Goal: Task Accomplishment & Management: Use online tool/utility

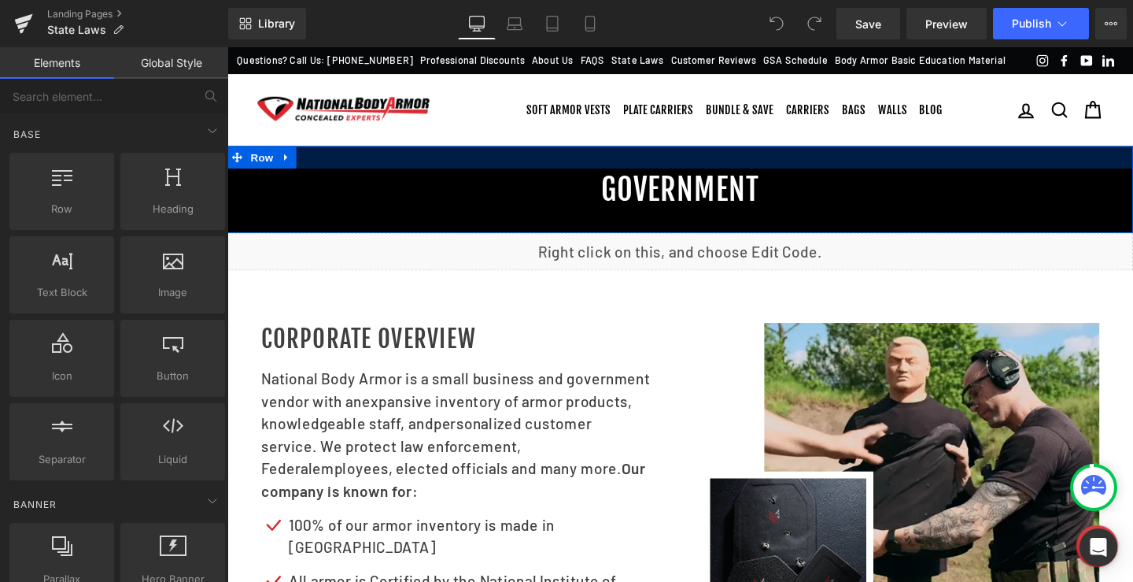
click at [914, 175] on div at bounding box center [703, 163] width 952 height 24
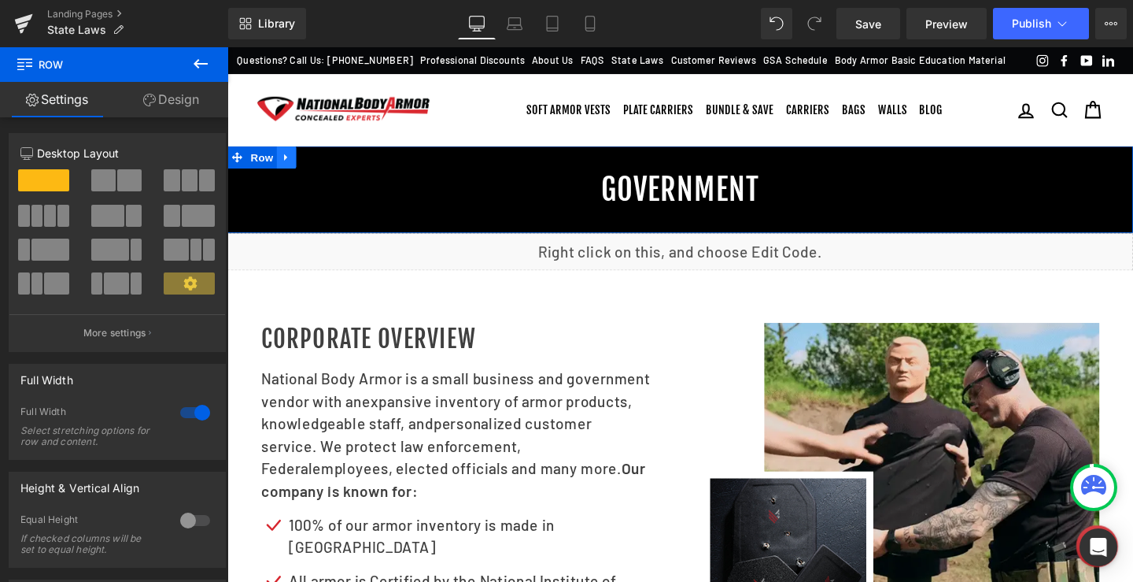
click at [287, 166] on icon at bounding box center [288, 162] width 3 height 7
click at [325, 168] on icon at bounding box center [330, 163] width 11 height 12
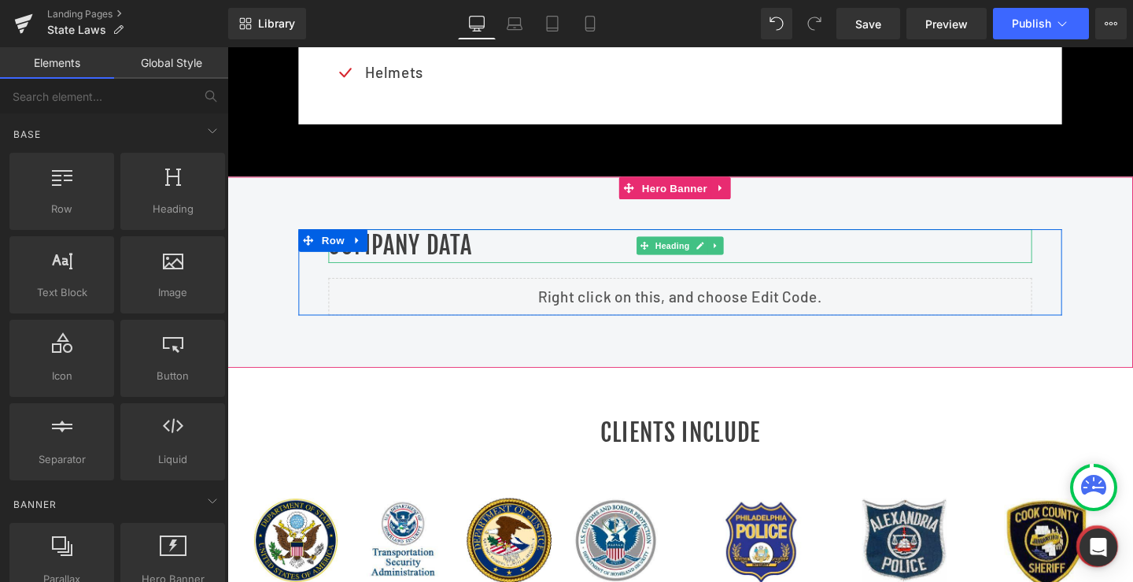
scroll to position [1574, 0]
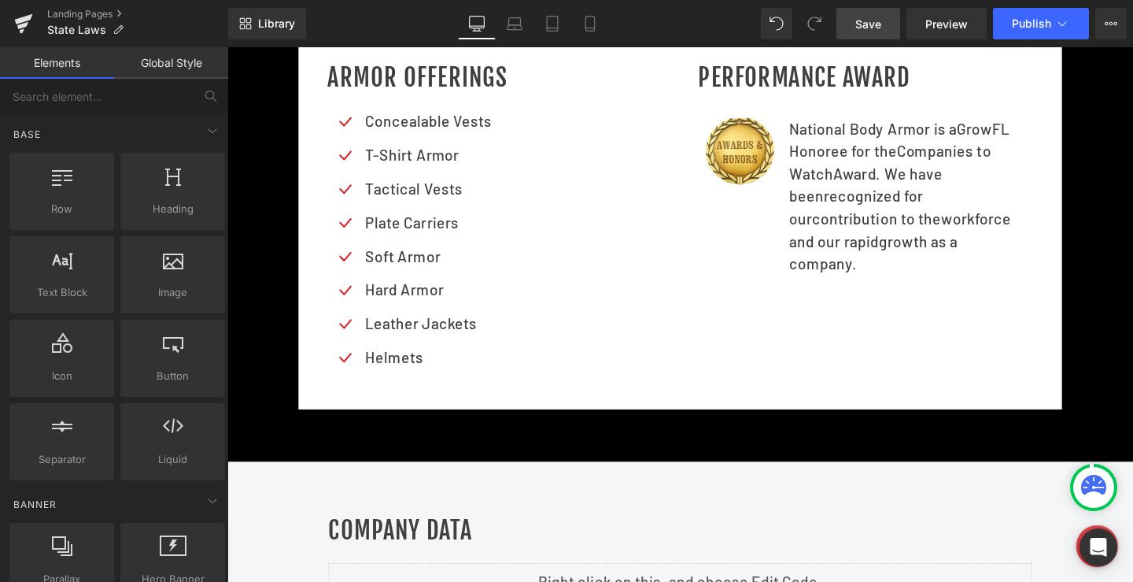
click at [866, 24] on span "Save" at bounding box center [868, 24] width 26 height 17
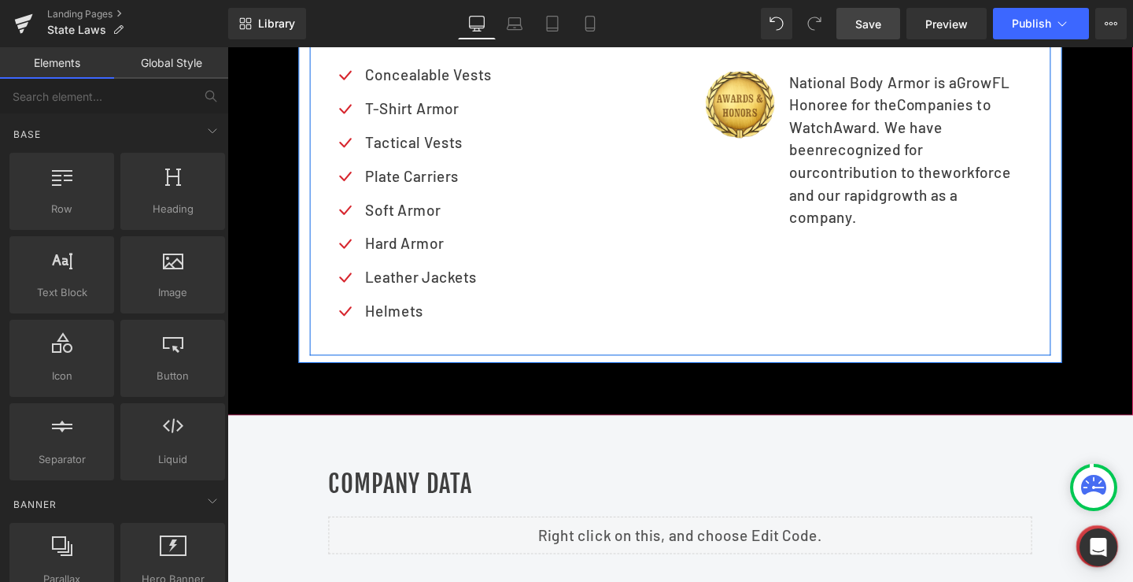
scroll to position [1731, 0]
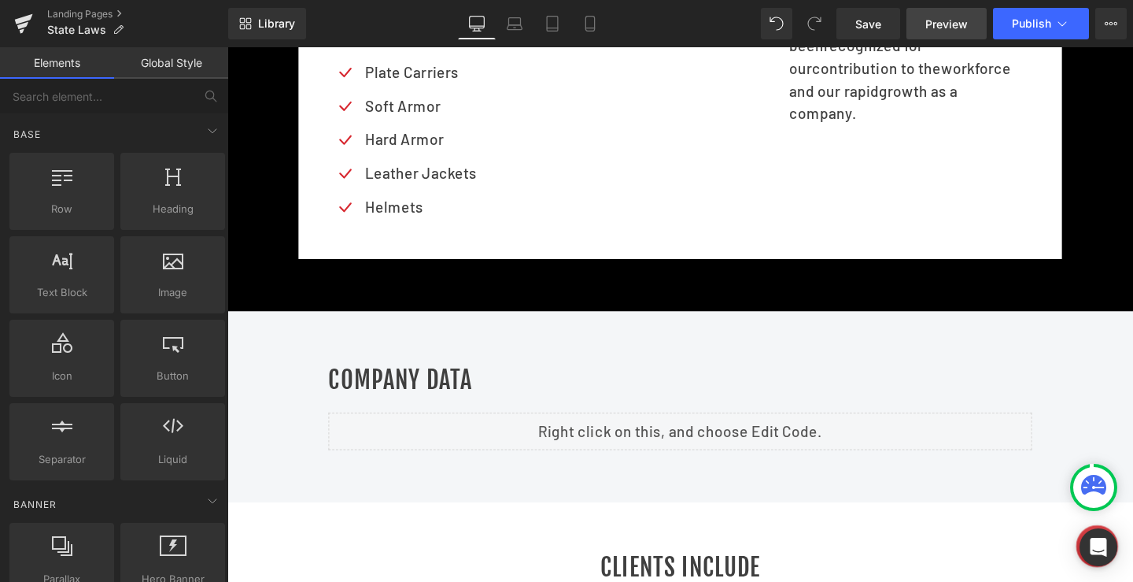
click at [954, 25] on span "Preview" at bounding box center [946, 24] width 42 height 17
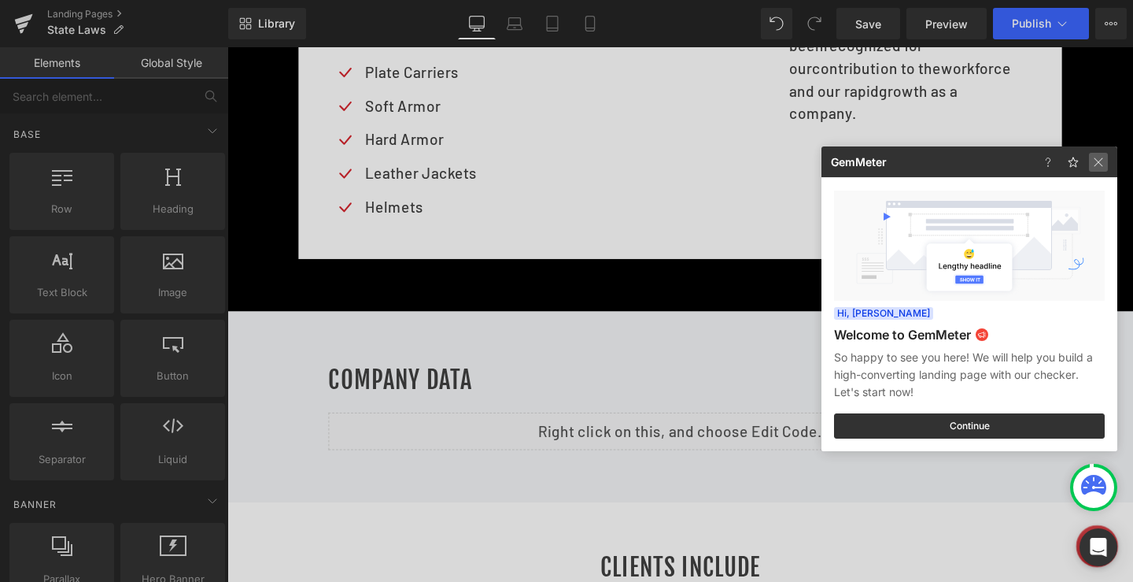
click at [1092, 159] on img at bounding box center [1098, 162] width 19 height 19
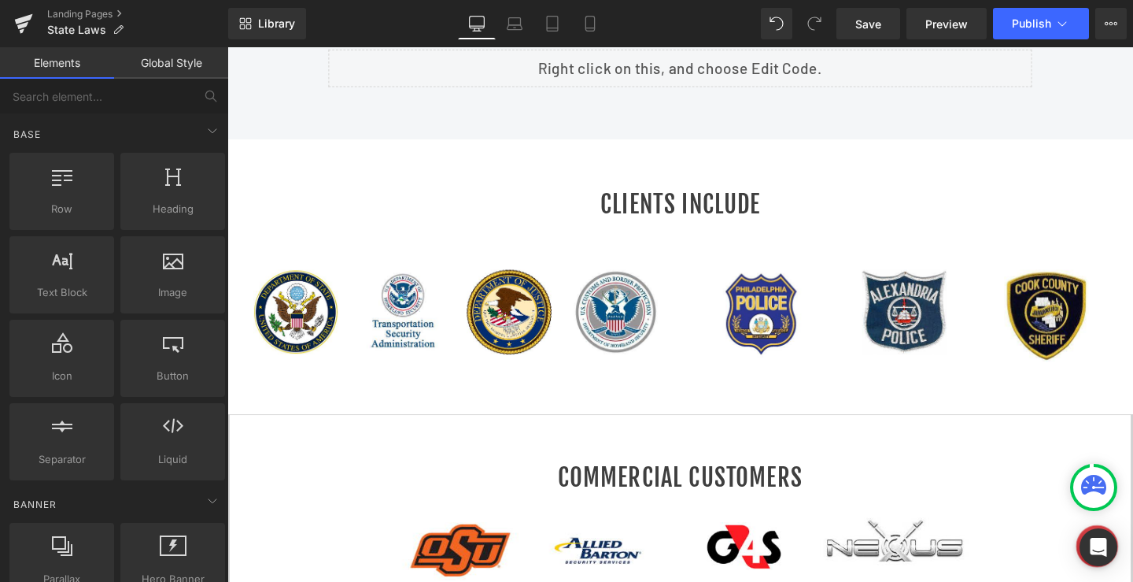
scroll to position [2046, 0]
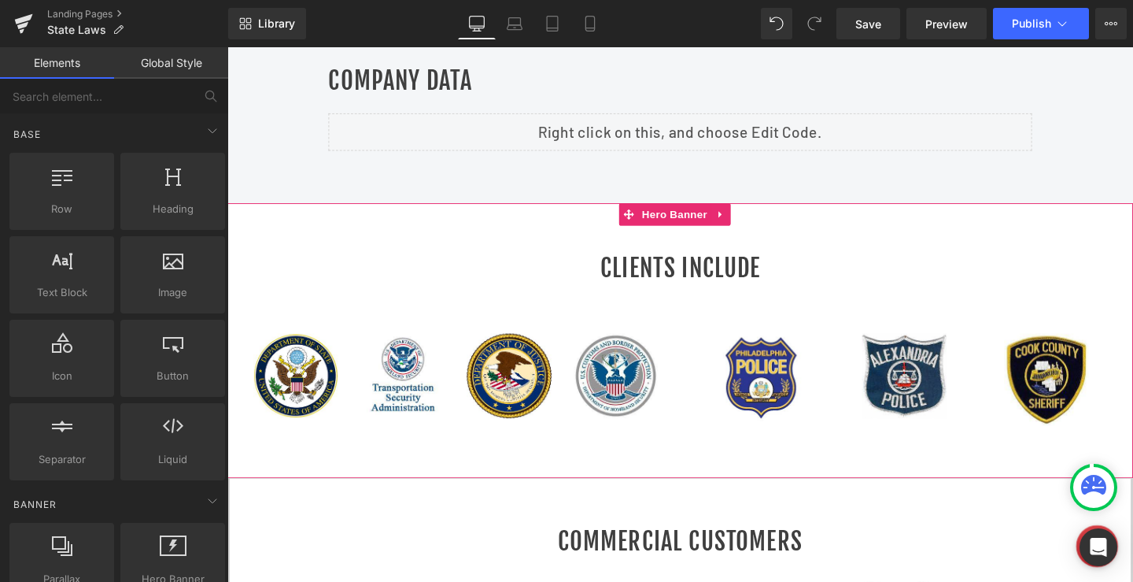
click at [415, 244] on div at bounding box center [703, 356] width 952 height 290
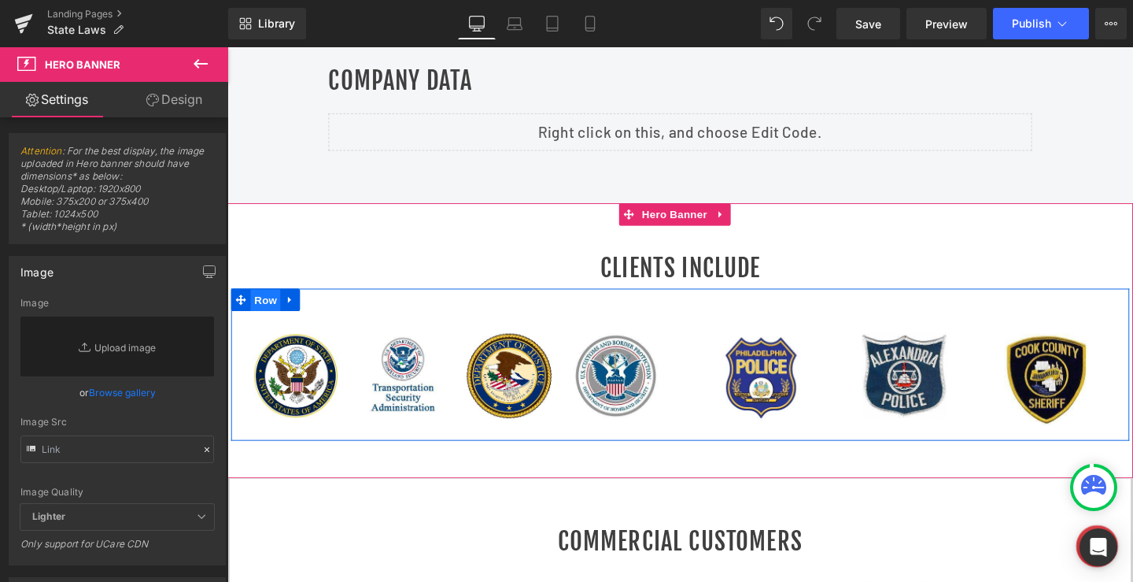
click at [267, 309] on span "Row" at bounding box center [267, 313] width 31 height 24
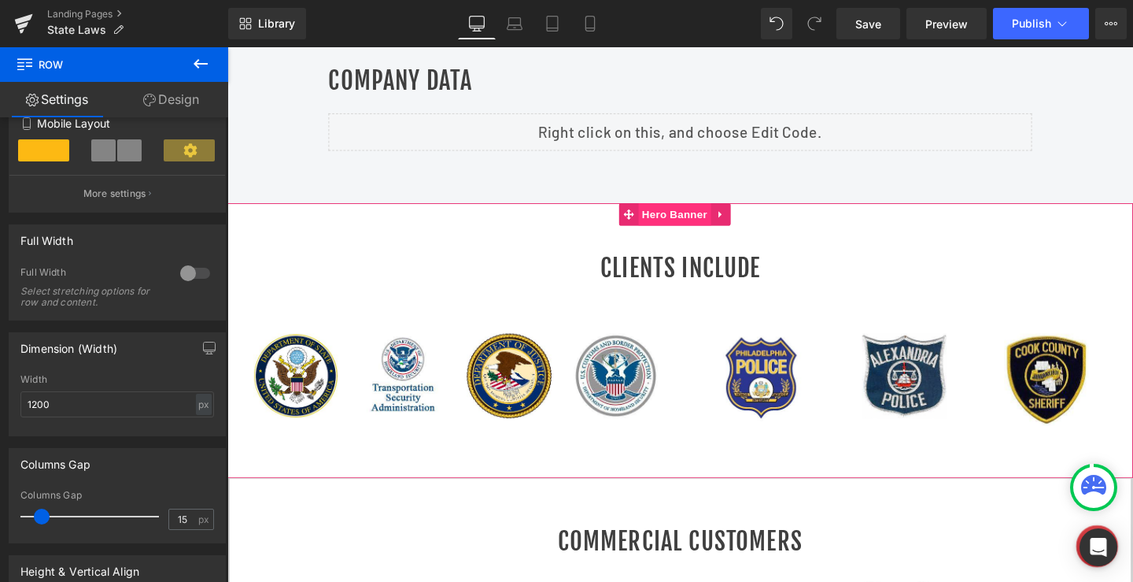
scroll to position [1967, 0]
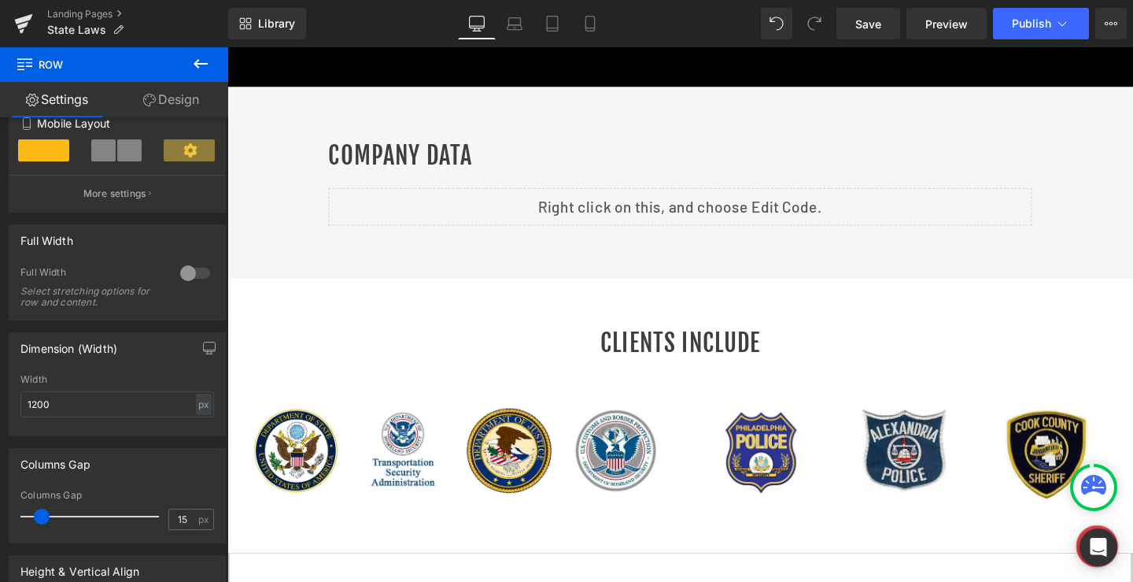
click at [626, 294] on div at bounding box center [703, 435] width 952 height 290
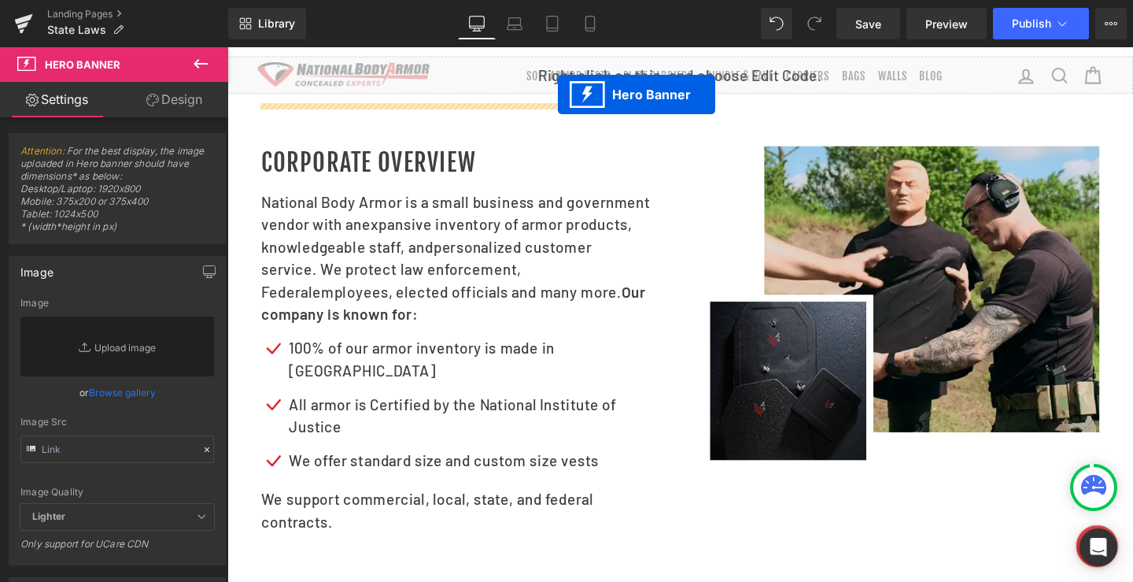
scroll to position [0, 0]
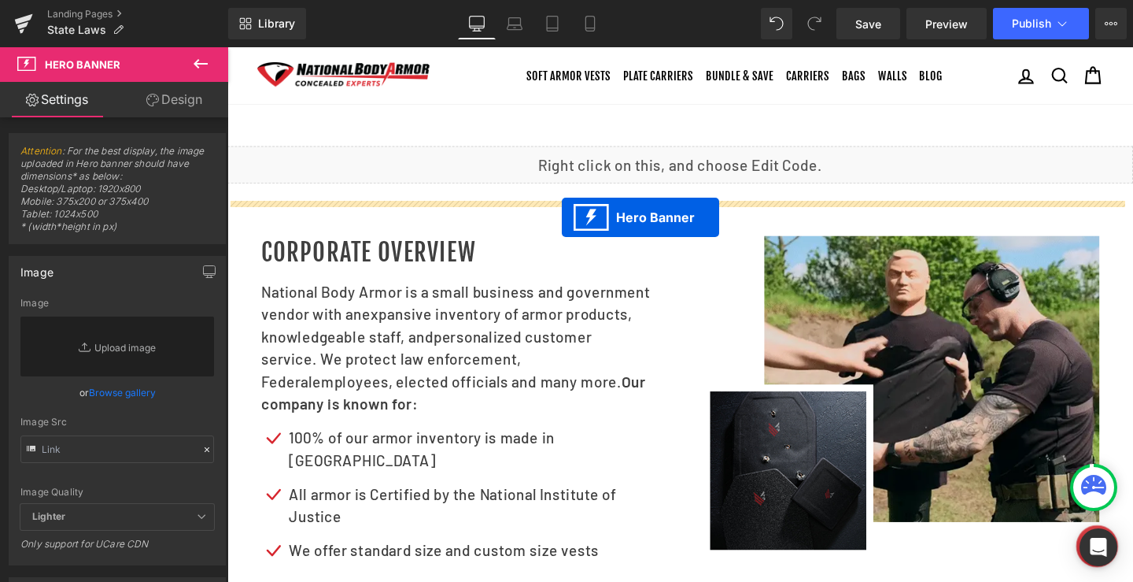
drag, startPoint x: 648, startPoint y: 291, endPoint x: 579, endPoint y: 226, distance: 95.2
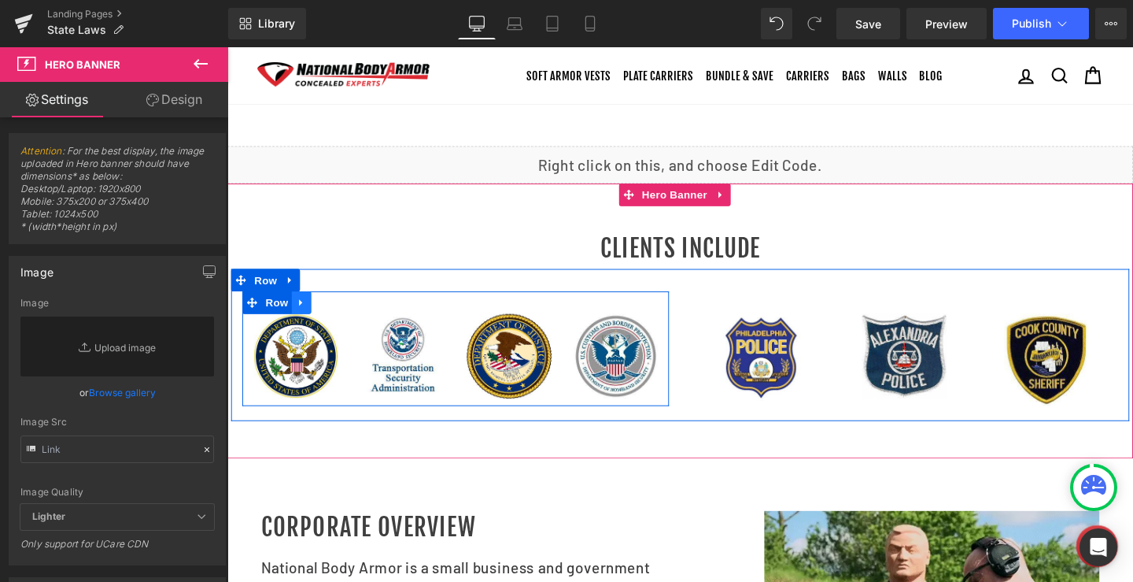
click at [305, 322] on icon at bounding box center [305, 316] width 11 height 12
click at [341, 321] on icon at bounding box center [346, 315] width 11 height 11
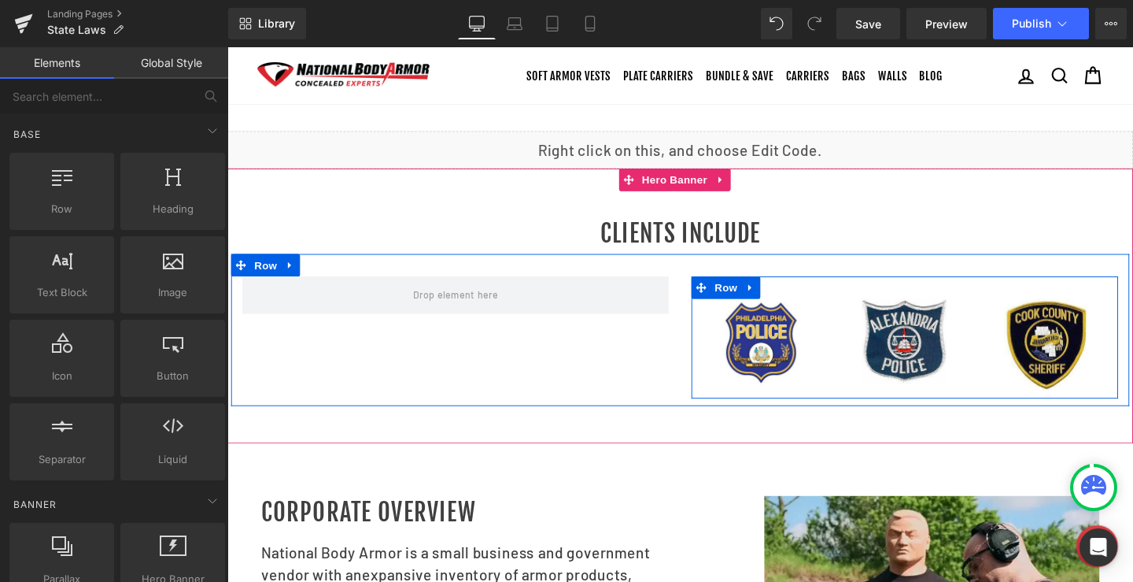
click at [774, 306] on icon at bounding box center [777, 300] width 11 height 12
click at [813, 305] on icon at bounding box center [818, 299] width 11 height 11
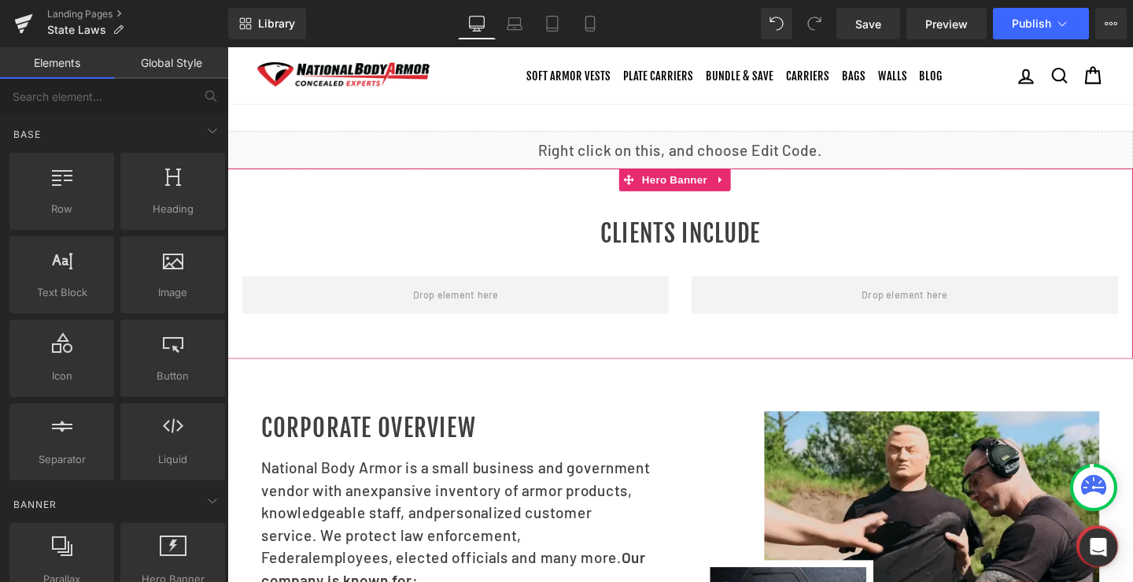
click at [642, 258] on h1 "CLIENTS INCLUDE" at bounding box center [703, 243] width 921 height 35
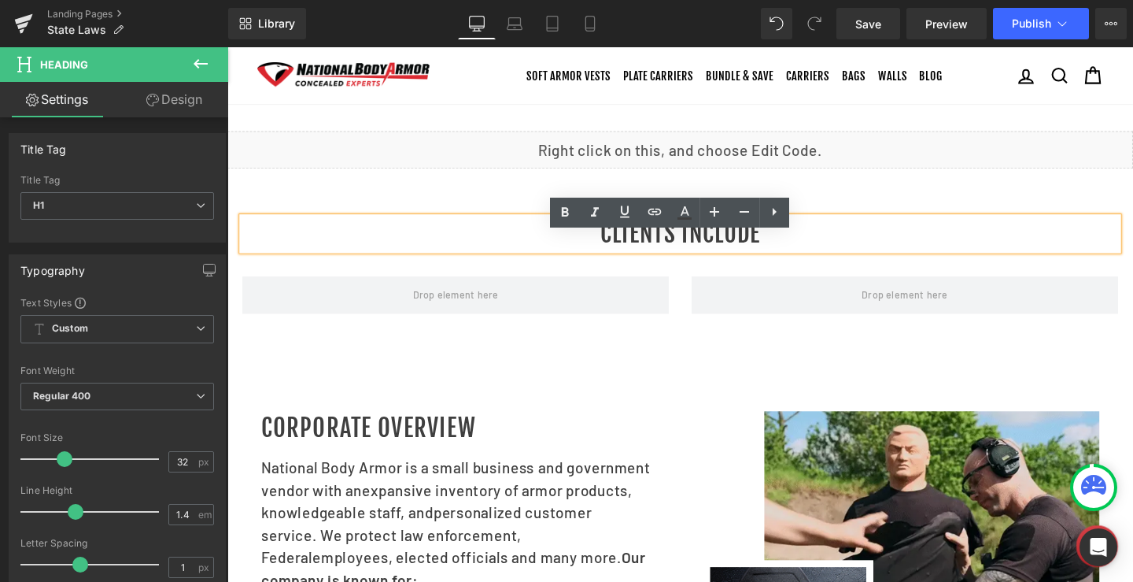
click at [666, 256] on h1 "CLIENTS INCLUDE" at bounding box center [703, 243] width 921 height 35
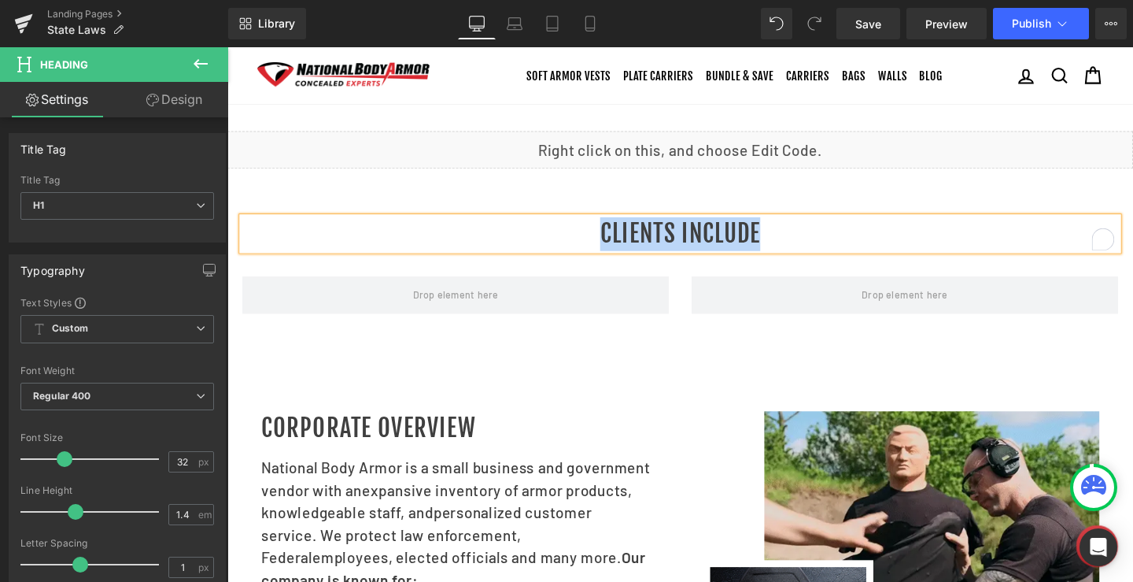
paste div "To enrich screen reader interactions, please activate Accessibility in Grammarl…"
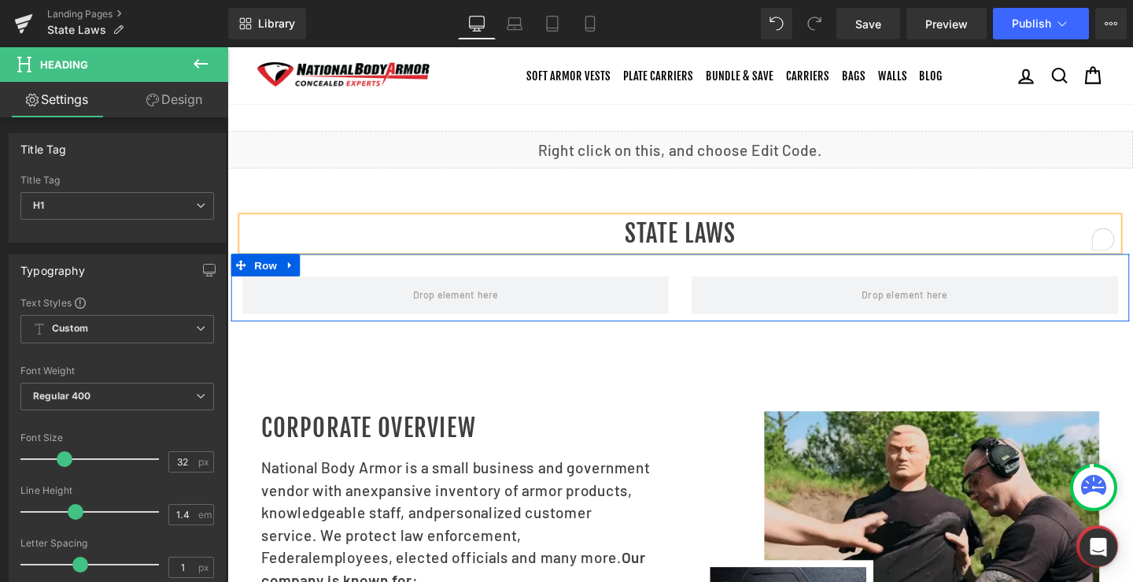
click at [691, 324] on div at bounding box center [467, 307] width 472 height 39
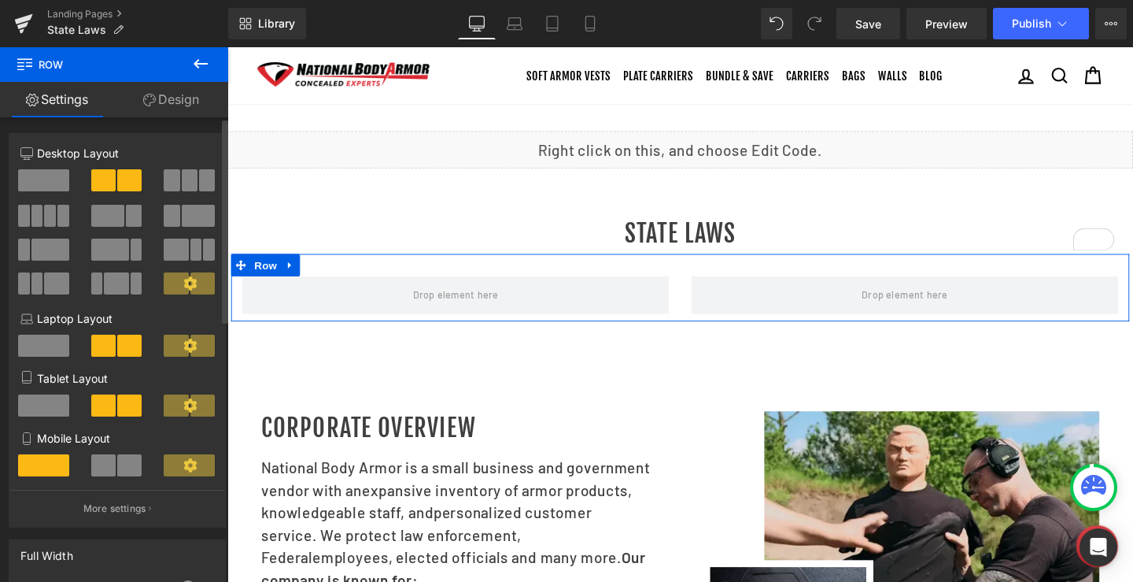
click at [42, 172] on span at bounding box center [43, 180] width 51 height 22
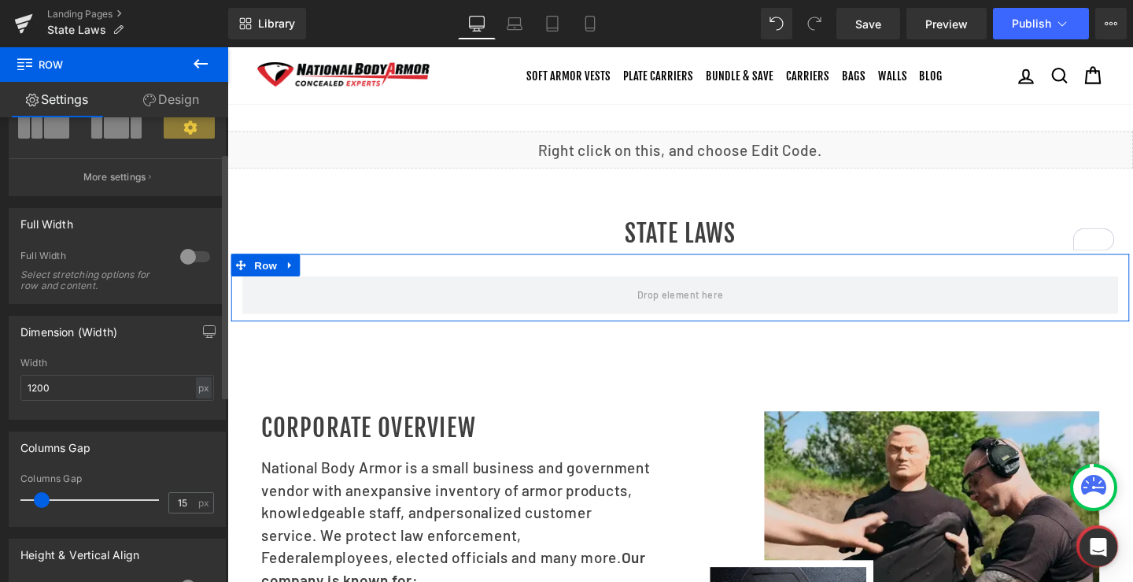
scroll to position [157, 0]
drag, startPoint x: 46, startPoint y: 387, endPoint x: 12, endPoint y: 392, distance: 34.9
click at [12, 392] on div "1200px Width 1200 px % px" at bounding box center [117, 386] width 216 height 61
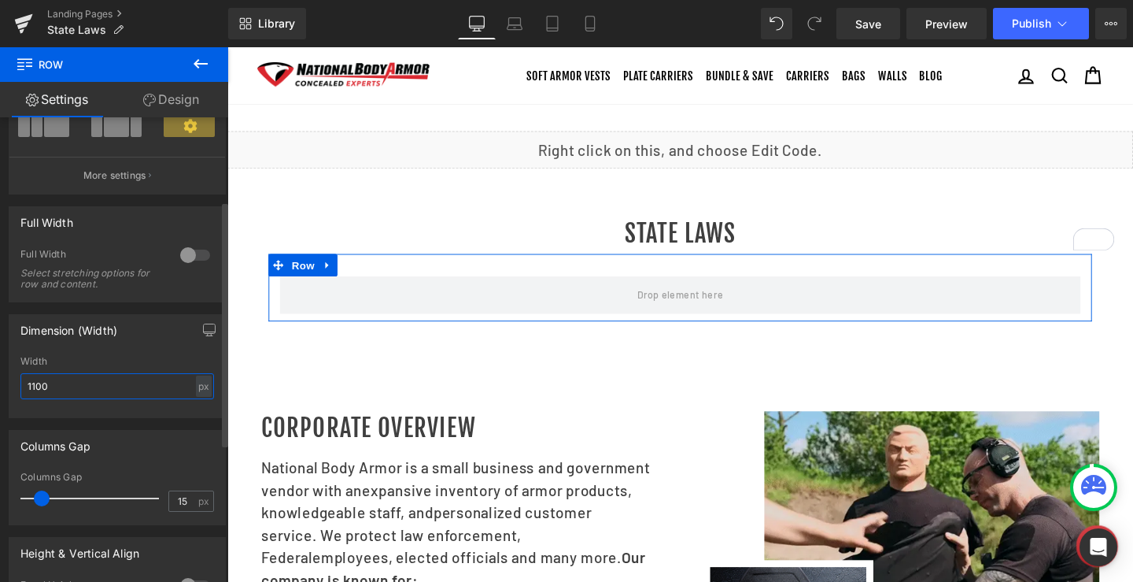
drag, startPoint x: 59, startPoint y: 390, endPoint x: 0, endPoint y: 393, distance: 59.1
click at [0, 393] on div "Dimension (Width) 1100px Width 1100 px % px" at bounding box center [117, 360] width 235 height 116
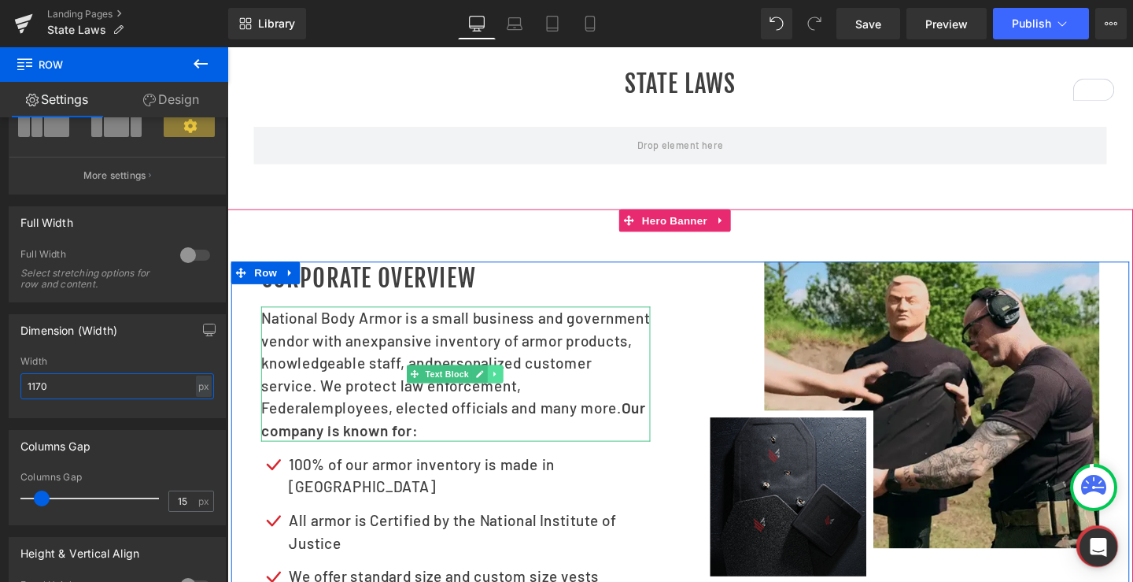
type input "1170"
click at [504, 395] on icon at bounding box center [508, 390] width 9 height 9
click at [497, 394] on icon at bounding box center [501, 390] width 9 height 9
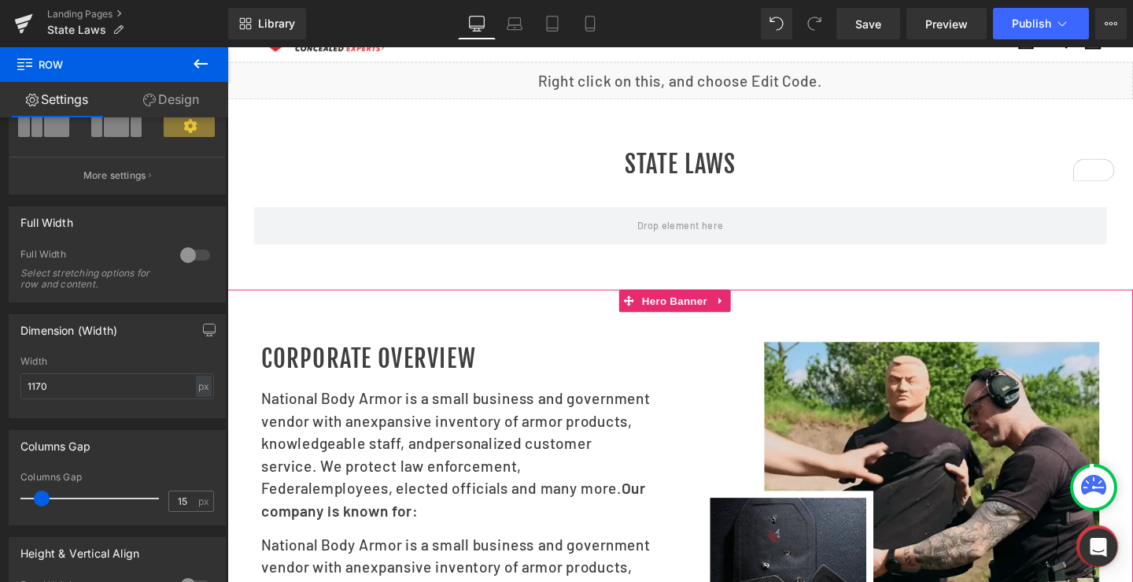
scroll to position [72, 0]
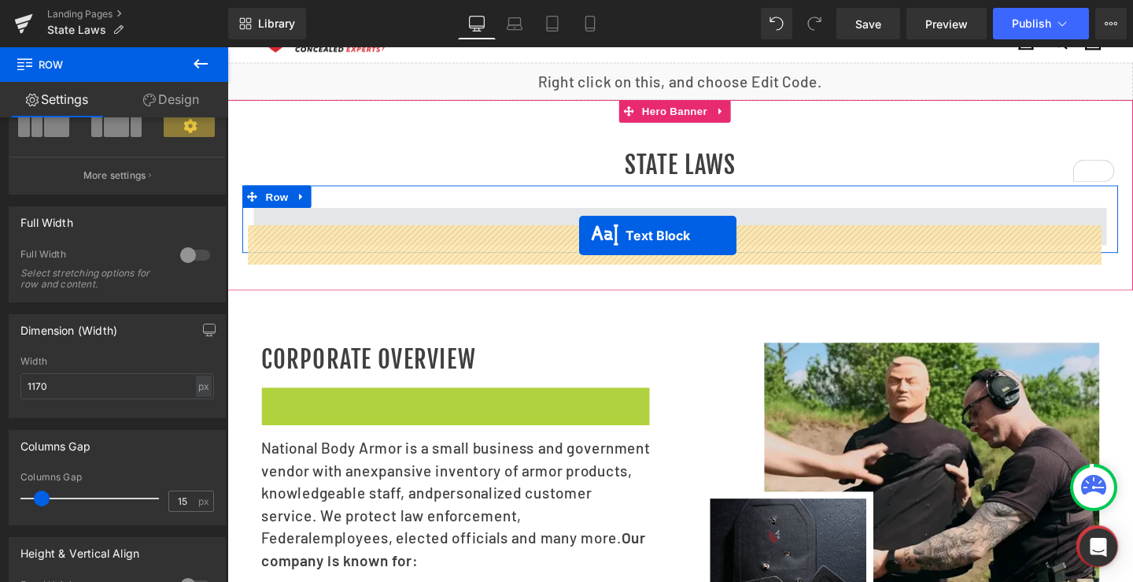
drag, startPoint x: 393, startPoint y: 497, endPoint x: 597, endPoint y: 245, distance: 324.5
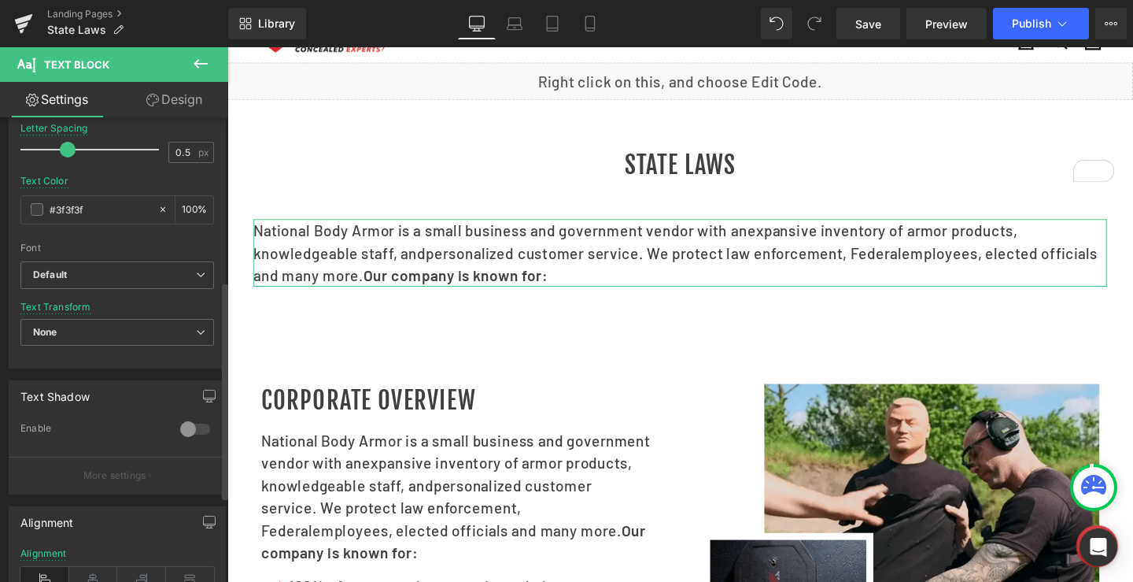
scroll to position [393, 0]
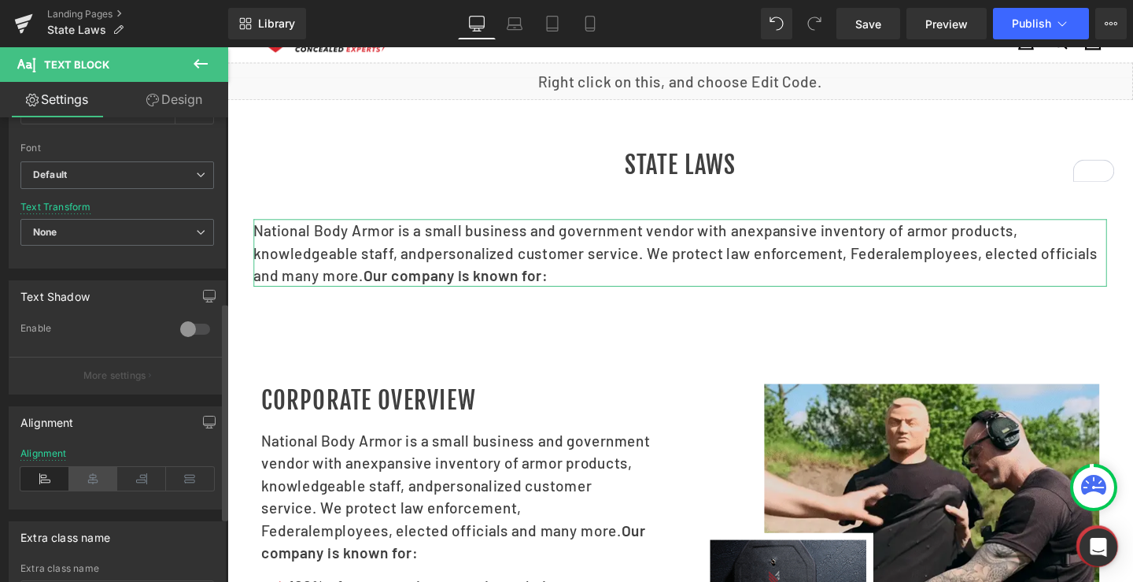
click at [87, 471] on icon at bounding box center [93, 479] width 49 height 24
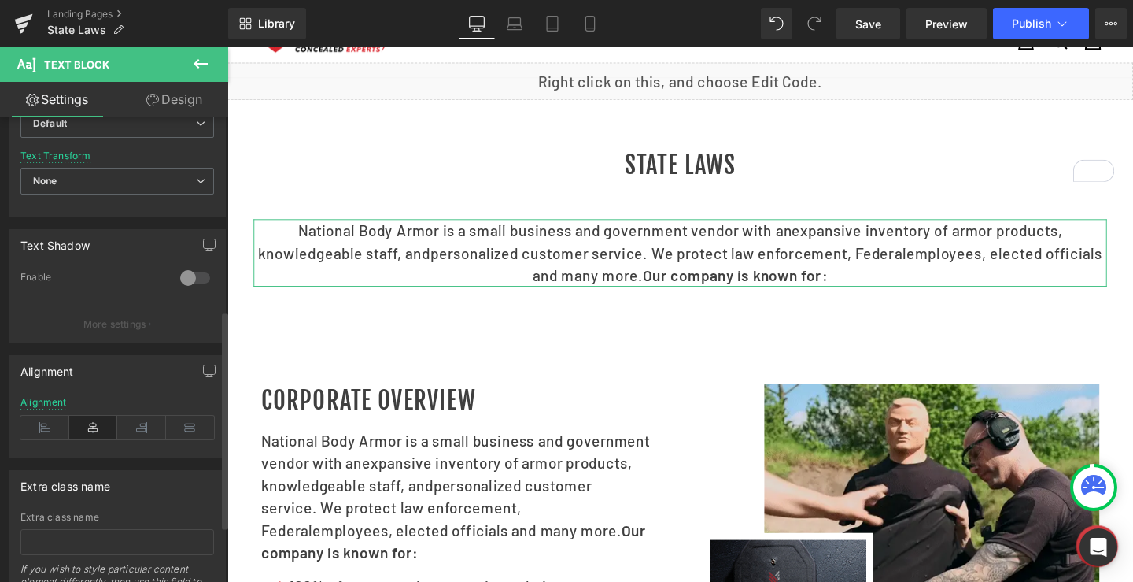
scroll to position [472, 0]
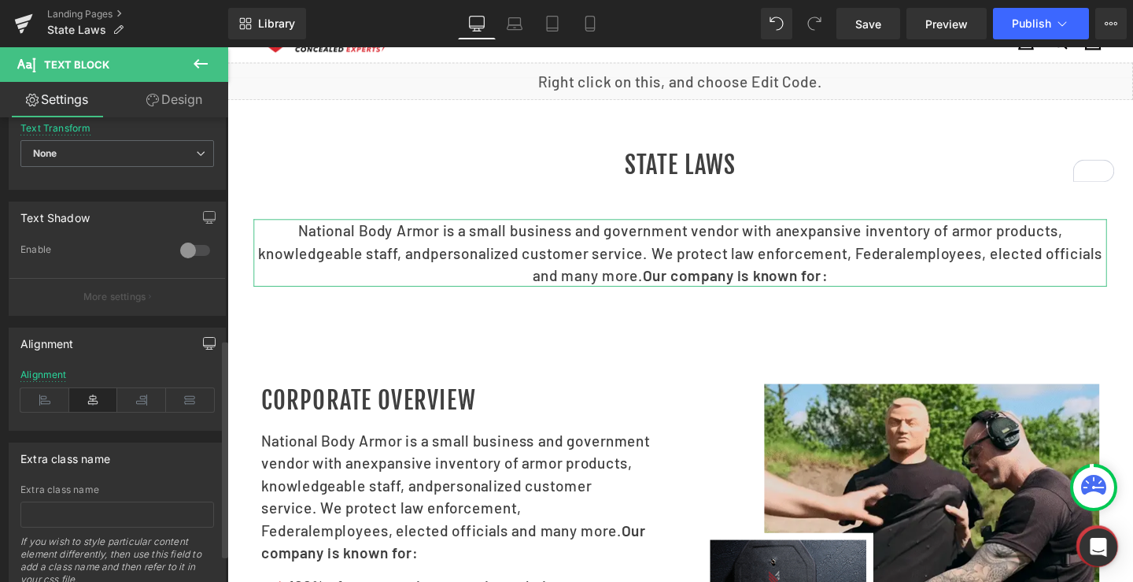
click at [203, 341] on icon "button" at bounding box center [209, 343] width 13 height 13
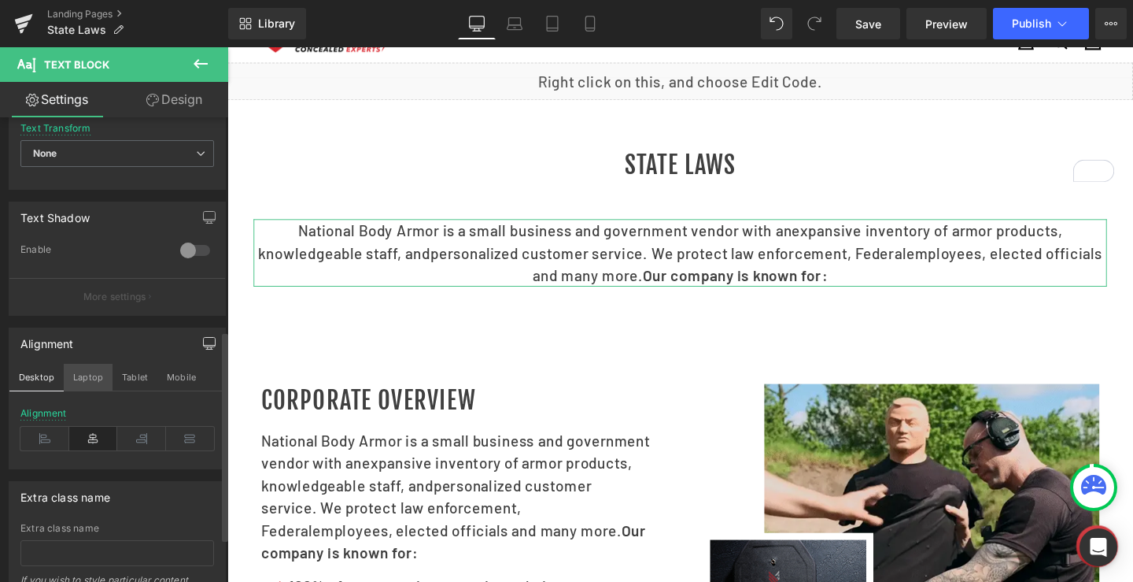
click at [93, 382] on button "Laptop" at bounding box center [88, 377] width 49 height 27
type input "100"
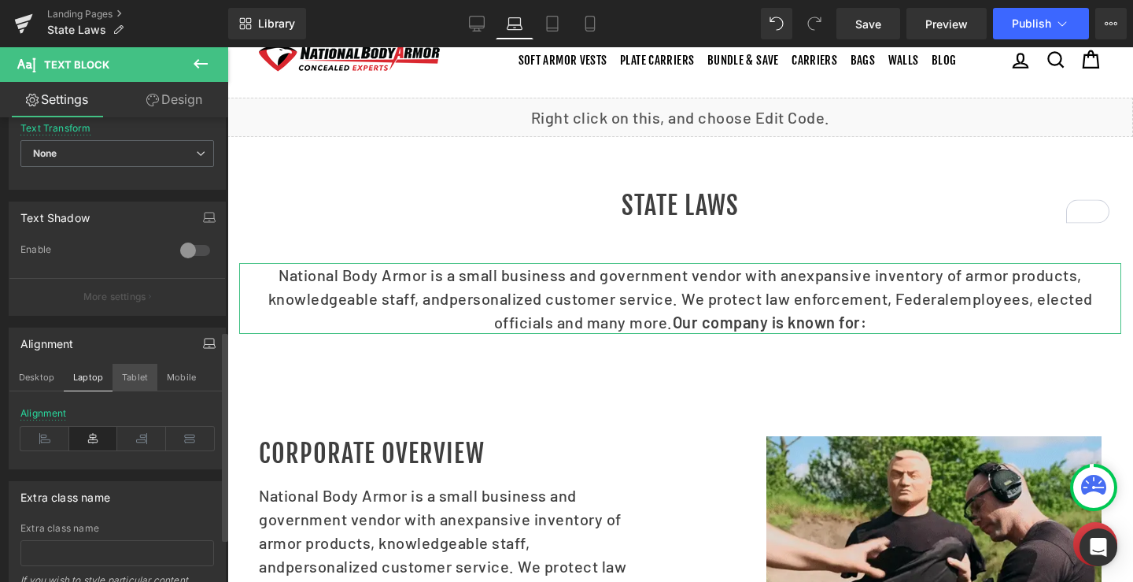
click at [147, 379] on button "Tablet" at bounding box center [135, 377] width 45 height 27
type input "18"
type input "100"
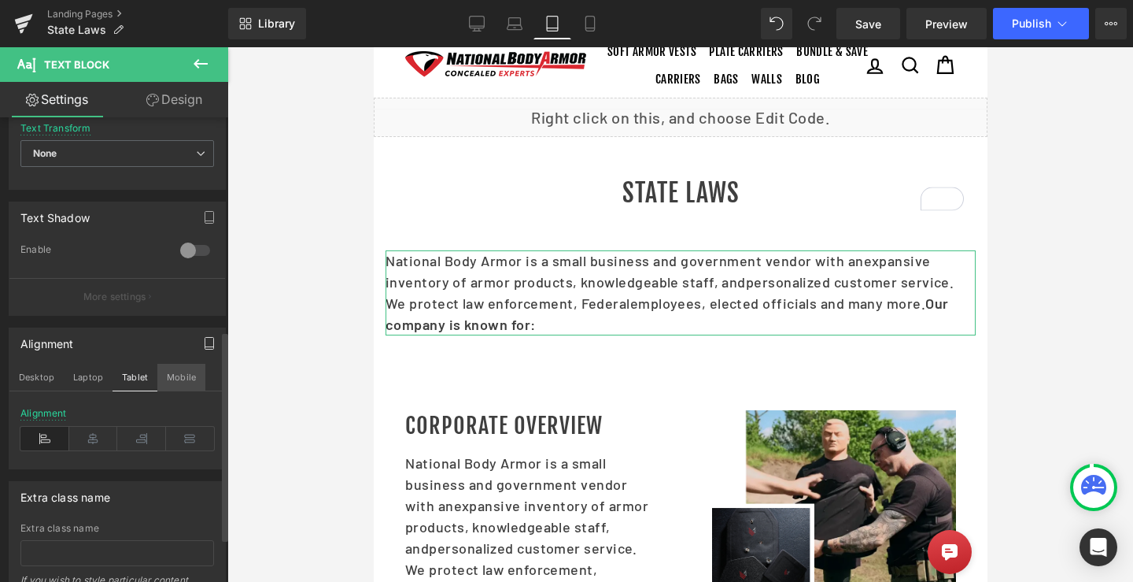
scroll to position [59, 0]
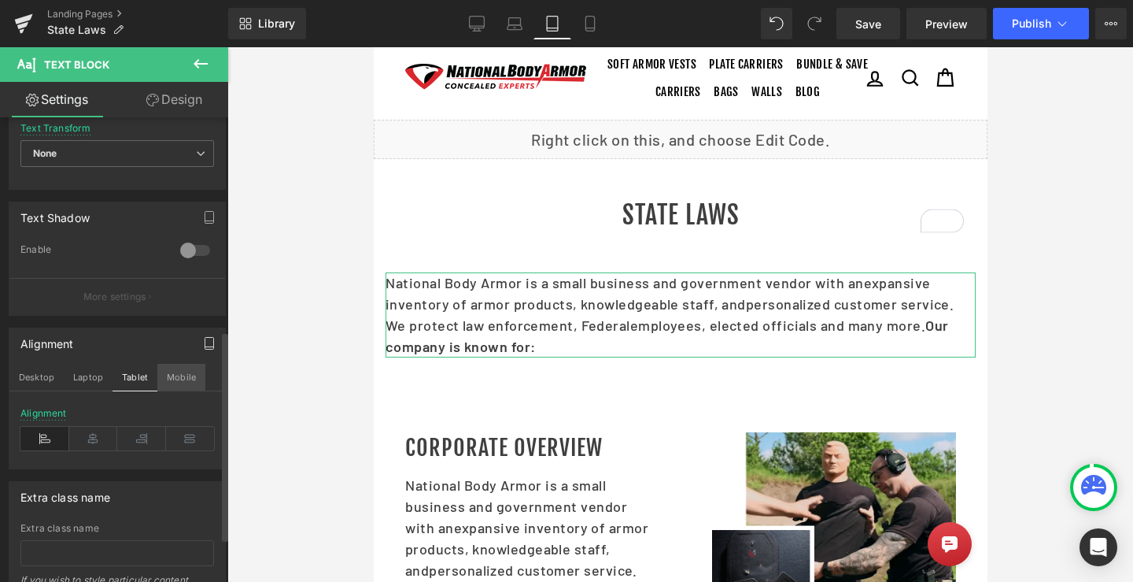
click at [181, 378] on button "Mobile" at bounding box center [181, 377] width 48 height 27
type input "17"
type input "0.43"
type input "100"
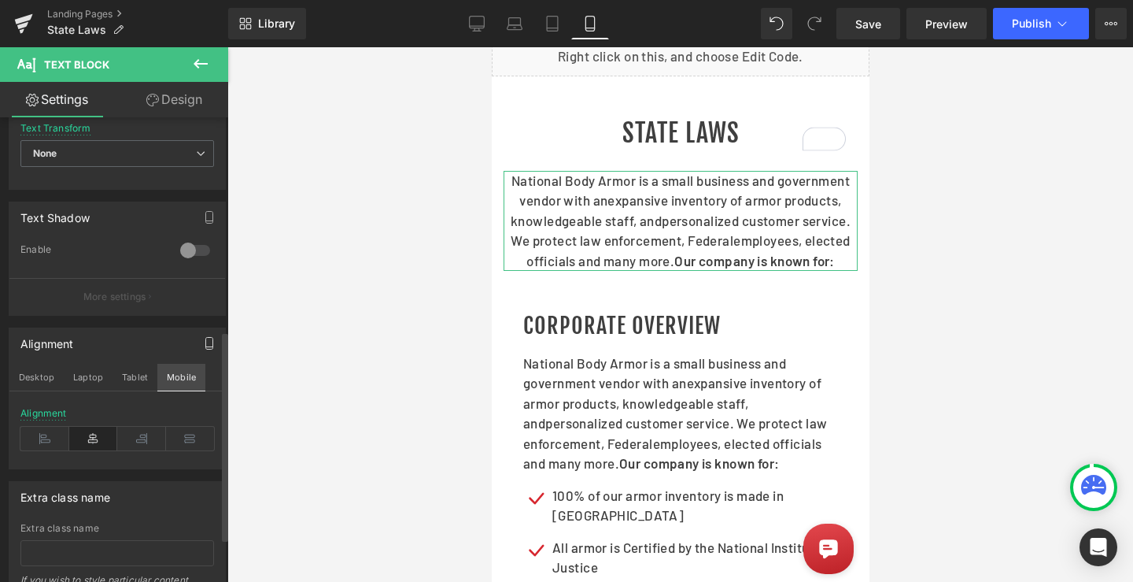
scroll to position [0, 0]
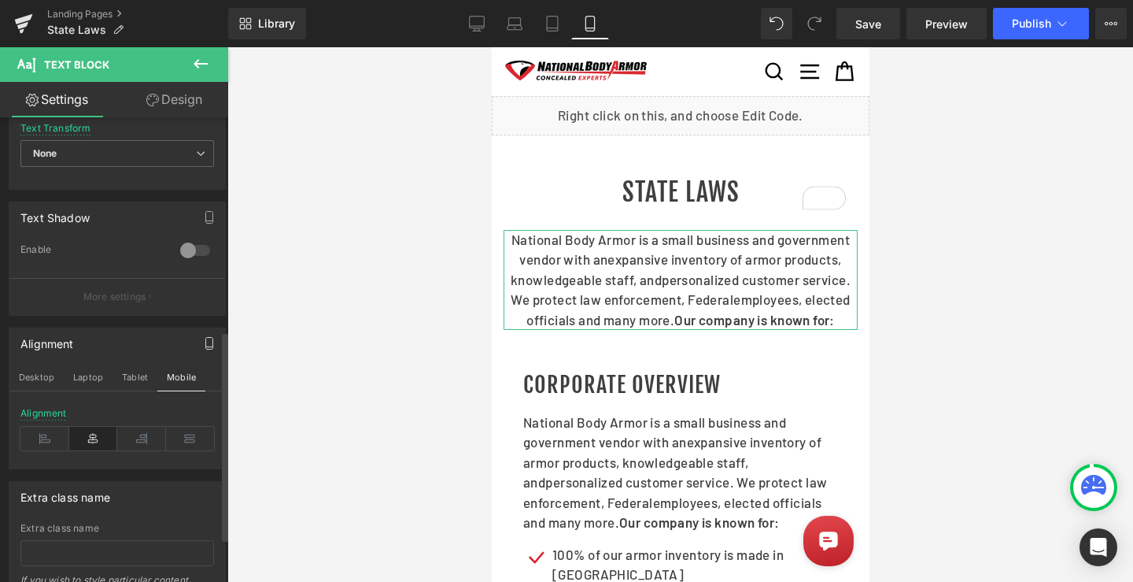
drag, startPoint x: 128, startPoint y: 379, endPoint x: 124, endPoint y: 419, distance: 39.6
click at [127, 379] on button "Tablet" at bounding box center [135, 377] width 45 height 27
type input "18"
type input "0.5"
type input "100"
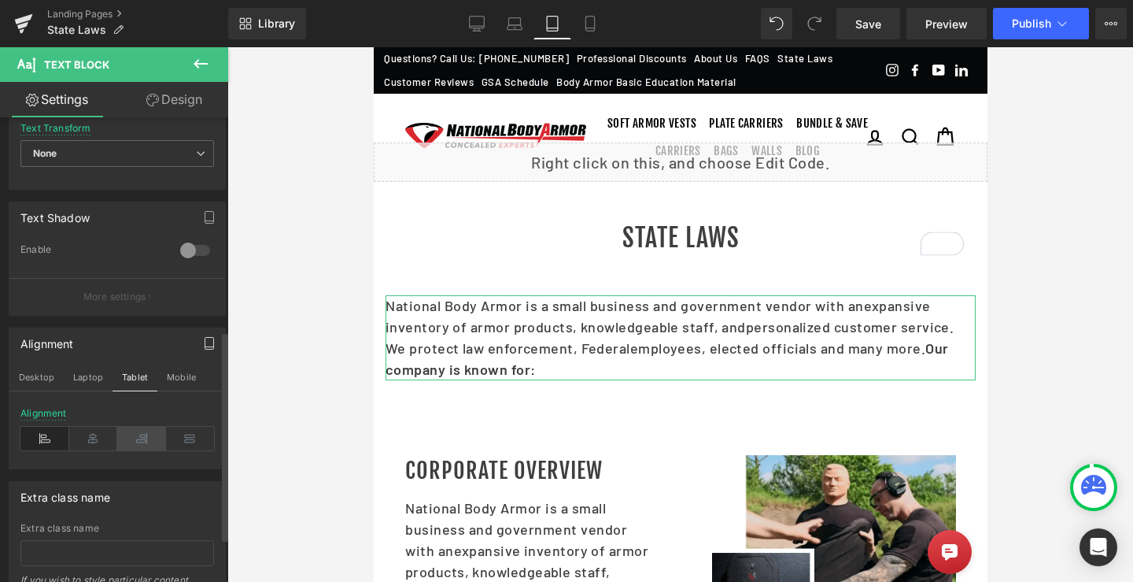
scroll to position [65, 0]
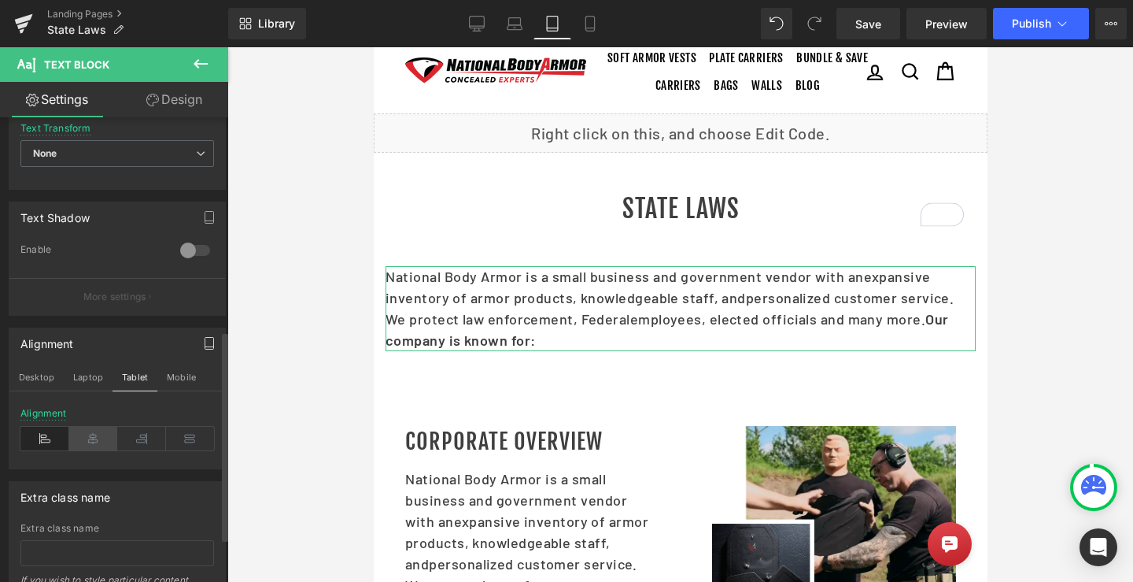
click at [87, 437] on icon at bounding box center [93, 439] width 49 height 24
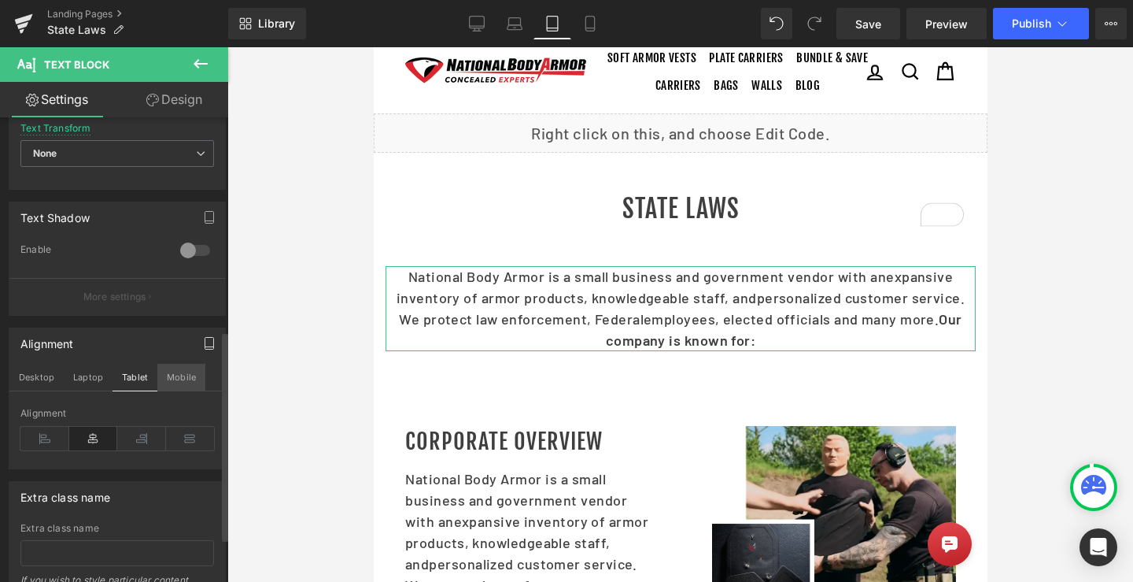
click at [175, 377] on button "Mobile" at bounding box center [181, 377] width 48 height 27
type input "17"
type input "0.43"
type input "100"
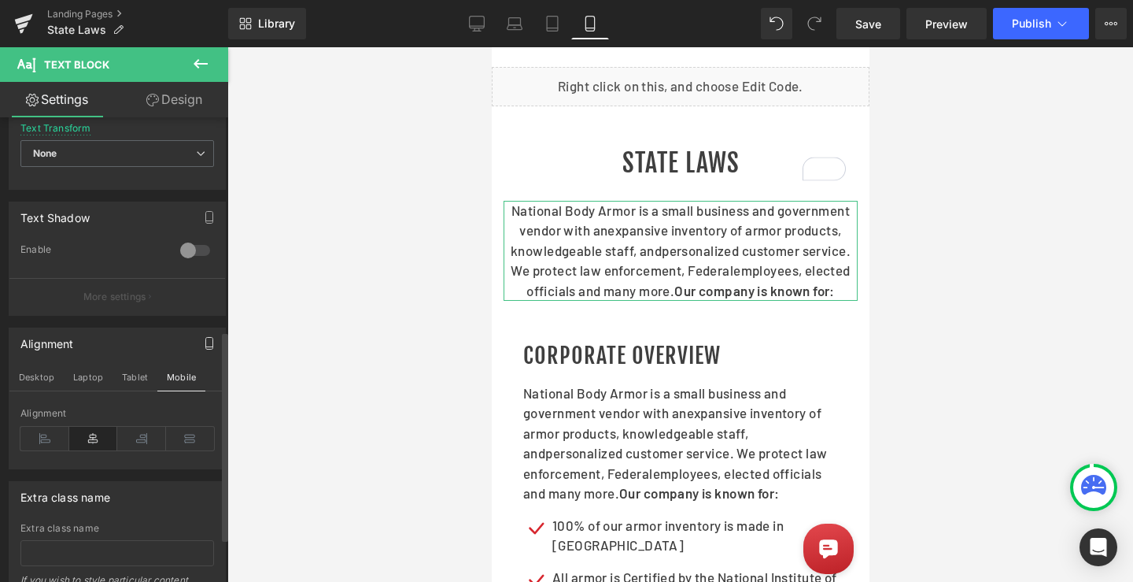
scroll to position [0, 0]
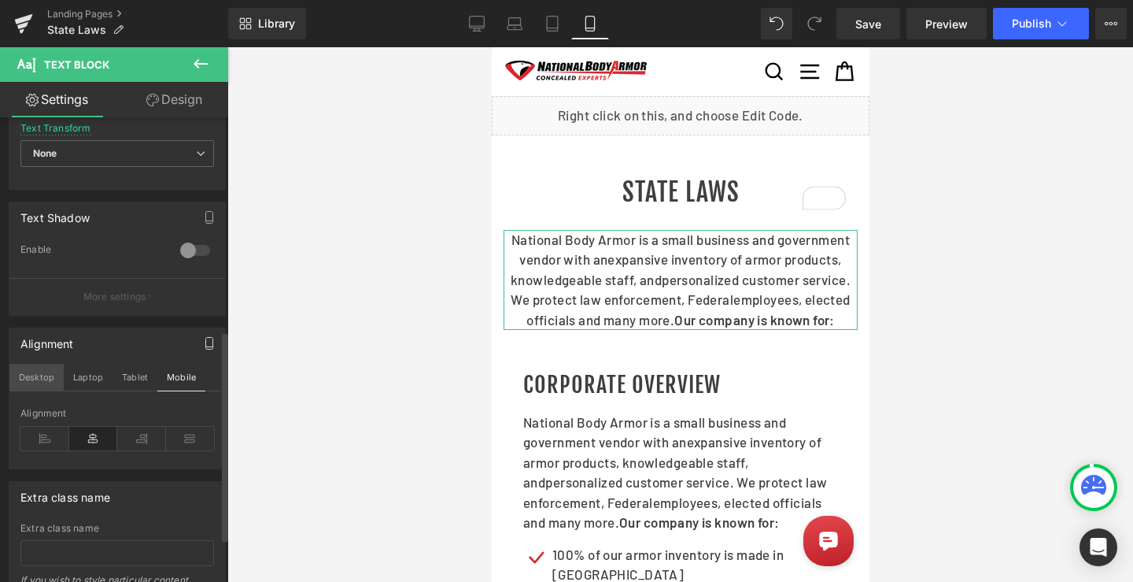
click at [38, 372] on button "Desktop" at bounding box center [36, 377] width 54 height 27
type input "20"
type input "0.5"
type input "100"
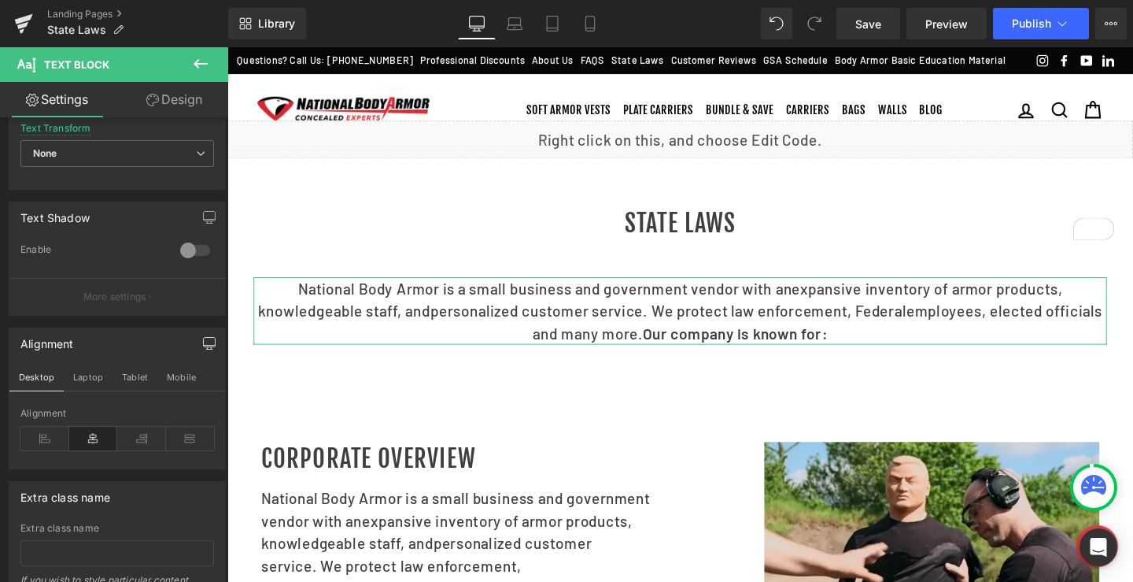
scroll to position [78, 0]
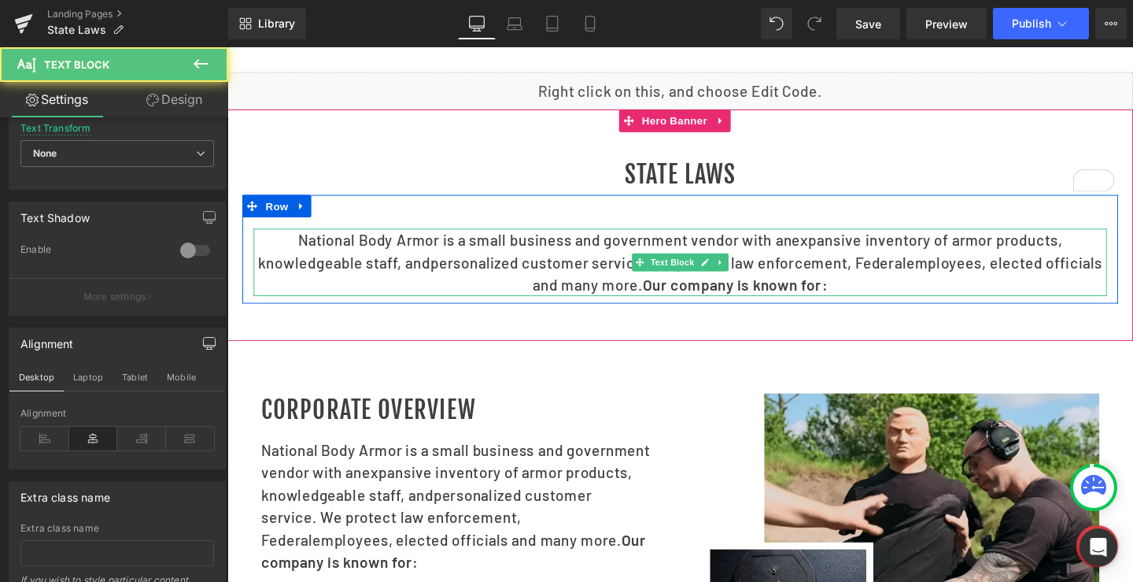
click at [635, 263] on p "National Body Armor is a small business and government vendor with an expansive…" at bounding box center [703, 273] width 897 height 71
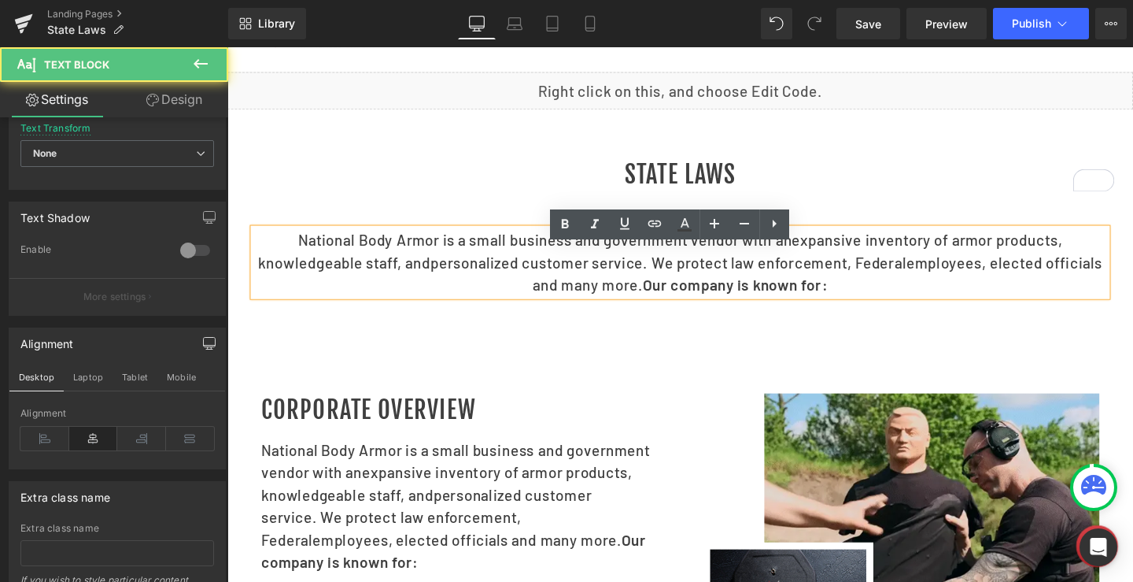
click at [373, 231] on div "National Body Armor is a small business and government vendor with an expansive…" at bounding box center [703, 259] width 921 height 114
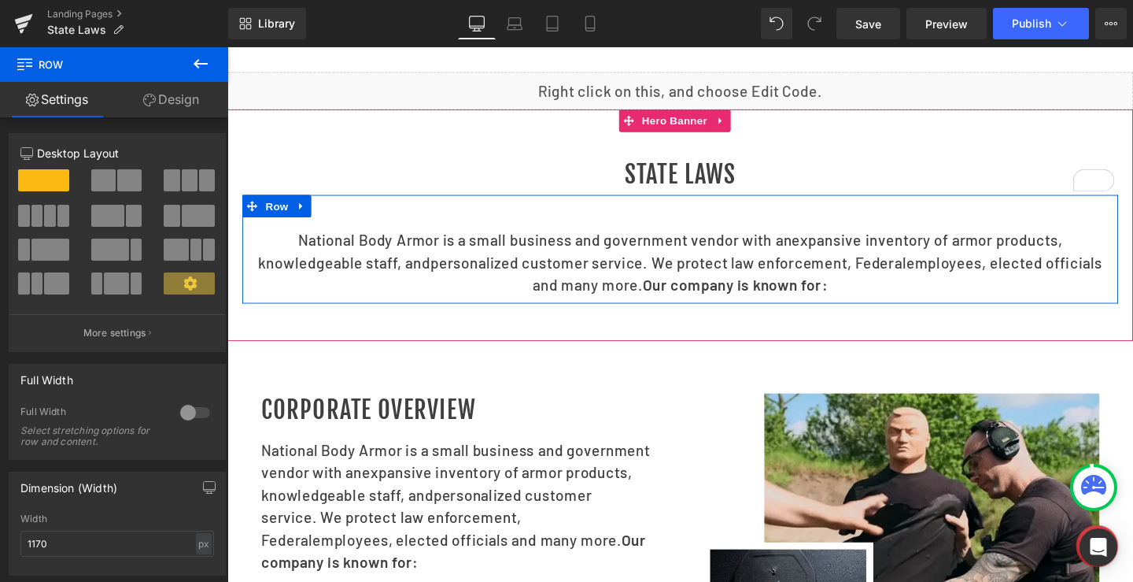
click at [420, 270] on p "National Body Armor is a small business and government vendor with an expansive…" at bounding box center [703, 273] width 897 height 71
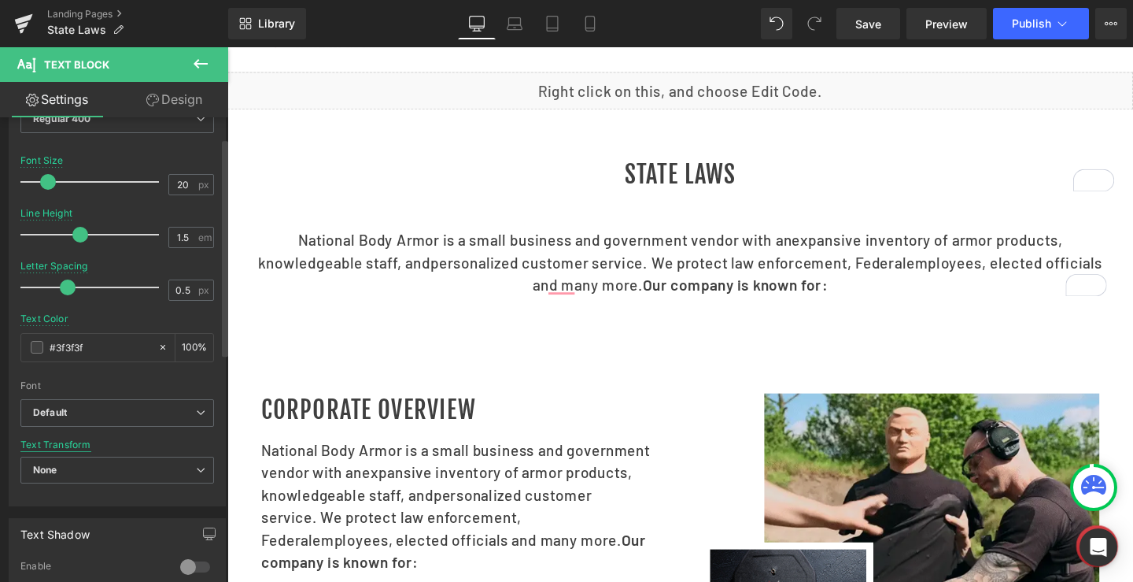
scroll to position [0, 0]
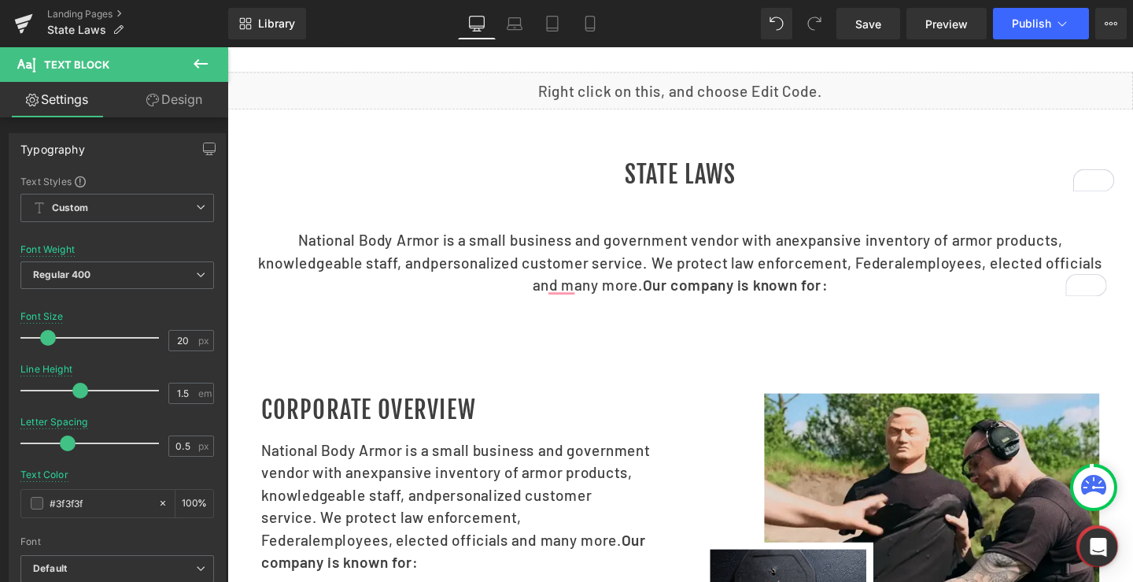
click at [176, 109] on link "Design" at bounding box center [174, 99] width 114 height 35
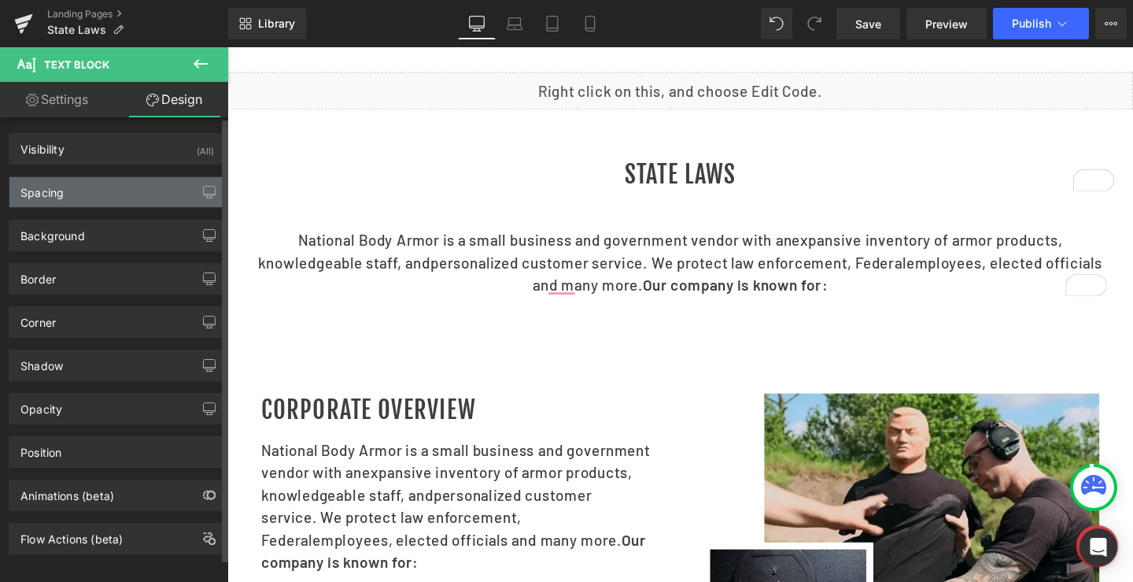
click at [68, 193] on div "Spacing" at bounding box center [117, 192] width 216 height 30
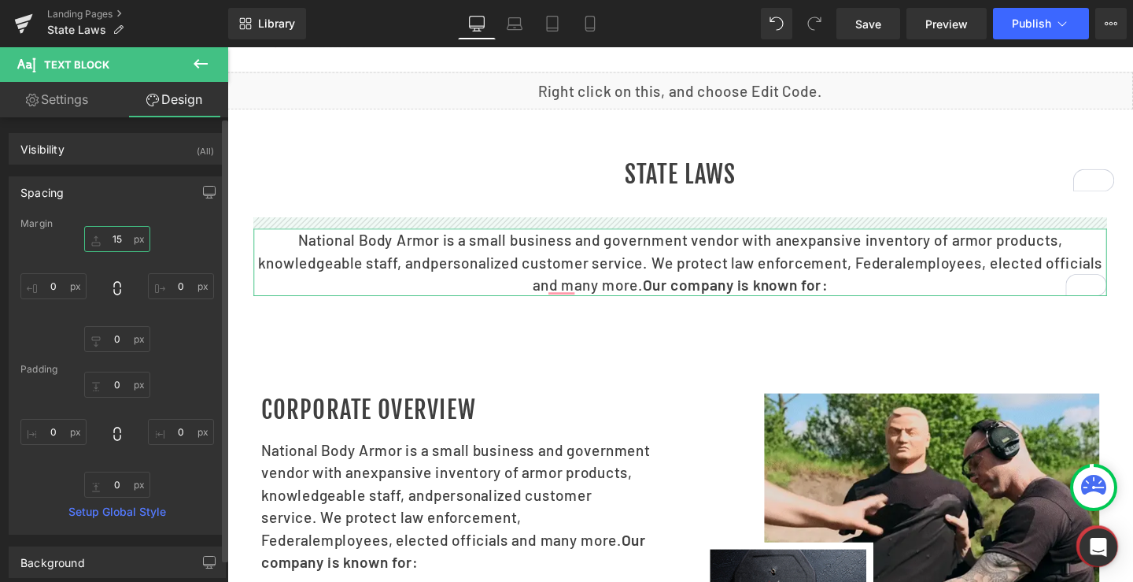
click at [116, 233] on input "15" at bounding box center [117, 239] width 66 height 26
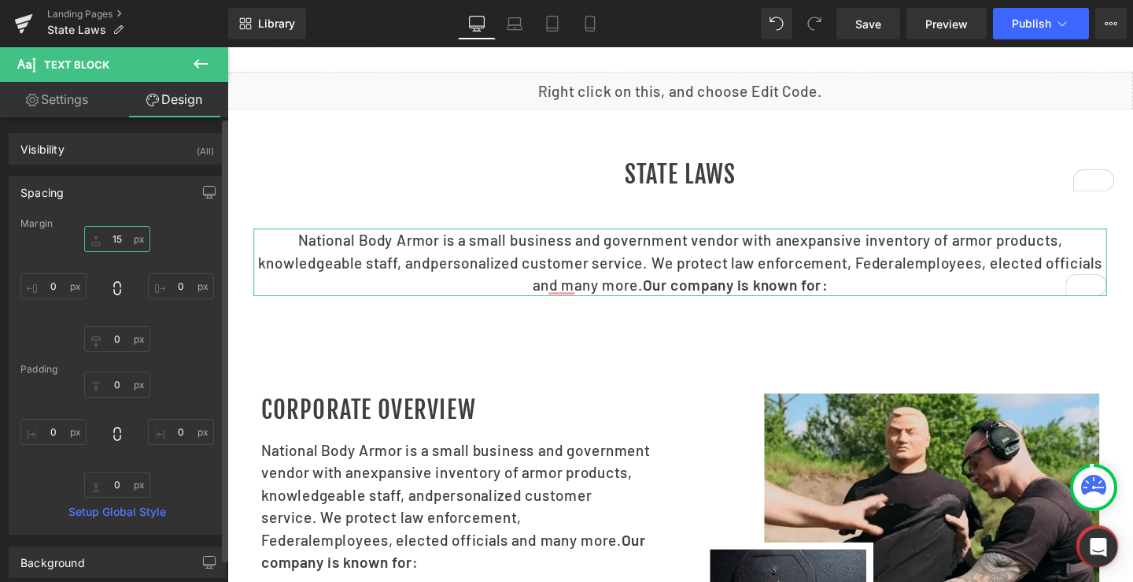
type input "0"
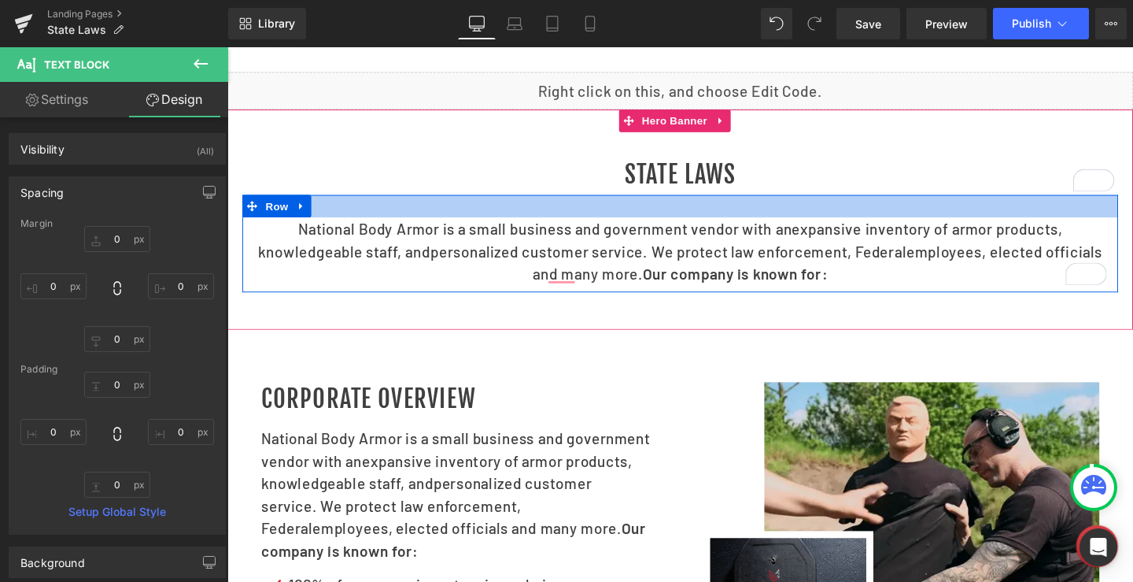
click at [521, 226] on div at bounding box center [703, 214] width 921 height 24
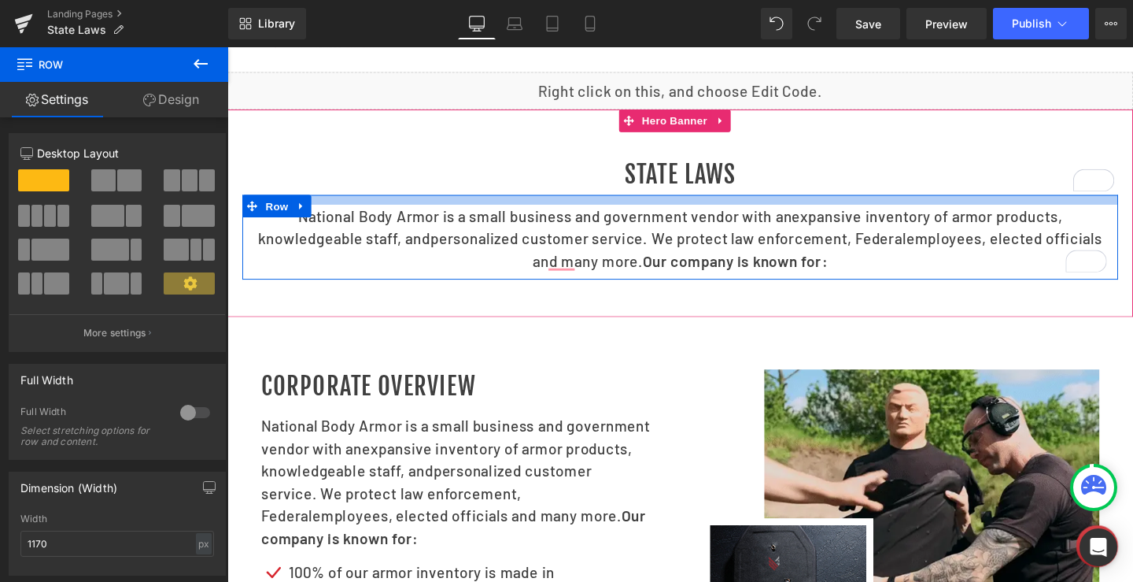
drag, startPoint x: 519, startPoint y: 237, endPoint x: 888, endPoint y: 81, distance: 400.6
click at [539, 212] on div at bounding box center [703, 207] width 921 height 10
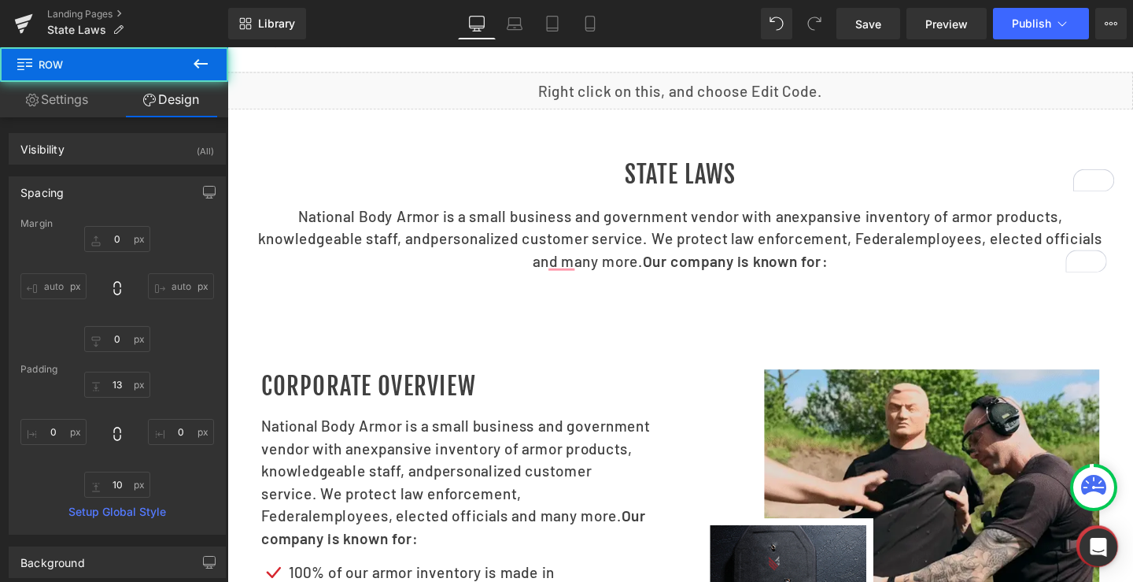
type input "0"
type input "13"
type input "0"
type input "10"
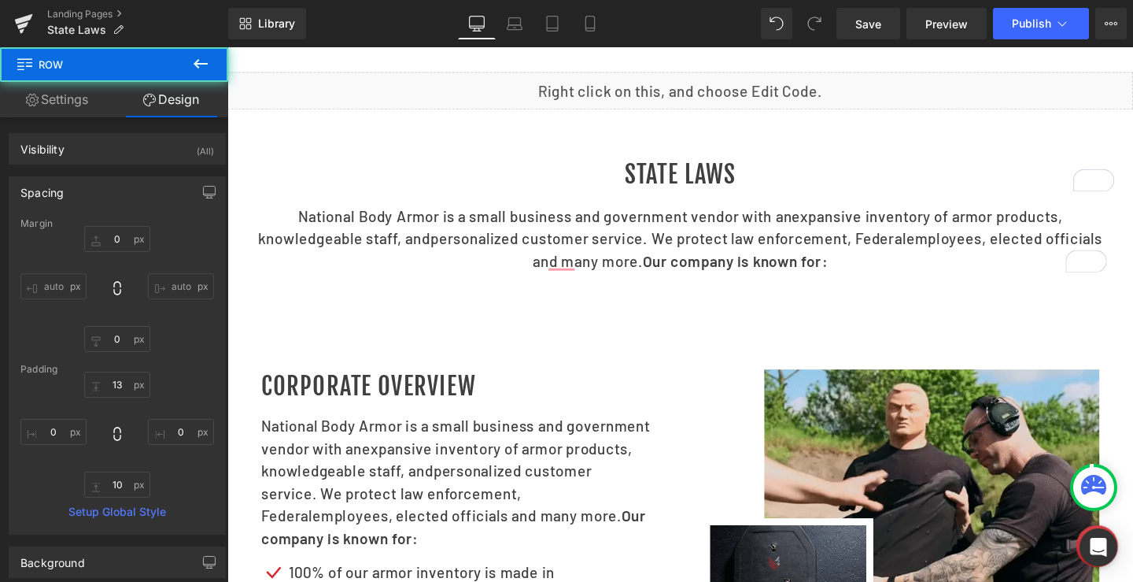
type input "0"
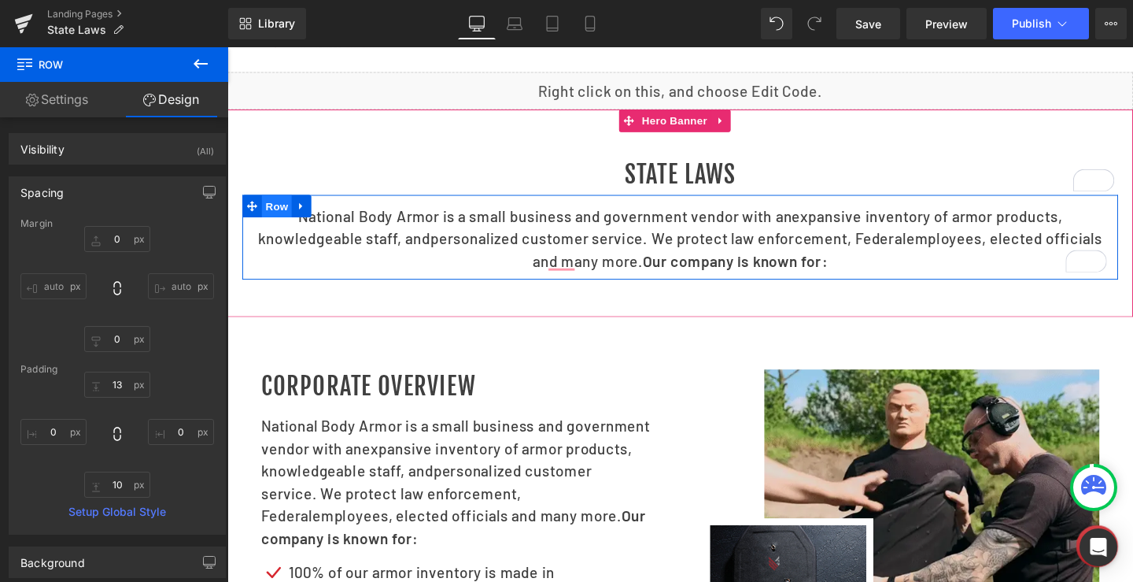
click at [264, 226] on span "Row" at bounding box center [279, 214] width 31 height 24
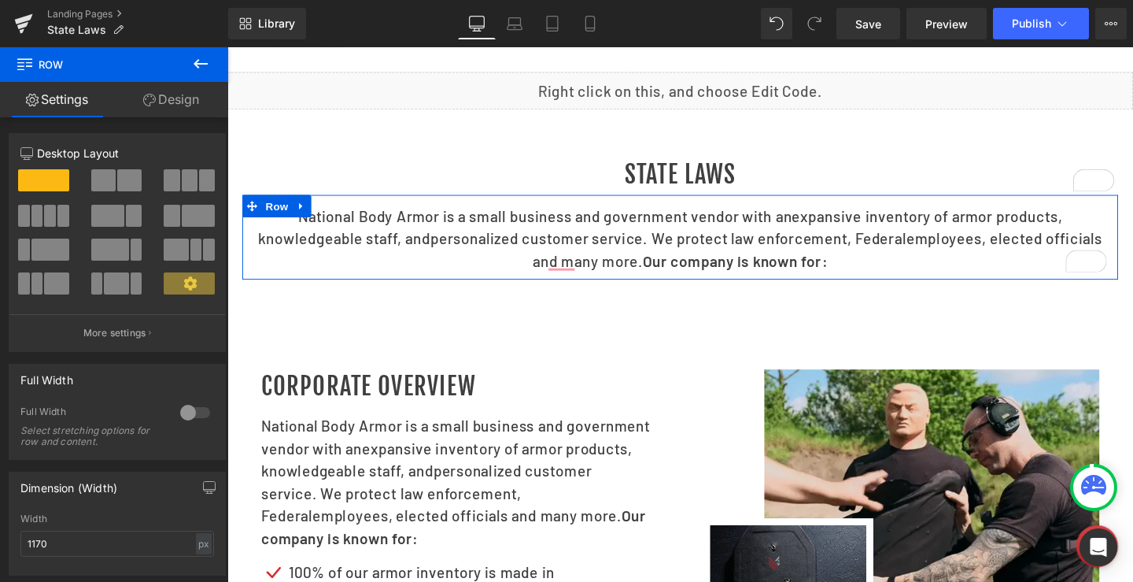
click at [183, 96] on link "Design" at bounding box center [171, 99] width 114 height 35
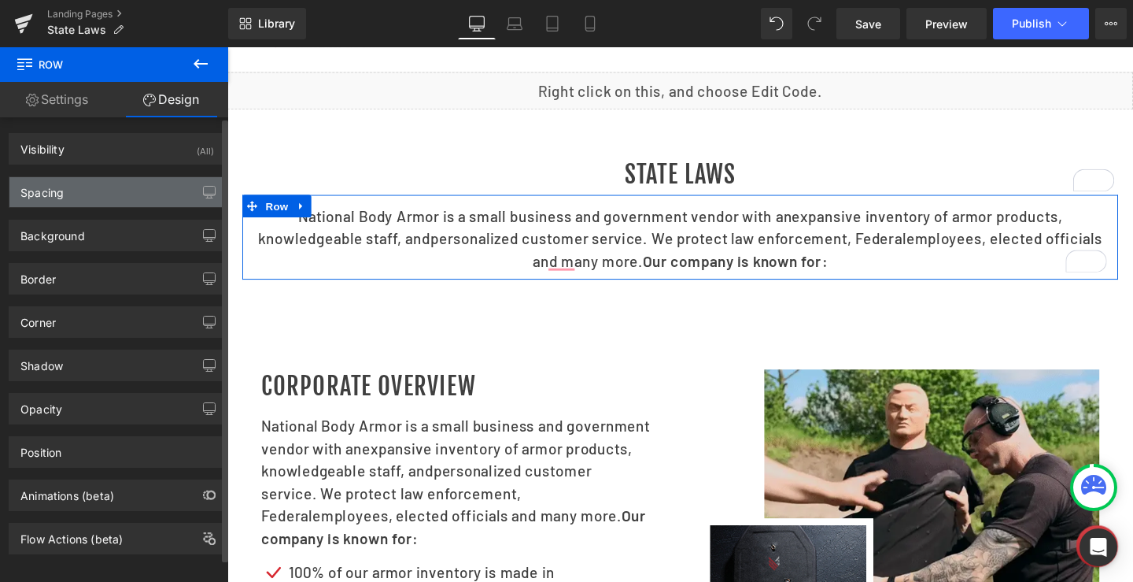
type input "0"
type input "13"
type input "0"
type input "10"
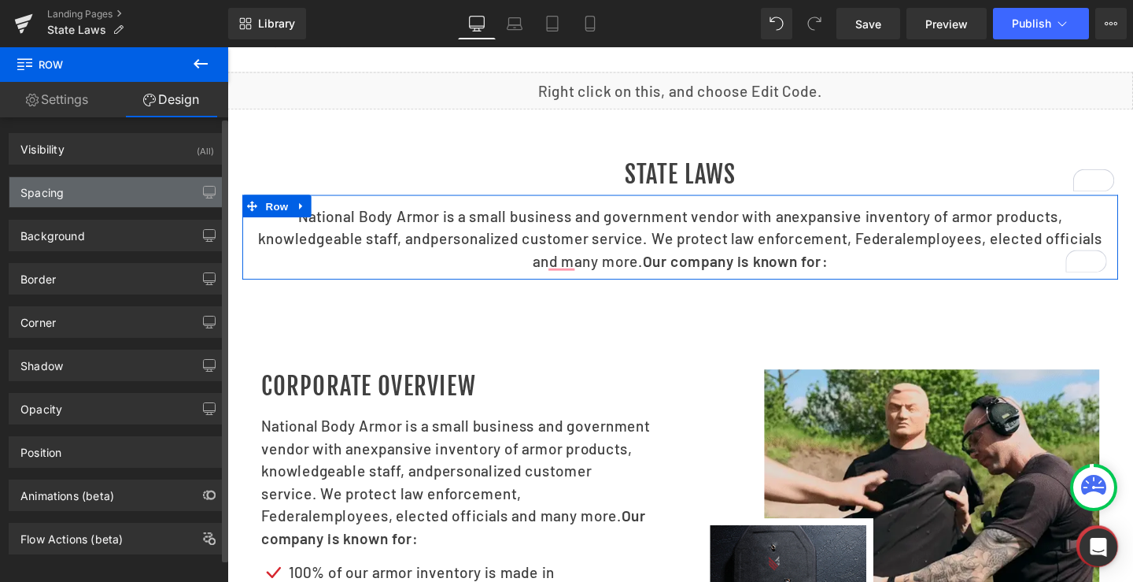
type input "0"
click at [65, 194] on div "Spacing" at bounding box center [117, 192] width 216 height 30
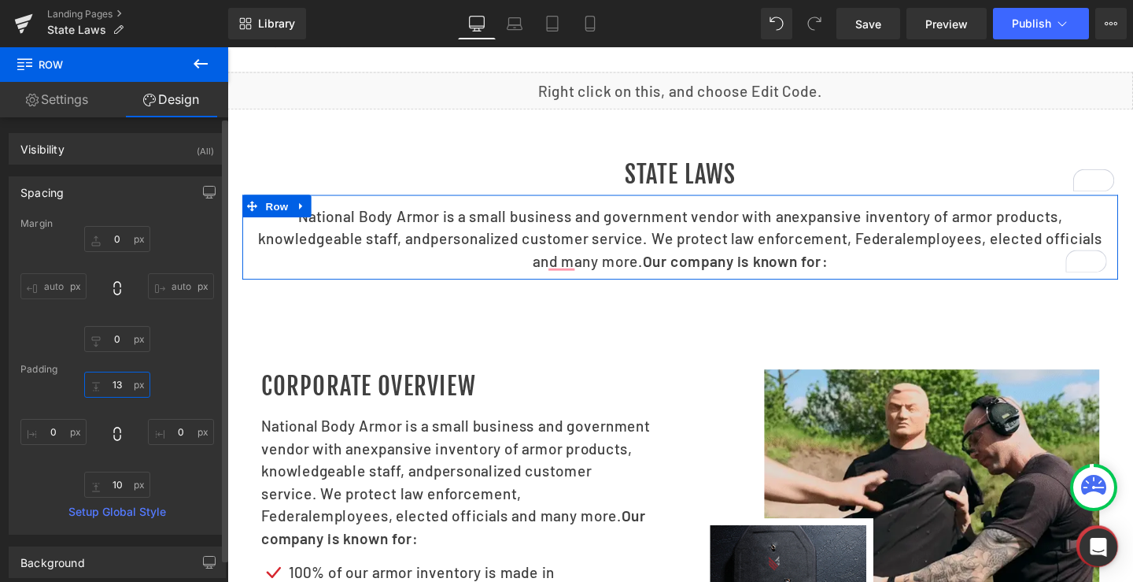
click at [112, 393] on input "13" at bounding box center [117, 384] width 66 height 26
click at [112, 394] on input "13" at bounding box center [117, 384] width 66 height 26
type input "5"
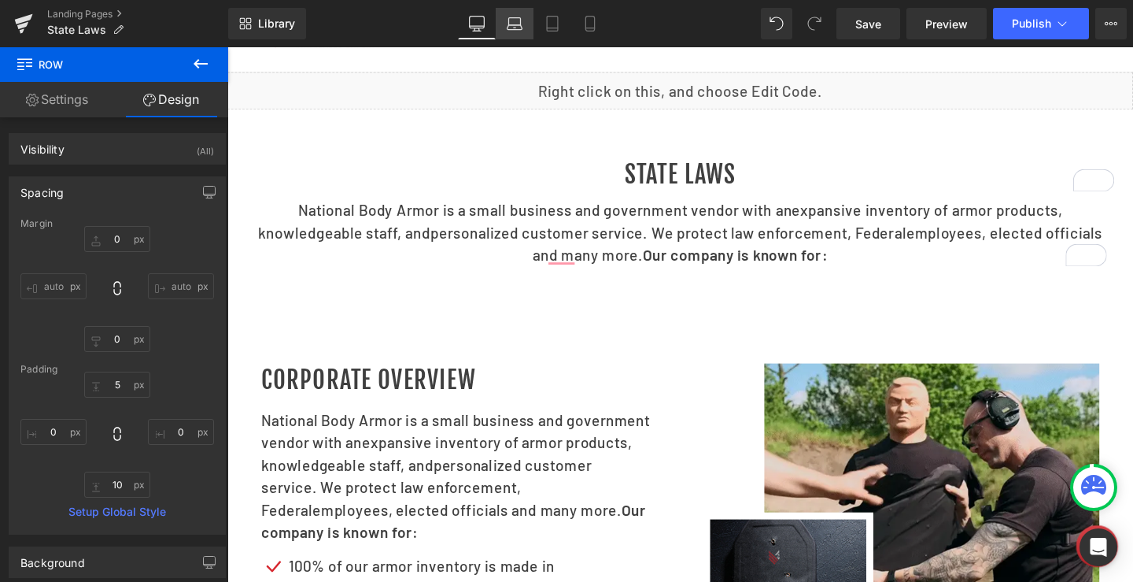
click at [513, 22] on icon at bounding box center [515, 24] width 16 height 16
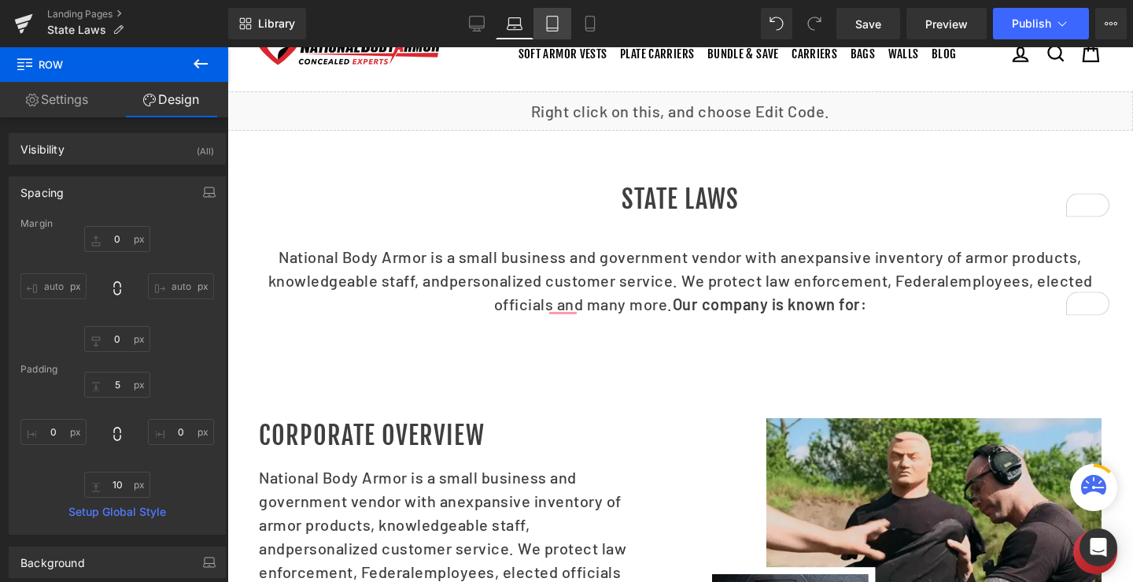
type input "0"
type input "30"
type input "0"
type input "10"
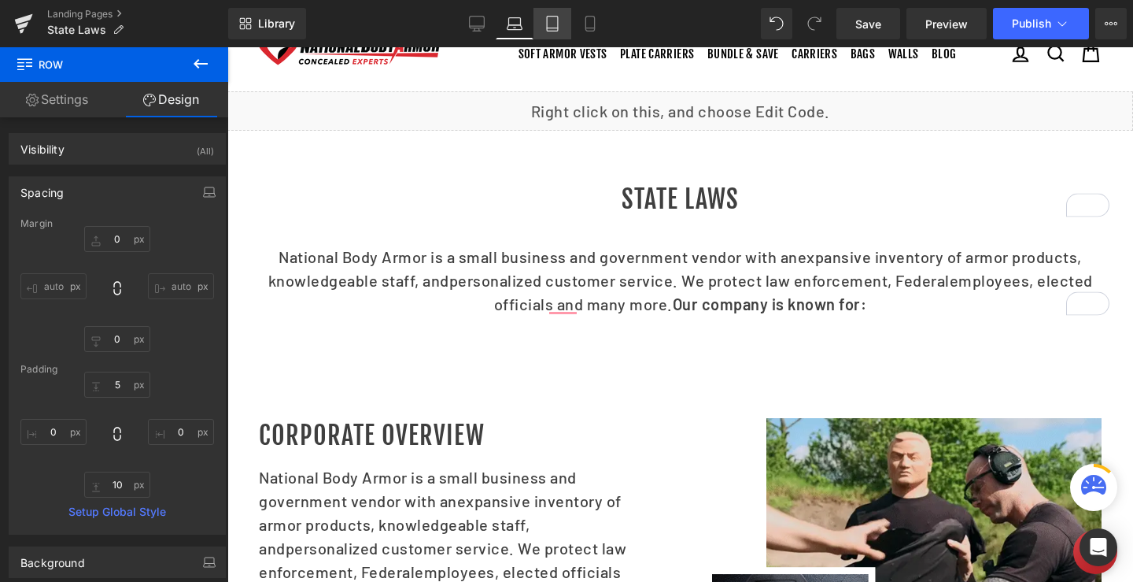
type input "0"
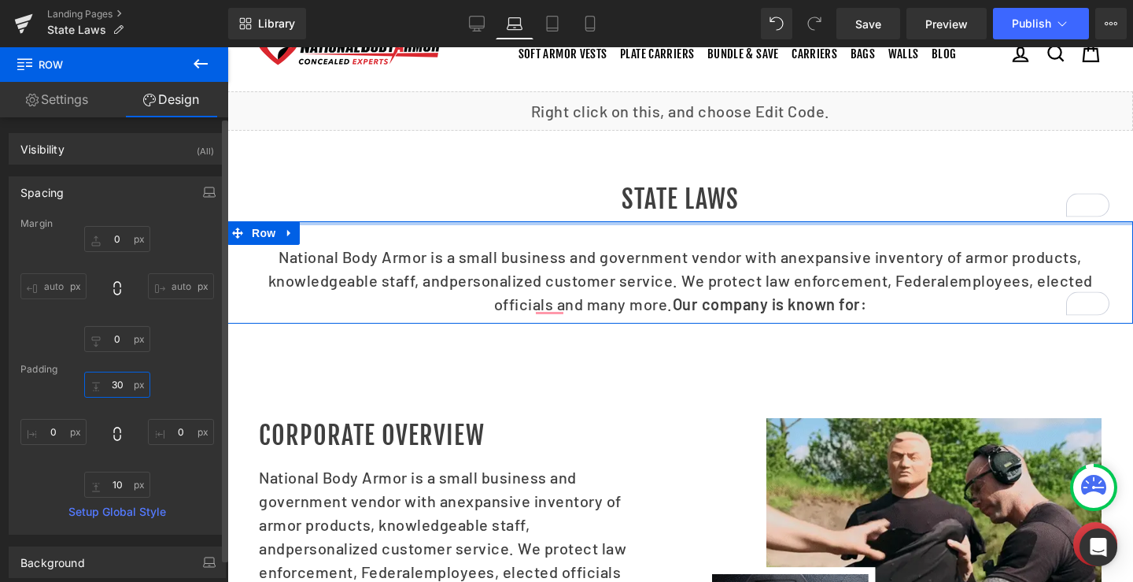
click at [113, 381] on input "30" at bounding box center [117, 384] width 66 height 26
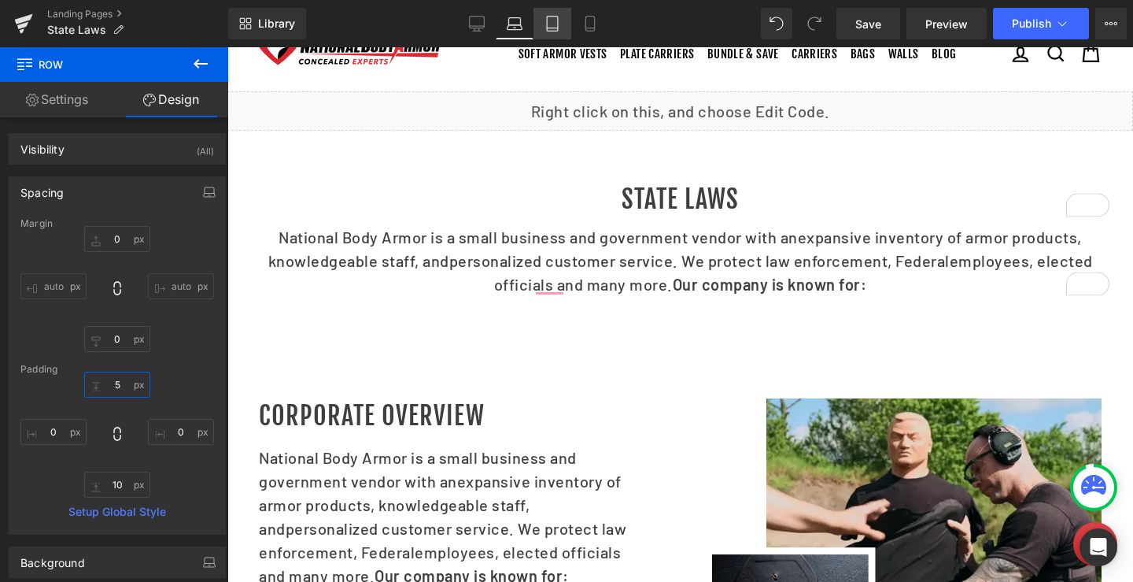
type input "5"
click at [545, 24] on icon at bounding box center [553, 24] width 16 height 16
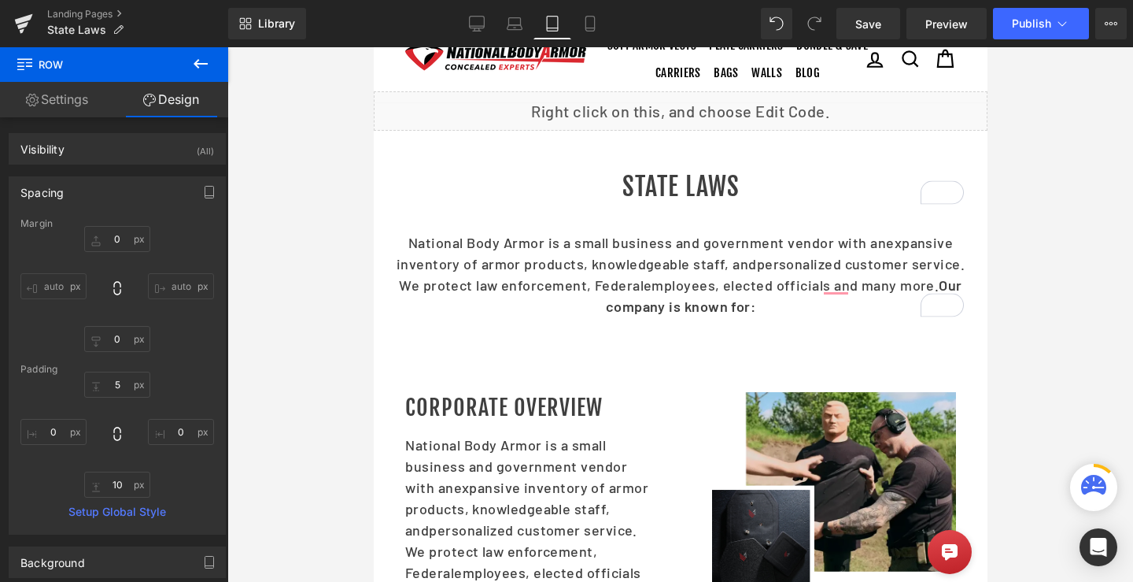
type input "0"
type input "30"
type input "0"
type input "10"
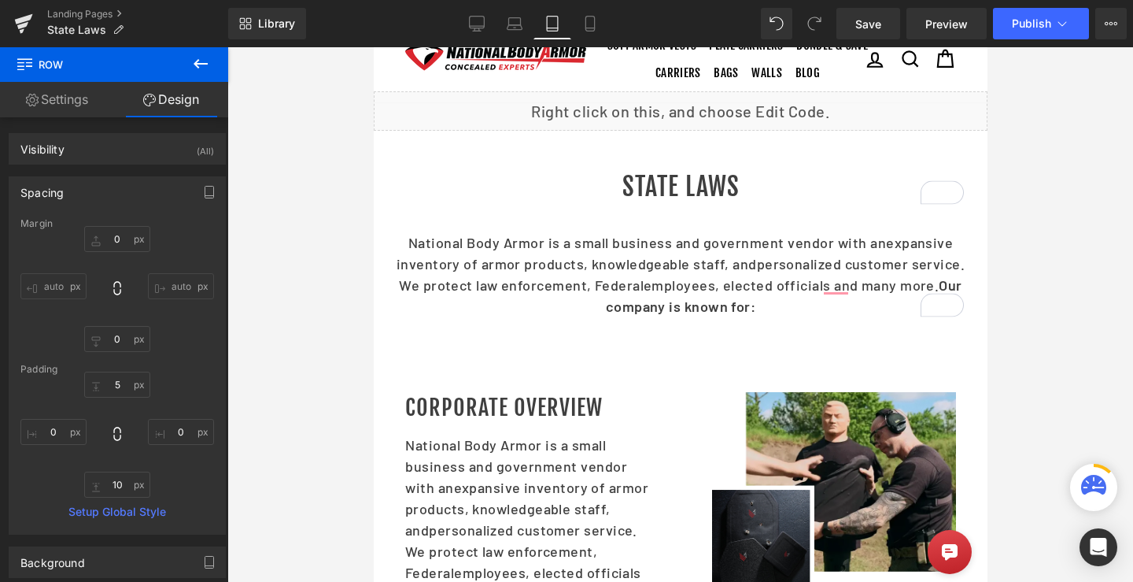
type input "0"
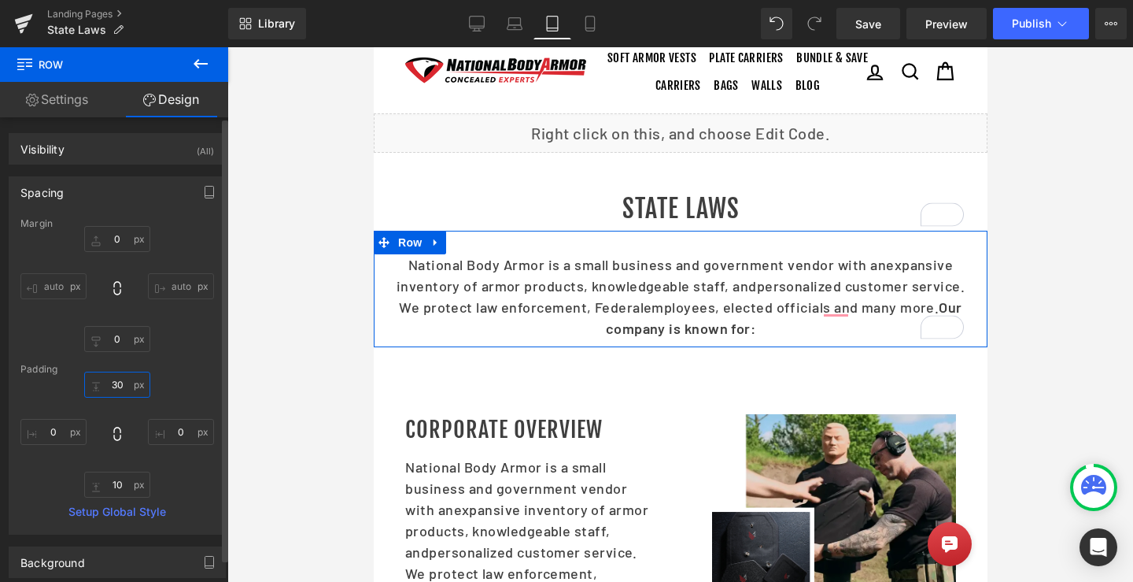
click at [120, 385] on input "30" at bounding box center [117, 384] width 66 height 26
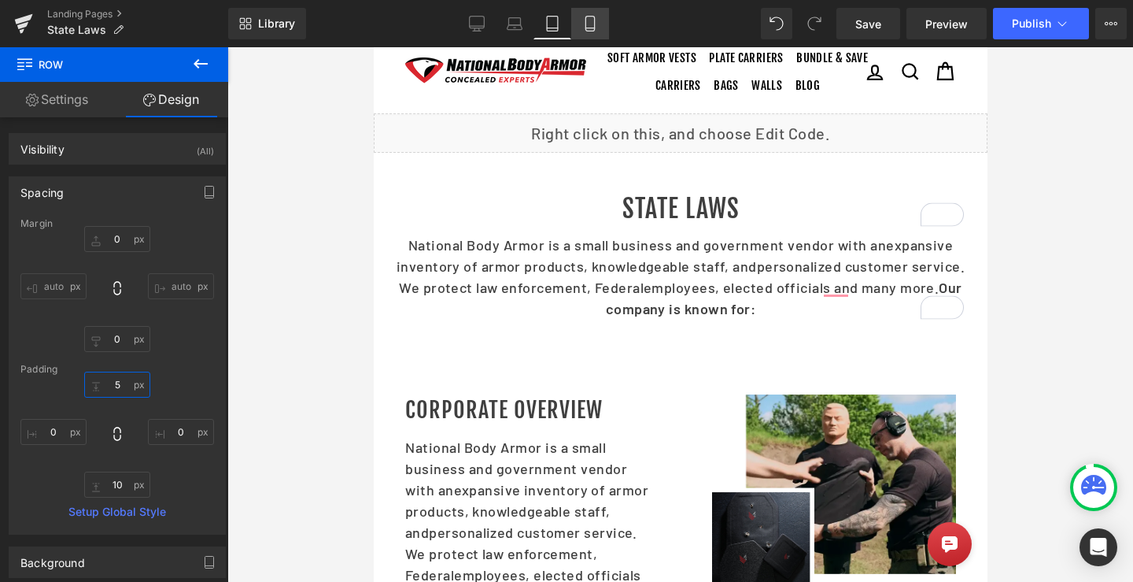
type input "5"
click at [599, 27] on link "Mobile" at bounding box center [590, 23] width 38 height 31
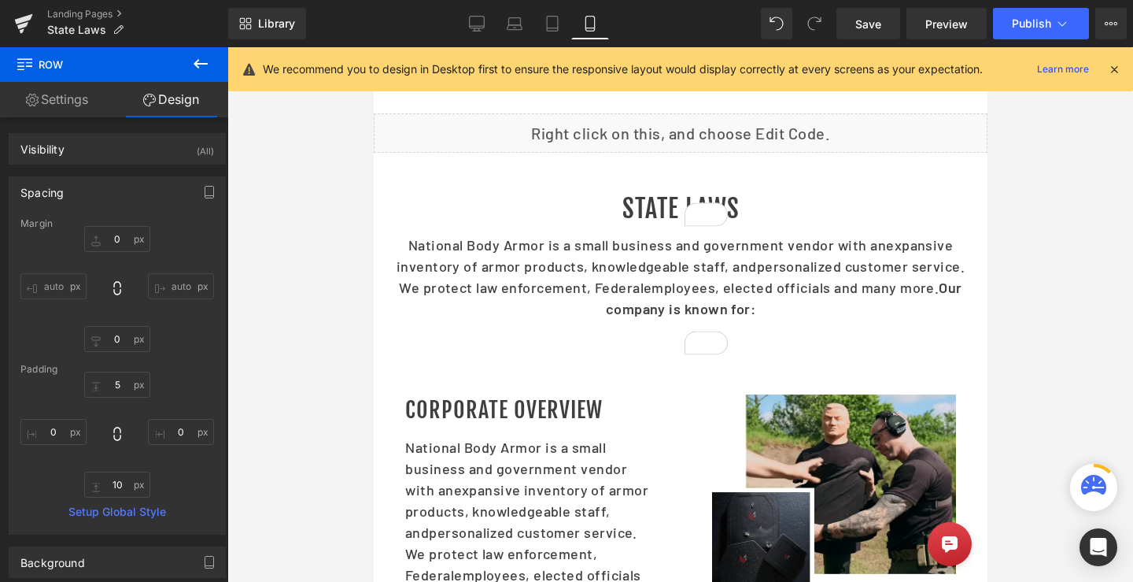
type input "0"
type input "5"
type input "0"
type input "10"
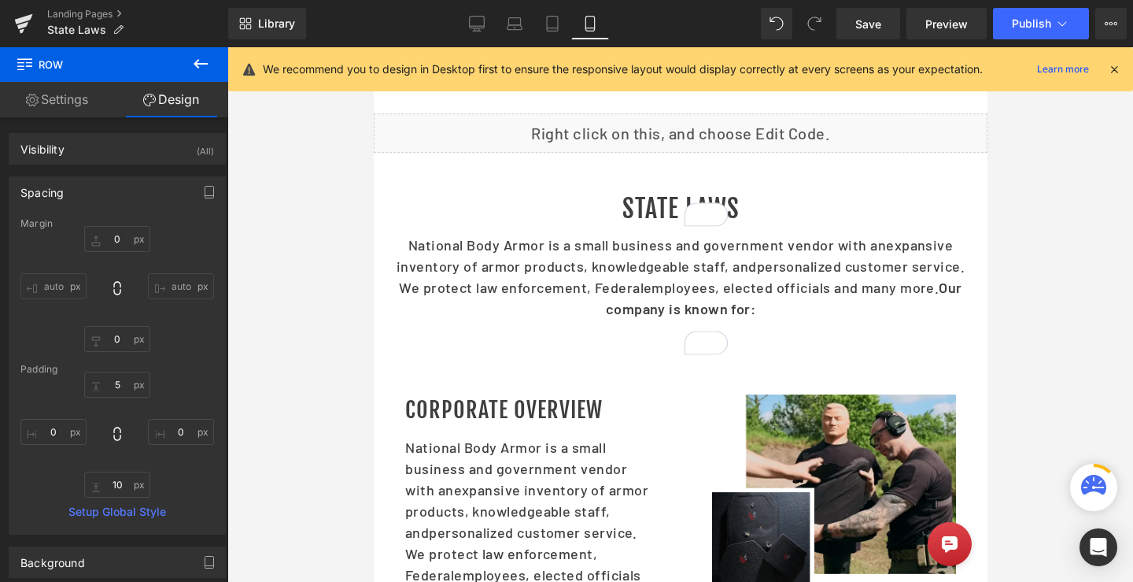
type input "0"
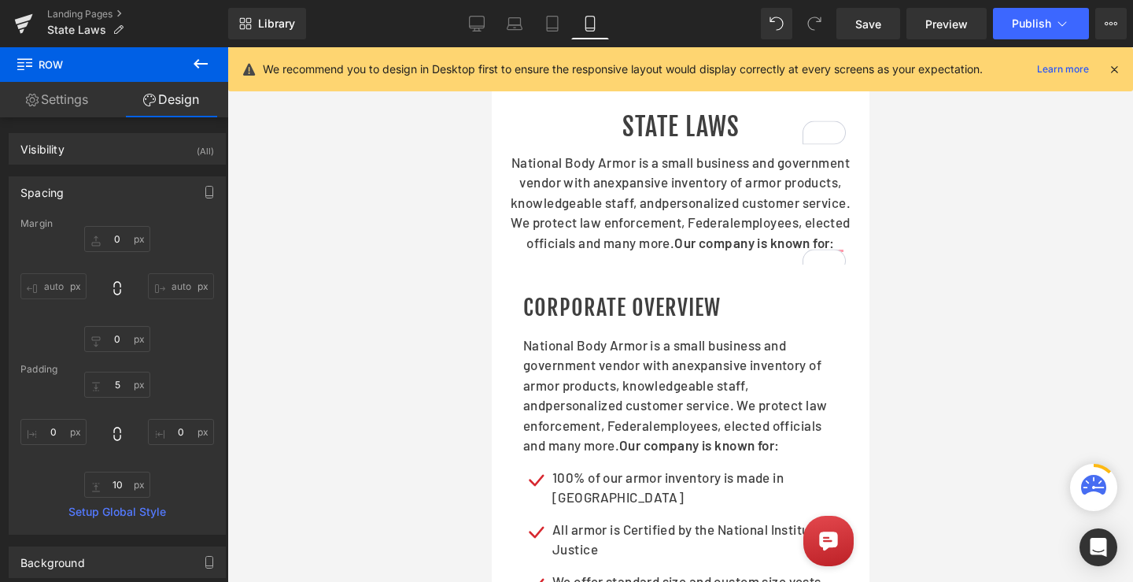
scroll to position [20, 0]
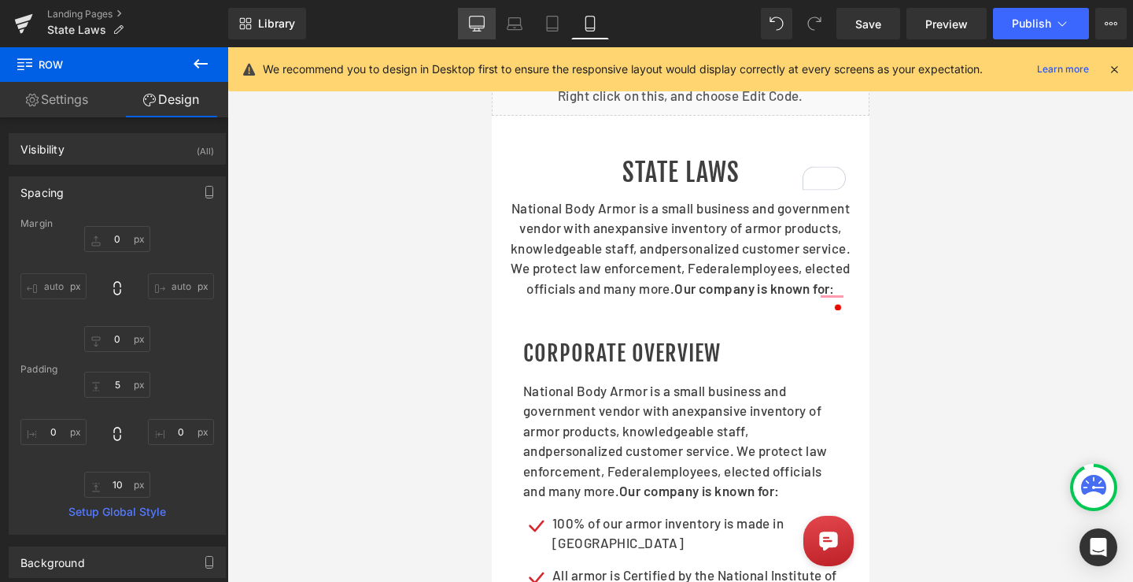
click at [480, 20] on icon at bounding box center [477, 24] width 16 height 16
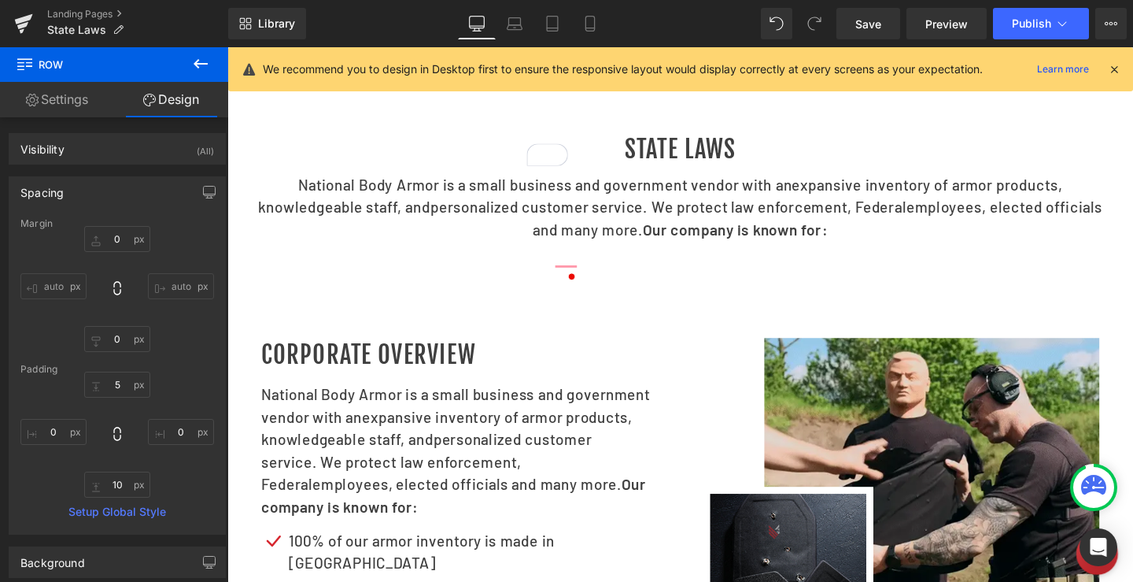
type input "0"
type input "5"
type input "0"
type input "10"
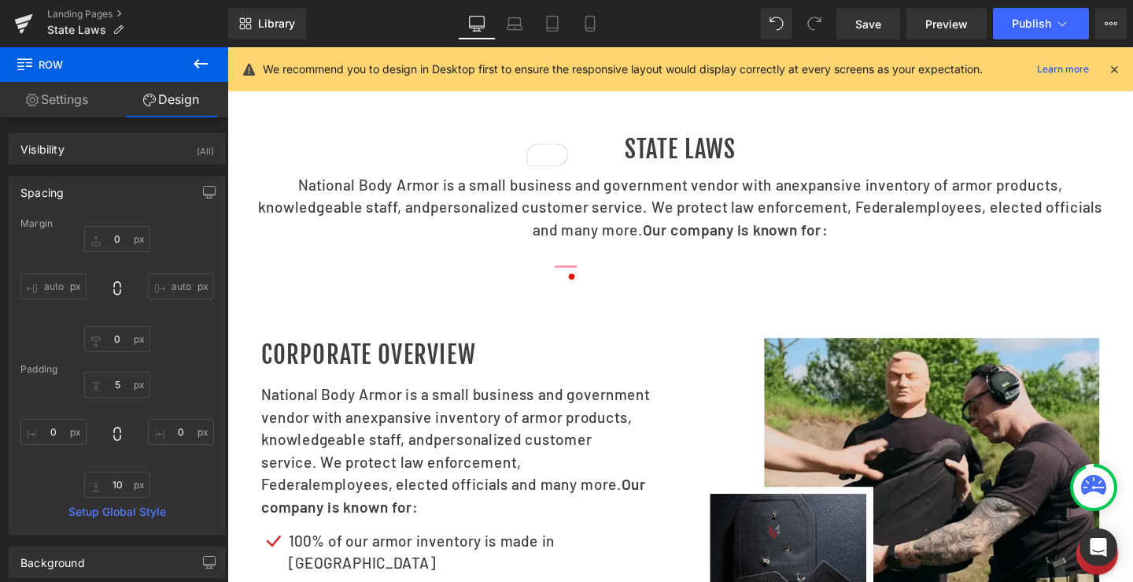
type input "0"
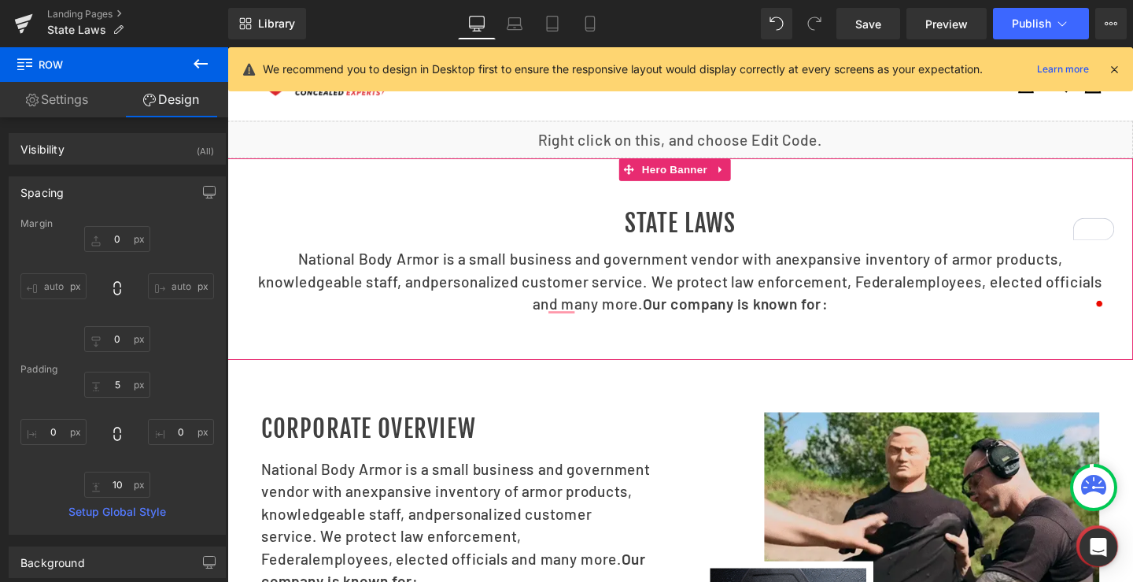
scroll to position [0, 0]
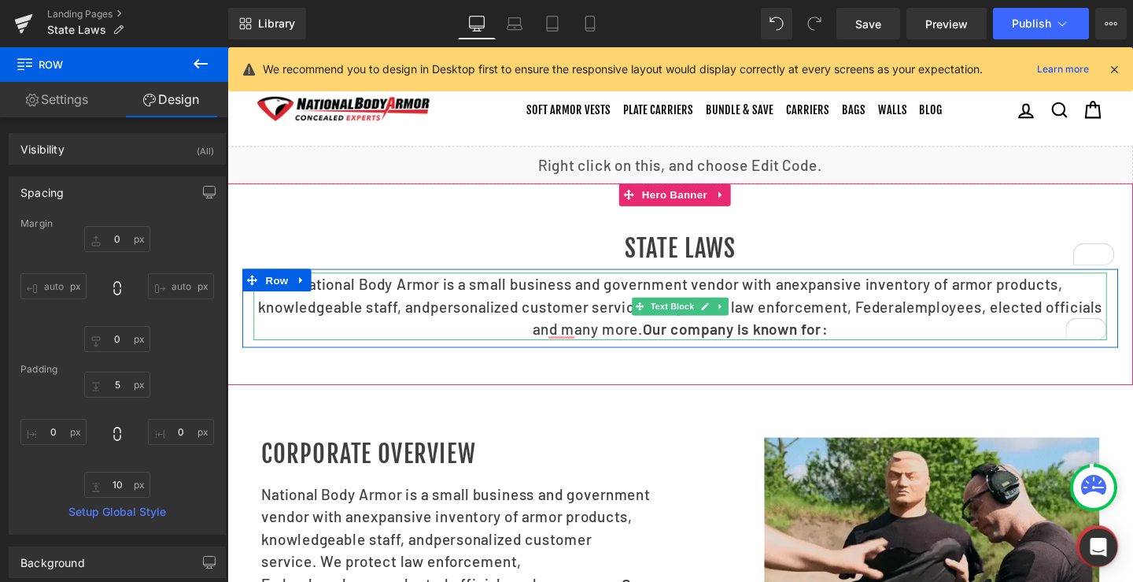
drag, startPoint x: 571, startPoint y: 320, endPoint x: 594, endPoint y: 327, distance: 23.9
click at [571, 322] on p "National Body Armor is a small business and government vendor with an expansive…" at bounding box center [703, 319] width 897 height 71
click at [594, 327] on p "National Body Armor is a small business and government vendor with an expansive…" at bounding box center [703, 319] width 897 height 71
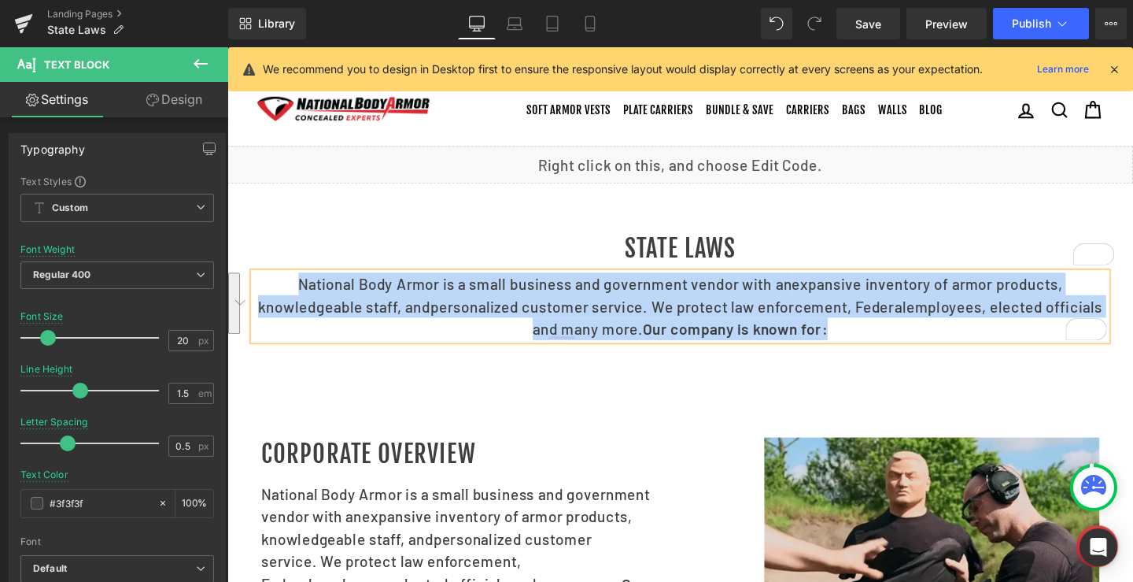
paste div "To enrich screen reader interactions, please activate Accessibility in Grammarl…"
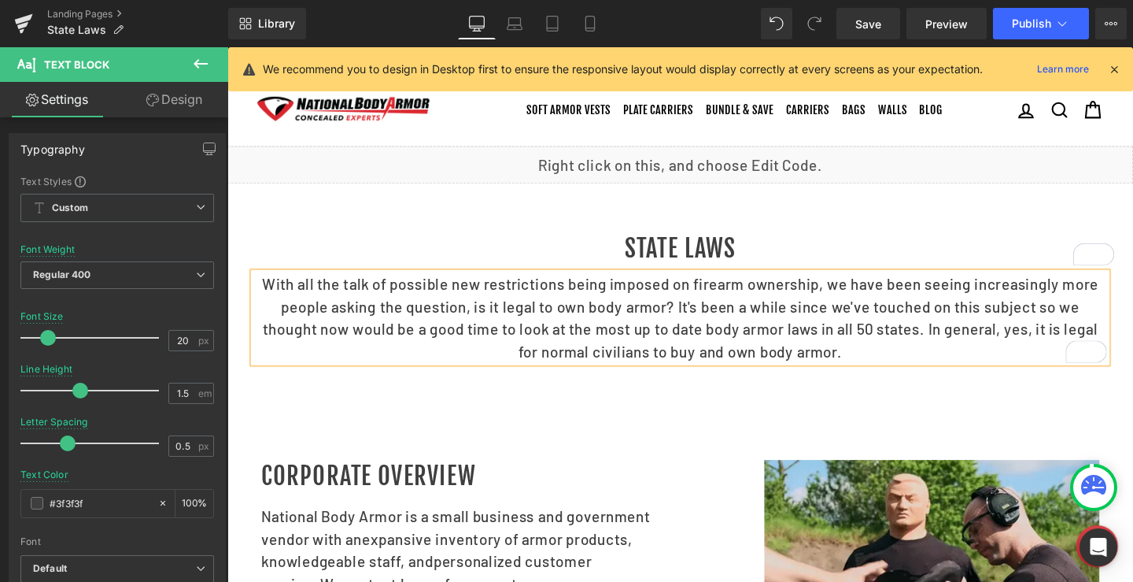
click at [694, 413] on div at bounding box center [703, 308] width 952 height 236
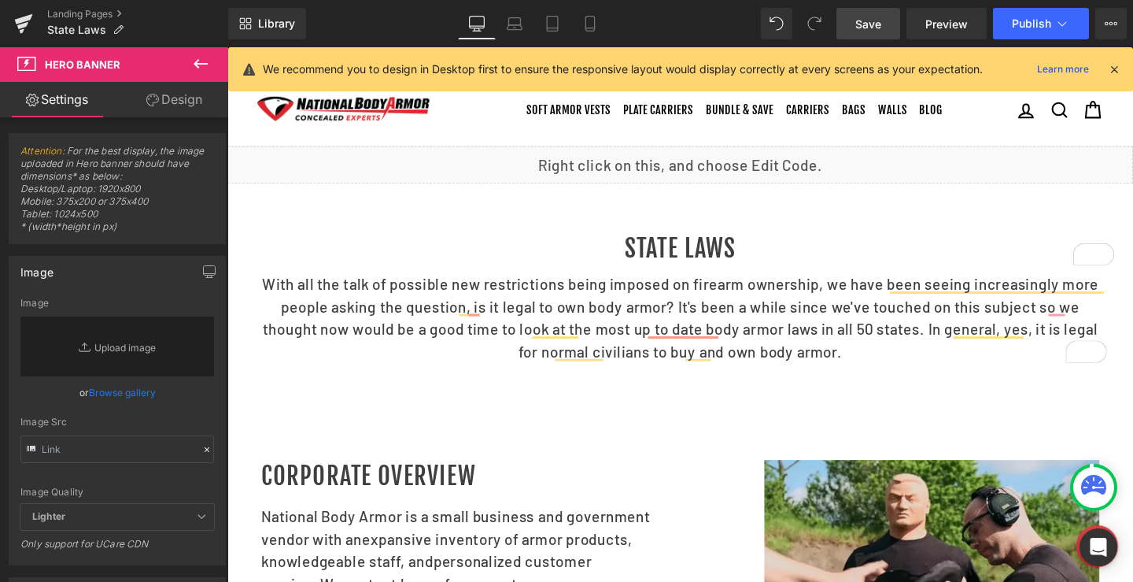
click at [873, 16] on span "Save" at bounding box center [868, 24] width 26 height 17
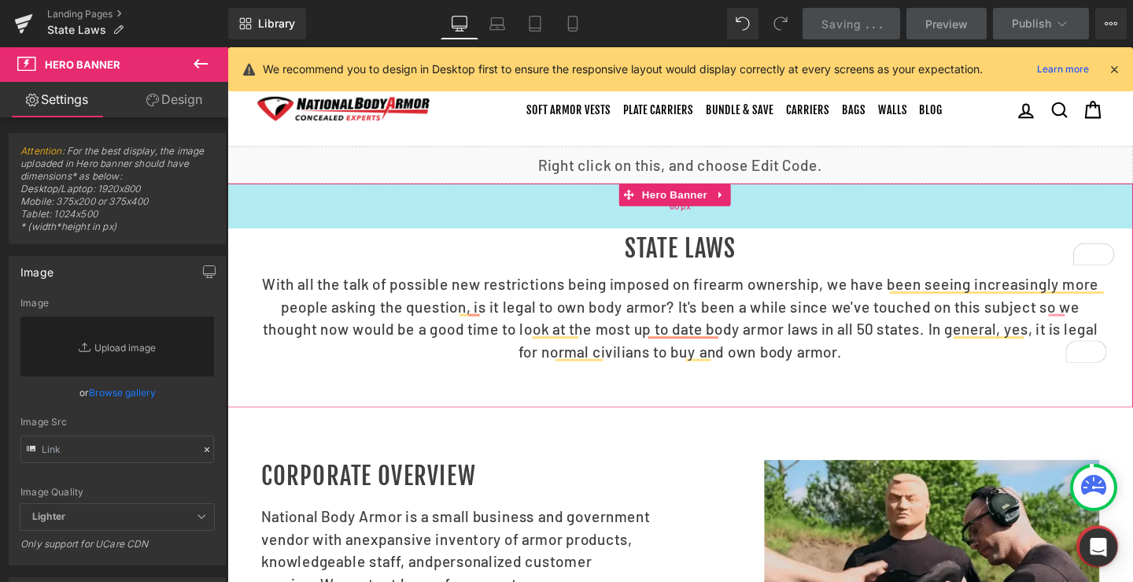
click at [515, 238] on div "60px" at bounding box center [703, 213] width 952 height 47
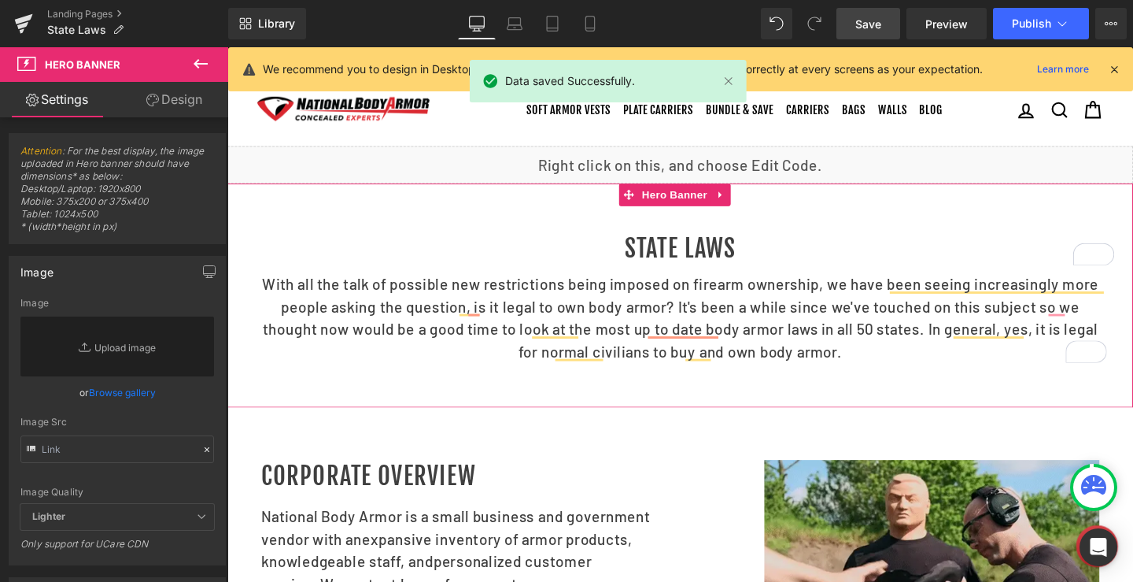
drag, startPoint x: 172, startPoint y: 106, endPoint x: 89, endPoint y: 214, distance: 136.3
click at [172, 105] on link "Design" at bounding box center [174, 99] width 114 height 35
click at [0, 0] on div "Spacing" at bounding box center [0, 0] width 0 height 0
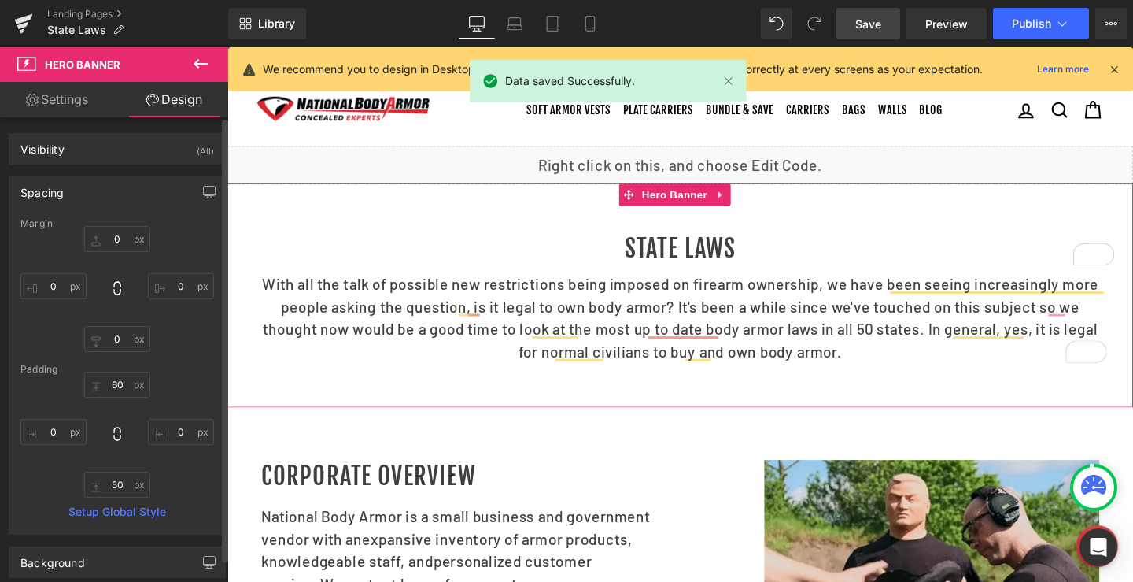
type input "0"
type input "60"
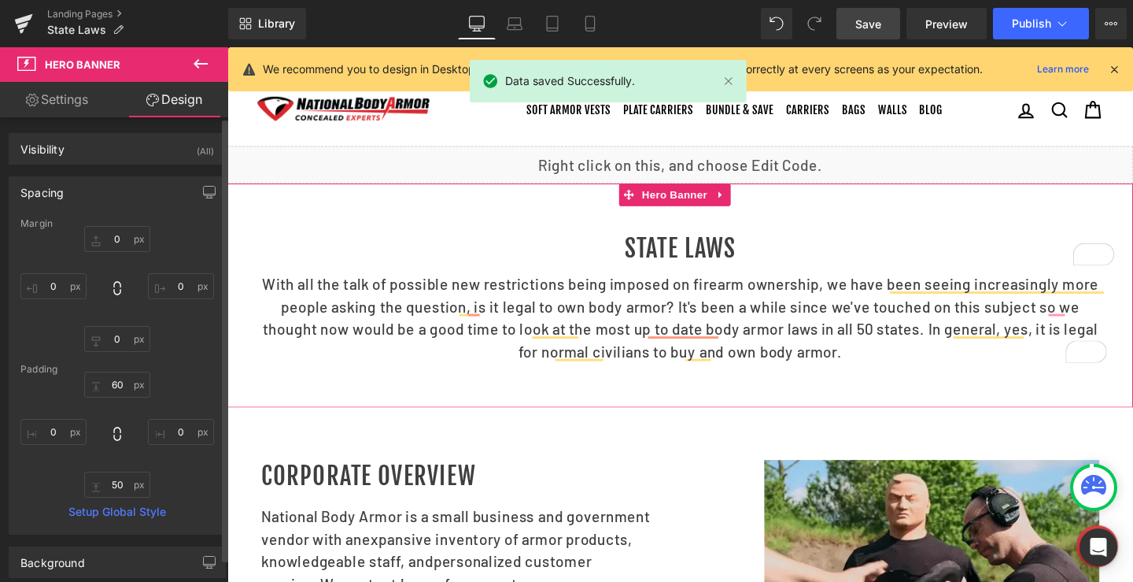
type input "0"
type input "50"
type input "0"
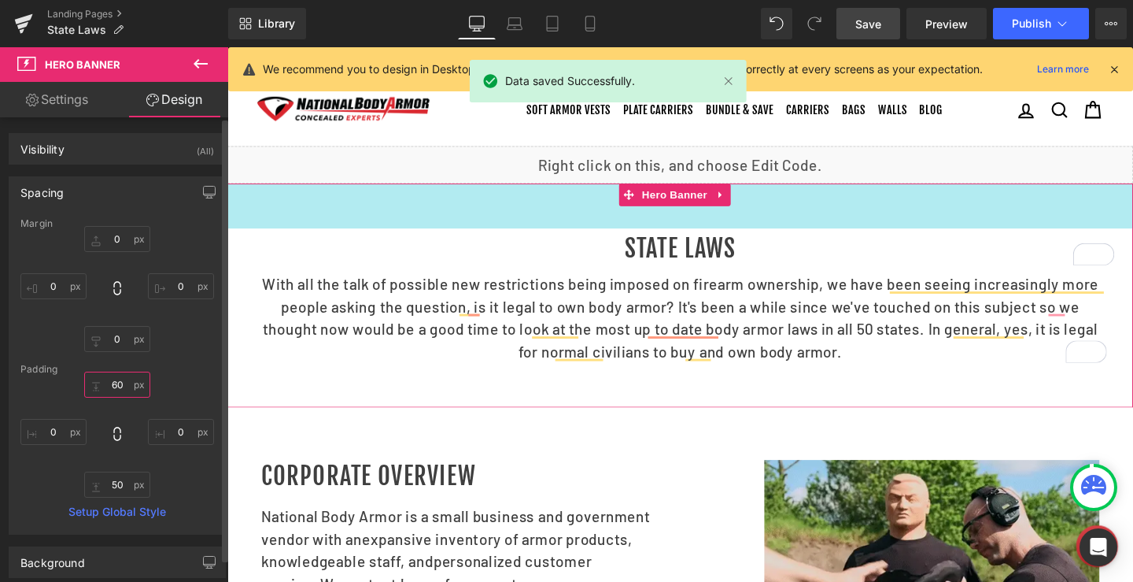
click at [113, 385] on input "60" at bounding box center [117, 384] width 66 height 26
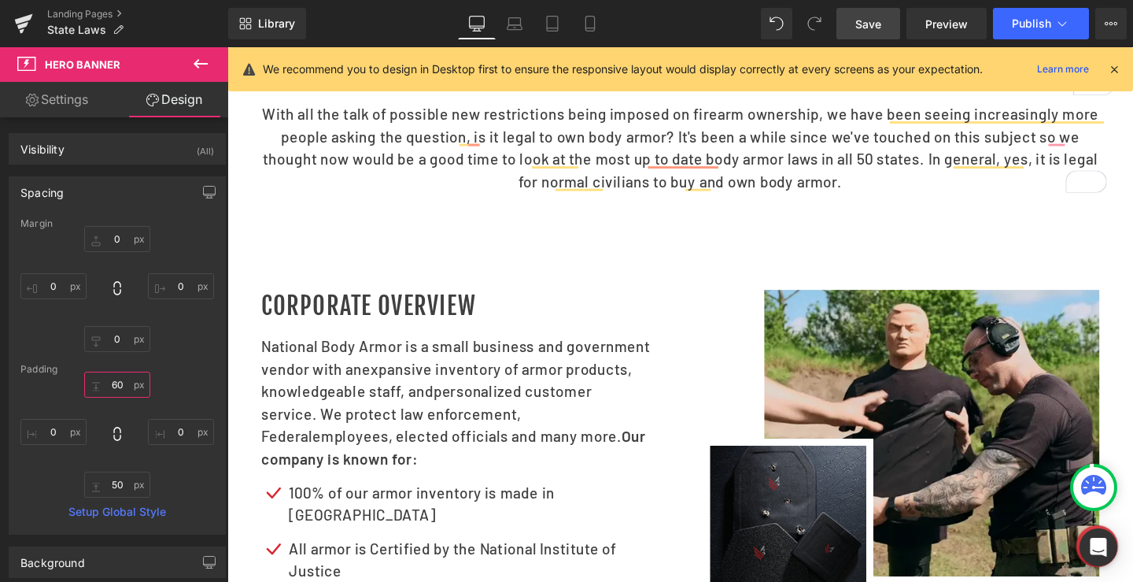
scroll to position [157, 0]
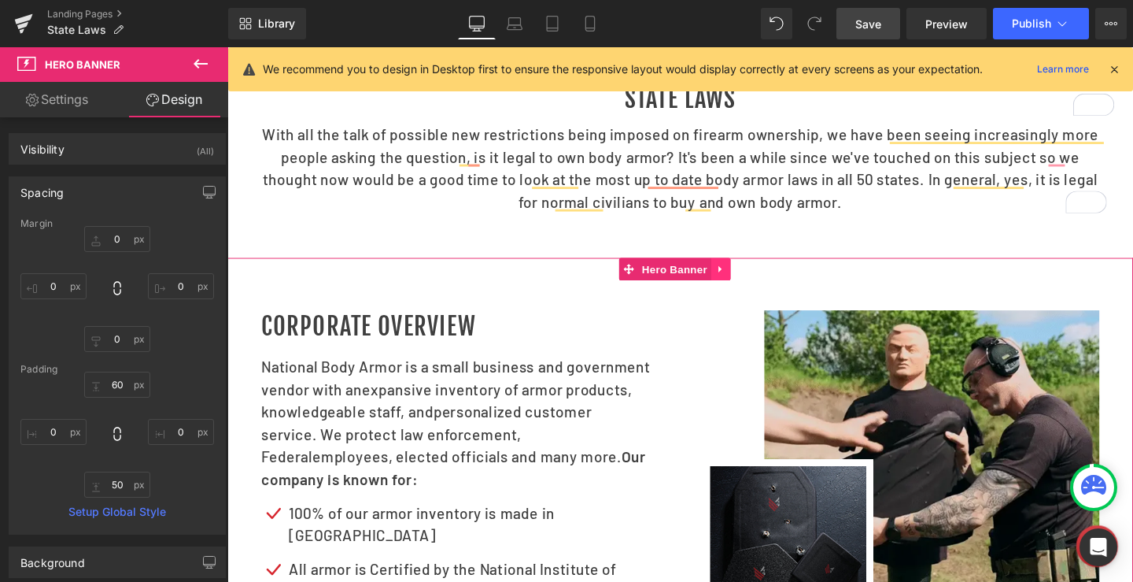
click at [748, 286] on icon at bounding box center [745, 281] width 11 height 12
click at [735, 286] on icon at bounding box center [735, 280] width 11 height 11
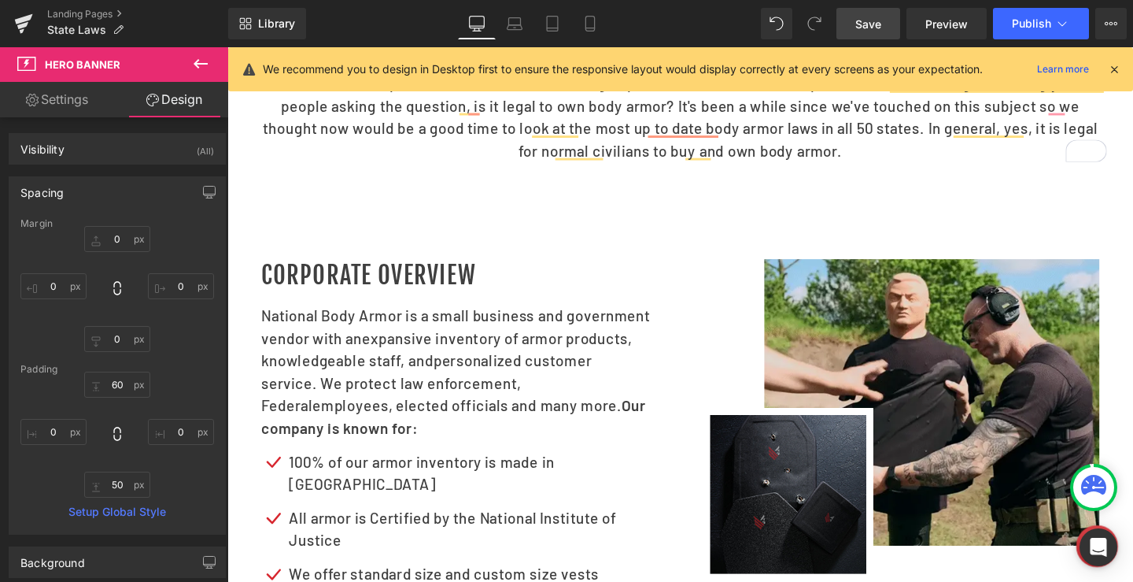
scroll to position [194, 0]
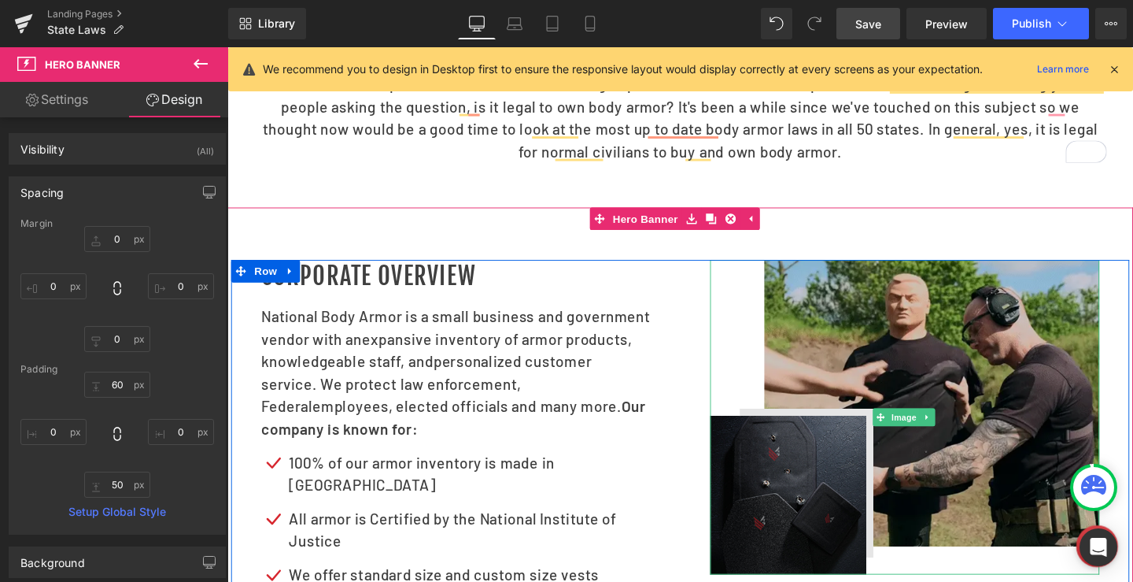
click at [772, 313] on img at bounding box center [939, 436] width 409 height 331
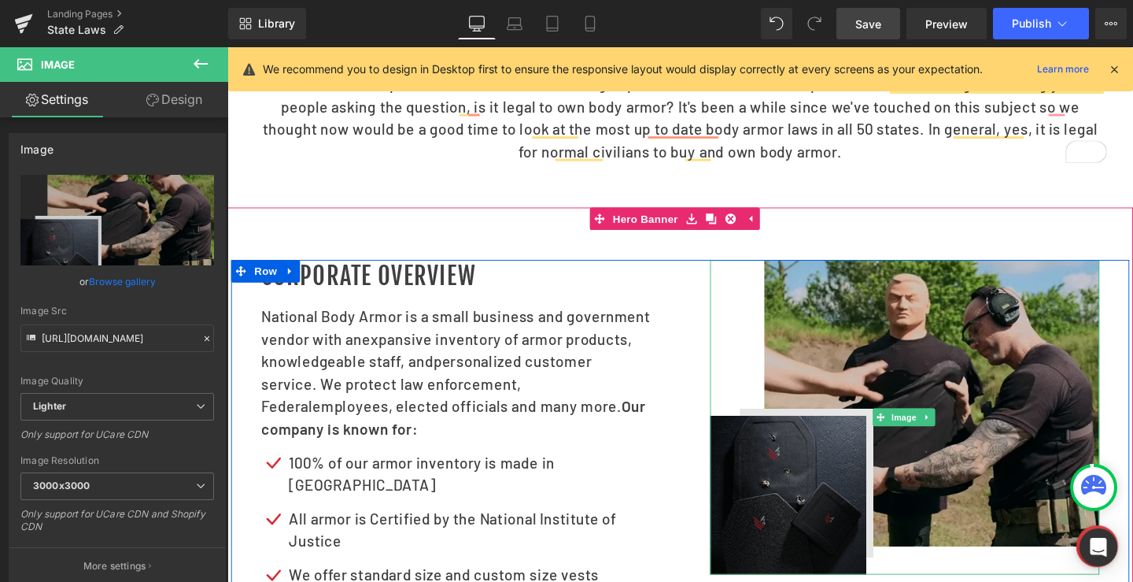
click at [1054, 339] on img at bounding box center [939, 436] width 409 height 331
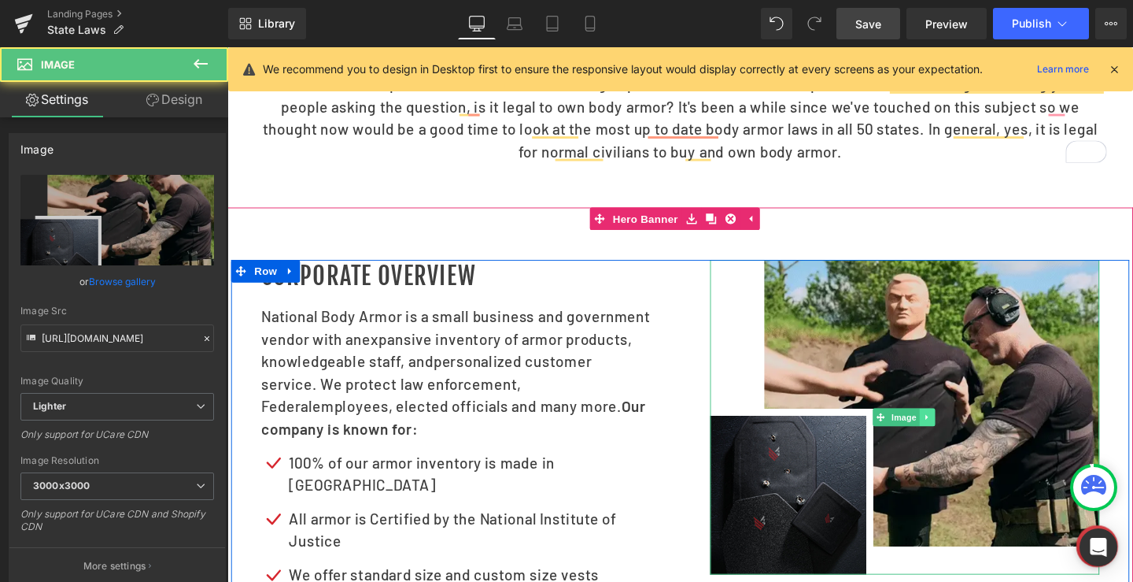
click at [961, 439] on icon at bounding box center [962, 437] width 2 height 6
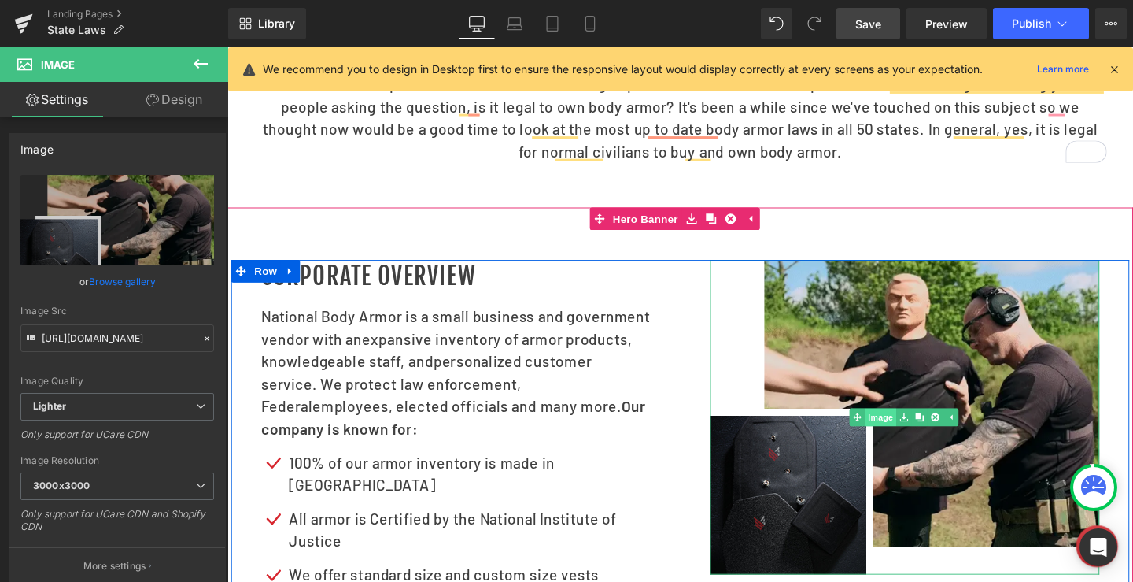
drag, startPoint x: 947, startPoint y: 455, endPoint x: 910, endPoint y: 430, distance: 43.7
click at [951, 440] on icon at bounding box center [955, 435] width 9 height 9
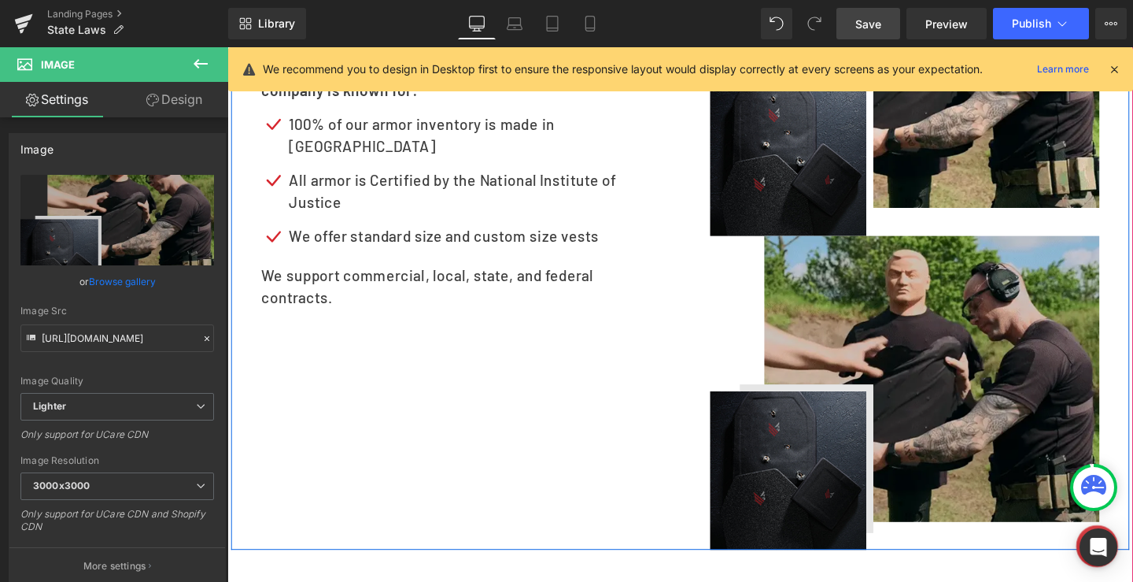
scroll to position [545, 0]
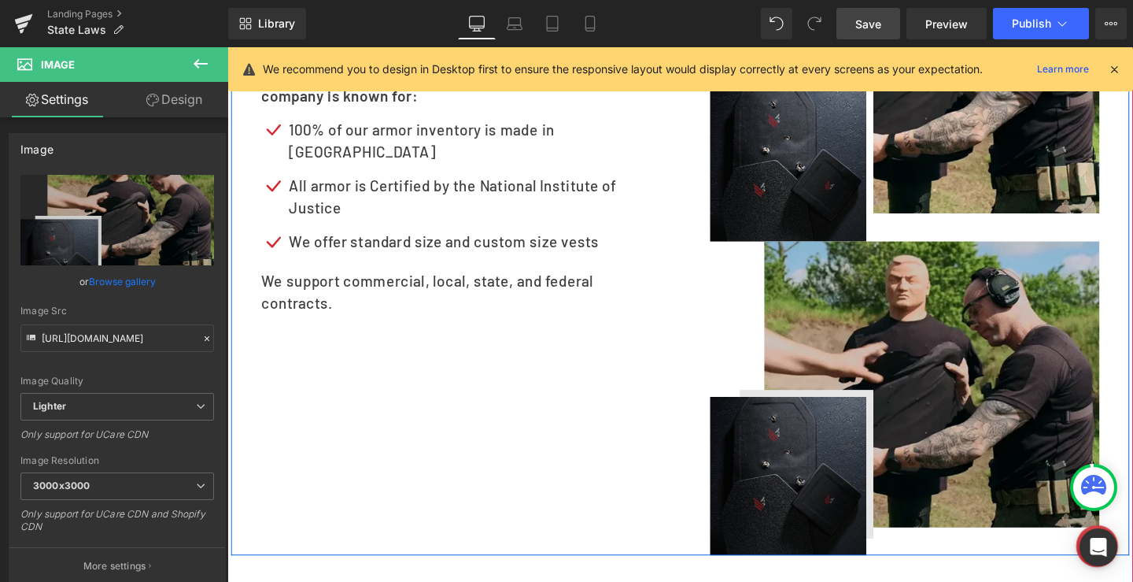
click at [917, 357] on img at bounding box center [939, 416] width 409 height 331
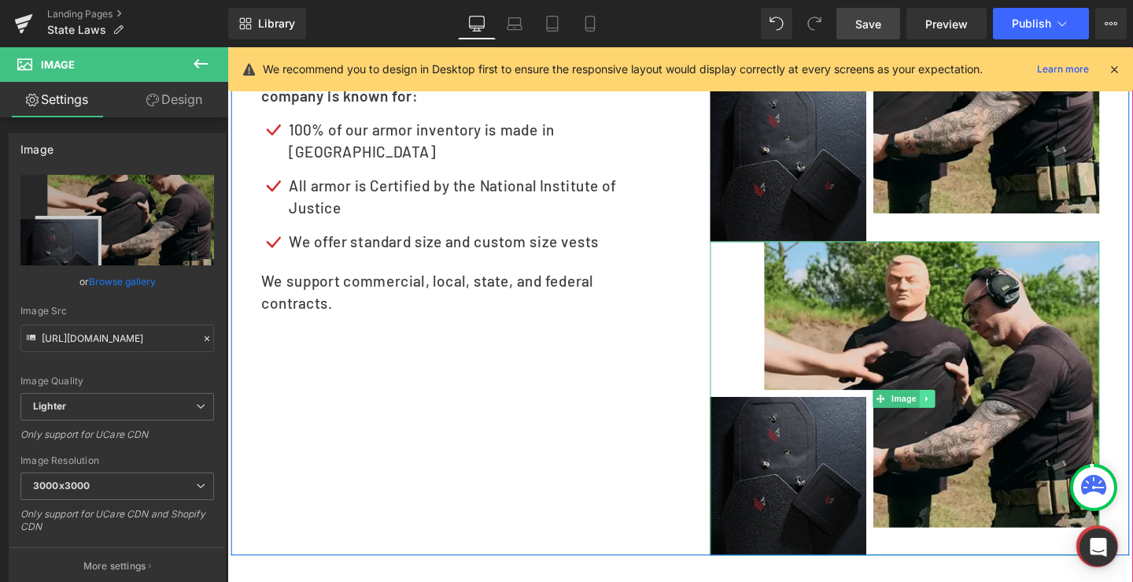
click at [955, 426] on link at bounding box center [963, 416] width 17 height 19
click at [967, 421] on icon at bounding box center [971, 416] width 9 height 9
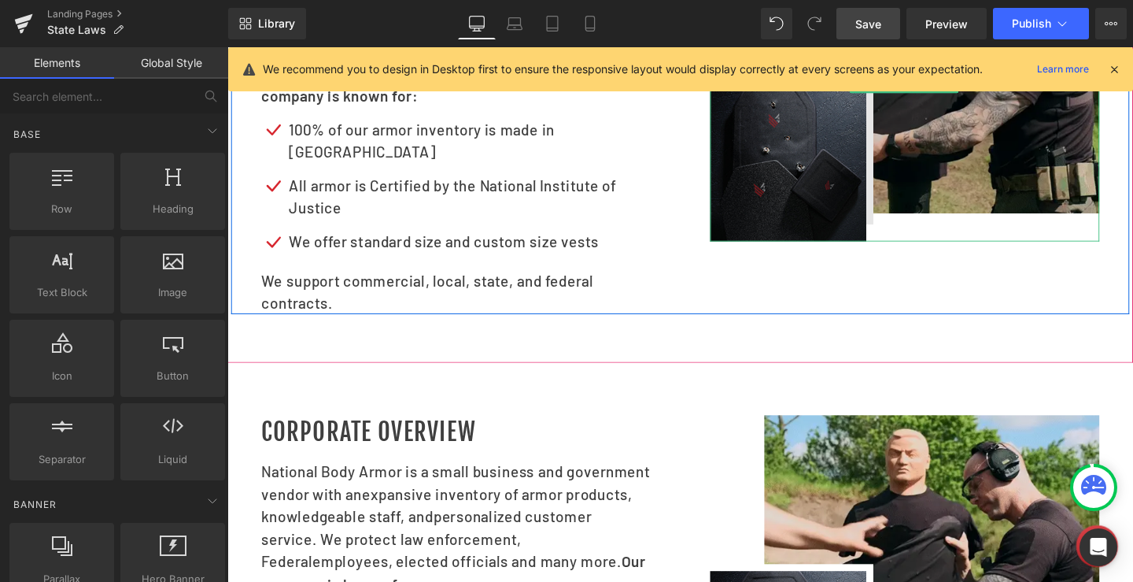
click at [968, 187] on img at bounding box center [939, 86] width 409 height 331
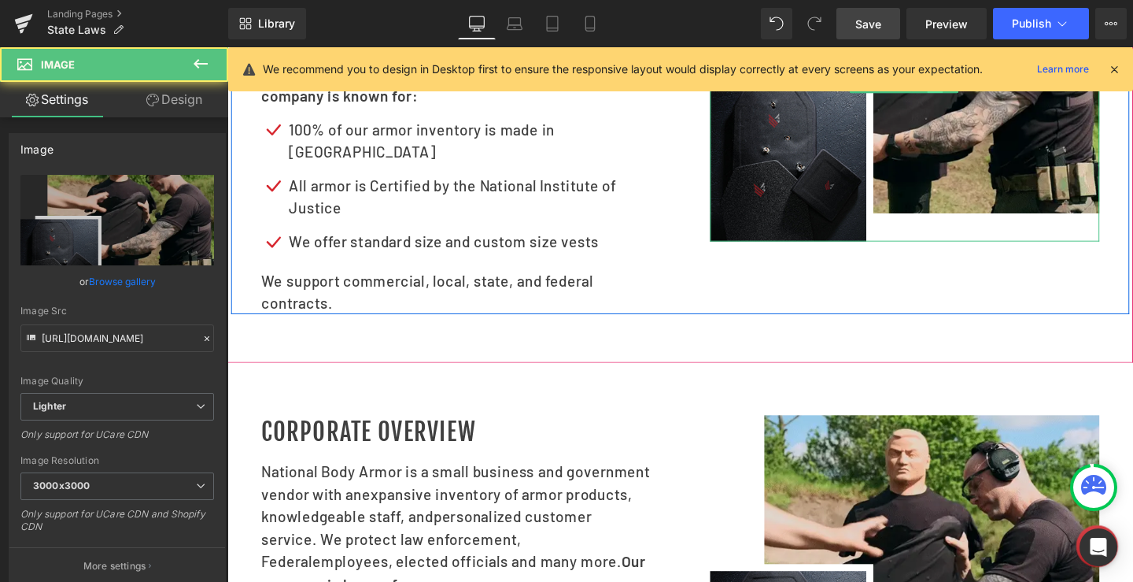
click at [967, 90] on icon at bounding box center [971, 85] width 9 height 9
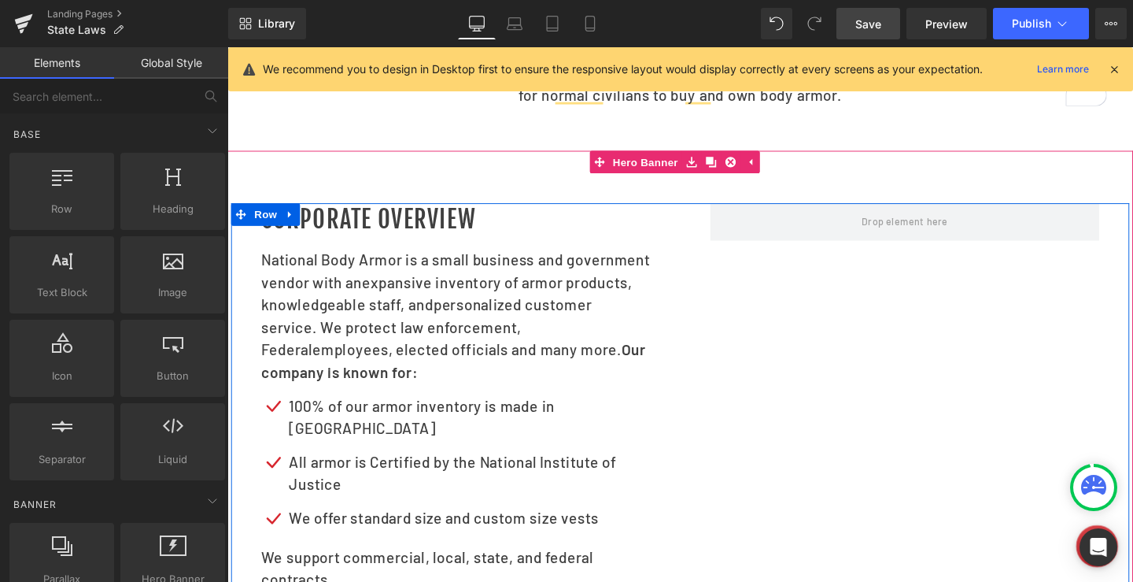
scroll to position [230, 0]
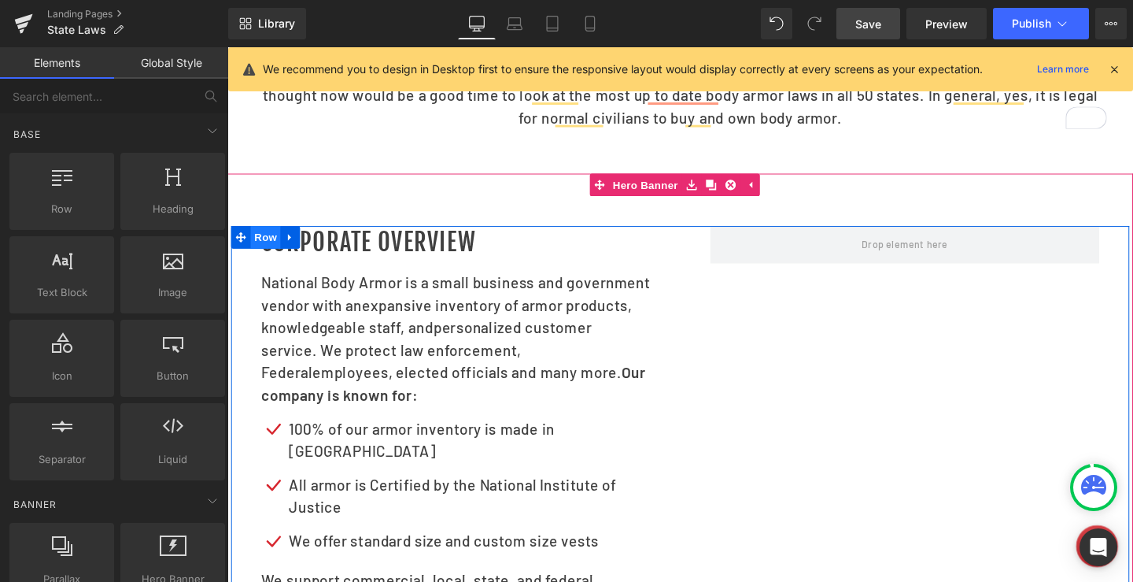
click at [259, 259] on span "Row" at bounding box center [267, 247] width 31 height 24
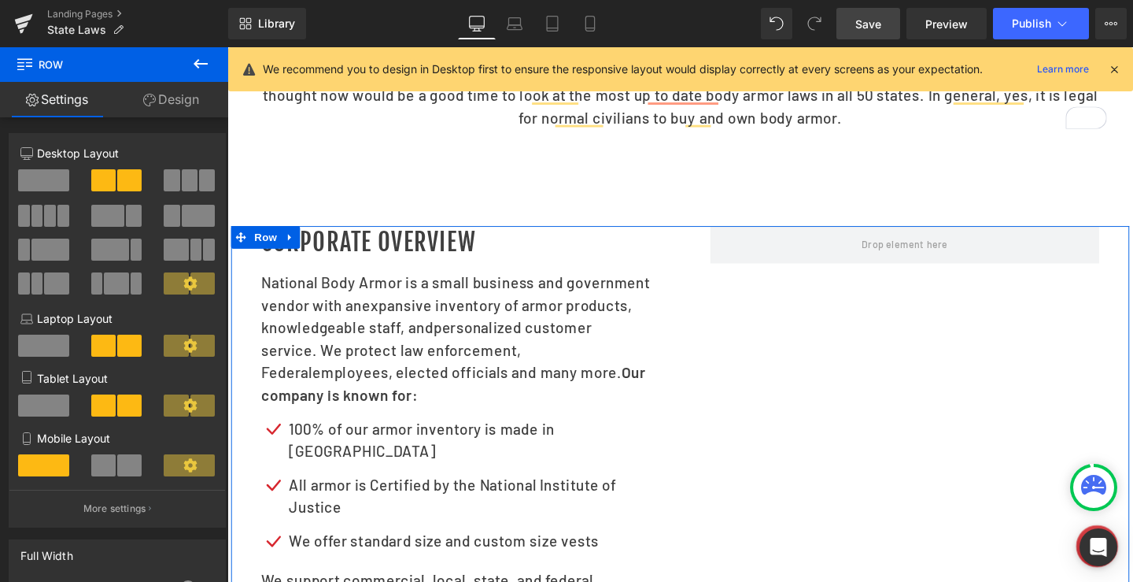
click at [48, 168] on div at bounding box center [117, 237] width 194 height 153
click at [43, 187] on span at bounding box center [43, 180] width 51 height 22
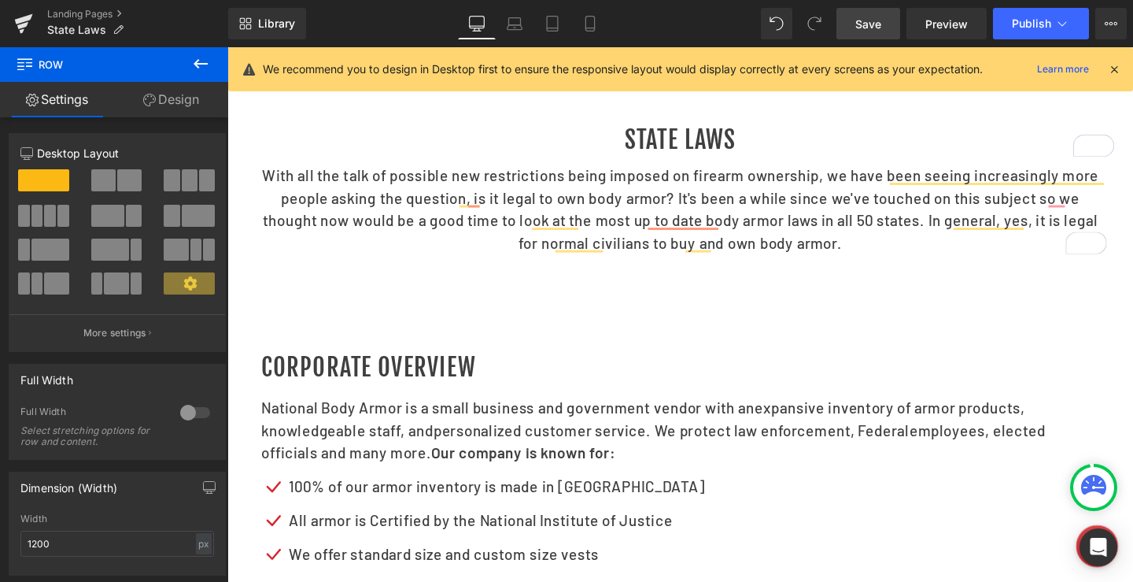
scroll to position [72, 0]
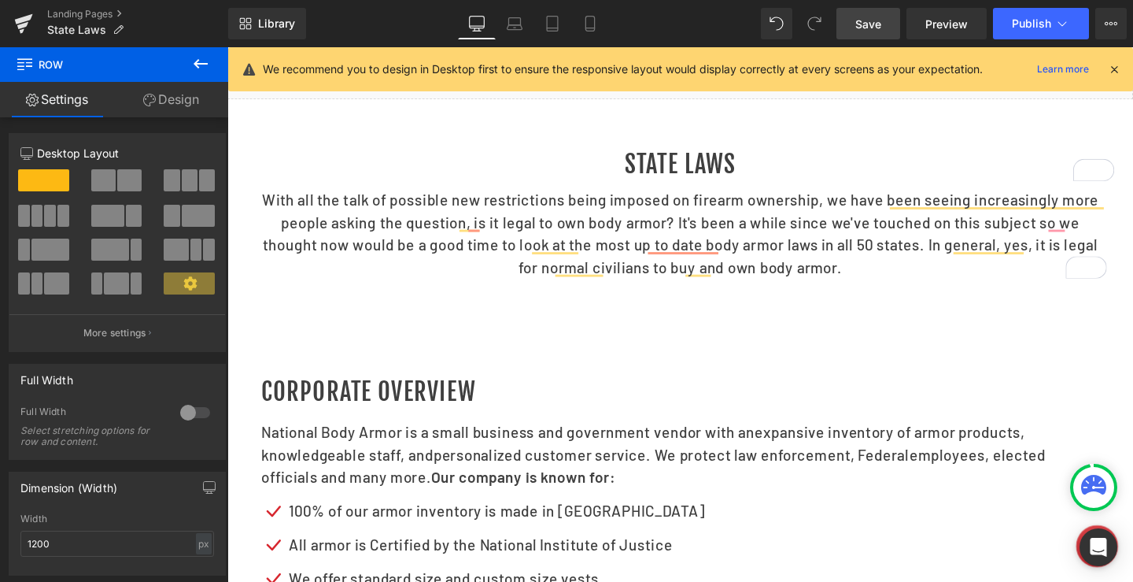
click at [201, 61] on icon at bounding box center [200, 63] width 19 height 19
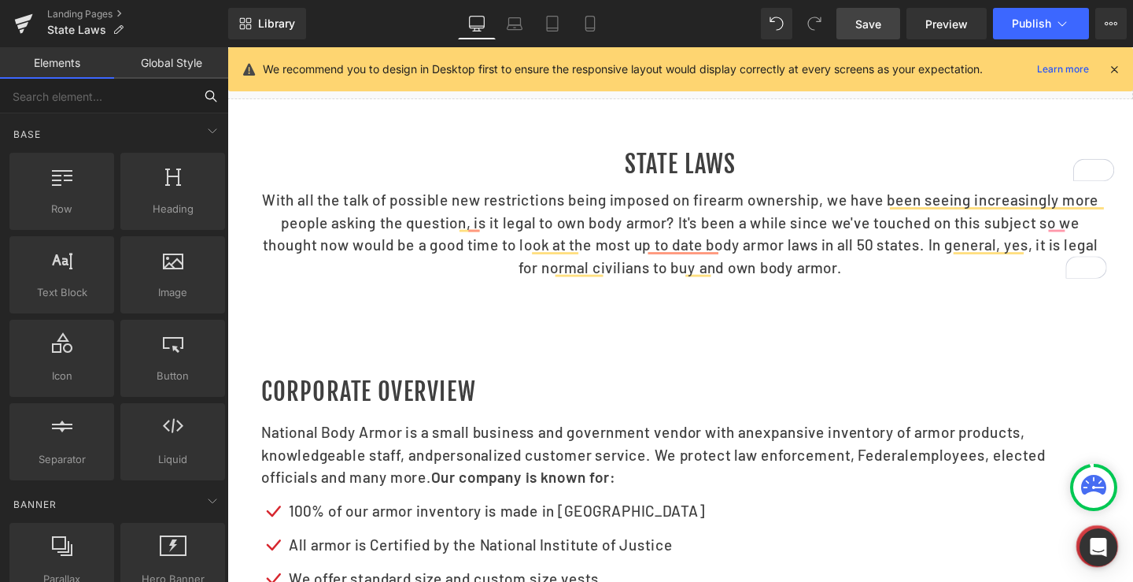
click at [87, 104] on input "text" at bounding box center [97, 96] width 194 height 35
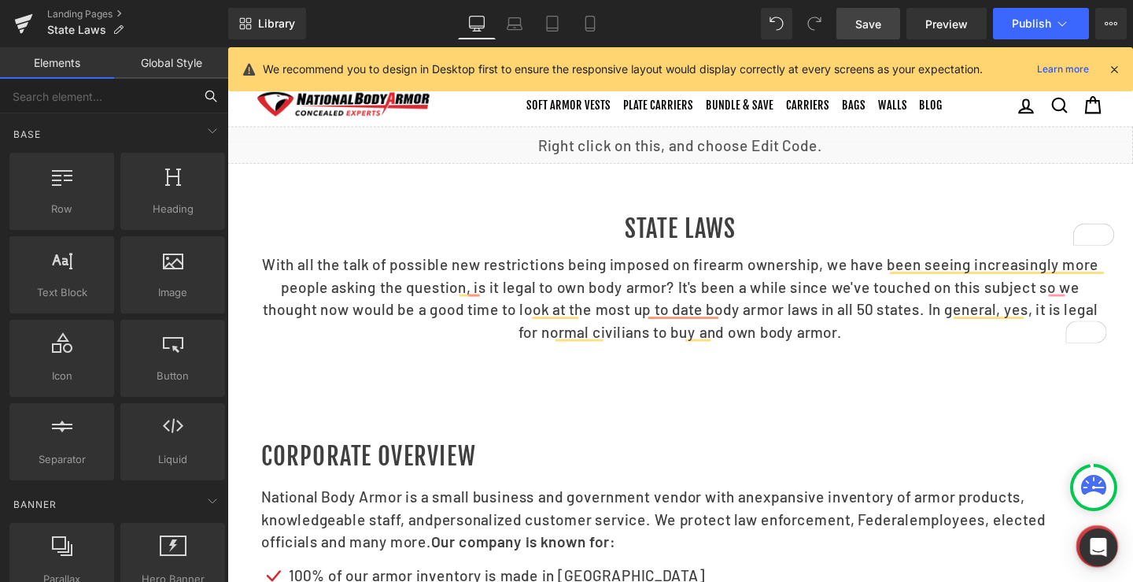
scroll to position [0, 0]
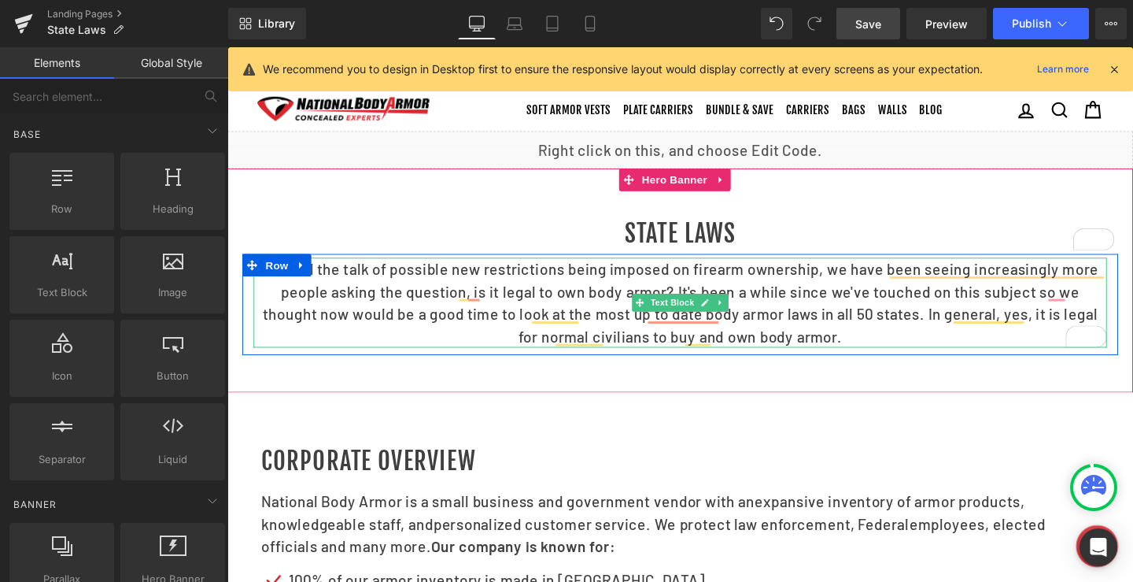
click at [365, 318] on p "With all the talk of possible new restrictions being imposed on firearm ownersh…" at bounding box center [703, 315] width 897 height 94
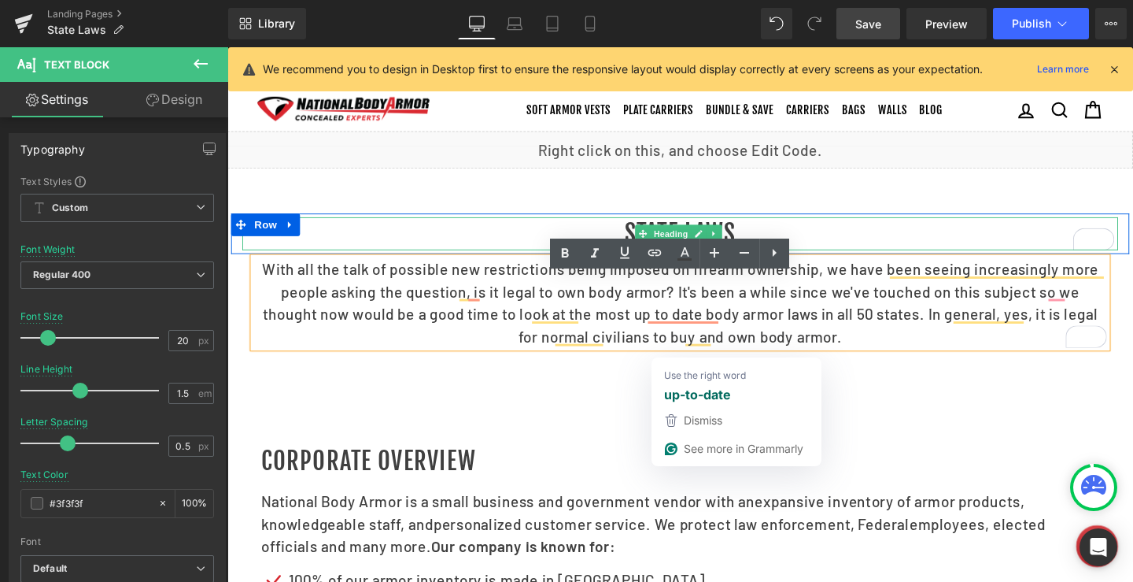
click at [500, 261] on h1 "State Laws" at bounding box center [703, 243] width 921 height 35
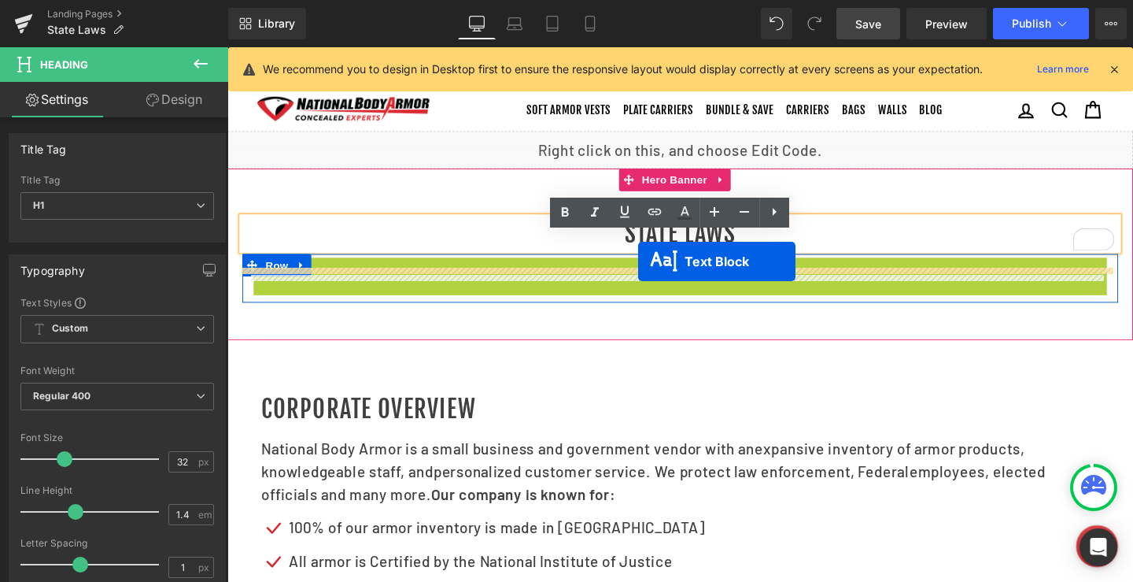
drag, startPoint x: 652, startPoint y: 334, endPoint x: 659, endPoint y: 272, distance: 62.6
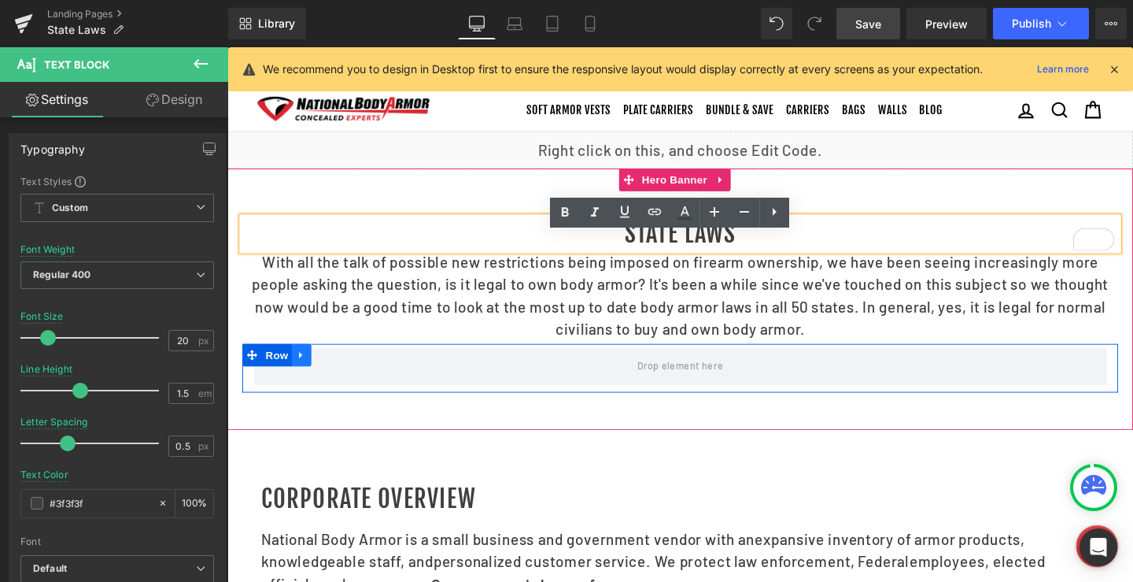
click at [305, 382] on link at bounding box center [305, 371] width 20 height 24
click at [341, 376] on icon at bounding box center [346, 370] width 11 height 11
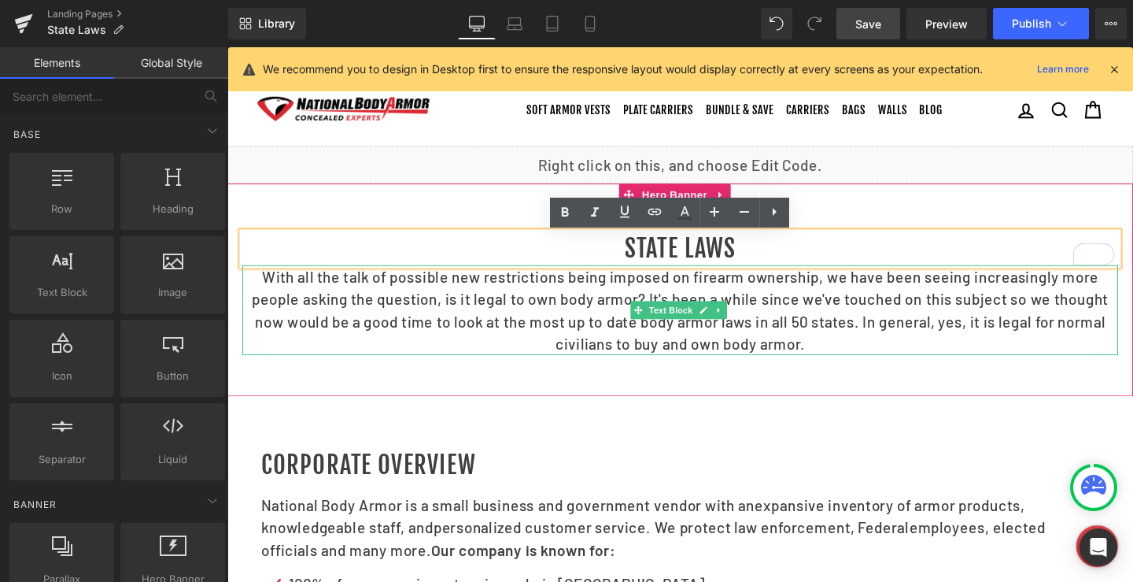
click at [540, 329] on p "With all the talk of possible new restrictions being imposed on firearm ownersh…" at bounding box center [703, 323] width 921 height 94
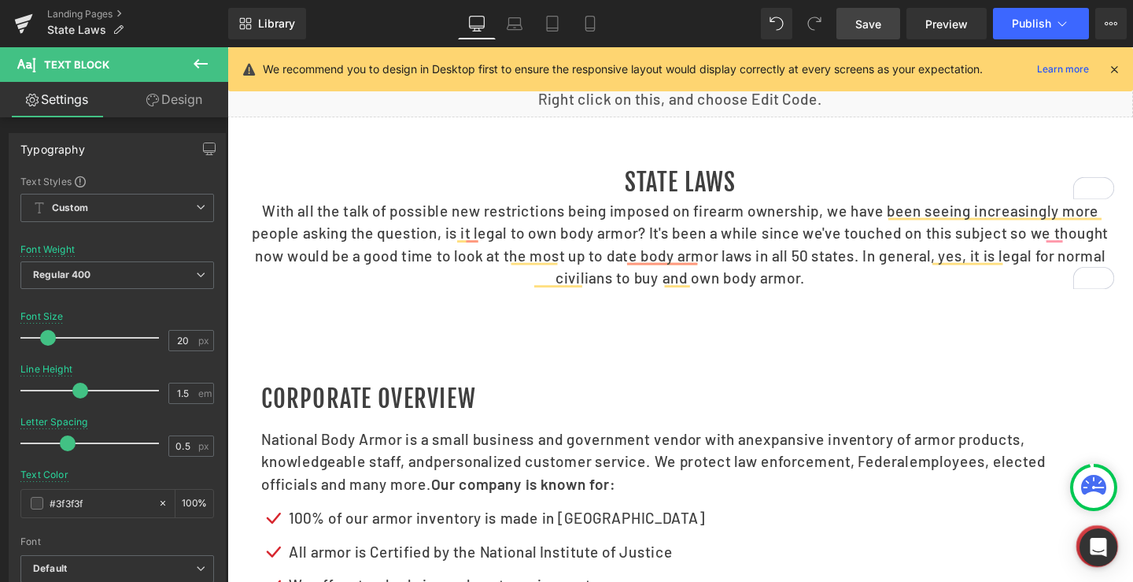
scroll to position [157, 0]
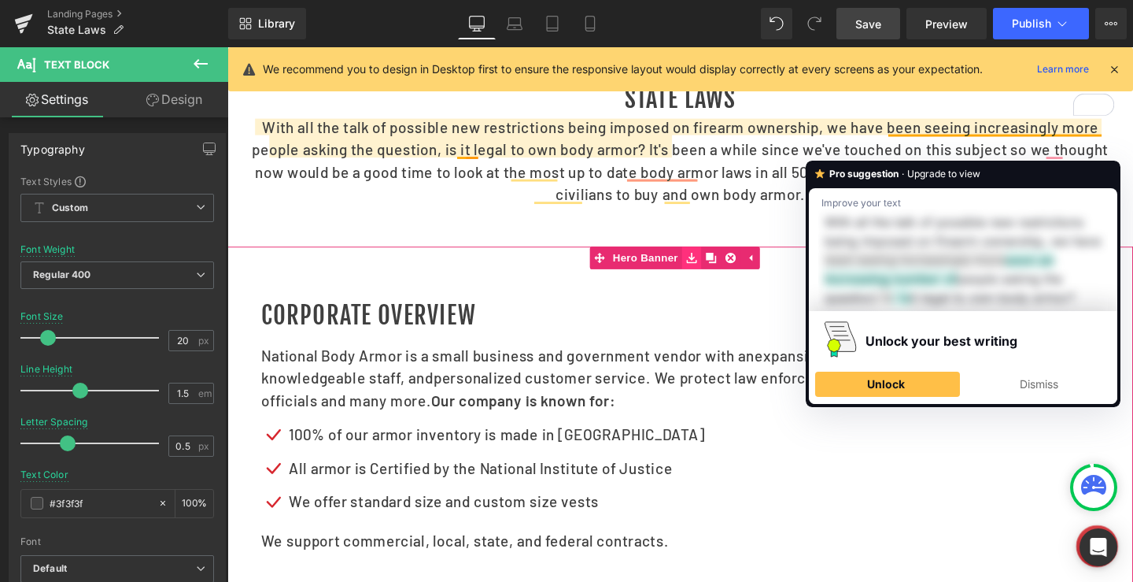
click at [710, 275] on icon at bounding box center [715, 269] width 11 height 12
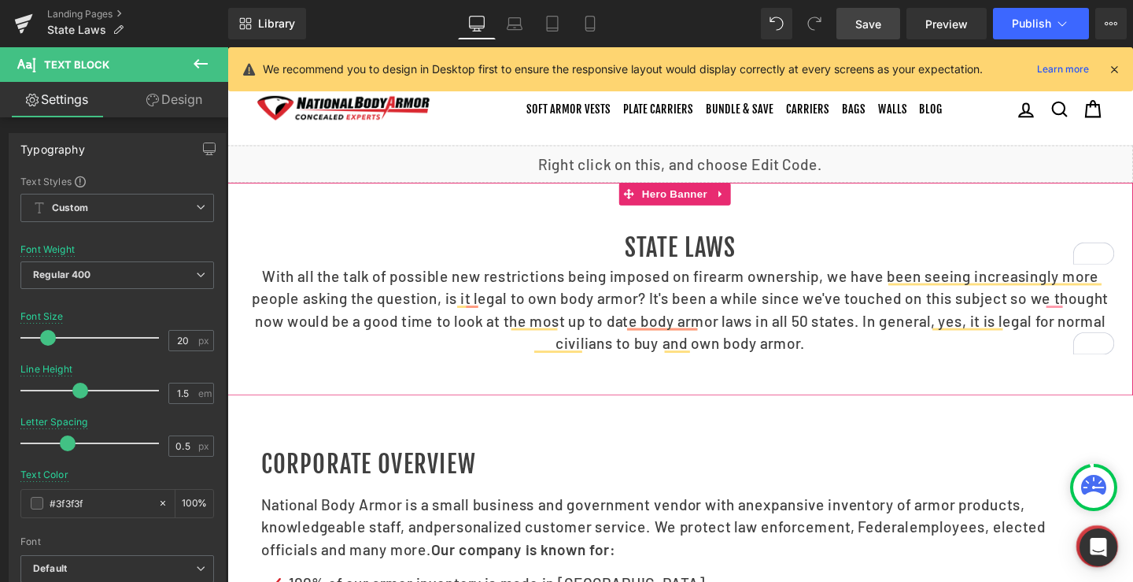
scroll to position [0, 0]
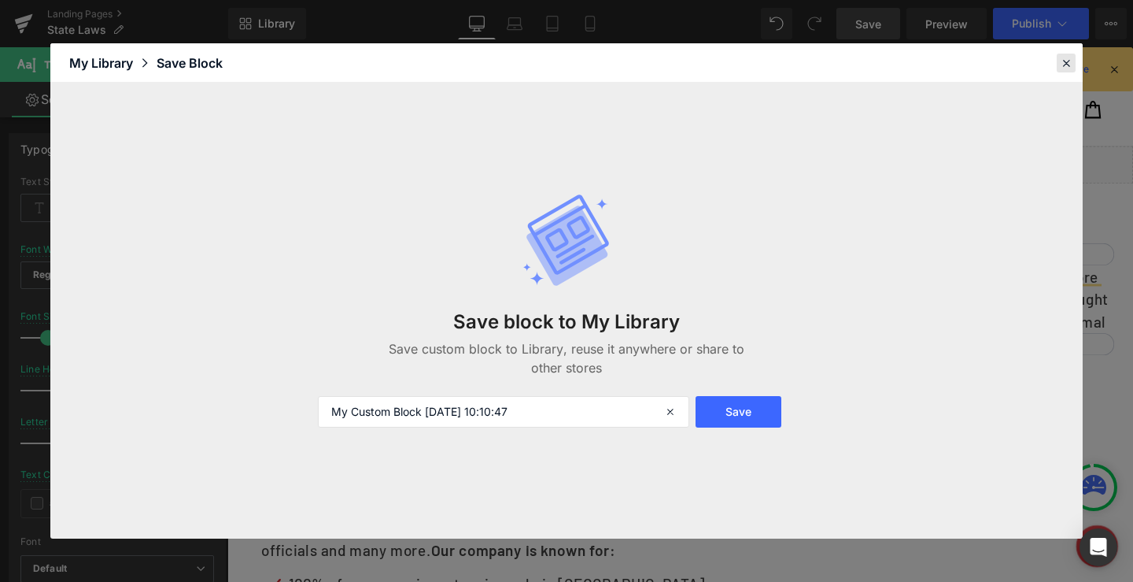
click at [1062, 68] on icon at bounding box center [1066, 63] width 14 height 14
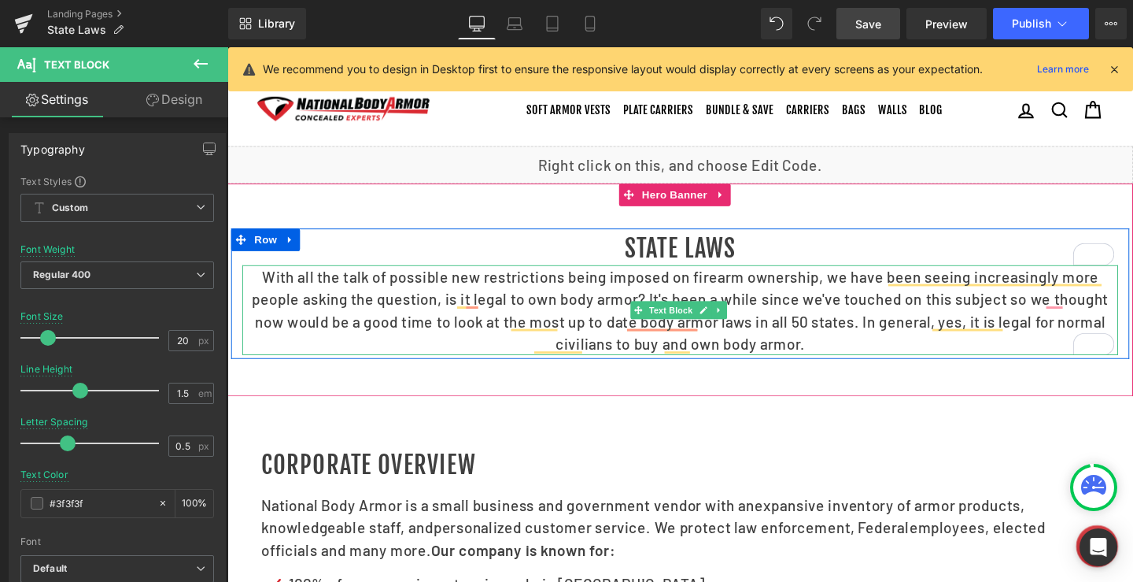
click at [686, 333] on span "Text Block" at bounding box center [693, 323] width 52 height 19
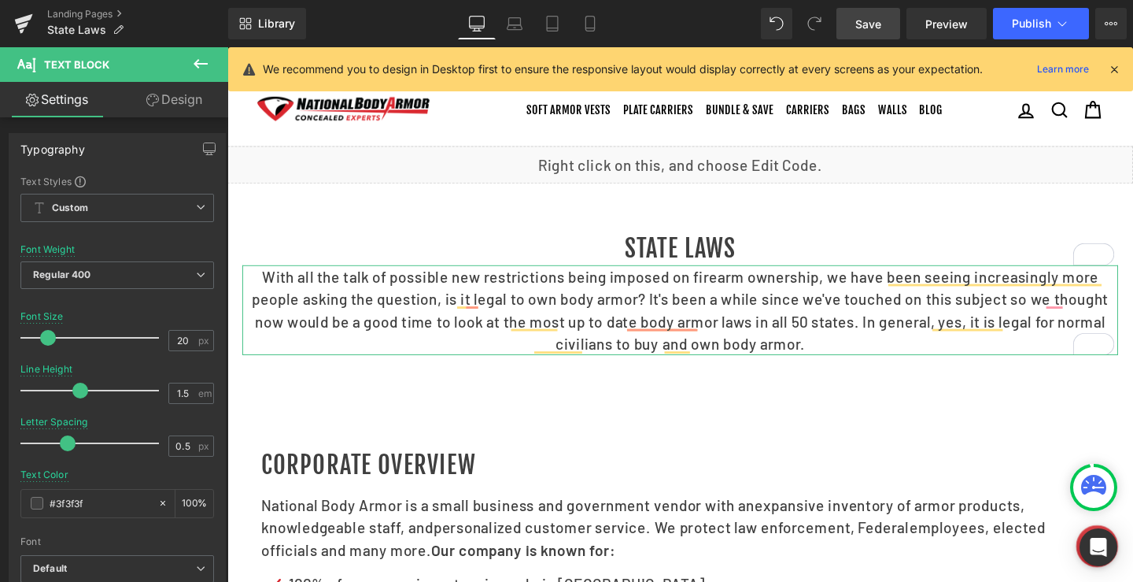
click at [175, 103] on link "Design" at bounding box center [174, 99] width 114 height 35
click at [0, 0] on div "Spacing" at bounding box center [0, 0] width 0 height 0
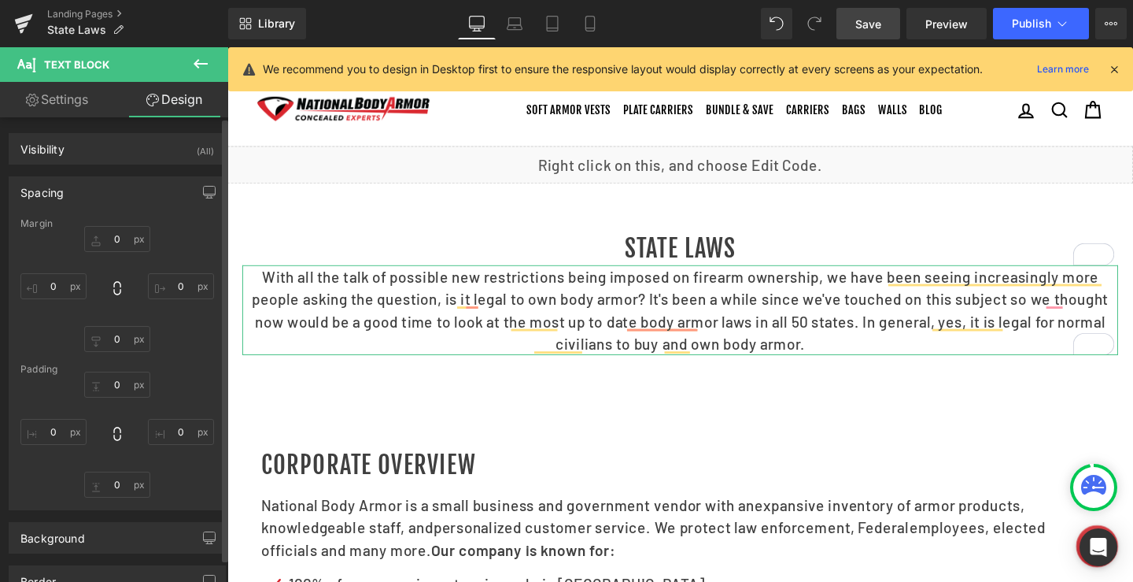
type input "0"
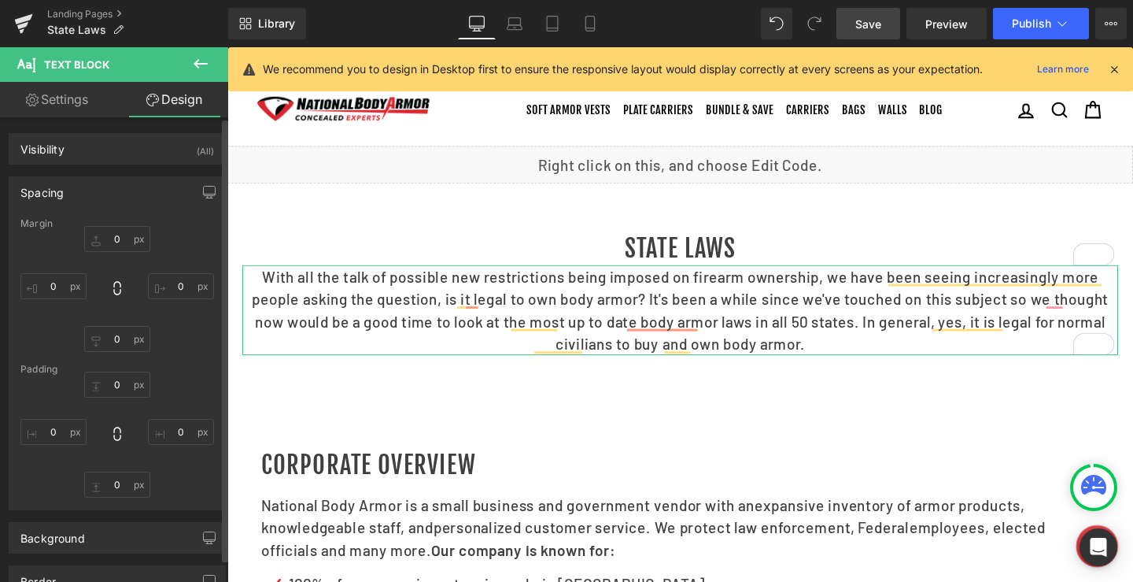
type input "0"
click at [117, 238] on input "0" at bounding box center [117, 239] width 66 height 26
click at [113, 241] on input "0" at bounding box center [117, 239] width 66 height 26
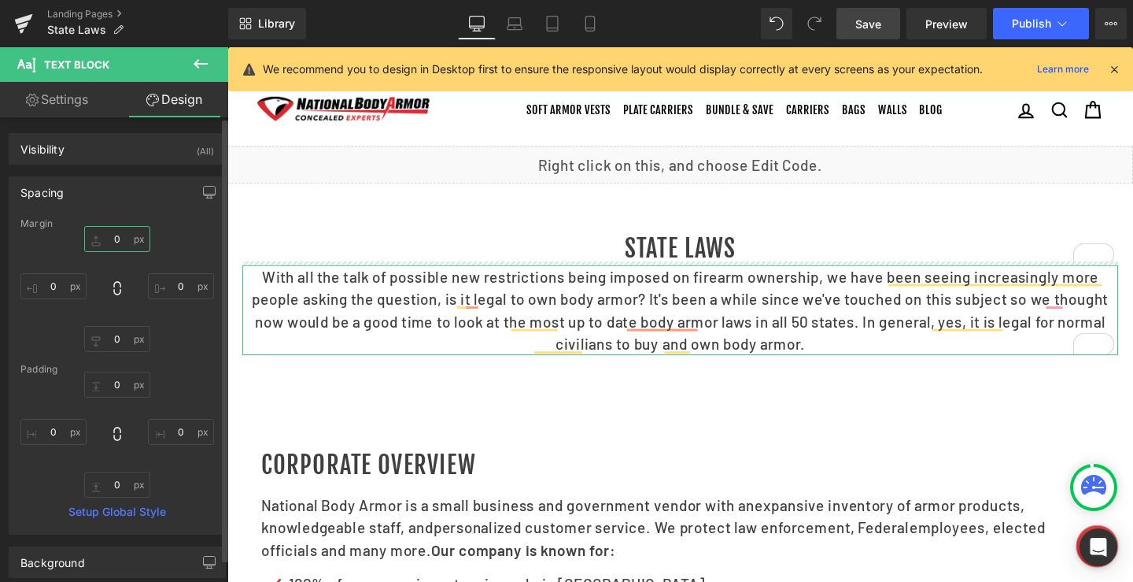
click at [116, 239] on input "0" at bounding box center [117, 239] width 66 height 26
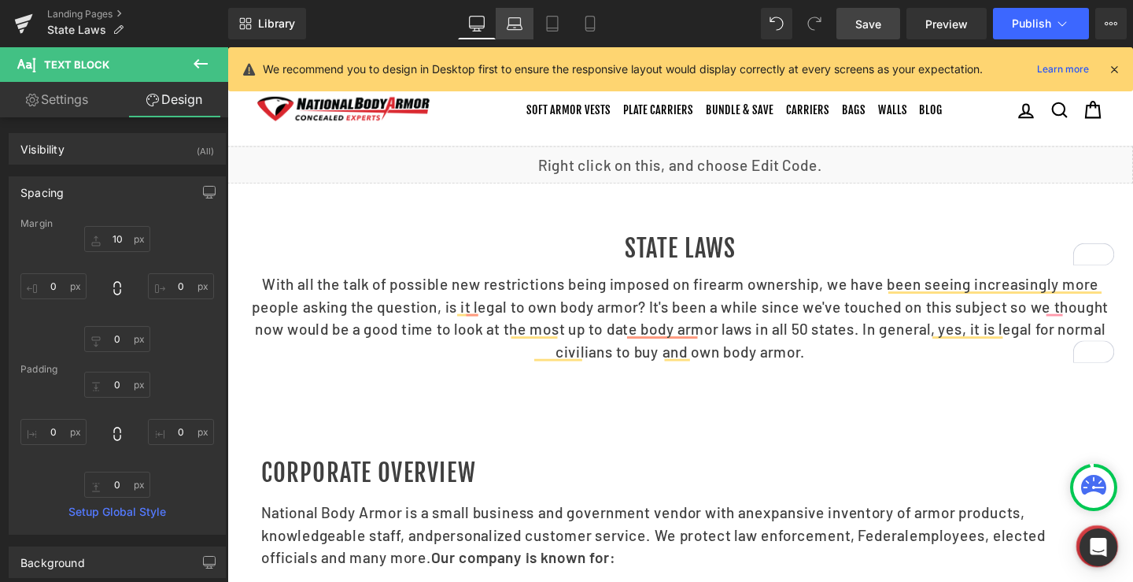
click at [514, 23] on icon at bounding box center [515, 24] width 16 height 16
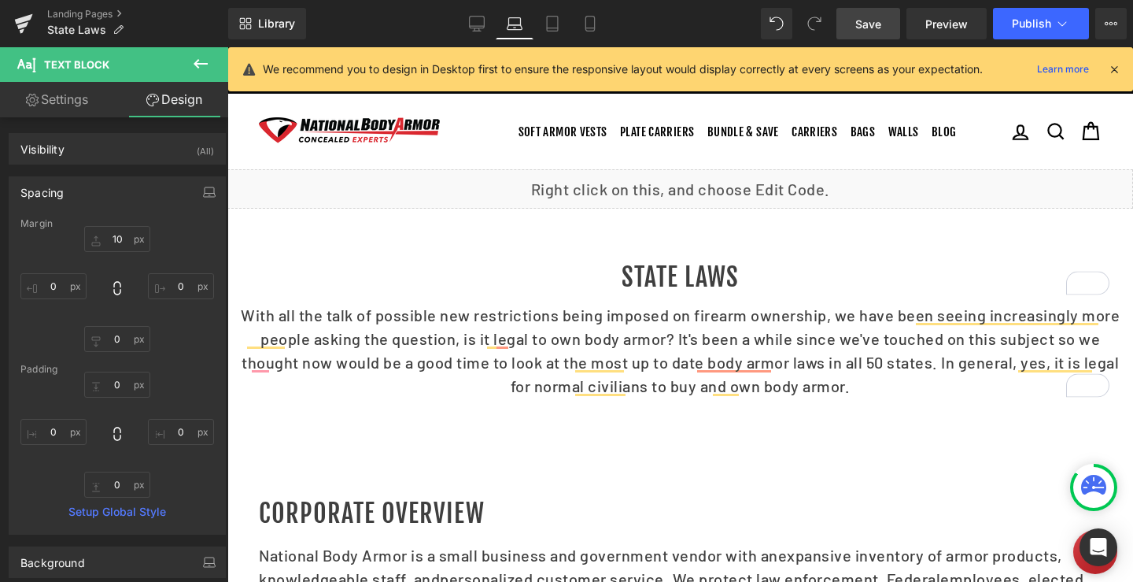
type input "10"
type input "0"
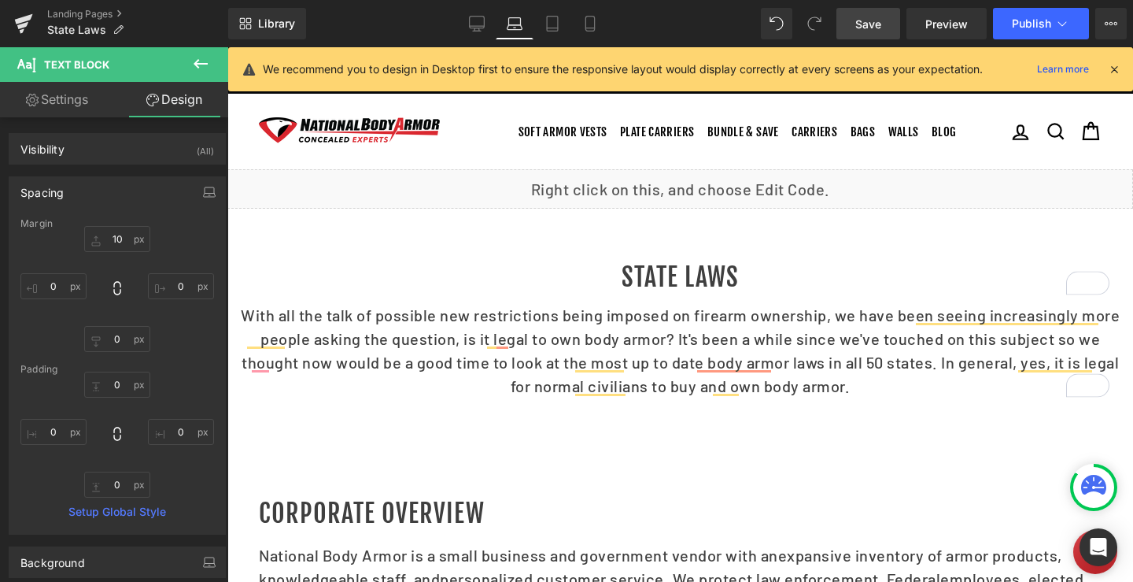
type input "0"
click at [533, 26] on link "Laptop" at bounding box center [515, 23] width 38 height 31
click at [555, 24] on icon at bounding box center [553, 24] width 16 height 16
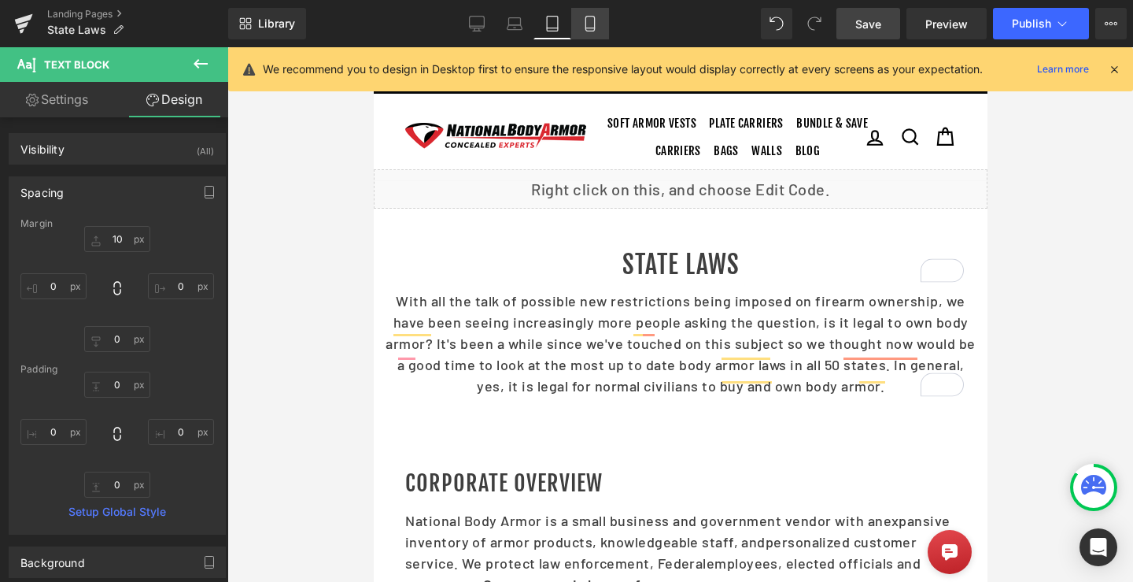
type input "10"
type input "0"
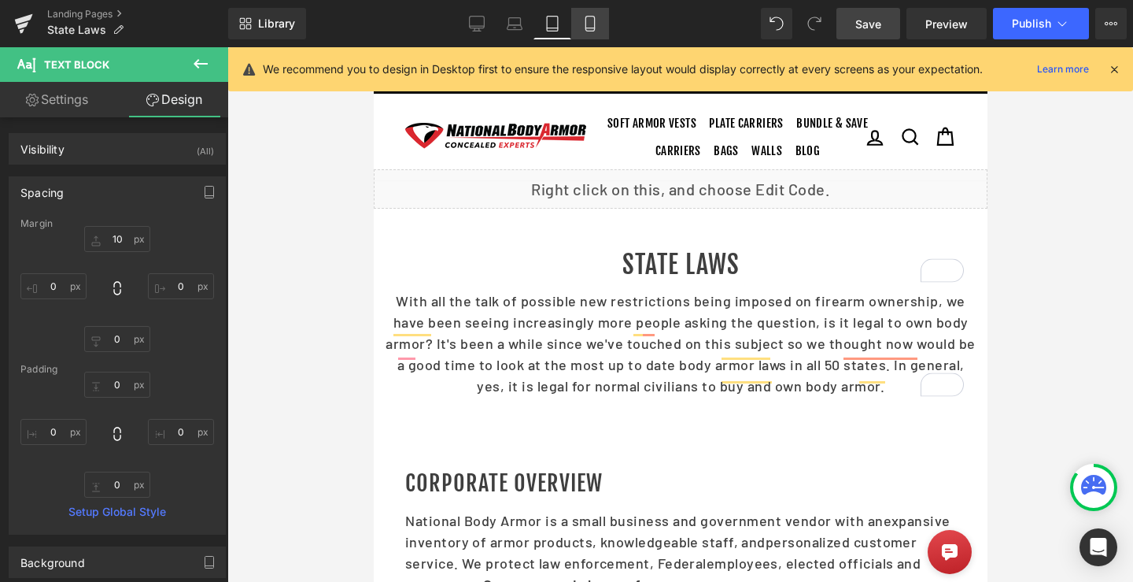
type input "0"
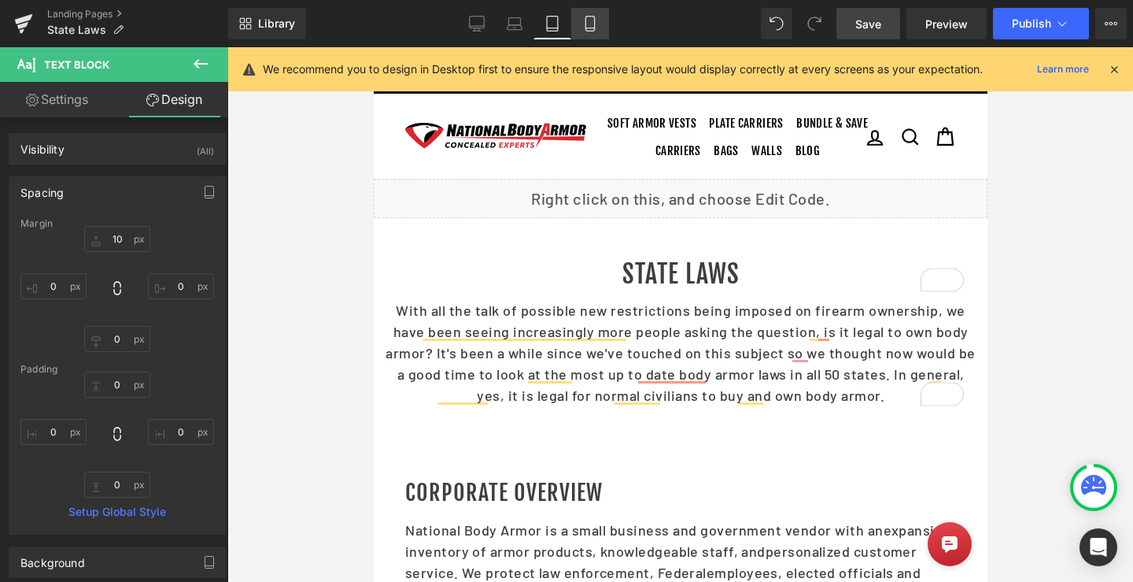
click at [585, 23] on icon at bounding box center [590, 24] width 16 height 16
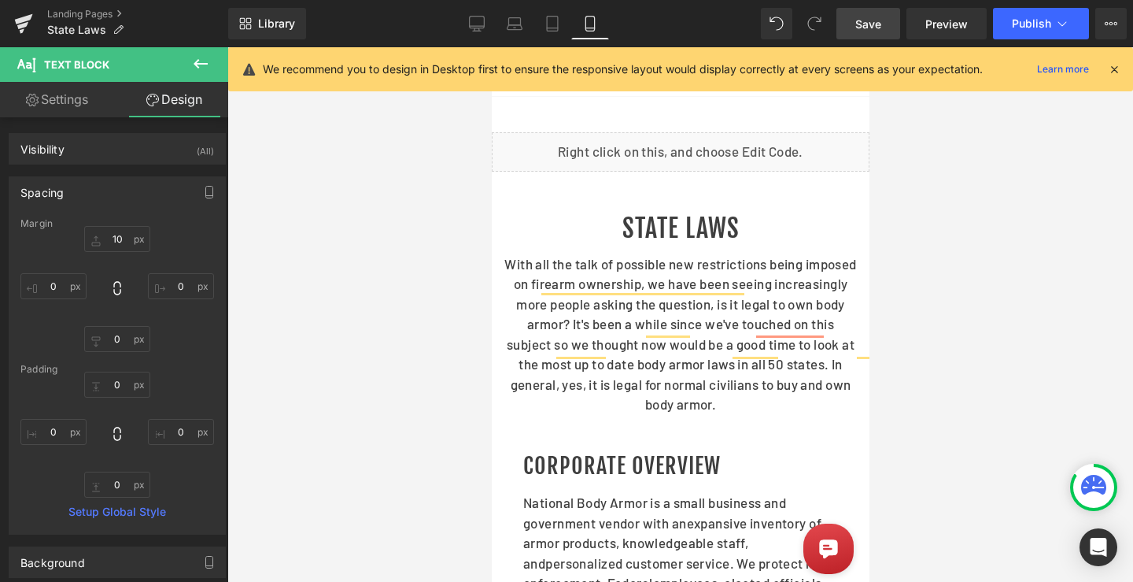
type input "10"
type input "0"
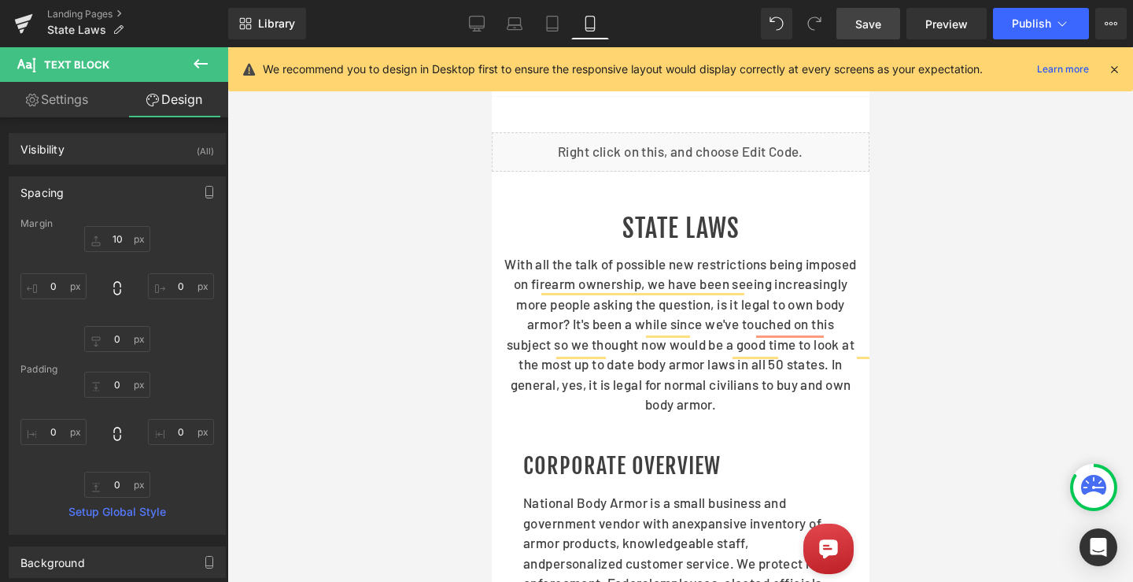
type input "0"
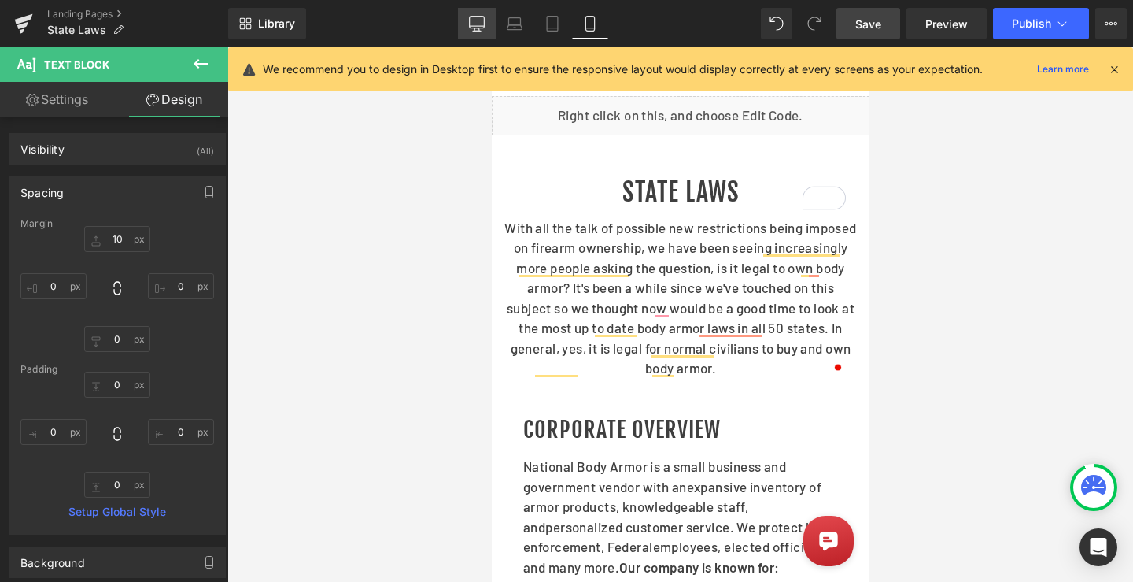
click at [478, 24] on icon at bounding box center [477, 24] width 16 height 16
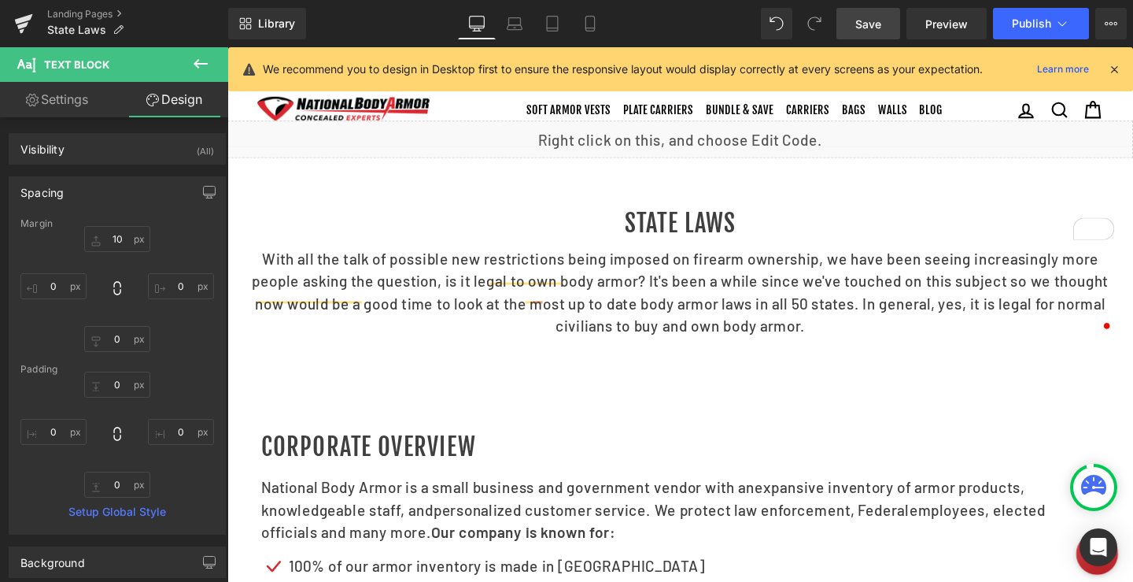
type input "10"
type input "0"
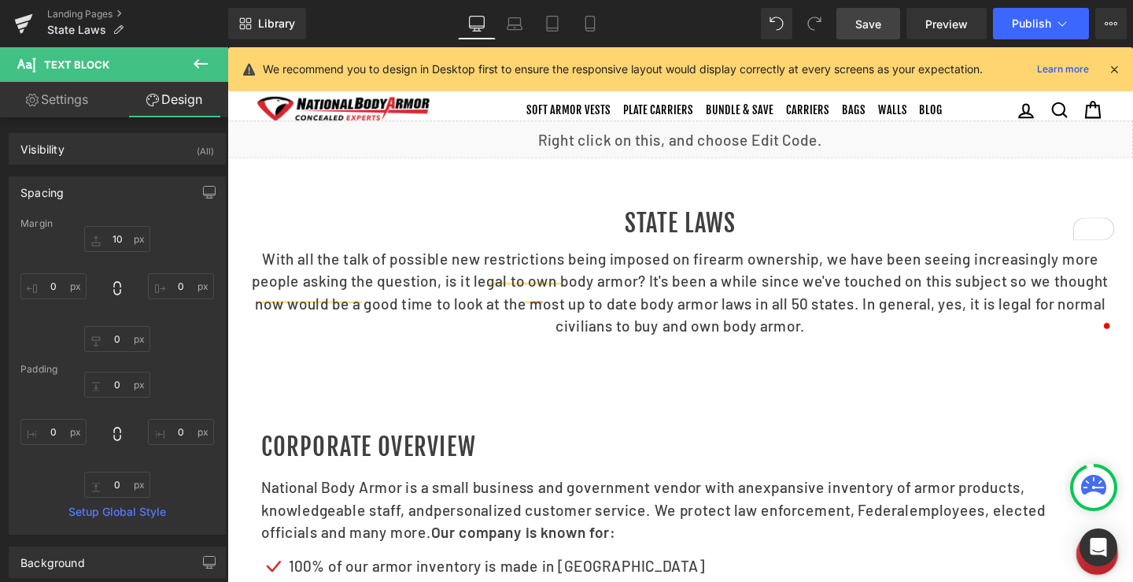
type input "0"
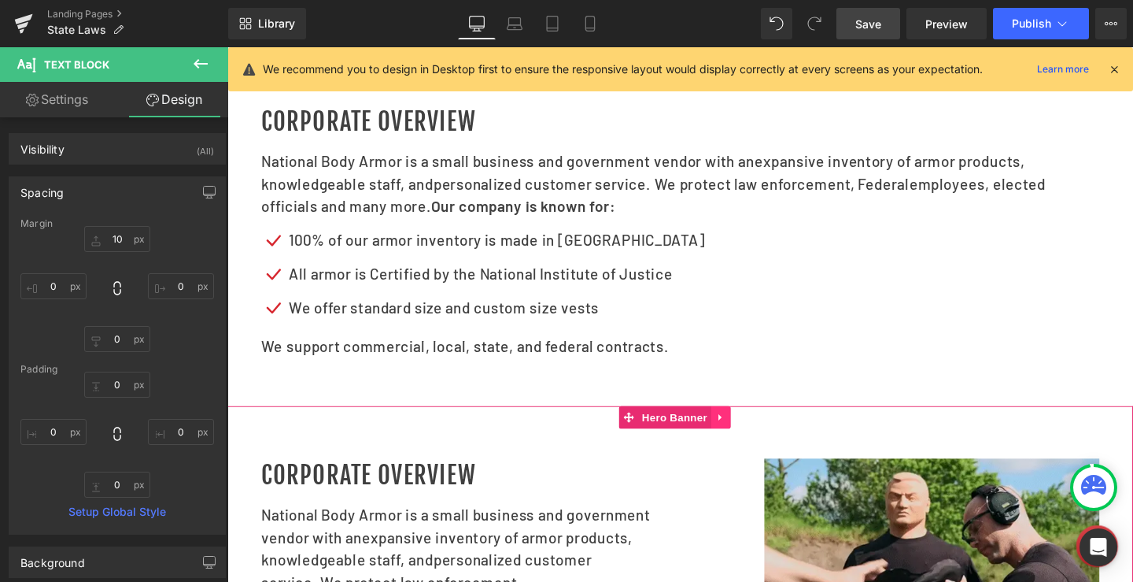
scroll to position [452, 0]
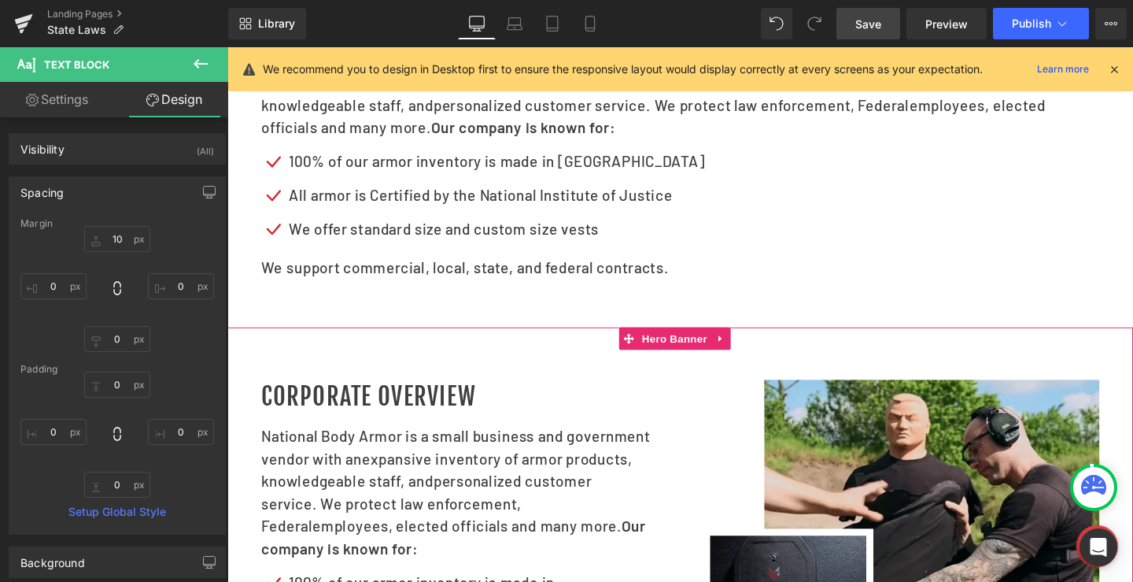
click at [749, 360] on icon at bounding box center [745, 354] width 11 height 12
click at [752, 359] on icon at bounding box center [756, 353] width 11 height 11
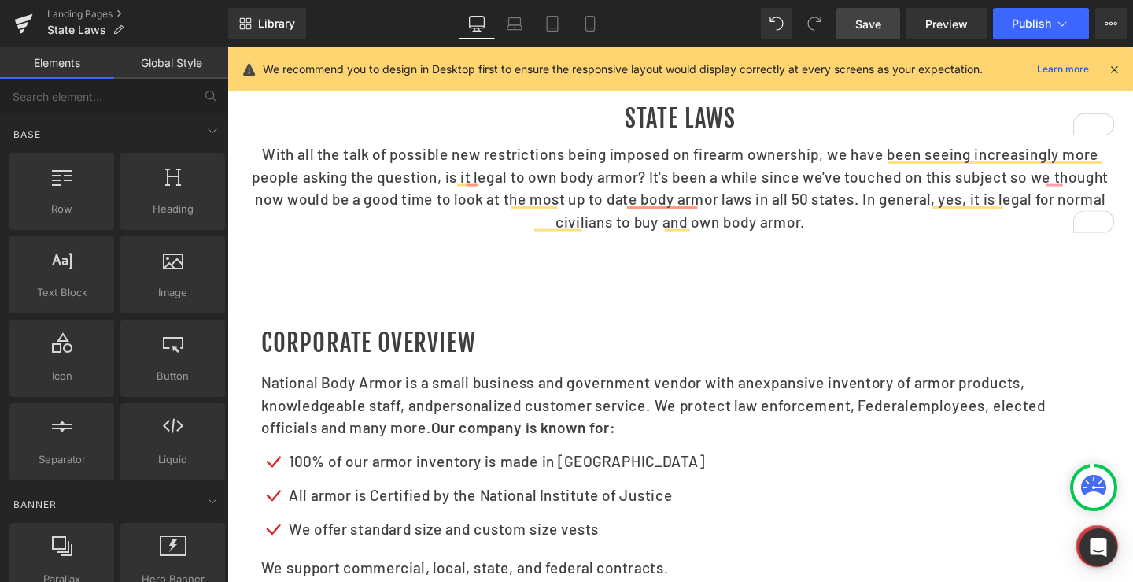
scroll to position [0, 0]
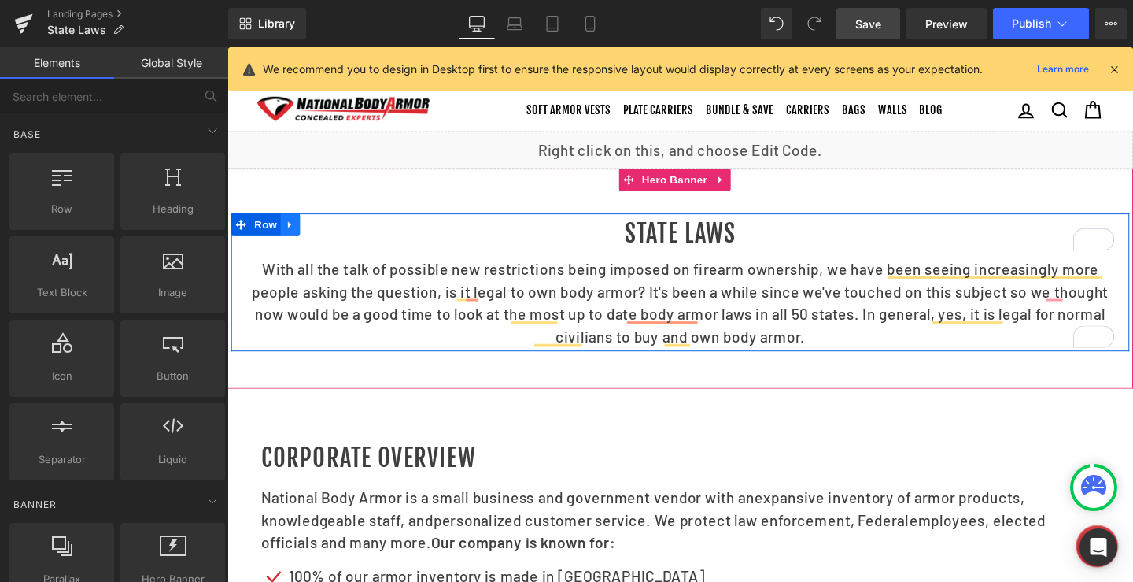
click at [291, 237] on icon at bounding box center [292, 233] width 3 height 7
click at [308, 239] on icon at bounding box center [313, 233] width 11 height 11
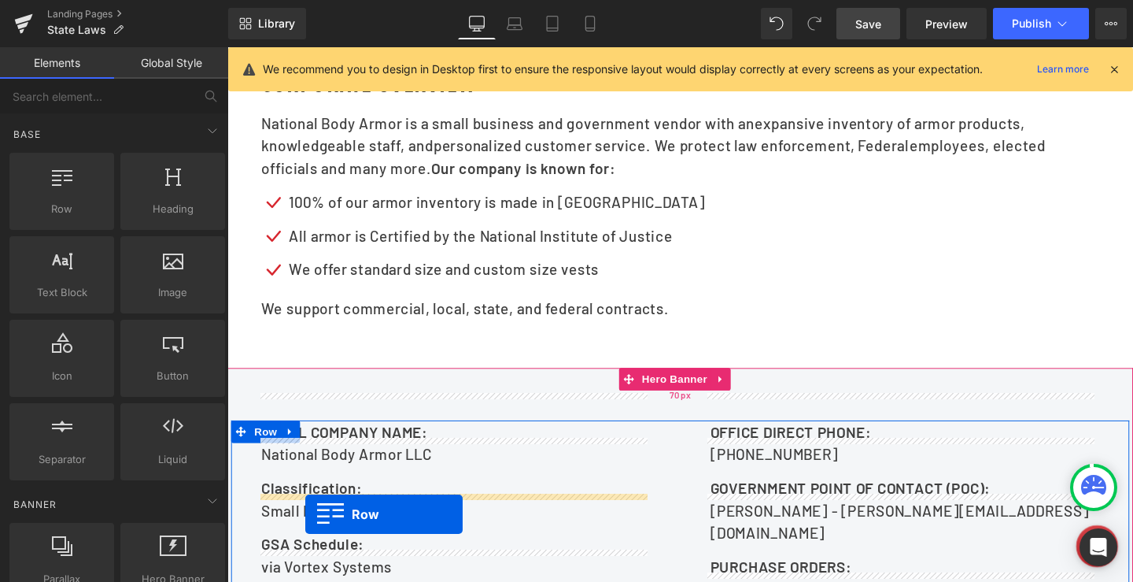
scroll to position [496, 0]
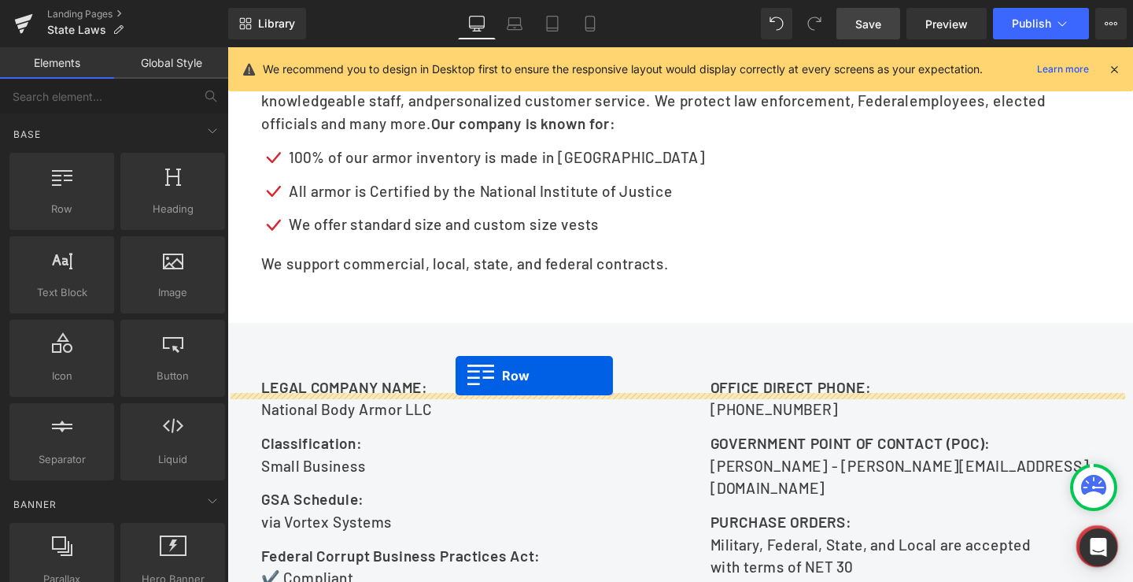
drag, startPoint x: 237, startPoint y: 133, endPoint x: 467, endPoint y: 392, distance: 346.7
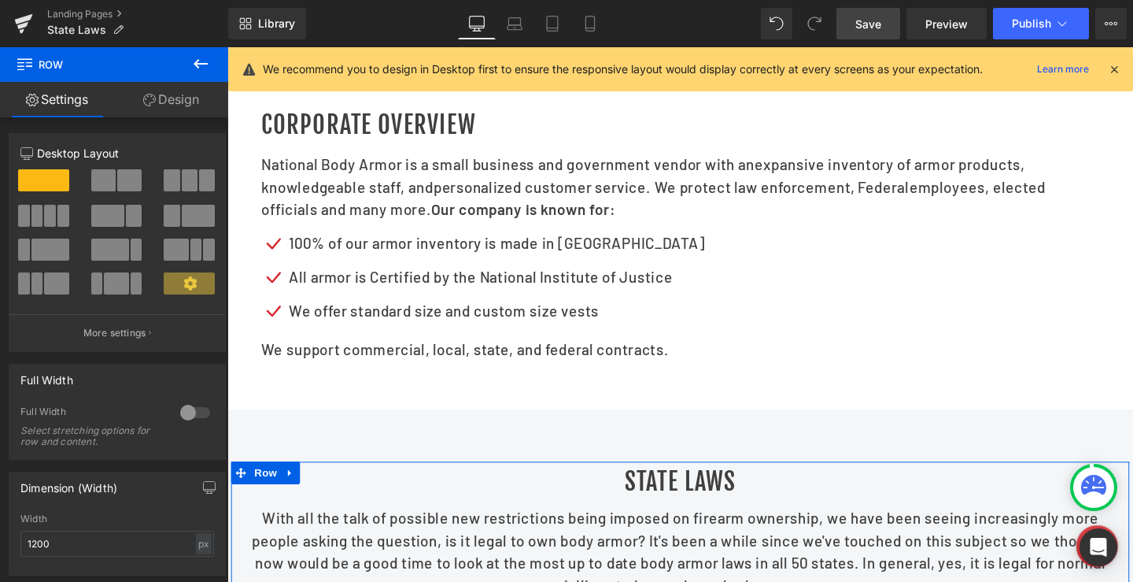
scroll to position [299, 0]
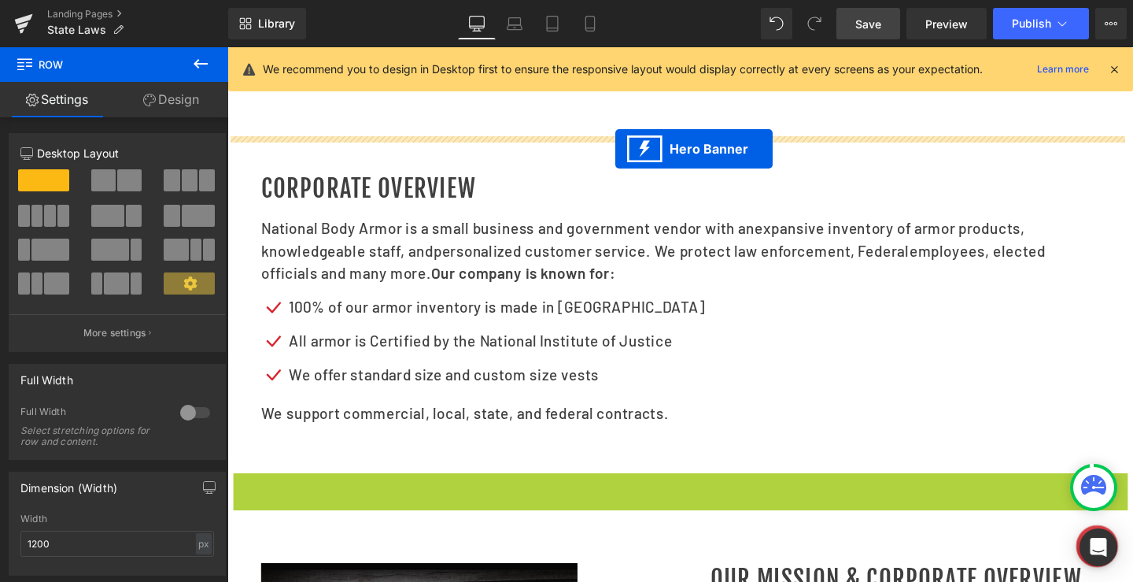
drag, startPoint x: 644, startPoint y: 526, endPoint x: 635, endPoint y: 154, distance: 372.3
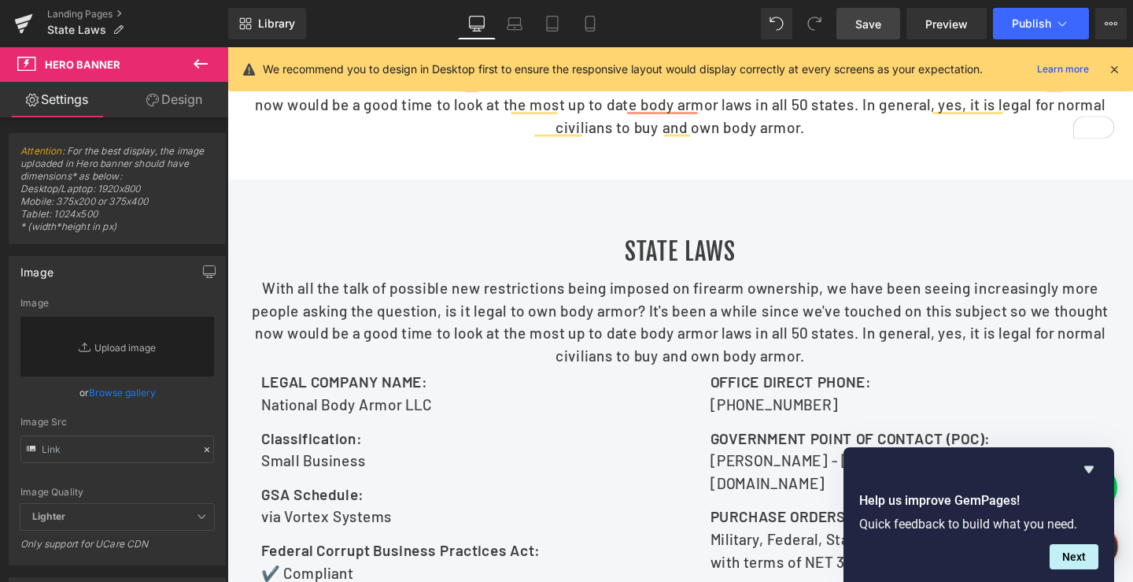
scroll to position [315, 0]
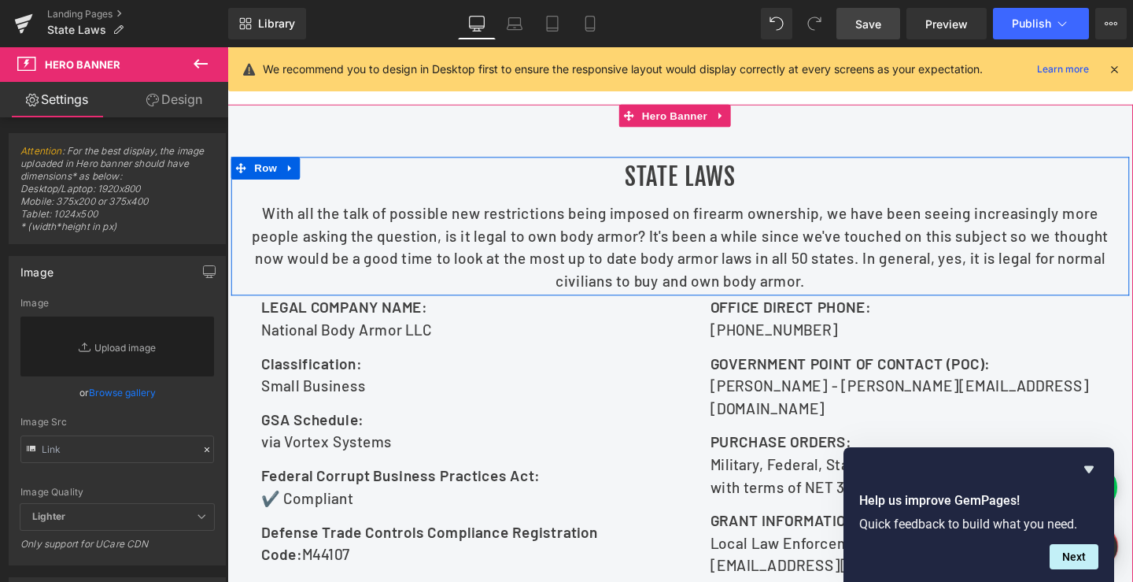
click at [687, 194] on span "Heading" at bounding box center [693, 184] width 42 height 19
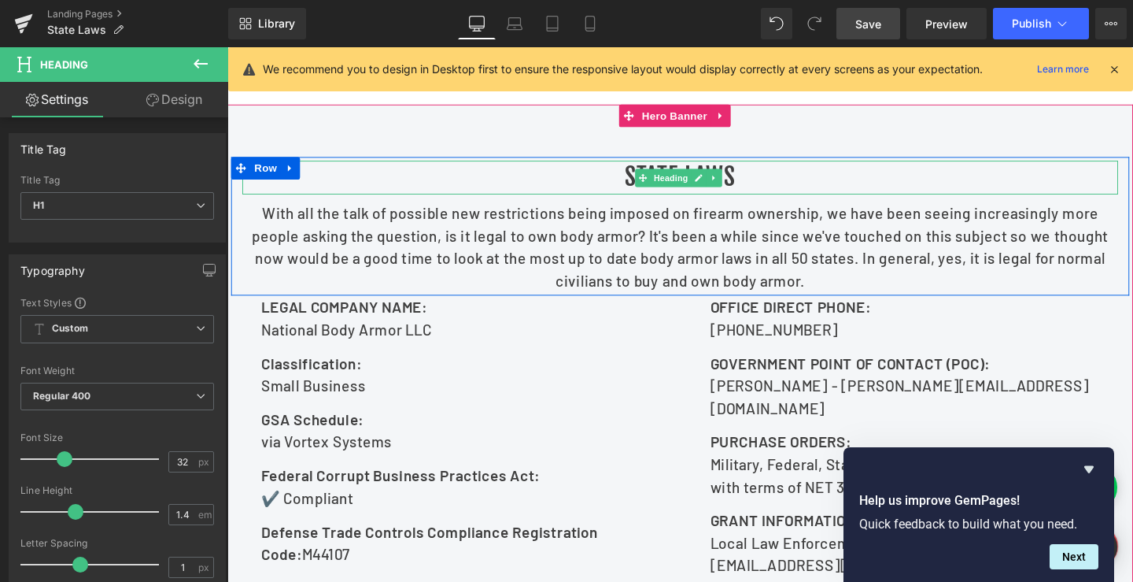
click at [638, 196] on h1 "State Laws" at bounding box center [703, 183] width 921 height 35
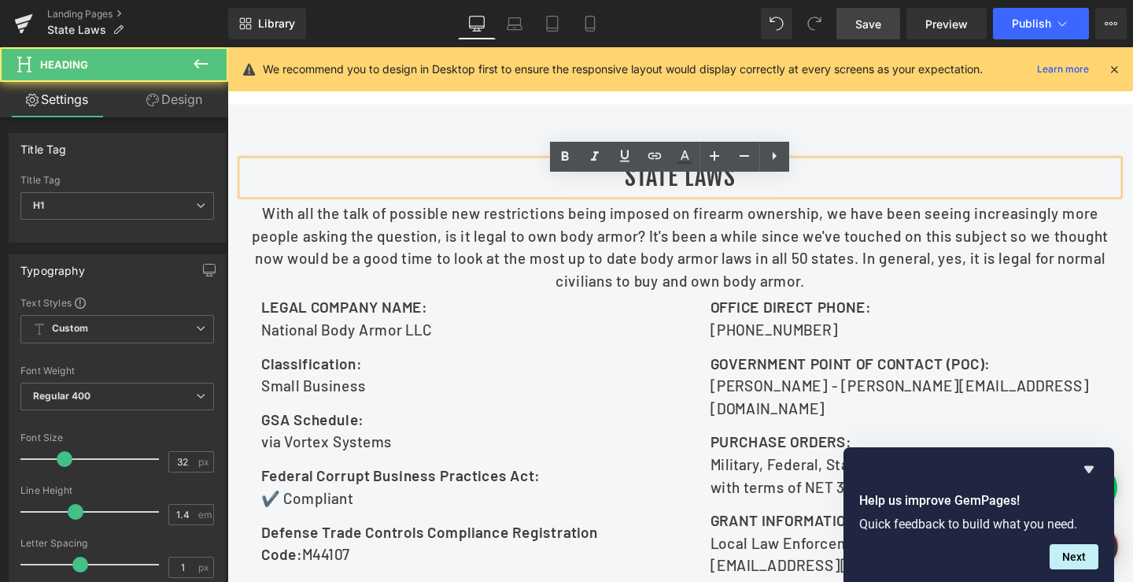
click at [653, 201] on h1 "State Laws" at bounding box center [703, 183] width 921 height 35
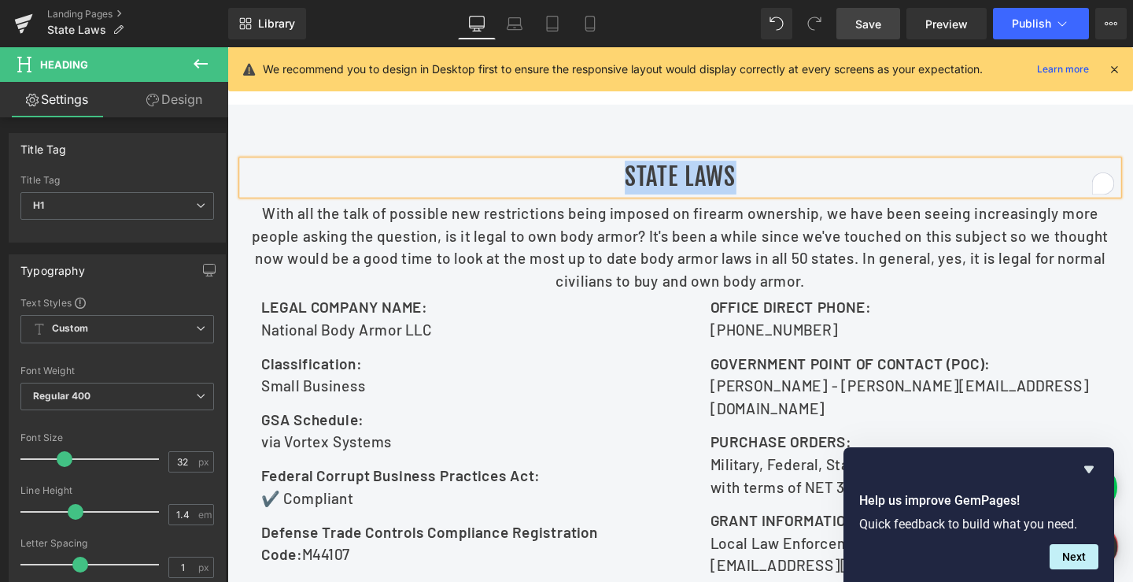
paste div "To enrich screen reader interactions, please activate Accessibility in Grammarl…"
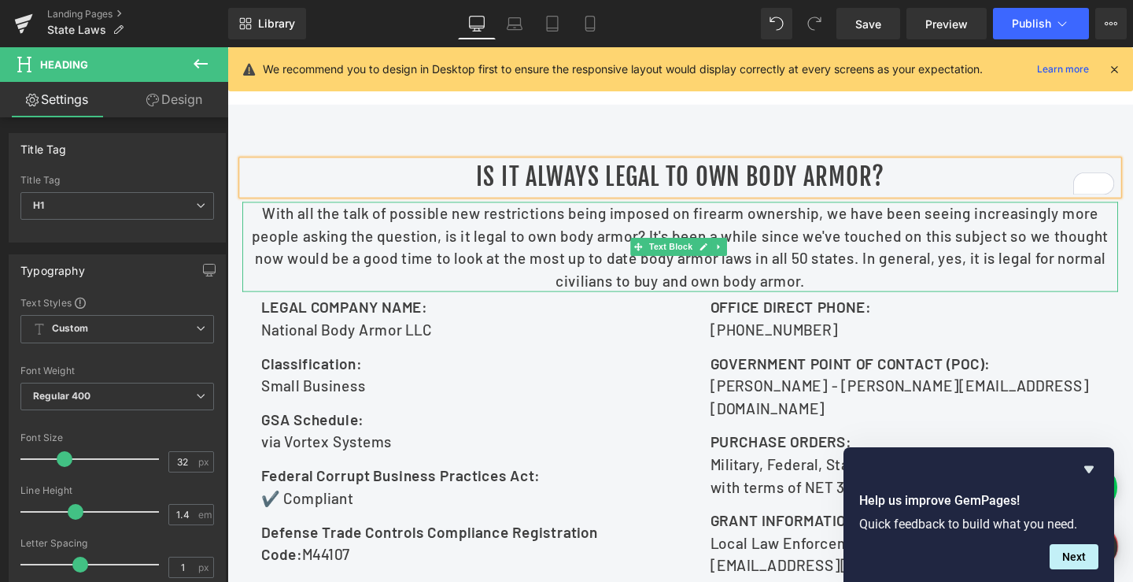
scroll to position [315, 0]
click at [619, 275] on p "With all the talk of possible new restrictions being imposed on firearm ownersh…" at bounding box center [703, 256] width 921 height 94
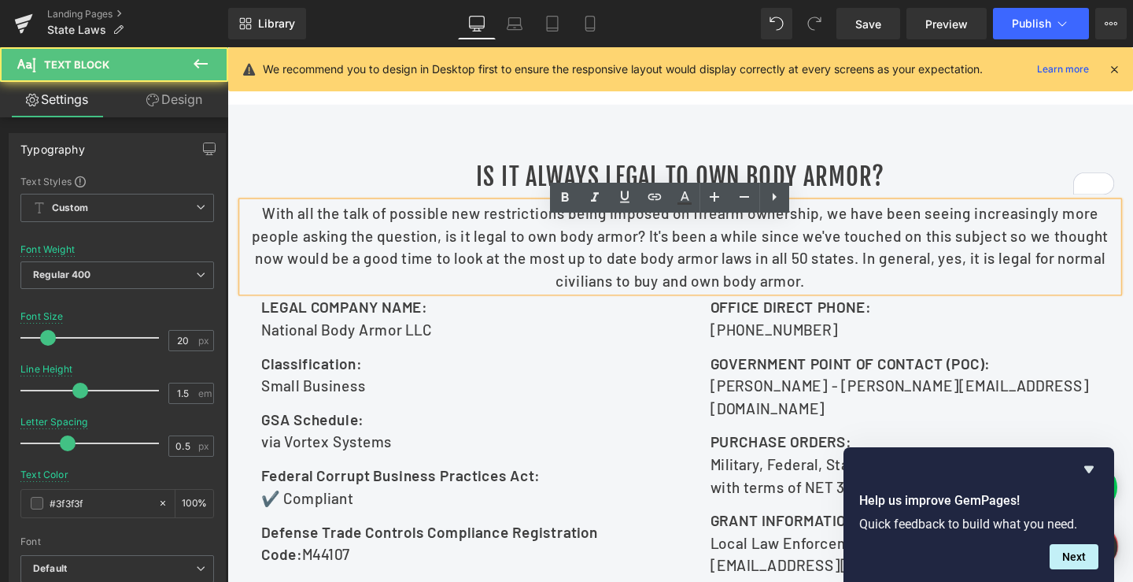
click at [531, 259] on p "With all the talk of possible new restrictions being imposed on firearm ownersh…" at bounding box center [703, 256] width 921 height 94
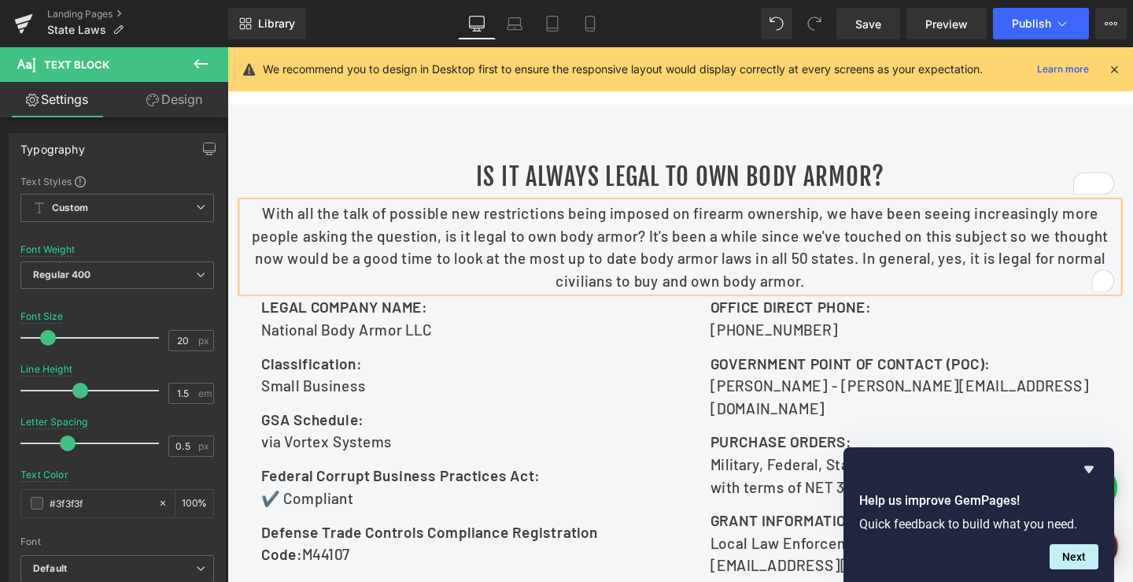
paste div "To enrich screen reader interactions, please activate Accessibility in Grammarl…"
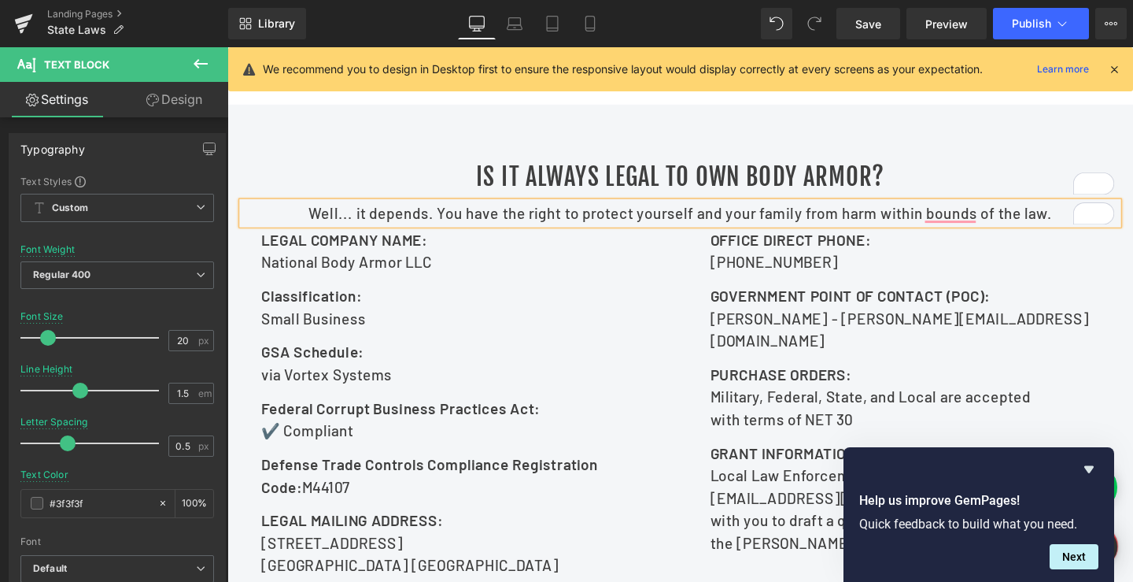
click at [968, 168] on div at bounding box center [703, 382] width 952 height 551
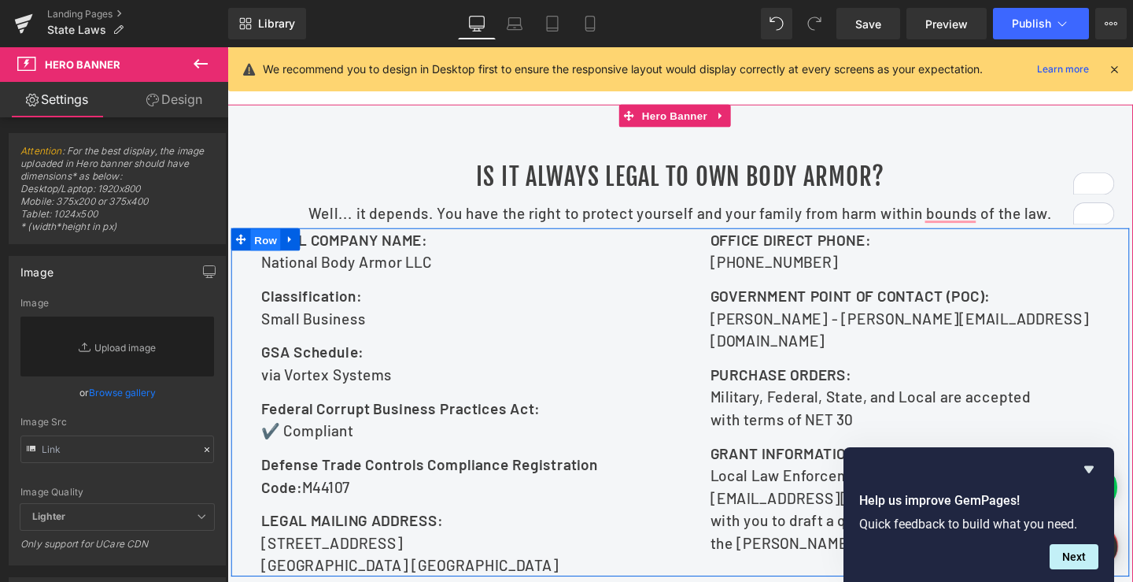
click at [262, 261] on span "Row" at bounding box center [267, 250] width 31 height 24
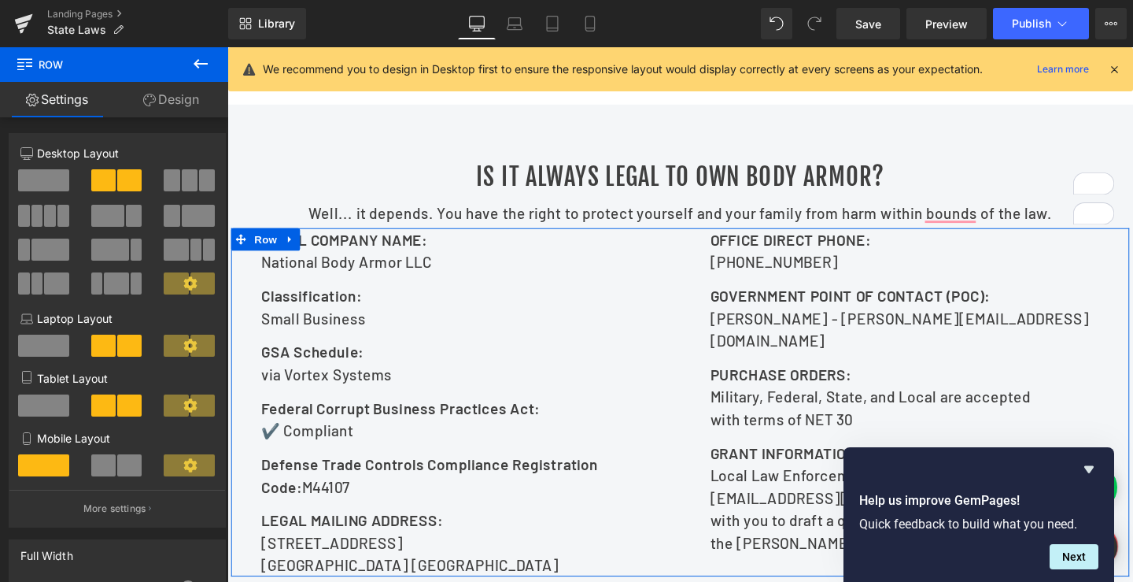
click at [183, 105] on link "Design" at bounding box center [171, 99] width 114 height 35
click at [0, 0] on div "Spacing" at bounding box center [0, 0] width 0 height 0
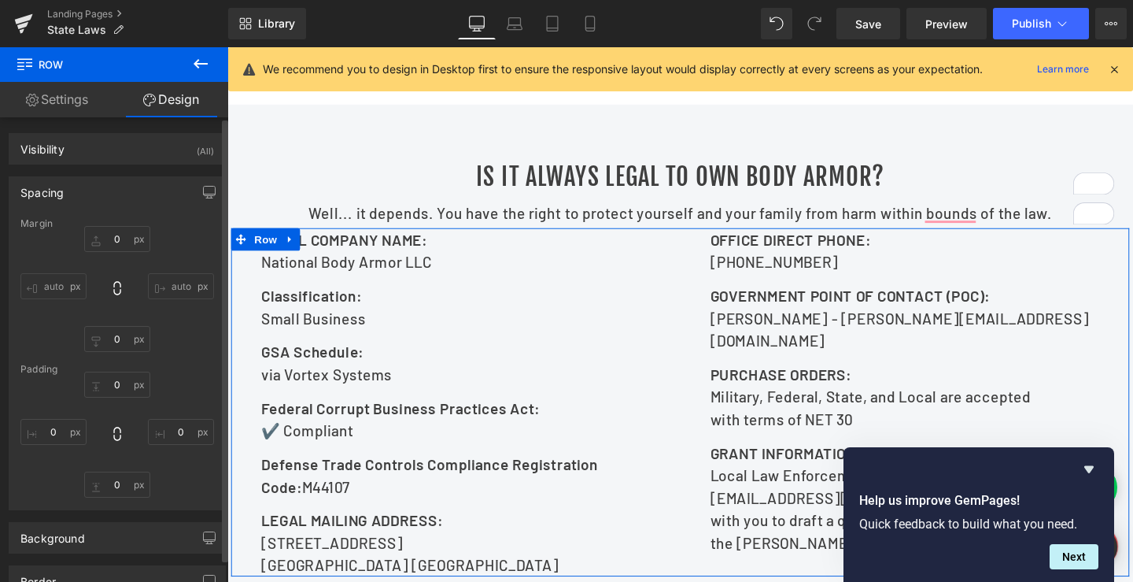
type input "0"
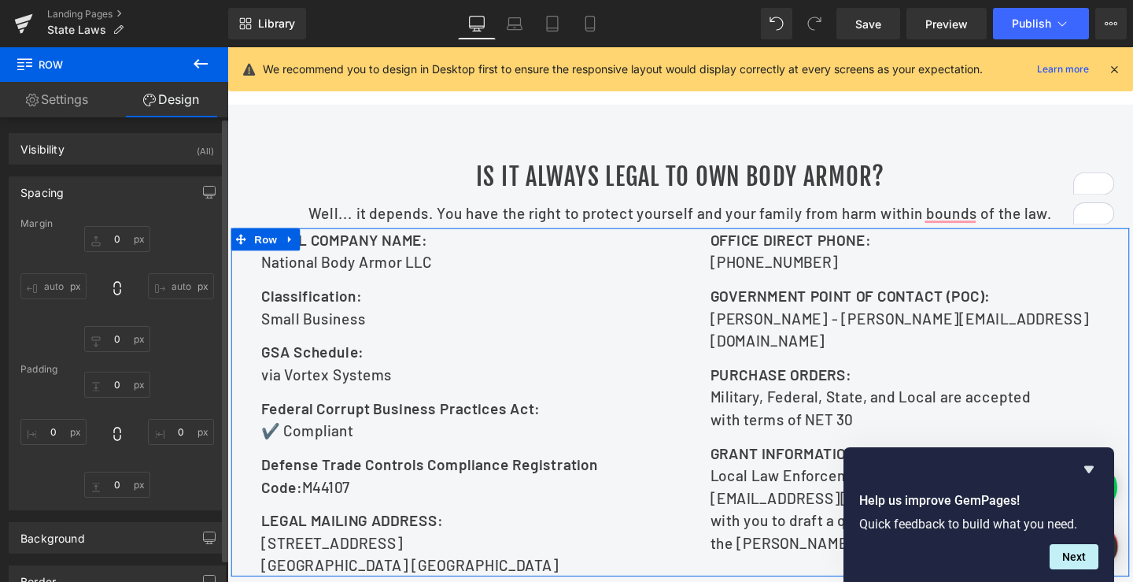
type input "0"
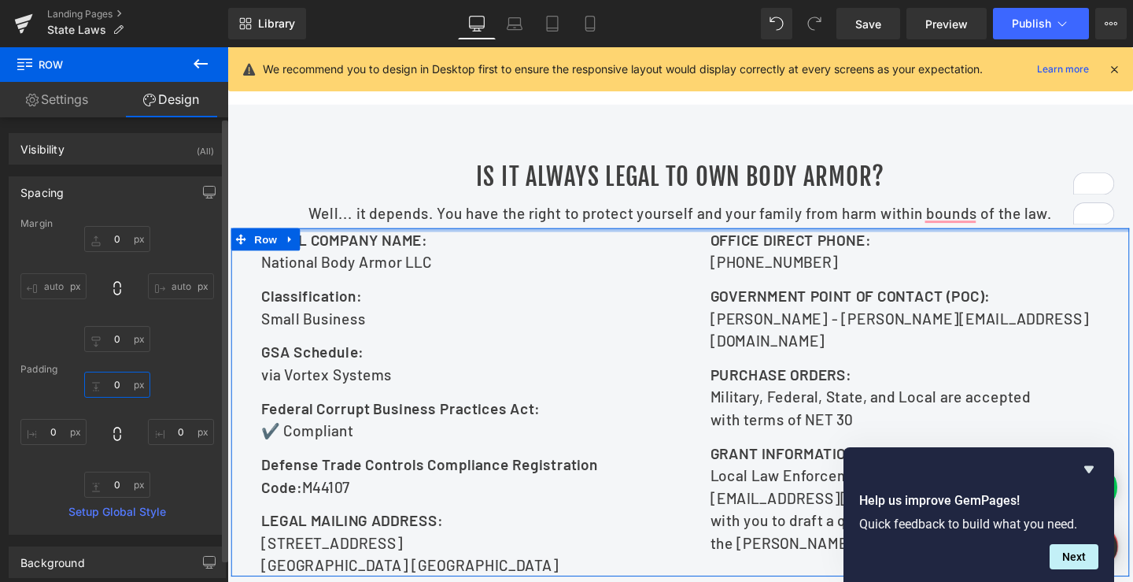
click at [107, 384] on input "0" at bounding box center [117, 384] width 66 height 26
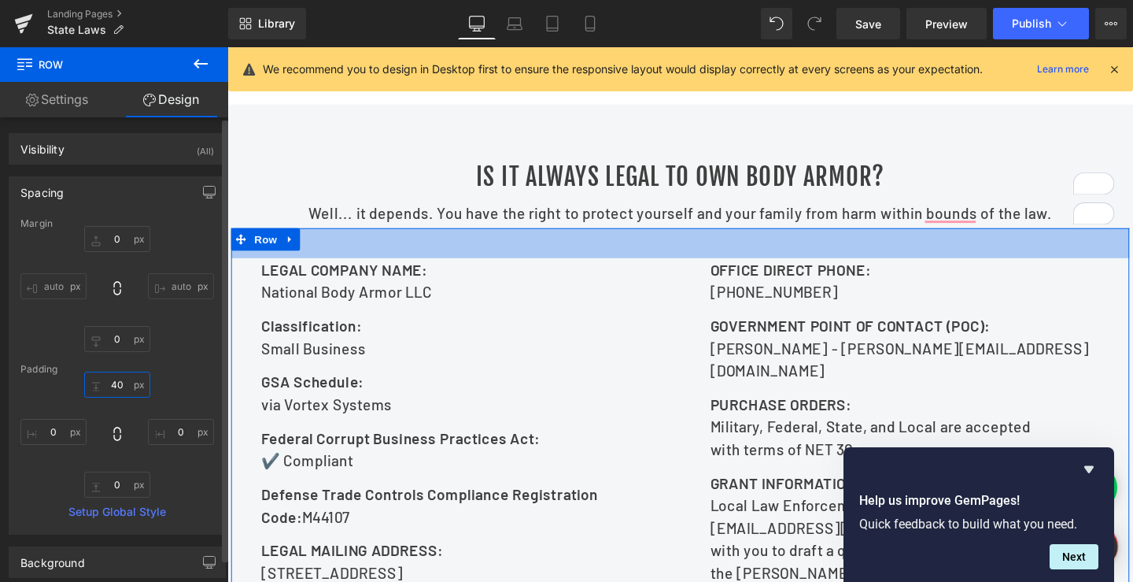
click at [113, 377] on input "40" at bounding box center [117, 384] width 66 height 26
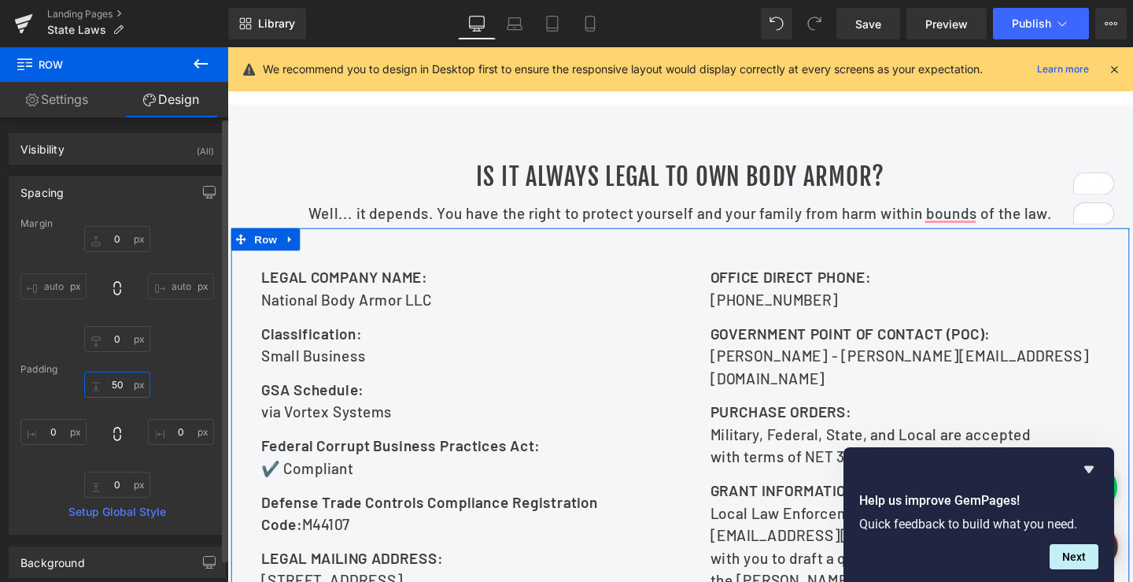
type input "50"
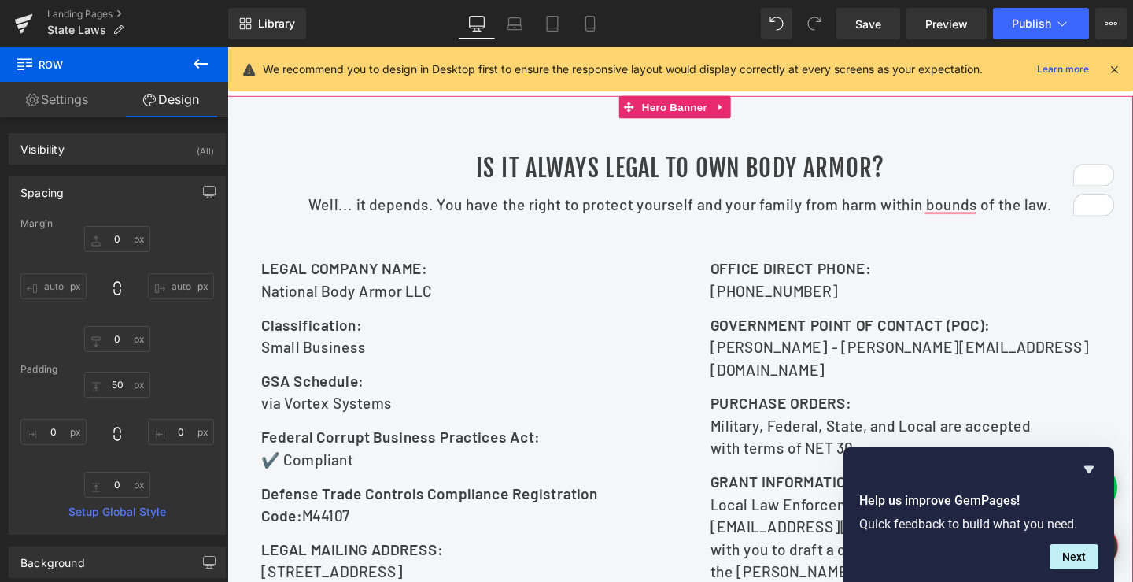
scroll to position [393, 0]
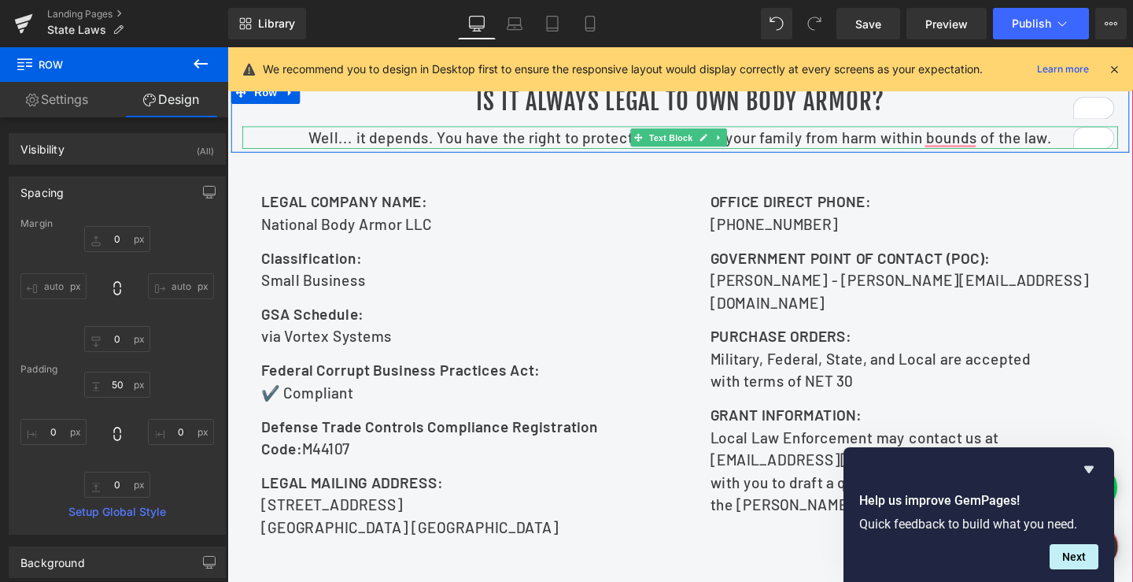
drag, startPoint x: 304, startPoint y: 269, endPoint x: 588, endPoint y: 164, distance: 302.7
click at [588, 154] on p "Well... it depends. You have the right to protect yourself and your family from…" at bounding box center [703, 143] width 921 height 24
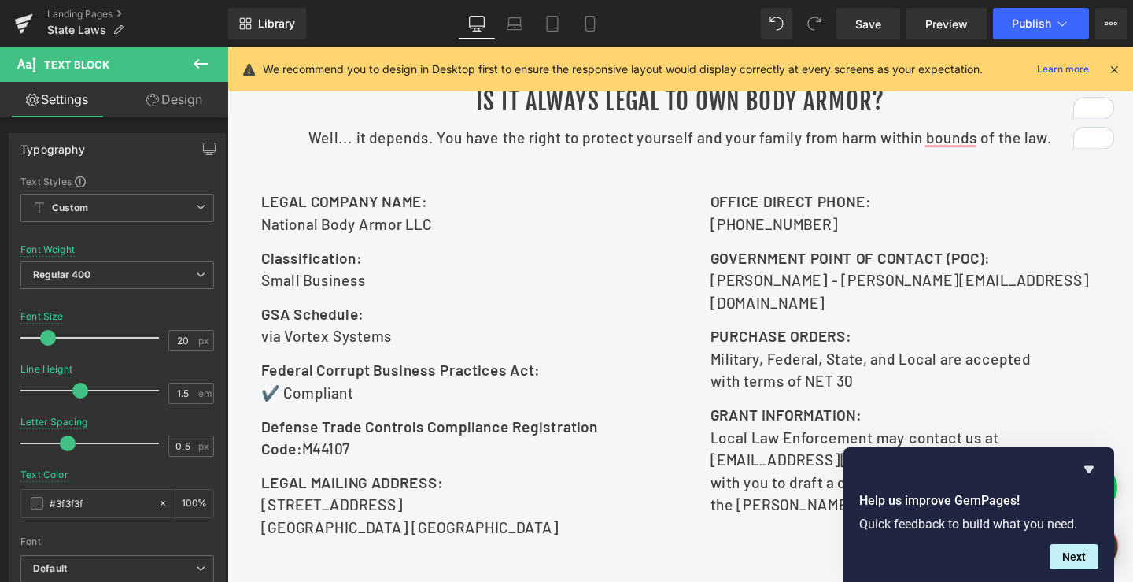
click at [57, 106] on link "Settings" at bounding box center [57, 99] width 114 height 35
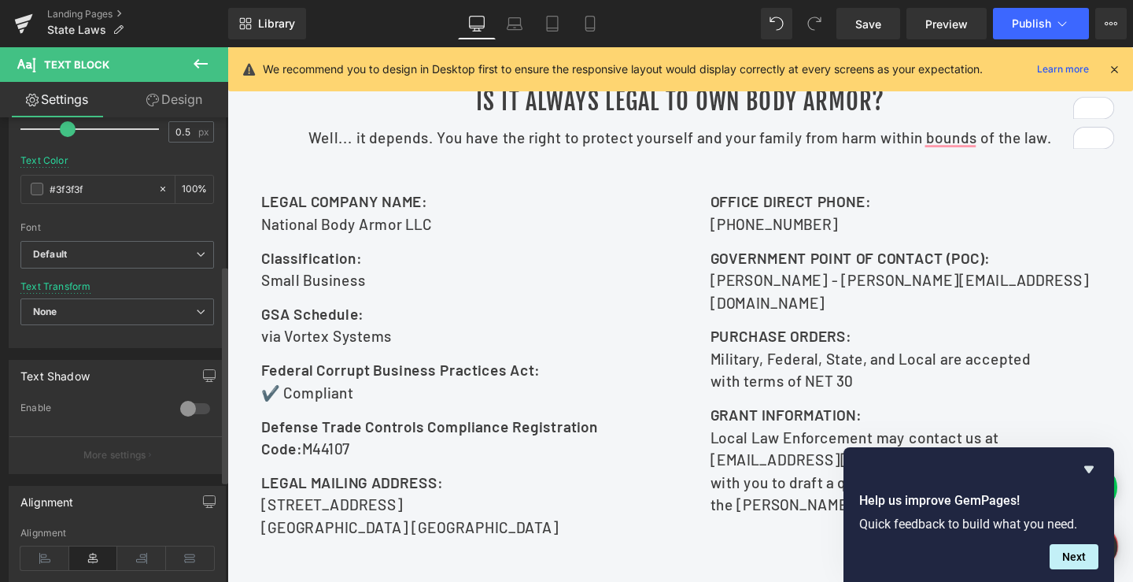
scroll to position [315, 0]
click at [40, 551] on icon at bounding box center [44, 557] width 49 height 24
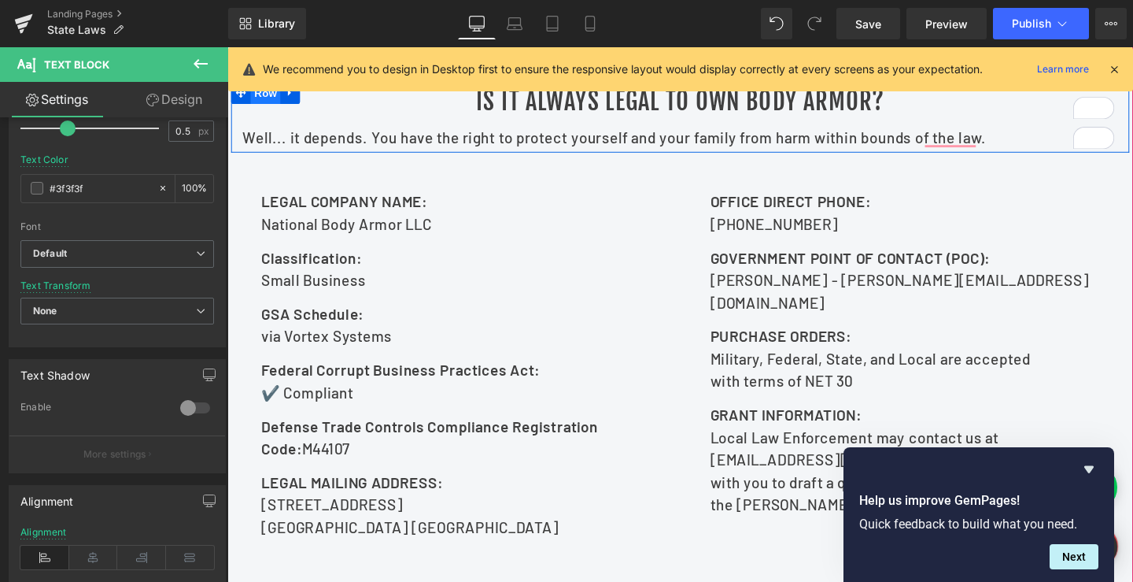
click at [256, 108] on span "Row" at bounding box center [267, 96] width 31 height 24
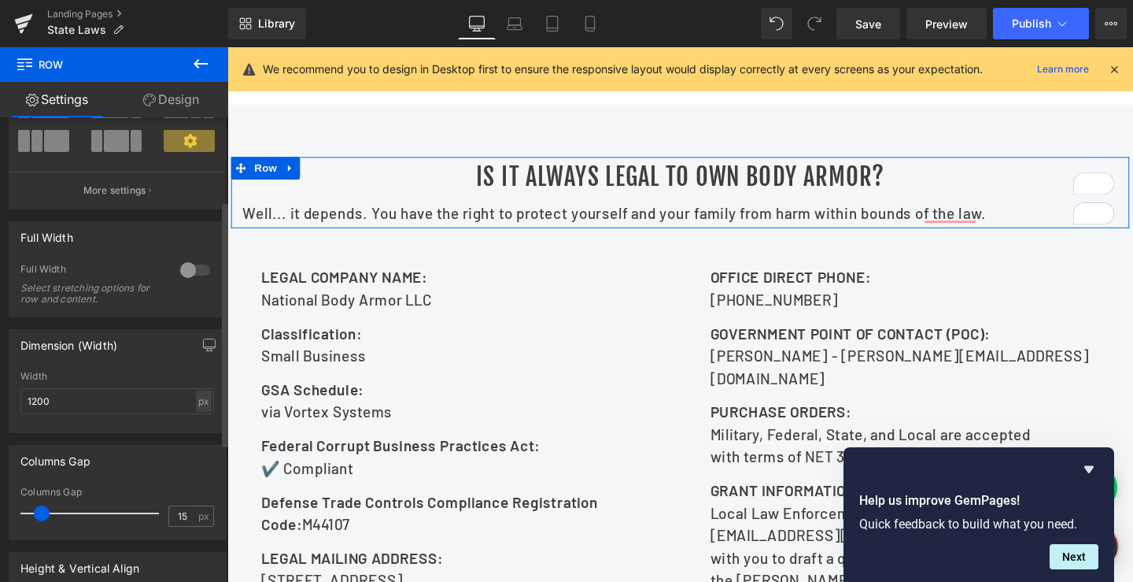
scroll to position [157, 0]
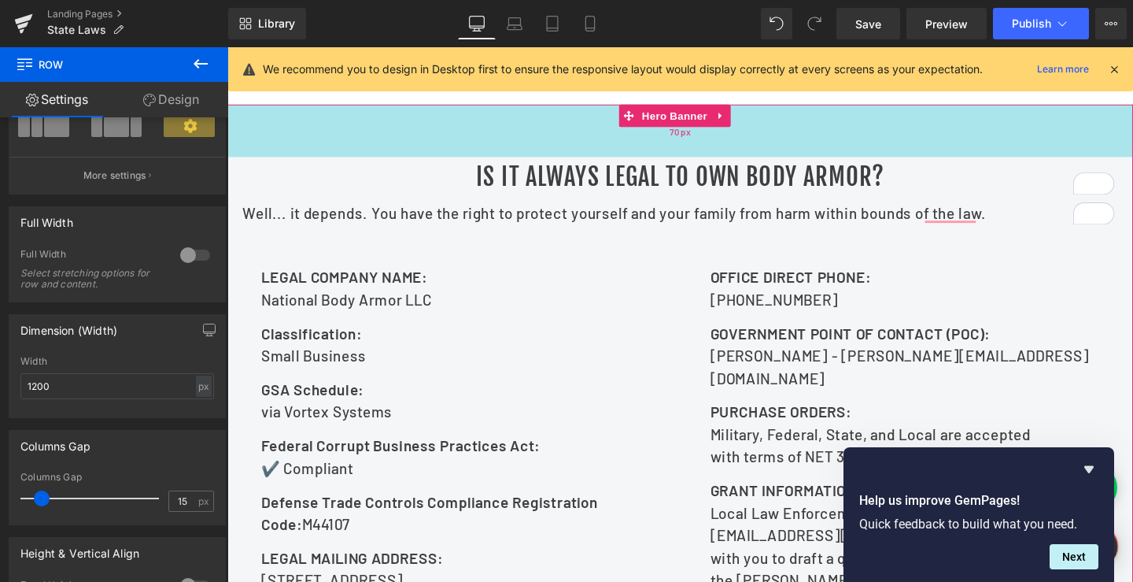
click at [327, 150] on div "70px" at bounding box center [703, 134] width 952 height 55
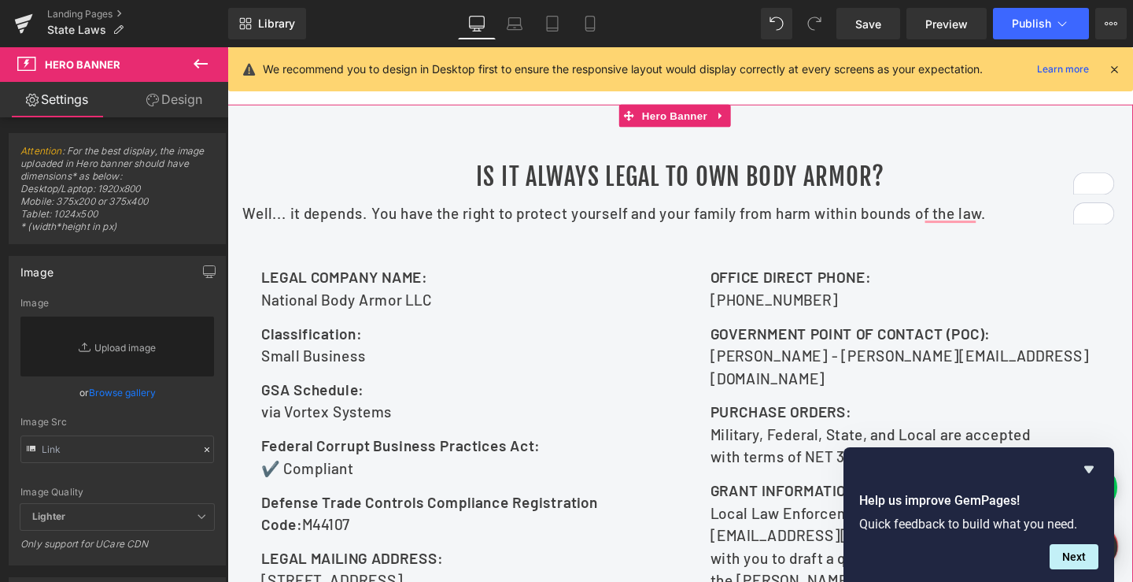
click at [170, 102] on link "Design" at bounding box center [174, 99] width 114 height 35
click at [0, 0] on div "Spacing" at bounding box center [0, 0] width 0 height 0
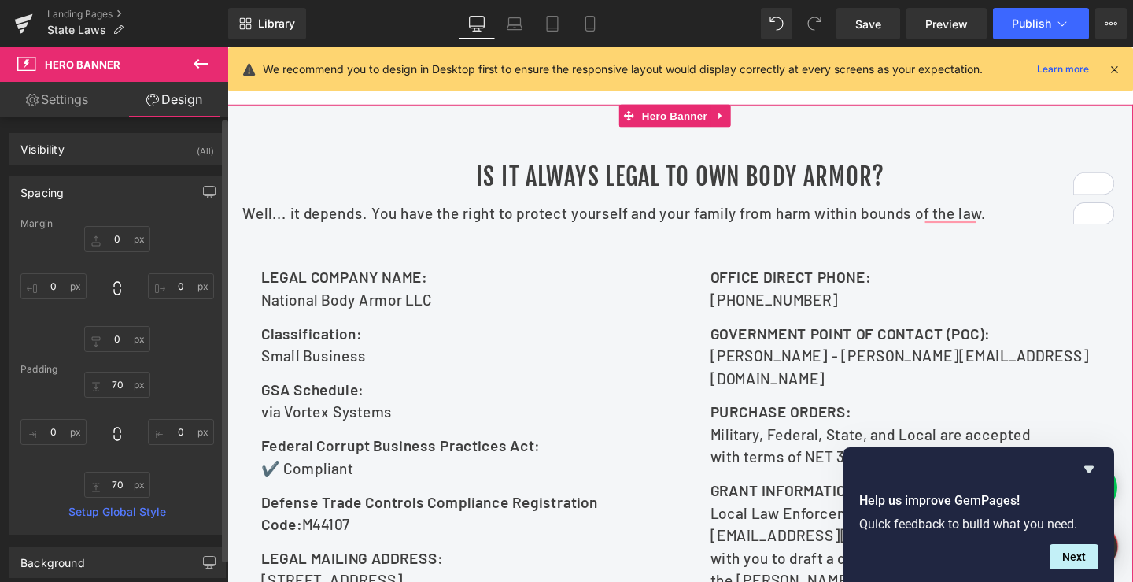
type input "0"
type input "70"
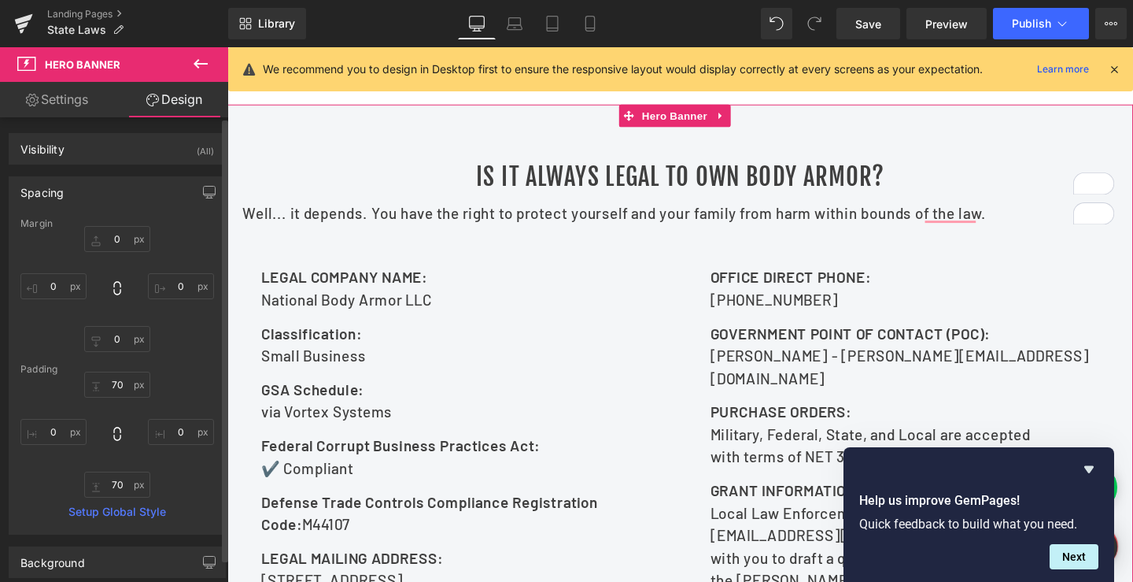
type input "0"
type input "70"
type input "0"
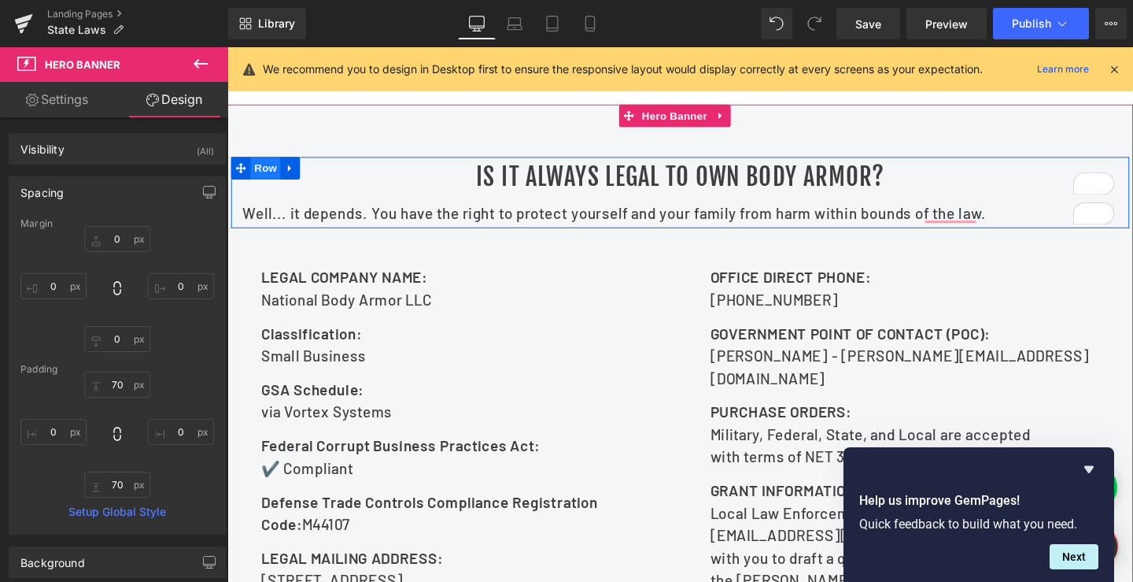
click at [257, 186] on span "Row" at bounding box center [267, 174] width 31 height 24
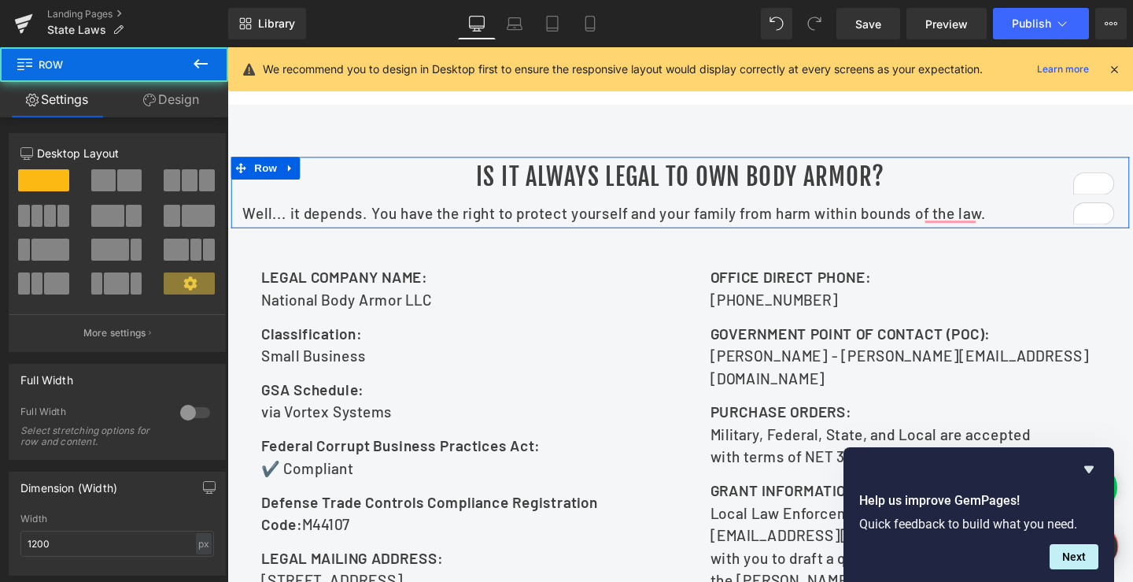
click at [161, 99] on link "Design" at bounding box center [171, 99] width 114 height 35
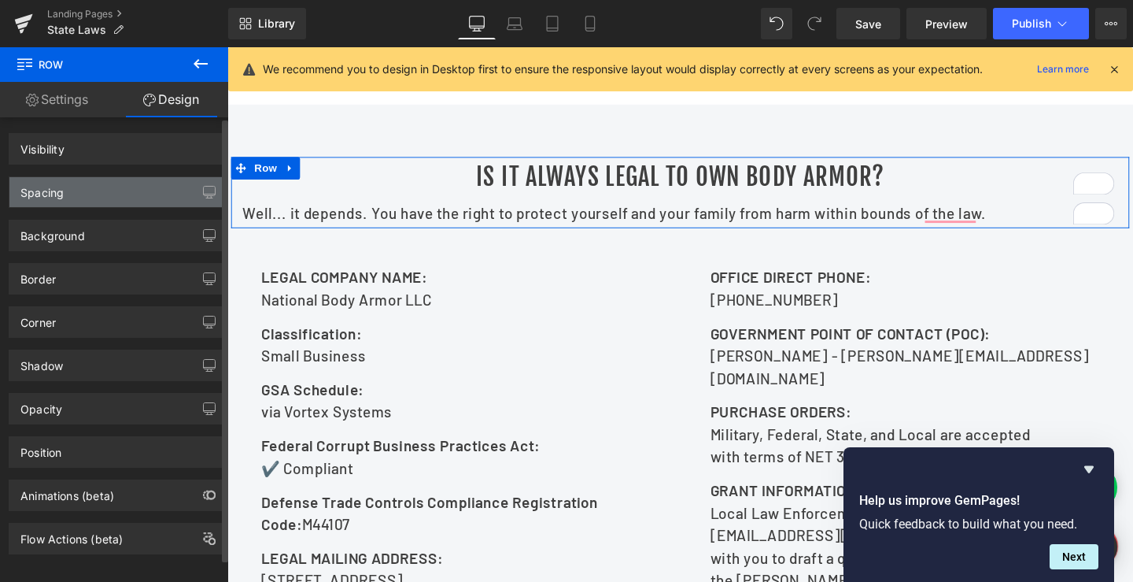
click at [61, 200] on div "Spacing" at bounding box center [117, 192] width 216 height 30
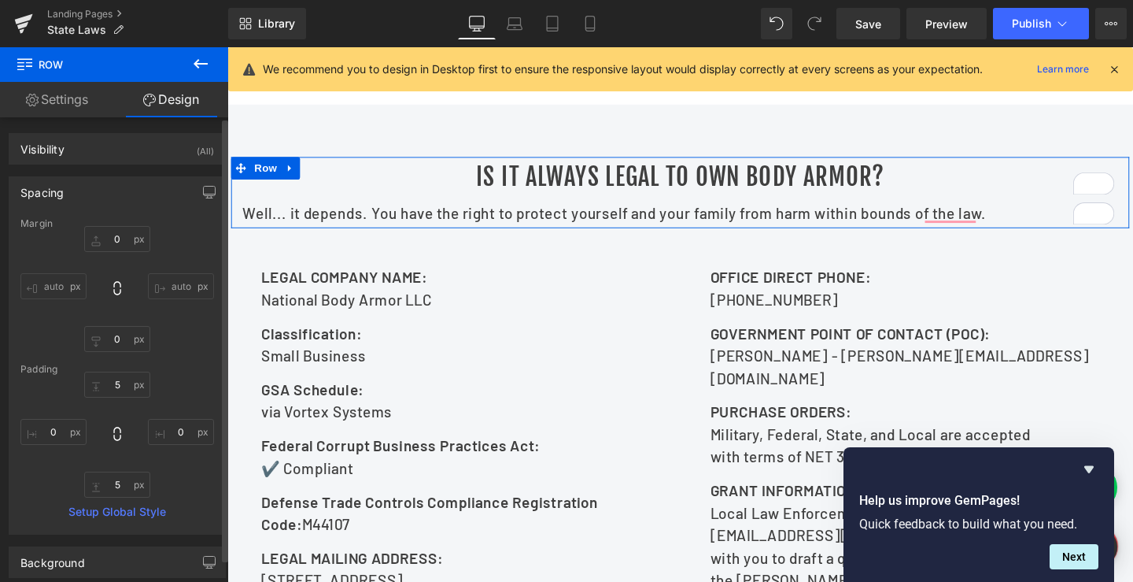
type input "0"
type input "5"
type input "0"
type input "5"
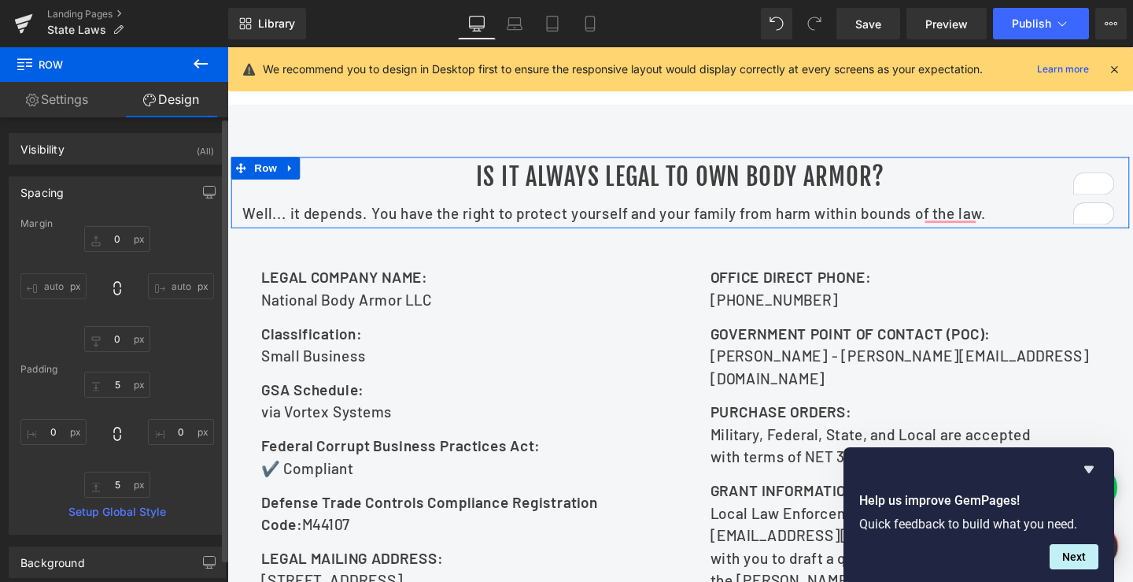
type input "0"
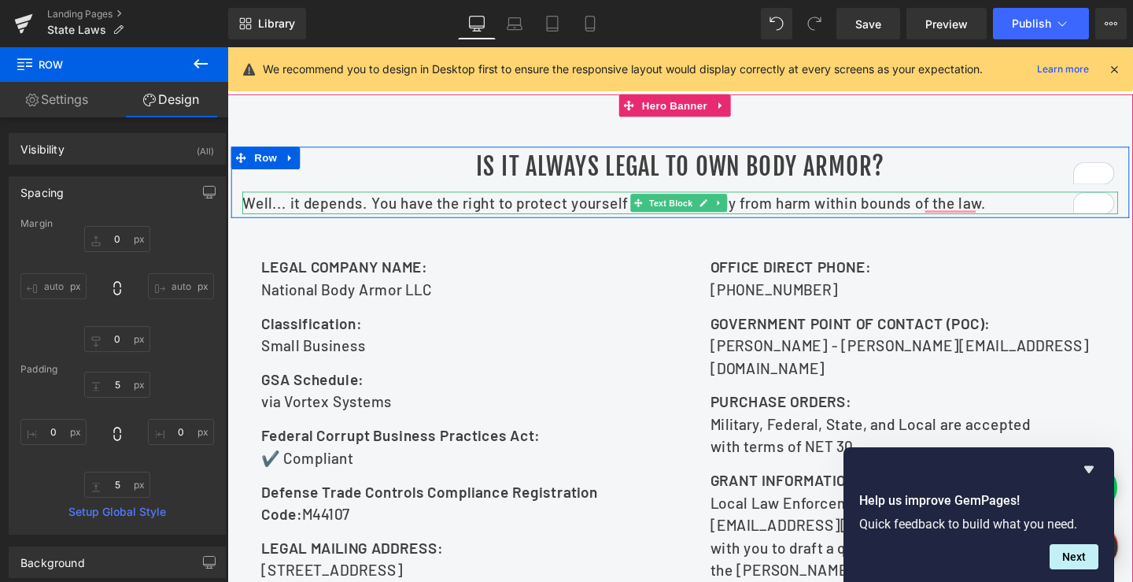
scroll to position [393, 0]
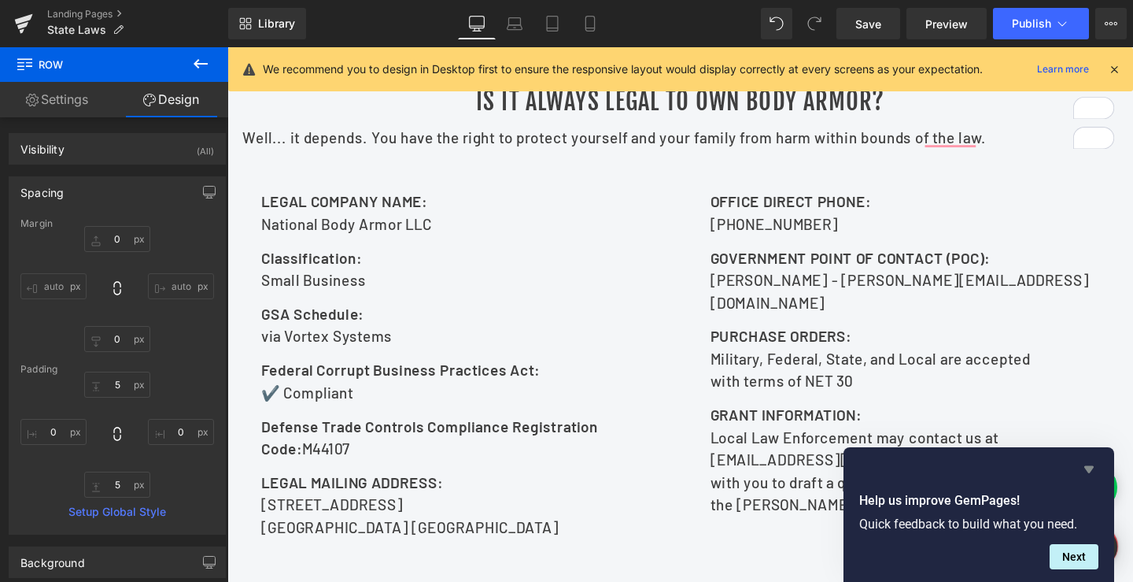
click at [1087, 471] on icon "Hide survey" at bounding box center [1089, 469] width 19 height 19
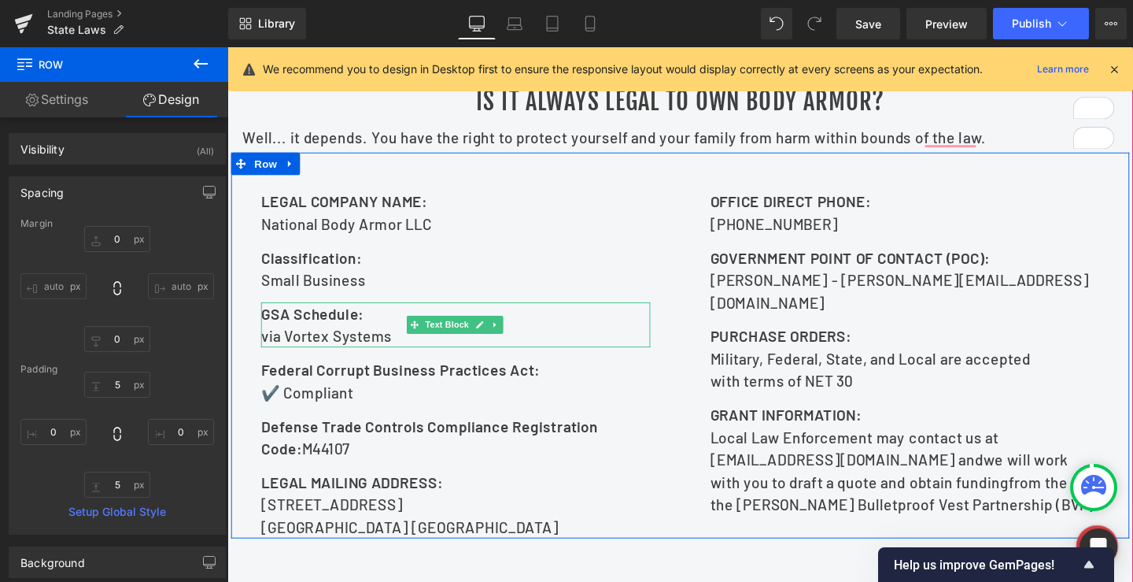
scroll to position [315, 0]
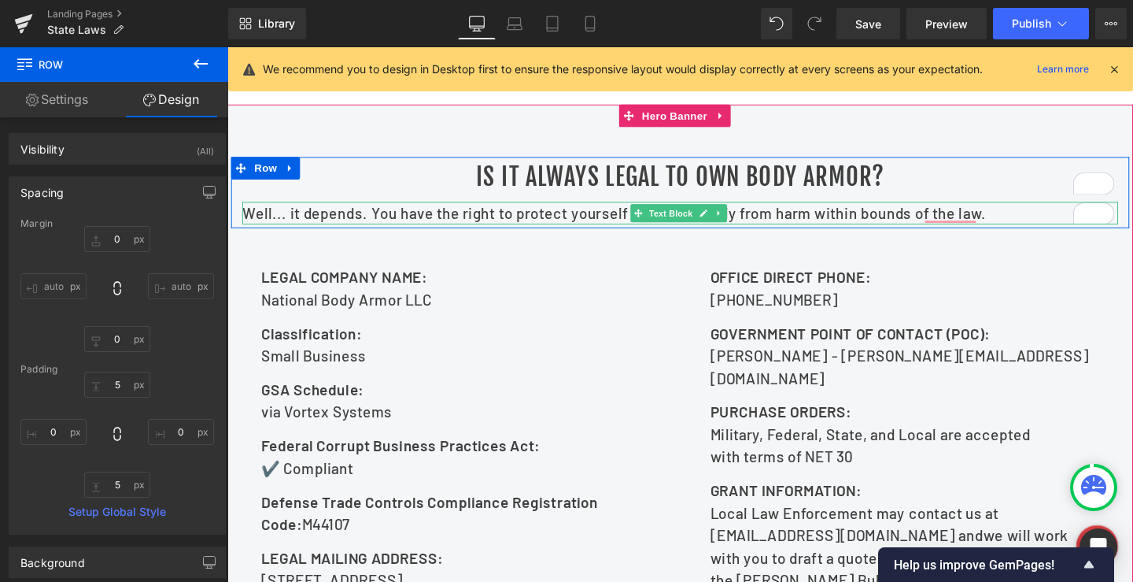
click at [580, 233] on p "Well... it depends. You have the right to protect yourself and your family from…" at bounding box center [703, 221] width 921 height 24
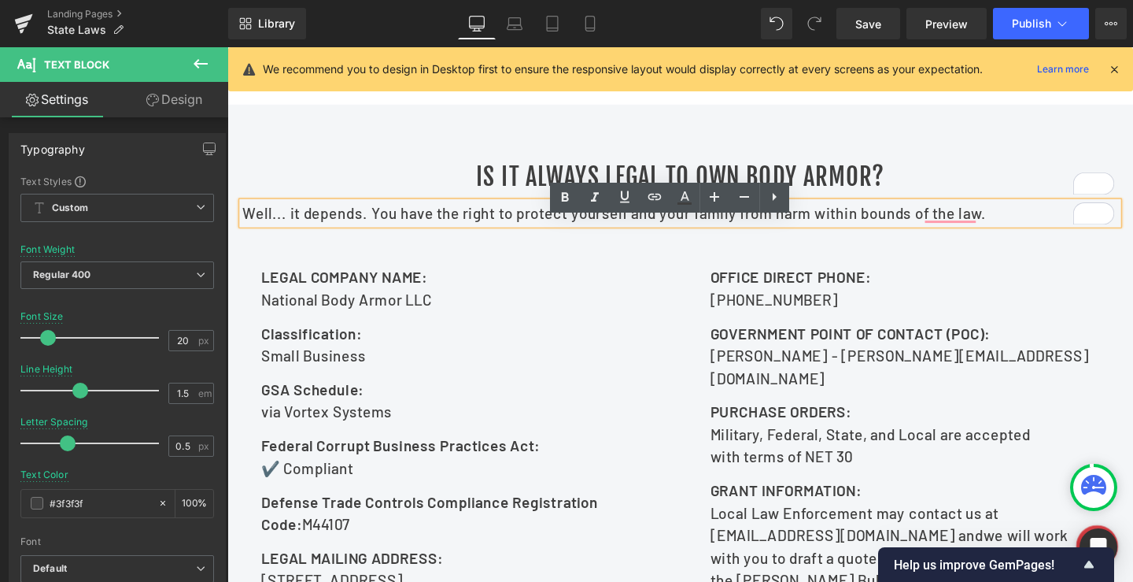
click at [1048, 233] on p "Well... it depends. You have the right to protect yourself and your family from…" at bounding box center [703, 221] width 921 height 24
click at [869, 233] on p "Well... it depends. You have the right to protect yourself and your family from…" at bounding box center [703, 221] width 921 height 24
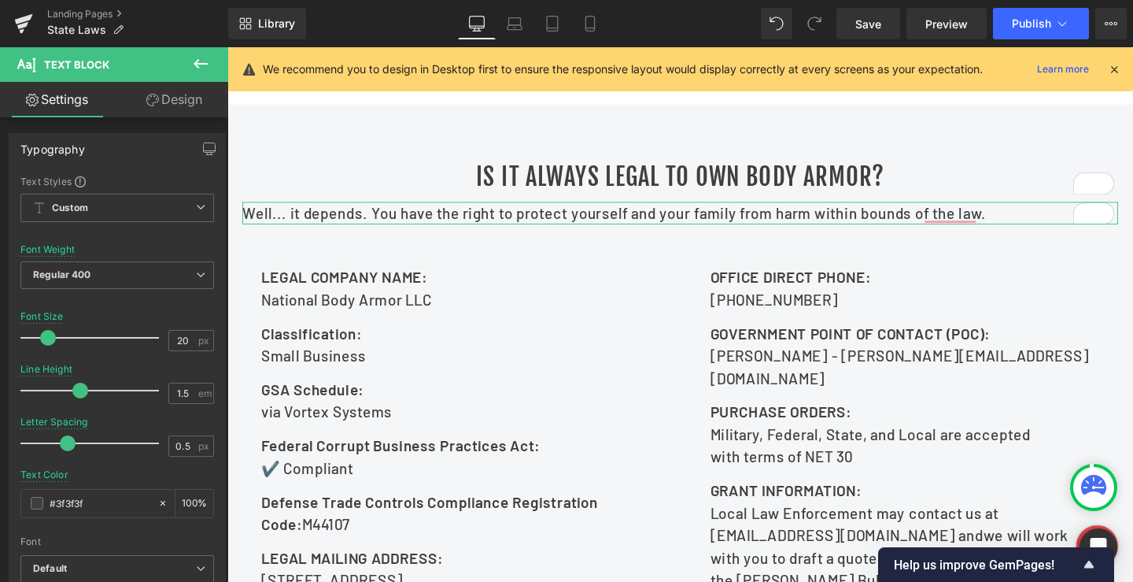
click at [205, 98] on link "Design" at bounding box center [174, 99] width 114 height 35
click at [0, 0] on div "Spacing" at bounding box center [0, 0] width 0 height 0
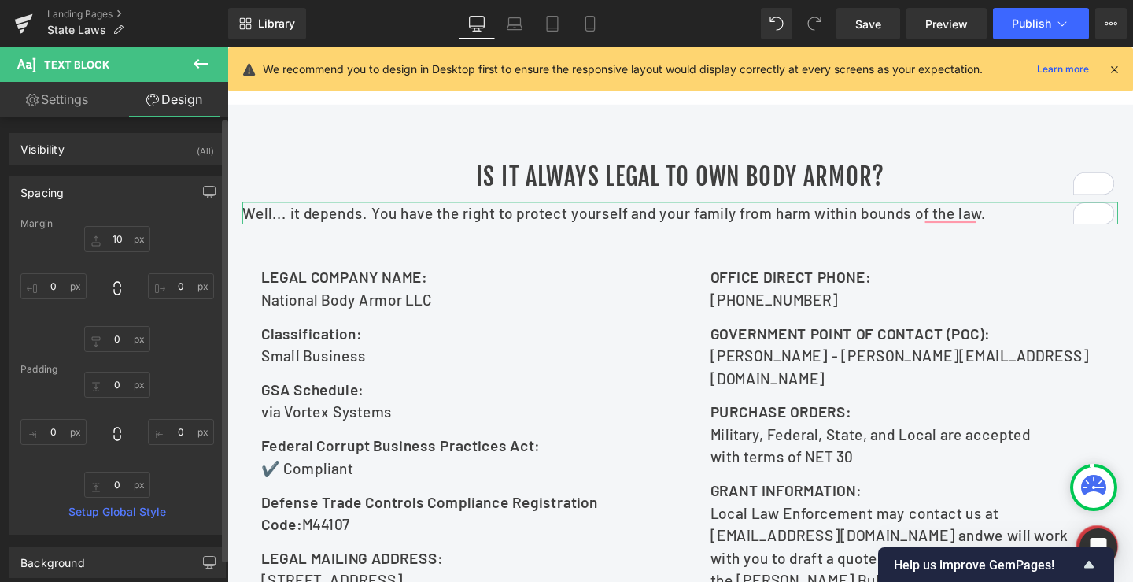
type input "10"
type input "0"
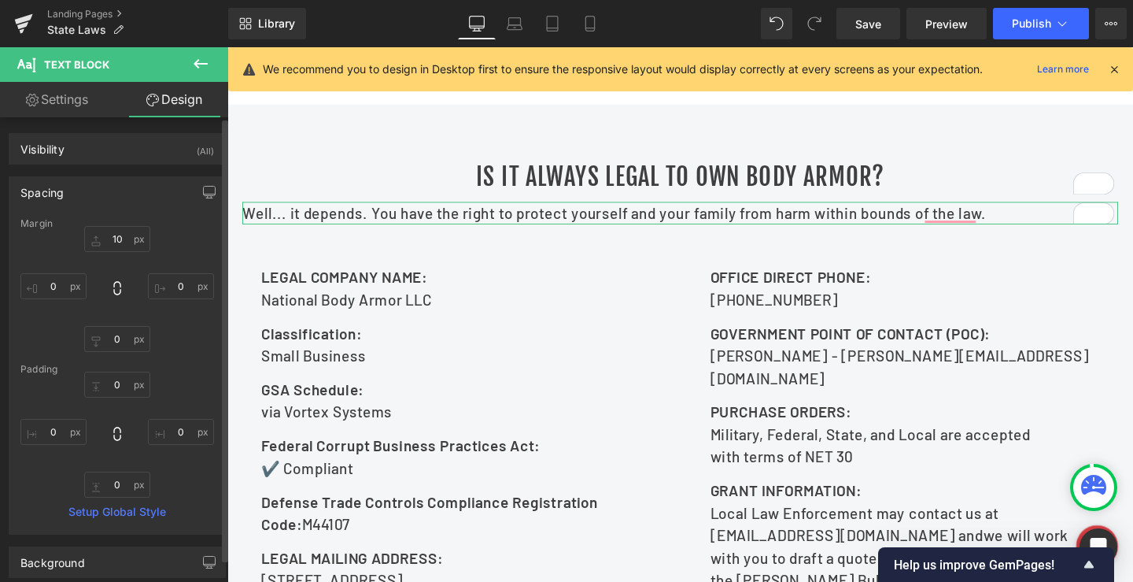
type input "0"
click at [109, 238] on input "10" at bounding box center [117, 239] width 66 height 26
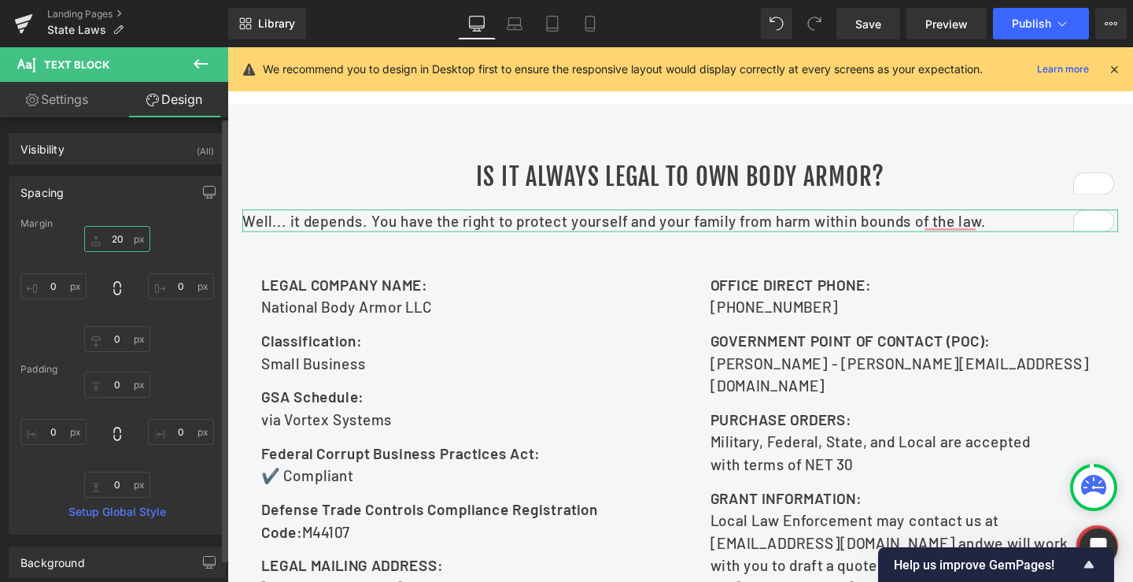
type input "20"
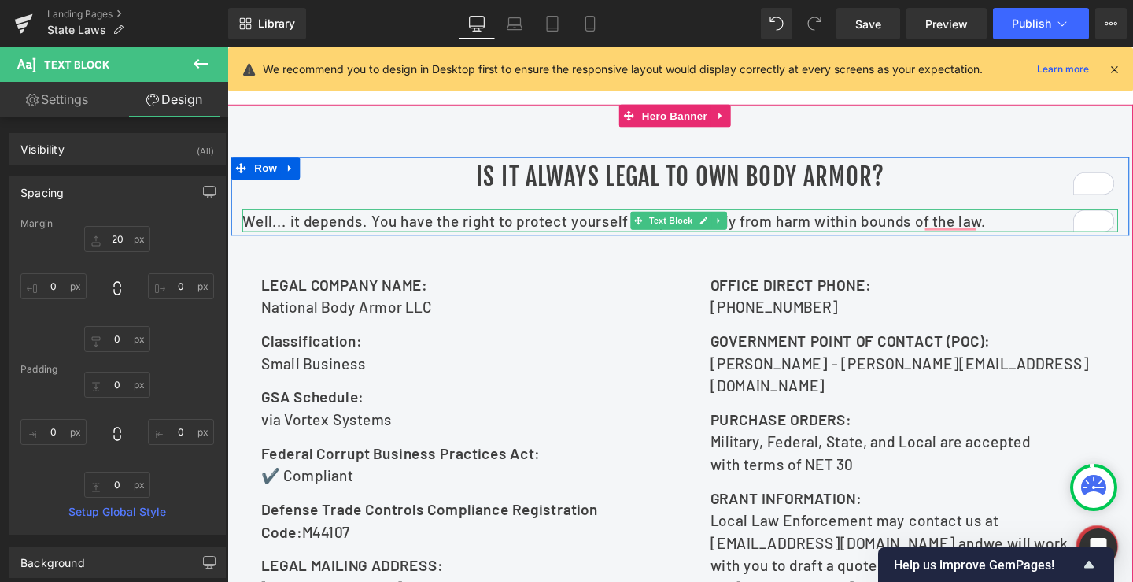
click at [411, 241] on p "Well... it depends. You have the right to protect yourself and your family from…" at bounding box center [703, 229] width 921 height 24
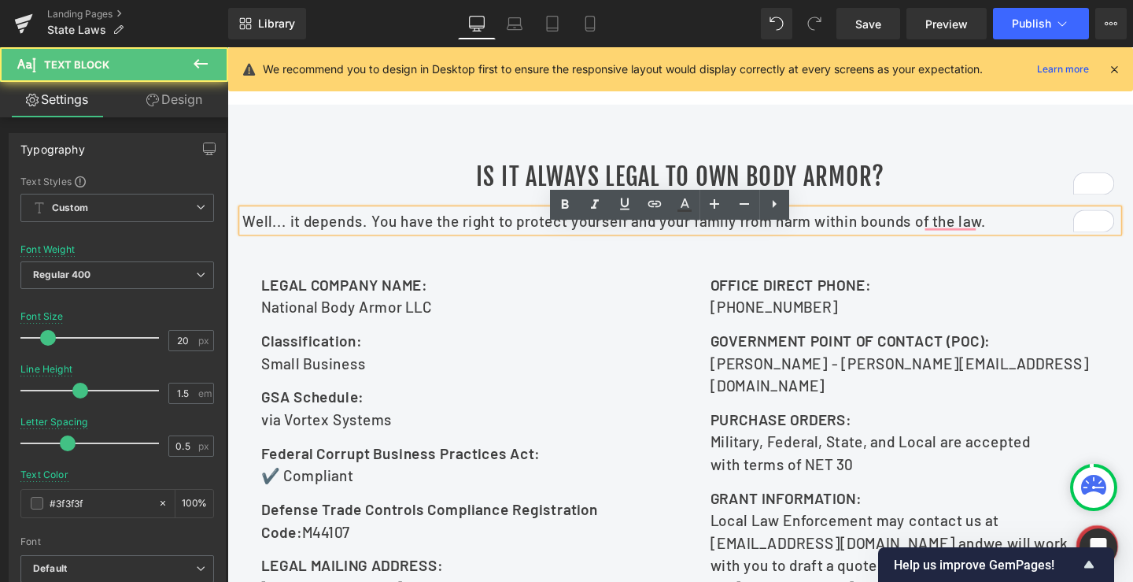
click at [411, 241] on p "Well... it depends. You have the right to protect yourself and your family from…" at bounding box center [703, 229] width 921 height 24
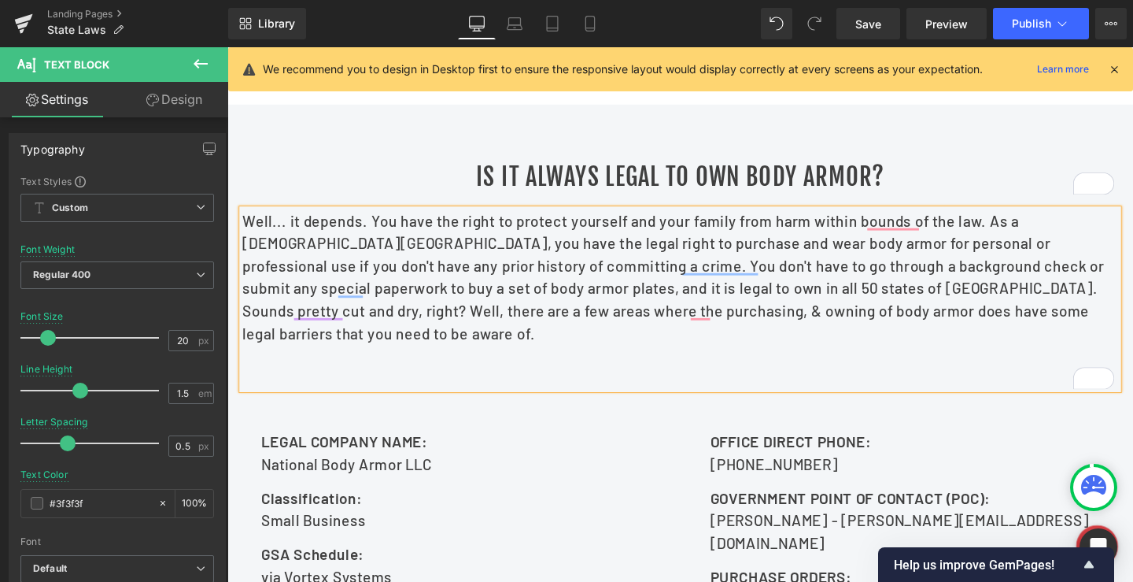
click at [546, 278] on p "Well... it depends. You have the right to protect yourself and your family from…" at bounding box center [703, 288] width 921 height 142
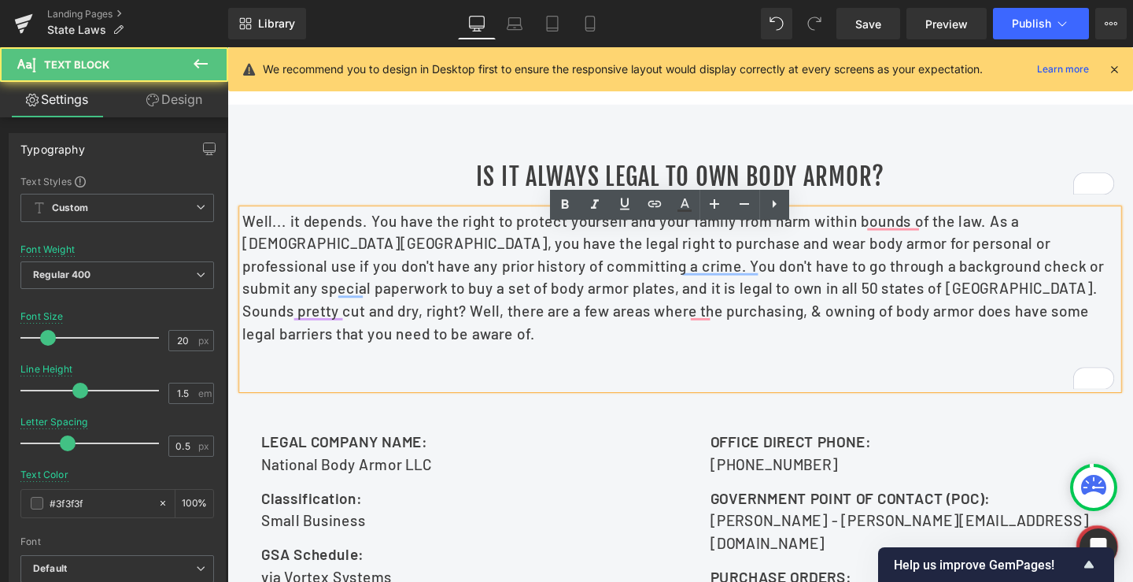
click at [503, 268] on p "Well... it depends. You have the right to protect yourself and your family from…" at bounding box center [703, 288] width 921 height 142
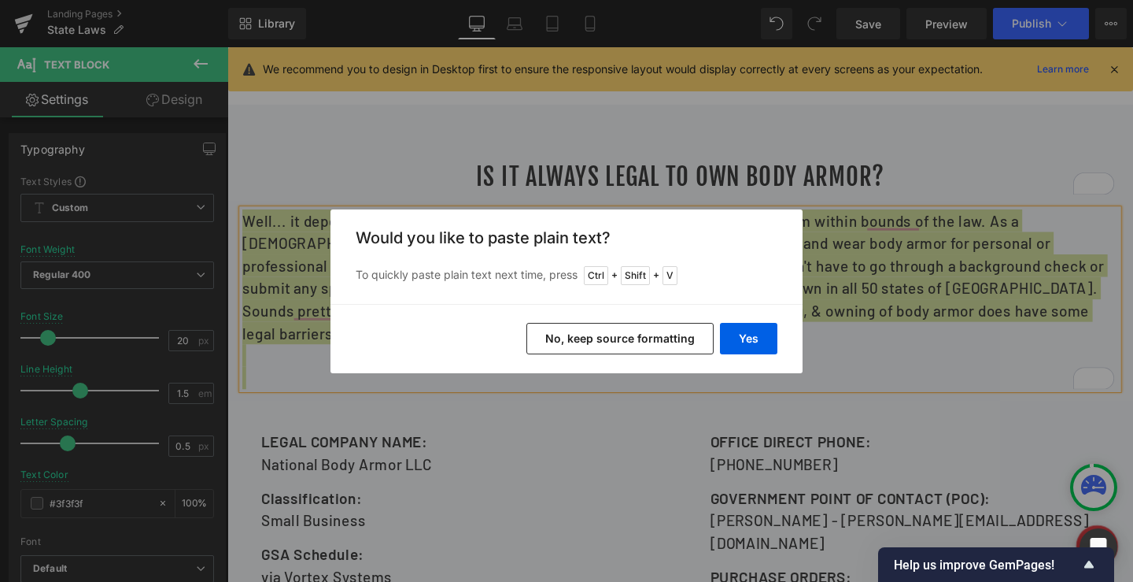
click at [682, 336] on button "No, keep source formatting" at bounding box center [619, 338] width 187 height 31
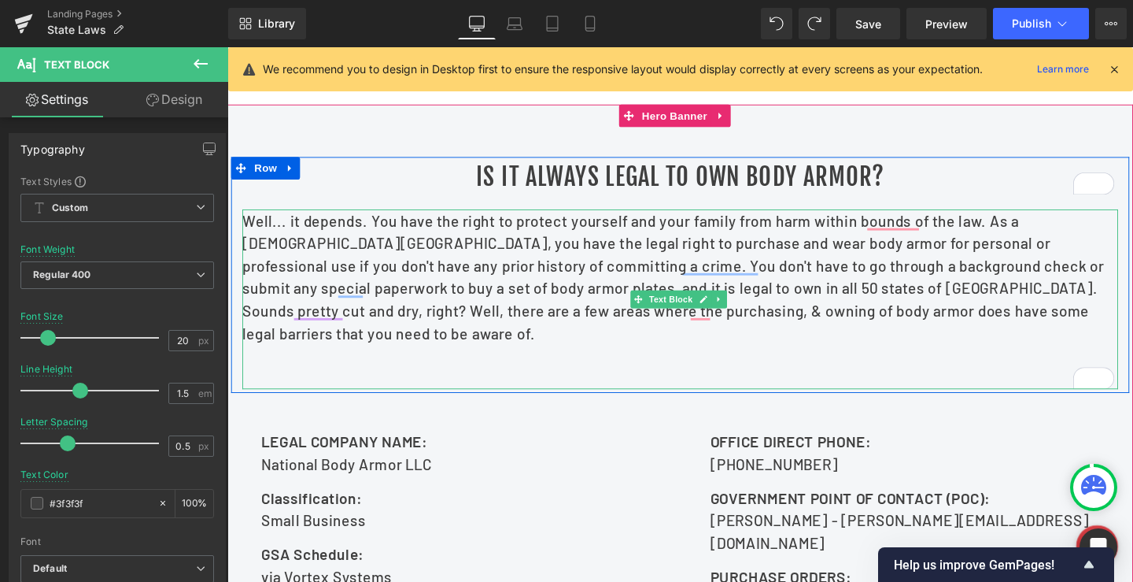
click at [474, 330] on p "Well... it depends. You have the right to protect yourself and your family from…" at bounding box center [703, 288] width 921 height 142
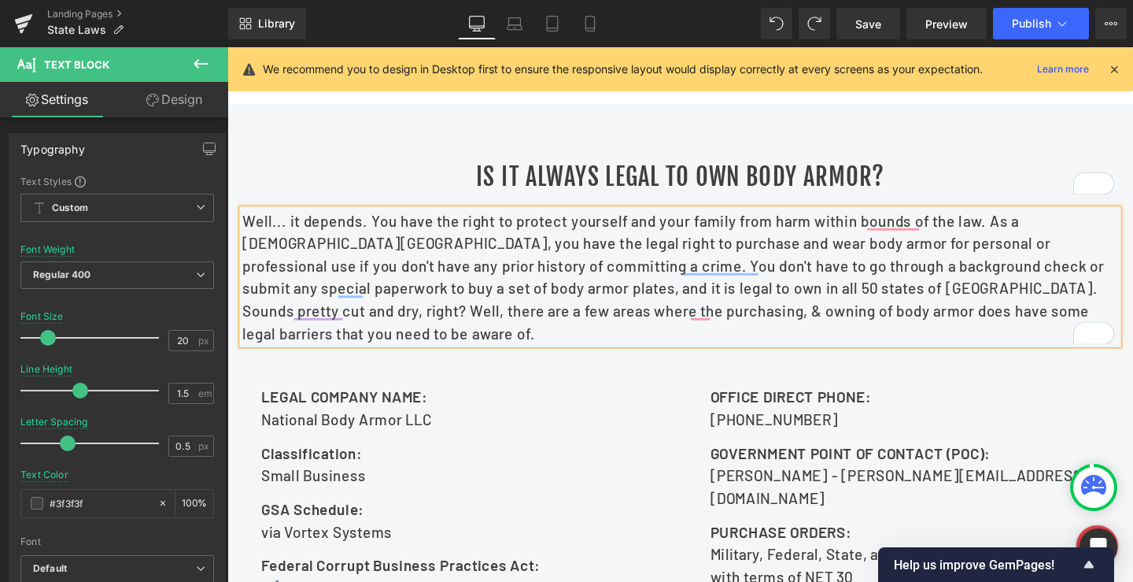
drag, startPoint x: 418, startPoint y: 357, endPoint x: 397, endPoint y: 356, distance: 20.5
click at [417, 357] on p "Well... it depends. You have the right to protect yourself and your family from…" at bounding box center [703, 288] width 921 height 142
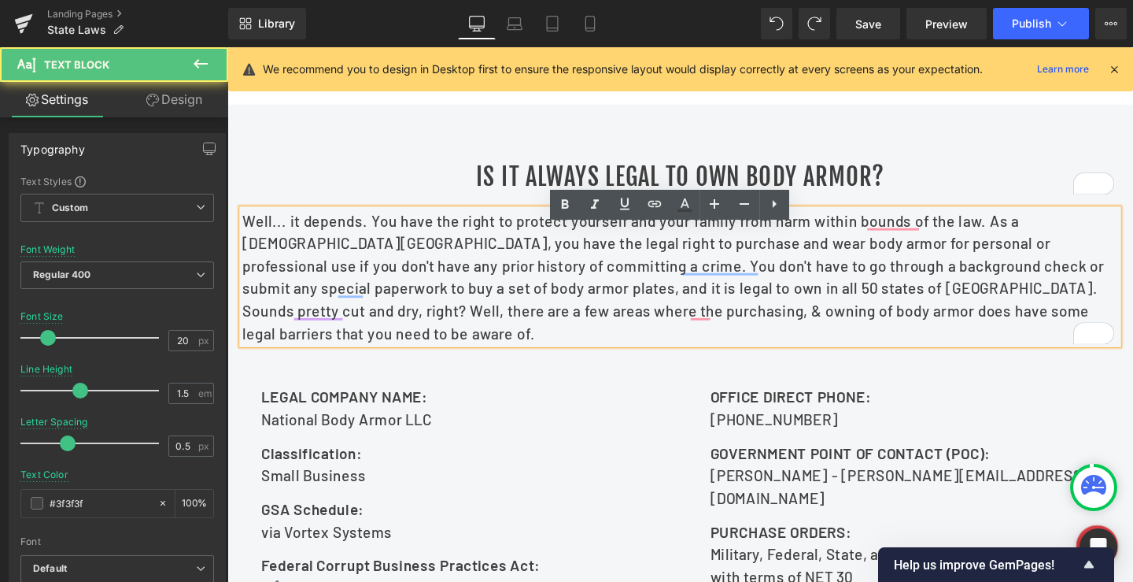
click at [287, 359] on p "Well... it depends. You have the right to protect yourself and your family from…" at bounding box center [703, 288] width 921 height 142
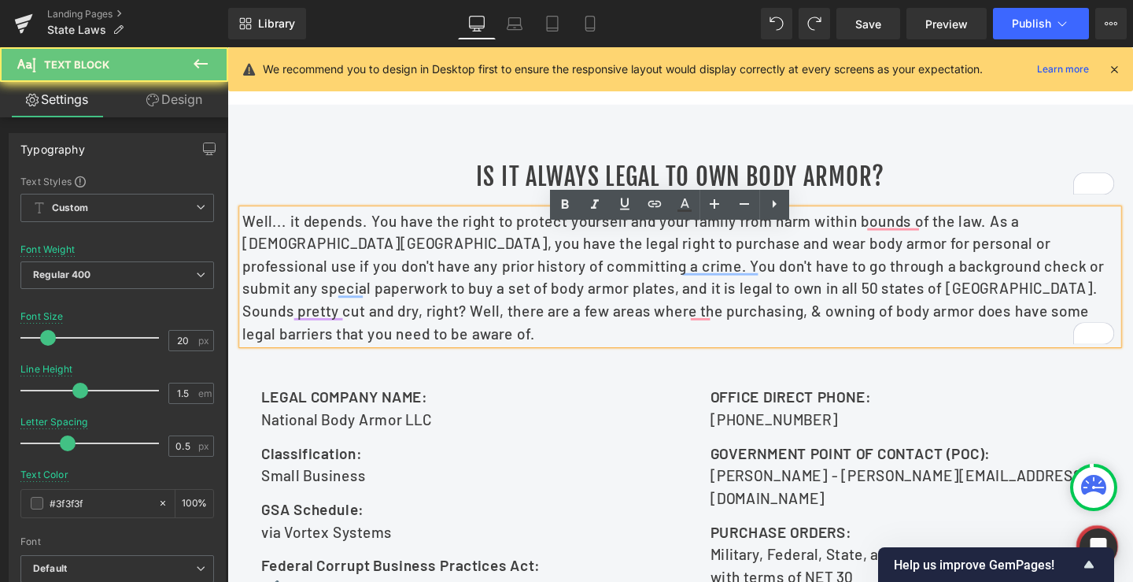
click at [286, 359] on p "Well... it depends. You have the right to protect yourself and your family from…" at bounding box center [703, 288] width 921 height 142
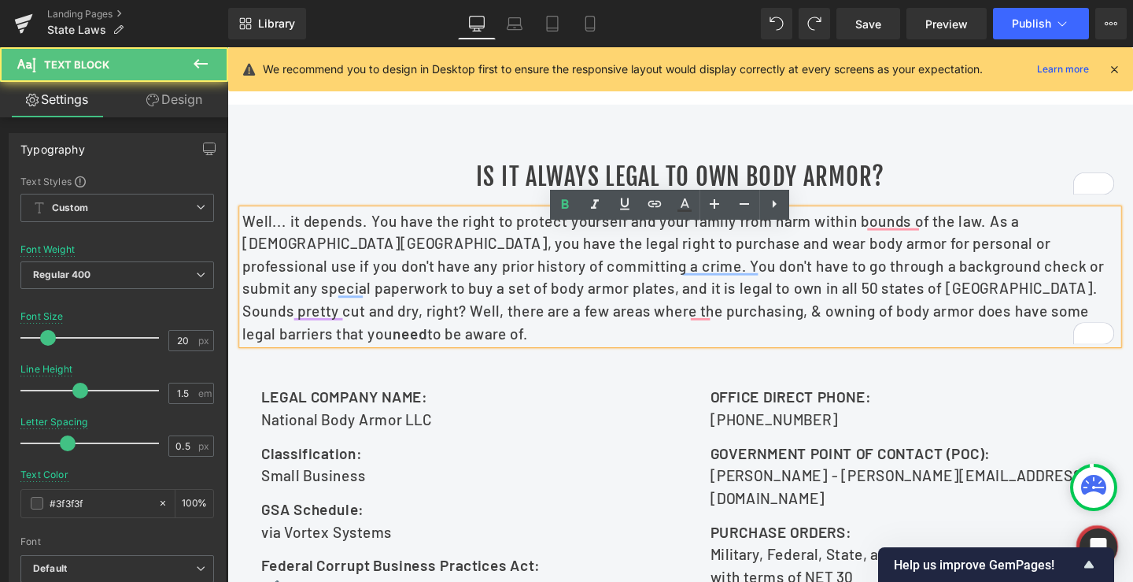
click at [401, 356] on strong "need" at bounding box center [419, 347] width 36 height 19
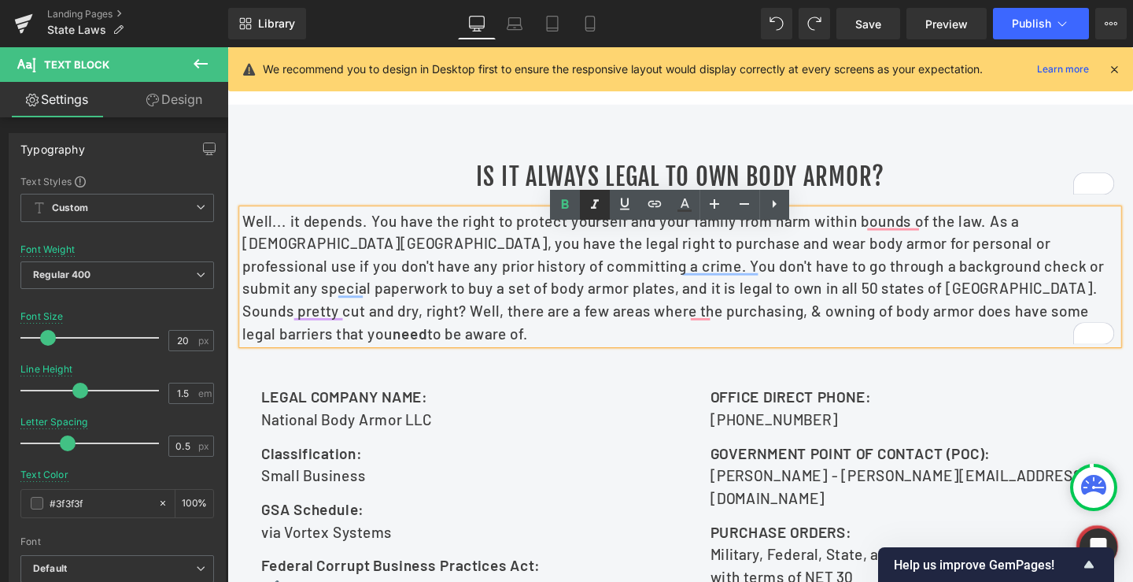
click at [586, 204] on icon at bounding box center [594, 204] width 19 height 19
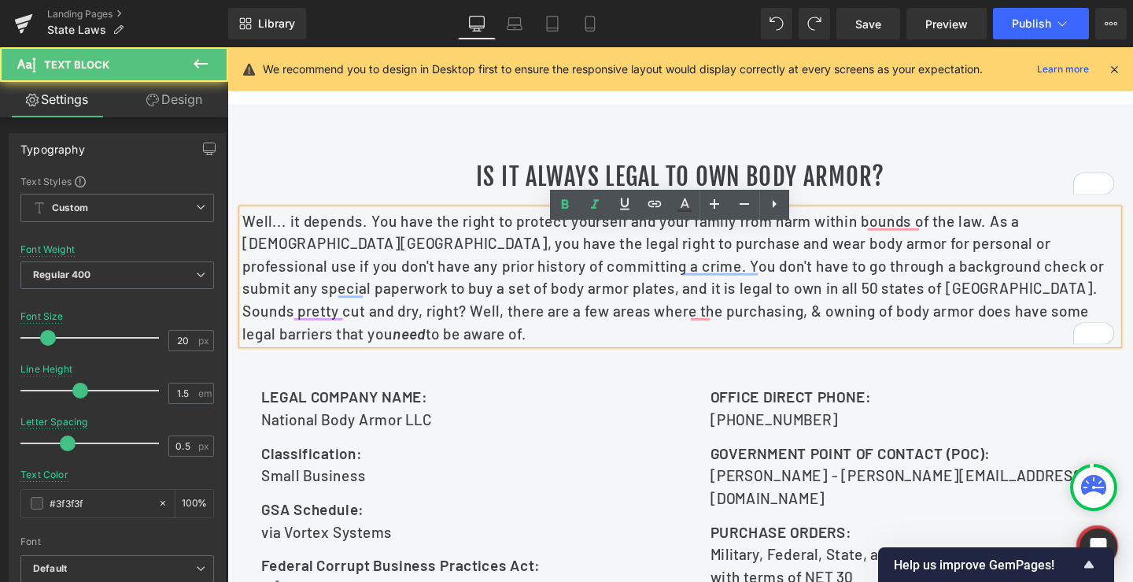
click at [456, 353] on p "Well... it depends. You have the right to protect yourself and your family from…" at bounding box center [703, 288] width 921 height 142
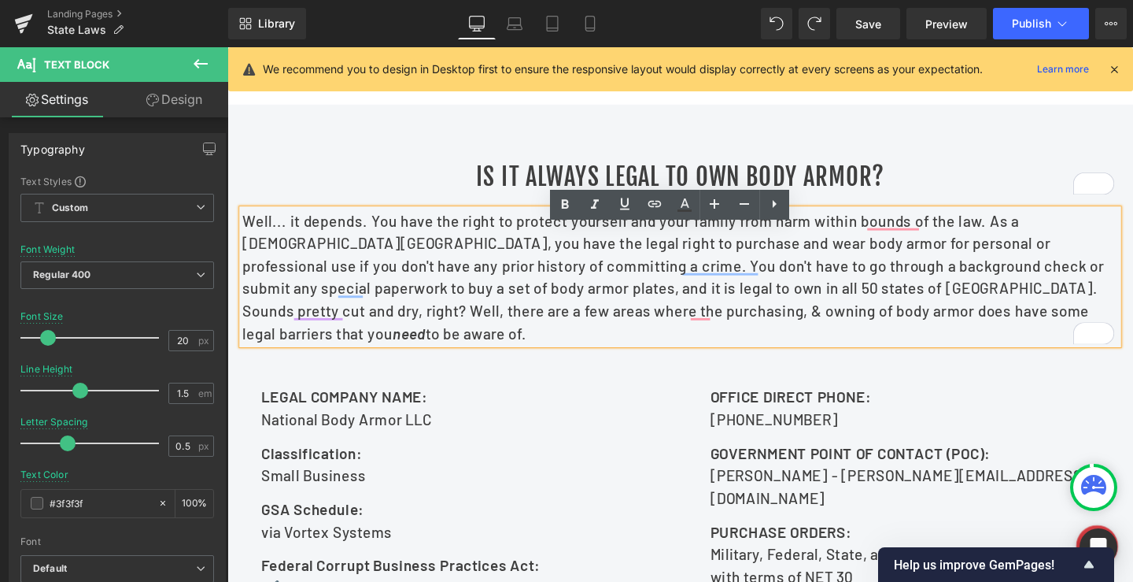
click at [433, 359] on p "Well... it depends. You have the right to protect yourself and your family from…" at bounding box center [703, 288] width 921 height 142
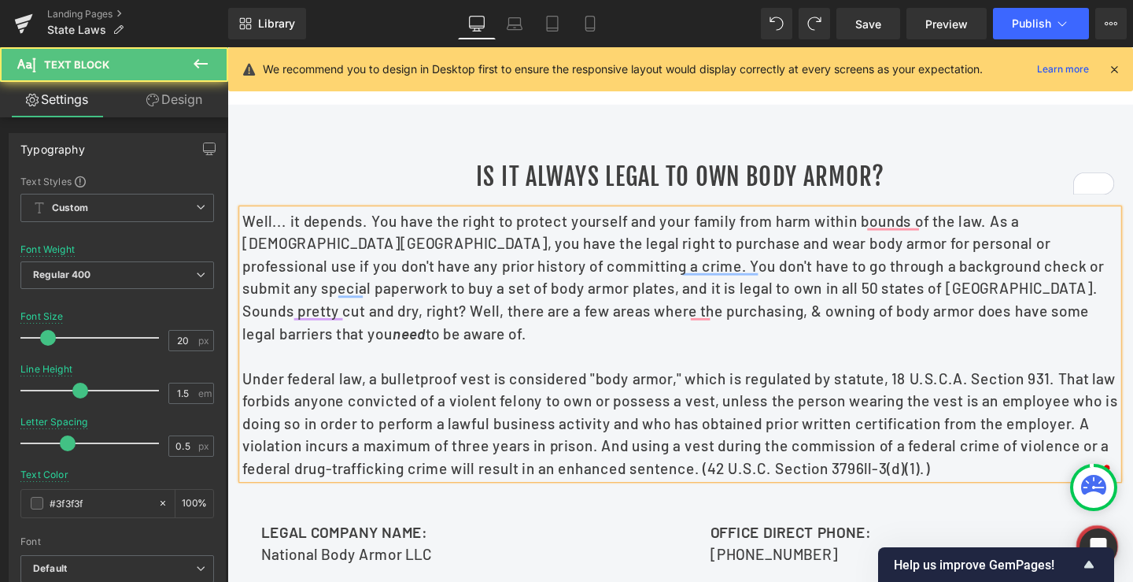
click at [513, 359] on p "Well... it depends. You have the right to protect yourself and your family from…" at bounding box center [703, 288] width 921 height 142
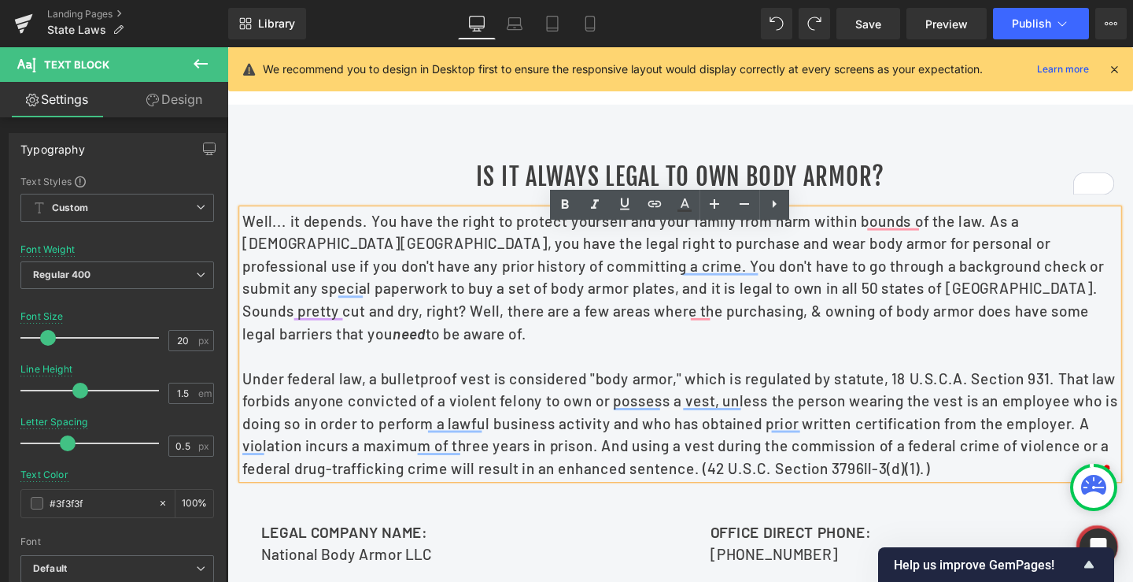
click at [915, 142] on div at bounding box center [703, 536] width 952 height 858
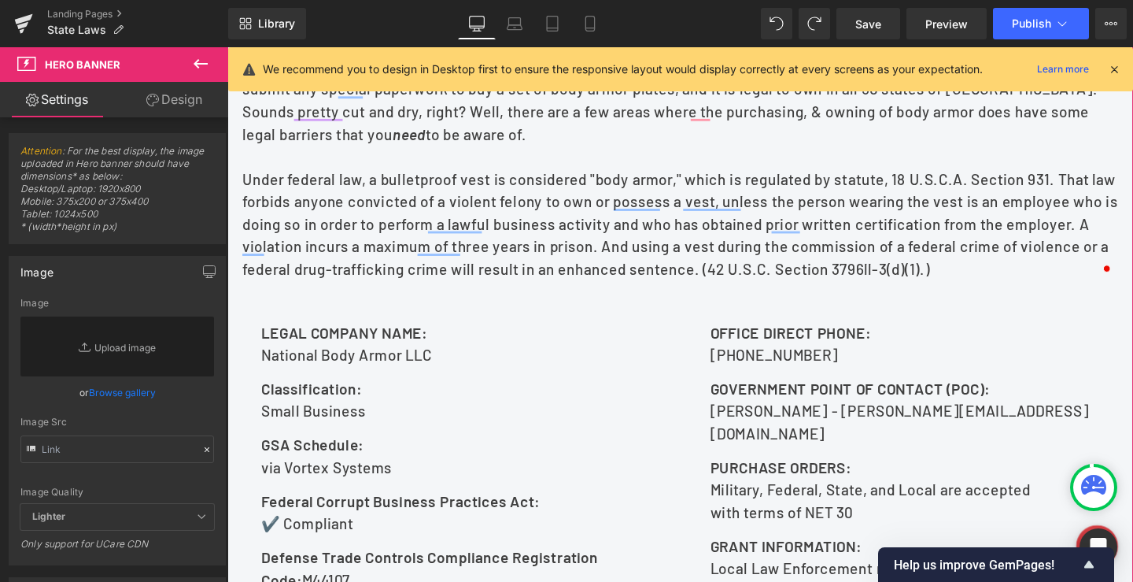
scroll to position [551, 0]
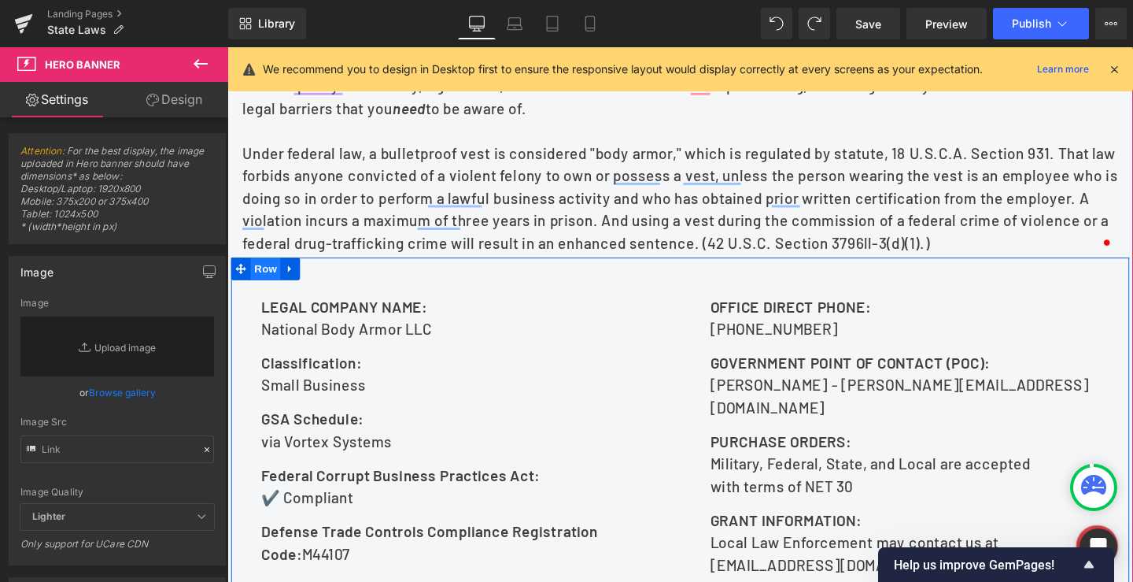
click at [263, 292] on span "Row" at bounding box center [267, 280] width 31 height 24
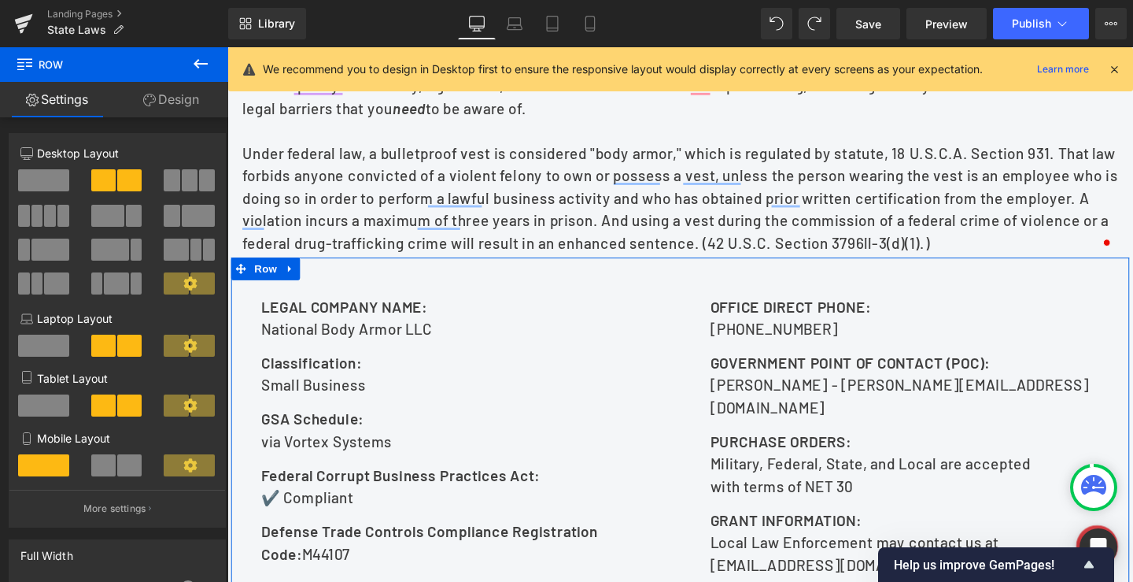
click at [159, 100] on link "Design" at bounding box center [171, 99] width 114 height 35
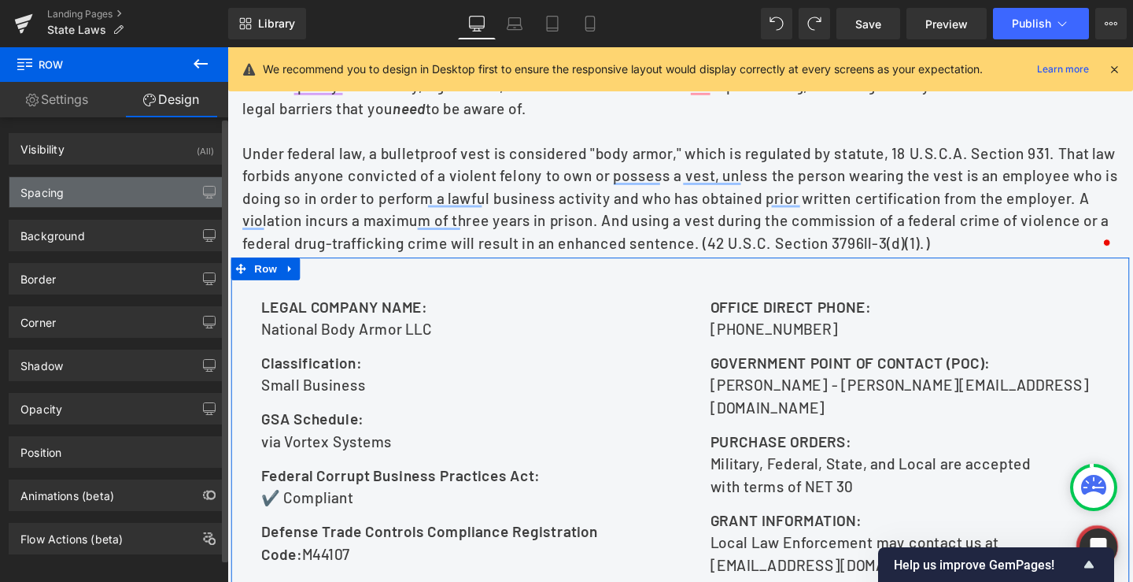
click at [72, 183] on div "Spacing" at bounding box center [117, 192] width 216 height 30
type input "0"
type input "50"
type input "0"
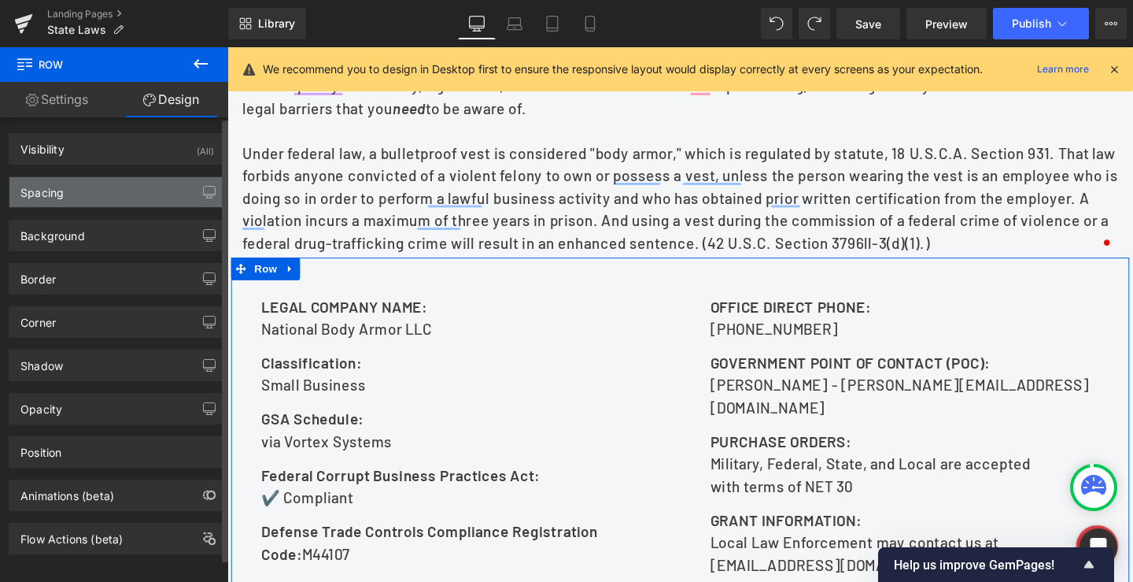
type input "0"
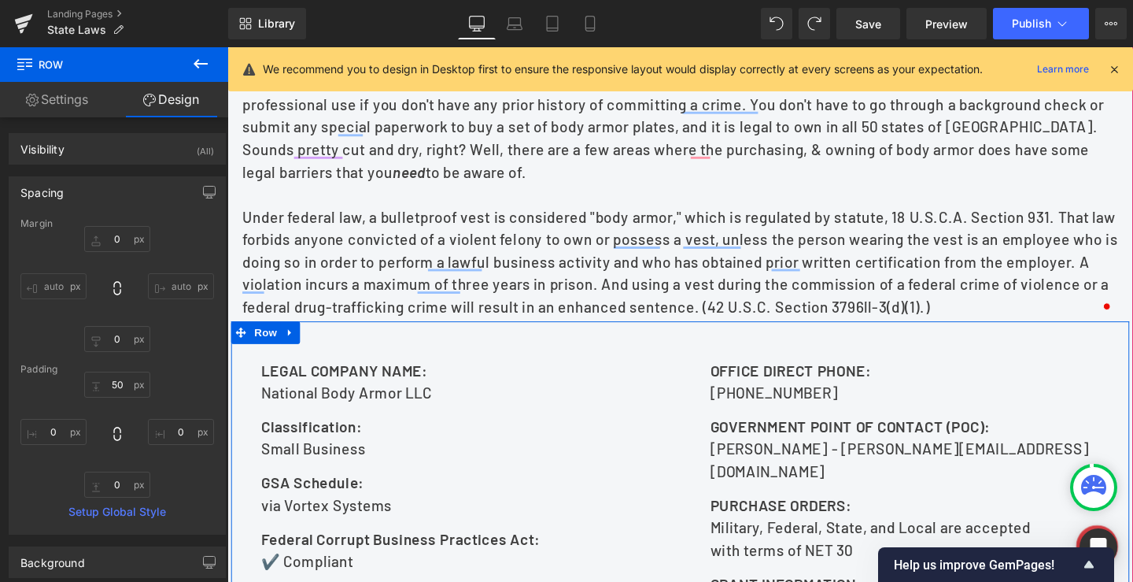
scroll to position [630, 0]
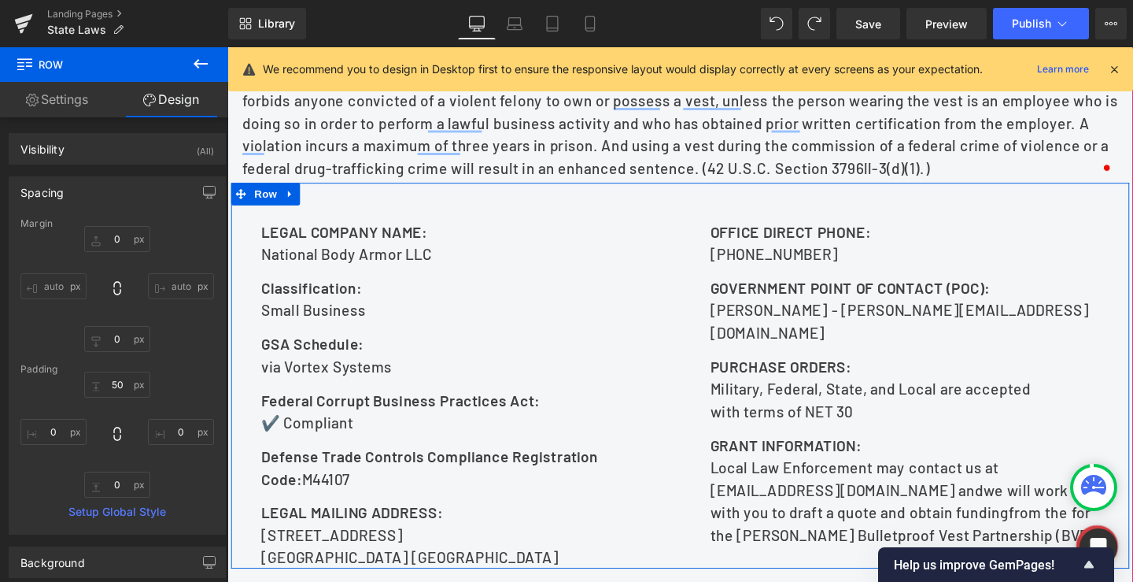
click at [426, 250] on span "LEGAL COMPANY NAME:" at bounding box center [350, 240] width 175 height 19
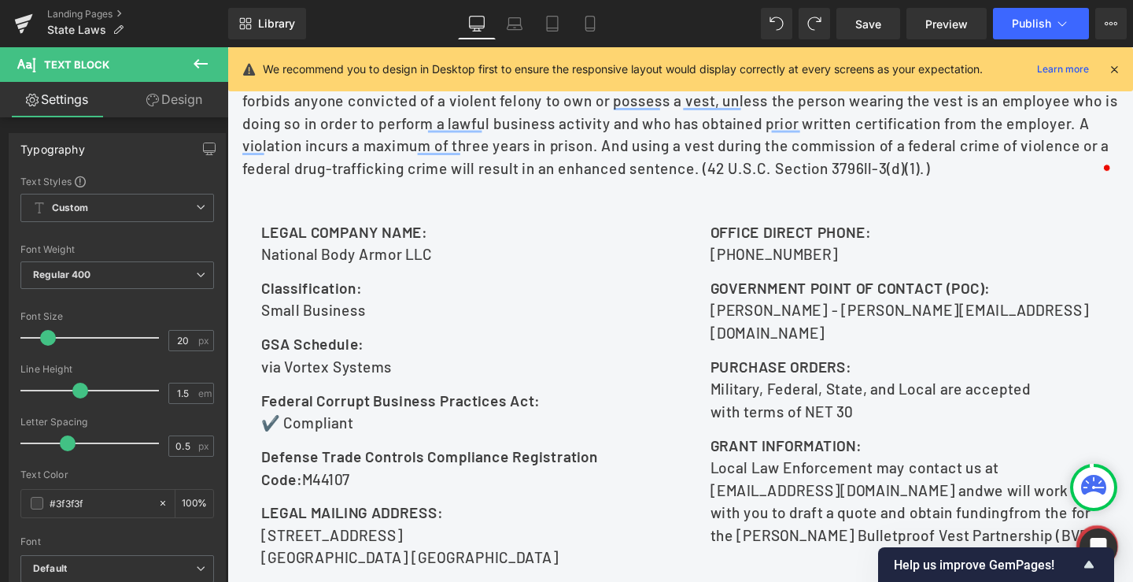
click at [172, 100] on link "Design" at bounding box center [174, 99] width 114 height 35
click at [0, 0] on div "Spacing" at bounding box center [0, 0] width 0 height 0
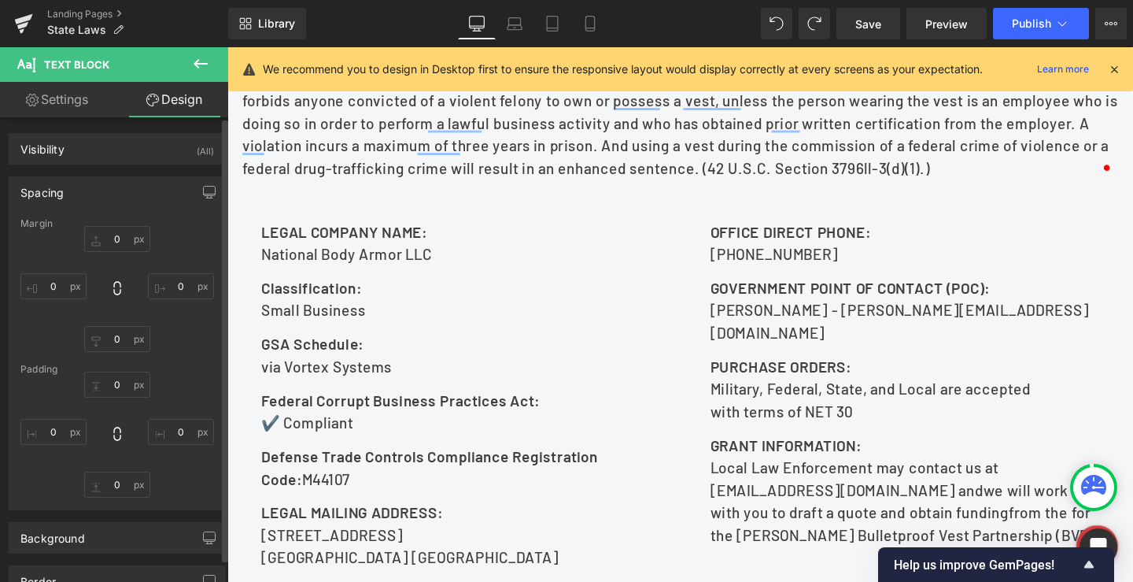
type input "0"
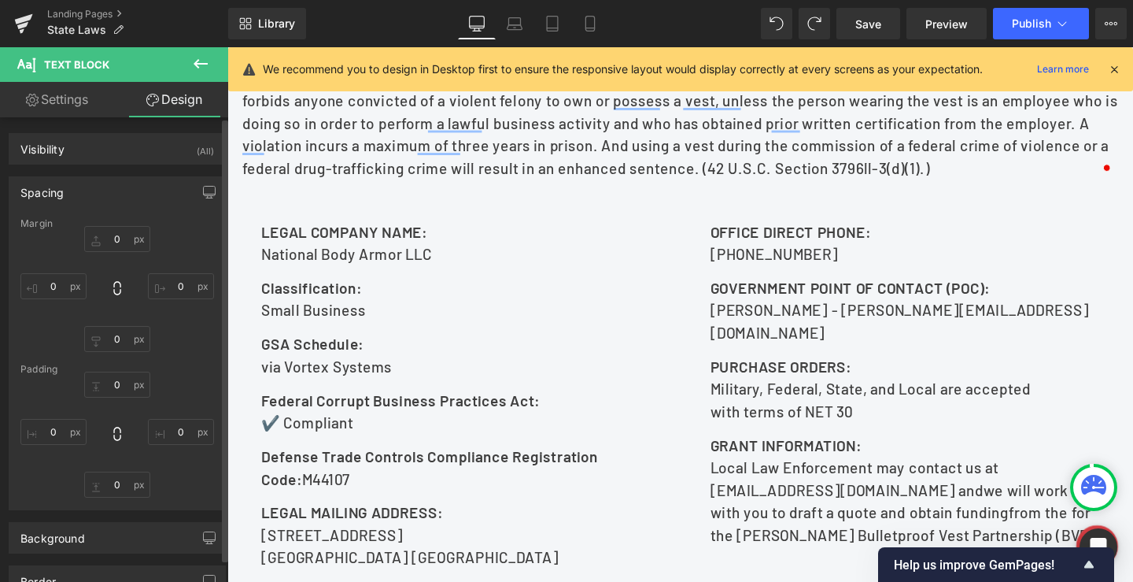
type input "0"
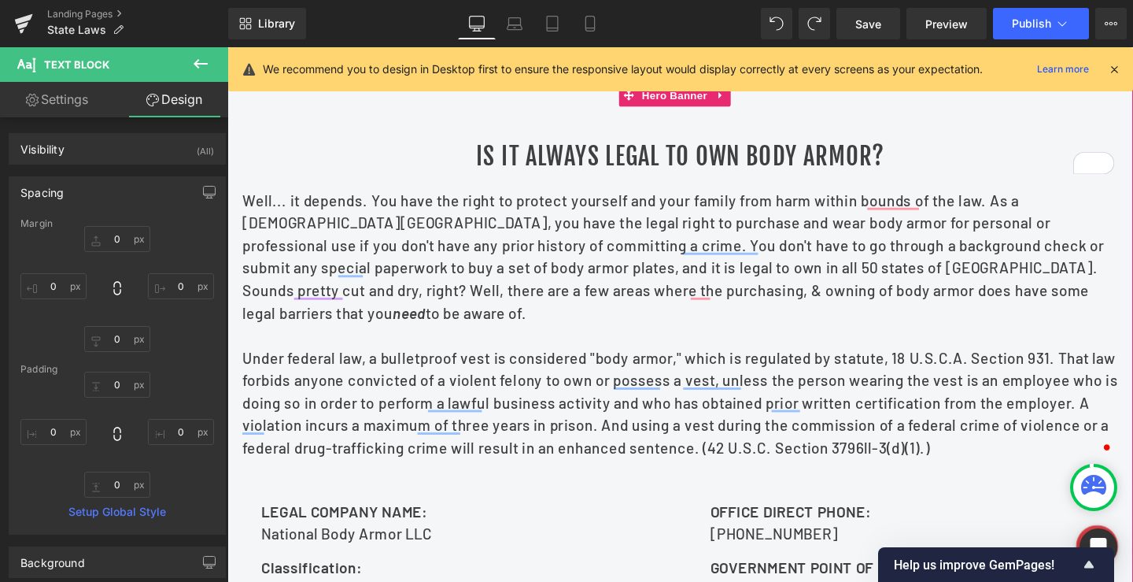
scroll to position [315, 0]
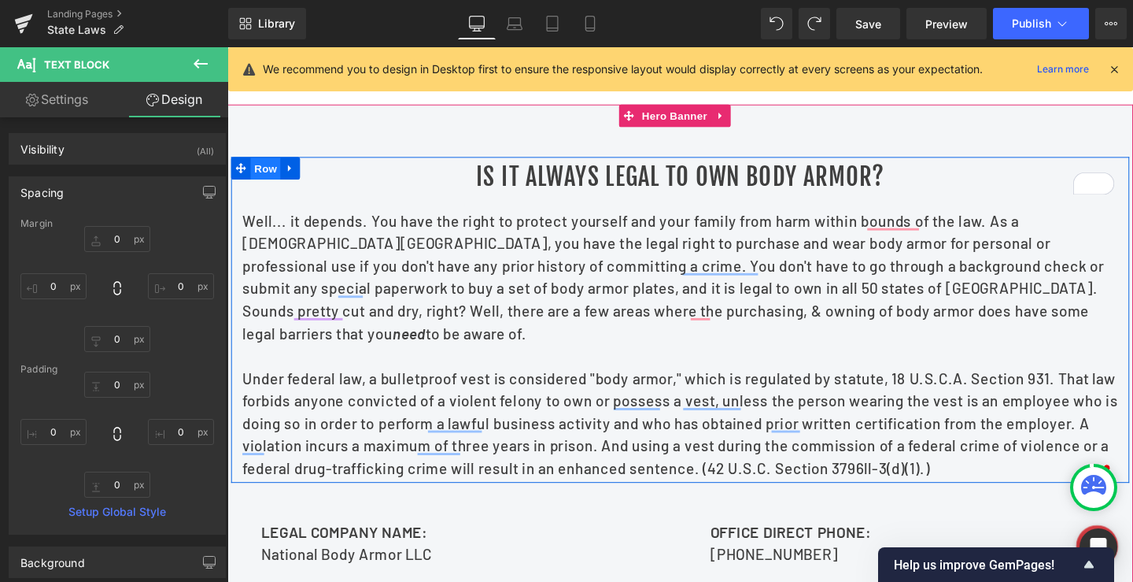
click at [257, 187] on span "Row" at bounding box center [267, 175] width 31 height 24
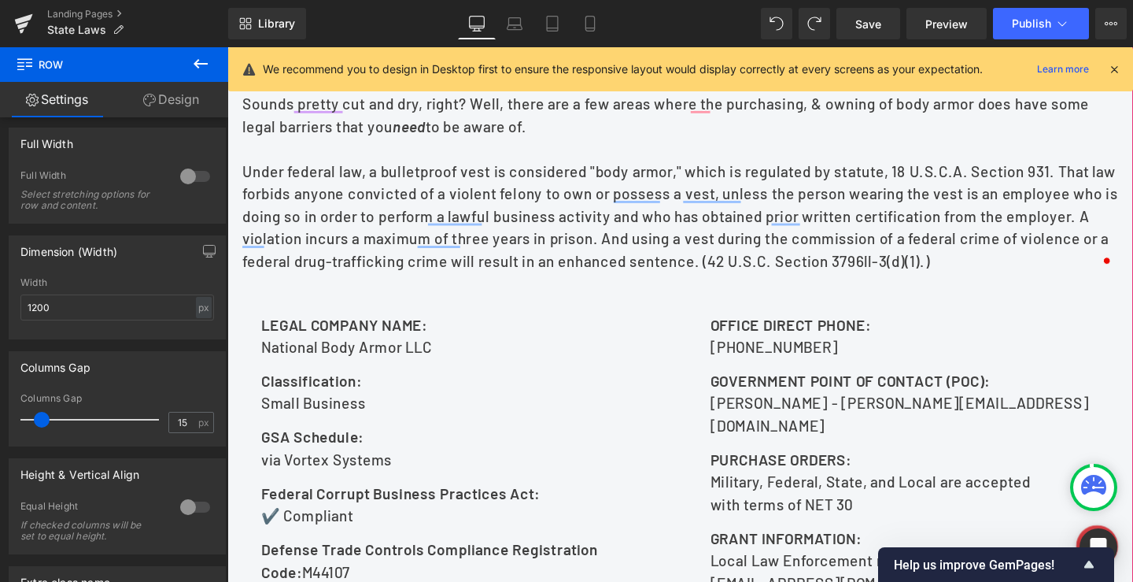
scroll to position [551, 0]
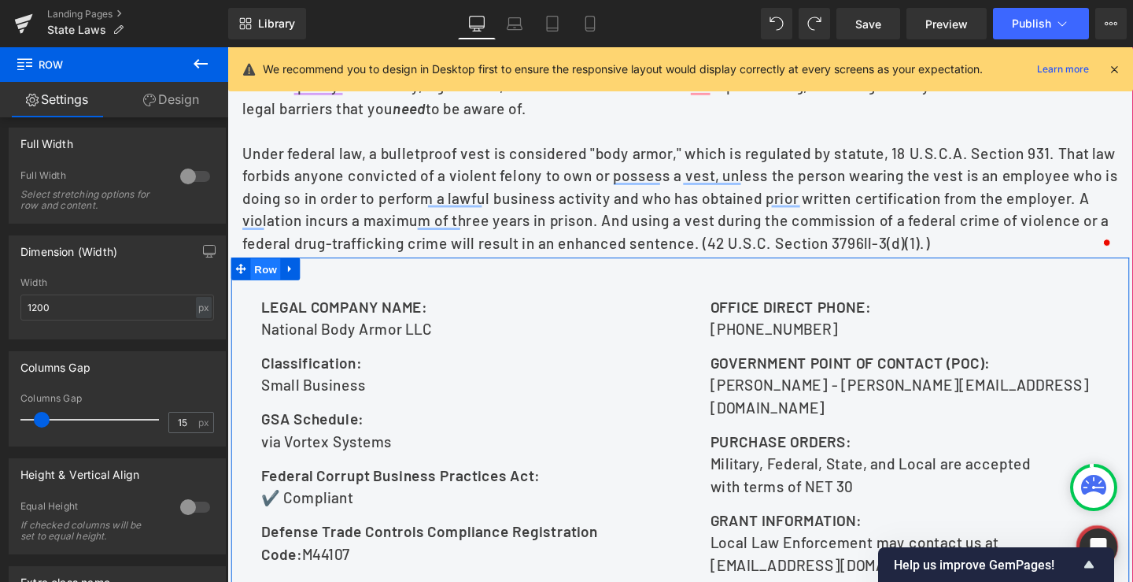
click at [260, 293] on span "Row" at bounding box center [267, 281] width 31 height 24
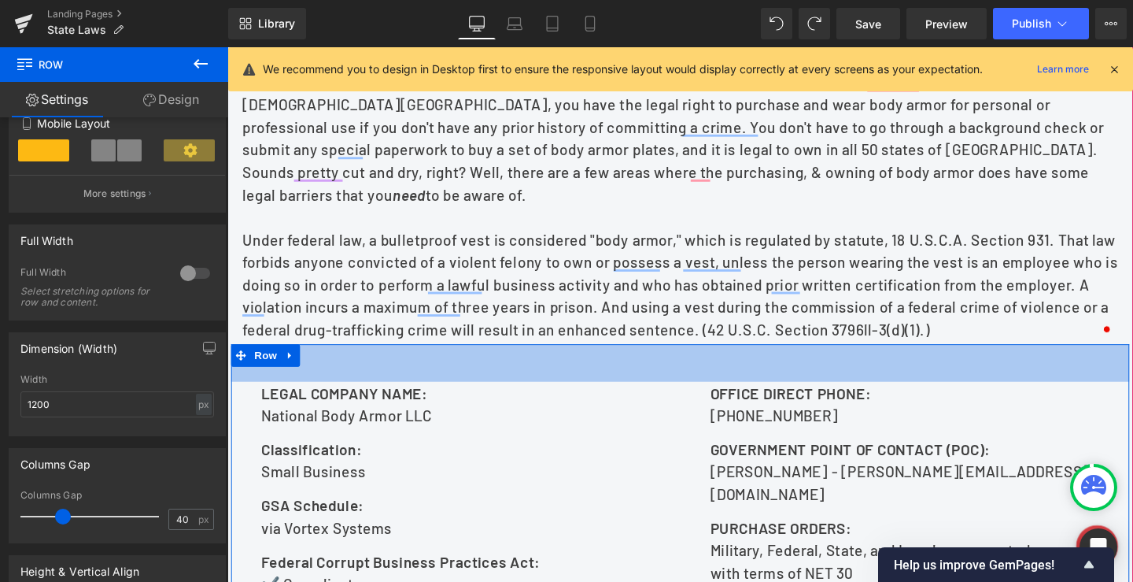
scroll to position [315, 0]
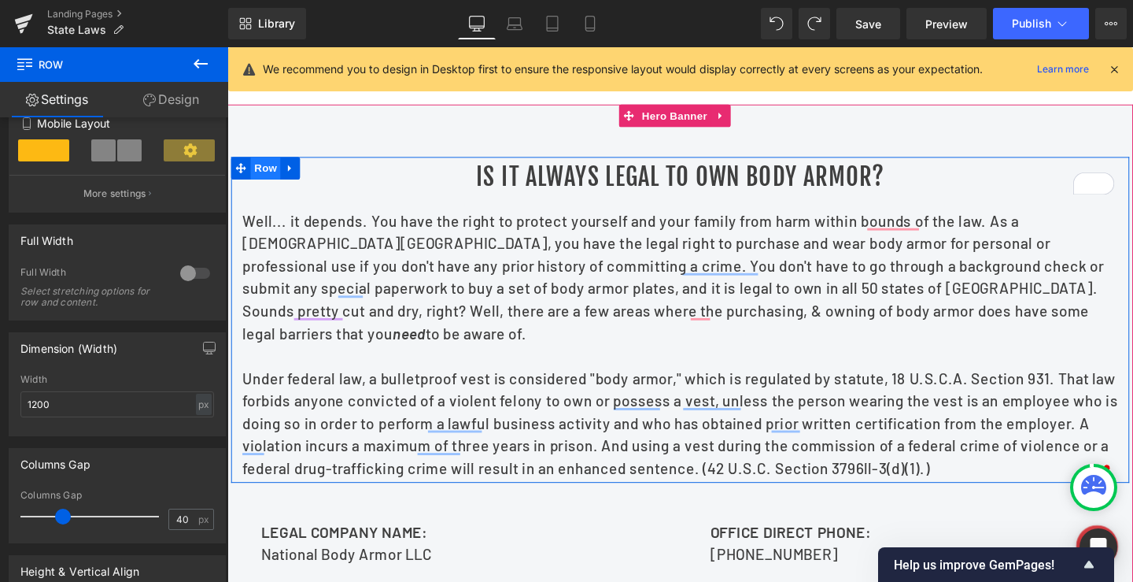
click at [262, 186] on span "Row" at bounding box center [267, 174] width 31 height 24
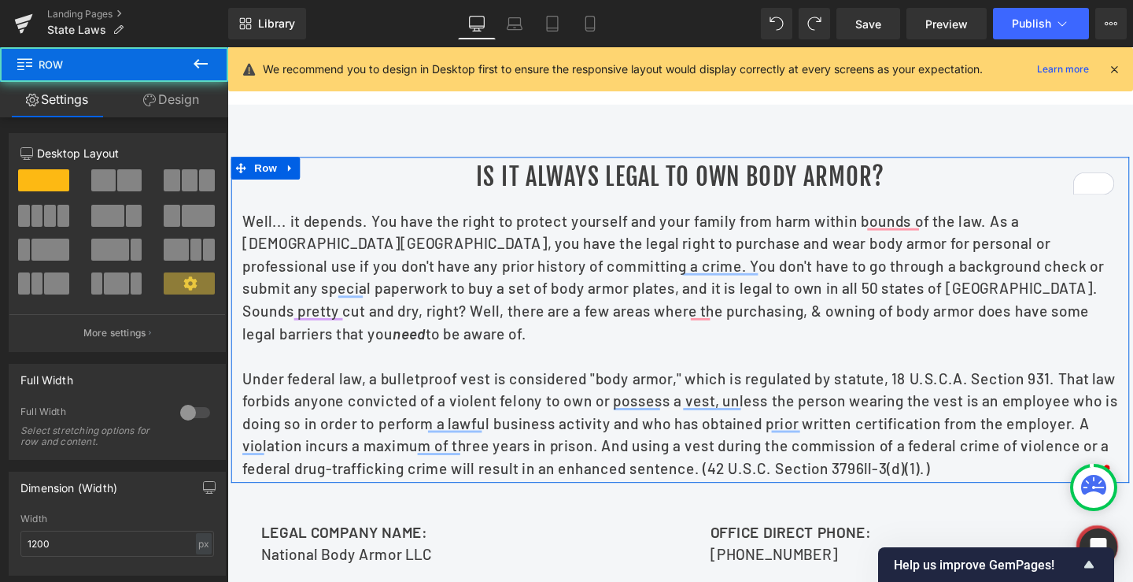
click at [187, 92] on link "Design" at bounding box center [171, 99] width 114 height 35
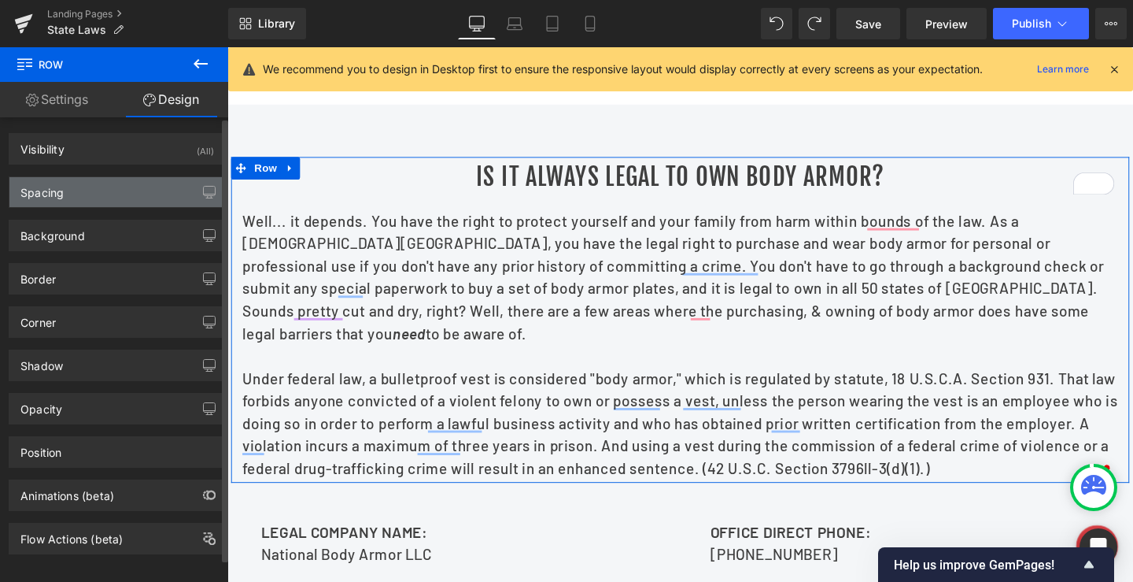
type input "0"
type input "5"
type input "0"
type input "5"
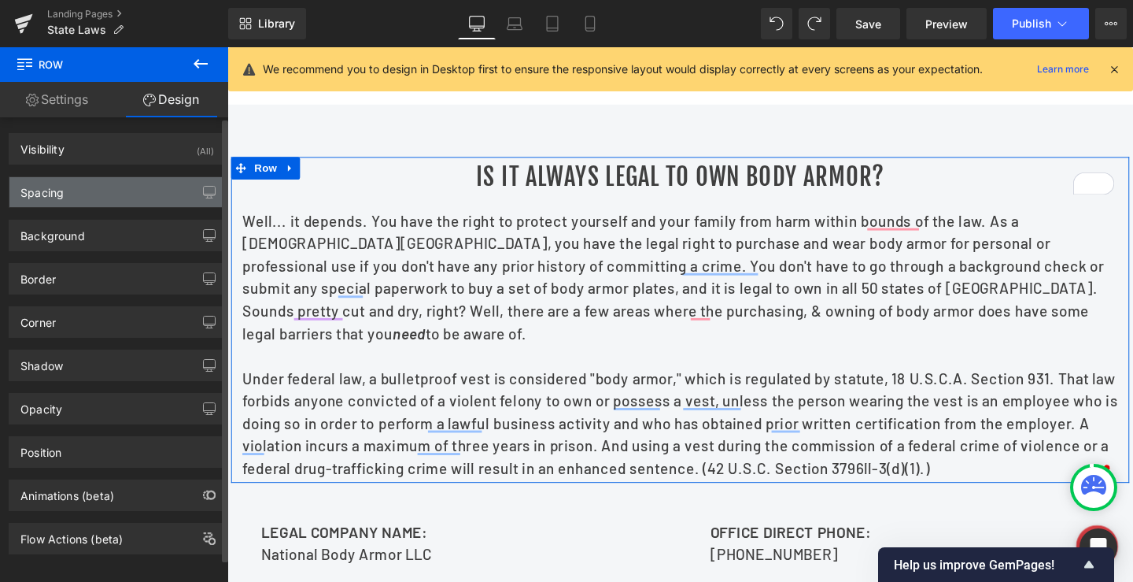
click at [50, 196] on div "Spacing" at bounding box center [41, 188] width 43 height 22
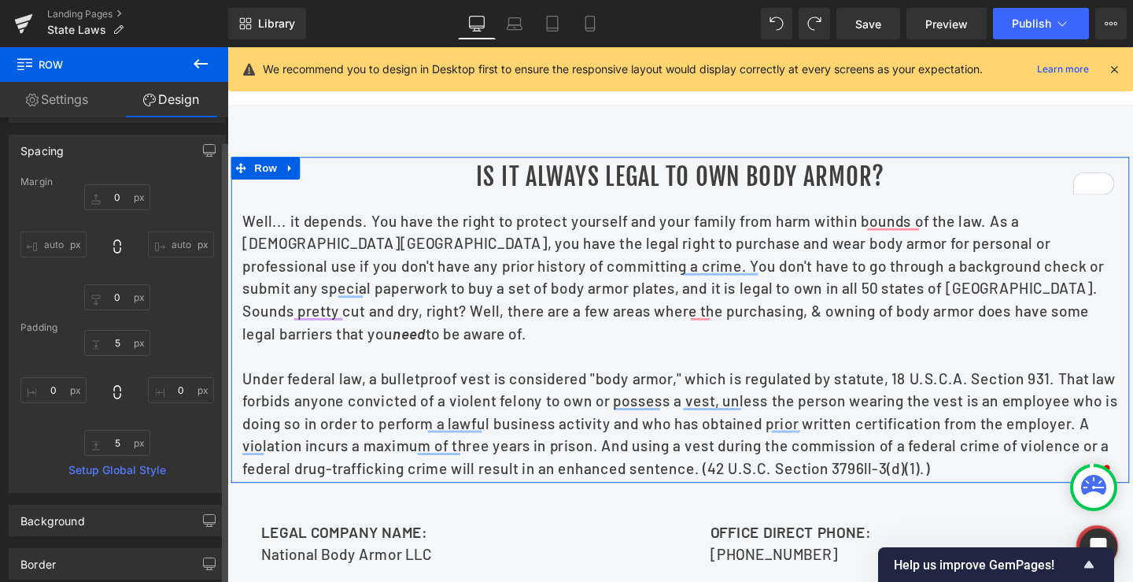
scroll to position [79, 0]
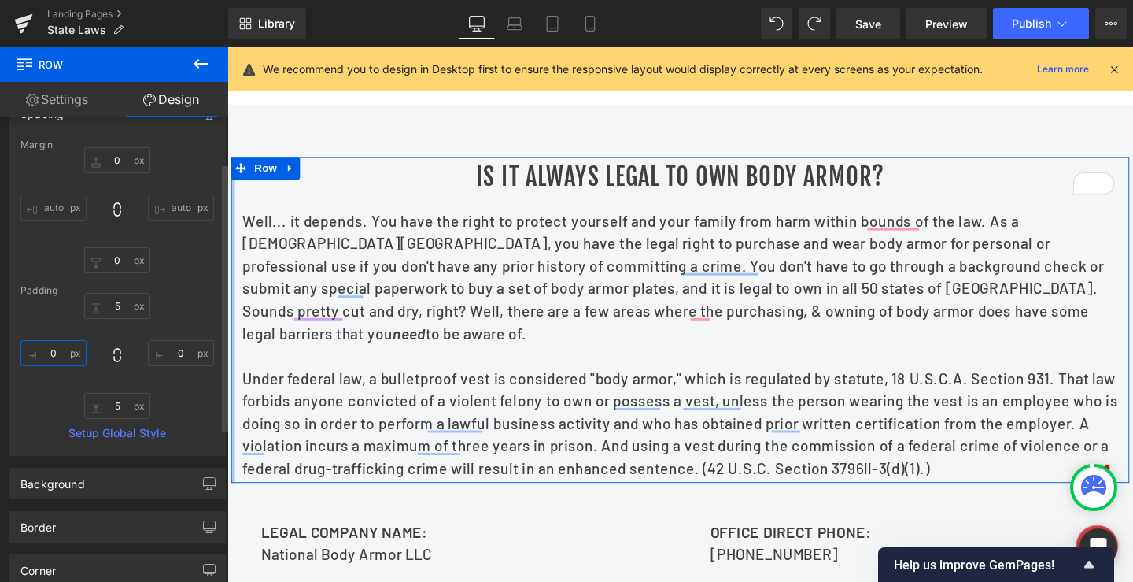
click at [48, 355] on input "0" at bounding box center [53, 353] width 66 height 26
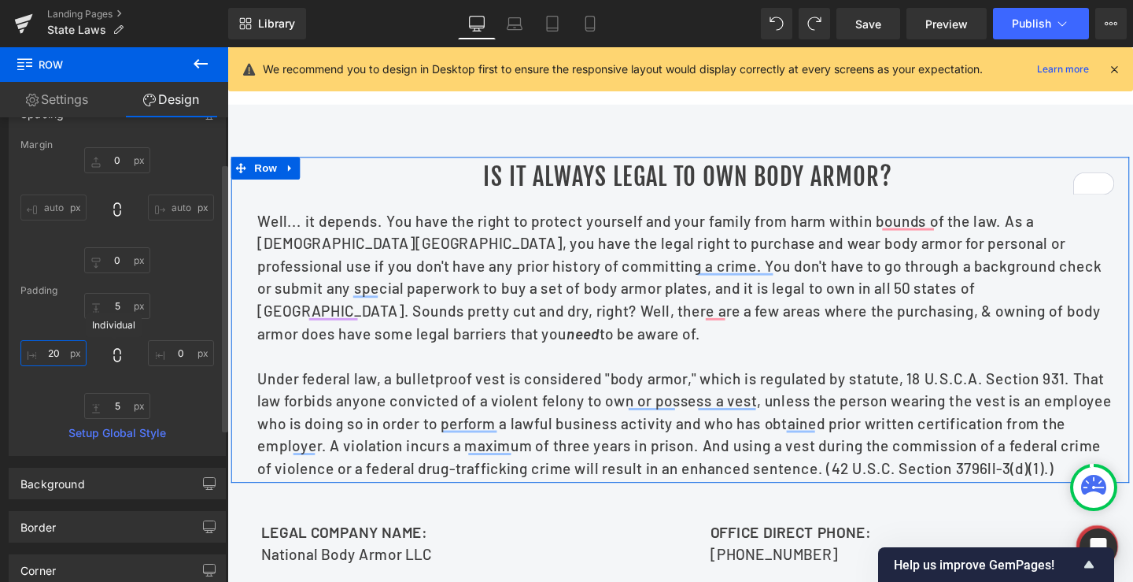
type input "20"
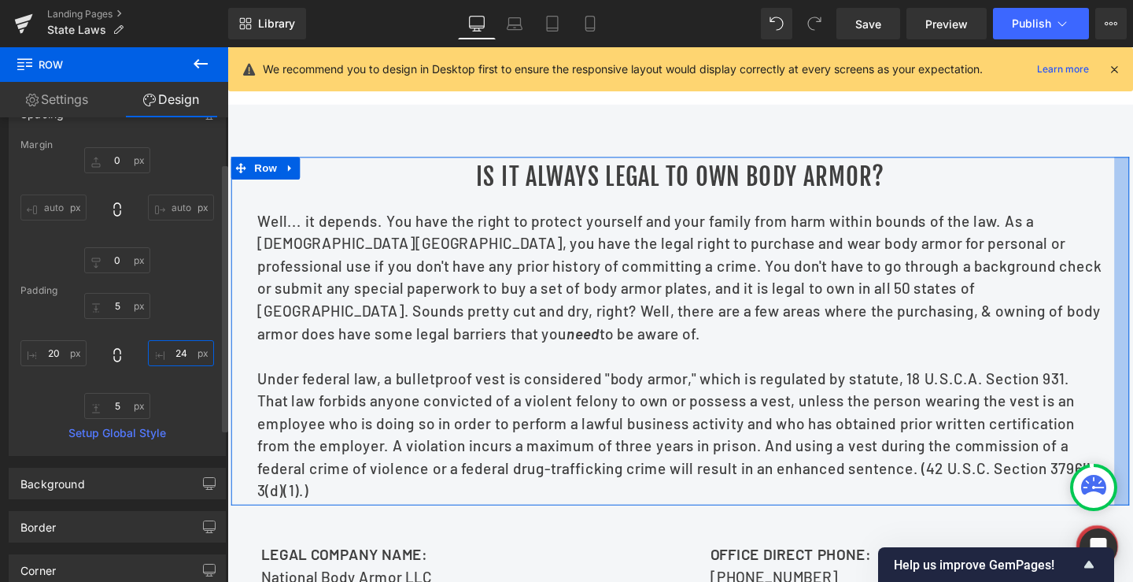
type input "25"
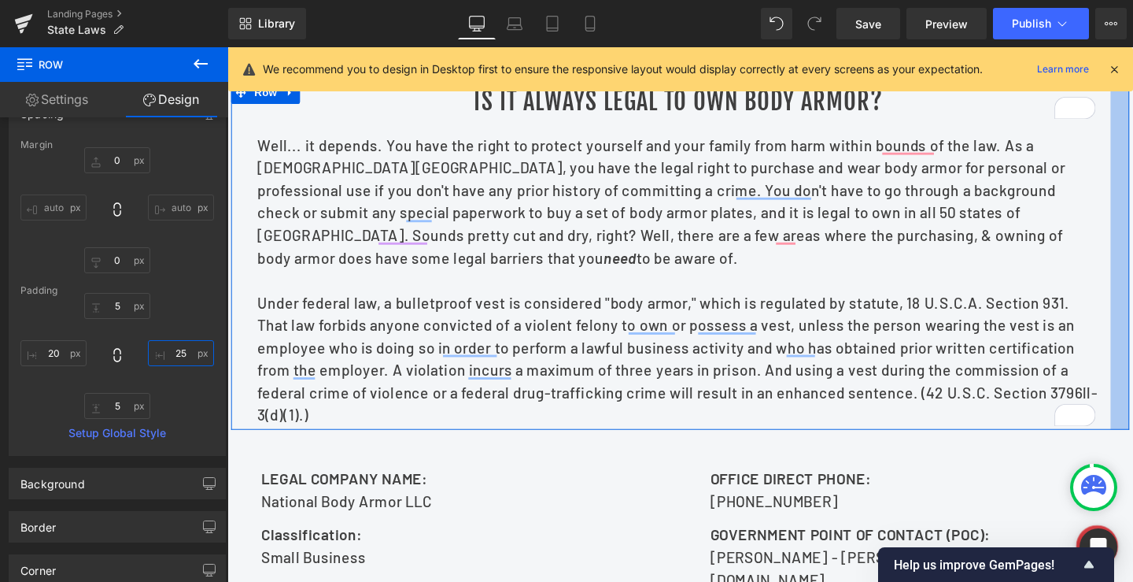
scroll to position [472, 0]
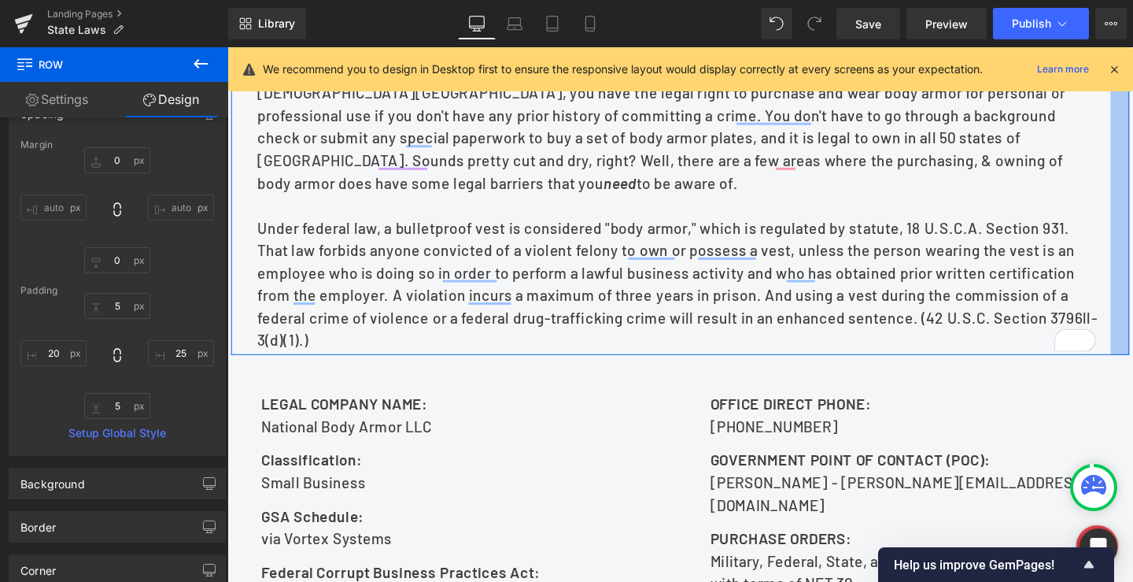
click at [349, 421] on div "LEGAL COMPANY NAME: National Body Armor LLC Text Block Classification: Small Bu…" at bounding box center [703, 573] width 944 height 405
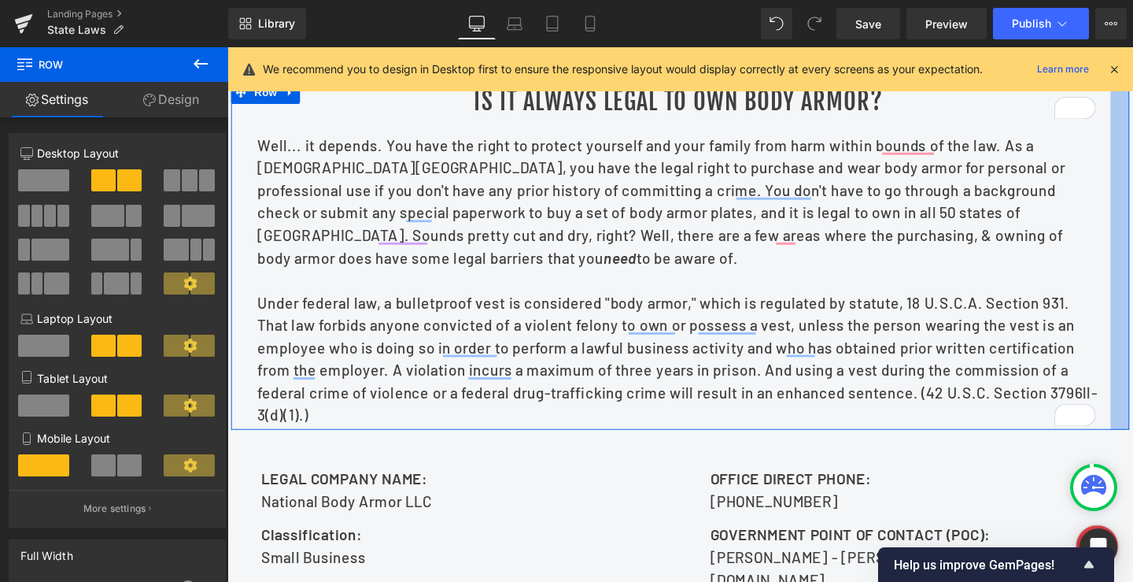
scroll to position [551, 0]
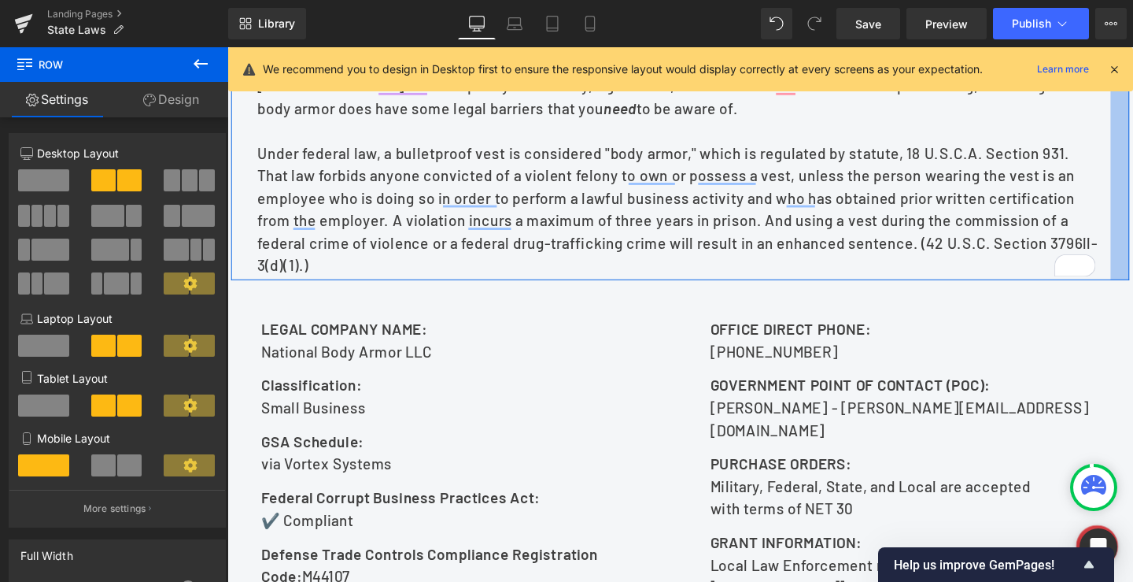
click at [387, 353] on span "LEGAL COMPANY NAME:" at bounding box center [350, 343] width 175 height 19
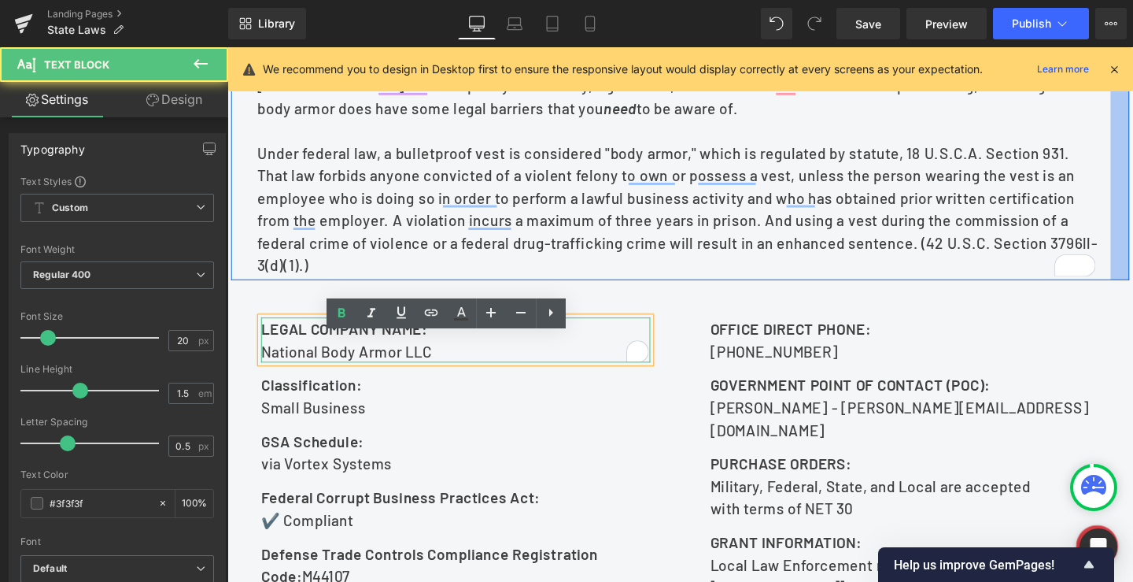
click at [438, 353] on span "LEGAL COMPANY NAME:" at bounding box center [350, 343] width 175 height 19
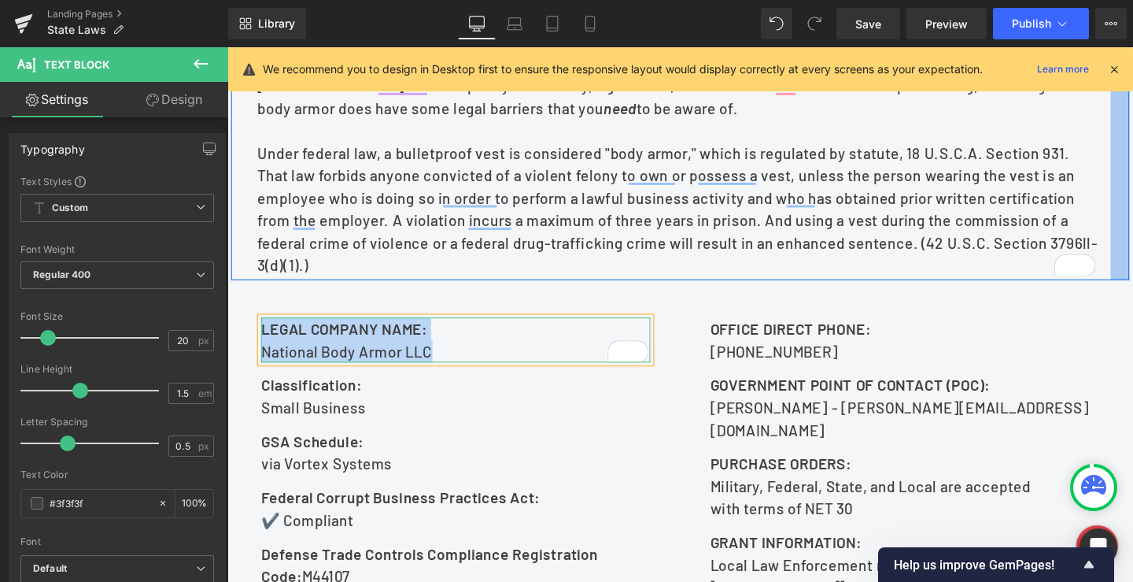
paste div "To enrich screen reader interactions, please activate Accessibility in Grammarl…"
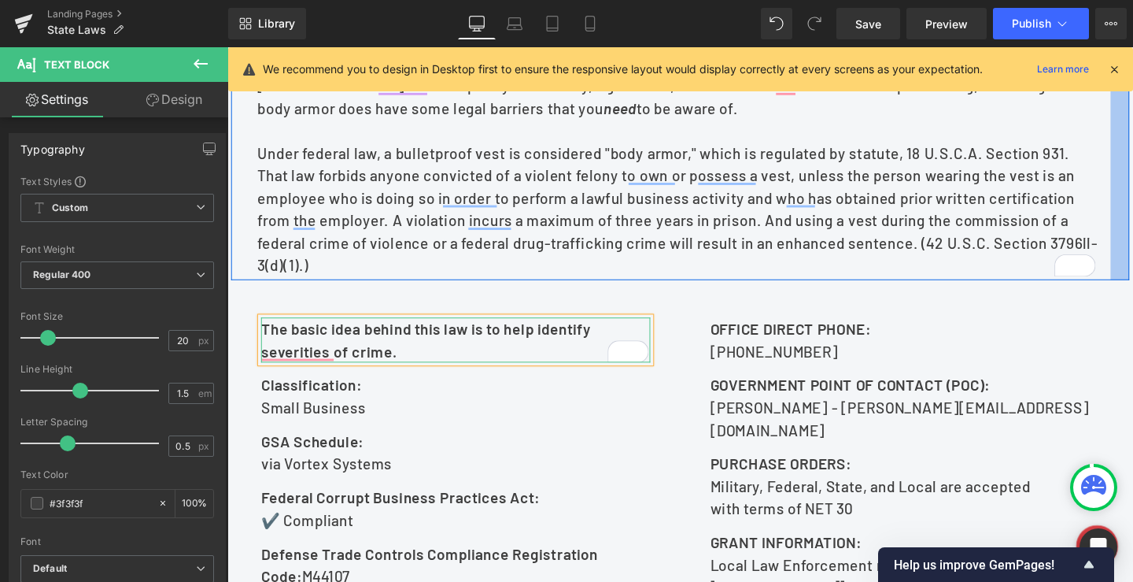
click at [476, 337] on div "The basic idea behind this law is to help identify severities of crime. Text Bl…" at bounding box center [703, 494] width 944 height 405
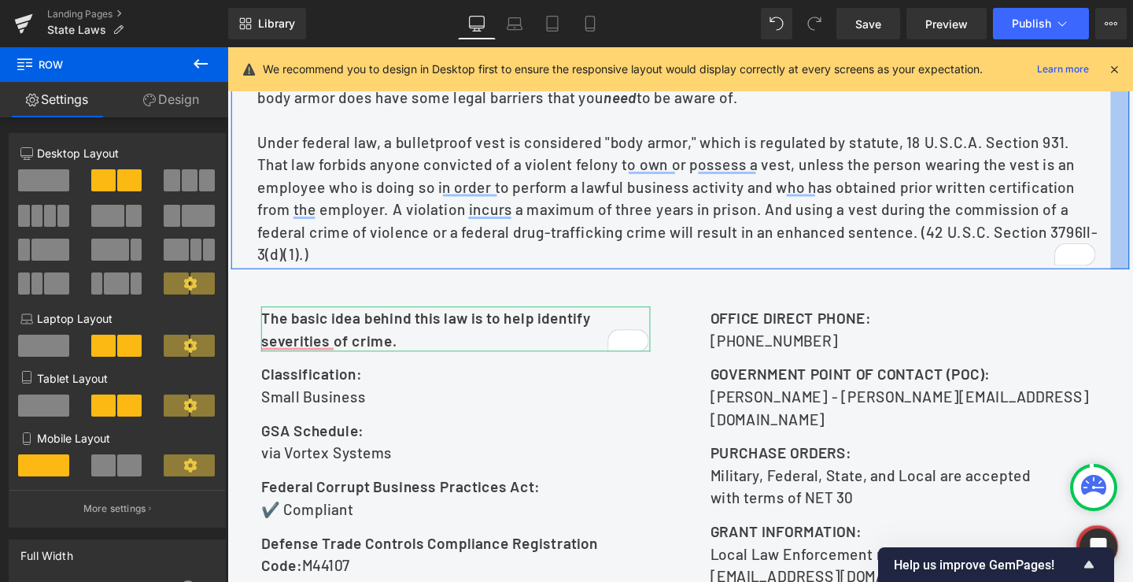
scroll to position [630, 0]
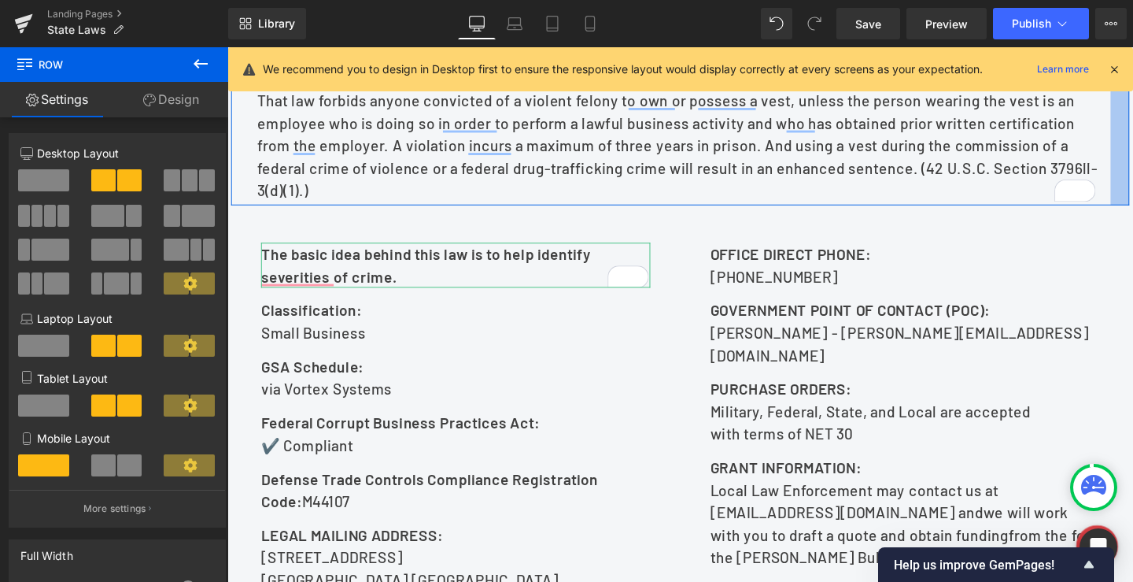
click at [359, 283] on b "The basic idea behind this law is to help identify severities of crime." at bounding box center [436, 276] width 347 height 42
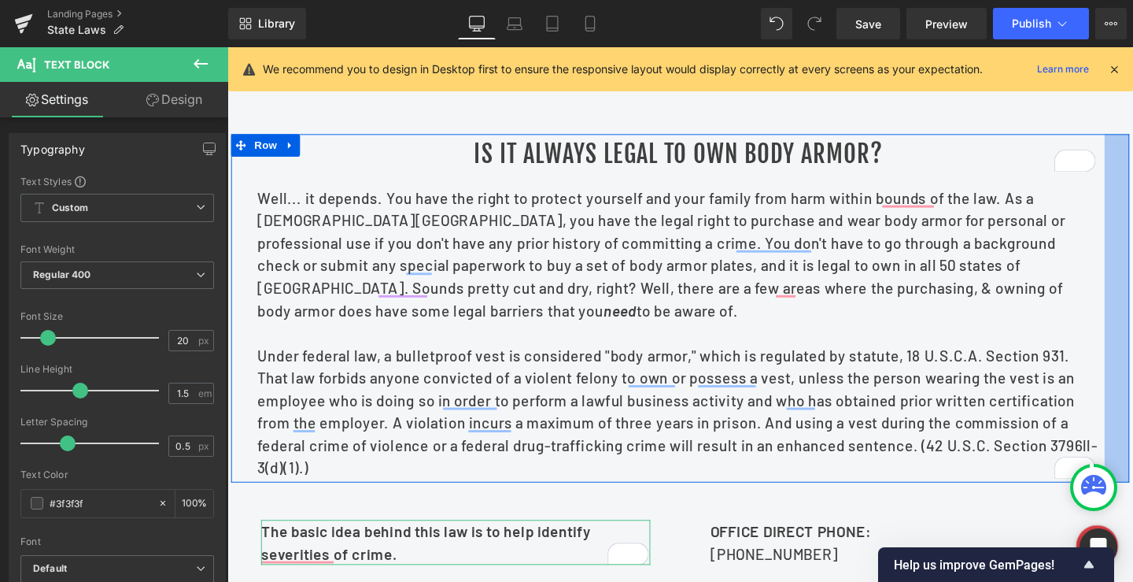
scroll to position [315, 0]
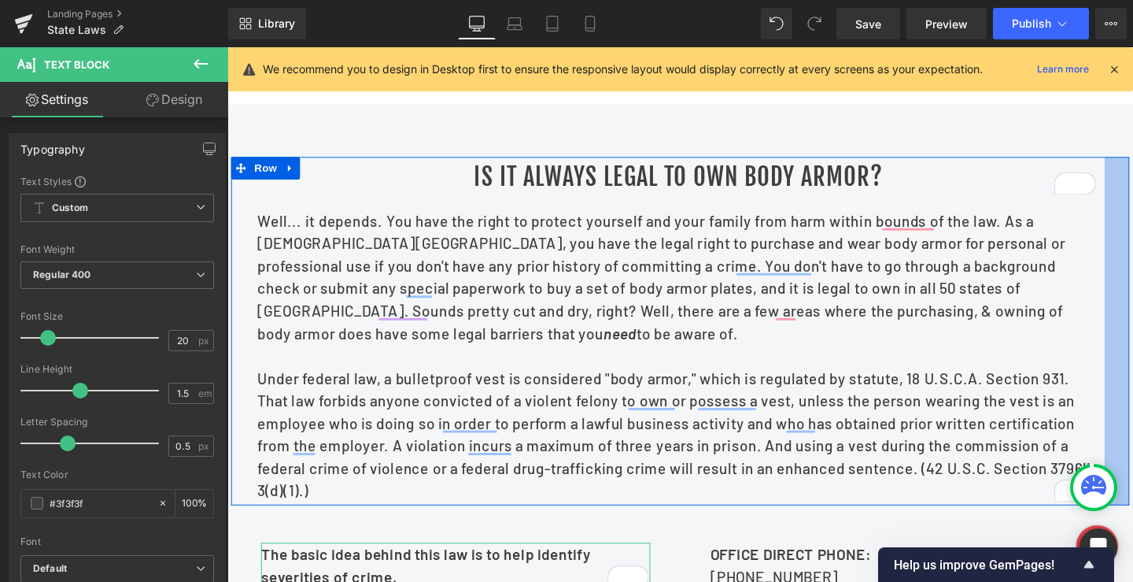
click at [619, 201] on h1 "Is it always legal to own body armor?" at bounding box center [701, 183] width 885 height 35
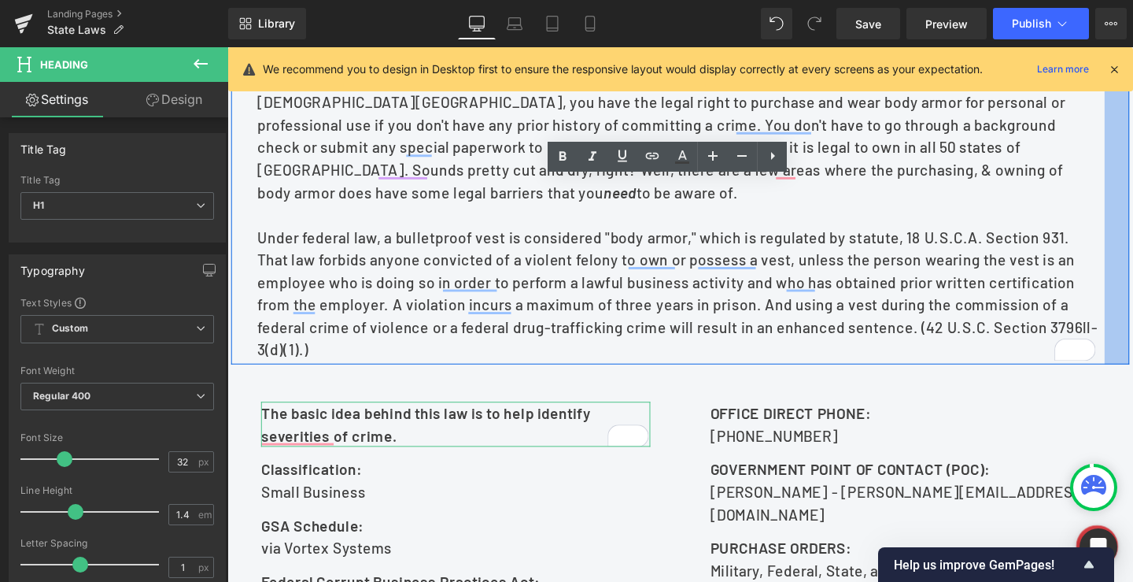
scroll to position [630, 0]
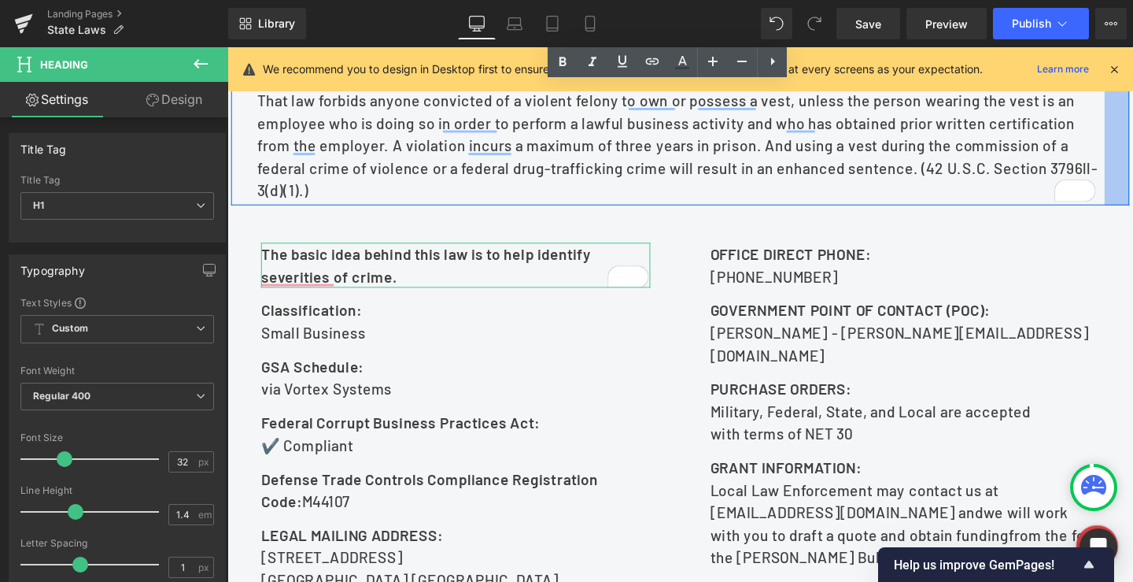
click at [386, 286] on b "The basic idea behind this law is to help identify severities of crime." at bounding box center [436, 276] width 347 height 42
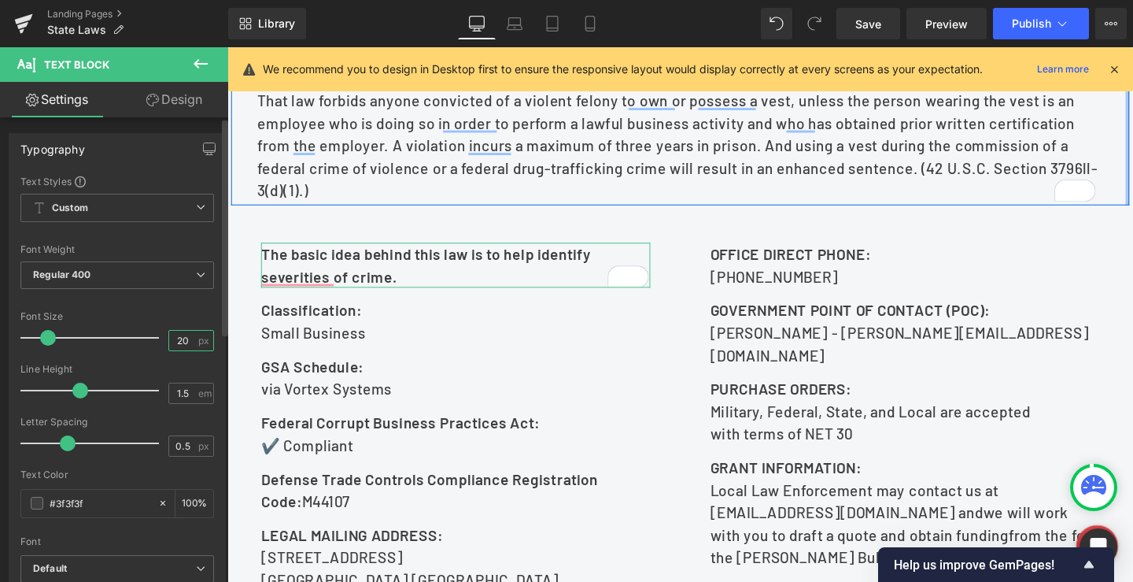
click at [180, 342] on input "20" at bounding box center [183, 341] width 28 height 20
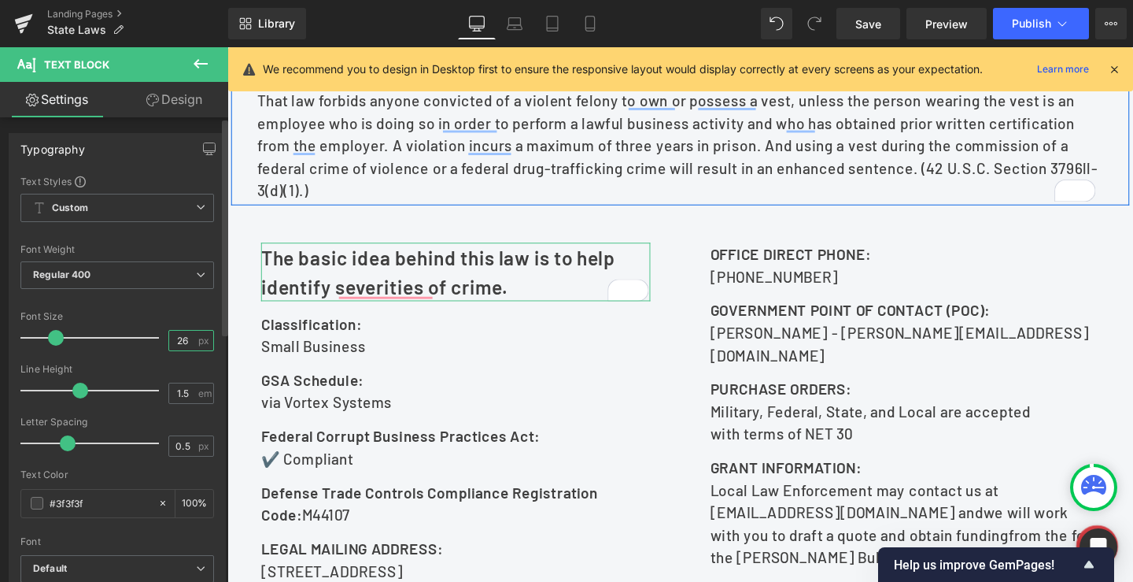
type input "26"
click at [139, 314] on div "Font Size" at bounding box center [117, 316] width 194 height 11
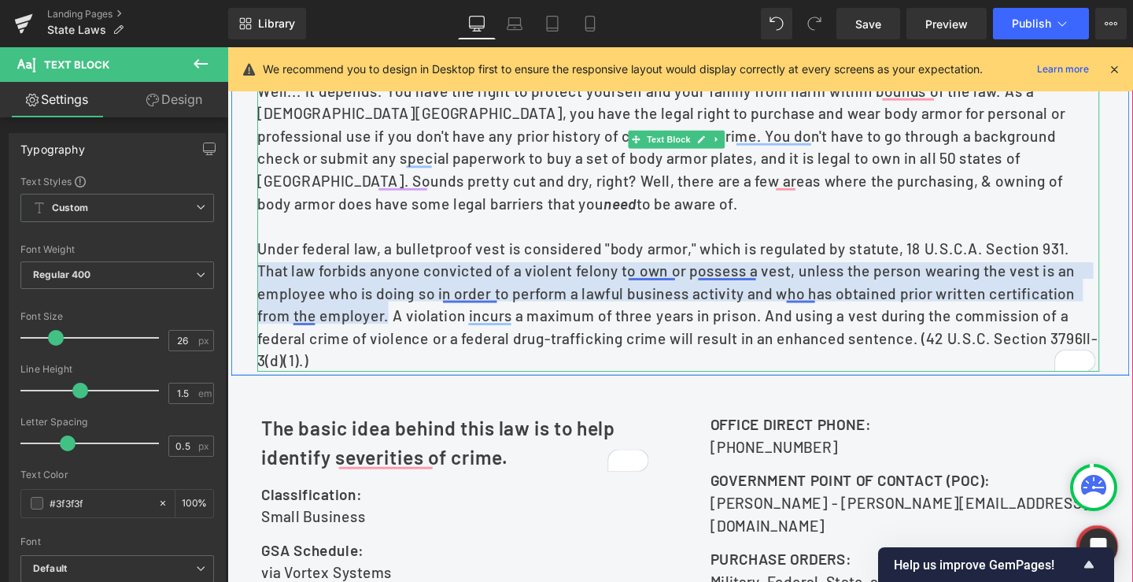
scroll to position [393, 0]
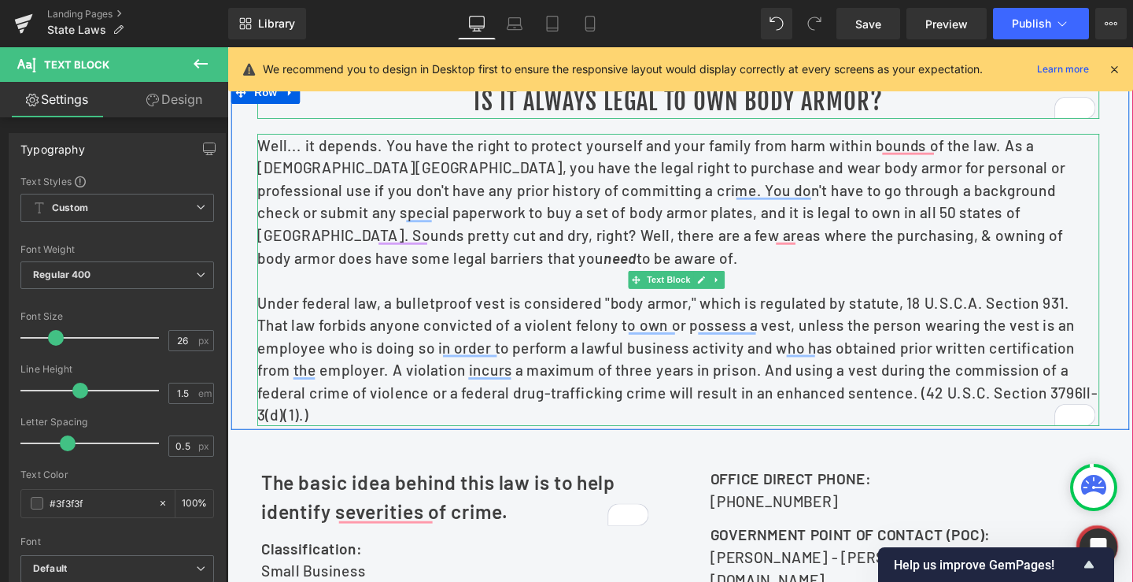
click at [733, 236] on p "Well... it depends. You have the right to protect yourself and your family from…" at bounding box center [701, 209] width 885 height 142
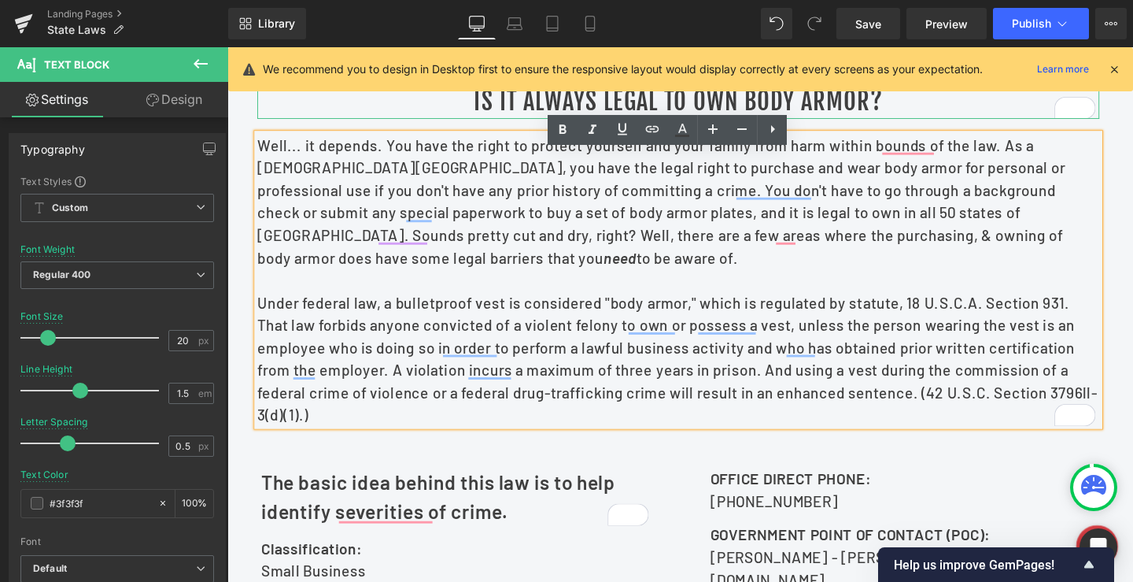
click at [238, 276] on div "Is it always legal to own body armor? Heading Well... it depends. You have the …" at bounding box center [703, 266] width 944 height 366
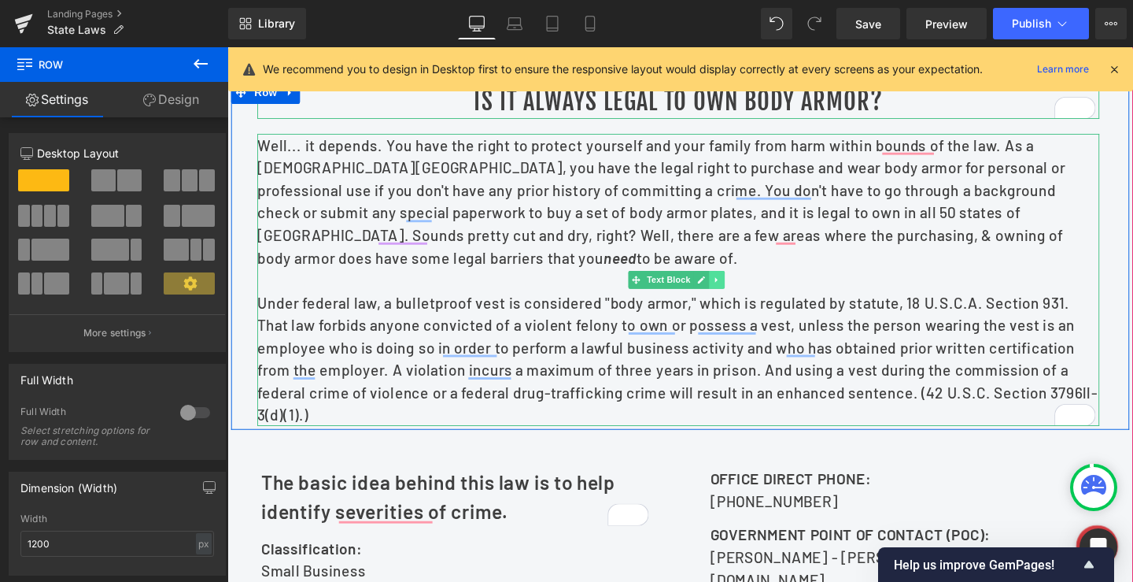
click at [734, 301] on link at bounding box center [742, 292] width 17 height 19
click at [730, 296] on icon at bounding box center [733, 291] width 9 height 9
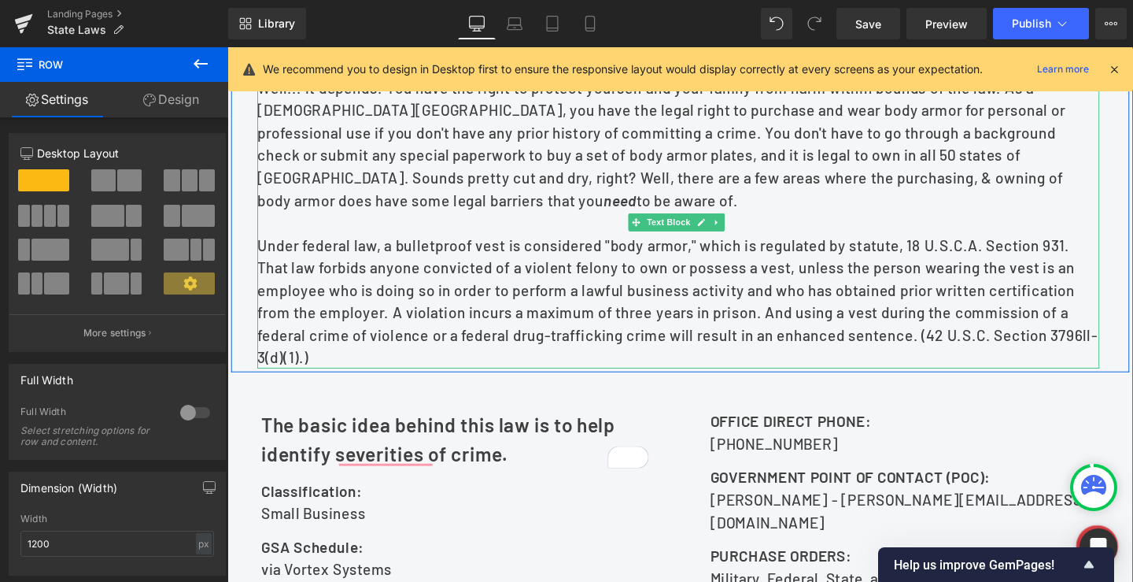
scroll to position [763, 0]
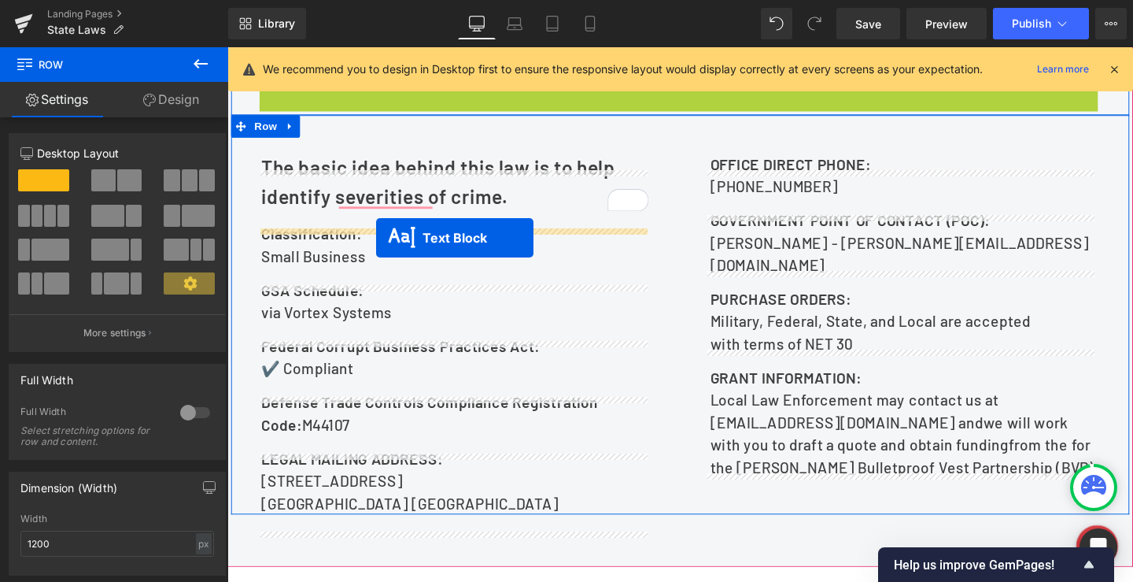
drag, startPoint x: 652, startPoint y: 249, endPoint x: 384, endPoint y: 247, distance: 267.6
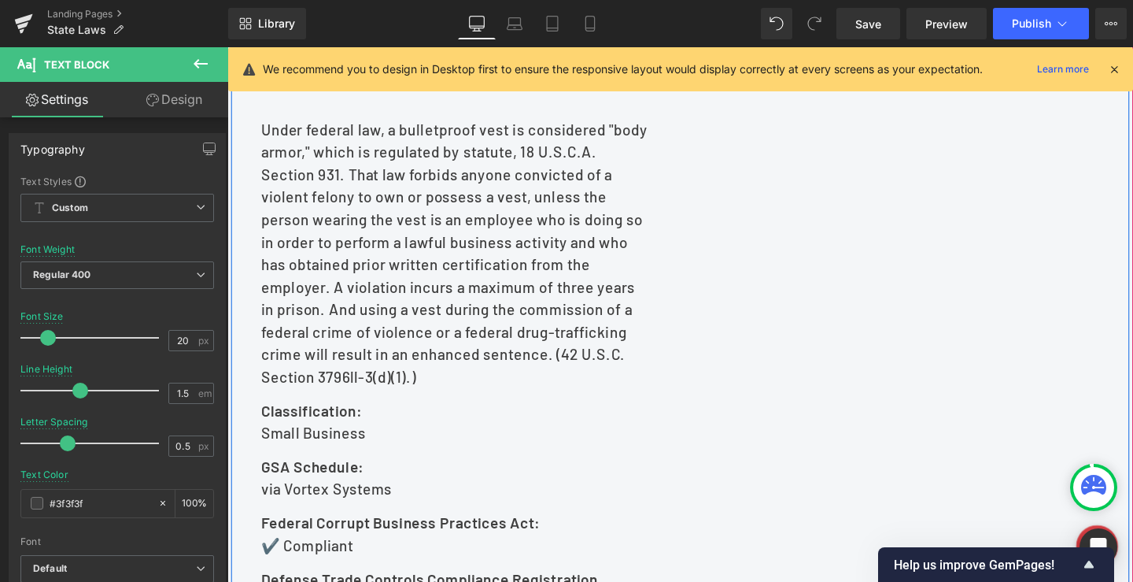
scroll to position [1235, 0]
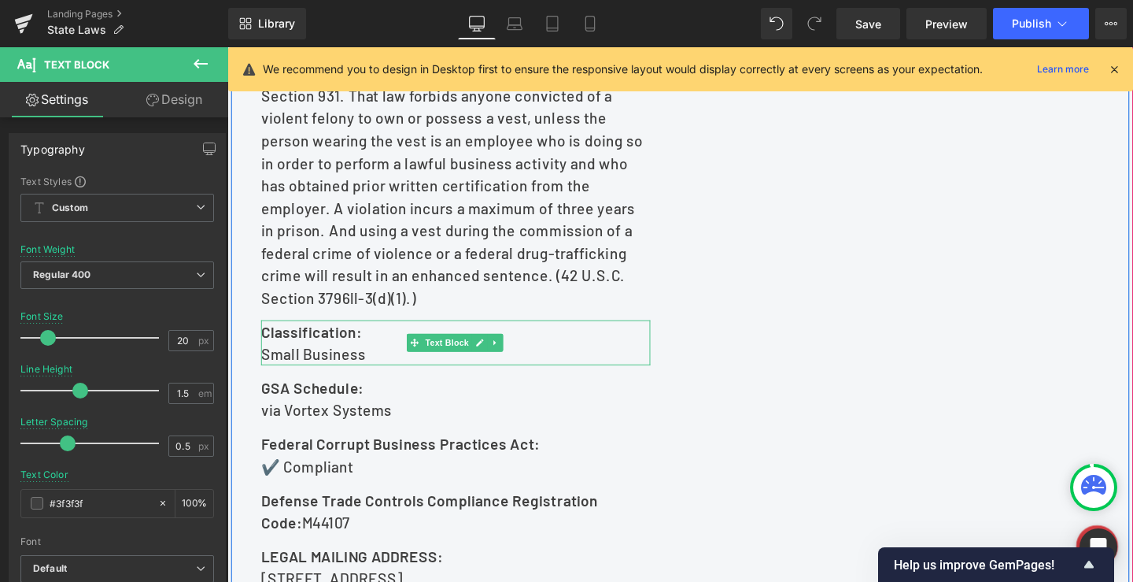
click at [345, 355] on strong "Classification:" at bounding box center [316, 345] width 106 height 19
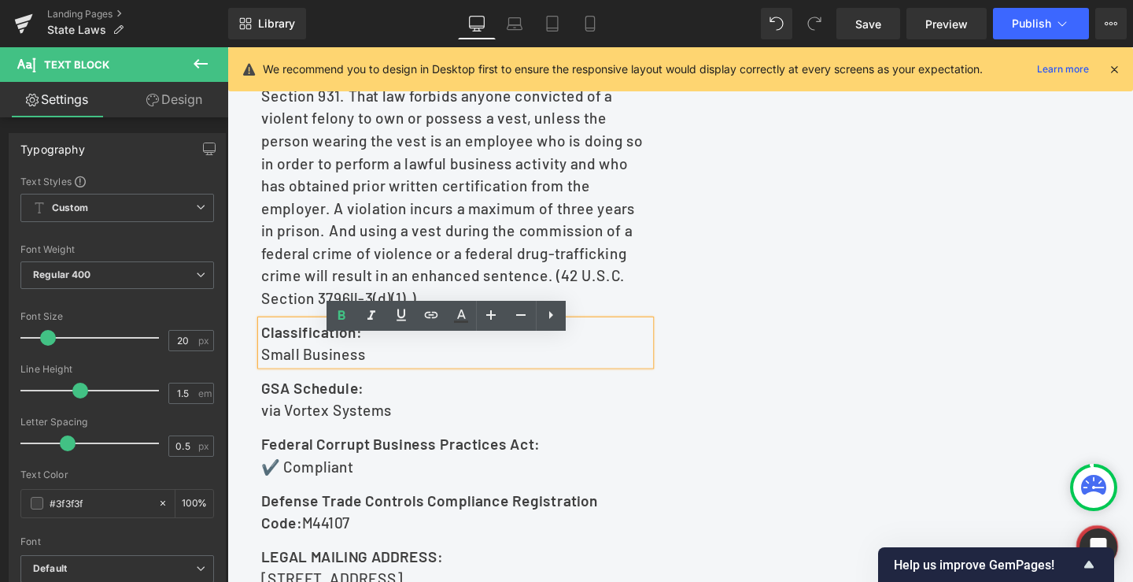
click at [714, 380] on div "The basic idea behind this law is to help identify severities of crime. Text Bl…" at bounding box center [703, 116] width 944 height 1049
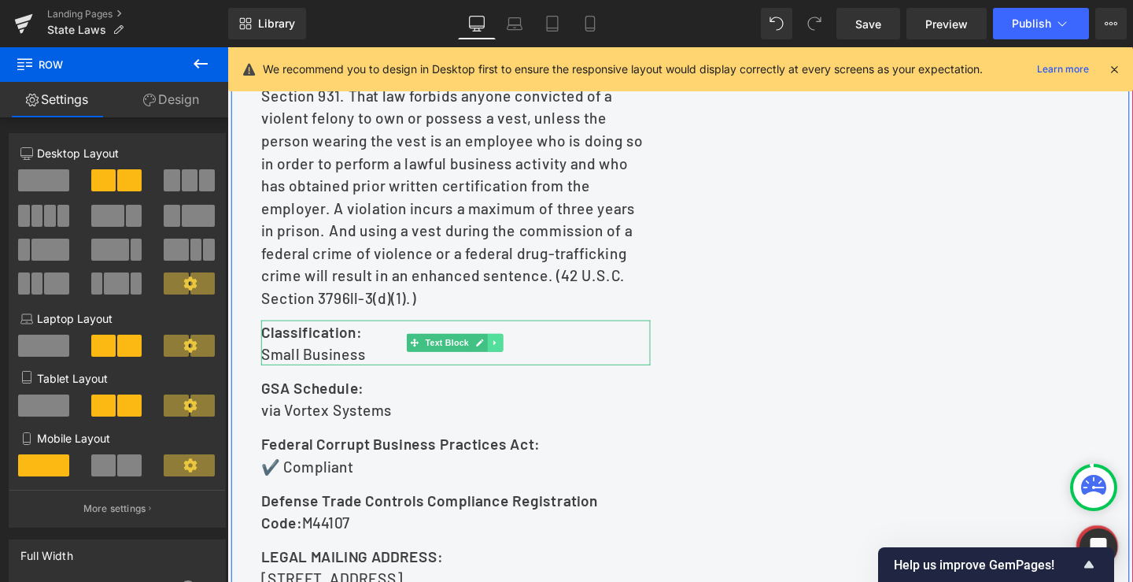
click at [507, 360] on icon at bounding box center [508, 358] width 2 height 6
click at [514, 362] on icon at bounding box center [516, 357] width 9 height 9
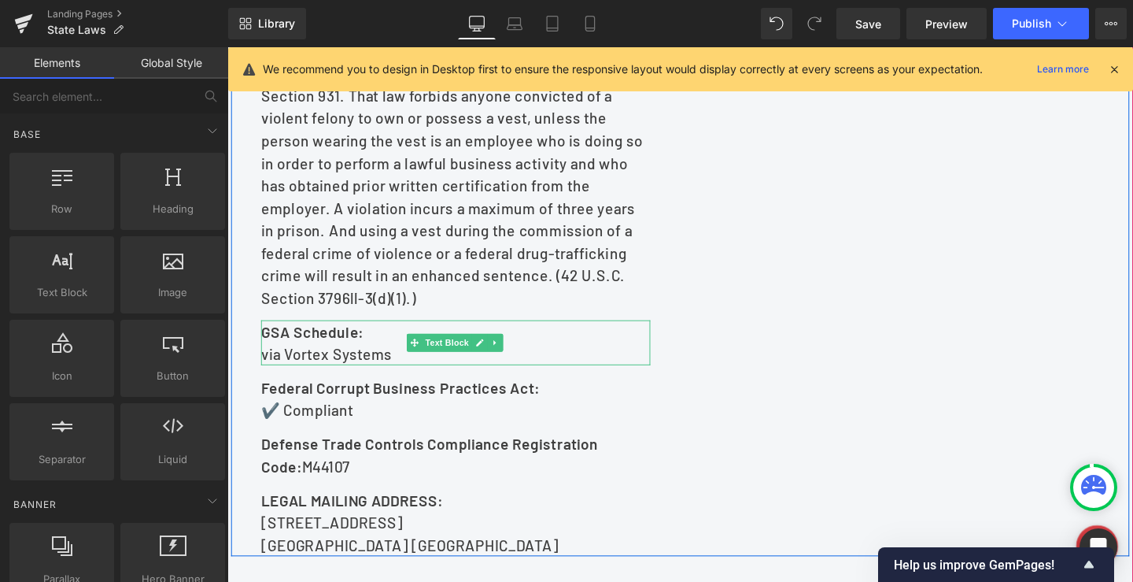
click at [506, 367] on link at bounding box center [508, 357] width 17 height 19
click at [512, 362] on icon at bounding box center [516, 357] width 9 height 9
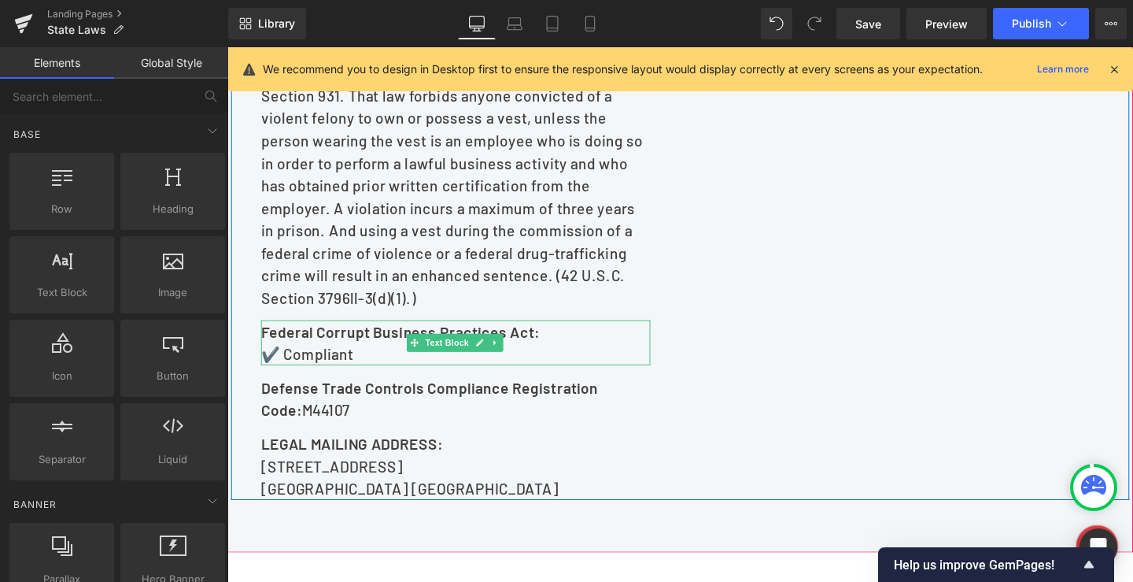
click at [507, 360] on icon at bounding box center [508, 358] width 2 height 6
click at [512, 362] on icon at bounding box center [516, 357] width 9 height 9
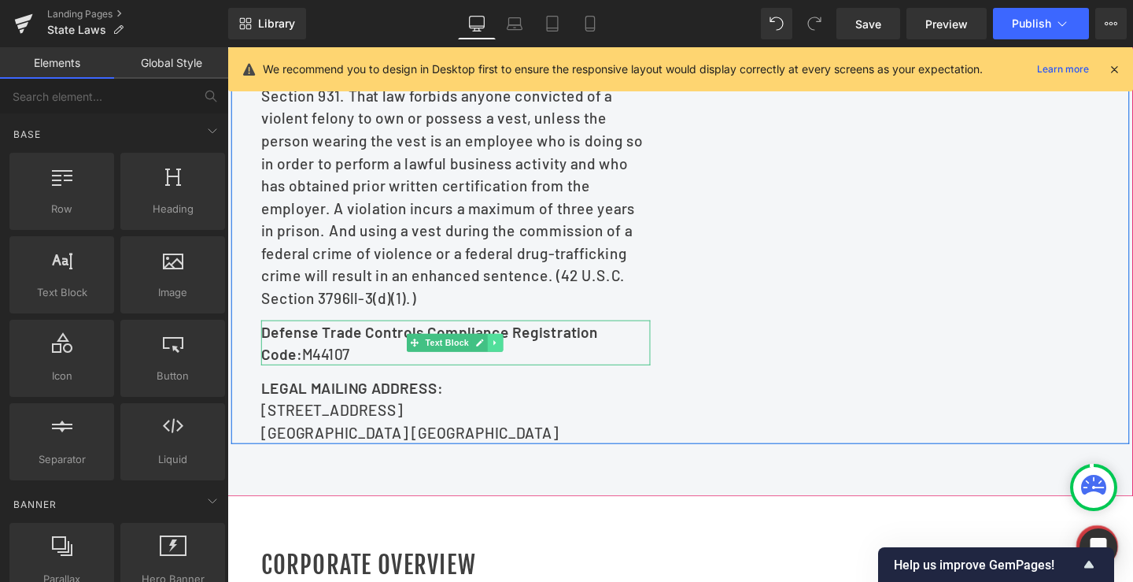
click at [504, 362] on icon at bounding box center [508, 357] width 9 height 9
click at [512, 361] on icon at bounding box center [516, 357] width 9 height 9
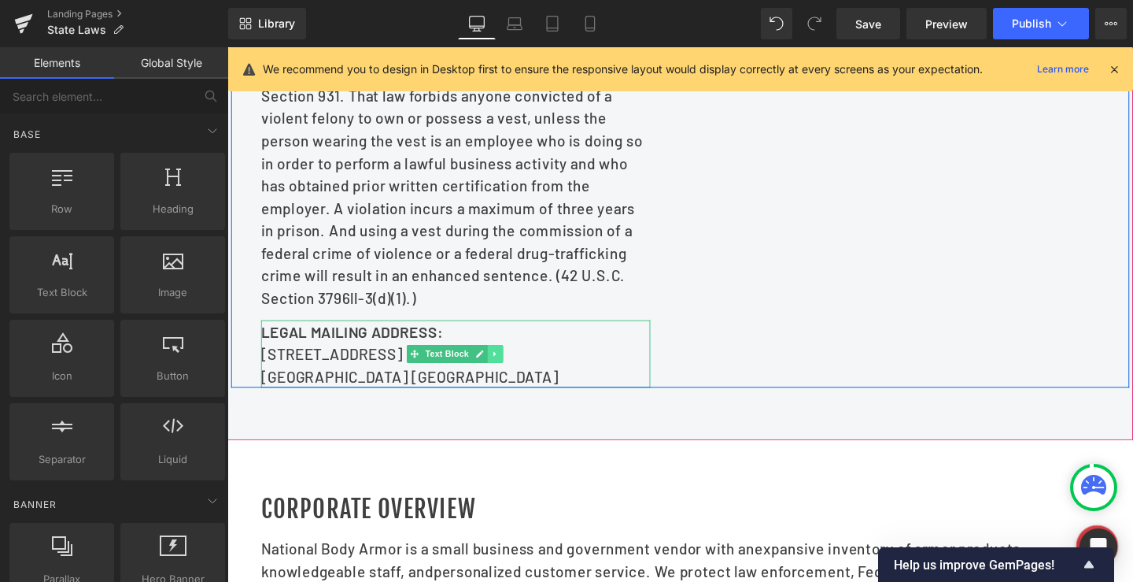
click at [500, 379] on link at bounding box center [508, 369] width 17 height 19
click at [512, 373] on icon at bounding box center [516, 368] width 9 height 9
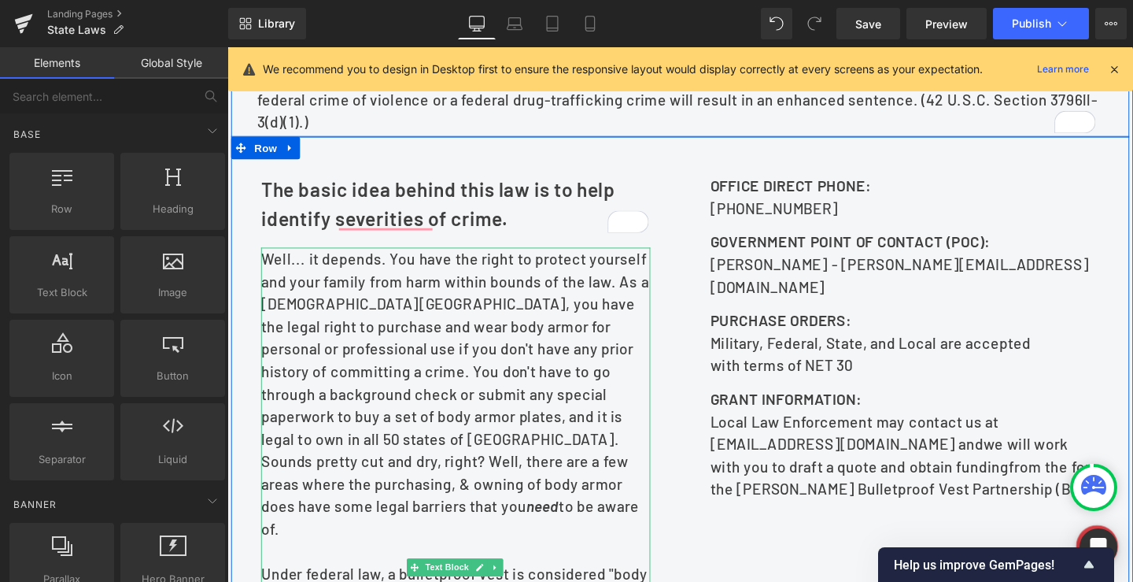
scroll to position [685, 0]
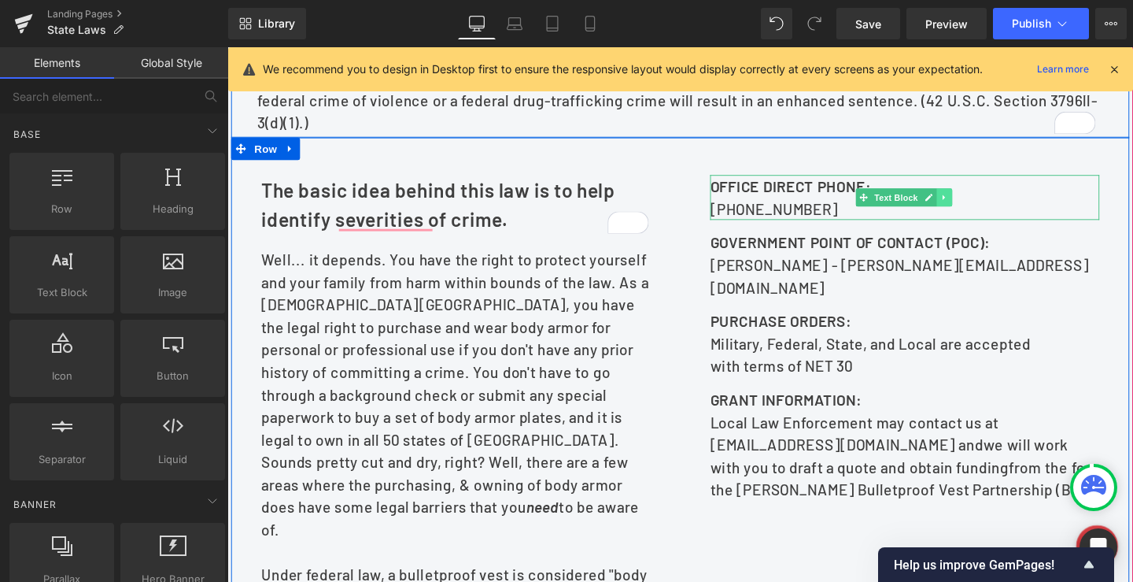
click at [977, 210] on icon at bounding box center [981, 205] width 9 height 9
click at [984, 210] on icon at bounding box center [988, 205] width 9 height 9
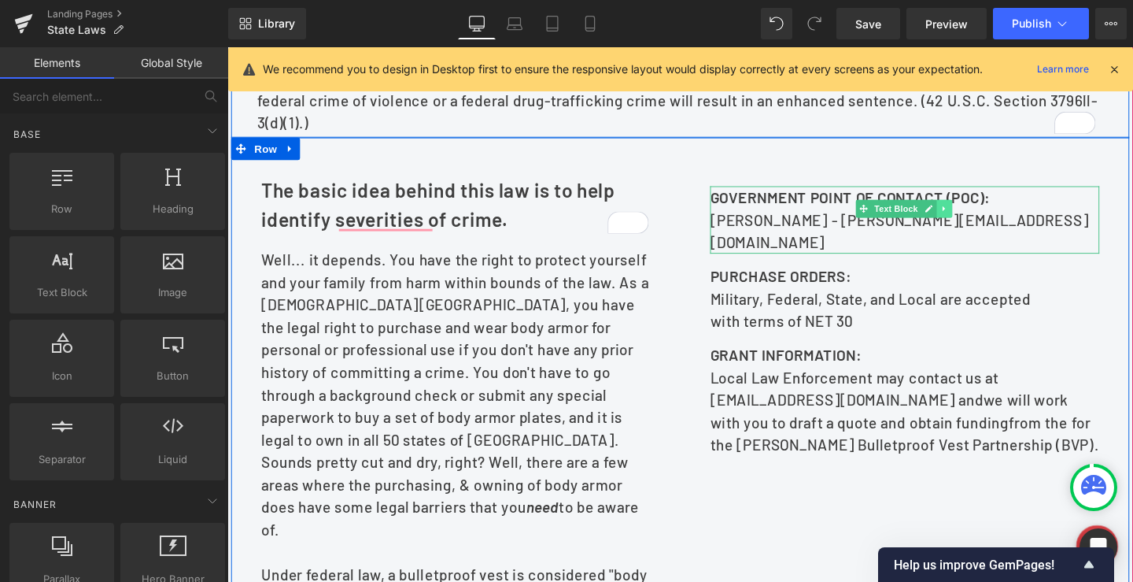
click at [977, 222] on icon at bounding box center [981, 216] width 9 height 9
click at [984, 221] on icon at bounding box center [988, 216] width 9 height 9
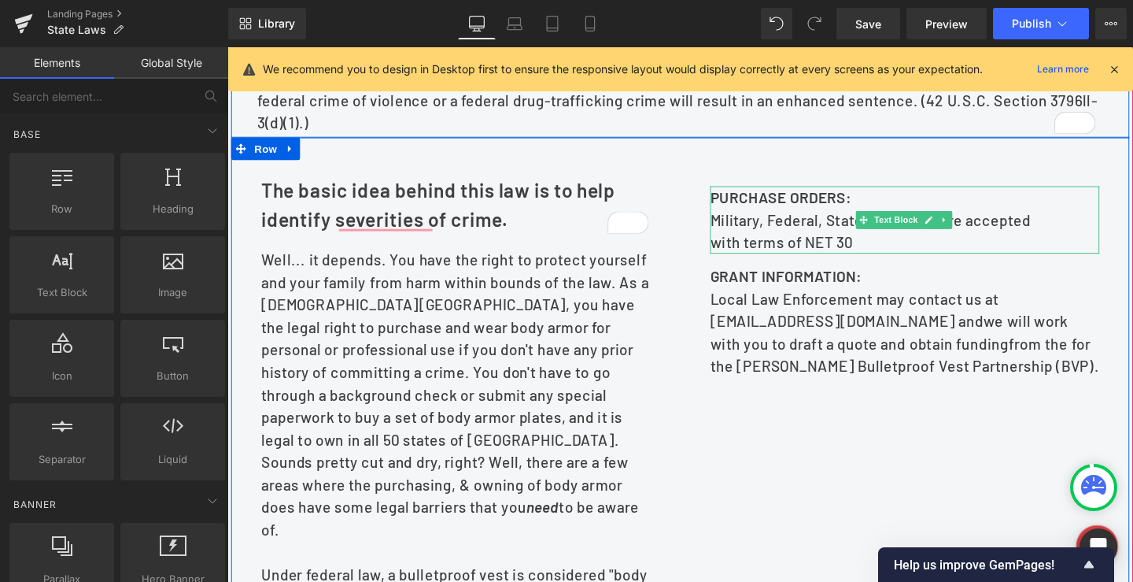
click at [981, 238] on link at bounding box center [981, 229] width 17 height 19
click at [984, 233] on icon at bounding box center [988, 228] width 9 height 9
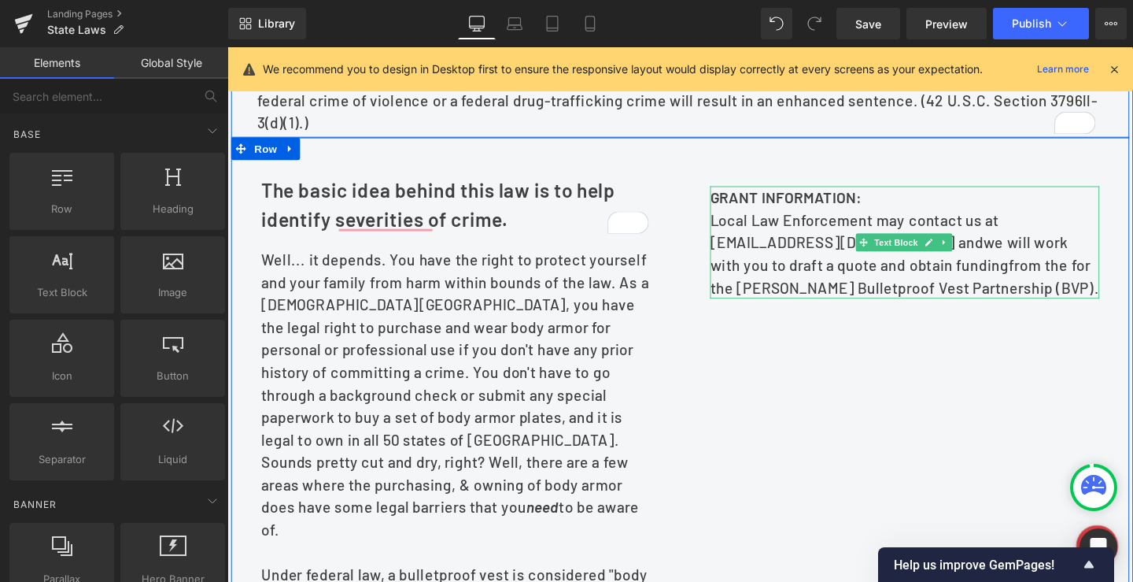
click at [836, 215] on strong "GRANT INFORMATION:" at bounding box center [814, 205] width 159 height 19
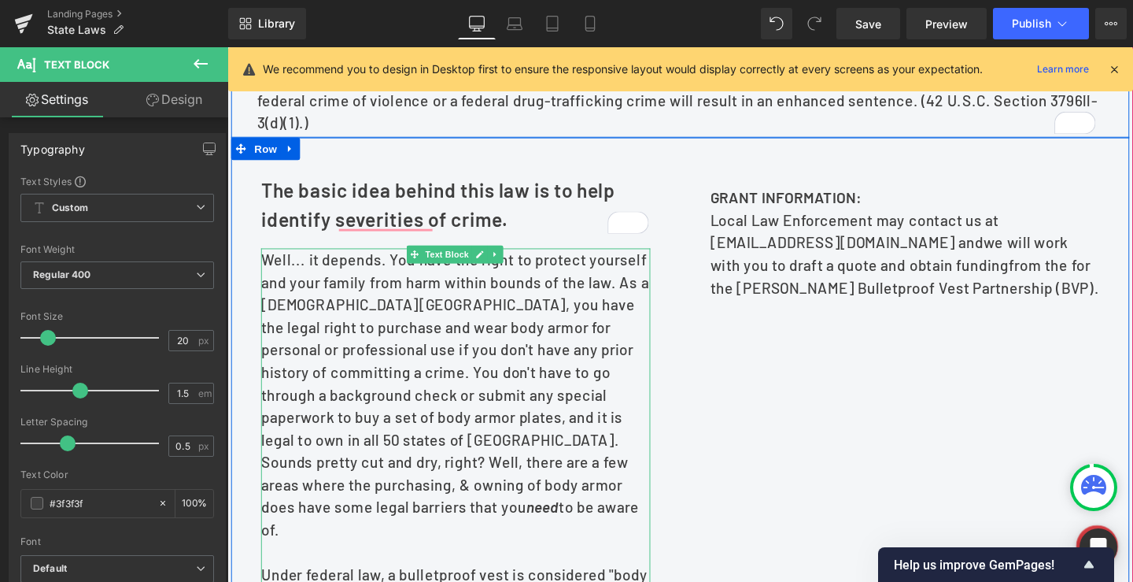
click at [506, 367] on p "Well... it depends. You have the right to protect yourself and your family from…" at bounding box center [467, 412] width 409 height 307
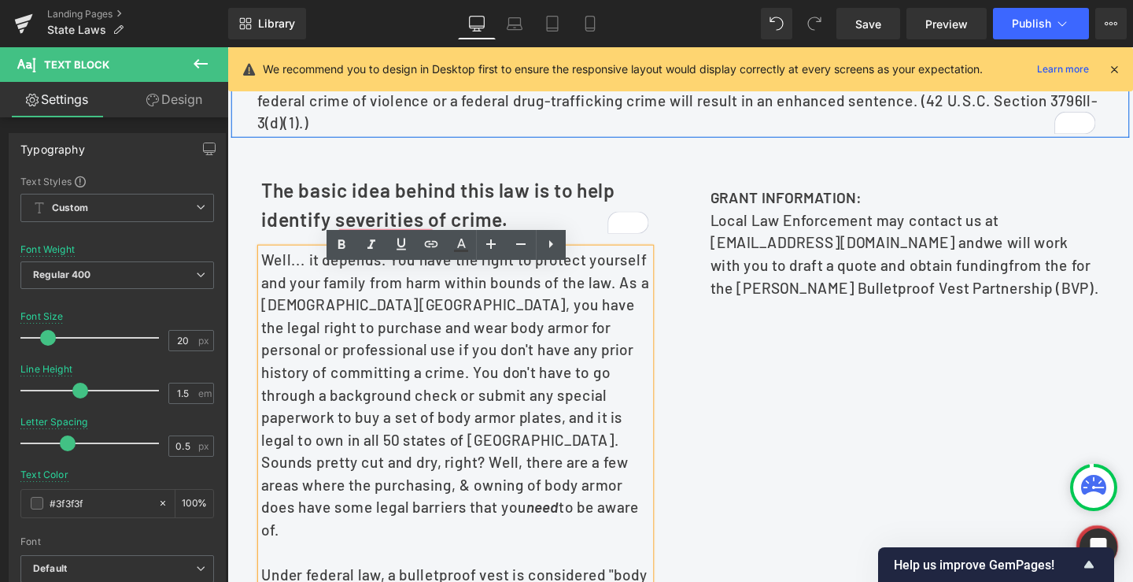
click at [333, 348] on p "Well... it depends. You have the right to protect yourself and your family from…" at bounding box center [467, 412] width 409 height 307
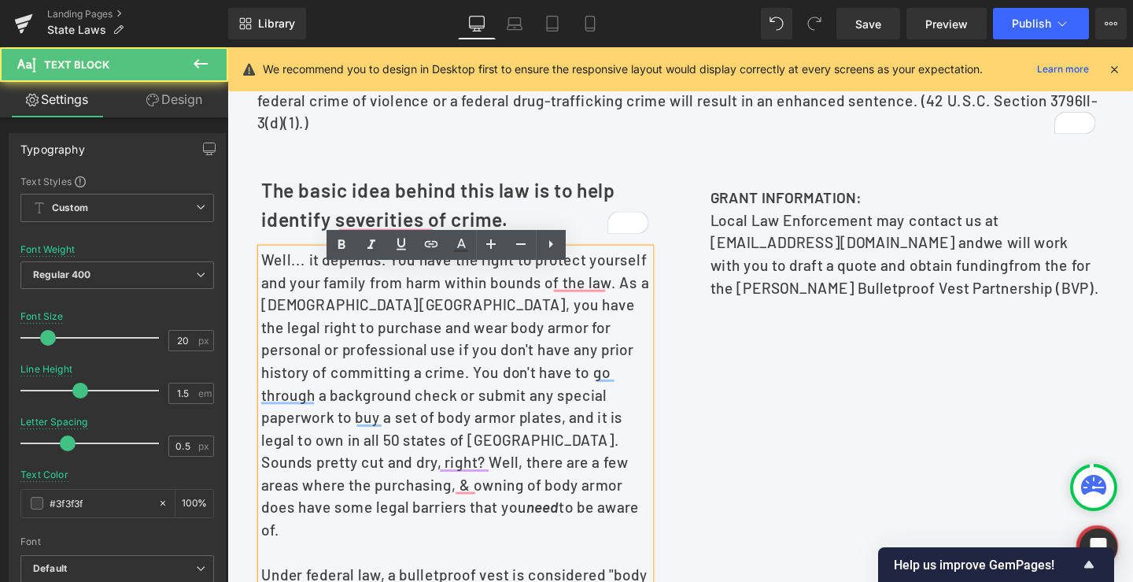
click at [409, 376] on p "Well... it depends. You have the right to protect yourself and your family from…" at bounding box center [467, 412] width 409 height 307
click at [393, 345] on p "Well... it depends. You have the right to protect yourself and your family from…" at bounding box center [467, 412] width 409 height 307
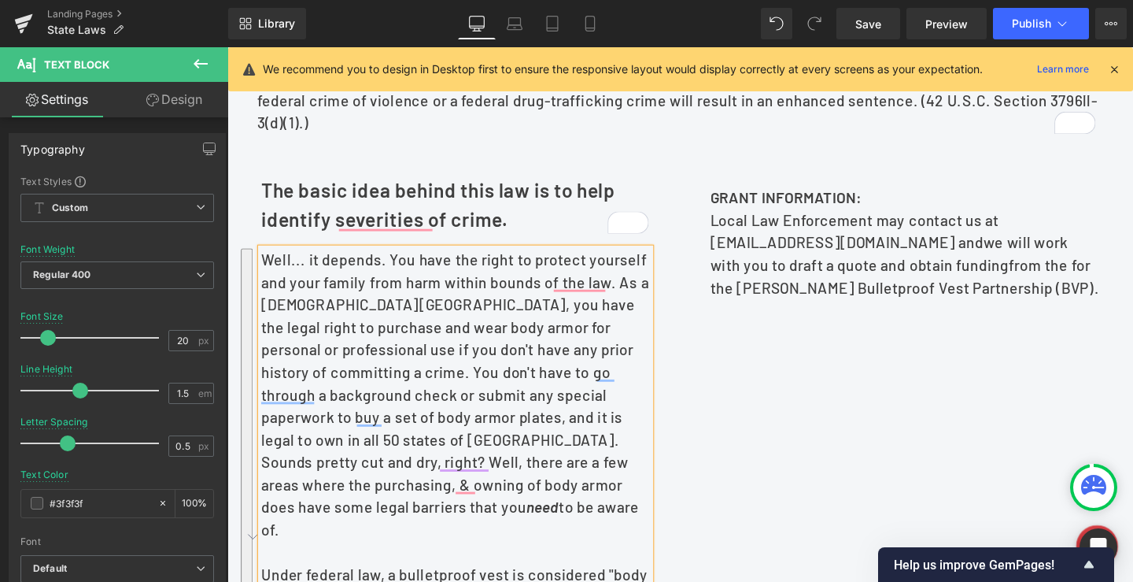
paste div "To enrich screen reader interactions, please activate Accessibility in Grammarl…"
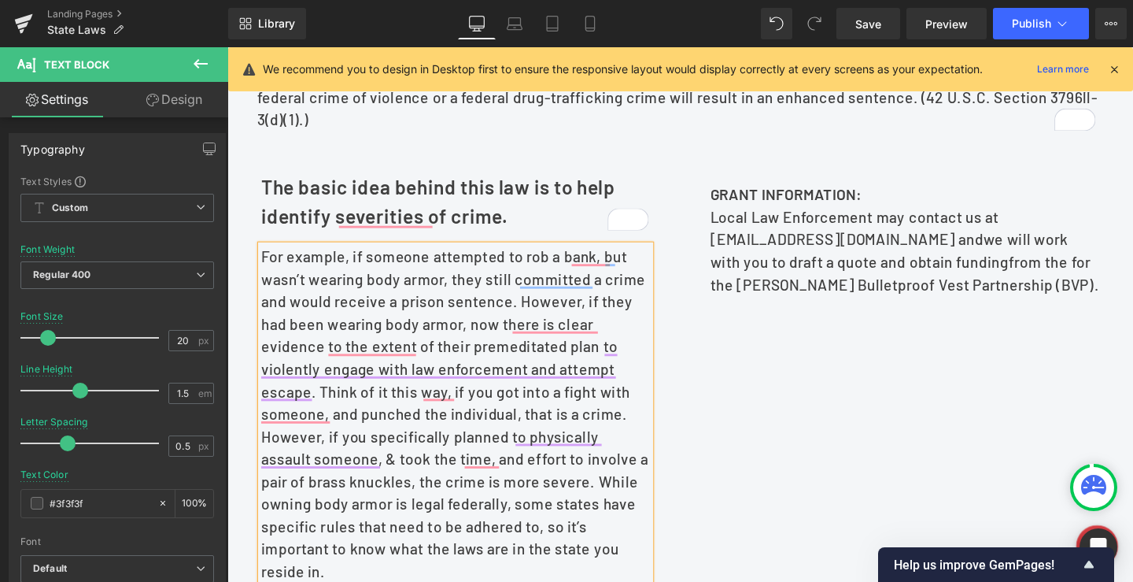
scroll to position [685, 0]
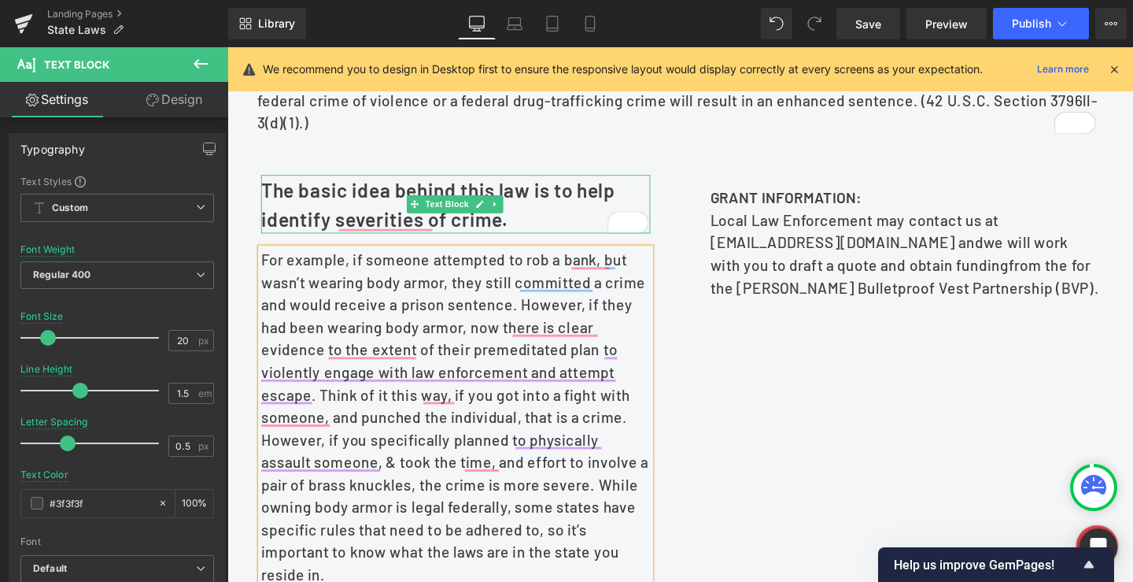
click at [588, 220] on b "The basic idea behind this law is to help identify severities of crime." at bounding box center [449, 212] width 372 height 55
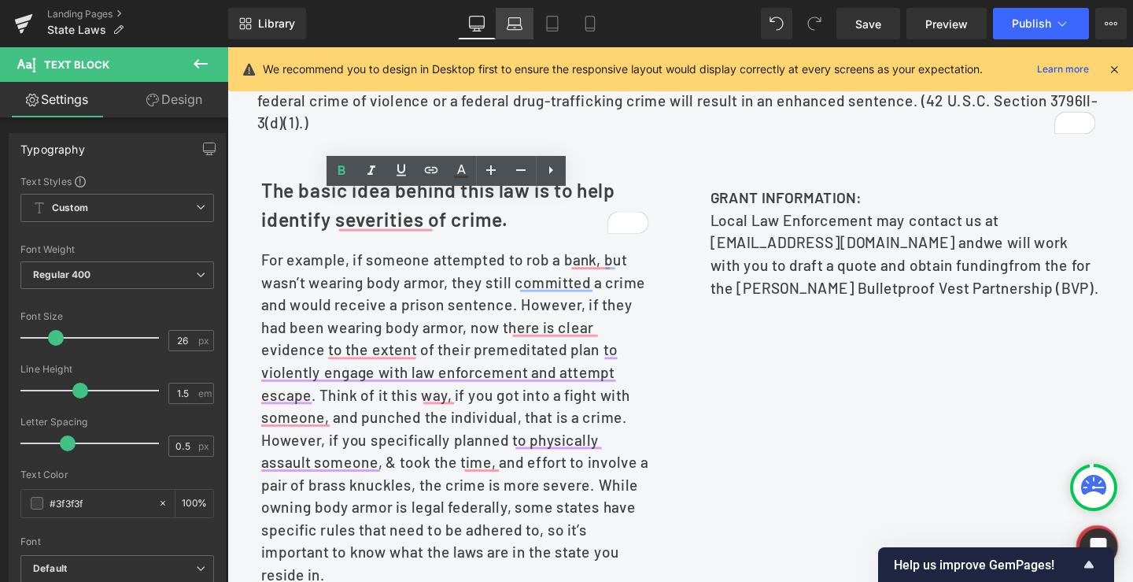
click at [515, 29] on icon at bounding box center [515, 27] width 15 height 5
type input "100"
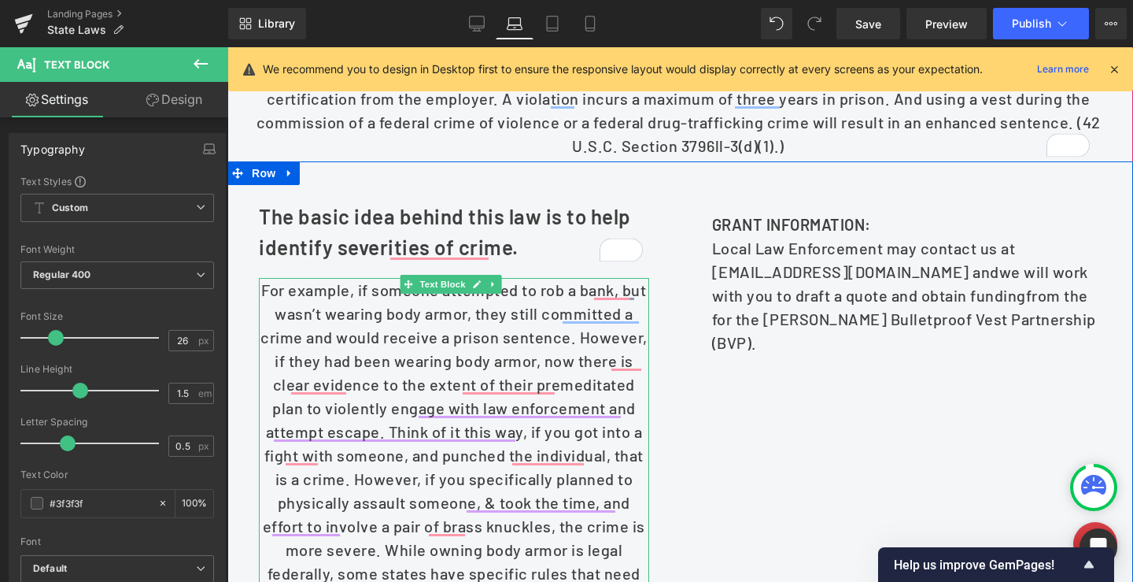
click at [306, 338] on p "For example, if someone attempted to rob a bank, but wasn’t wearing body armor,…" at bounding box center [454, 455] width 390 height 354
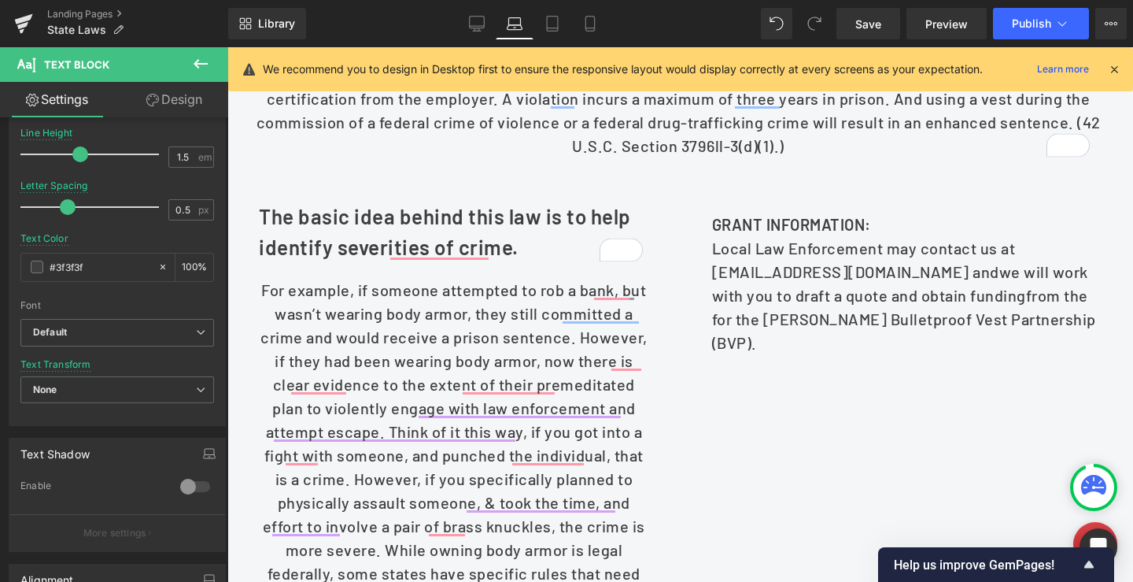
scroll to position [449, 0]
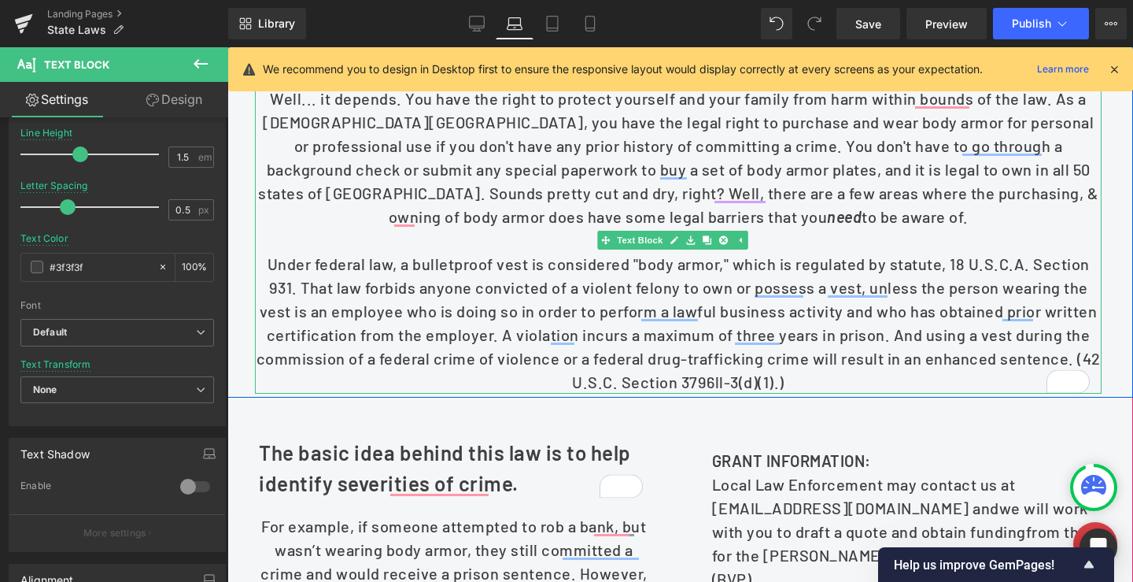
click at [545, 205] on p "Well... it depends. You have the right to protect yourself and your family from…" at bounding box center [678, 158] width 847 height 142
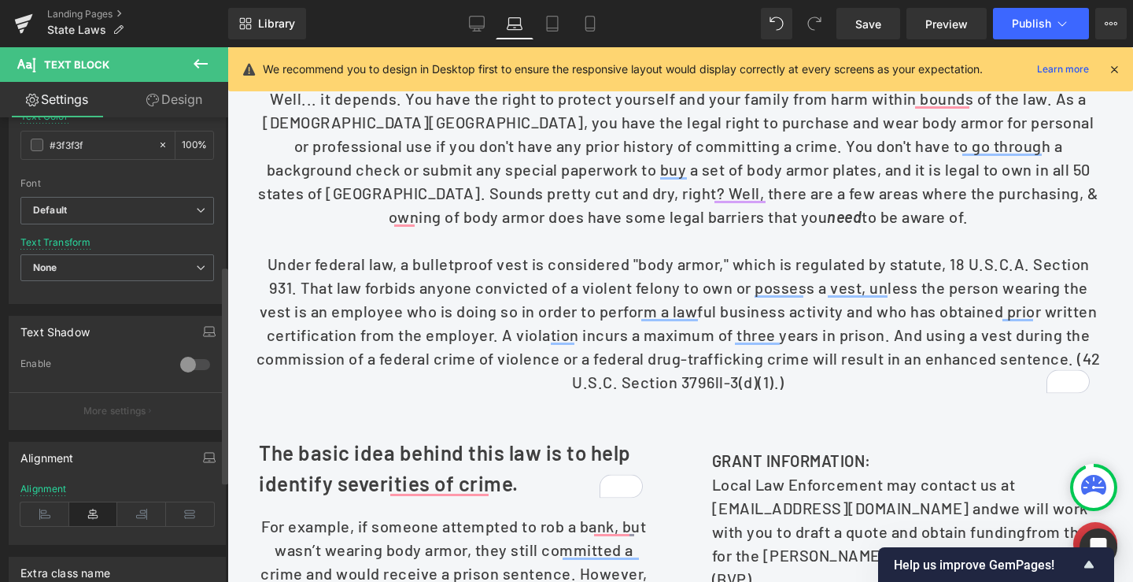
scroll to position [472, 0]
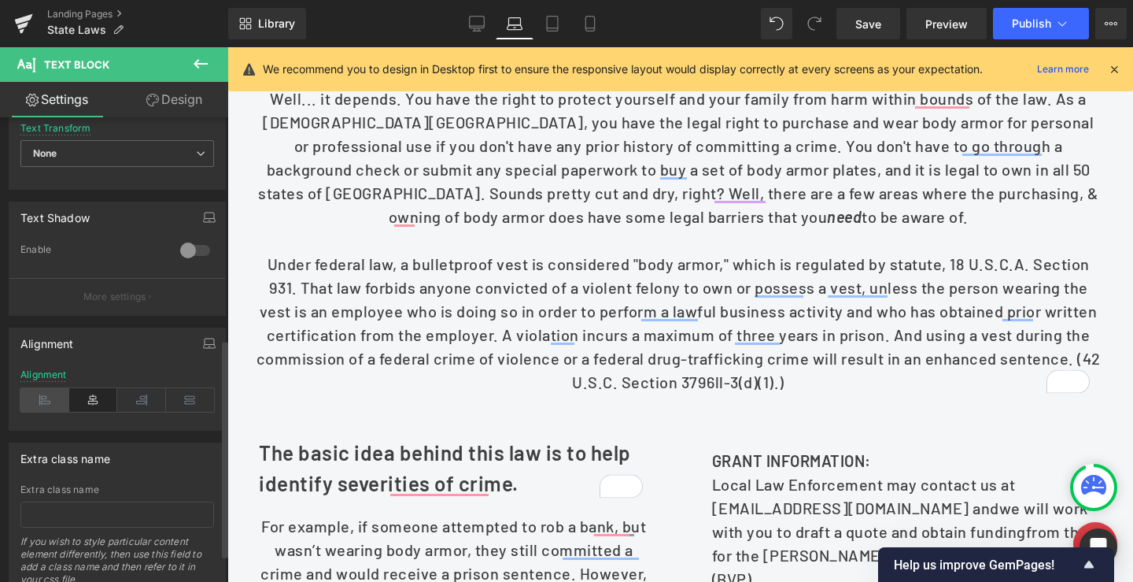
click at [42, 400] on icon at bounding box center [44, 400] width 49 height 24
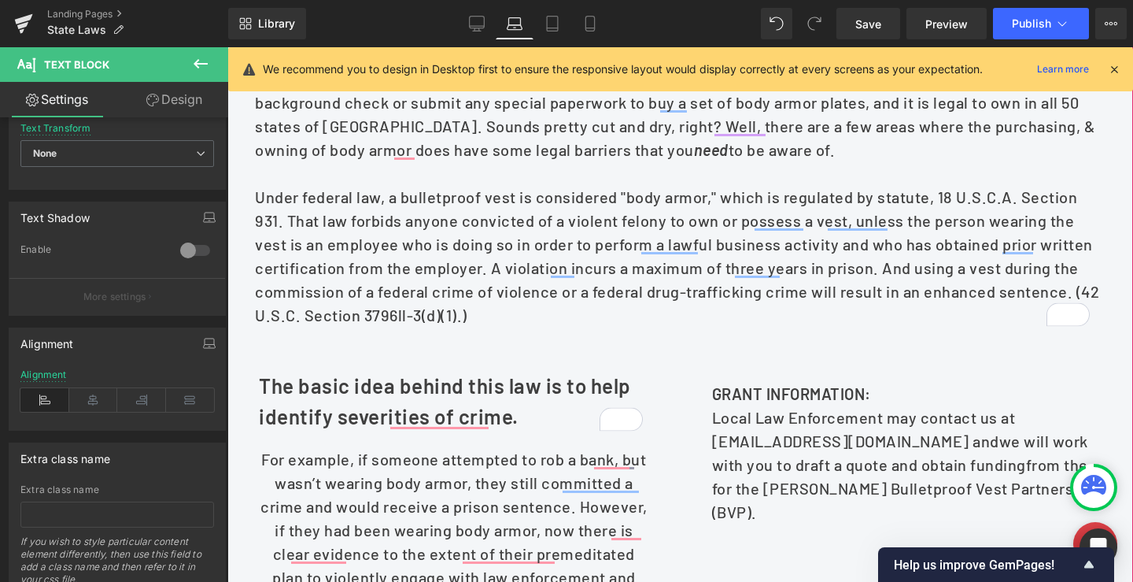
scroll to position [527, 0]
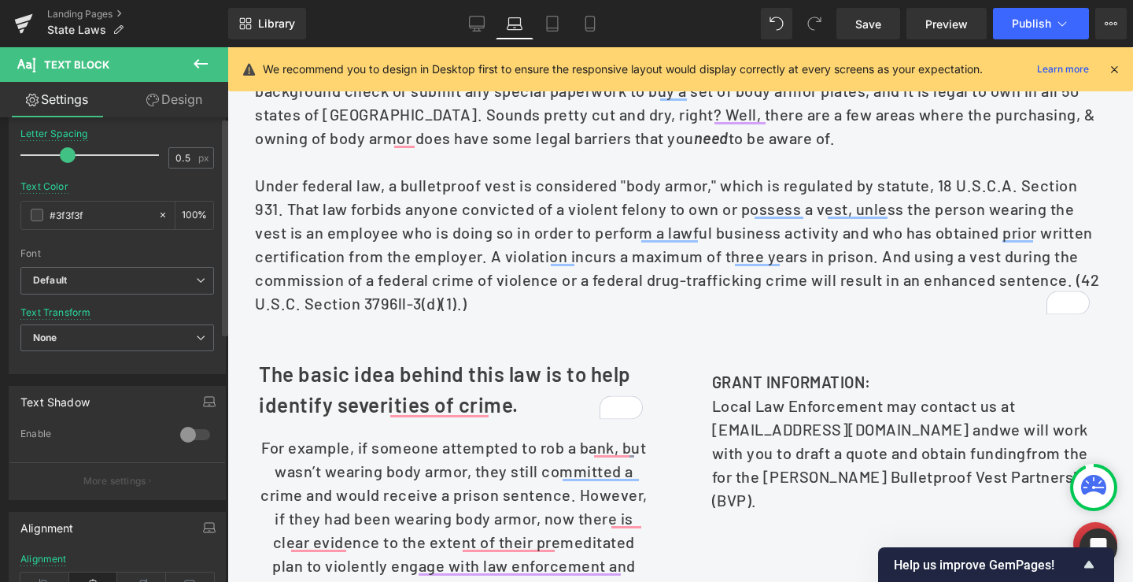
scroll to position [393, 0]
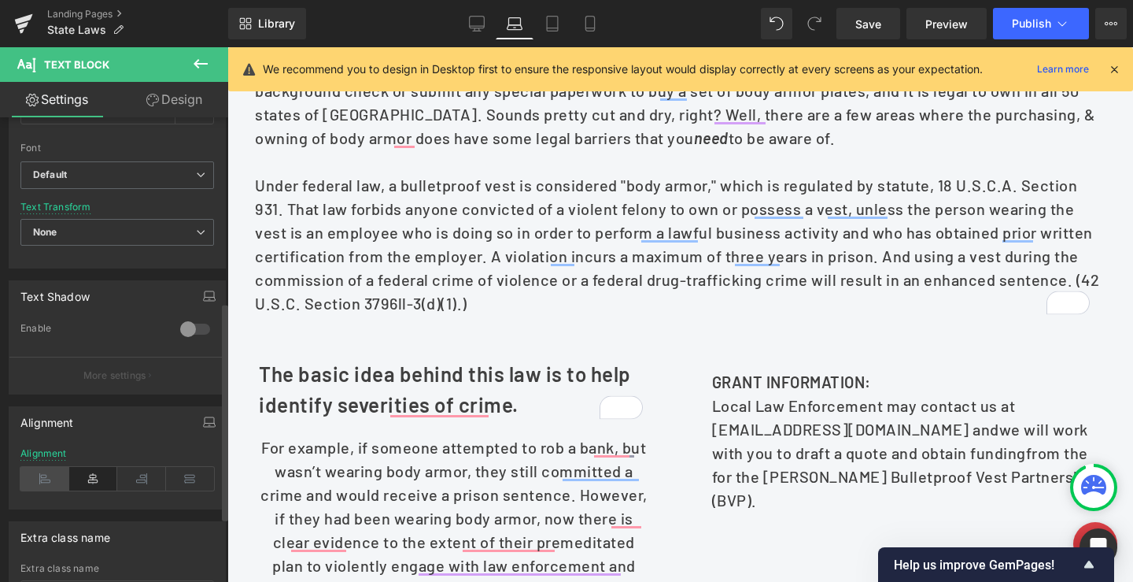
click at [39, 468] on icon at bounding box center [44, 479] width 49 height 24
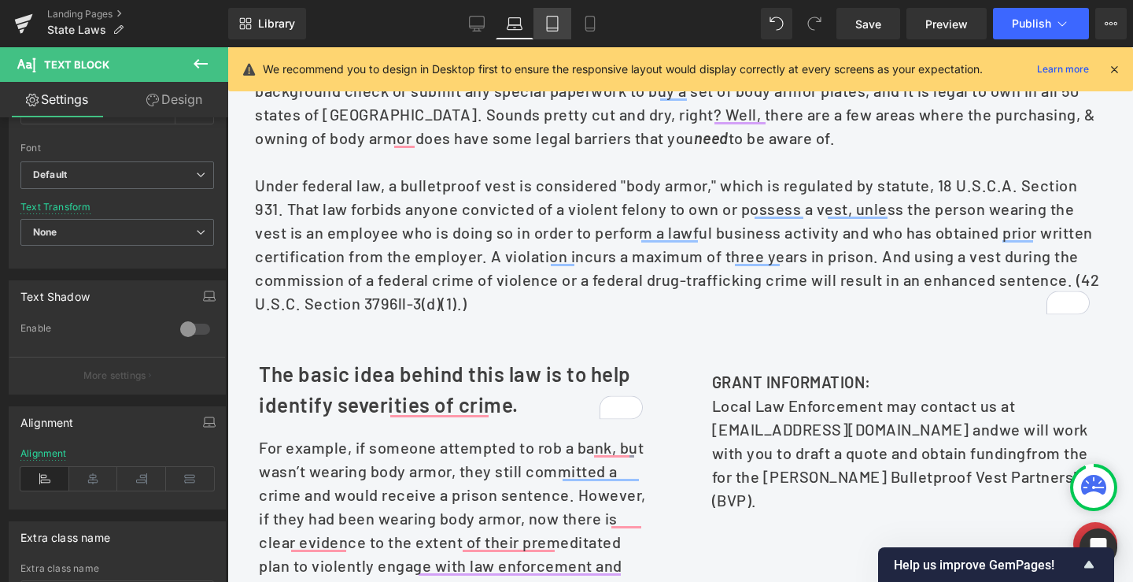
drag, startPoint x: 557, startPoint y: 20, endPoint x: 244, endPoint y: 67, distance: 316.6
click at [557, 20] on icon at bounding box center [553, 24] width 16 height 16
type input "18"
type input "100"
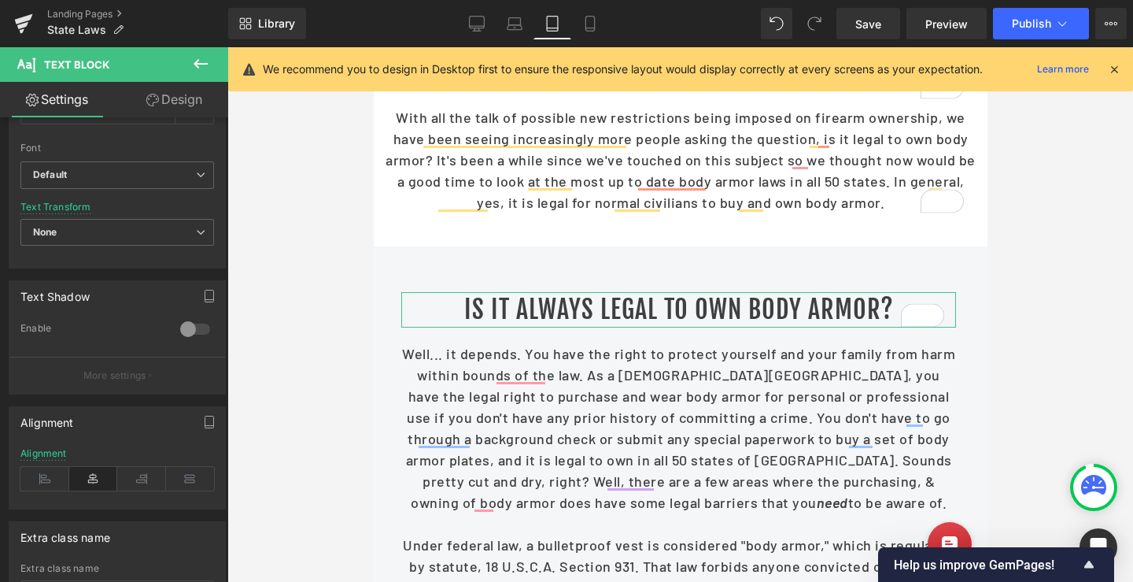
scroll to position [334, 0]
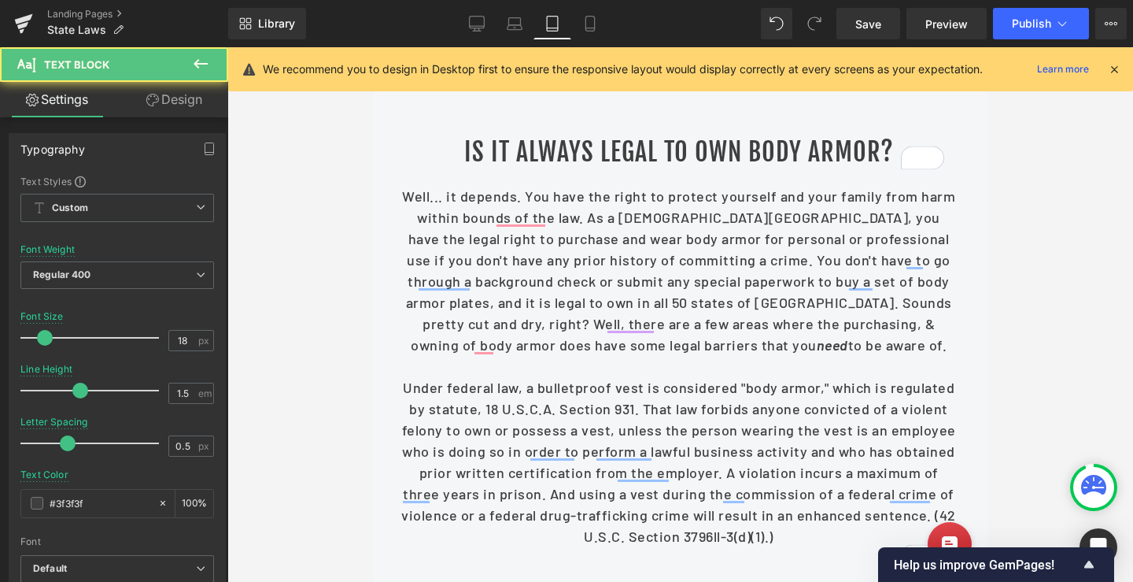
click at [602, 266] on p "Well... it depends. You have the right to protect yourself and your family from…" at bounding box center [678, 271] width 555 height 170
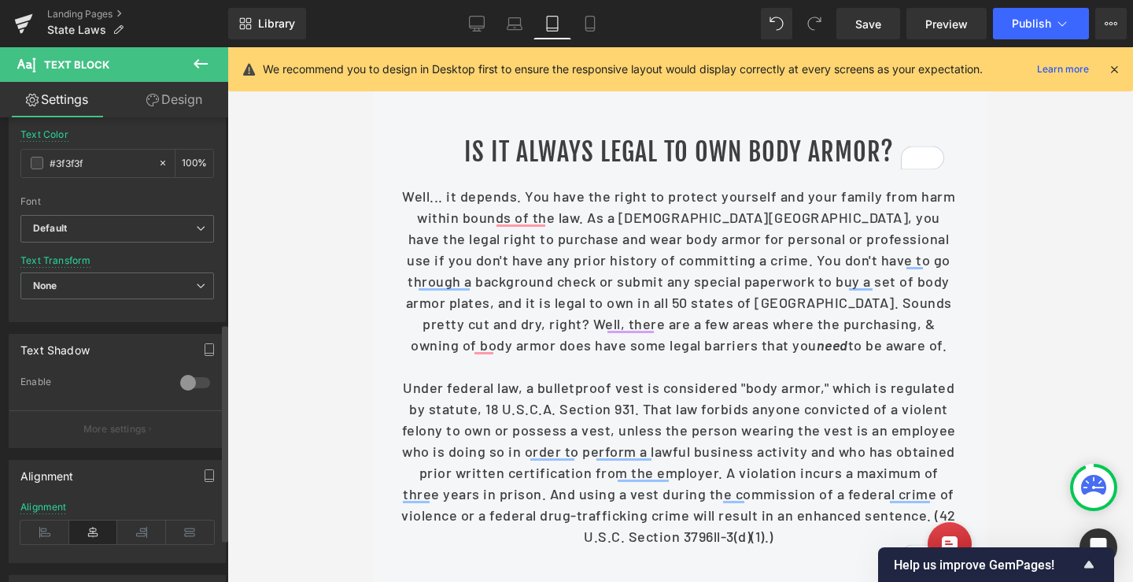
scroll to position [472, 0]
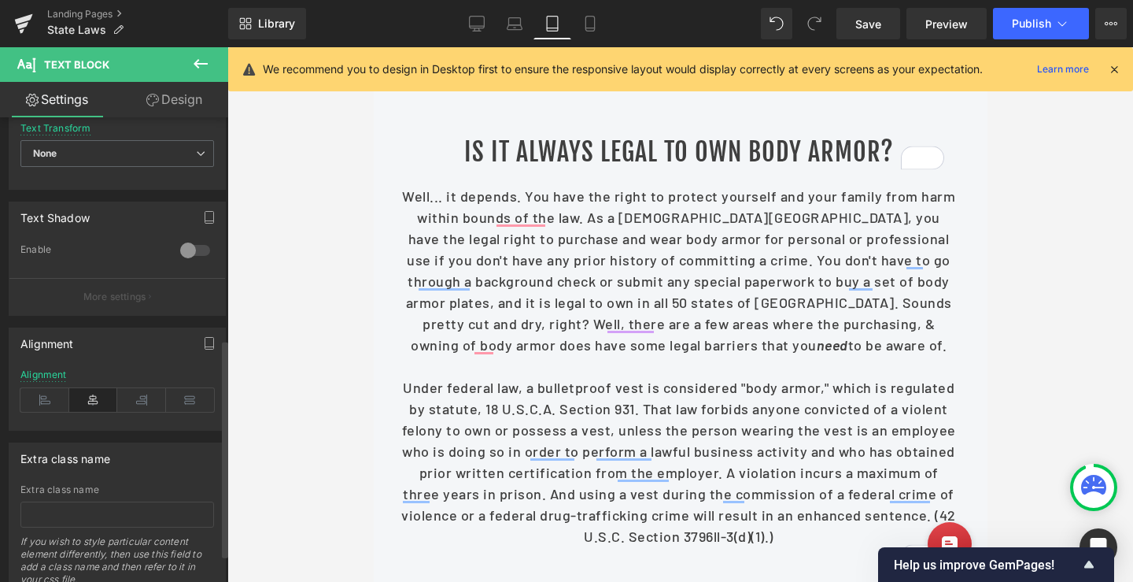
drag, startPoint x: 48, startPoint y: 395, endPoint x: 92, endPoint y: 390, distance: 44.4
click at [47, 395] on icon at bounding box center [44, 400] width 49 height 24
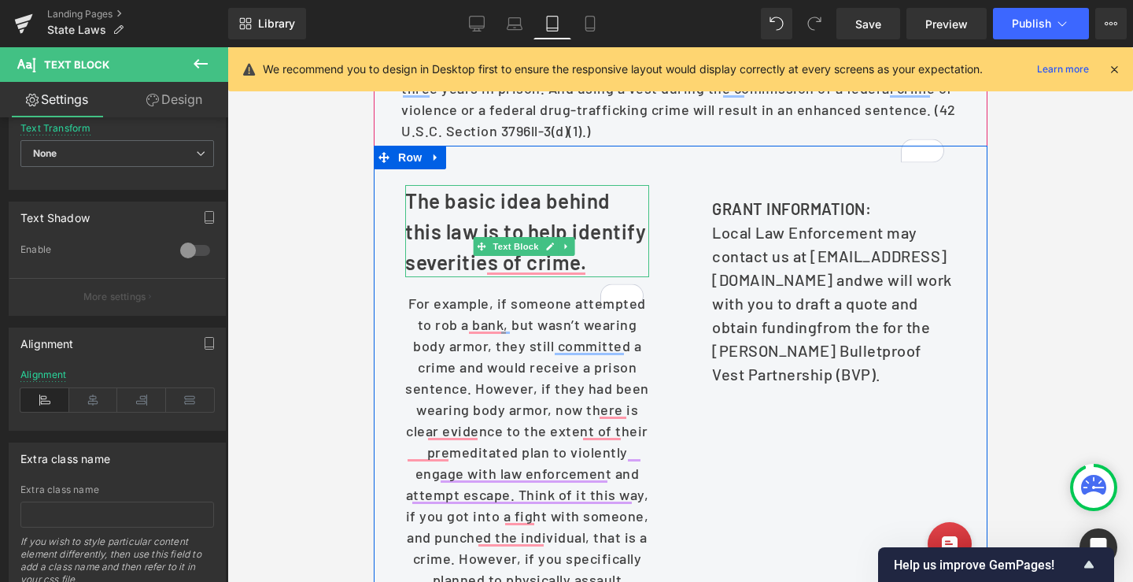
scroll to position [807, 0]
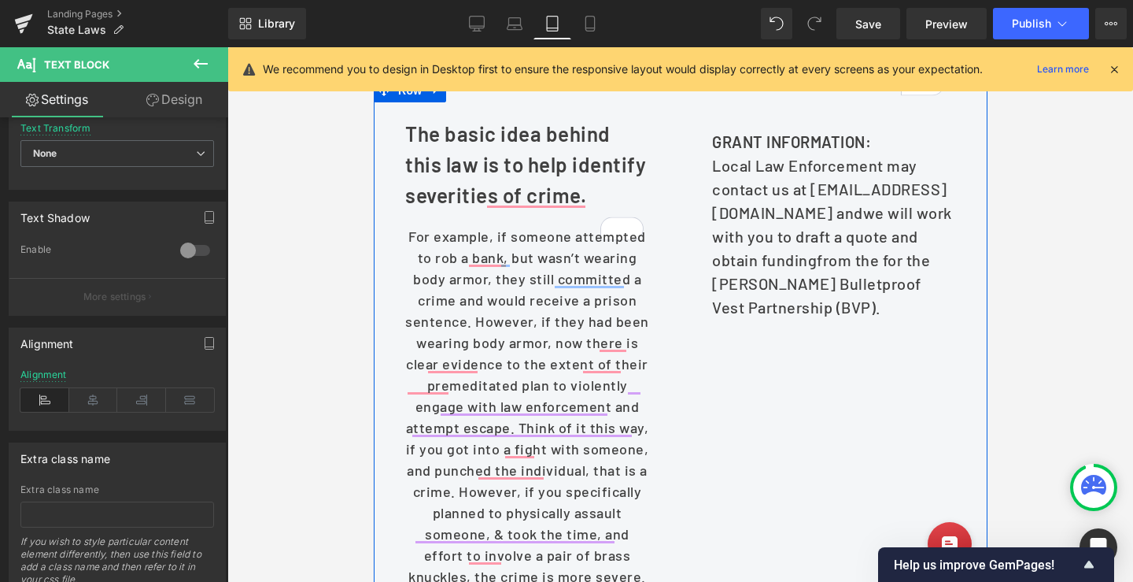
click at [456, 297] on p "For example, if someone attempted to rob a bank, but wasn’t wearing body armor,…" at bounding box center [526, 459] width 244 height 467
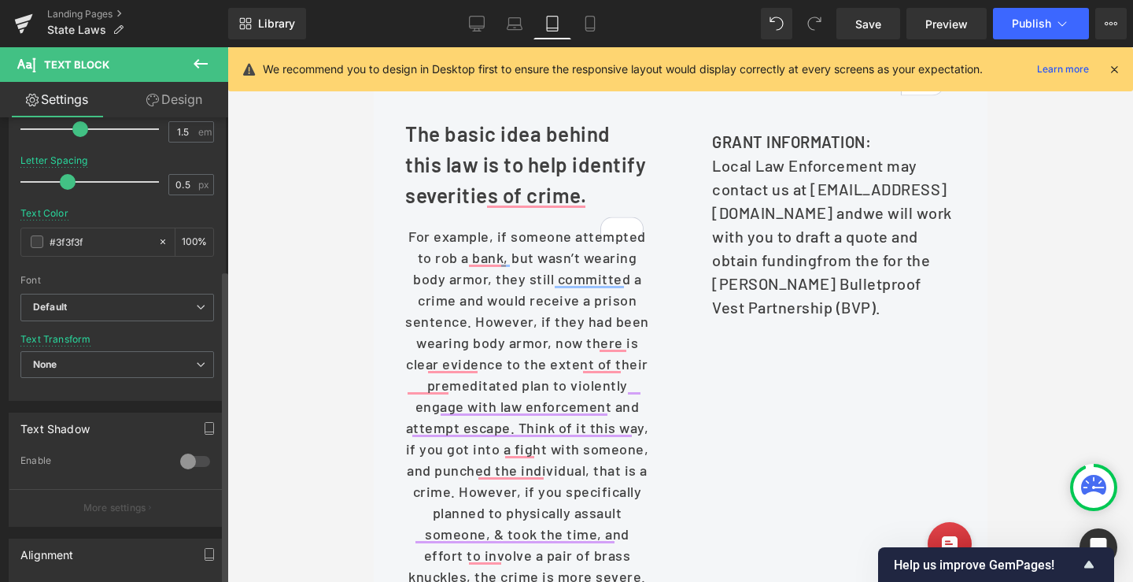
scroll to position [315, 0]
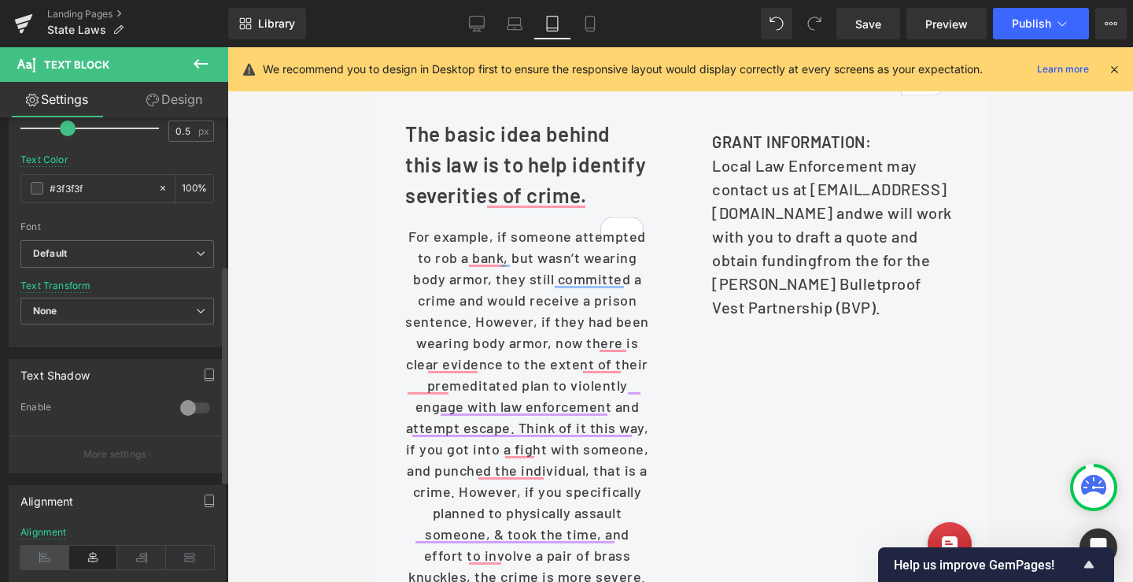
click at [35, 555] on icon at bounding box center [44, 557] width 49 height 24
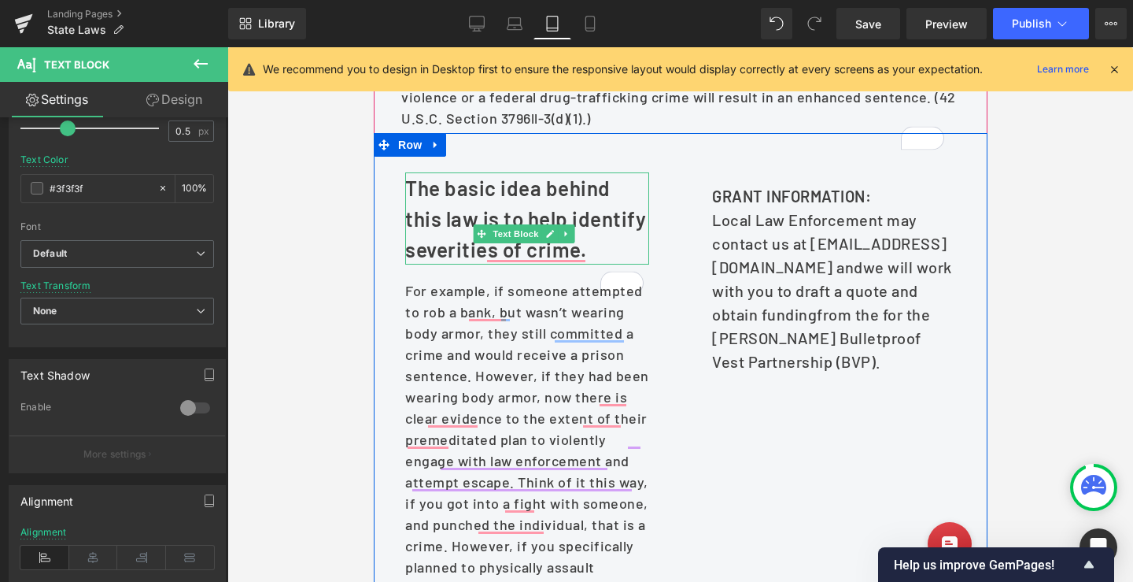
scroll to position [728, 0]
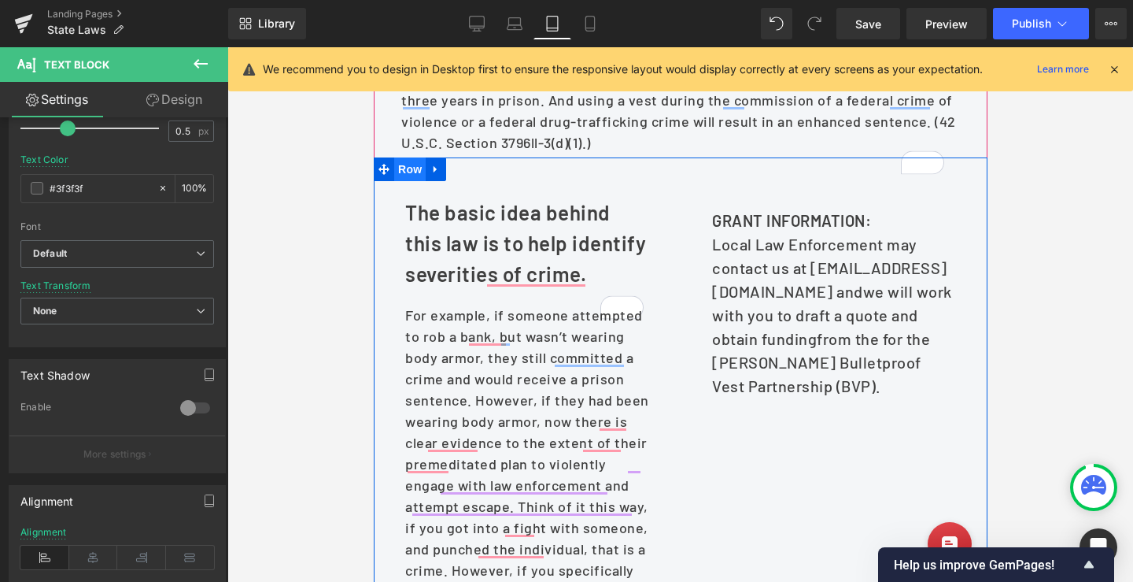
click at [406, 181] on span "Row" at bounding box center [408, 169] width 31 height 24
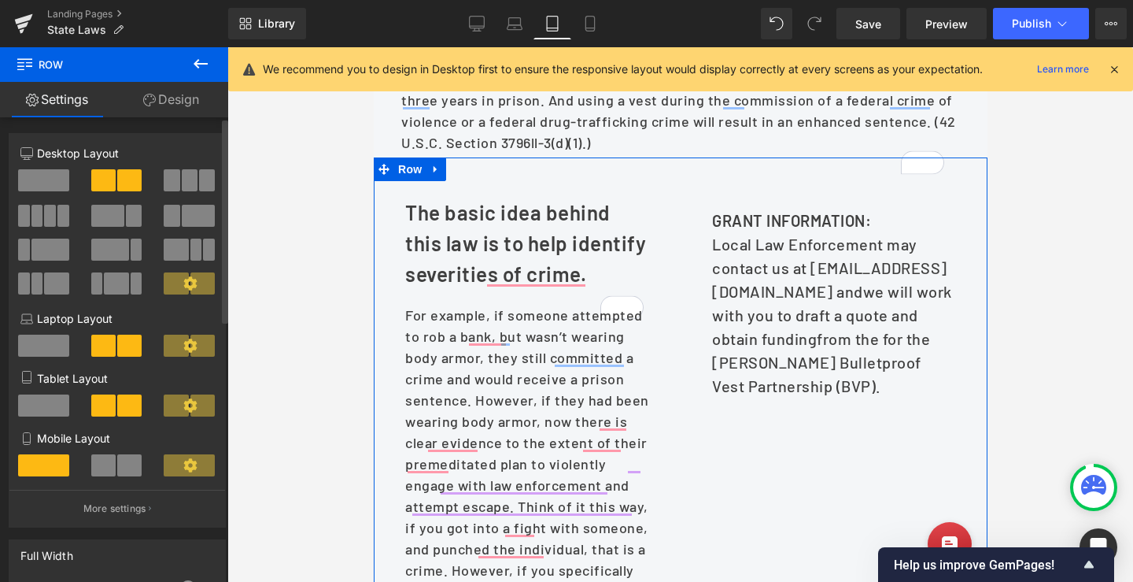
click at [39, 405] on span at bounding box center [43, 405] width 51 height 22
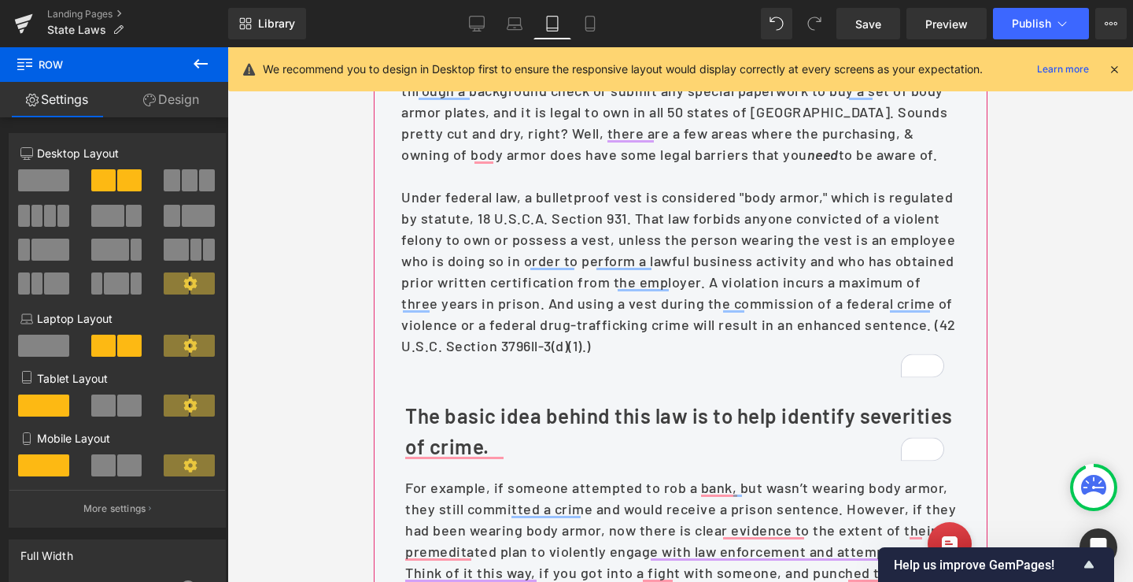
scroll to position [492, 0]
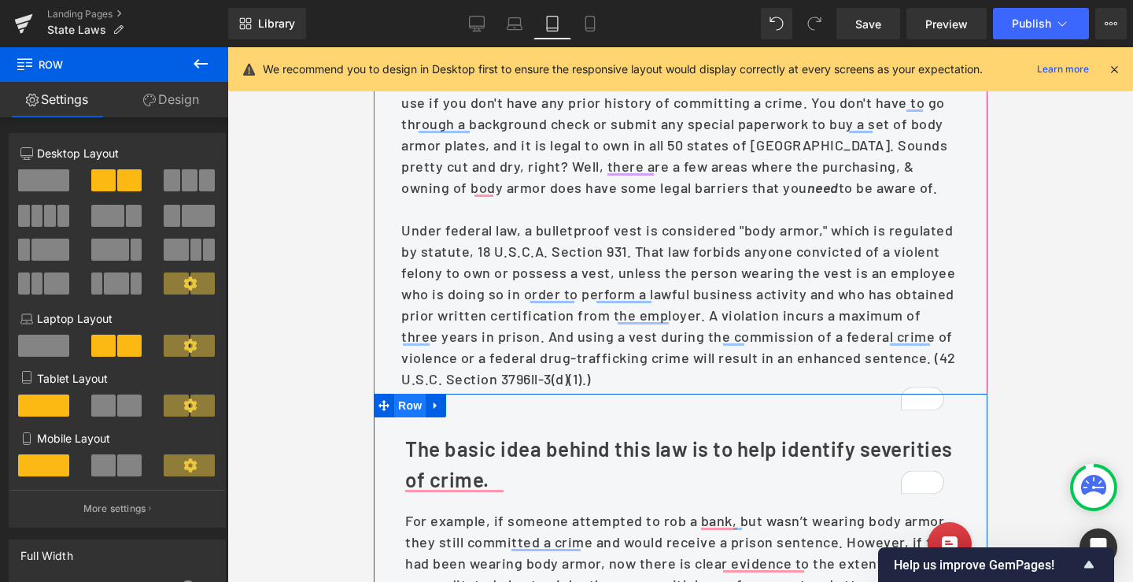
click at [406, 417] on span "Row" at bounding box center [408, 405] width 31 height 24
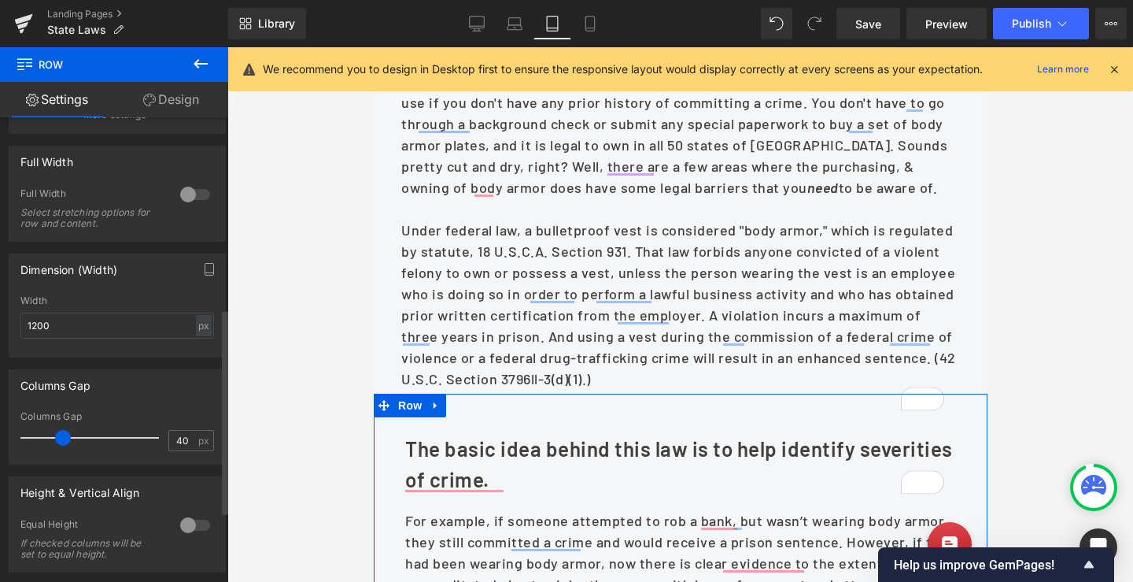
scroll to position [472, 0]
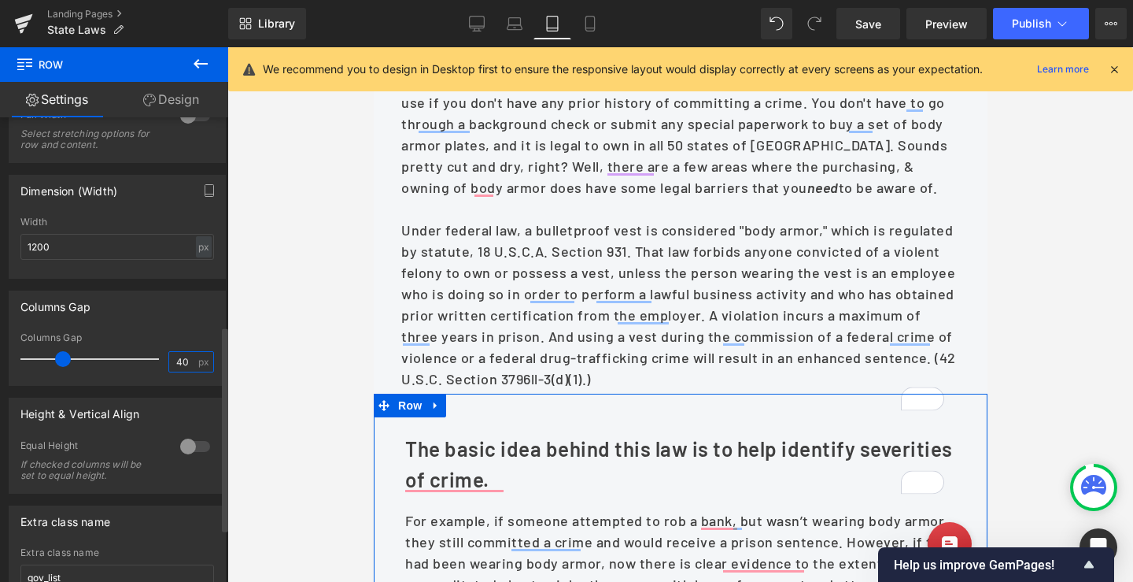
click at [175, 360] on input "40" at bounding box center [183, 362] width 28 height 20
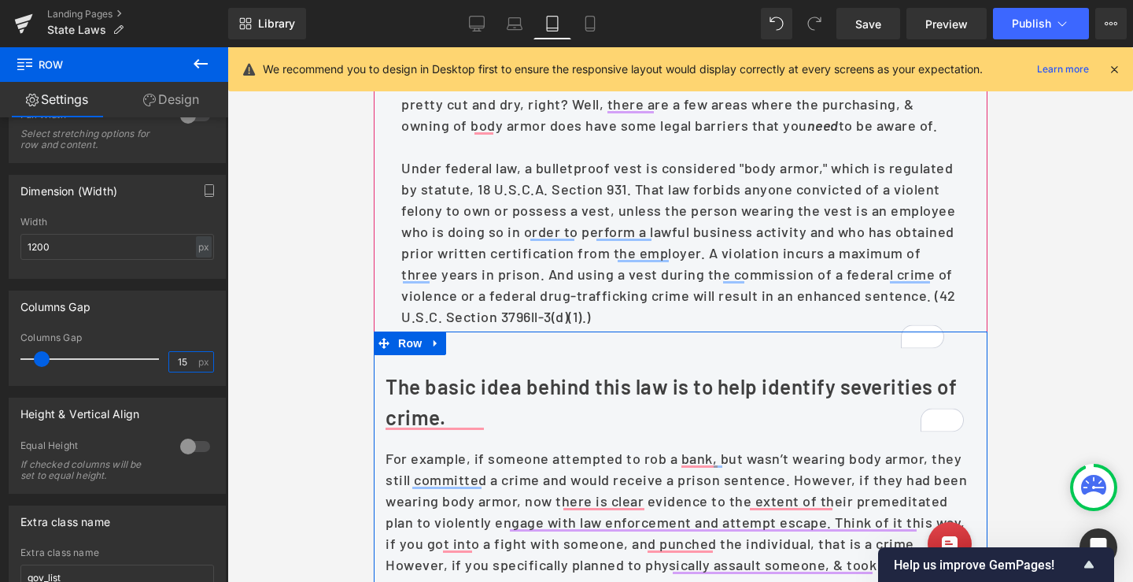
scroll to position [649, 0]
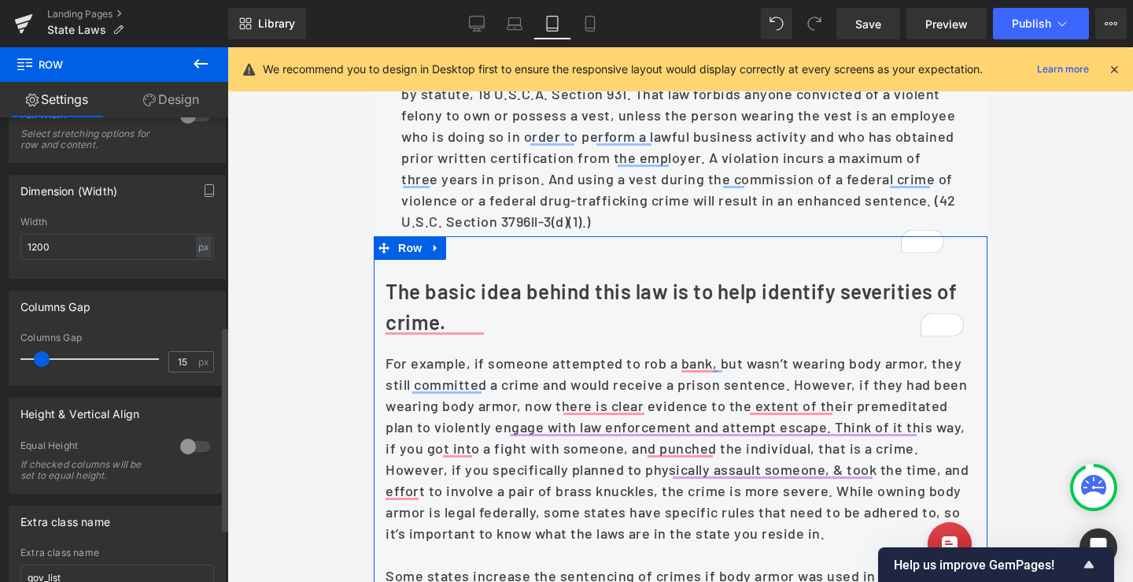
click at [118, 323] on div "Columns Gap 15px Columns Gap 15 px" at bounding box center [117, 337] width 217 height 95
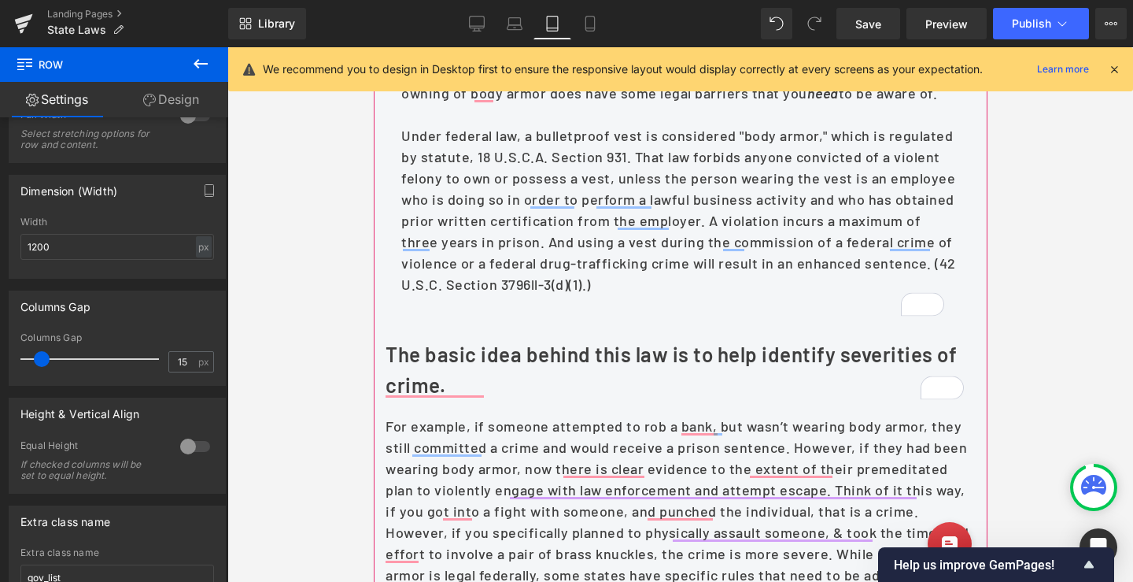
scroll to position [571, 0]
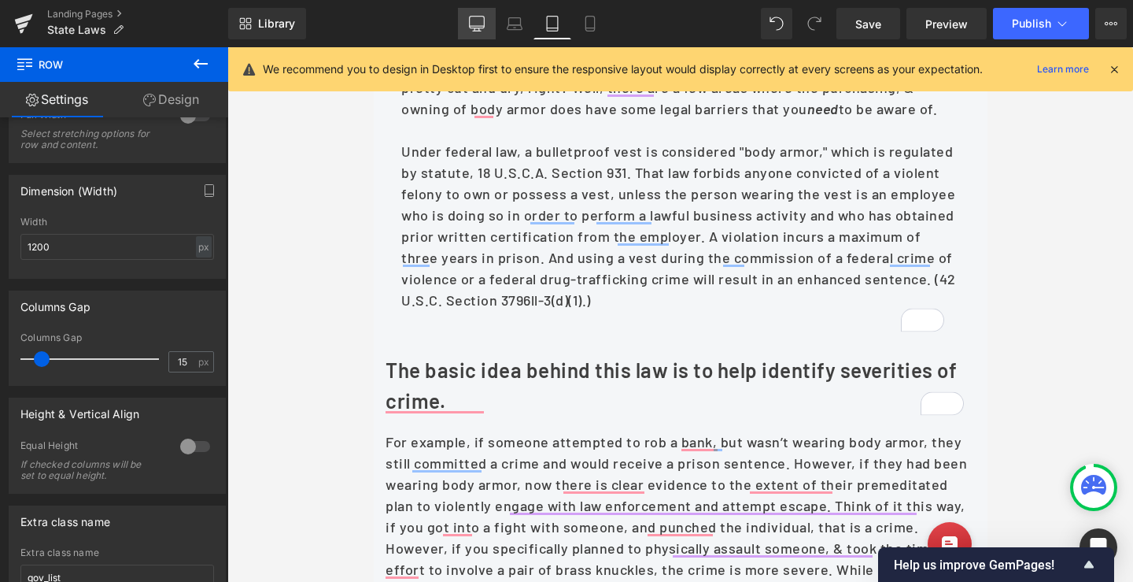
click at [480, 24] on icon at bounding box center [477, 24] width 16 height 16
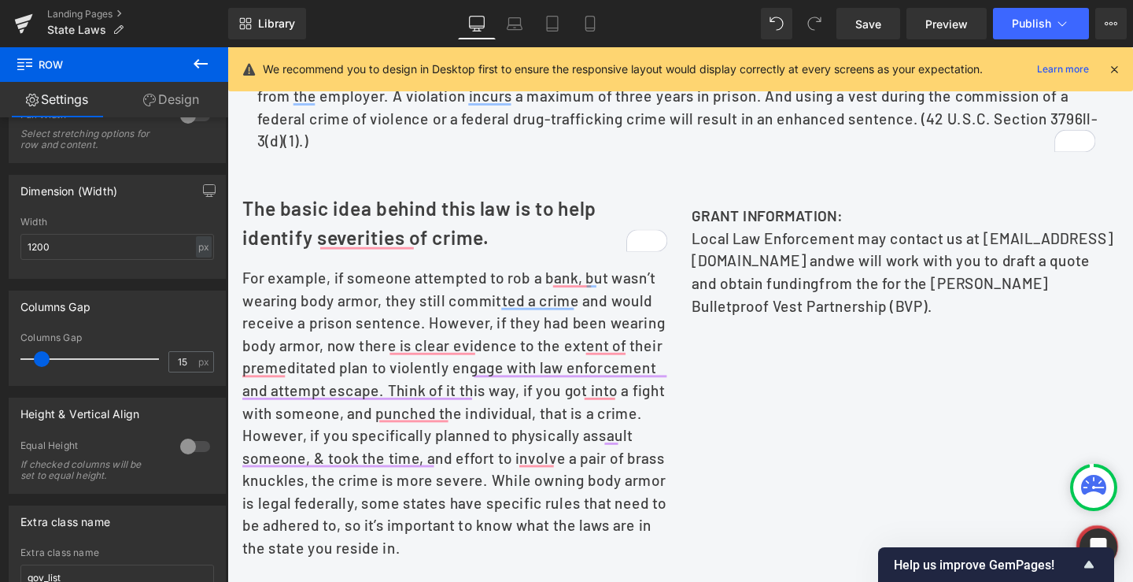
scroll to position [667, 0]
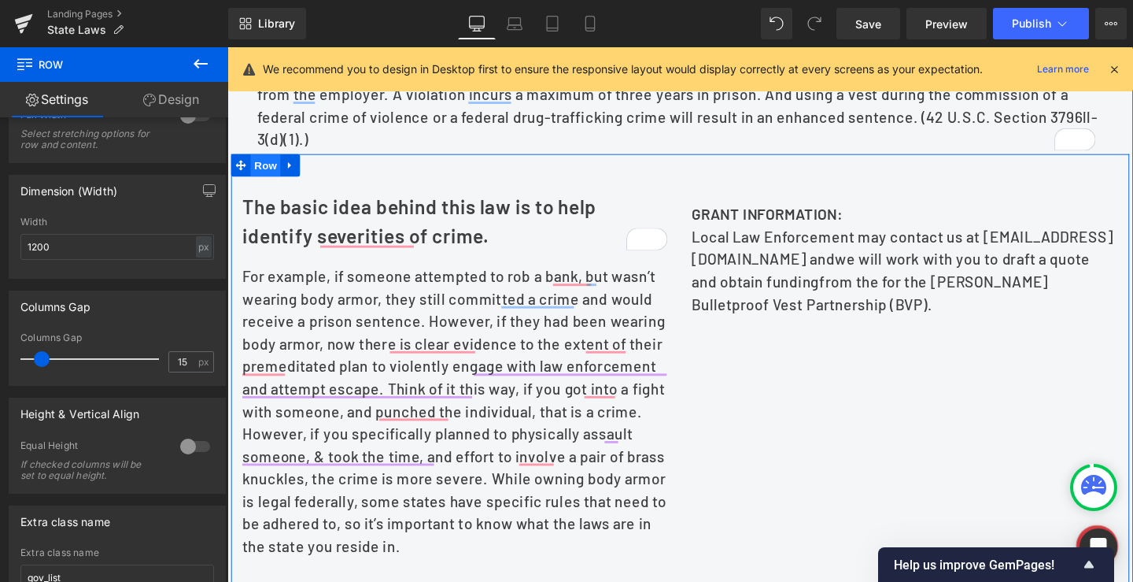
click at [259, 183] on span "Row" at bounding box center [267, 172] width 31 height 24
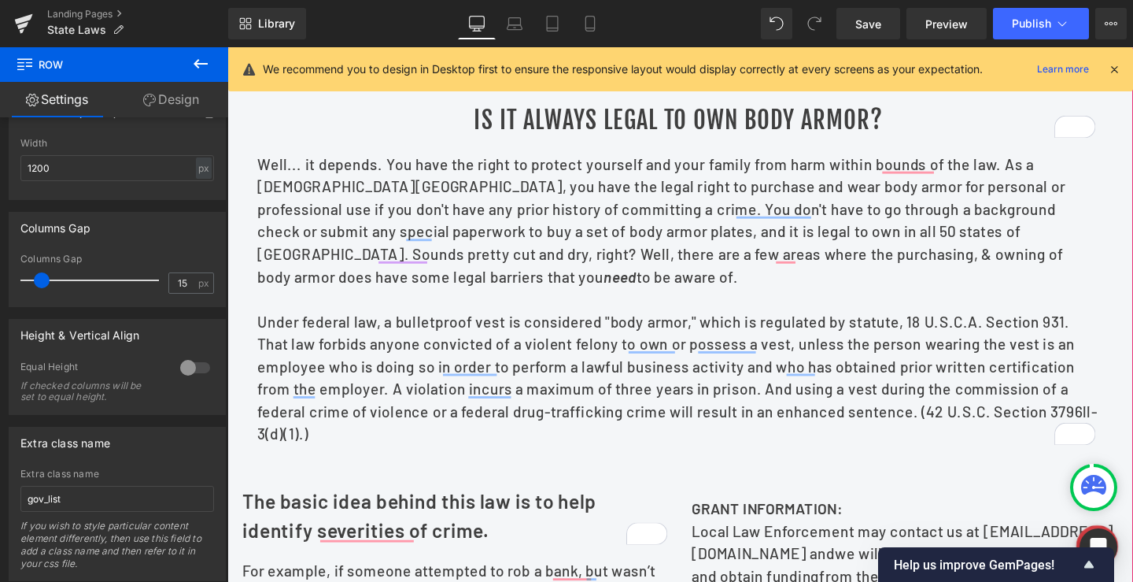
scroll to position [353, 0]
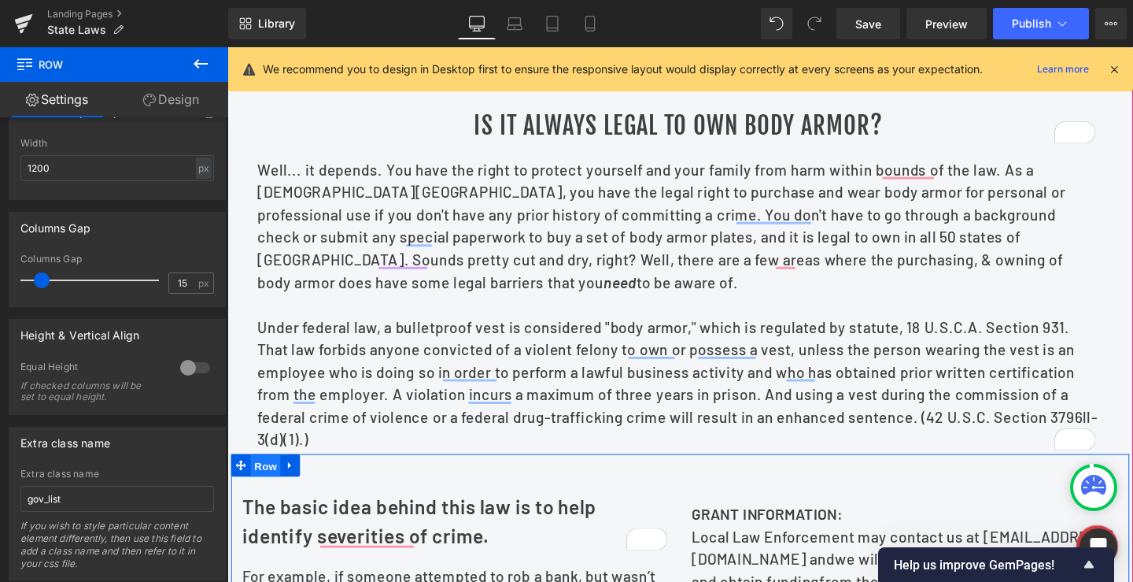
click at [264, 499] on span "Row" at bounding box center [267, 487] width 31 height 24
click at [175, 283] on input "15" at bounding box center [183, 283] width 28 height 20
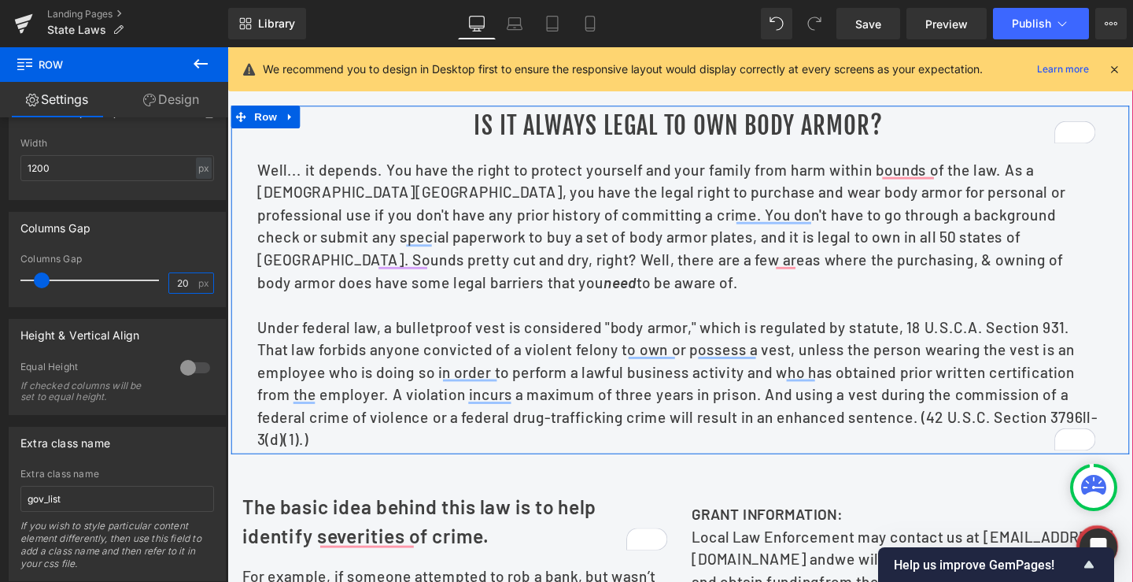
type input "20"
click at [268, 132] on span "Row" at bounding box center [267, 121] width 31 height 24
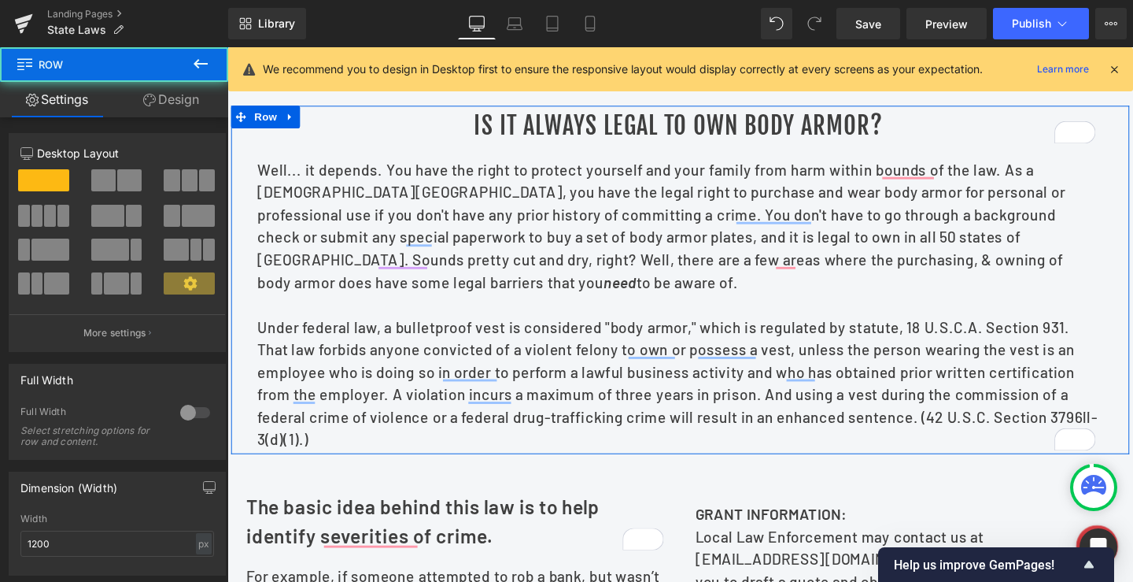
click at [183, 281] on icon at bounding box center [189, 282] width 13 height 13
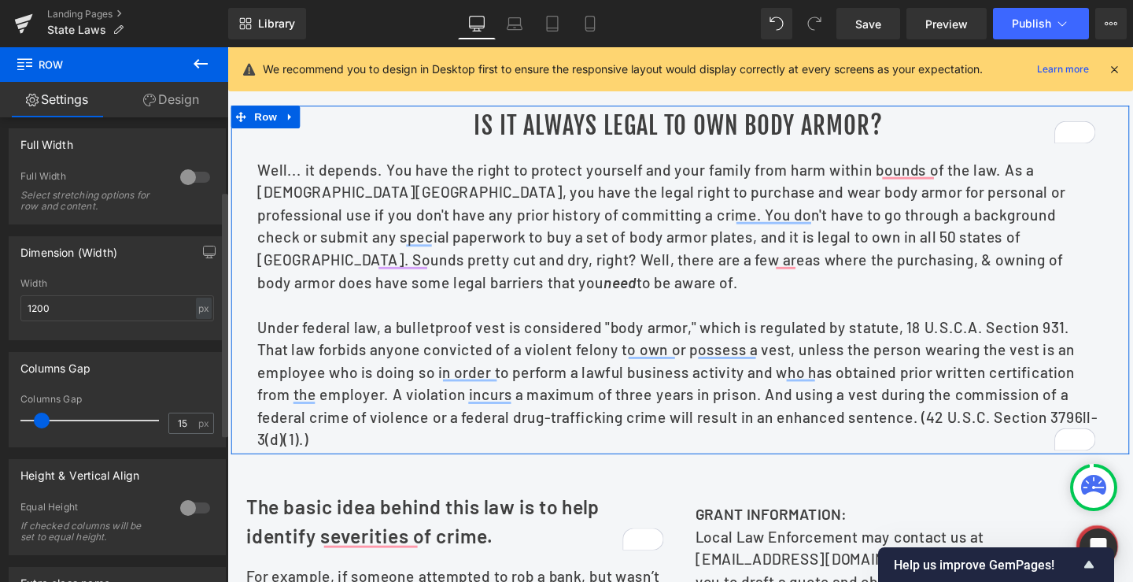
scroll to position [236, 0]
click at [172, 421] on input "15" at bounding box center [183, 422] width 28 height 20
click at [266, 129] on span "Row" at bounding box center [267, 121] width 31 height 24
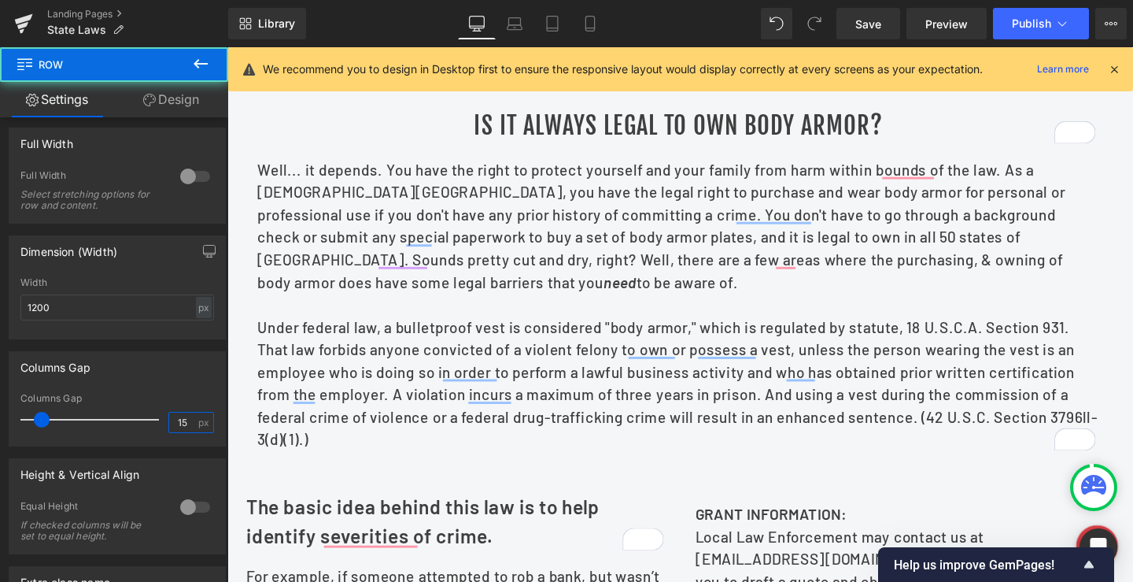
scroll to position [589, 0]
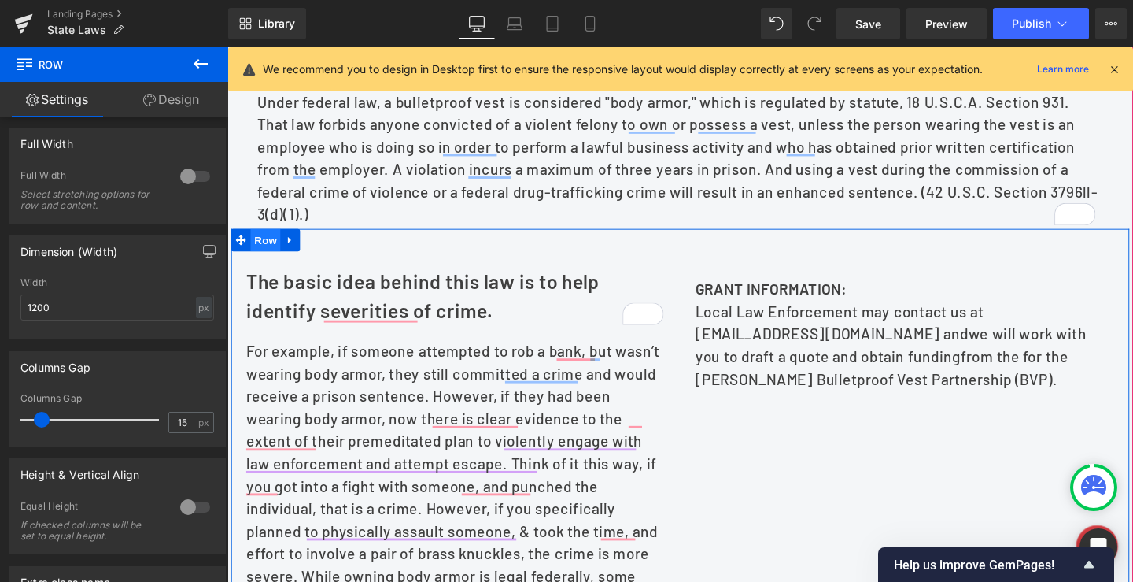
click at [256, 262] on span "Row" at bounding box center [267, 250] width 31 height 24
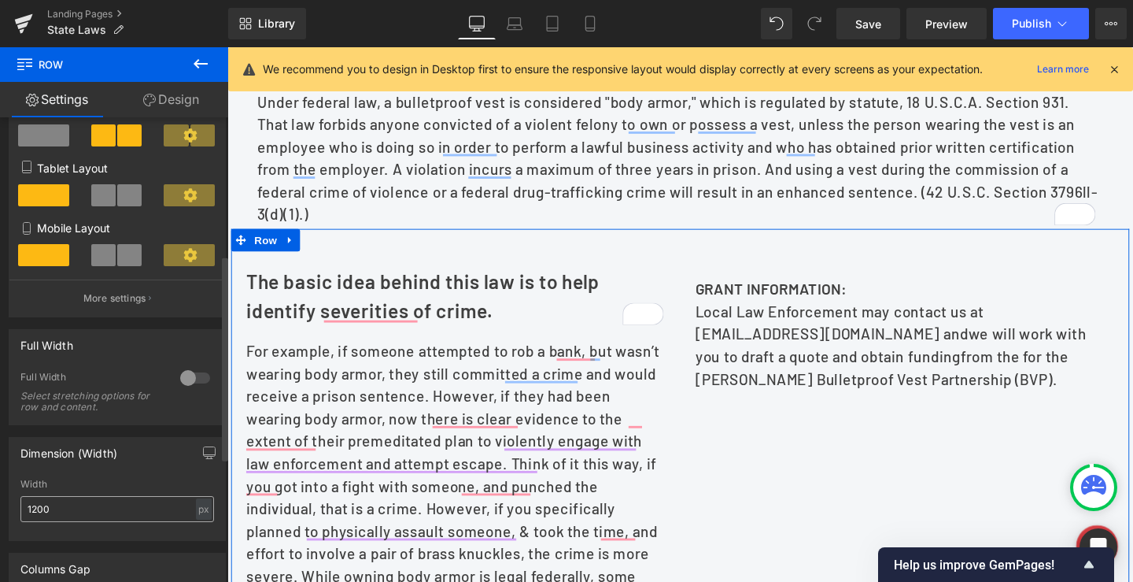
scroll to position [315, 0]
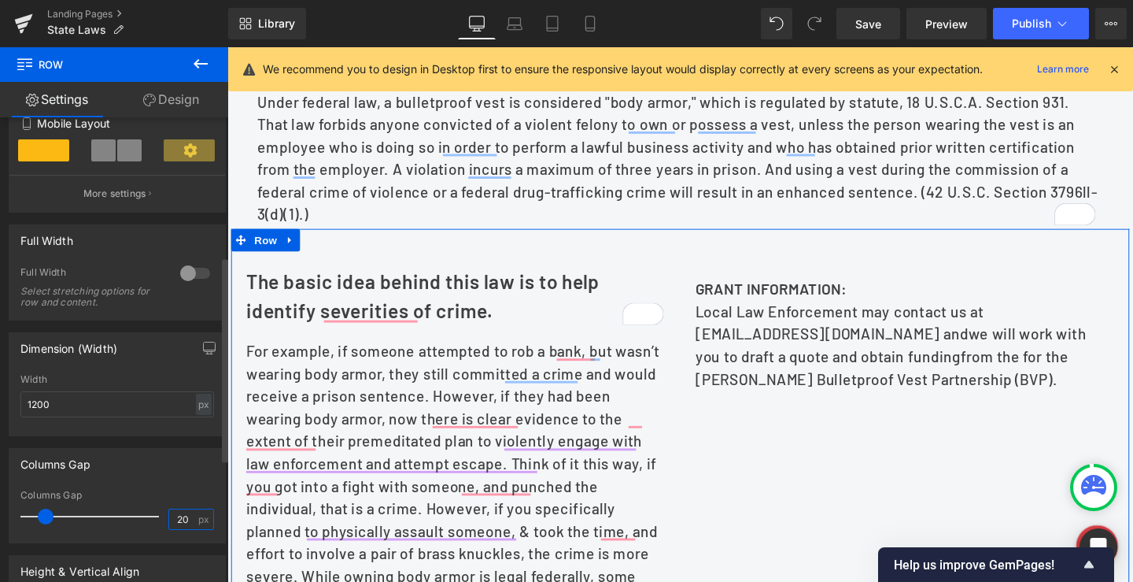
click at [170, 516] on input "20" at bounding box center [183, 519] width 28 height 20
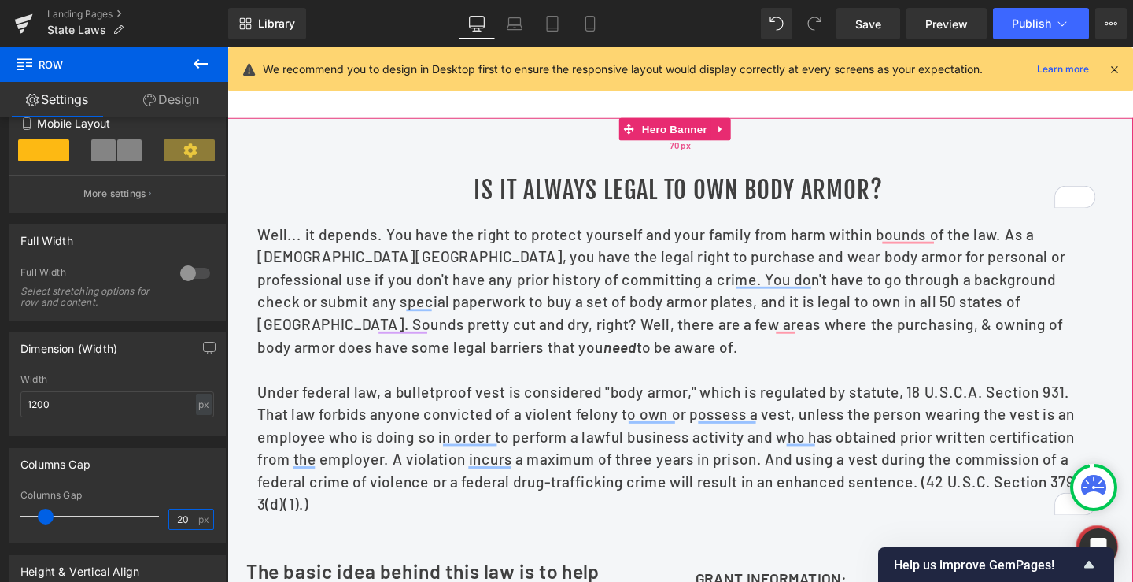
scroll to position [195, 0]
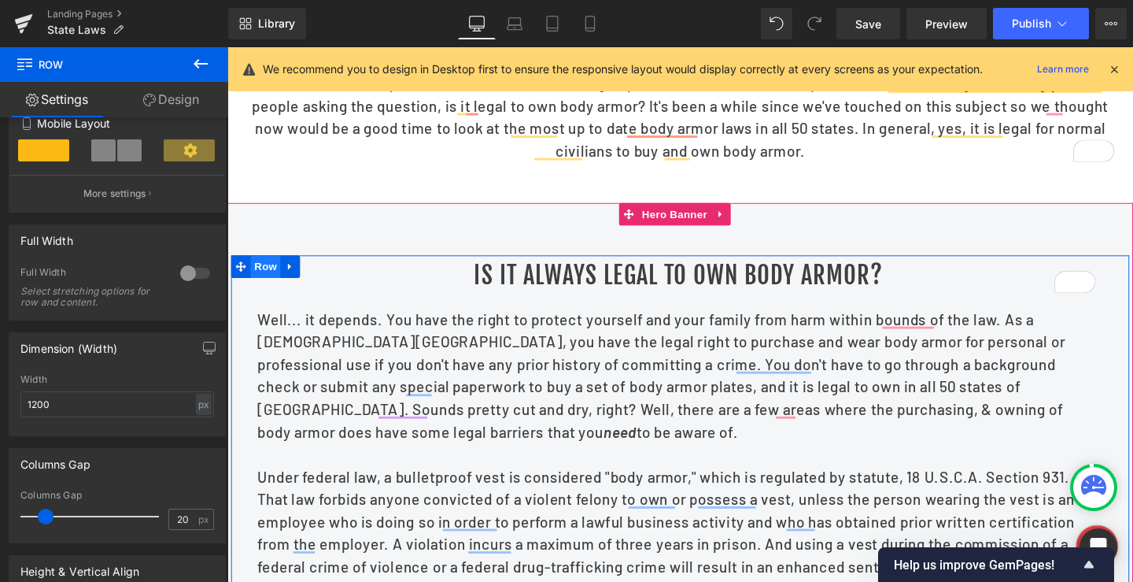
click at [265, 290] on span "Row" at bounding box center [267, 278] width 31 height 24
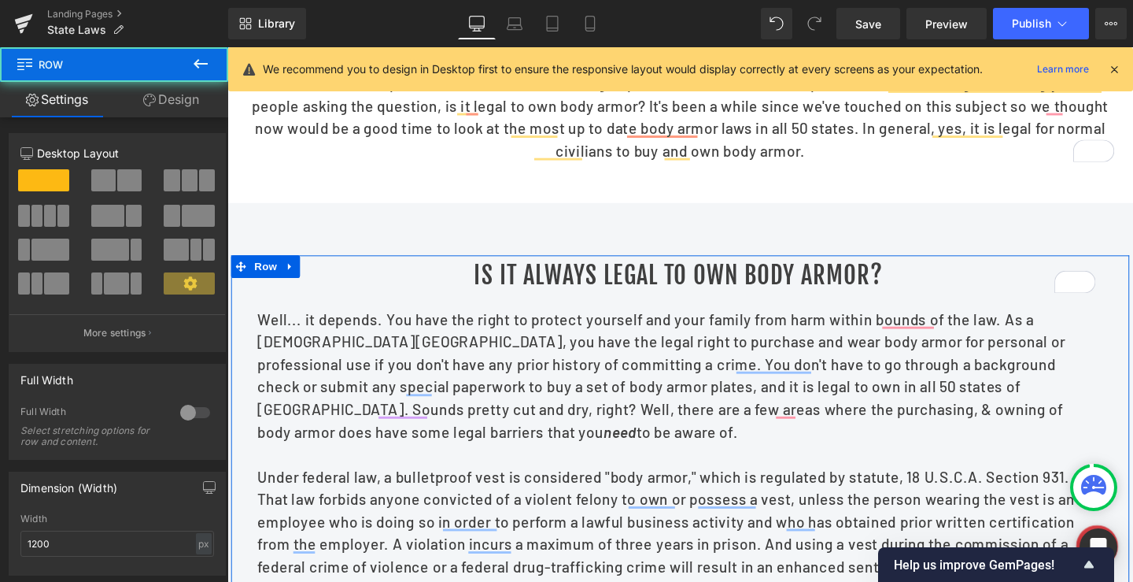
click at [180, 98] on link "Design" at bounding box center [171, 99] width 114 height 35
click at [0, 0] on div "Spacing" at bounding box center [0, 0] width 0 height 0
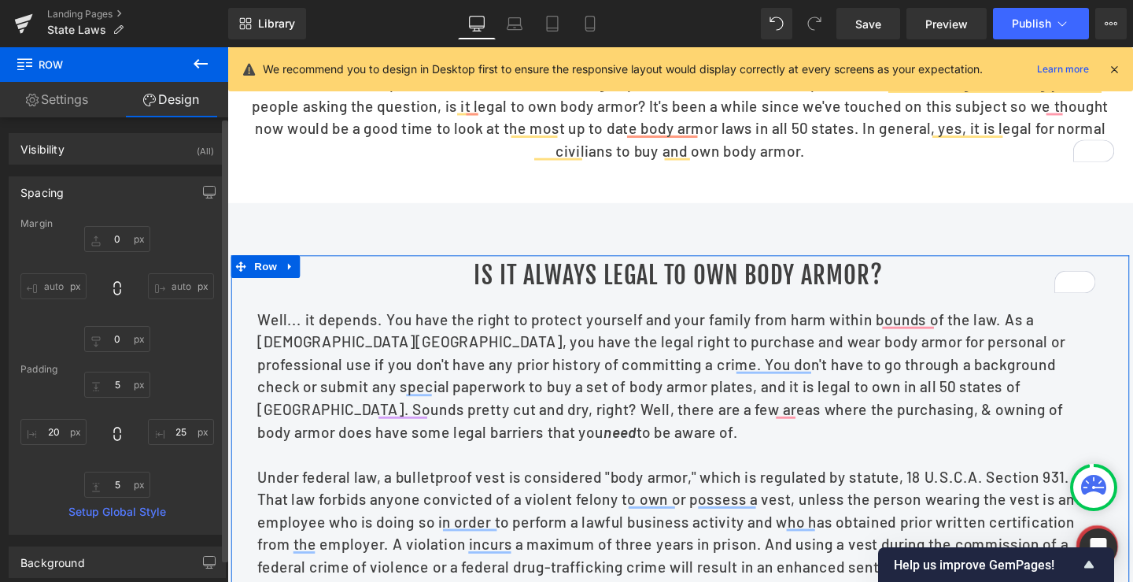
type input "0"
type input "5"
type input "25"
type input "5"
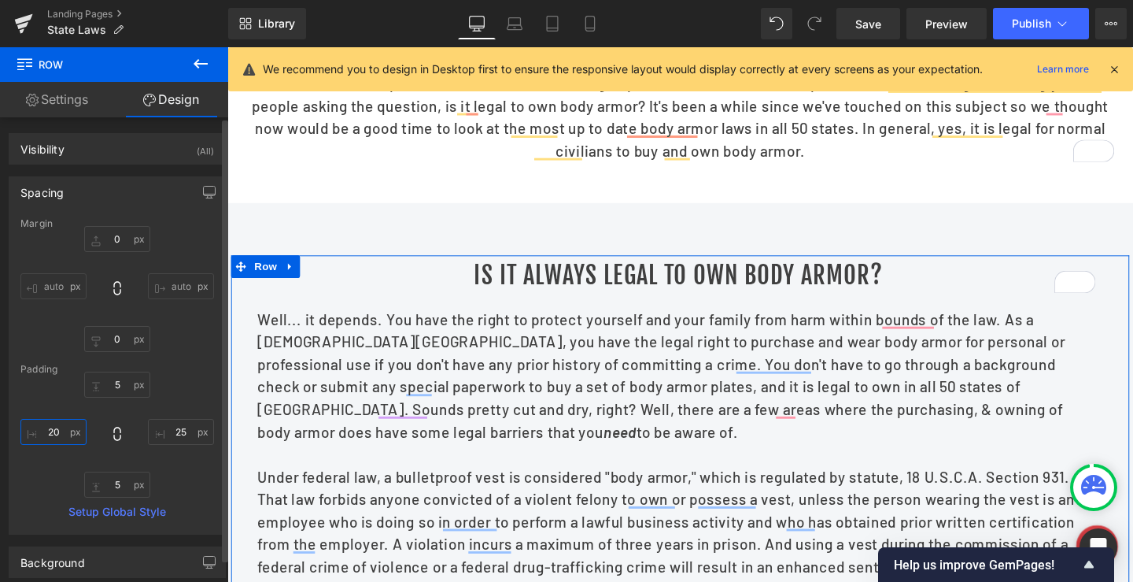
click at [50, 436] on input "20" at bounding box center [53, 432] width 66 height 26
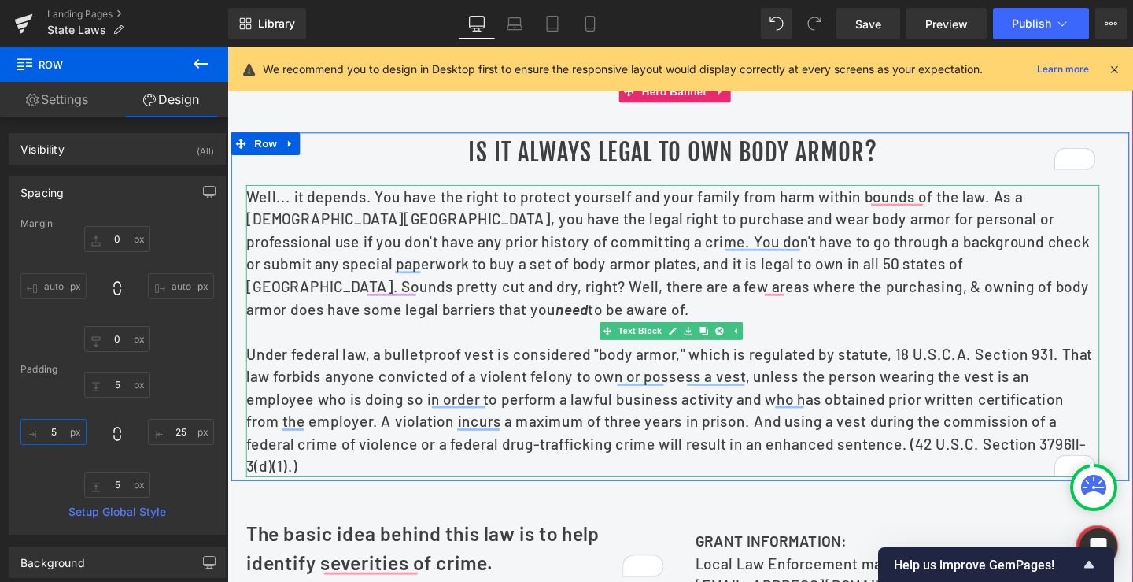
scroll to position [431, 0]
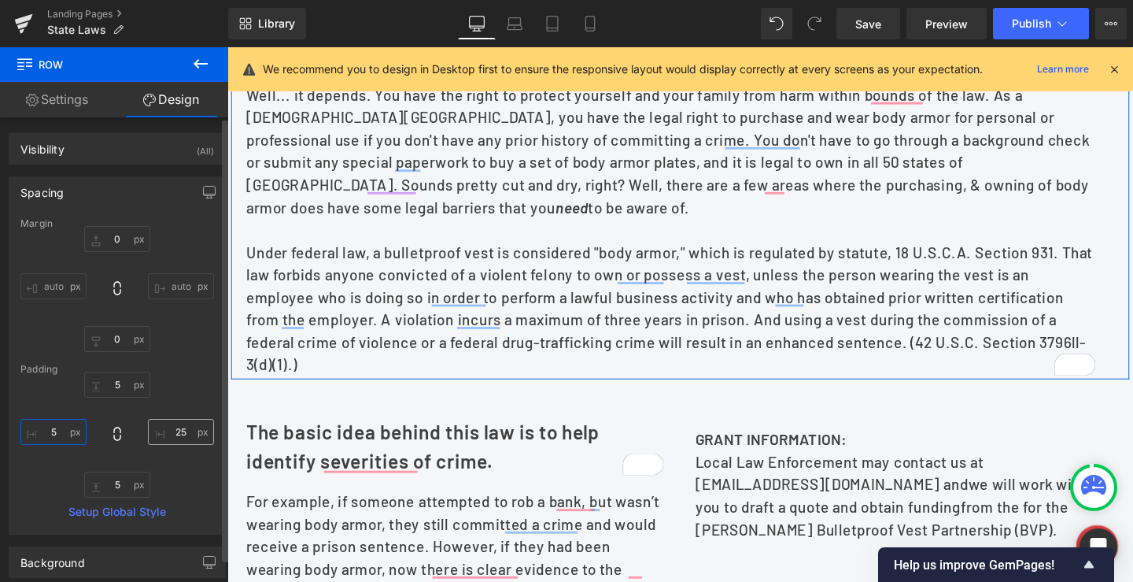
type input "5"
click at [180, 430] on input "25" at bounding box center [181, 432] width 66 height 26
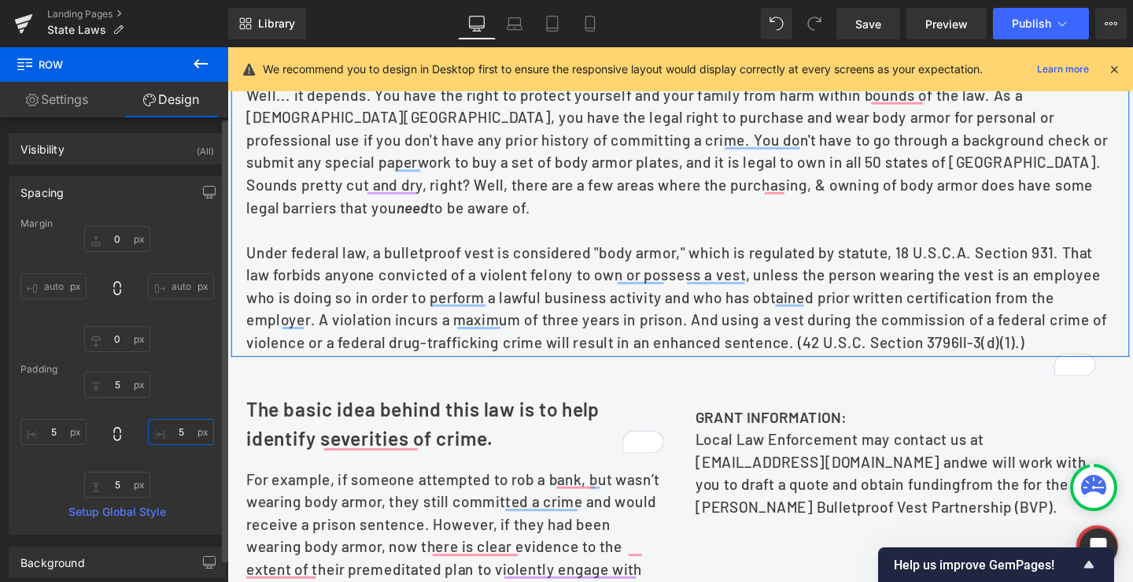
type input "5"
click at [187, 404] on div "5px 5 5 5 5px 5 5 5" at bounding box center [117, 434] width 194 height 126
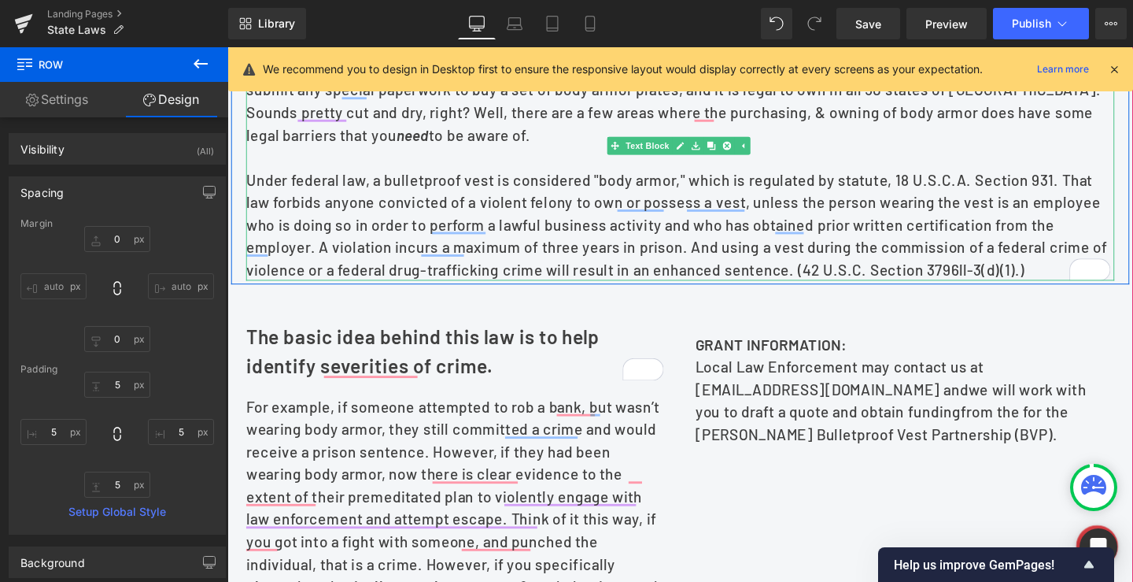
scroll to position [589, 0]
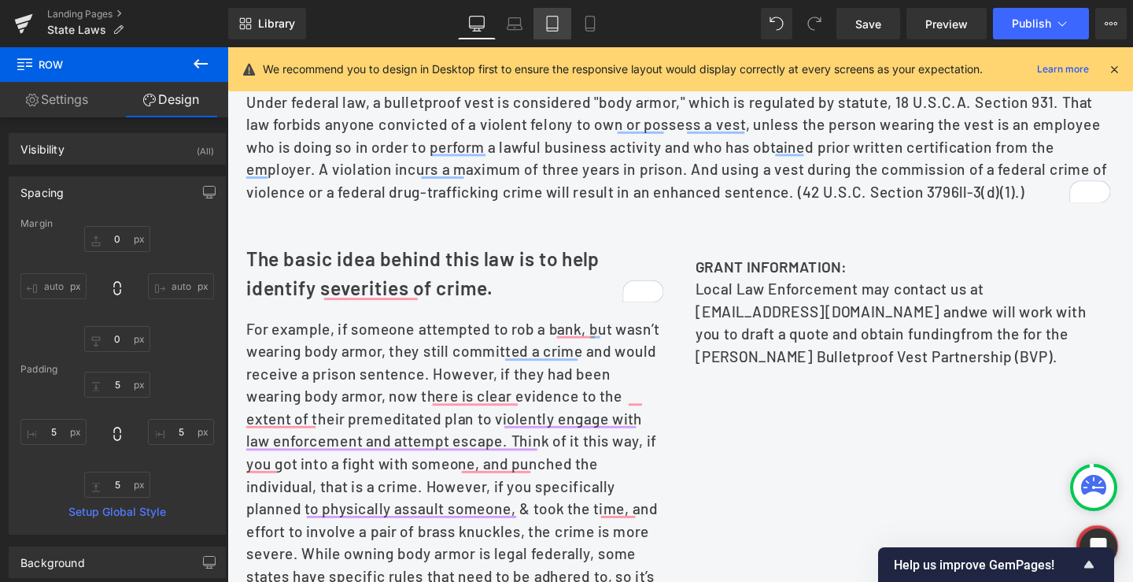
click at [558, 31] on icon at bounding box center [552, 24] width 11 height 15
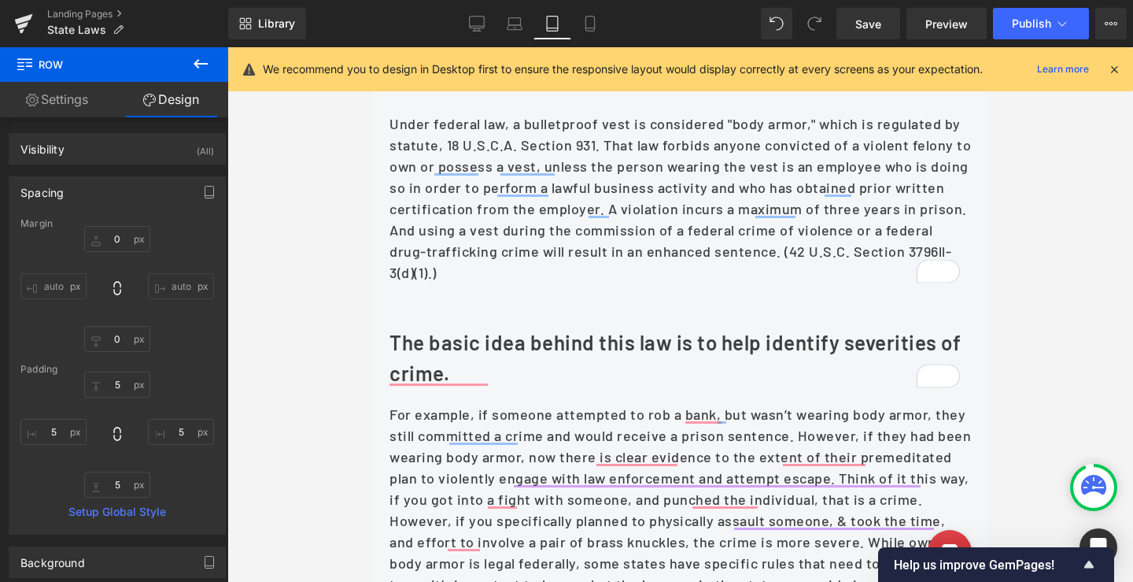
type input "0"
type input "5"
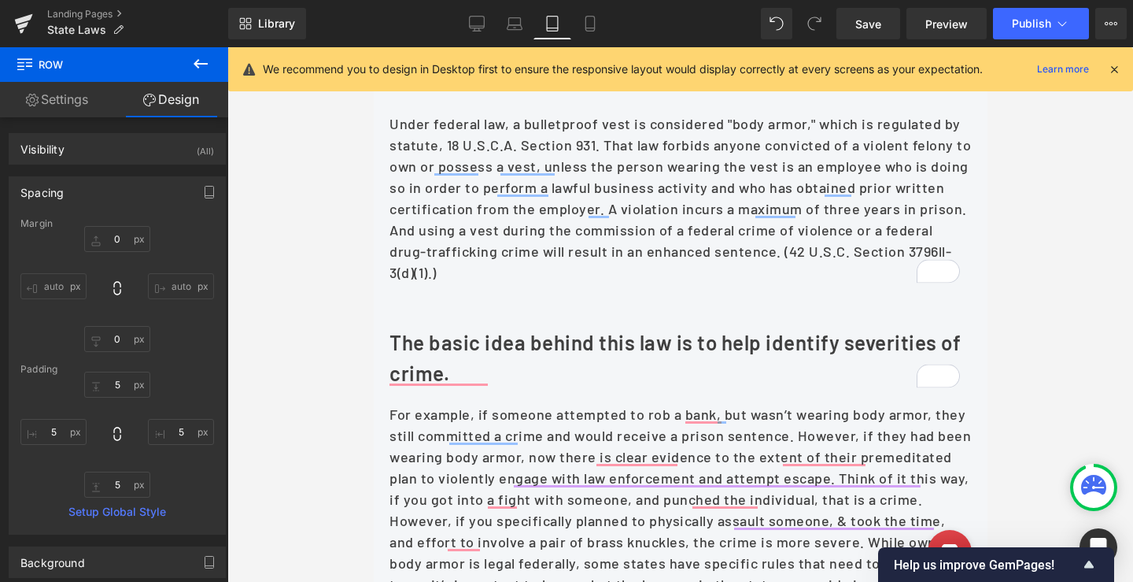
type input "5"
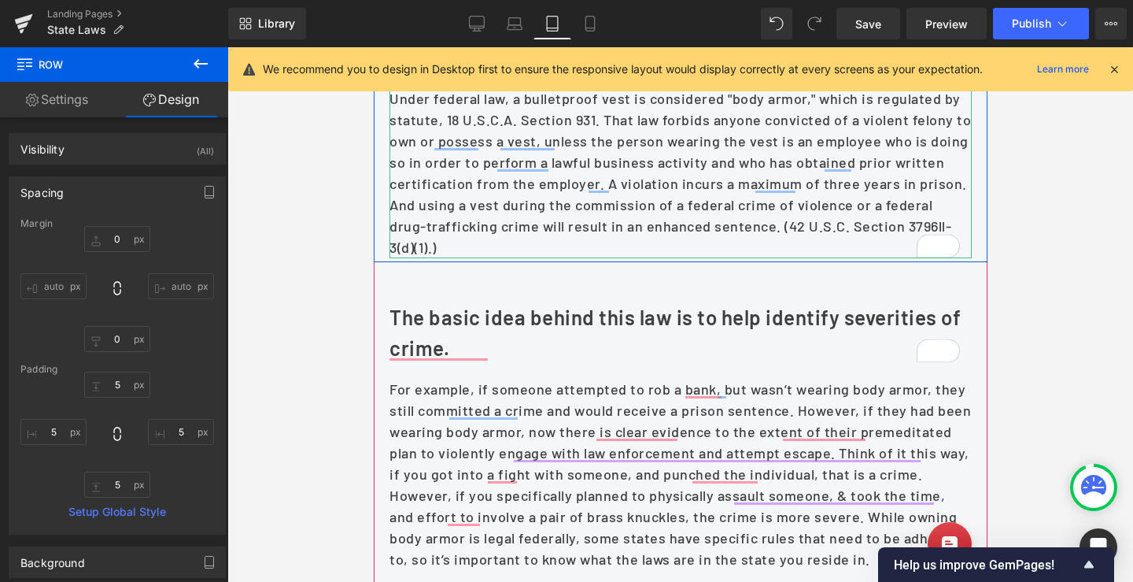
scroll to position [630, 0]
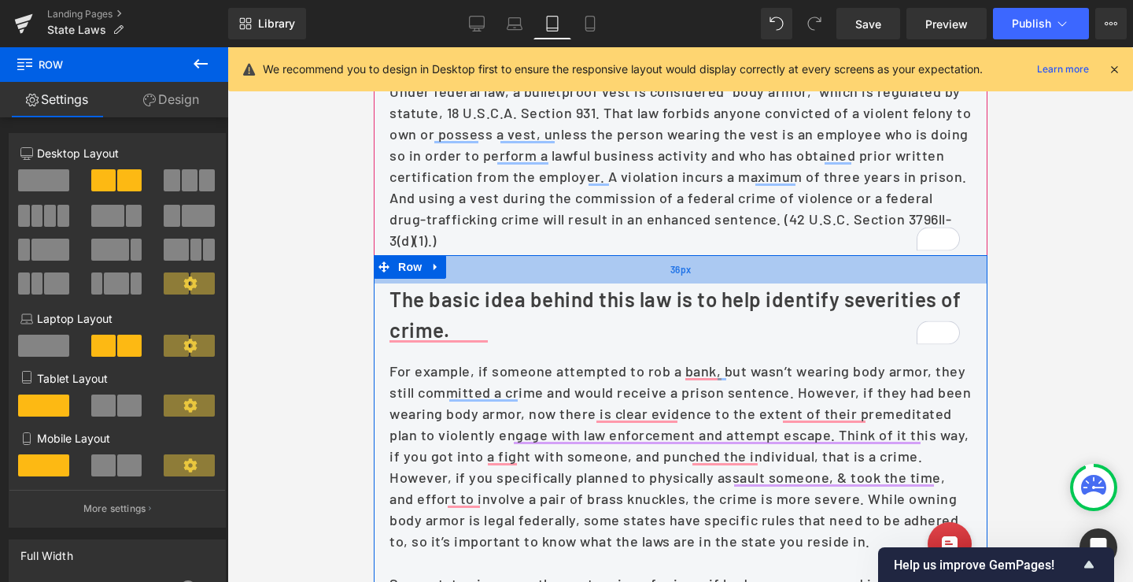
drag, startPoint x: 558, startPoint y: 287, endPoint x: 564, endPoint y: 276, distance: 12.7
click at [564, 276] on div "36px" at bounding box center [680, 269] width 614 height 28
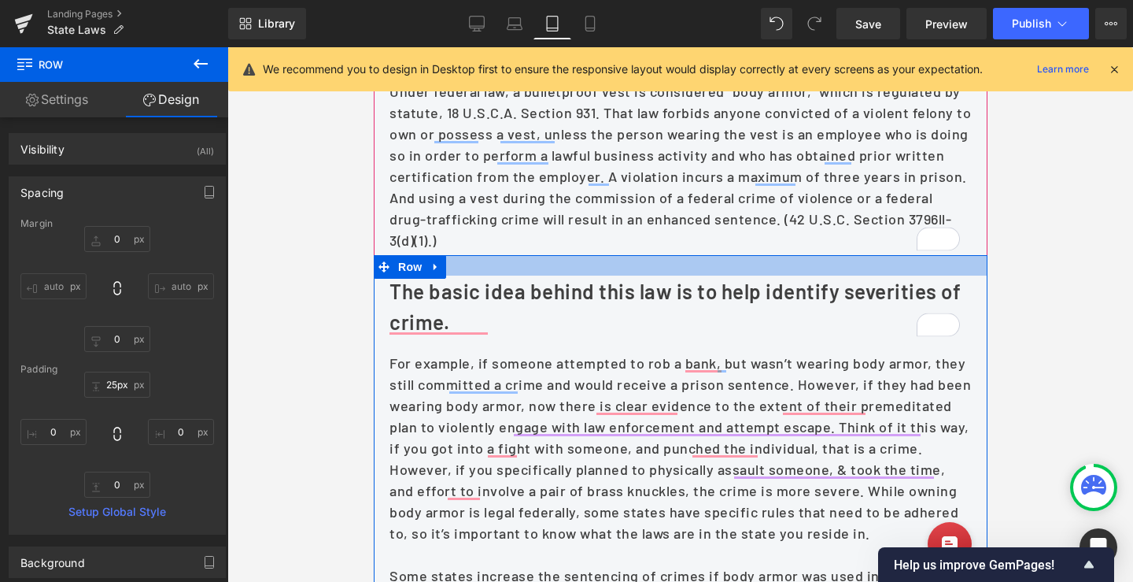
type input "24px"
drag, startPoint x: 541, startPoint y: 272, endPoint x: 556, endPoint y: 263, distance: 17.7
click at [556, 263] on div at bounding box center [680, 264] width 614 height 19
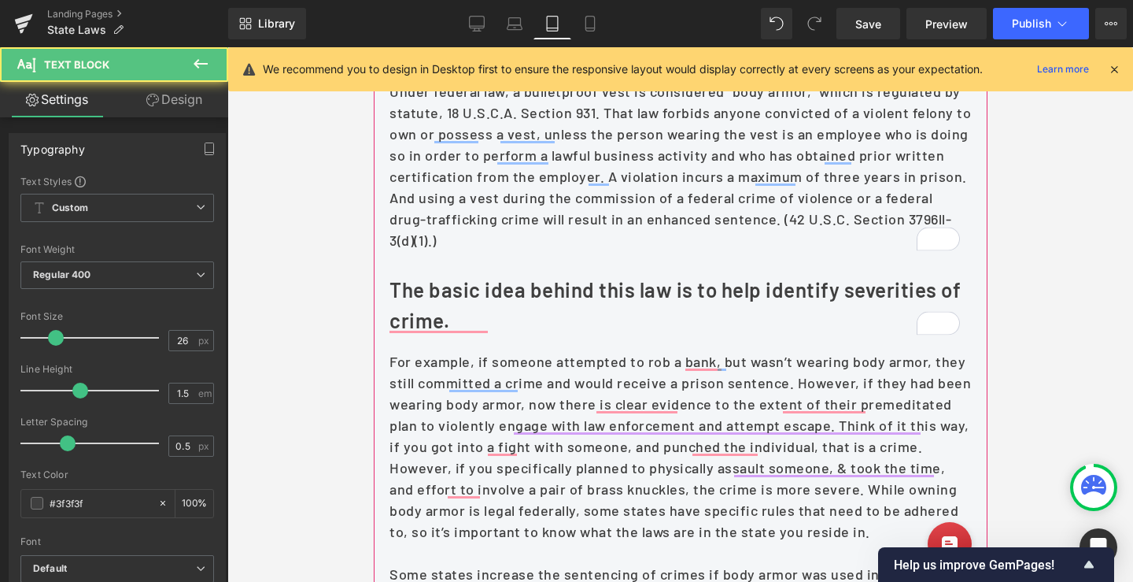
click at [511, 306] on p "The basic idea behind this law is to help identify severities of crime." at bounding box center [680, 304] width 582 height 61
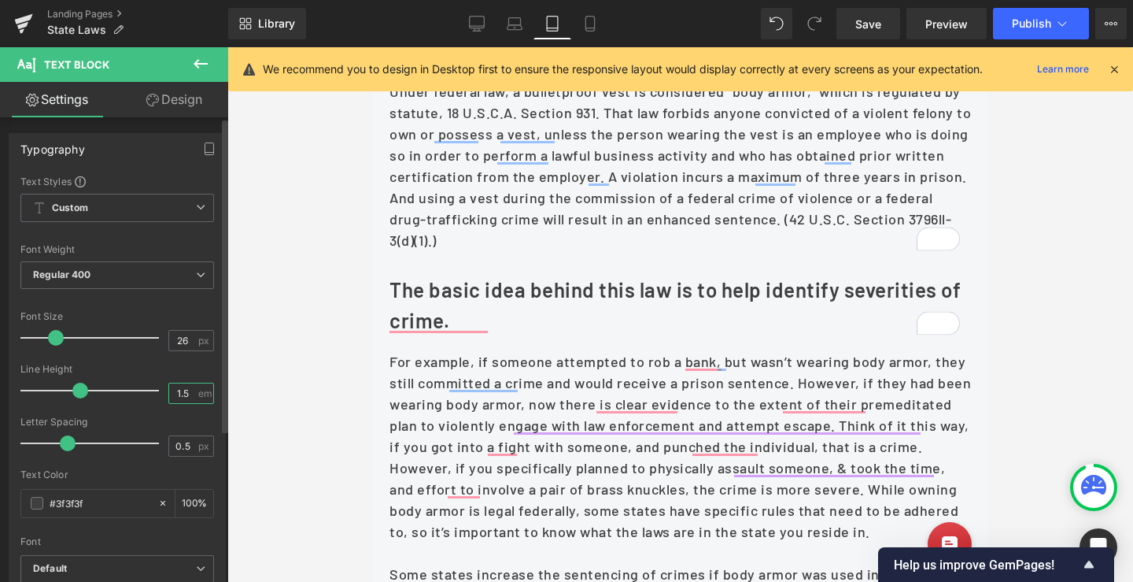
click at [179, 394] on input "1.5" at bounding box center [183, 393] width 28 height 20
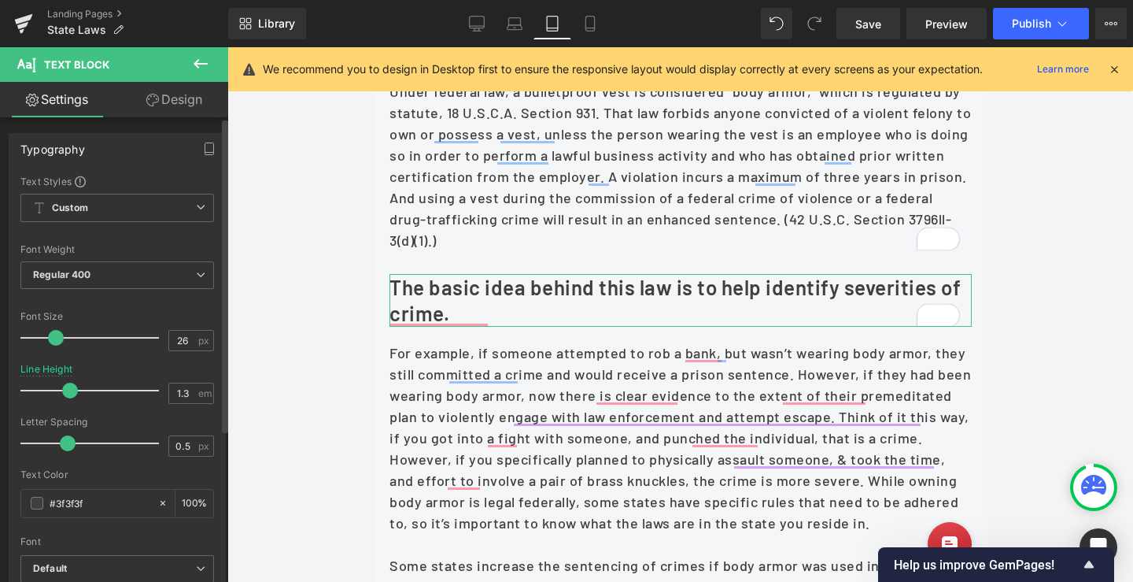
click at [190, 370] on div "Line Height 1.3 em" at bounding box center [117, 390] width 194 height 53
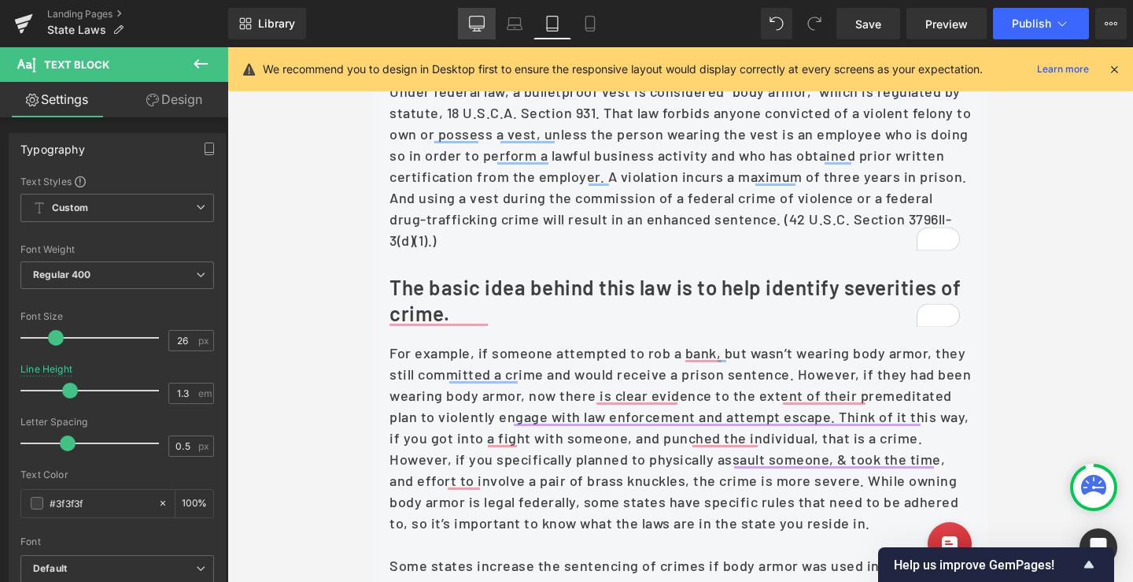
drag, startPoint x: 405, startPoint y: 179, endPoint x: 484, endPoint y: 24, distance: 173.9
click at [484, 24] on icon at bounding box center [477, 24] width 16 height 16
type input "1.5"
type input "100"
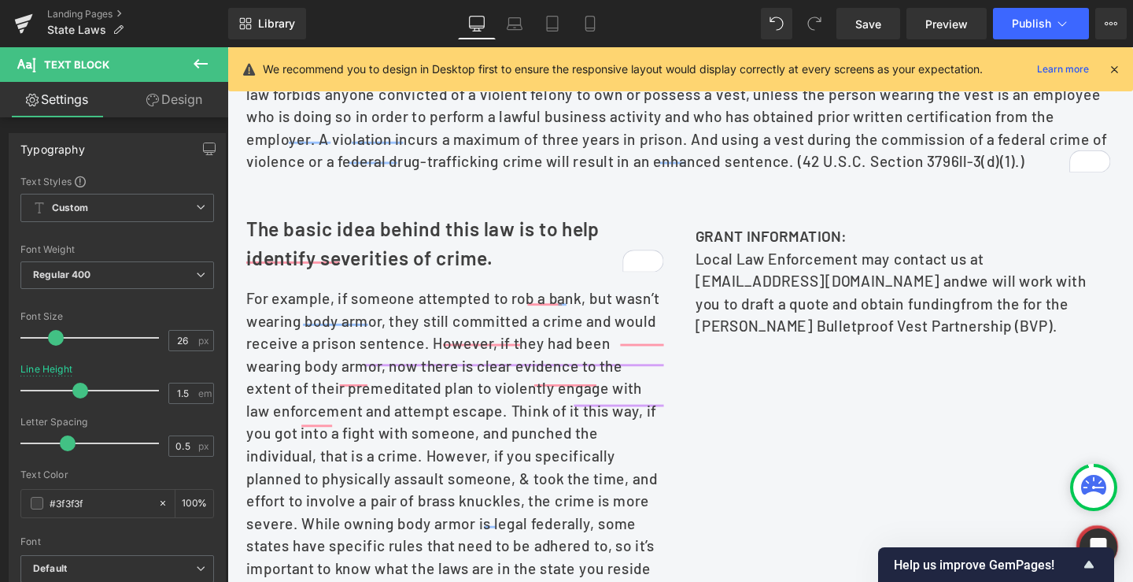
scroll to position [588, 0]
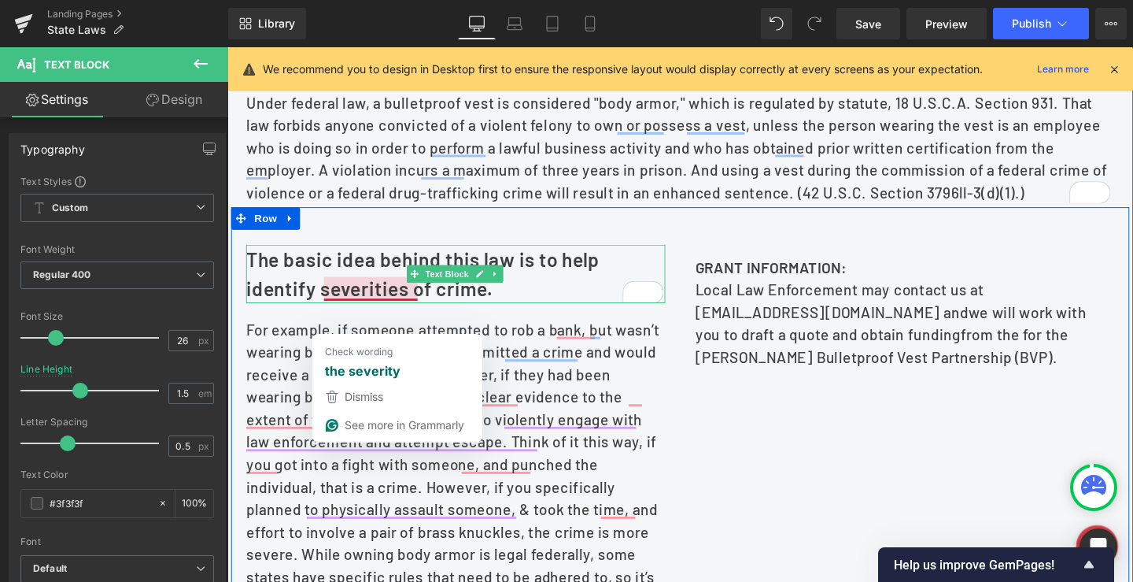
click at [312, 297] on b "The basic idea behind this law is to help identify severities of crime." at bounding box center [433, 285] width 372 height 55
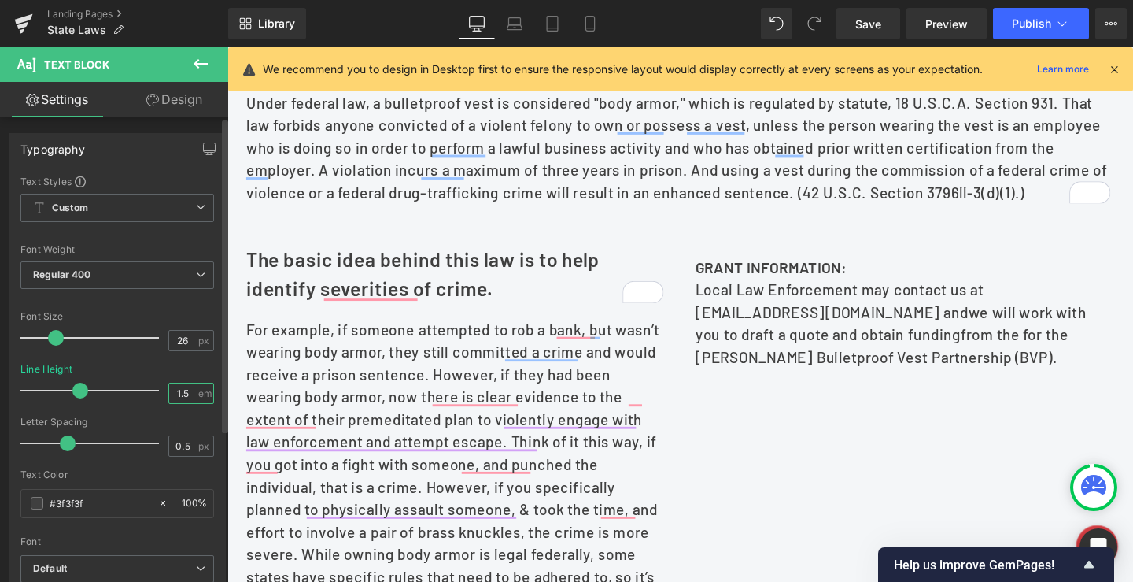
drag, startPoint x: 179, startPoint y: 395, endPoint x: 188, endPoint y: 395, distance: 9.4
click at [188, 395] on input "1.5" at bounding box center [183, 393] width 28 height 20
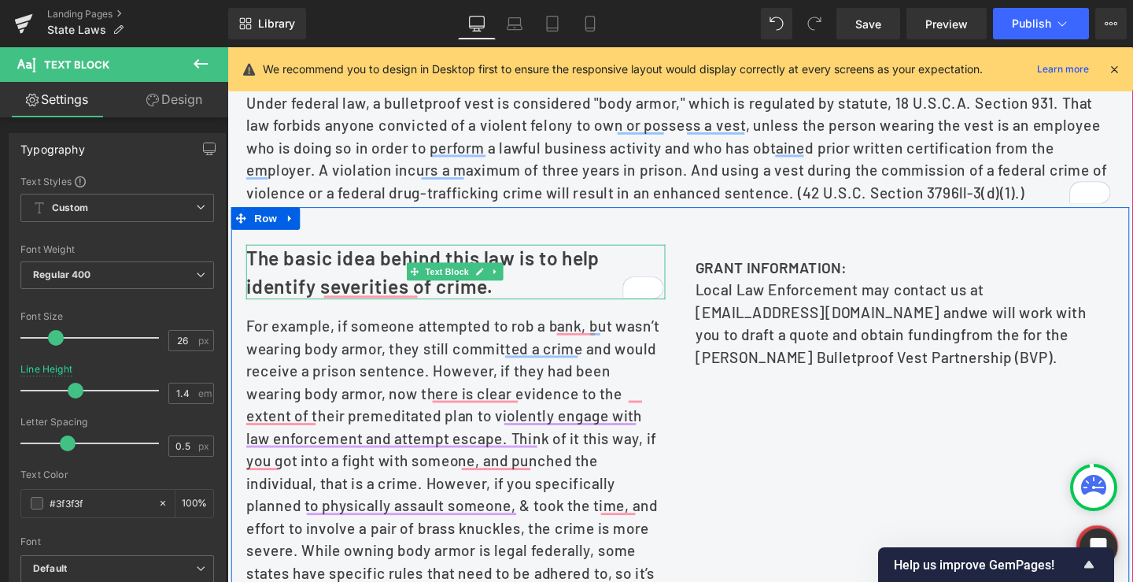
click at [523, 282] on b "The basic idea behind this law is to help identify severities of crime." at bounding box center [433, 283] width 372 height 53
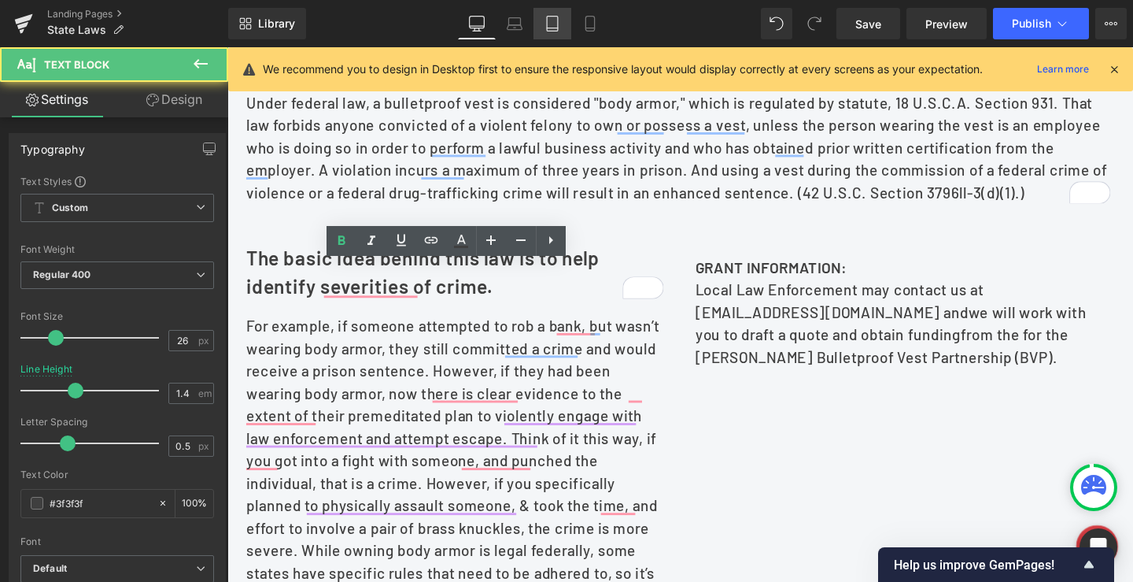
click at [519, 19] on icon at bounding box center [515, 24] width 16 height 16
type input "1.5"
type input "100"
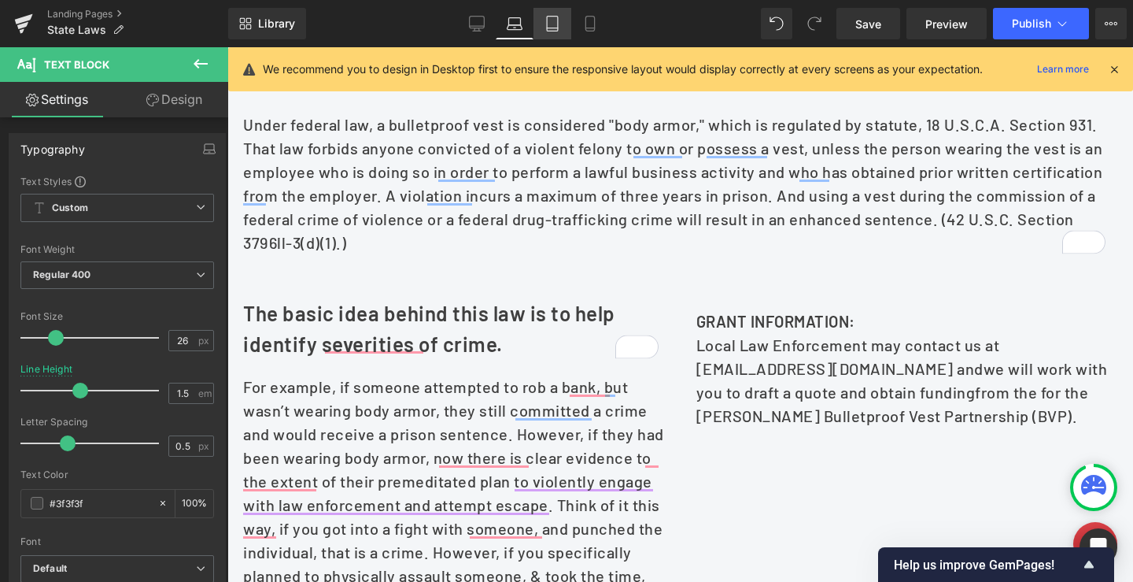
scroll to position [611, 0]
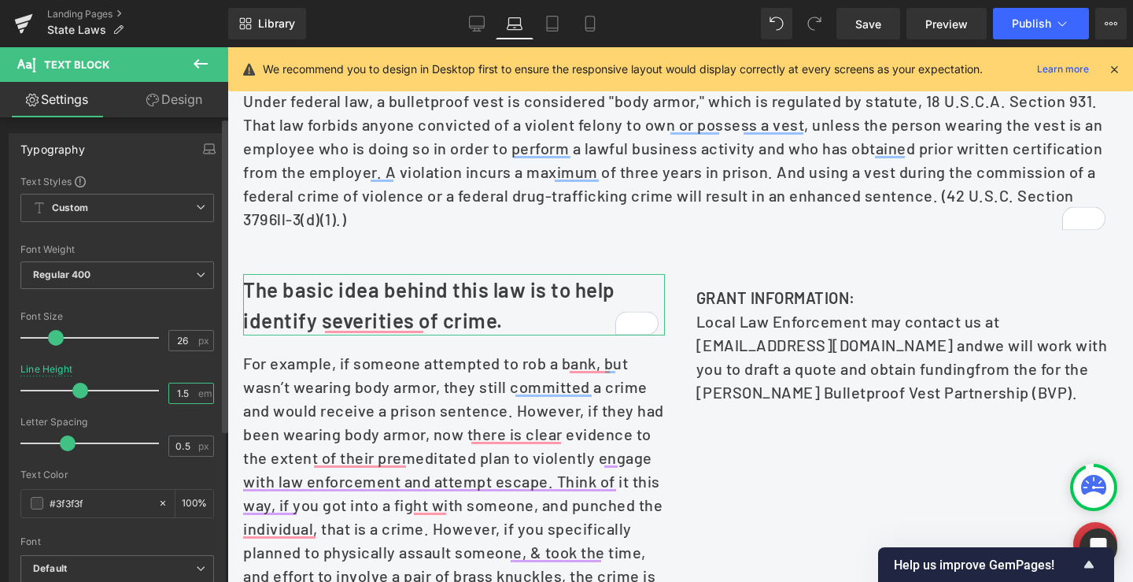
click at [187, 392] on input "1.5" at bounding box center [183, 393] width 28 height 20
click at [198, 371] on div "Line Height 1.4 em" at bounding box center [117, 390] width 194 height 53
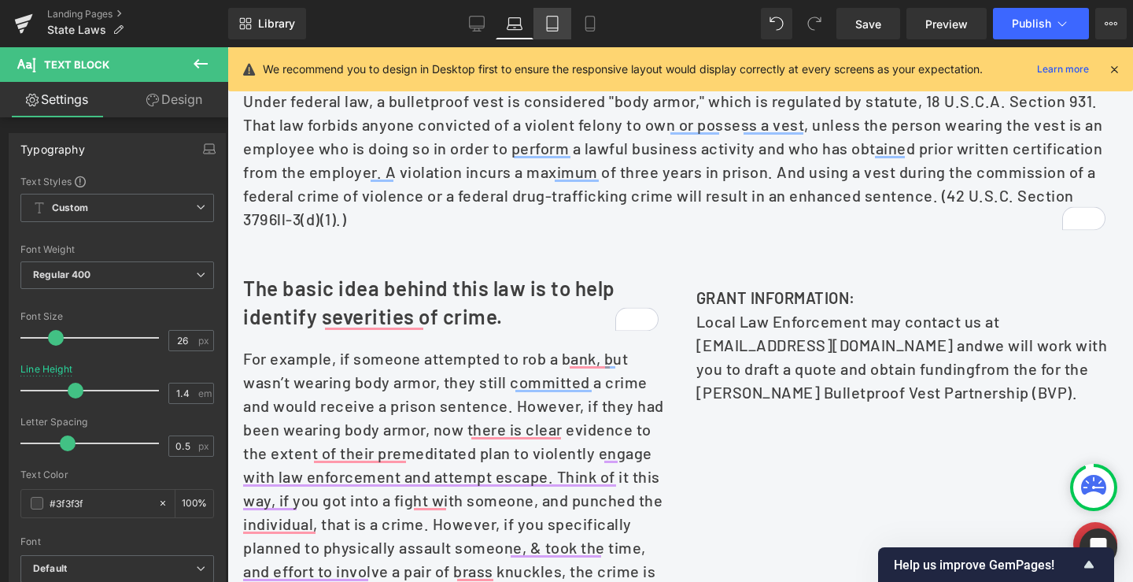
click at [548, 22] on icon at bounding box center [553, 24] width 16 height 16
type input "1.3"
type input "100"
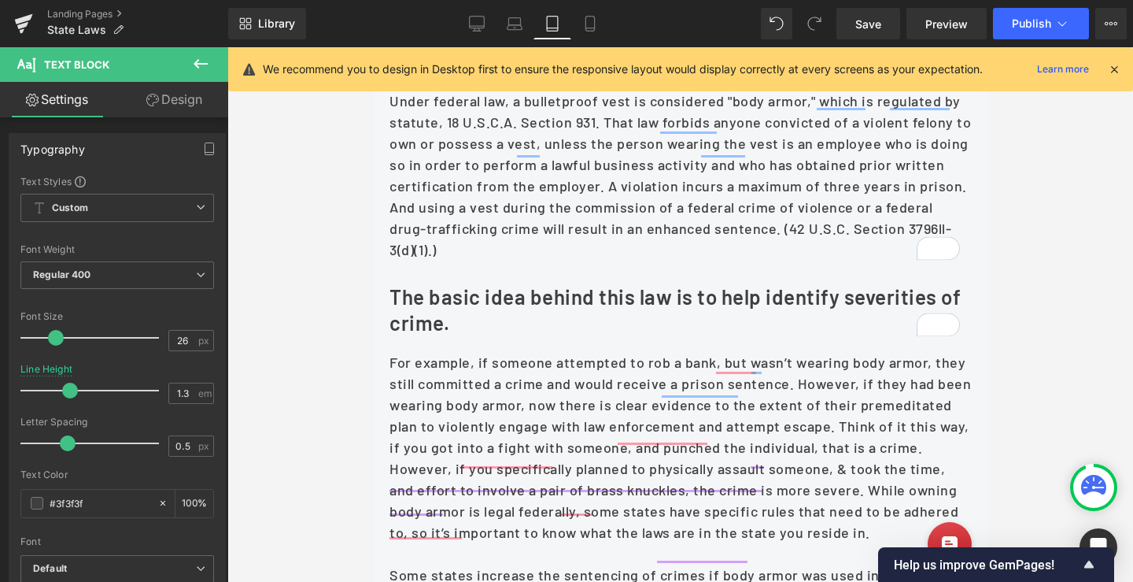
scroll to position [630, 0]
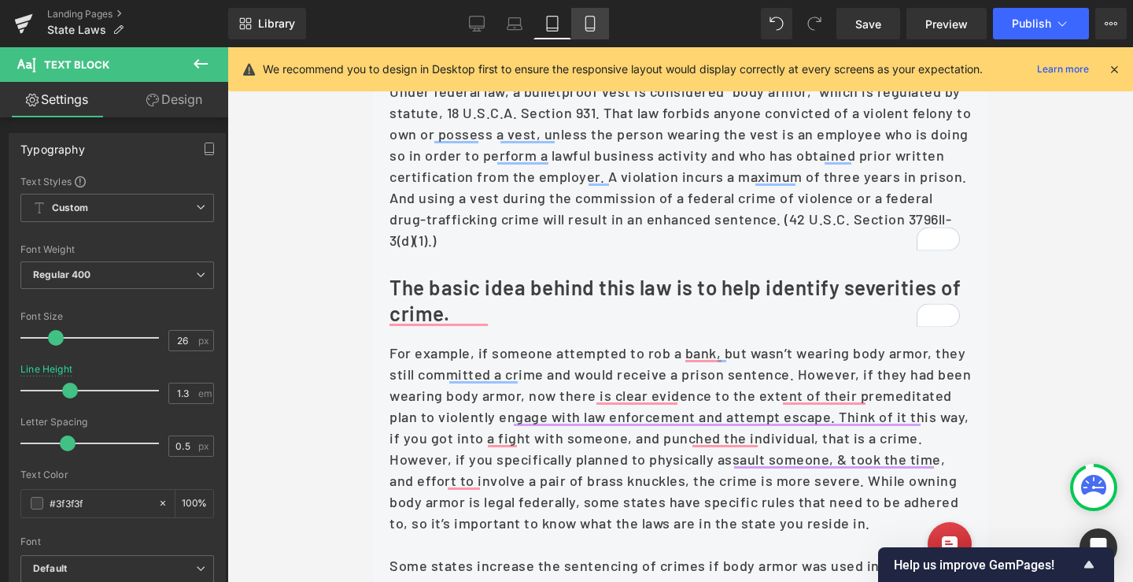
click at [584, 19] on icon at bounding box center [590, 24] width 16 height 16
type input "1.5"
type input "100"
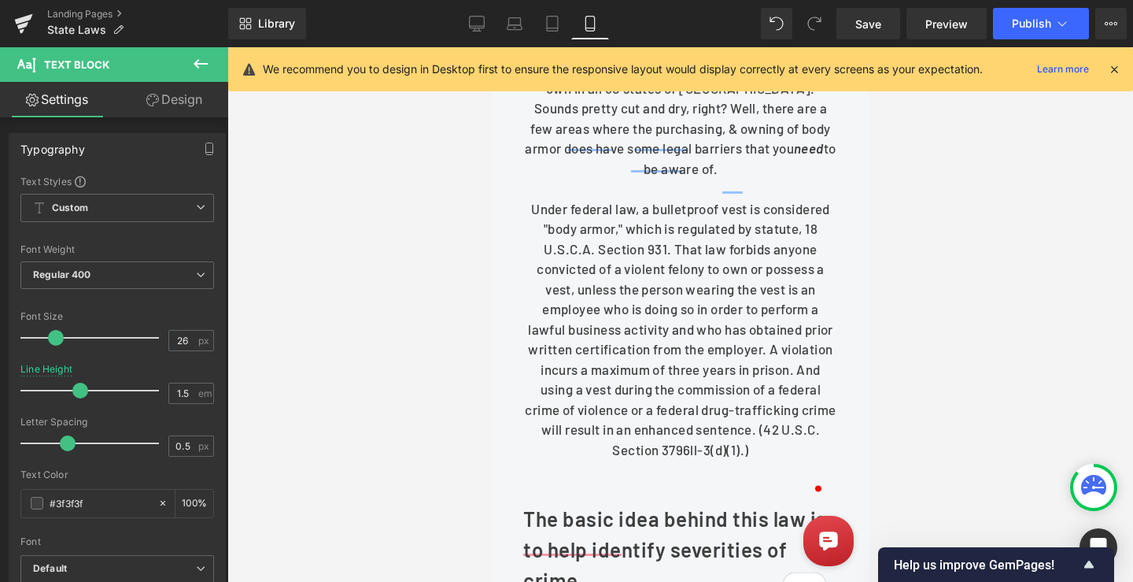
scroll to position [880, 0]
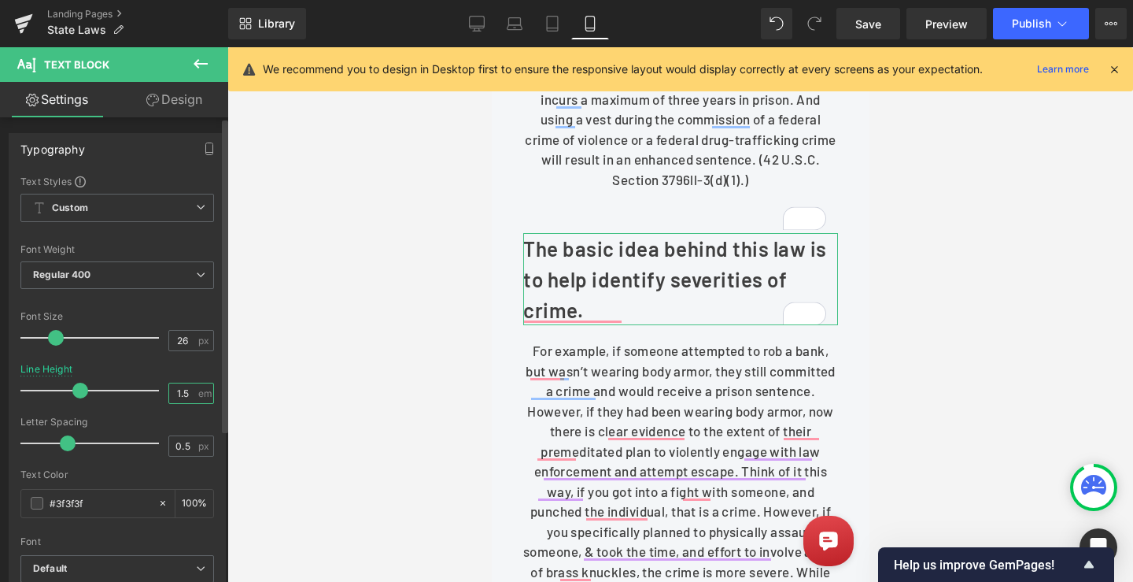
click at [185, 393] on input "1.5" at bounding box center [183, 393] width 28 height 20
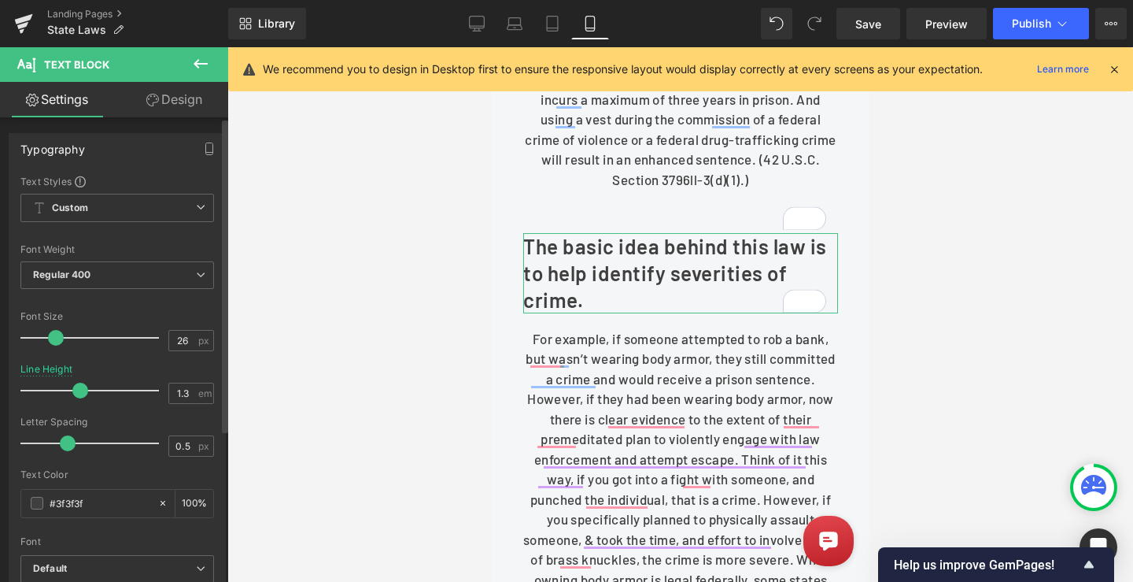
click at [206, 362] on div at bounding box center [117, 358] width 194 height 10
drag, startPoint x: 179, startPoint y: 392, endPoint x: 199, endPoint y: 367, distance: 31.3
click at [190, 391] on input "1.3" at bounding box center [183, 393] width 28 height 20
type input "1.2"
click at [199, 367] on div "Line Height 1.2 em" at bounding box center [117, 390] width 194 height 53
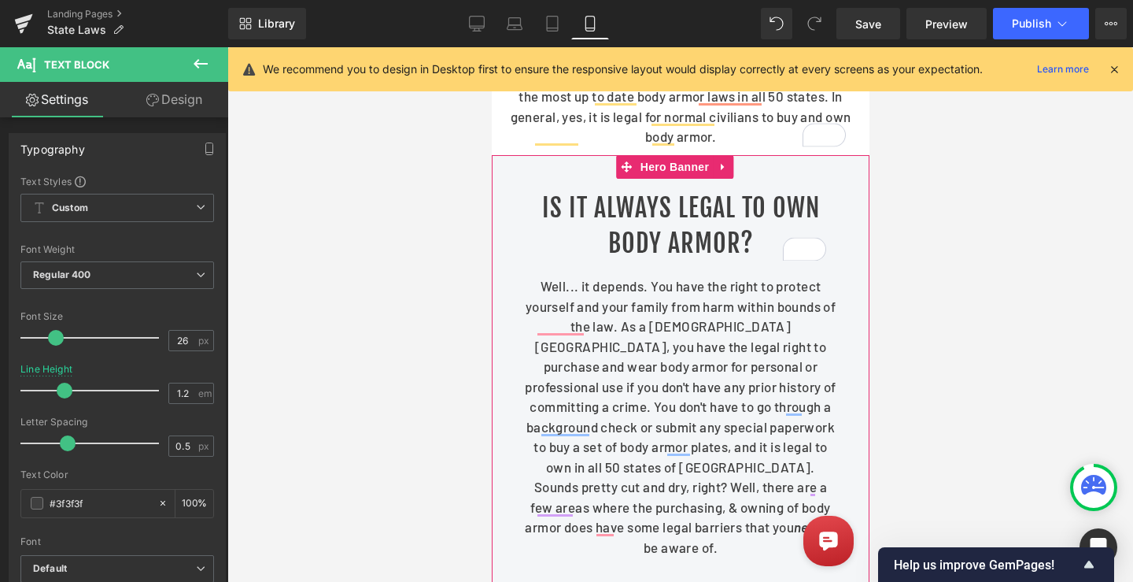
scroll to position [172, 0]
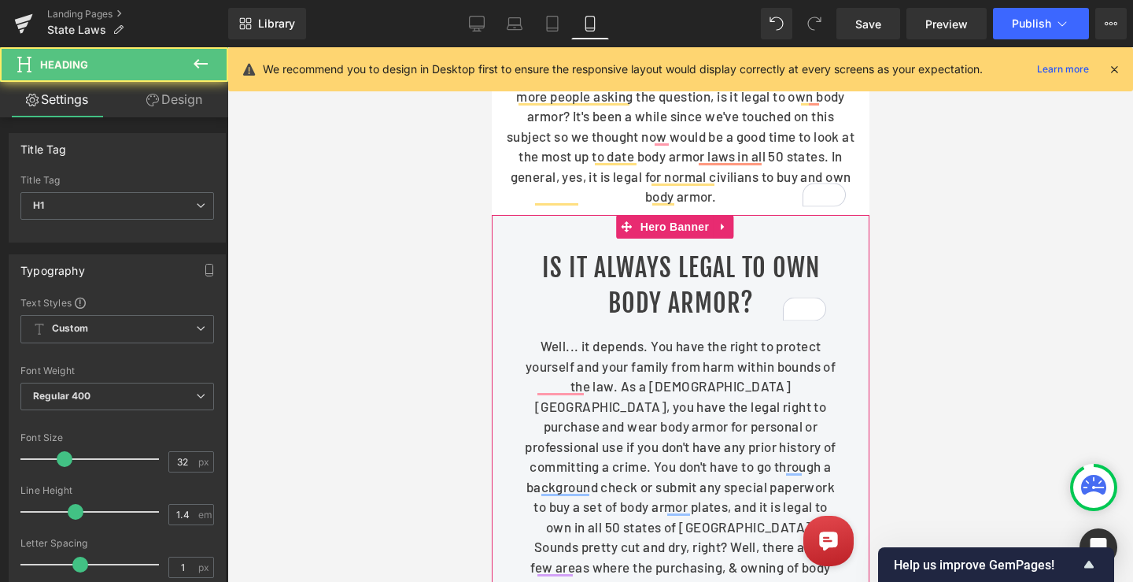
click at [669, 296] on h1 "Is it always legal to own body armor?" at bounding box center [680, 285] width 315 height 71
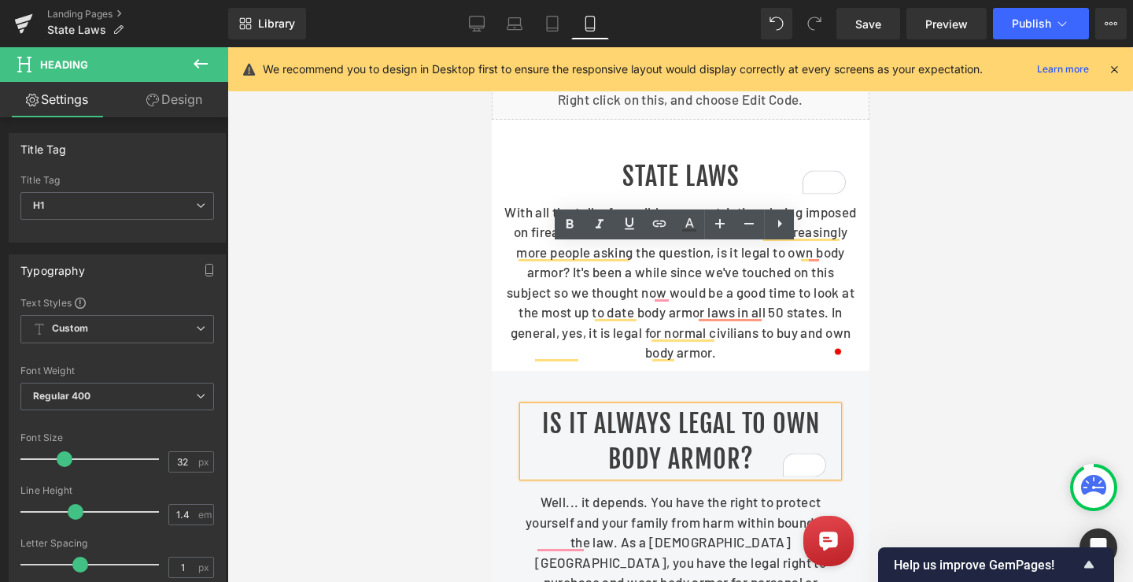
scroll to position [0, 0]
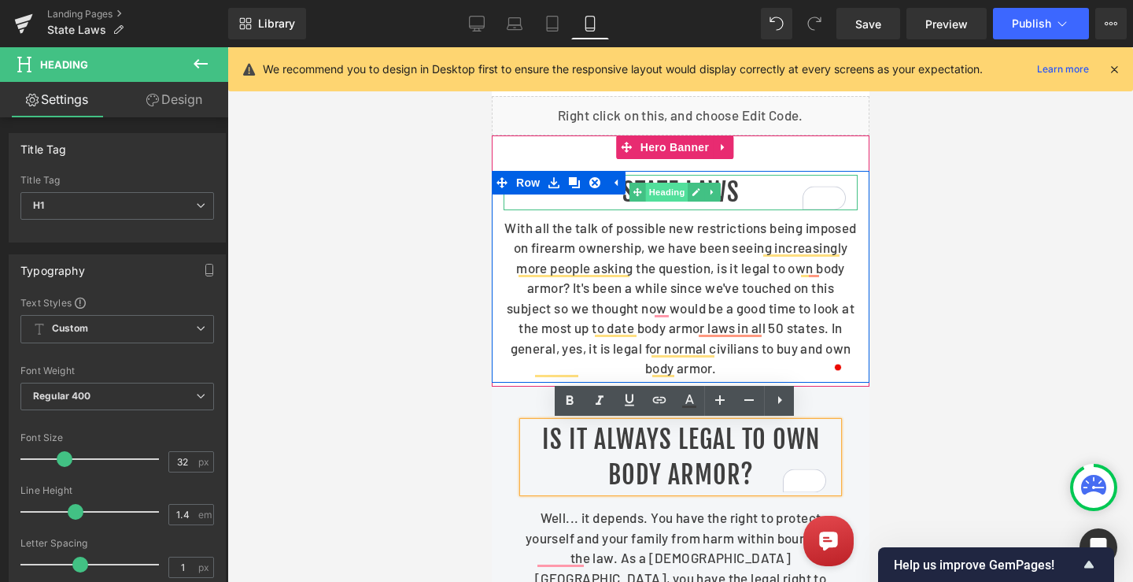
click at [669, 190] on span "Heading" at bounding box center [665, 192] width 42 height 19
click at [728, 190] on h1 "State Laws" at bounding box center [680, 192] width 354 height 35
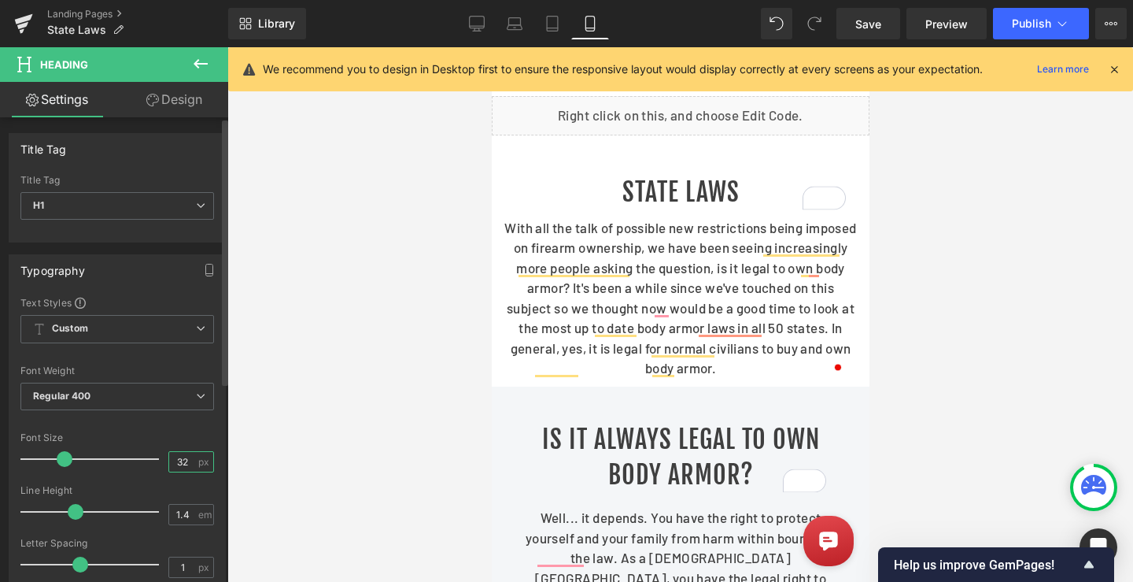
click at [177, 460] on input "32" at bounding box center [183, 462] width 28 height 20
type input "28"
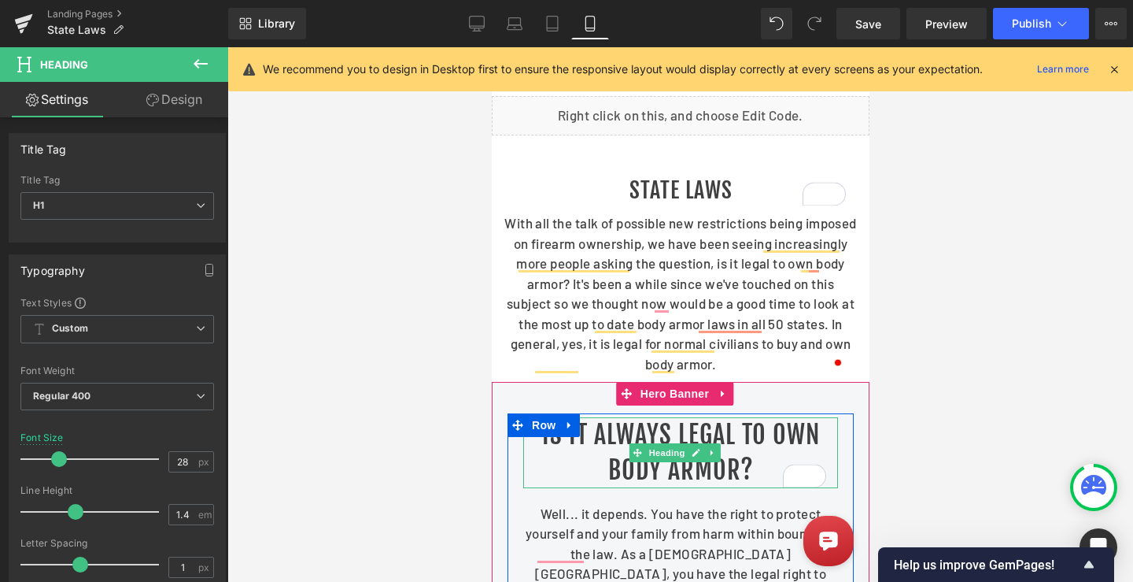
click at [679, 454] on span "Heading" at bounding box center [665, 452] width 42 height 19
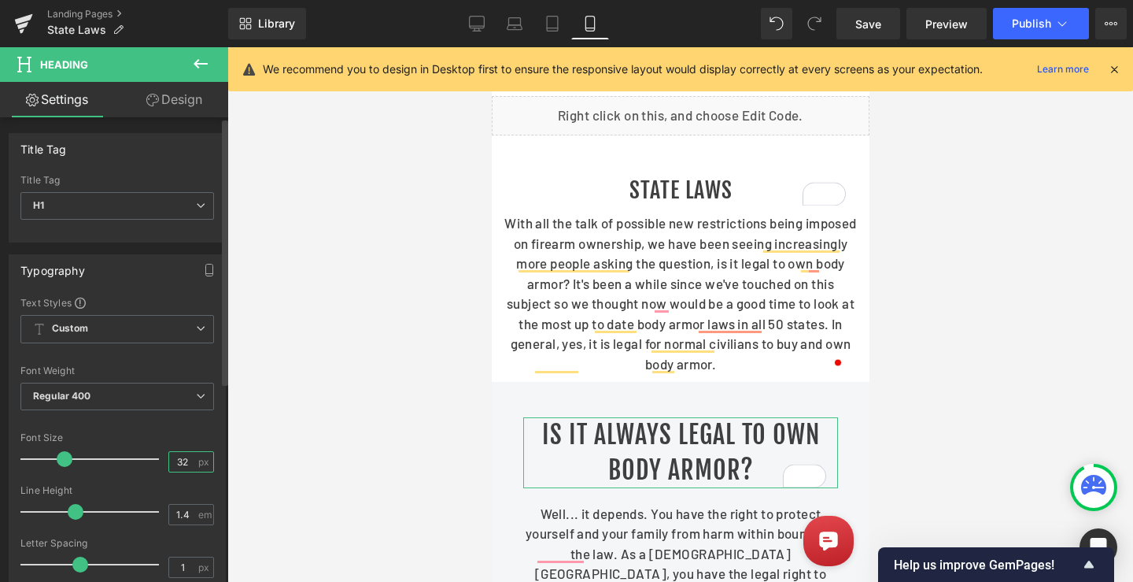
click at [178, 457] on input "32" at bounding box center [183, 462] width 28 height 20
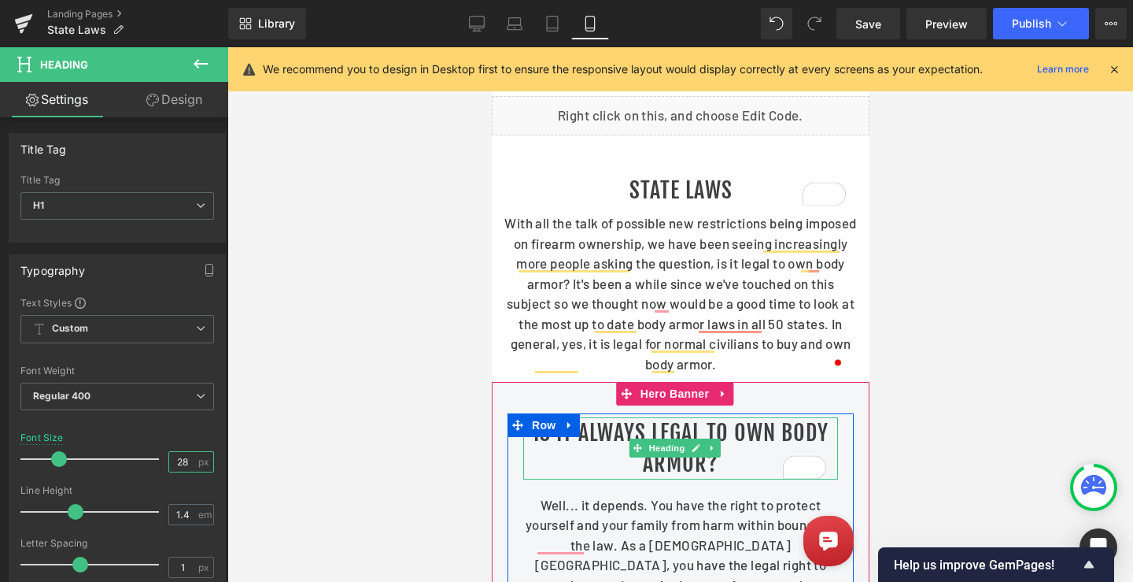
type input "28"
click at [596, 445] on h1 "Is it always legal to own body armor?" at bounding box center [680, 447] width 315 height 61
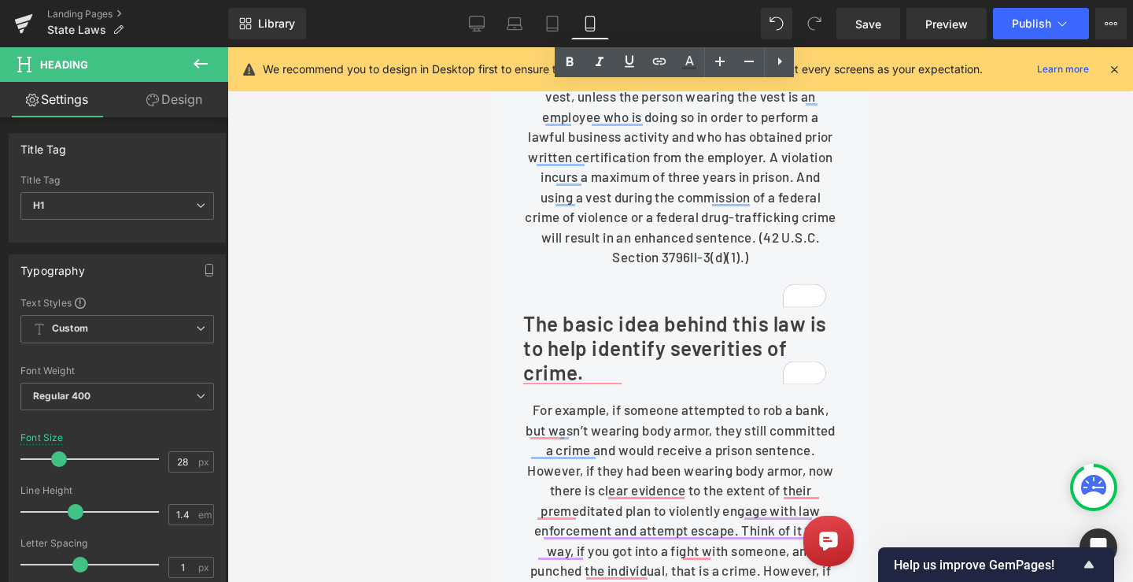
scroll to position [866, 0]
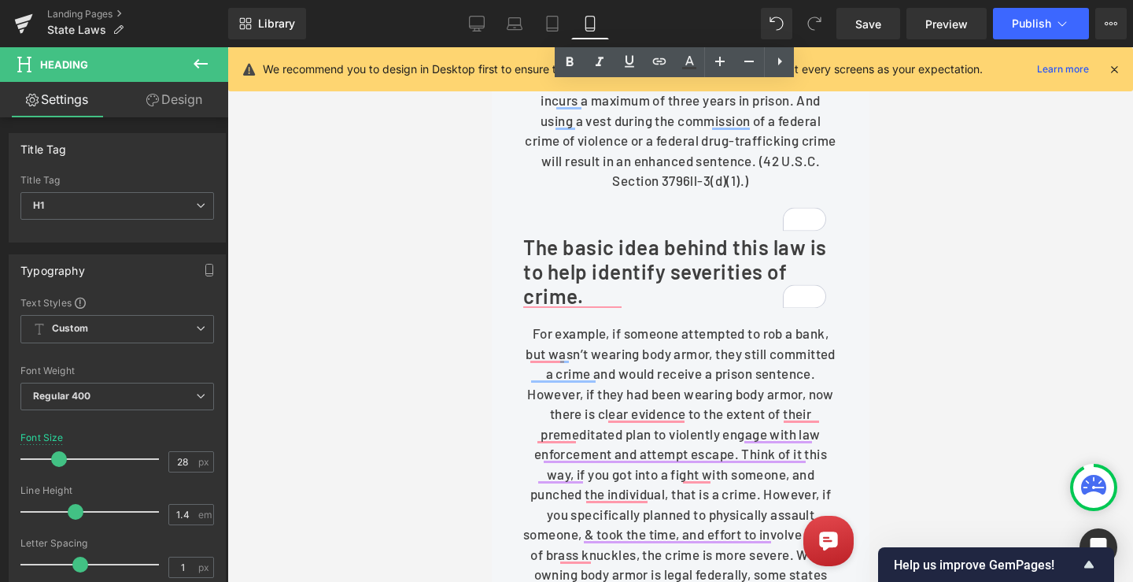
click at [637, 295] on b "The basic idea behind this law is to help identify severities of crime." at bounding box center [675, 271] width 304 height 73
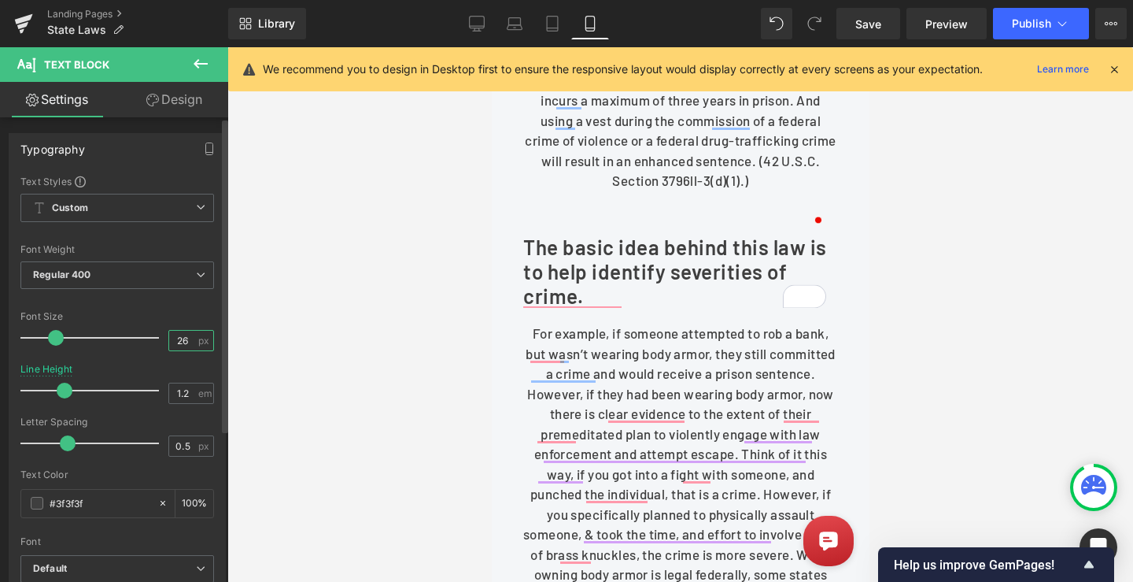
click at [179, 337] on input "26" at bounding box center [183, 341] width 28 height 20
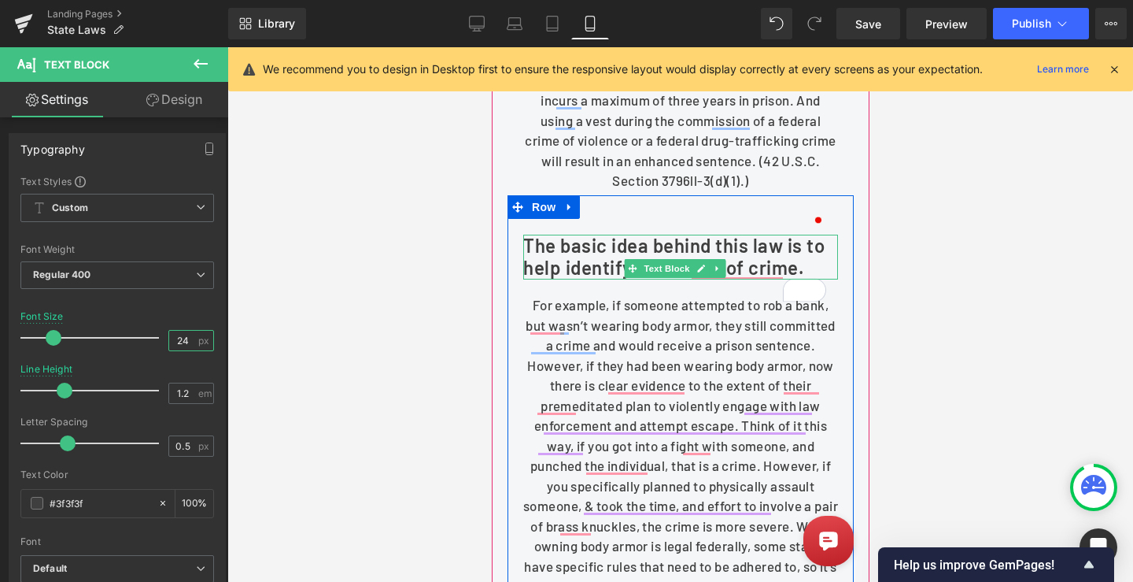
type input "24"
click at [596, 279] on b "The basic idea behind this law is to help identify severities of crime." at bounding box center [673, 257] width 301 height 46
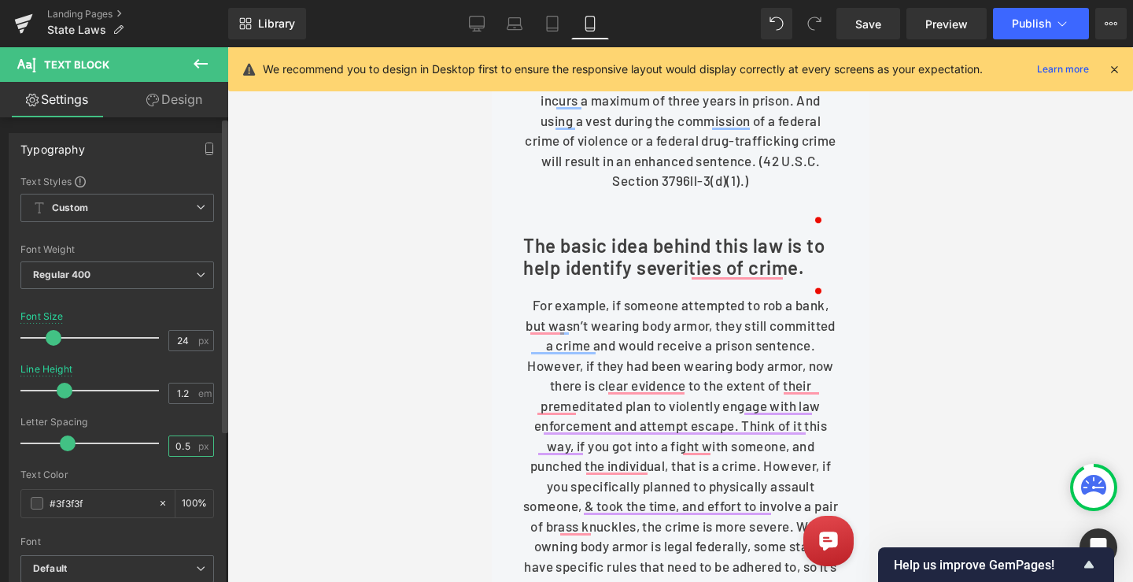
drag, startPoint x: 174, startPoint y: 445, endPoint x: 183, endPoint y: 444, distance: 9.5
click at [183, 444] on input "0.5" at bounding box center [183, 446] width 28 height 20
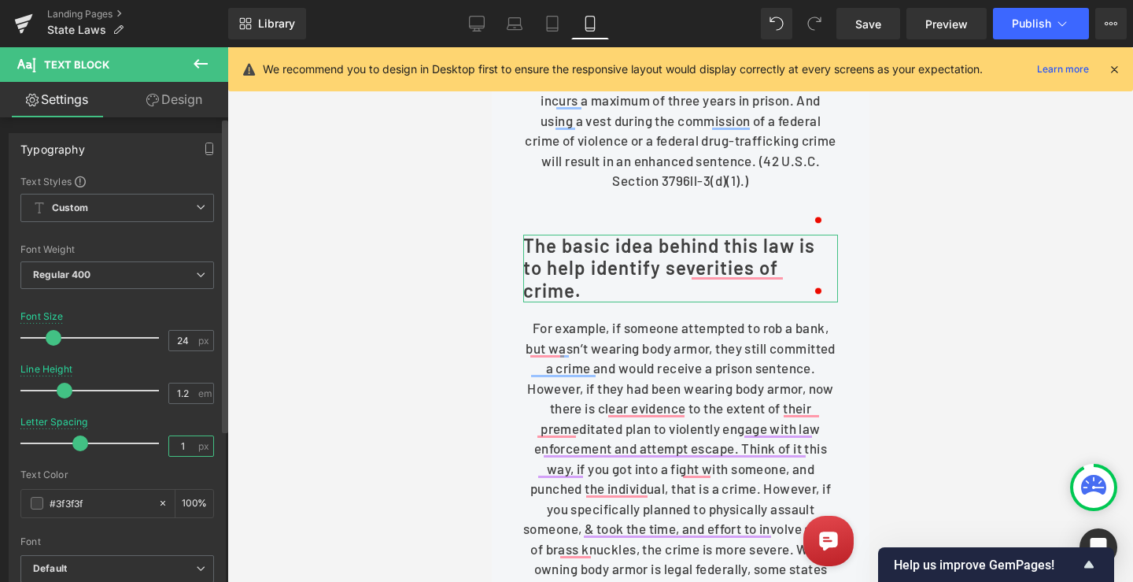
drag, startPoint x: 179, startPoint y: 442, endPoint x: 164, endPoint y: 445, distance: 15.1
click at [169, 445] on input "1" at bounding box center [183, 446] width 28 height 20
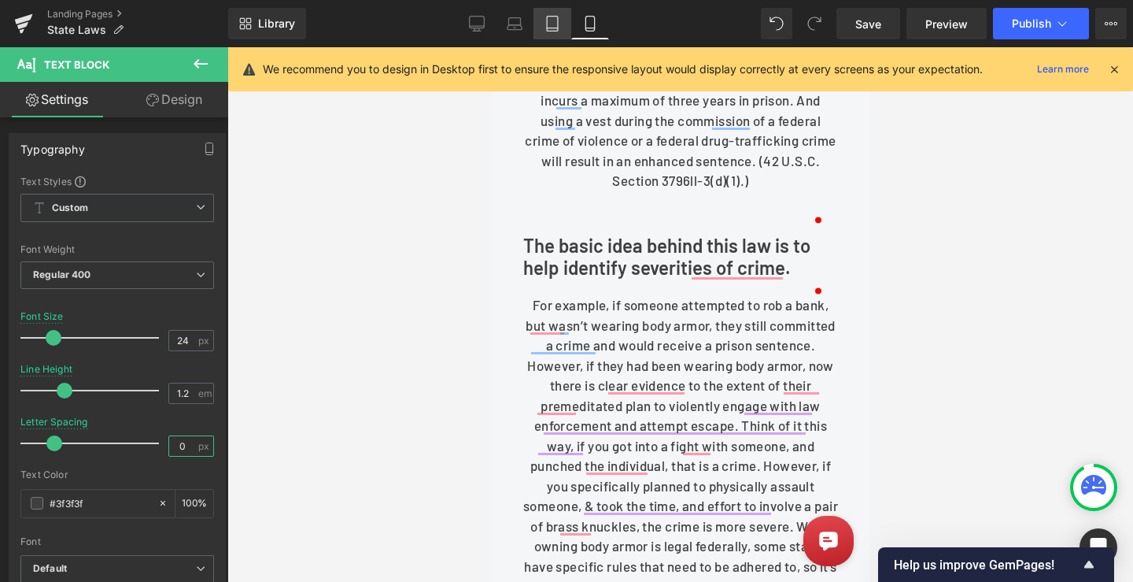
type input "0"
click at [550, 28] on icon at bounding box center [552, 28] width 11 height 0
type input "26"
type input "1.3"
type input "0.5"
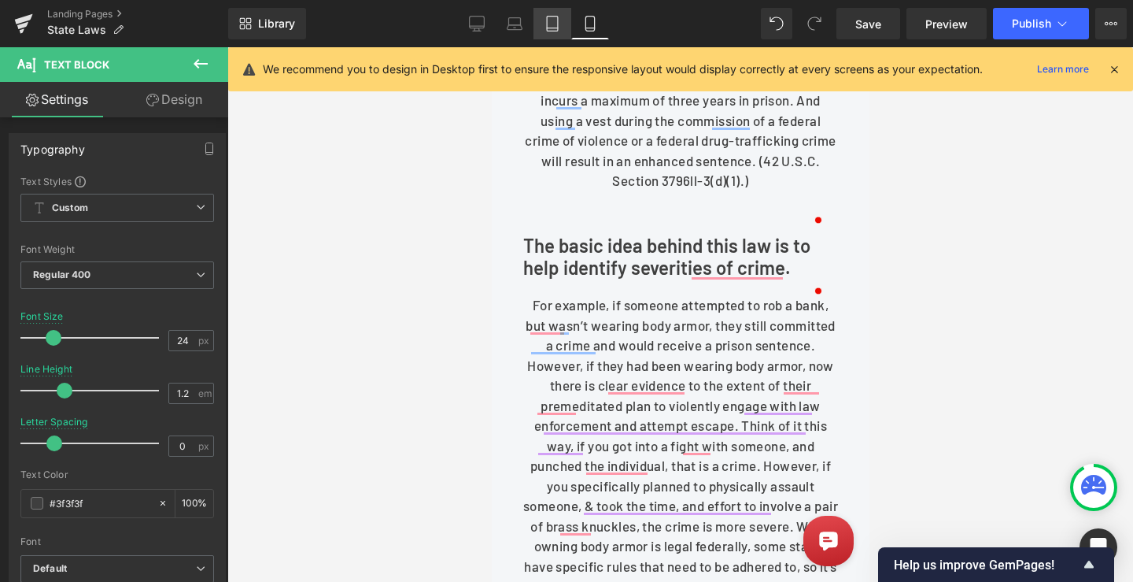
type input "100"
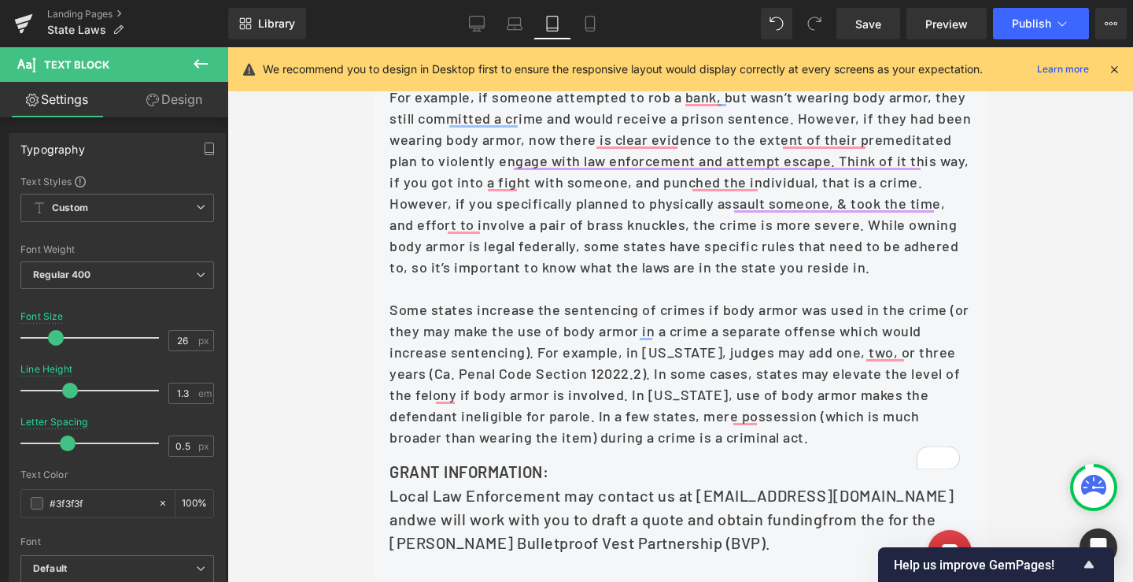
scroll to position [630, 0]
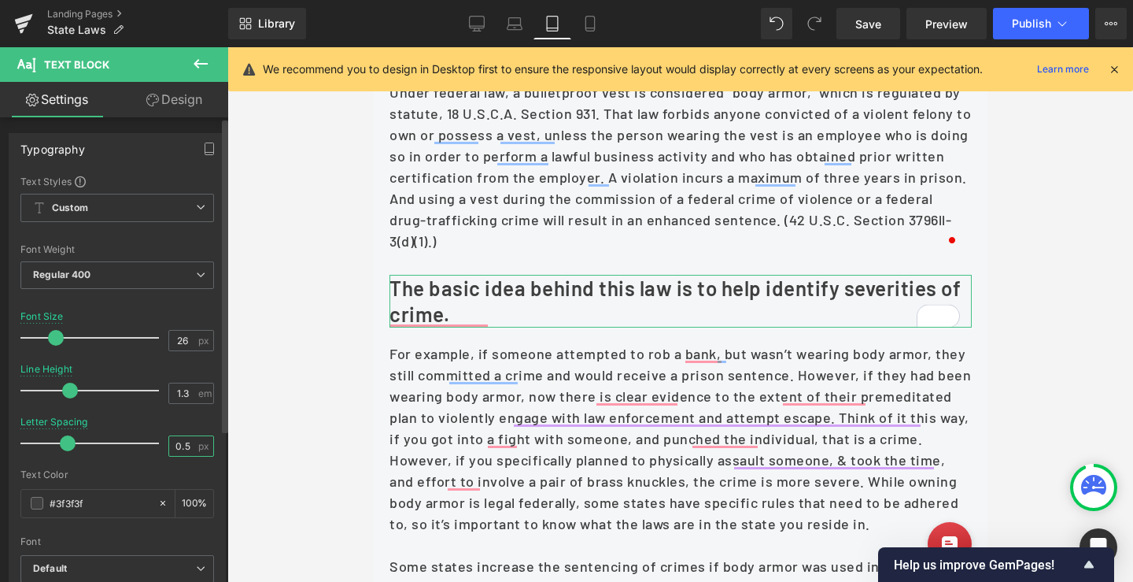
click at [176, 445] on input "0.5" at bounding box center [183, 446] width 28 height 20
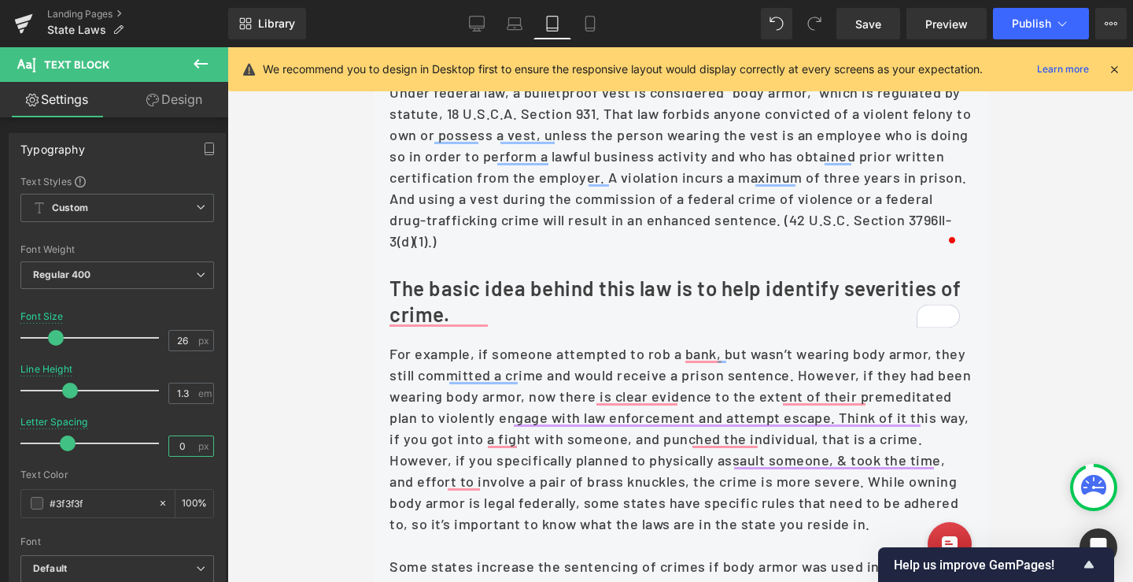
type input "0"
click at [521, 24] on icon at bounding box center [515, 21] width 12 height 7
type input "1.4"
type input "0.5"
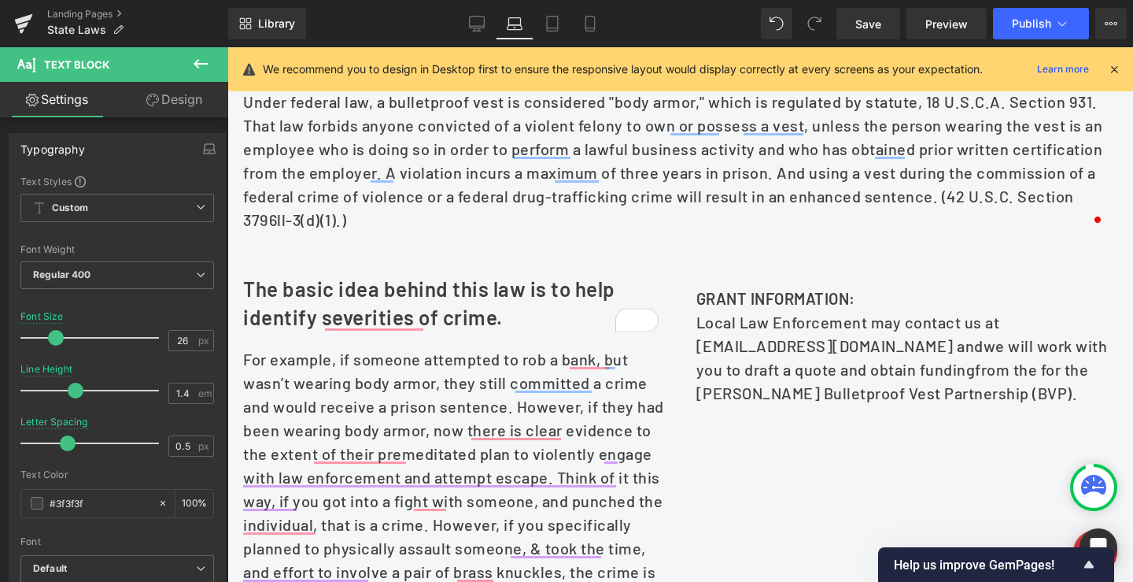
scroll to position [611, 0]
click at [477, 22] on icon at bounding box center [477, 24] width 16 height 16
type input "100"
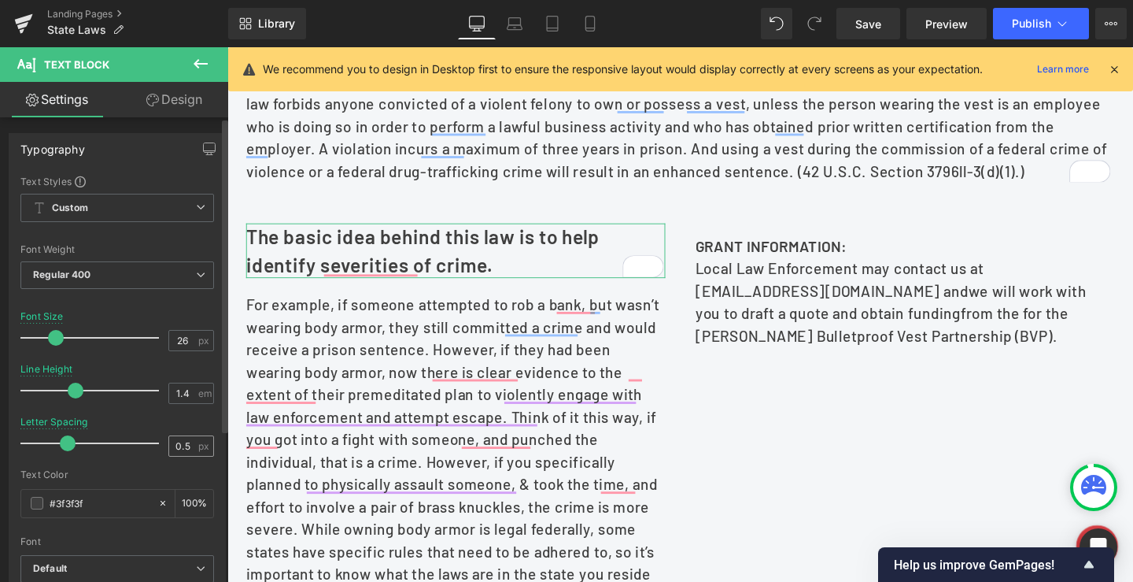
scroll to position [587, 0]
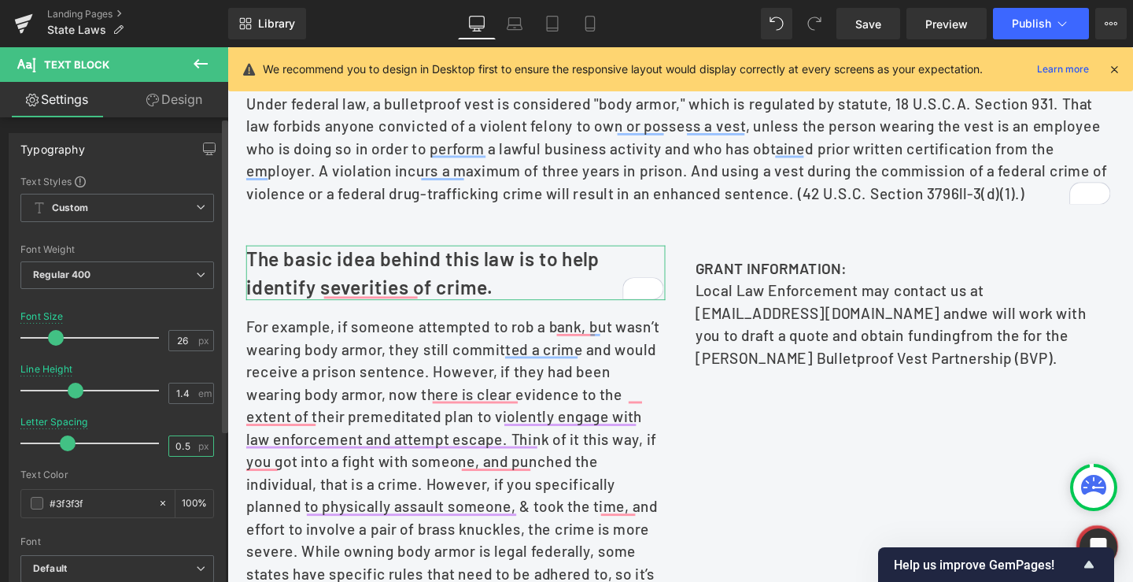
click at [175, 446] on input "0.5" at bounding box center [183, 446] width 28 height 20
click at [175, 445] on input "0.5" at bounding box center [183, 446] width 28 height 20
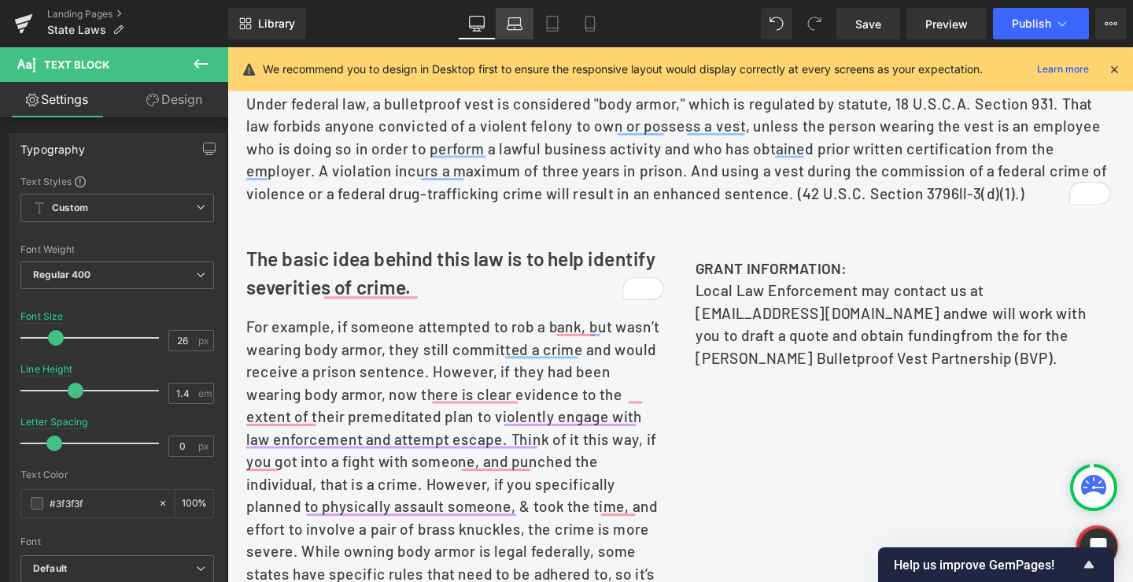
click at [520, 11] on link "Laptop" at bounding box center [515, 23] width 38 height 31
type input "0.5"
type input "100"
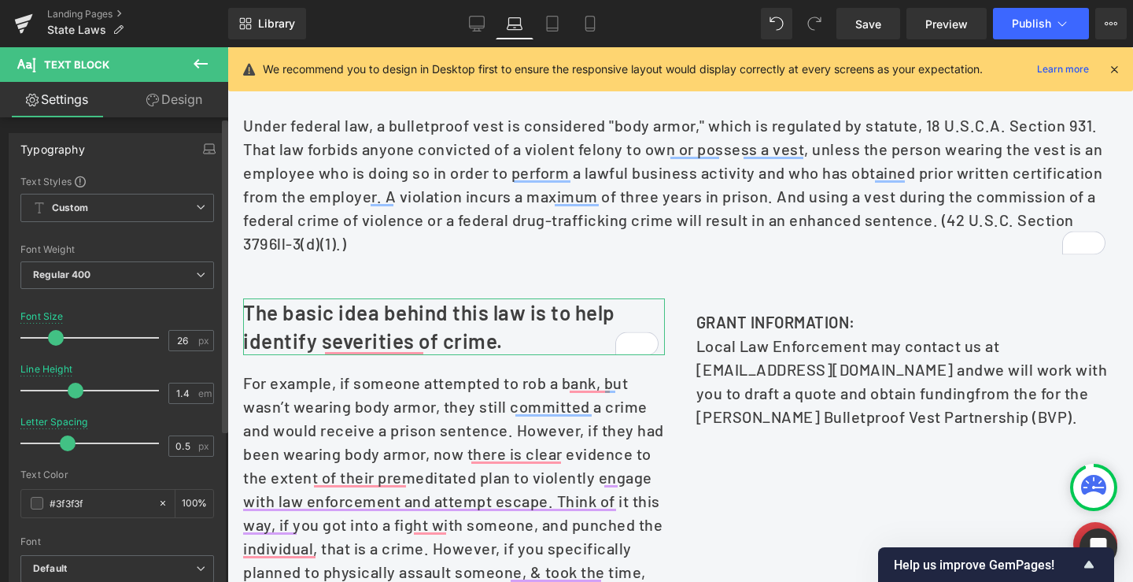
scroll to position [611, 0]
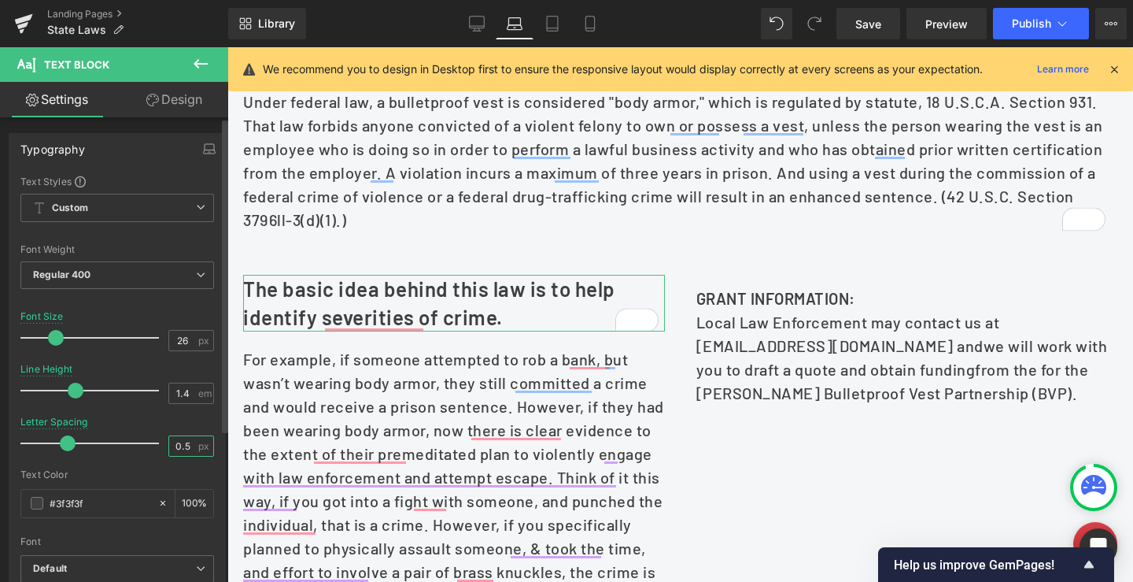
click at [175, 443] on input "0.5" at bounding box center [183, 446] width 28 height 20
type input "0"
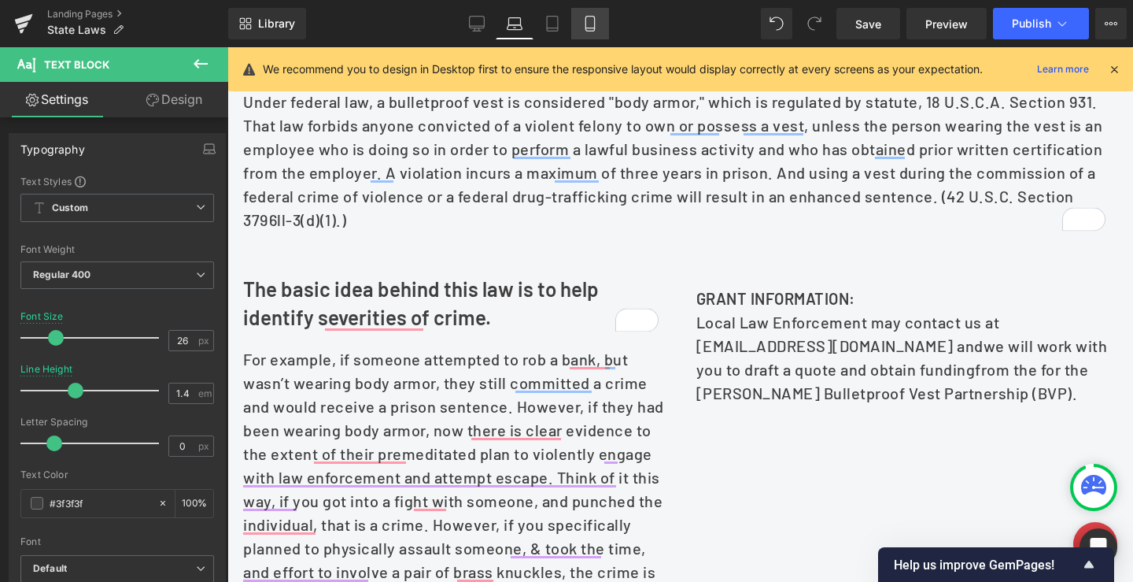
click at [594, 26] on icon at bounding box center [589, 24] width 9 height 15
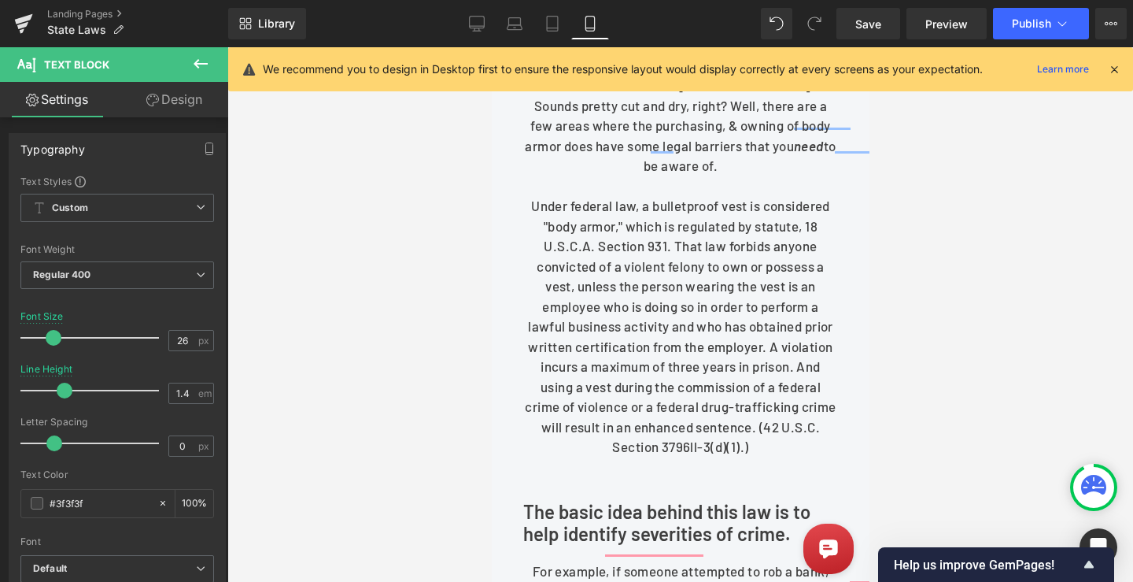
type input "24"
type input "1.2"
type input "100"
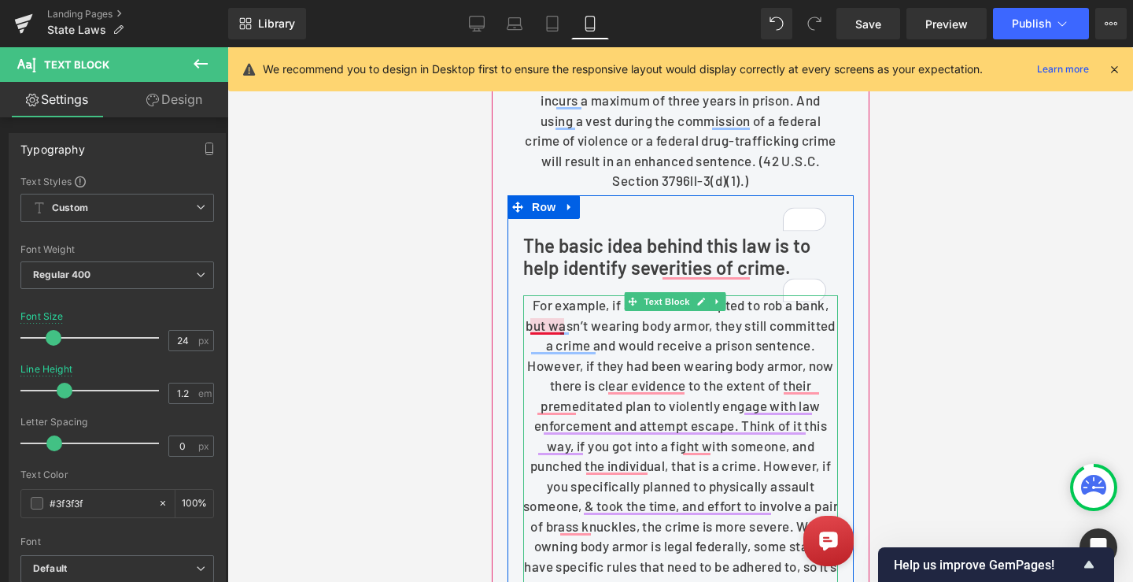
click at [546, 386] on p "For example, if someone attempted to rob a bank, but wasn’t wearing body armor,…" at bounding box center [680, 455] width 315 height 321
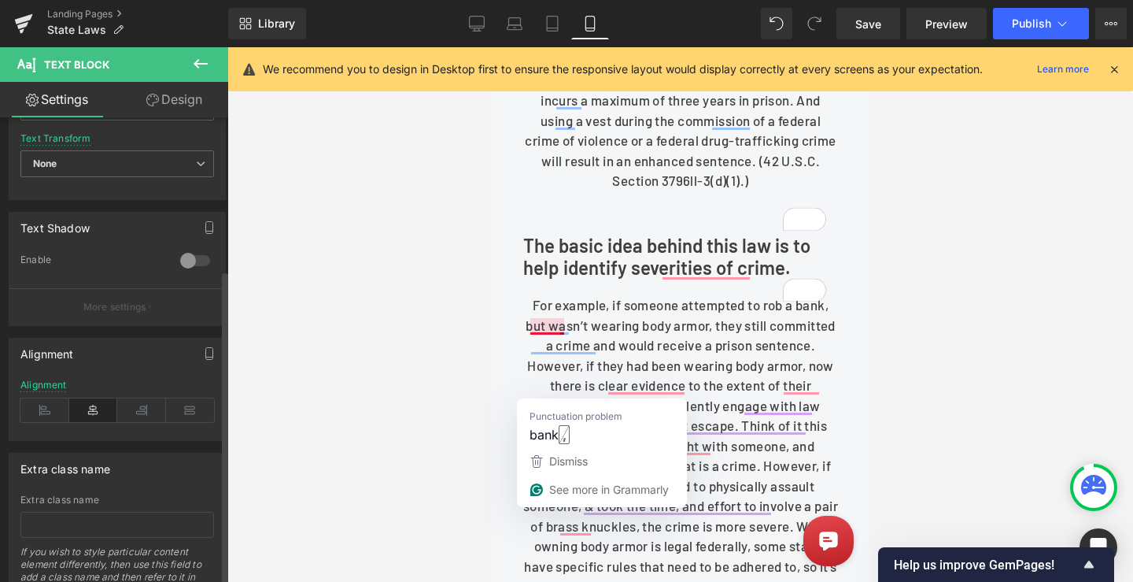
scroll to position [472, 0]
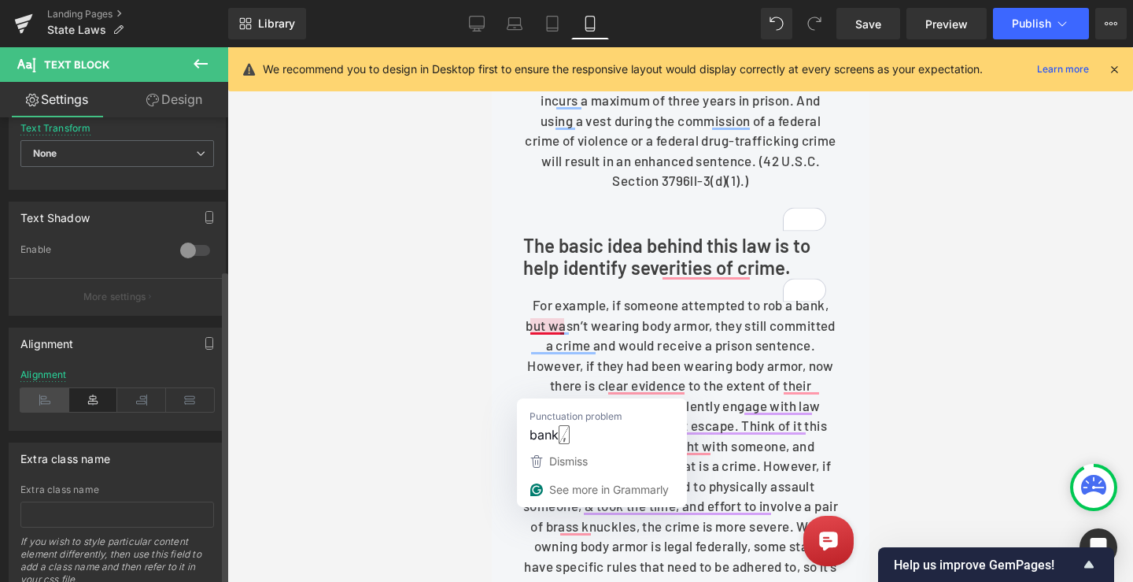
click at [42, 407] on icon at bounding box center [44, 400] width 49 height 24
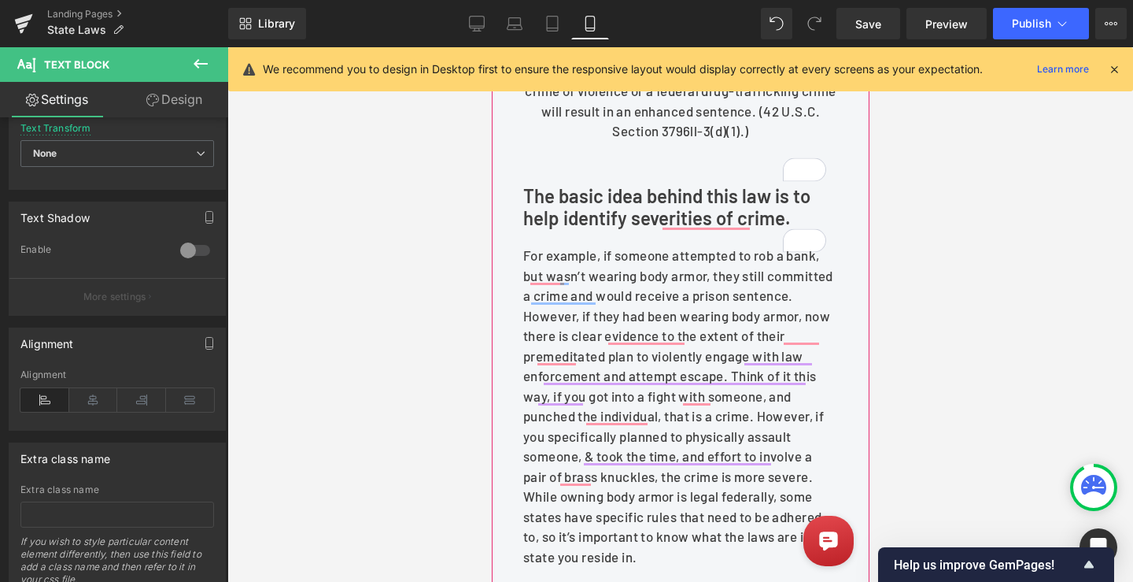
scroll to position [944, 0]
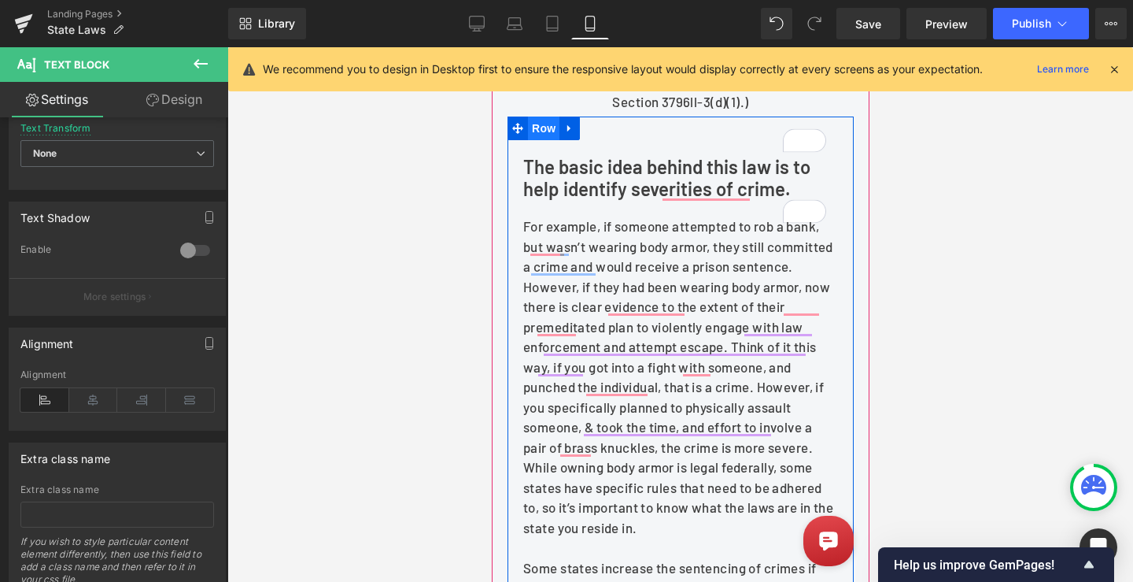
click at [536, 140] on span "Row" at bounding box center [542, 128] width 31 height 24
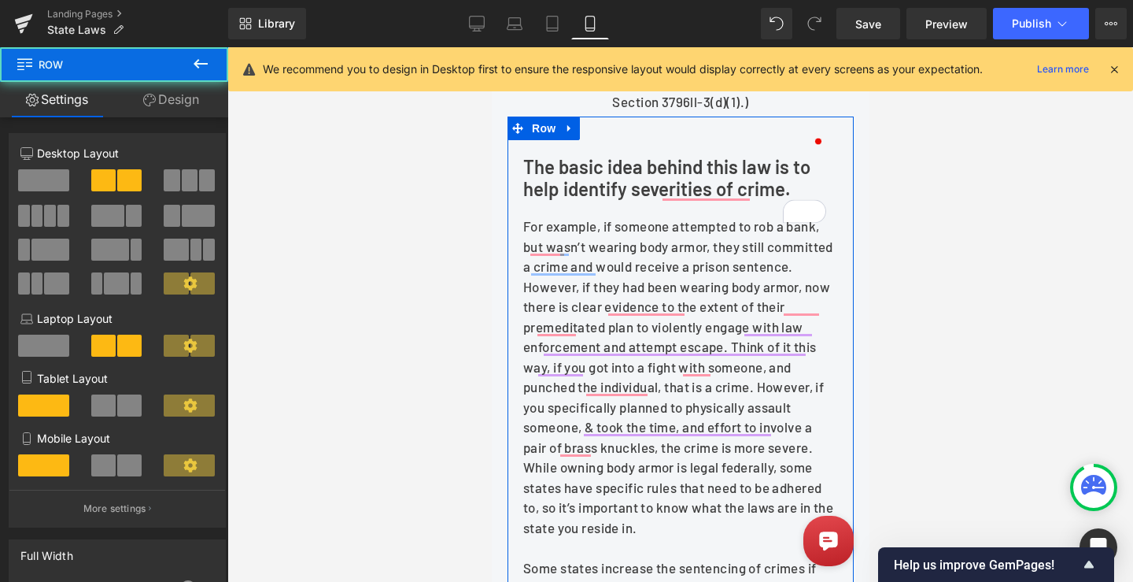
click at [191, 94] on link "Design" at bounding box center [171, 99] width 114 height 35
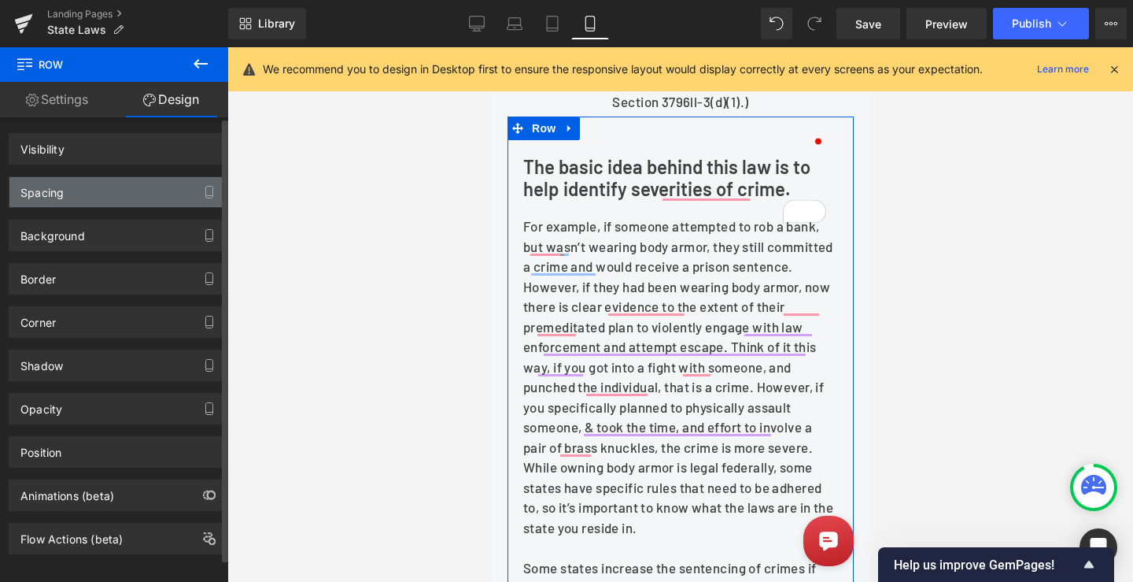
click at [50, 193] on div "Spacing" at bounding box center [41, 188] width 43 height 22
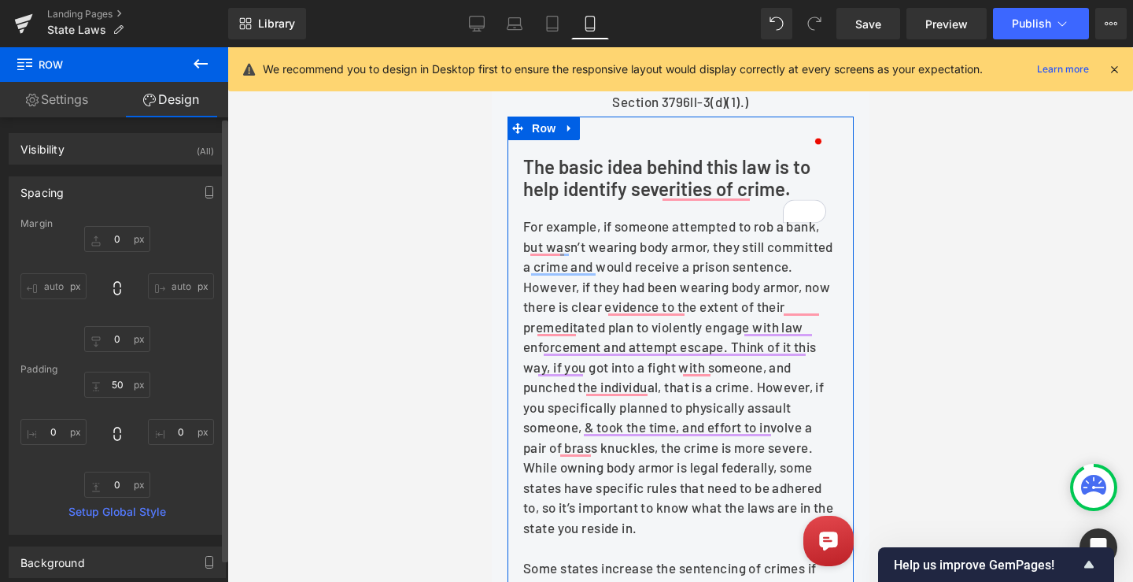
type input "0"
type input "50"
type input "0"
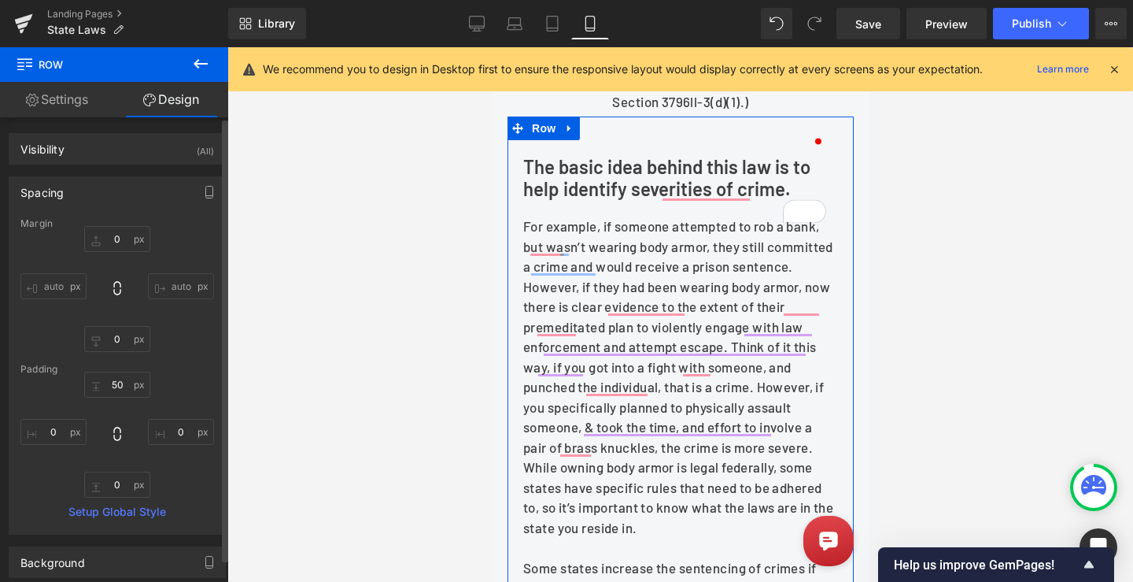
type input "0"
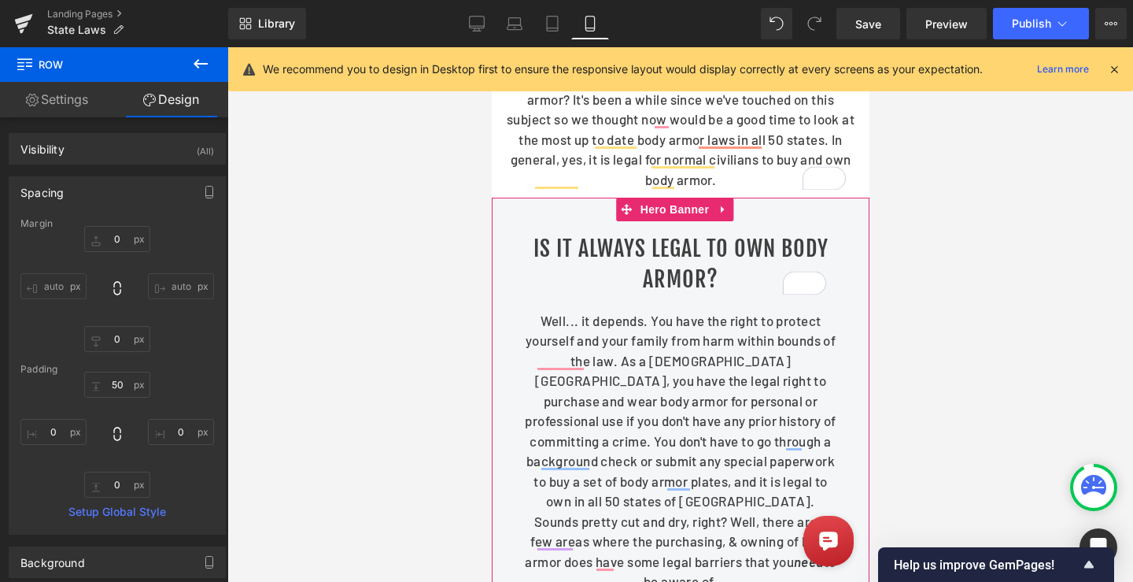
scroll to position [157, 0]
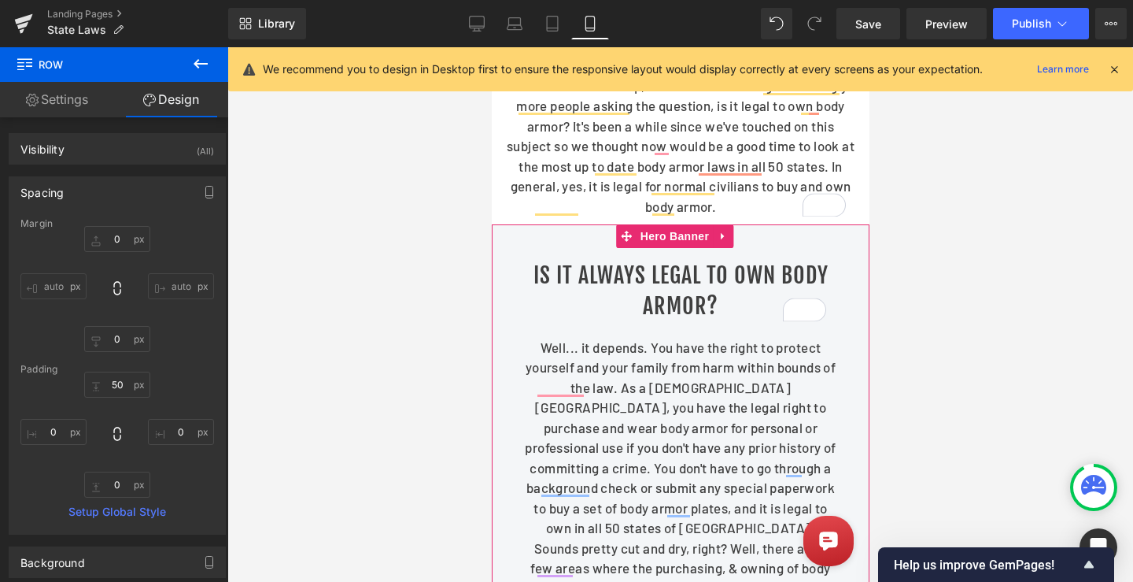
click at [624, 386] on p "Well... it depends. You have the right to protect yourself and your family from…" at bounding box center [680, 478] width 315 height 281
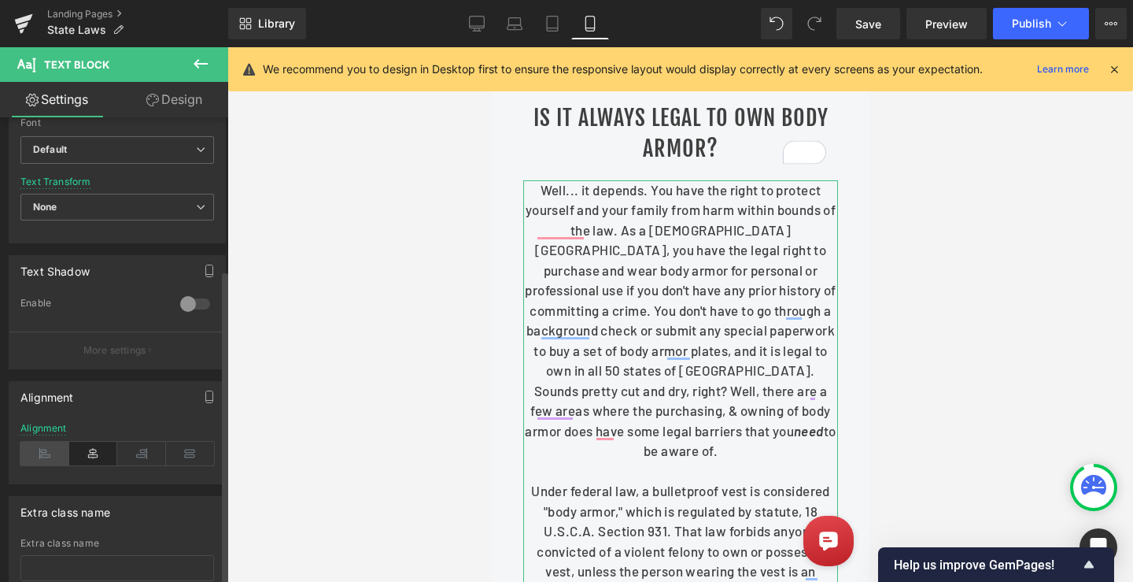
scroll to position [472, 0]
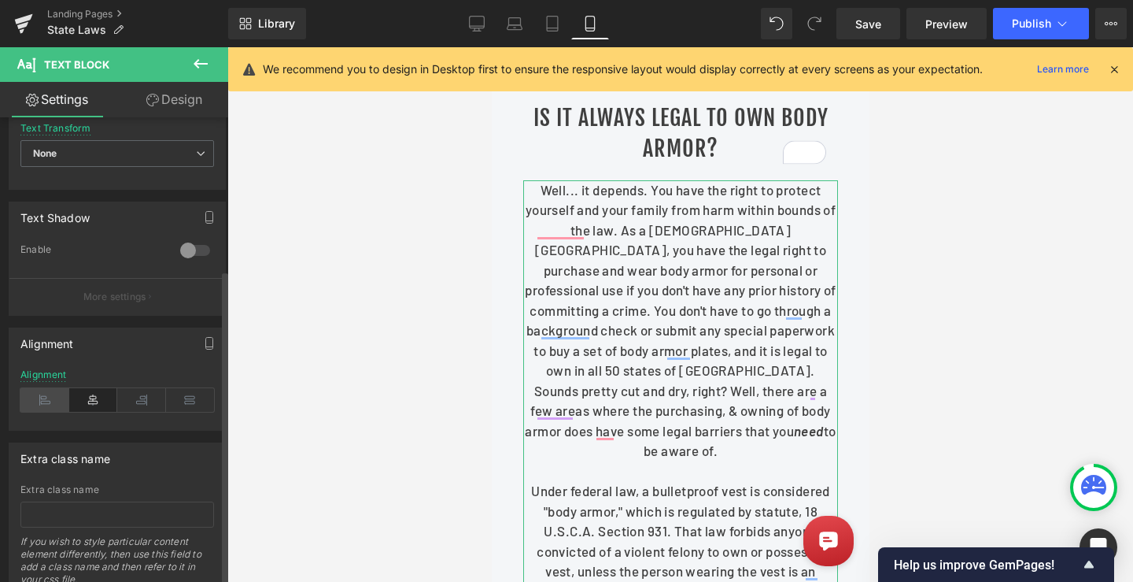
click at [50, 405] on icon at bounding box center [44, 400] width 49 height 24
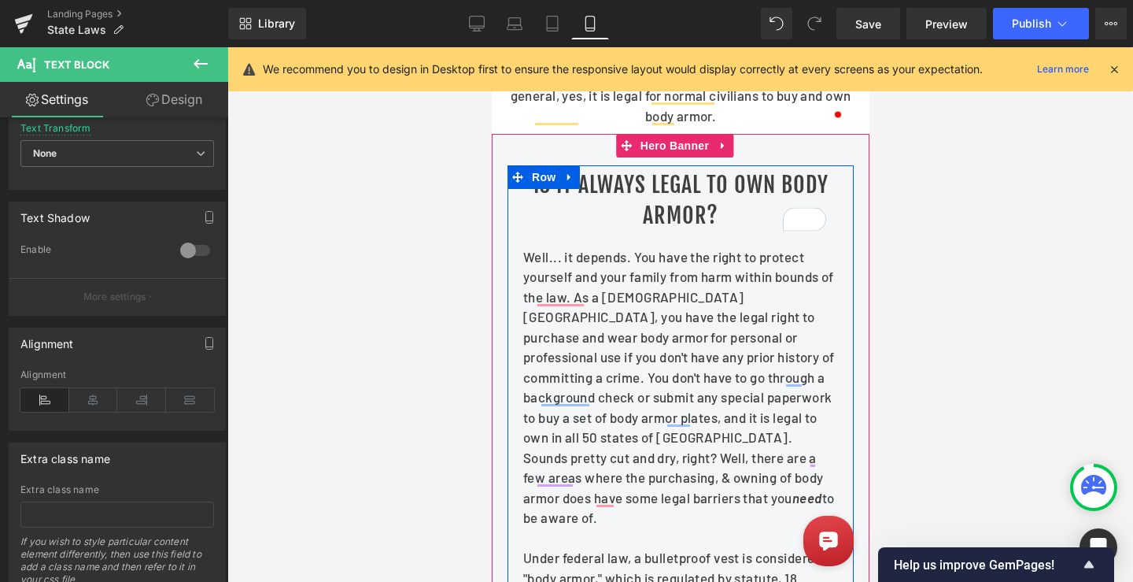
scroll to position [157, 0]
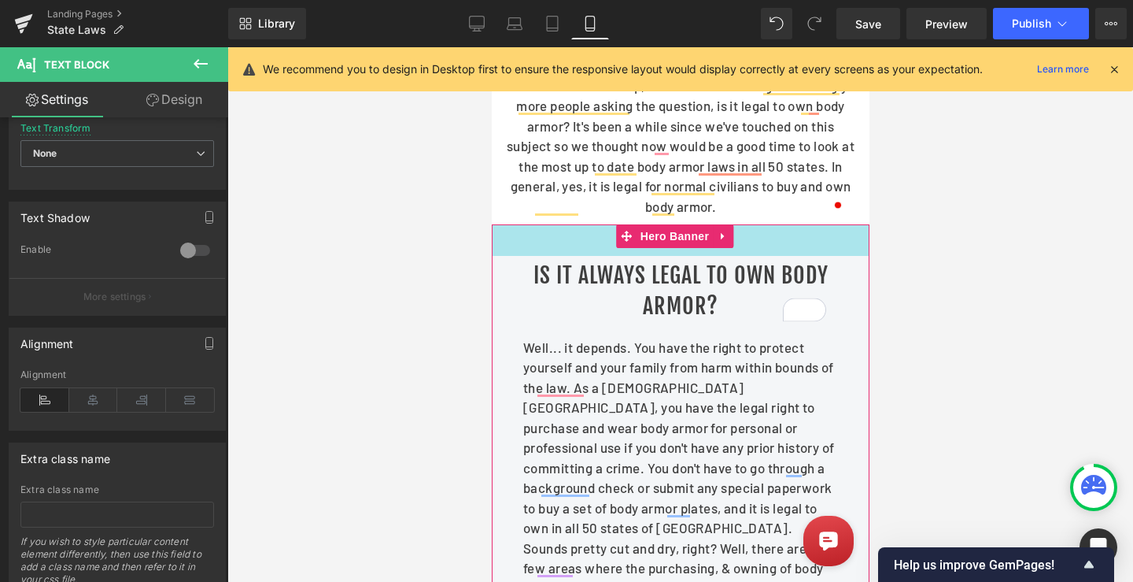
click at [512, 238] on div "40px" at bounding box center [680, 239] width 378 height 31
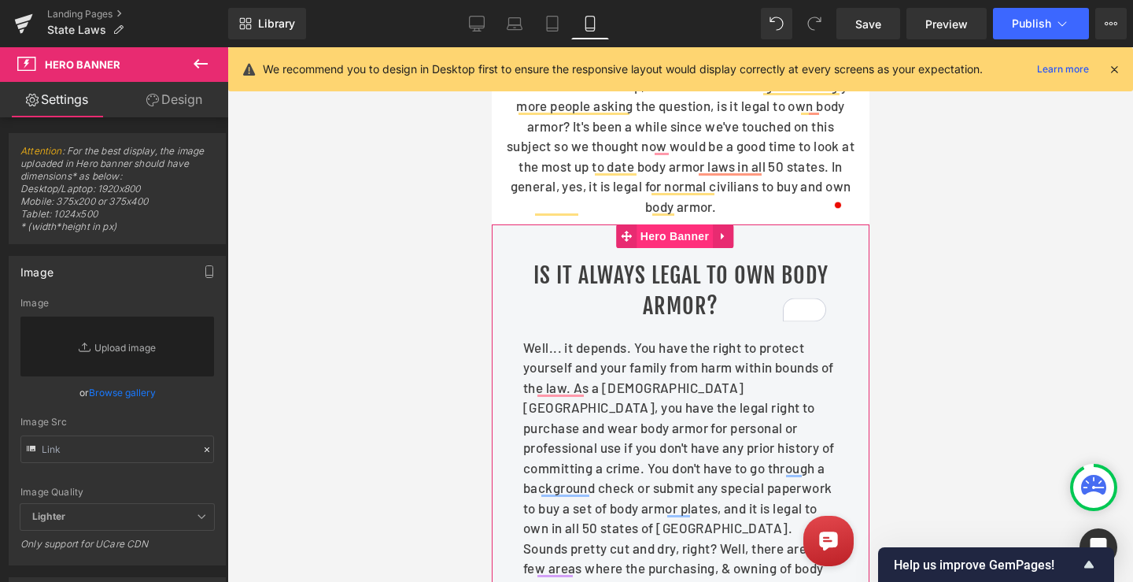
click at [659, 239] on span "Hero Banner" at bounding box center [674, 236] width 76 height 24
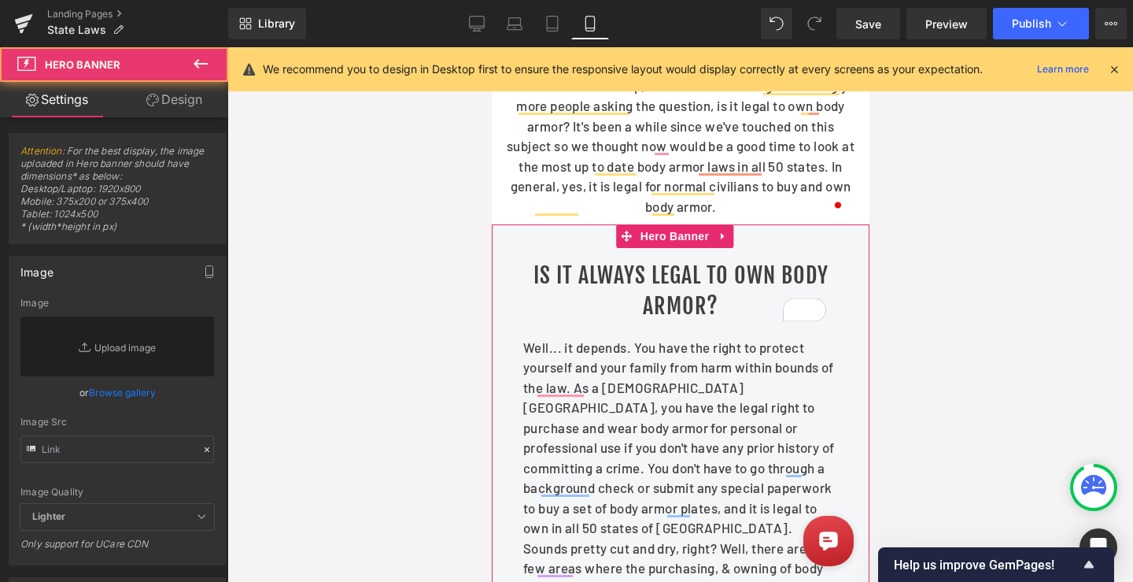
click at [177, 94] on link "Design" at bounding box center [174, 99] width 114 height 35
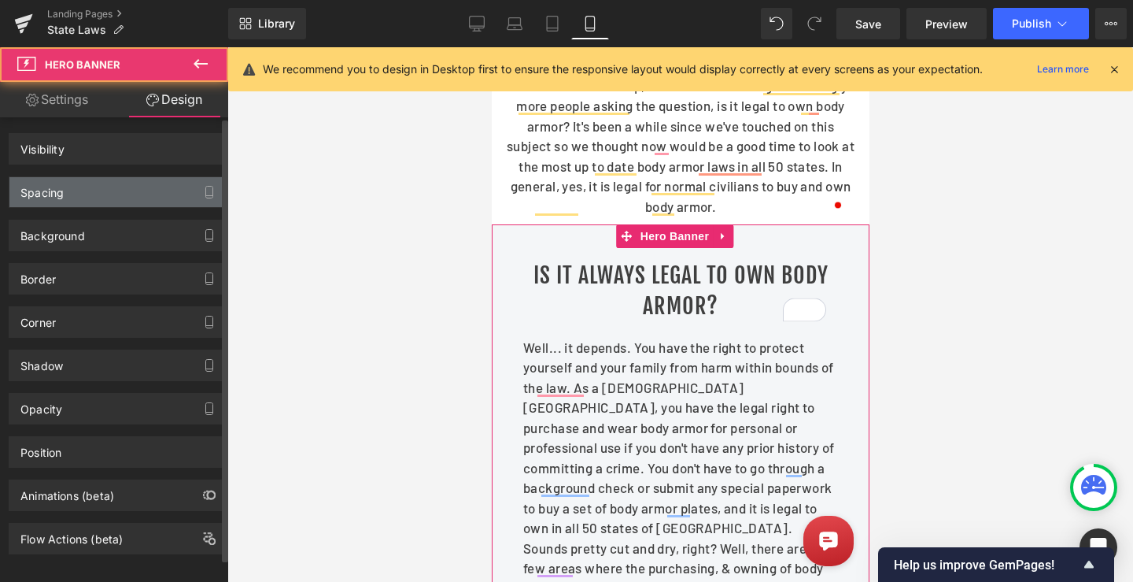
click at [57, 191] on div "Spacing" at bounding box center [41, 188] width 43 height 22
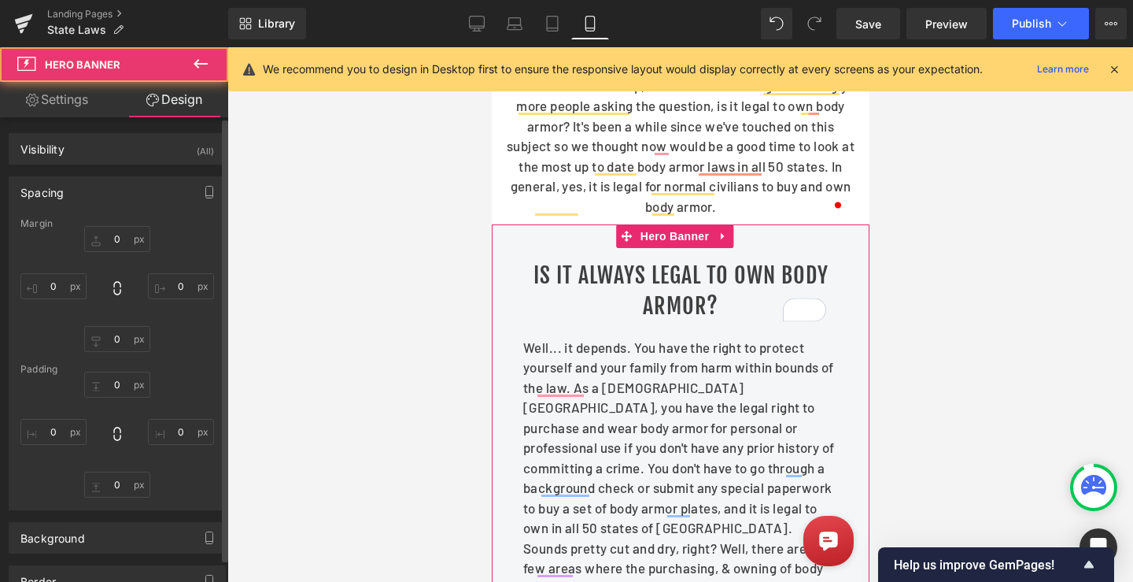
type input "0"
type input "40"
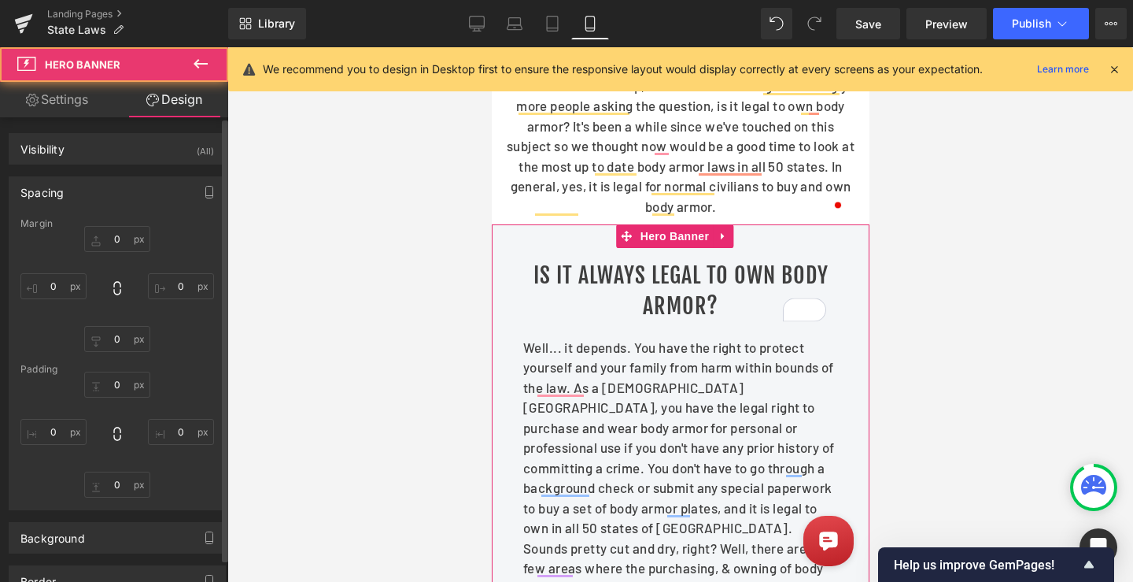
type input "20"
type input "15"
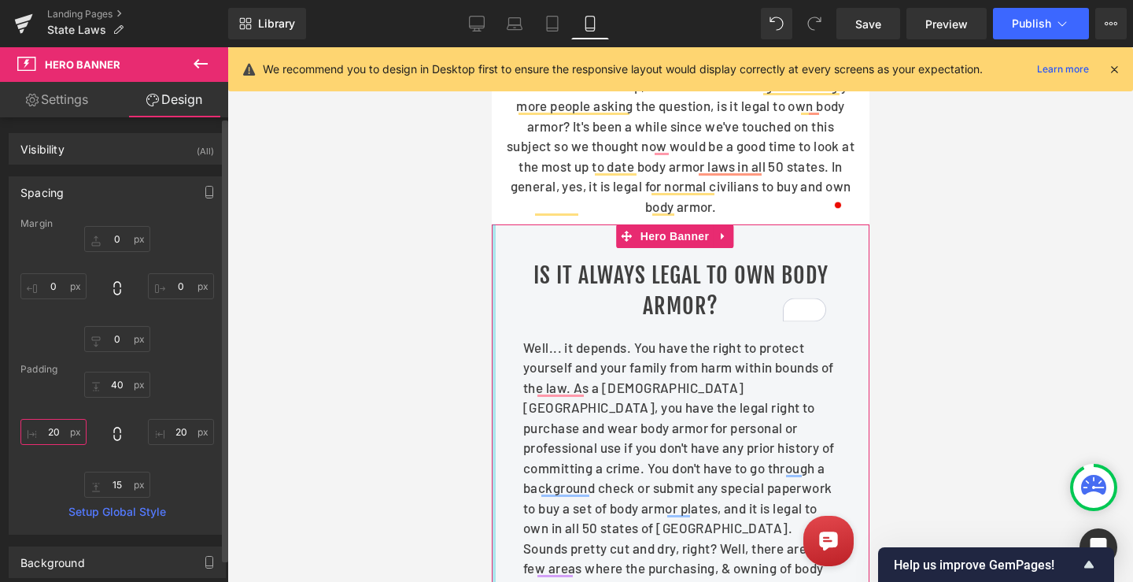
click at [54, 434] on input "20" at bounding box center [53, 432] width 66 height 26
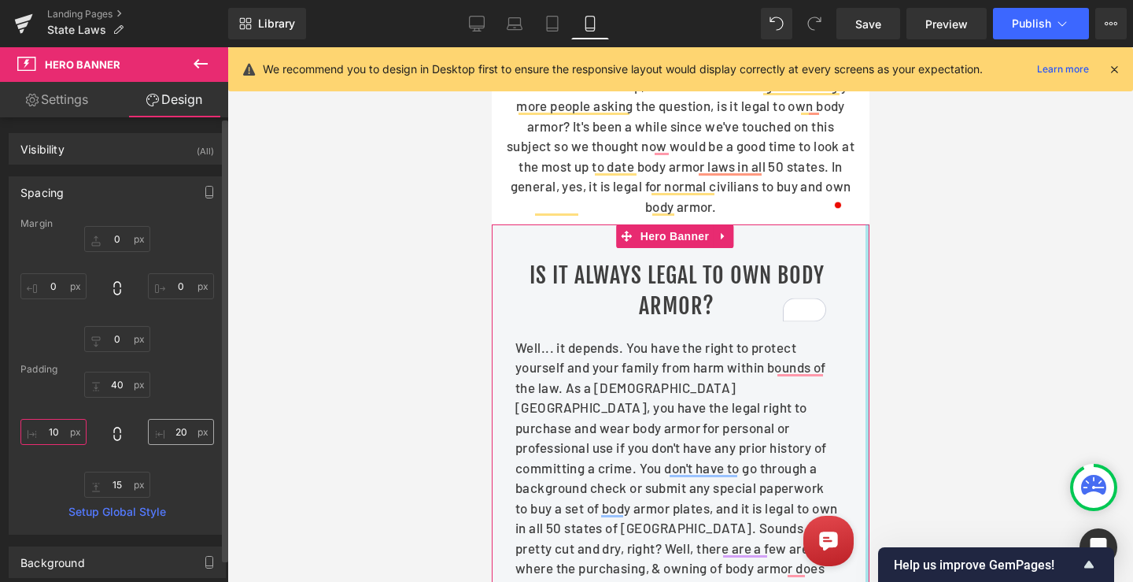
type input "10"
click at [167, 430] on input "20" at bounding box center [181, 432] width 66 height 26
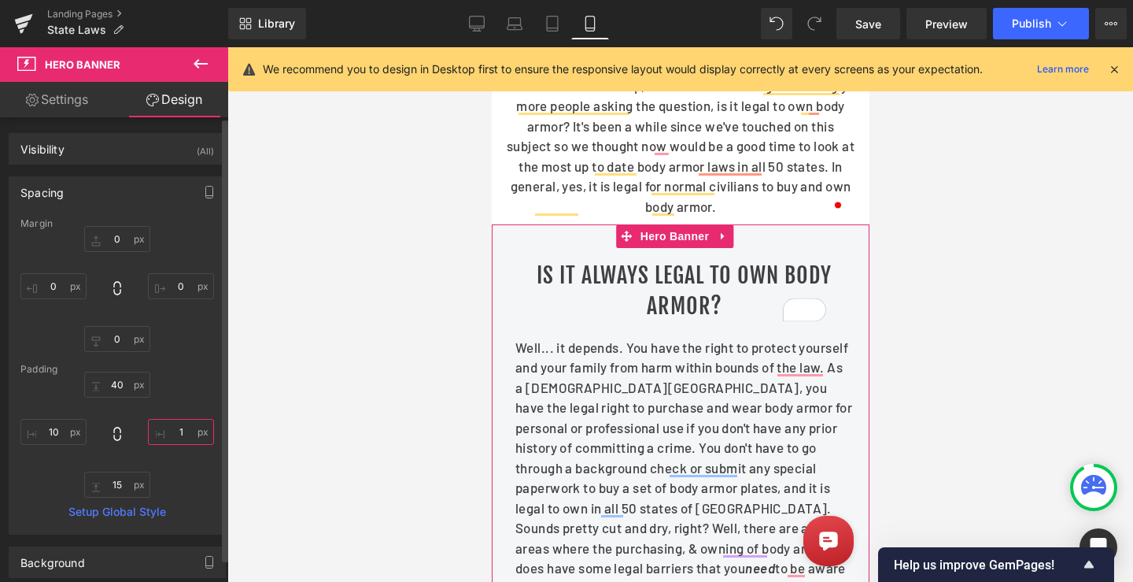
type input "10"
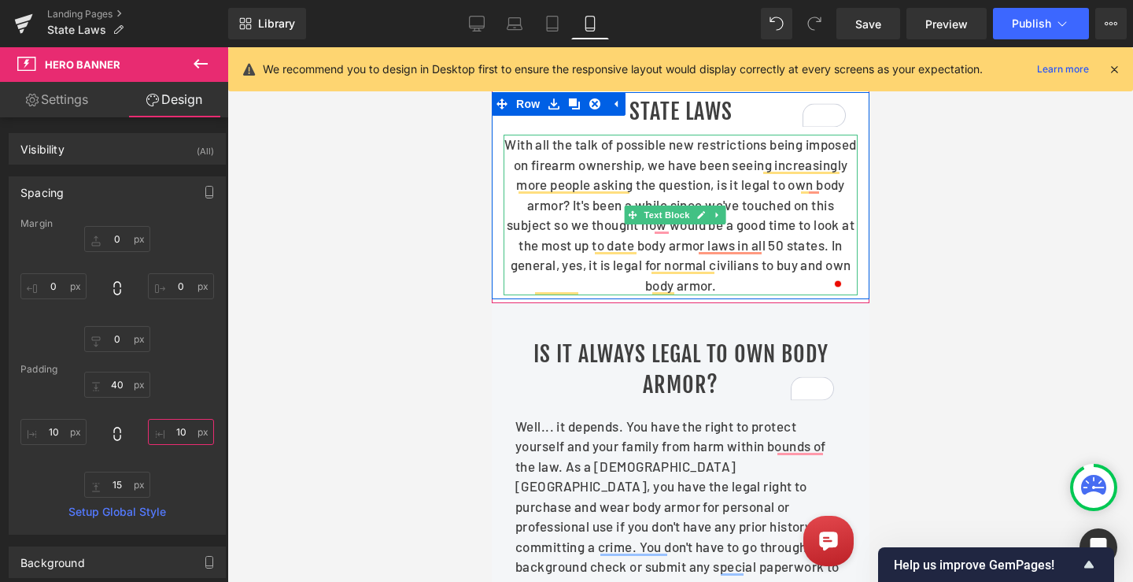
scroll to position [0, 0]
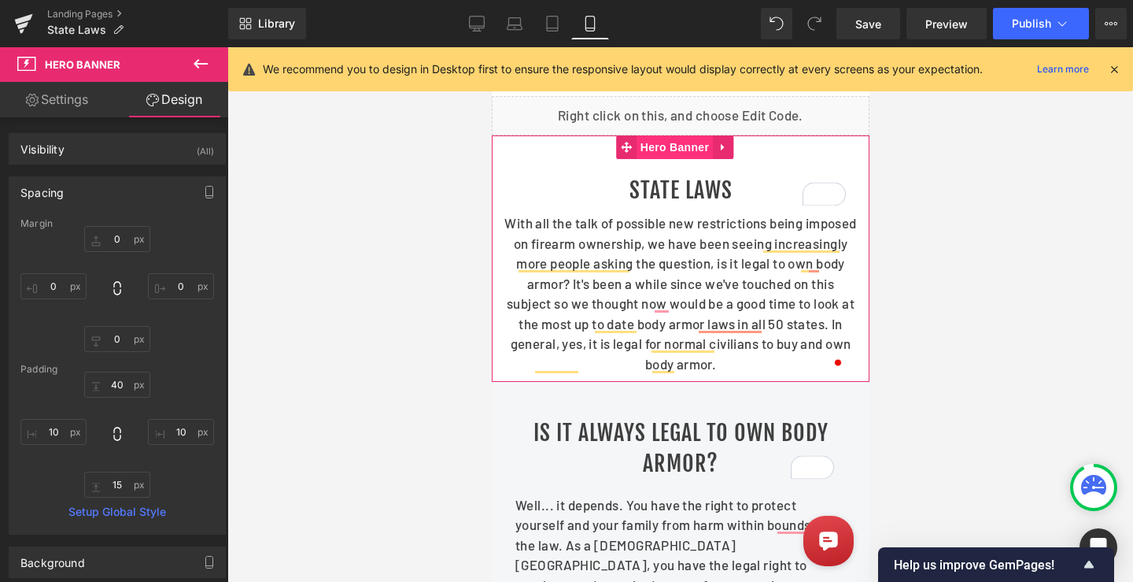
click at [685, 136] on span "Hero Banner" at bounding box center [674, 147] width 76 height 24
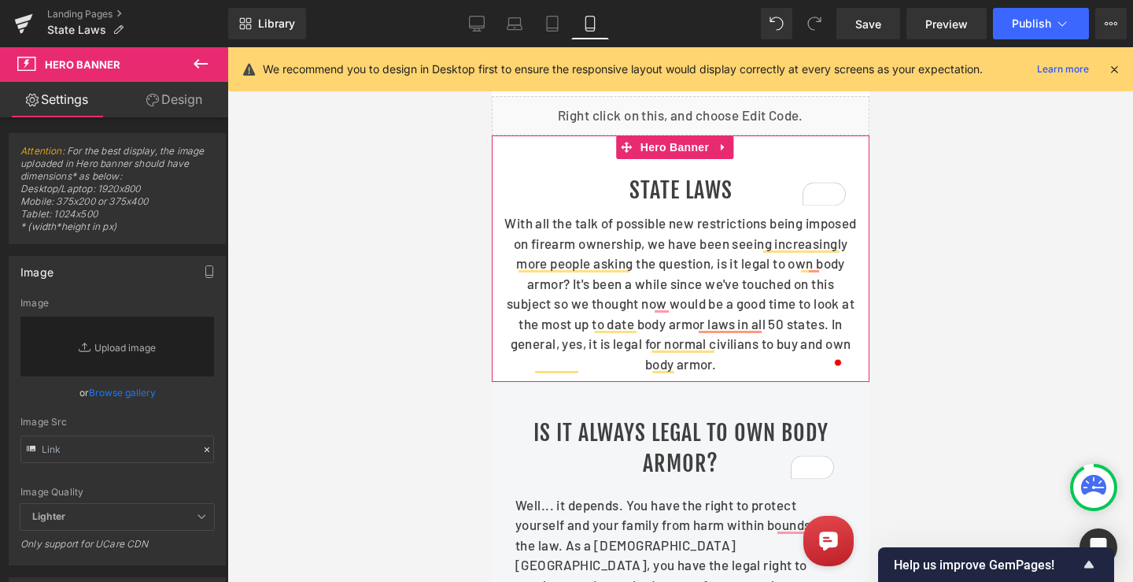
click at [197, 94] on link "Design" at bounding box center [174, 99] width 114 height 35
click at [0, 0] on div "Spacing" at bounding box center [0, 0] width 0 height 0
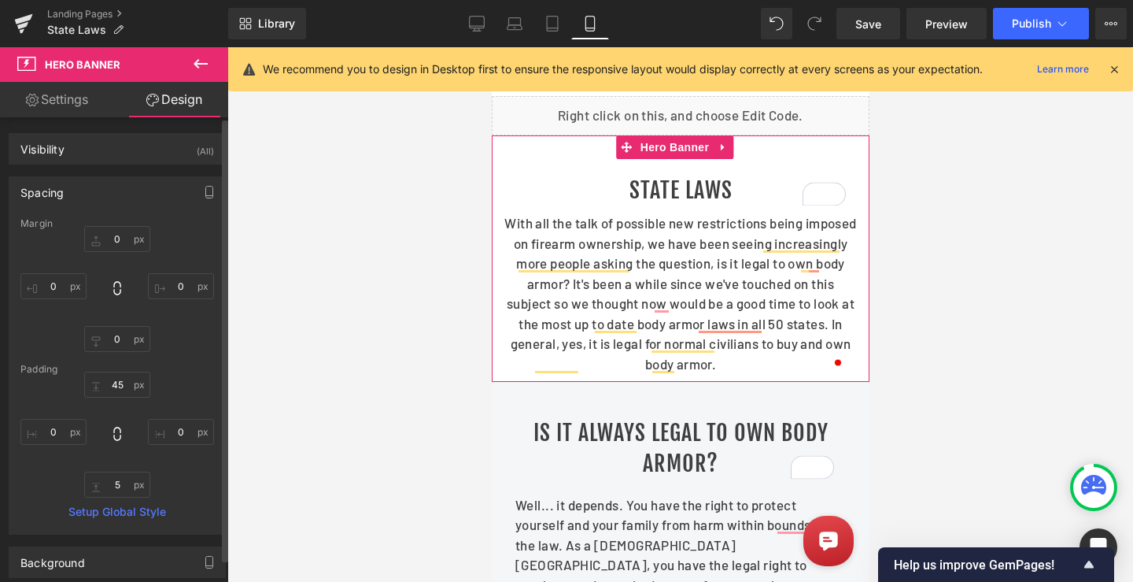
type input "0"
type input "45"
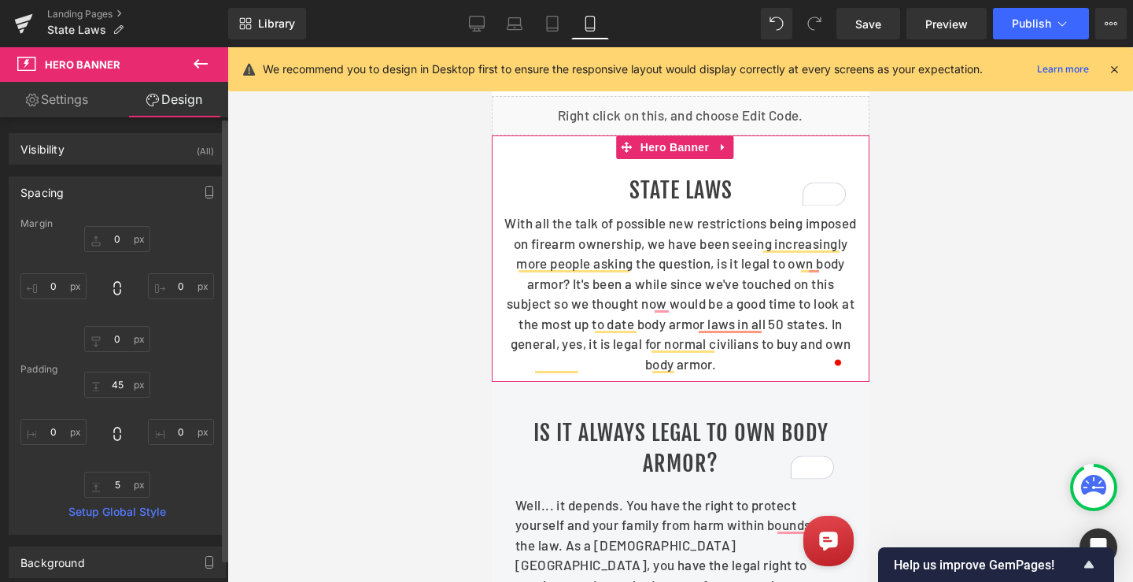
type input "0"
type input "5"
type input "0"
click at [112, 489] on input "5" at bounding box center [117, 484] width 66 height 26
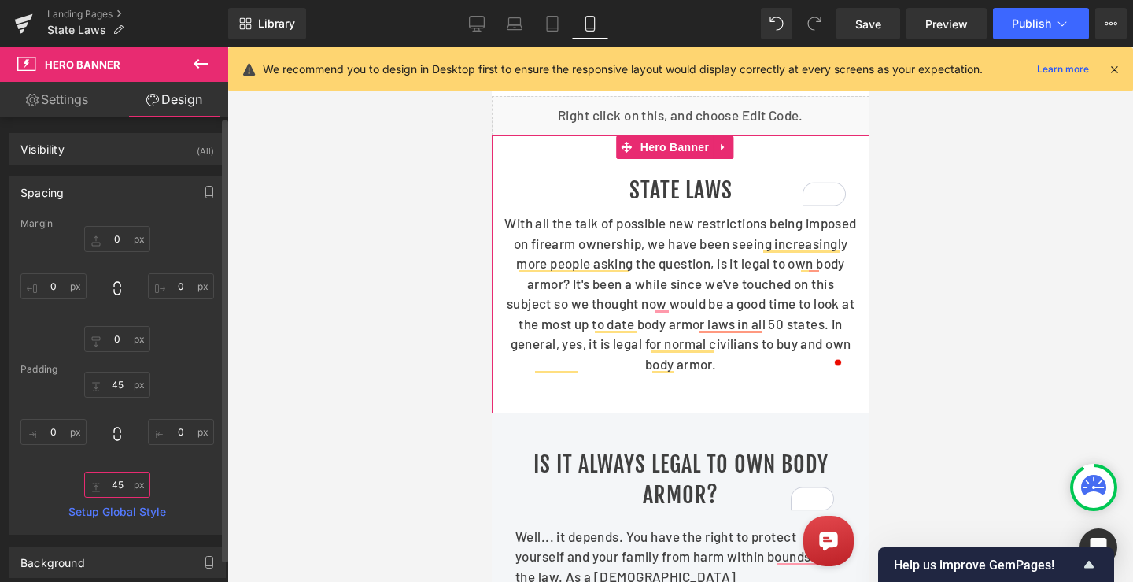
type input "45"
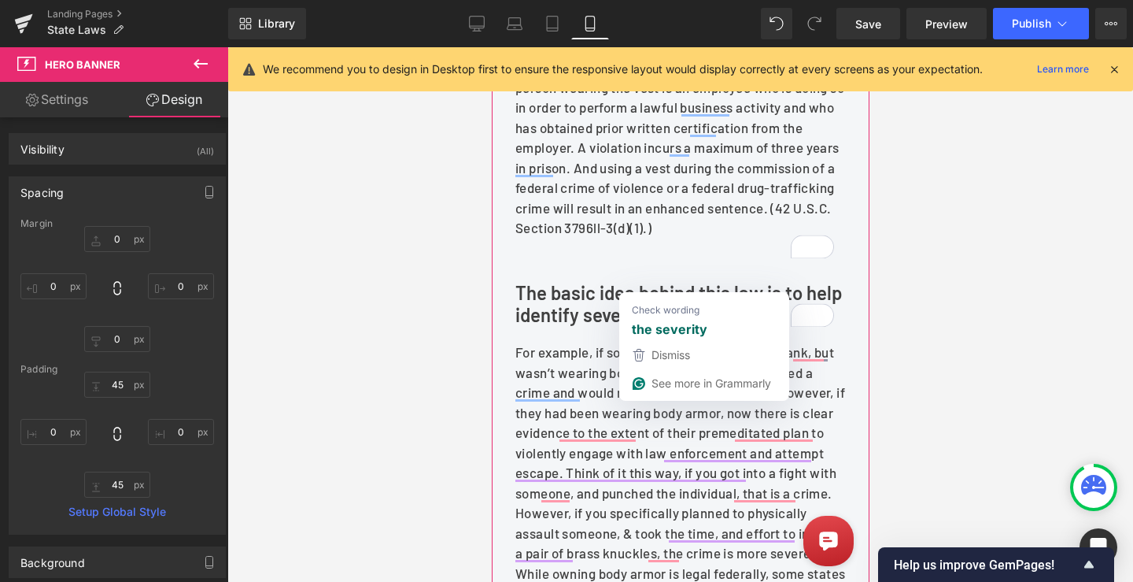
scroll to position [787, 0]
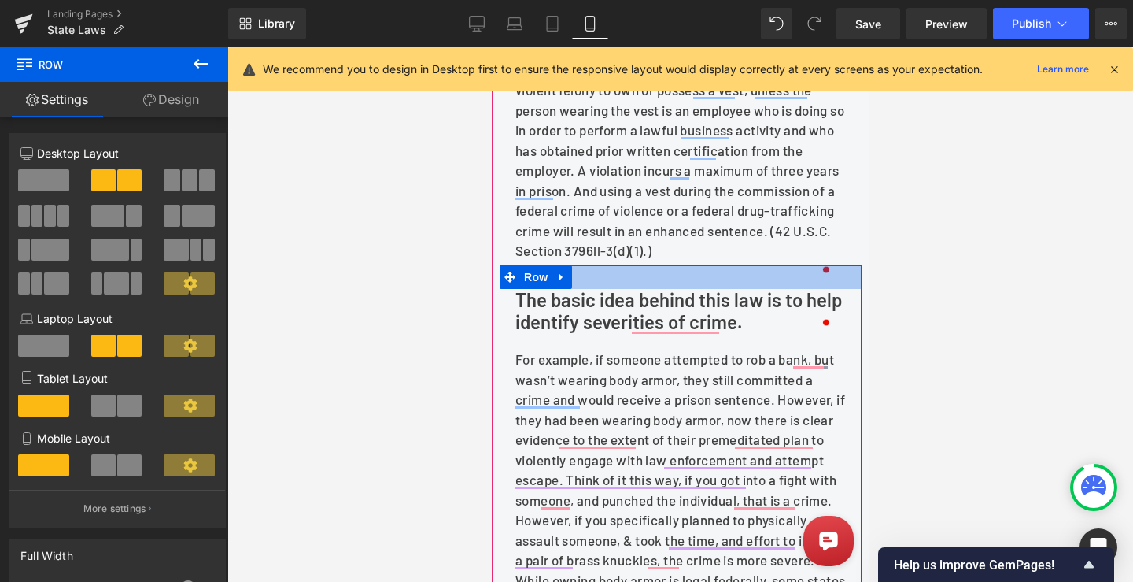
drag, startPoint x: 589, startPoint y: 313, endPoint x: 617, endPoint y: 297, distance: 31.7
click at [617, 289] on div at bounding box center [680, 277] width 362 height 24
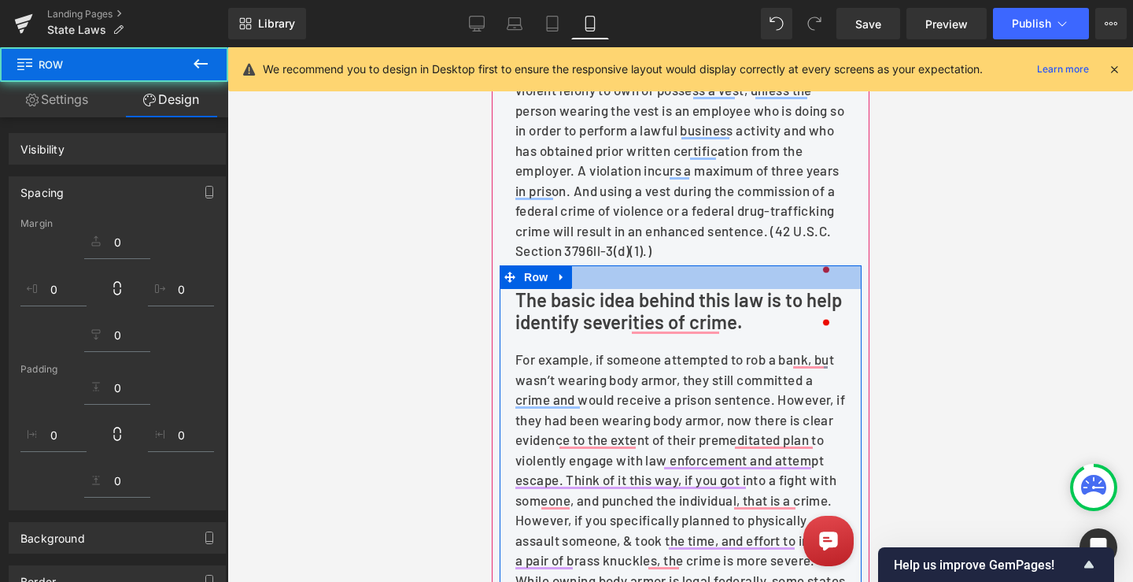
click at [653, 231] on p "Under federal law, a bulletproof vest is considered "body armor," which is regu…" at bounding box center [680, 140] width 331 height 241
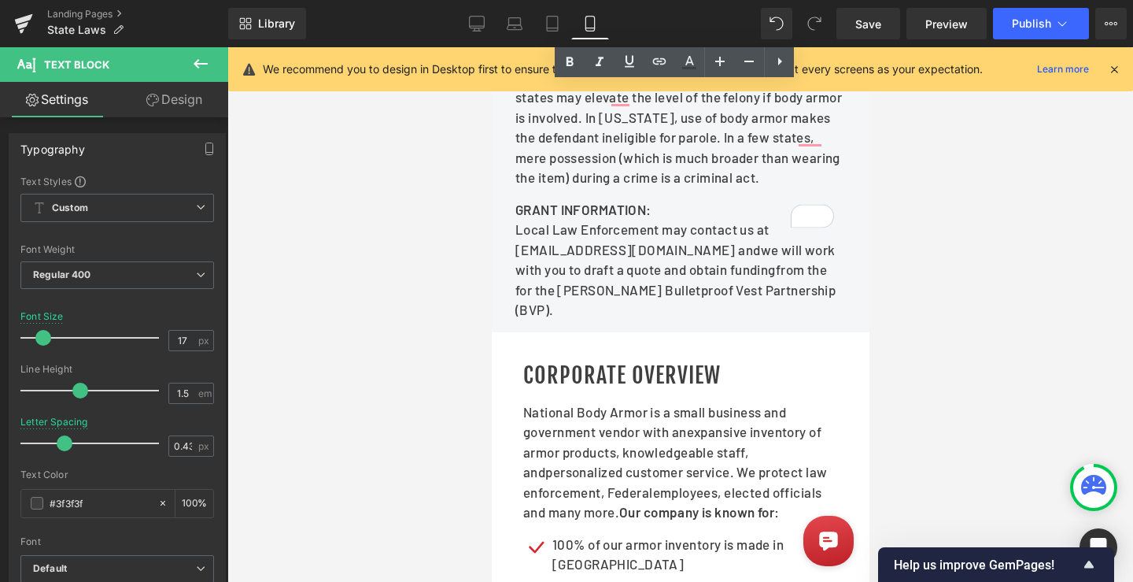
scroll to position [1495, 0]
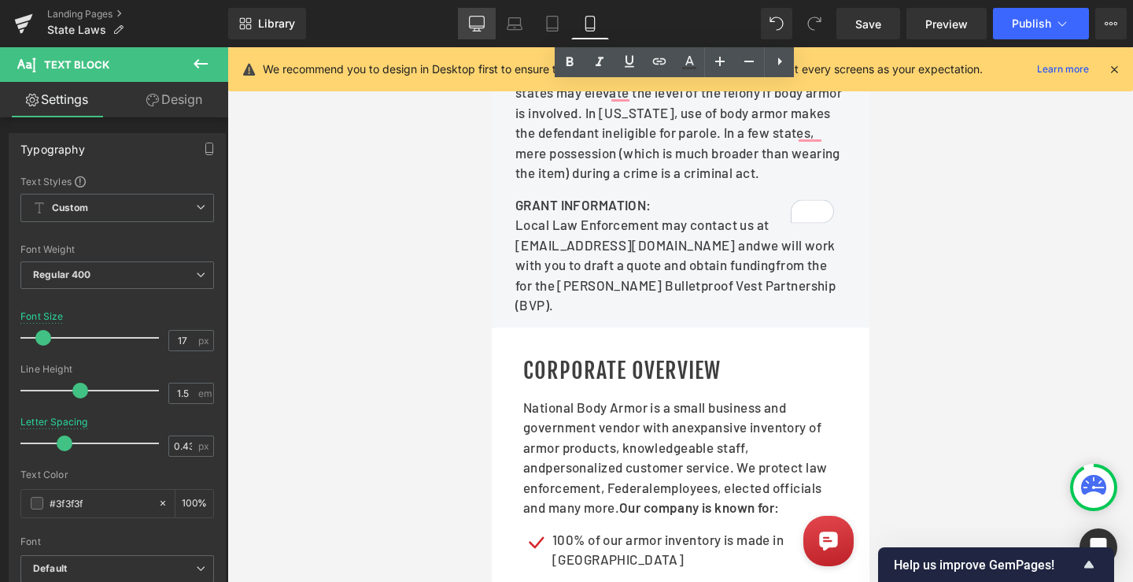
click at [477, 19] on icon at bounding box center [477, 24] width 16 height 16
type input "20"
type input "0.5"
type input "100"
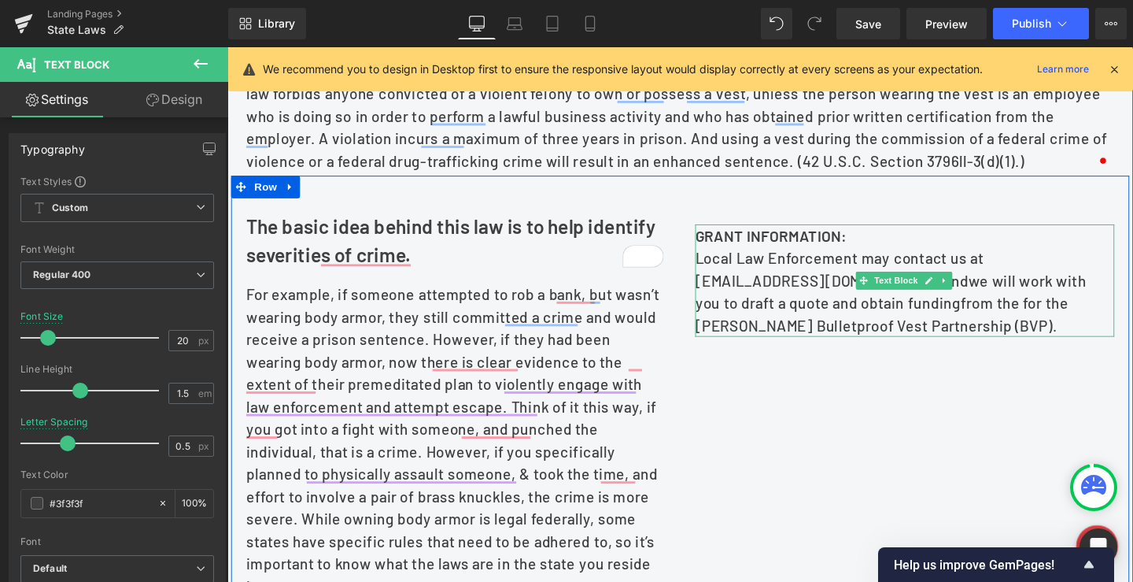
scroll to position [543, 0]
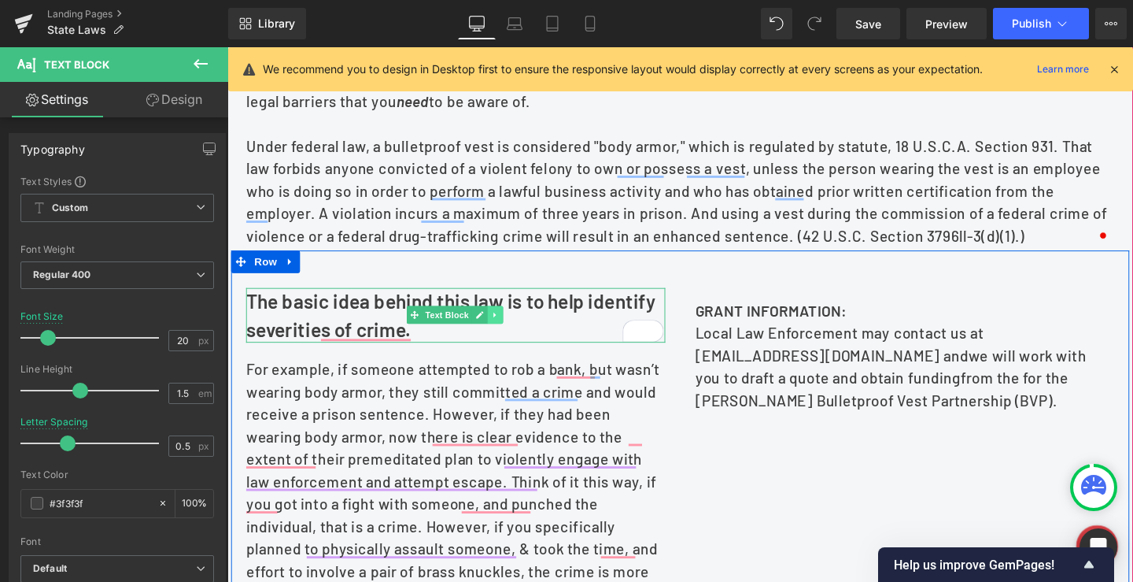
click at [509, 333] on icon at bounding box center [508, 327] width 9 height 9
click at [499, 333] on icon at bounding box center [501, 328] width 9 height 9
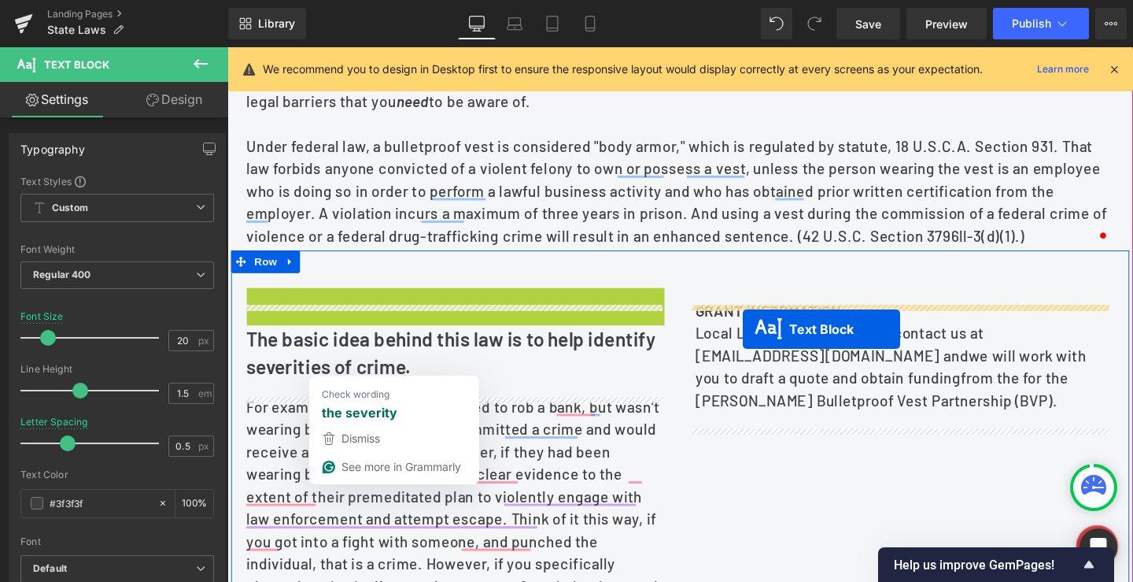
drag, startPoint x: 397, startPoint y: 347, endPoint x: 770, endPoint y: 343, distance: 373.0
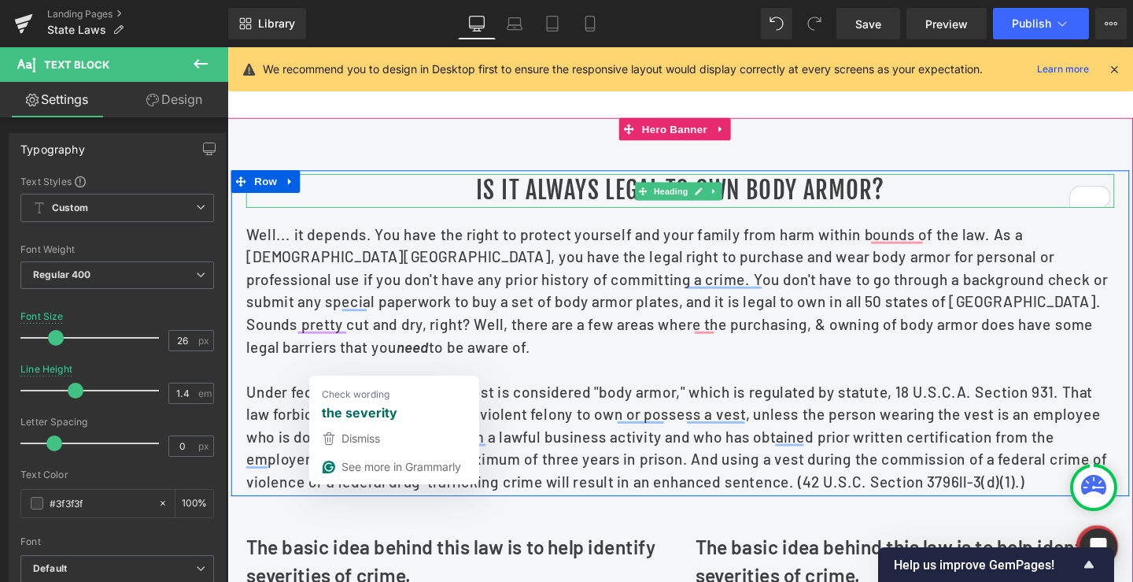
scroll to position [307, 0]
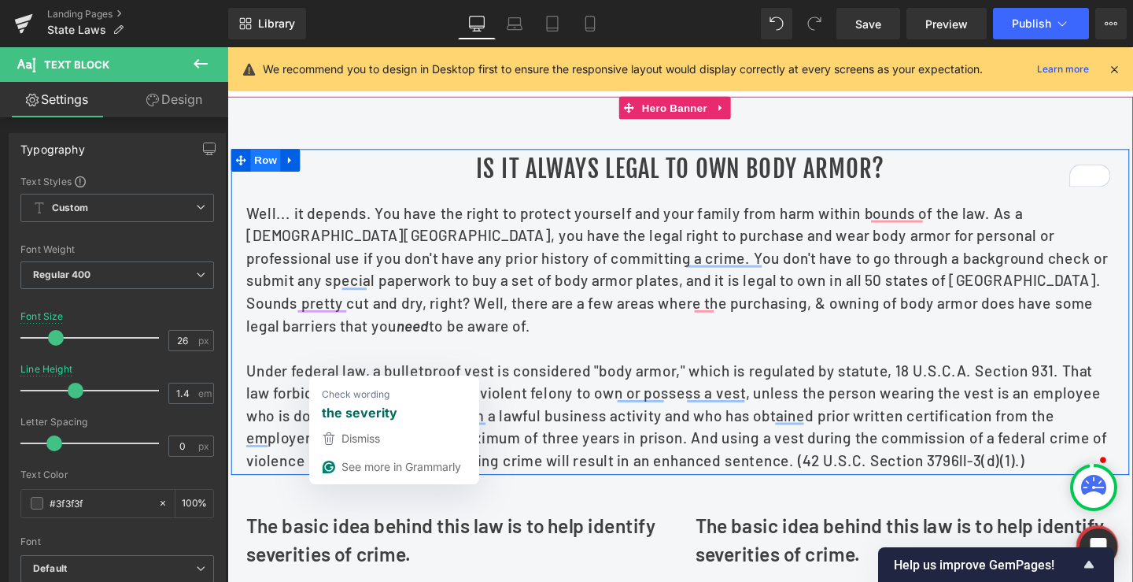
click at [255, 178] on span "Row" at bounding box center [267, 166] width 31 height 24
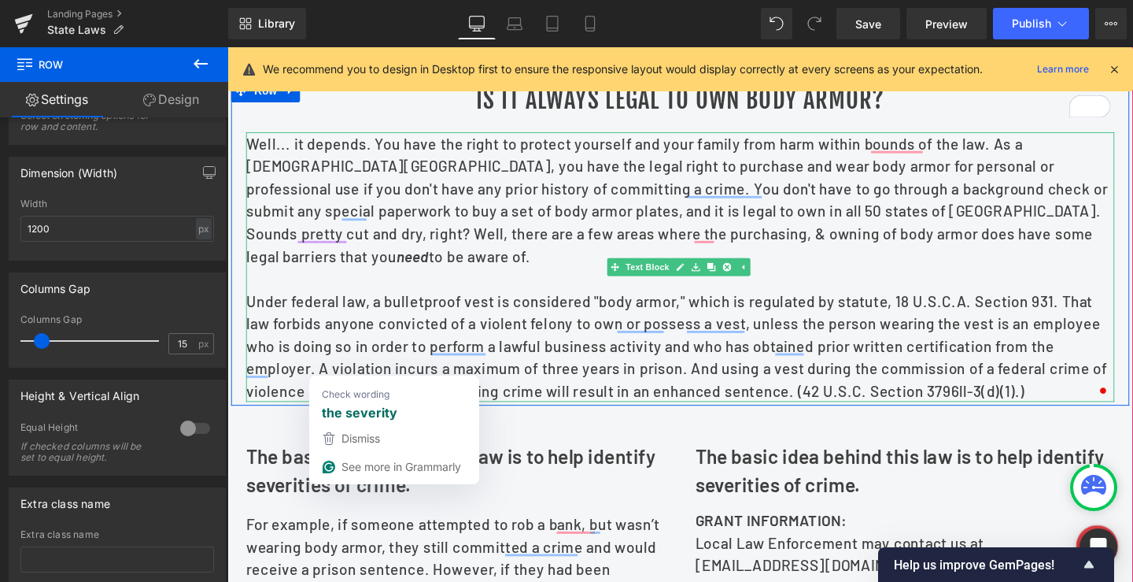
scroll to position [464, 0]
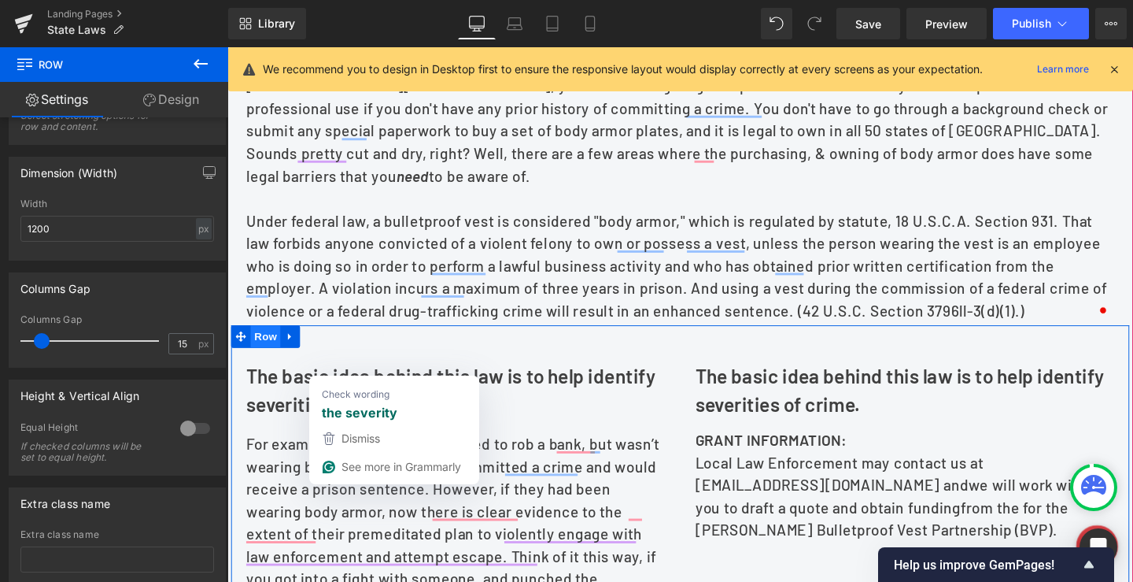
click at [265, 363] on span "Row" at bounding box center [267, 351] width 31 height 24
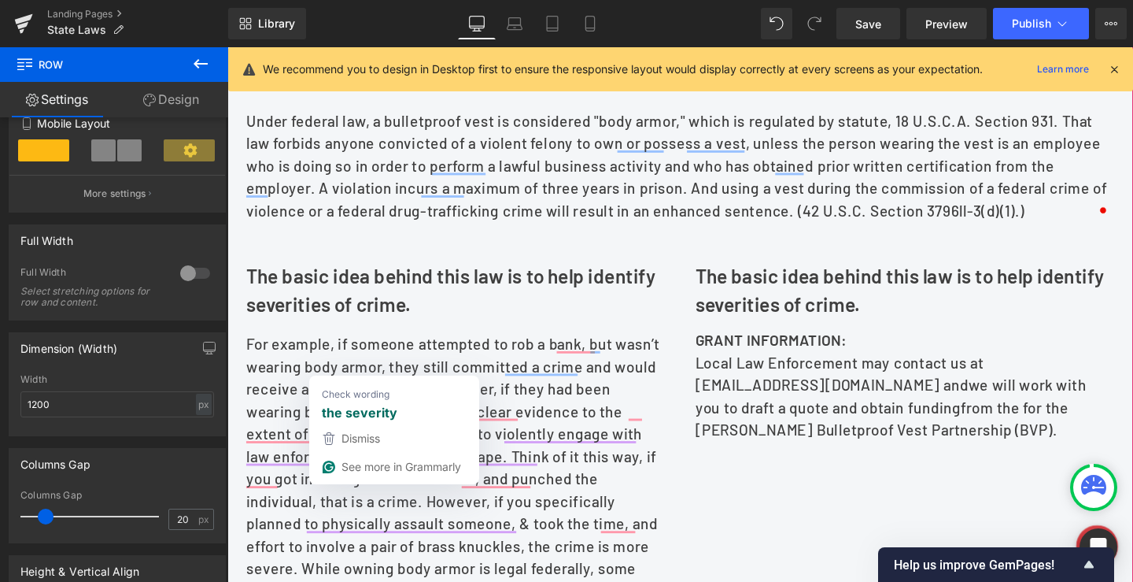
scroll to position [622, 0]
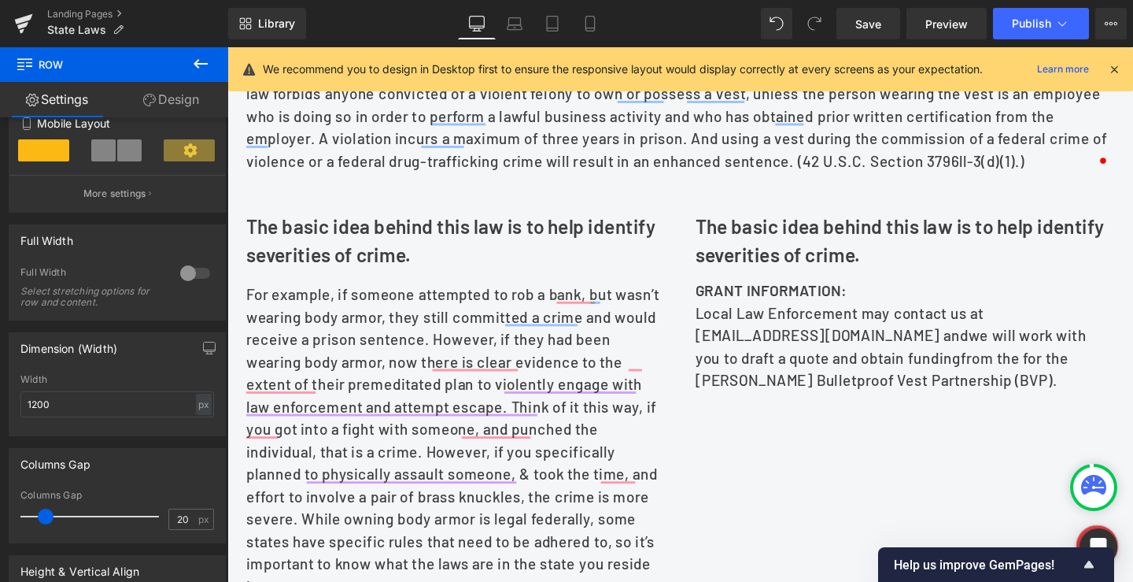
click at [793, 261] on b "The basic idea behind this law is to help identify severities of crime." at bounding box center [934, 249] width 430 height 53
click at [772, 258] on b "The basic idea behind this law is to help identify severities of crime." at bounding box center [934, 249] width 430 height 53
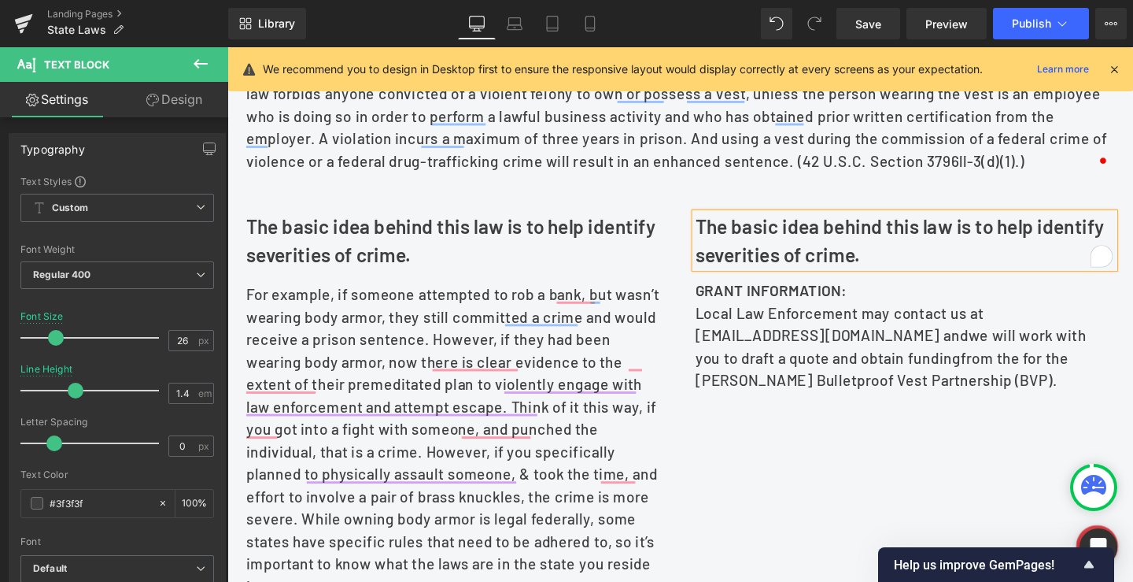
paste div "To enrich screen reader interactions, please activate Accessibility in Grammarl…"
click at [724, 248] on b ""Body Armor Laws: Know Your State’s Rules Before You Buy or Wear" at bounding box center [914, 249] width 390 height 53
click at [768, 227] on div "The basic idea behind this law is to help identify severities of crime. Text Bl…" at bounding box center [703, 533] width 944 height 703
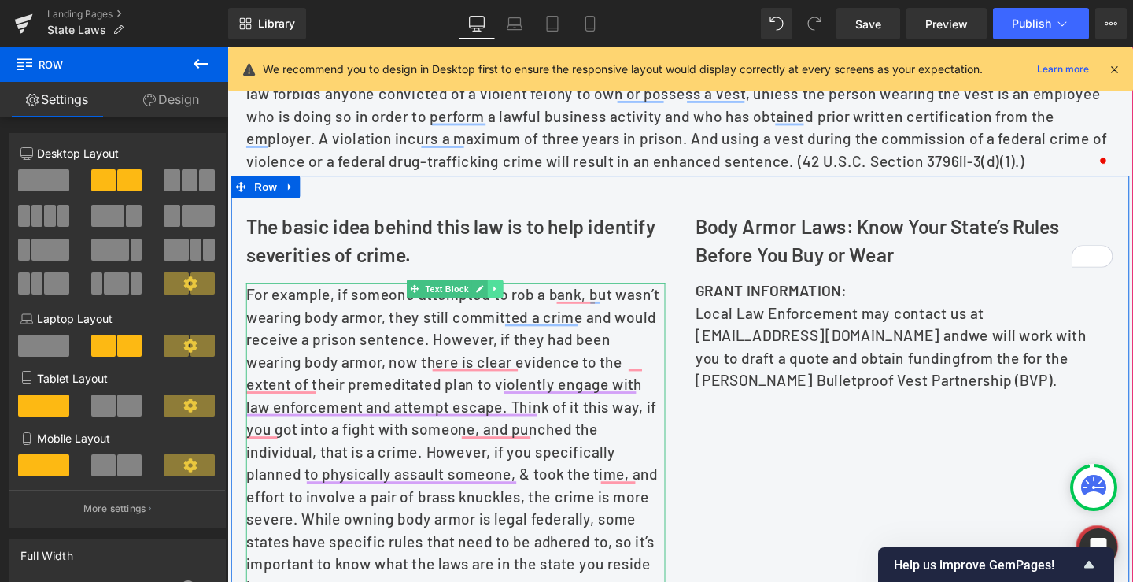
click at [507, 305] on icon at bounding box center [508, 300] width 9 height 9
click at [497, 305] on icon at bounding box center [501, 300] width 9 height 9
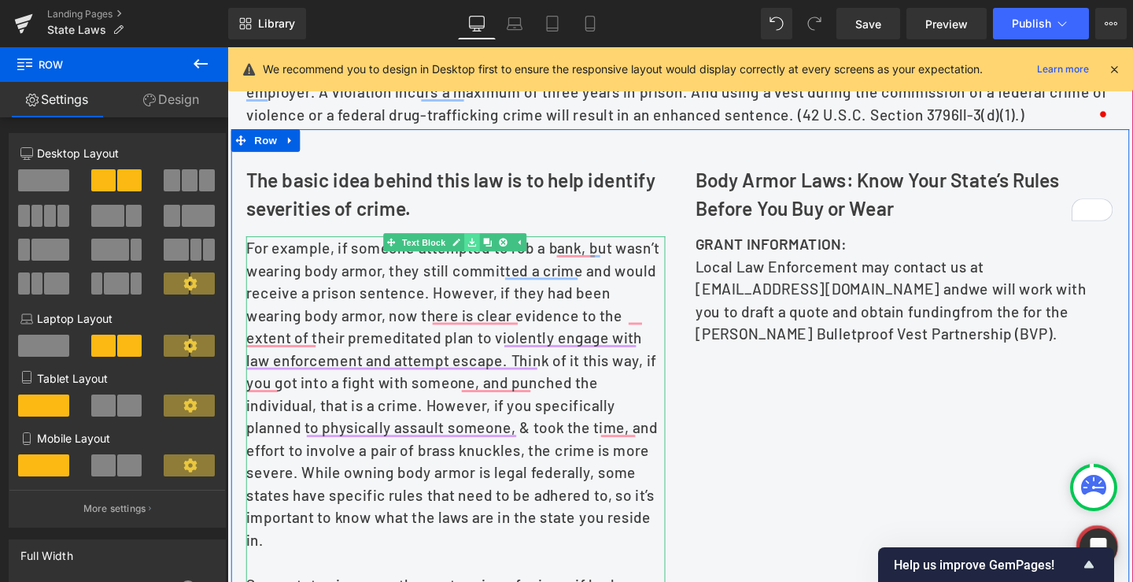
scroll to position [644, 0]
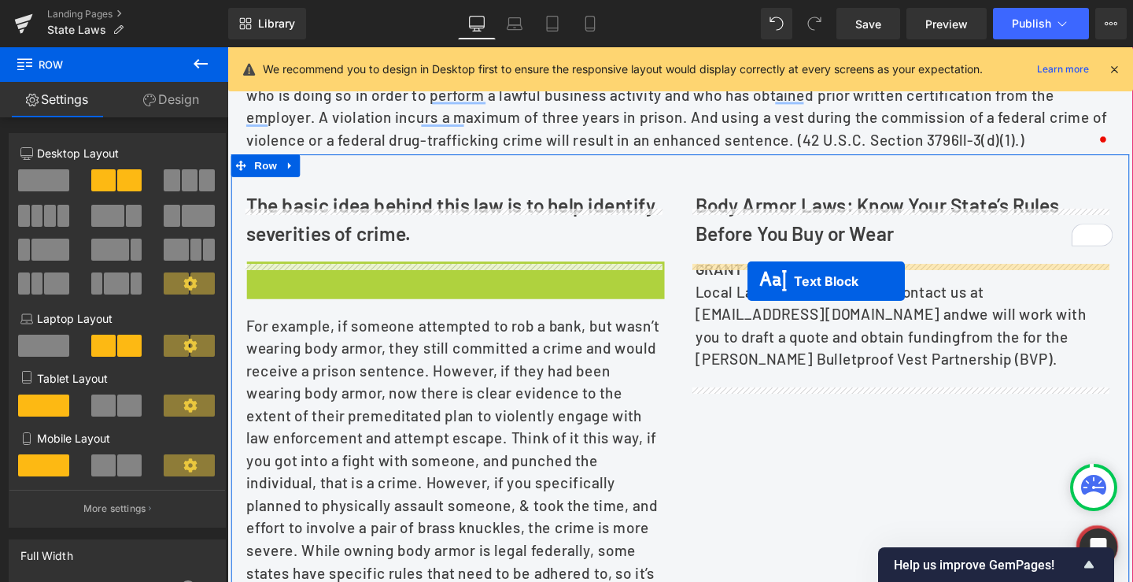
drag, startPoint x: 393, startPoint y: 298, endPoint x: 774, endPoint y: 293, distance: 381.7
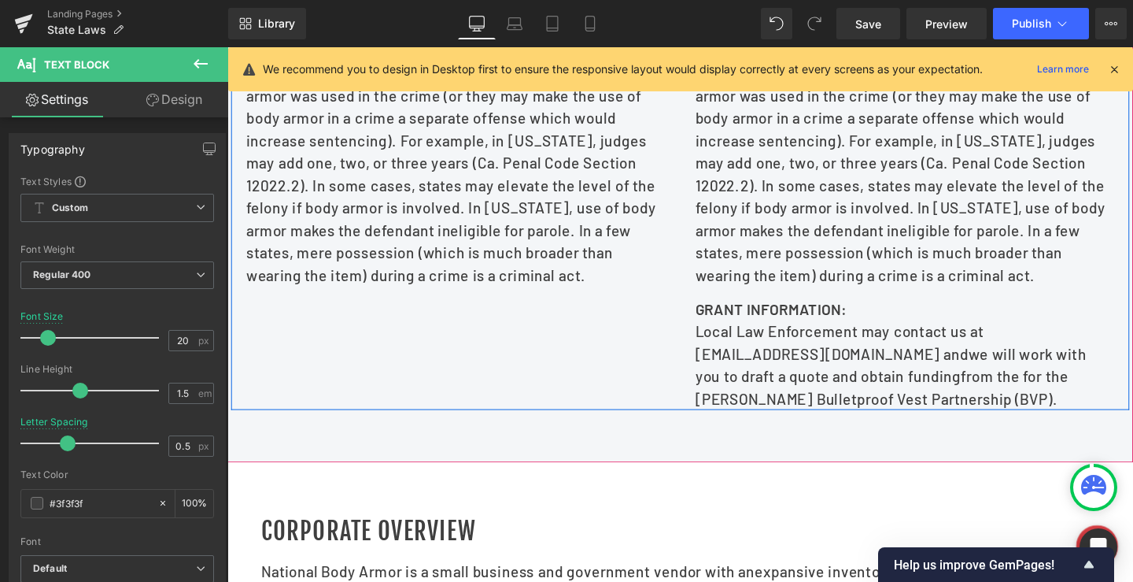
scroll to position [1273, 0]
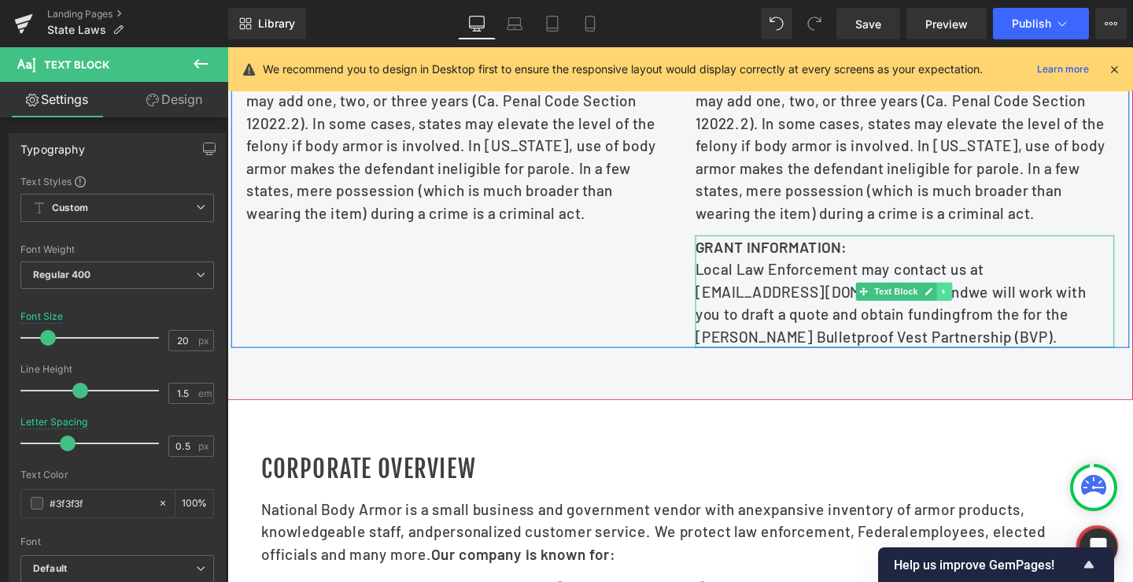
click at [979, 306] on icon at bounding box center [980, 304] width 2 height 6
click at [984, 308] on icon at bounding box center [988, 303] width 9 height 9
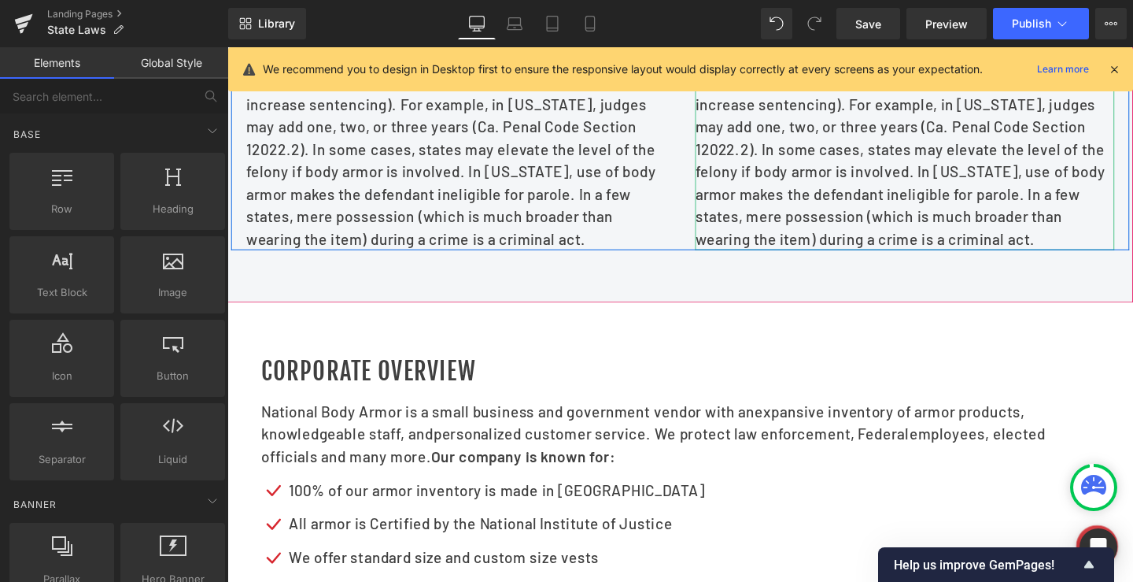
scroll to position [801, 0]
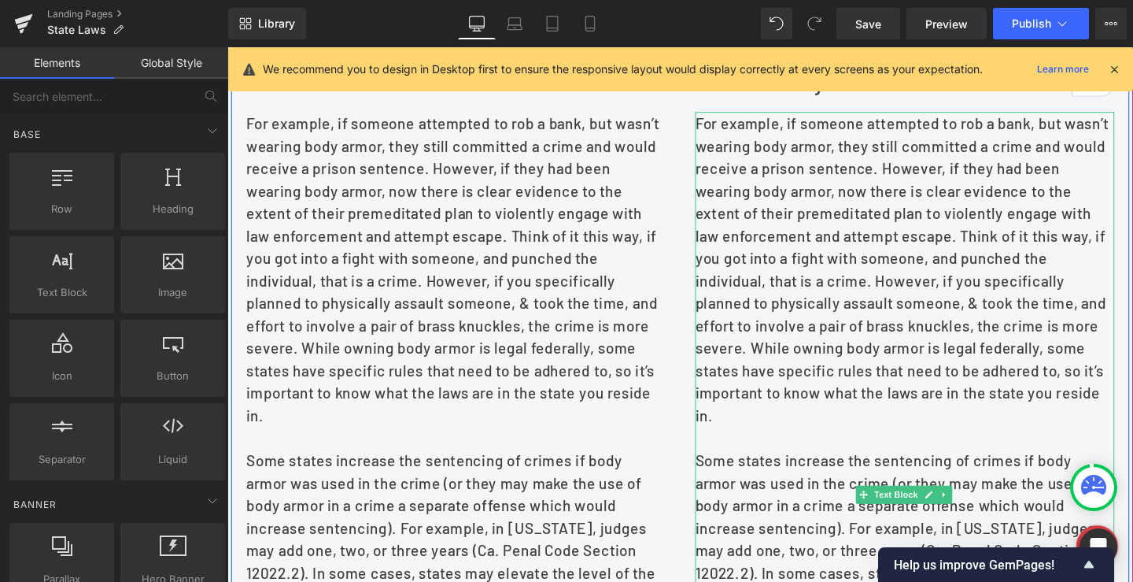
click at [844, 275] on p "For example, if someone attempted to rob a bank, but wasn’t wearing body armor,…" at bounding box center [939, 280] width 441 height 331
click at [890, 259] on p "For example, if someone attempted to rob a bank, but wasn’t wearing body armor,…" at bounding box center [939, 280] width 441 height 331
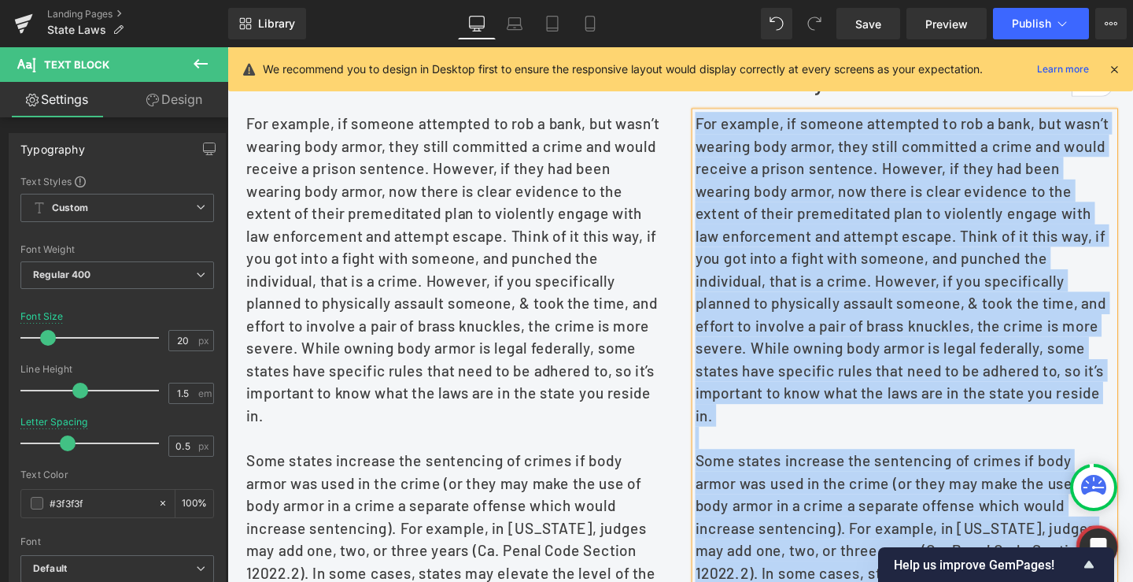
paste div "To enrich screen reader interactions, please activate Accessibility in Grammarl…"
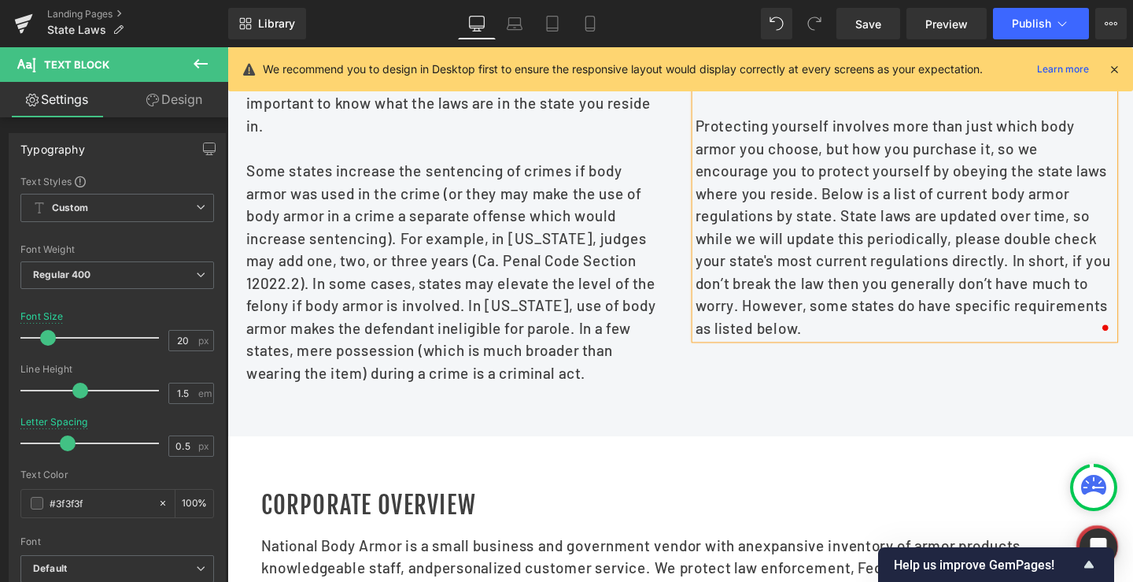
scroll to position [1116, 0]
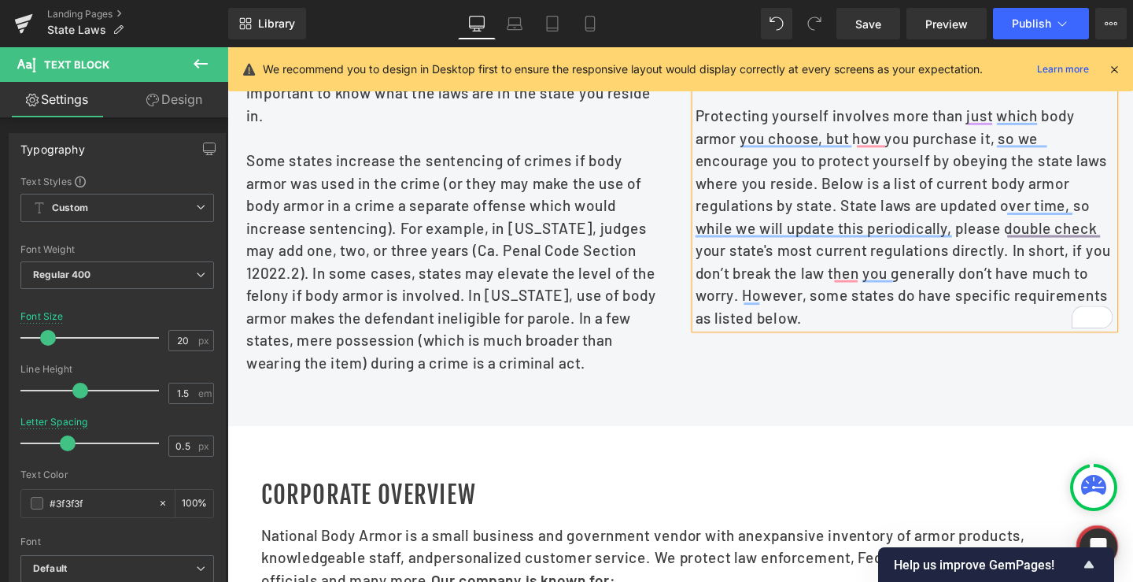
click at [757, 385] on div "The basic idea behind this law is to help identify severities of crime. Text Bl…" at bounding box center [703, 39] width 944 height 703
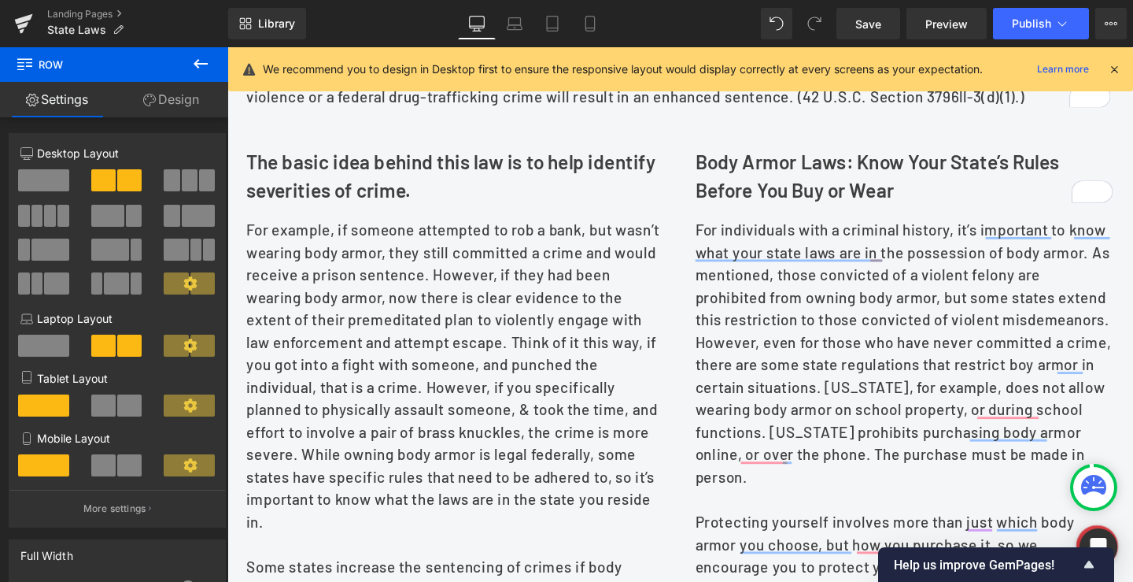
scroll to position [644, 0]
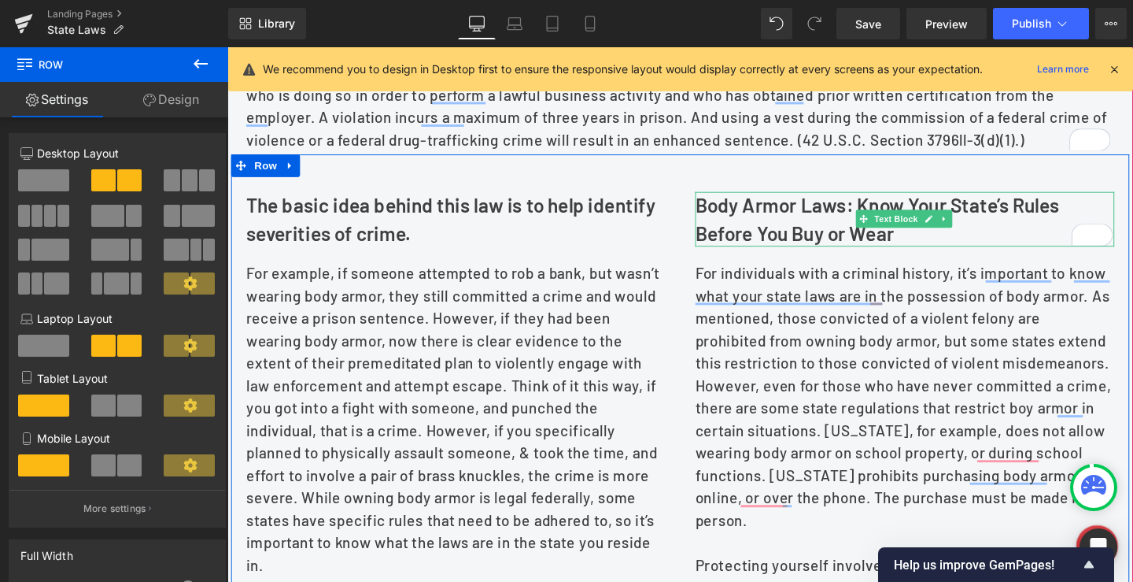
click at [734, 242] on b "Body Armor Laws: Know Your State’s Rules Before You Buy or Wear" at bounding box center [910, 227] width 383 height 53
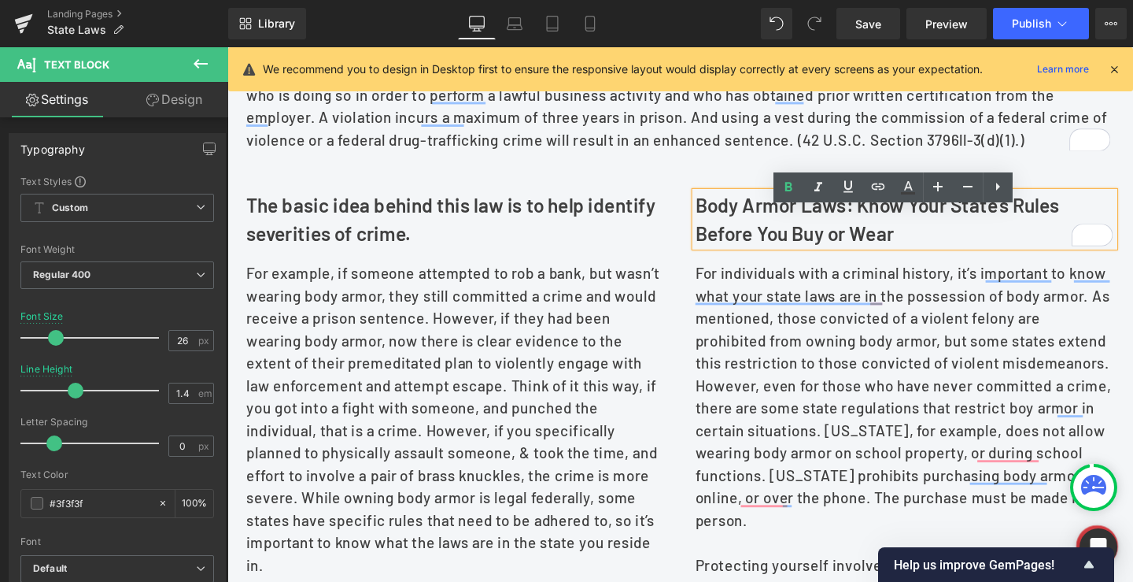
click at [169, 99] on link "Design" at bounding box center [174, 99] width 114 height 35
click at [0, 0] on div "Spacing" at bounding box center [0, 0] width 0 height 0
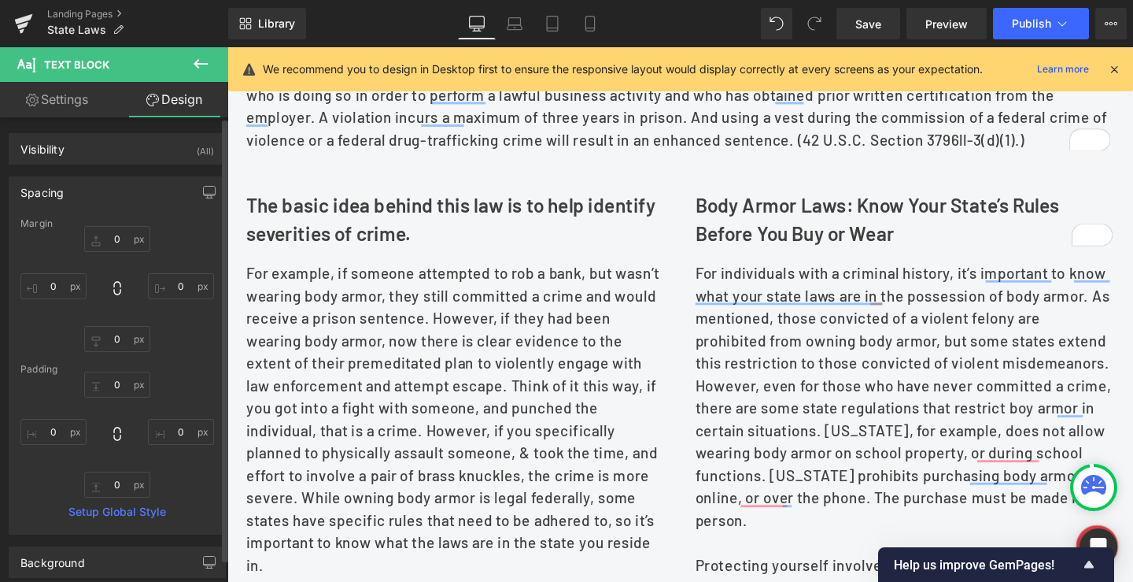
type input "0"
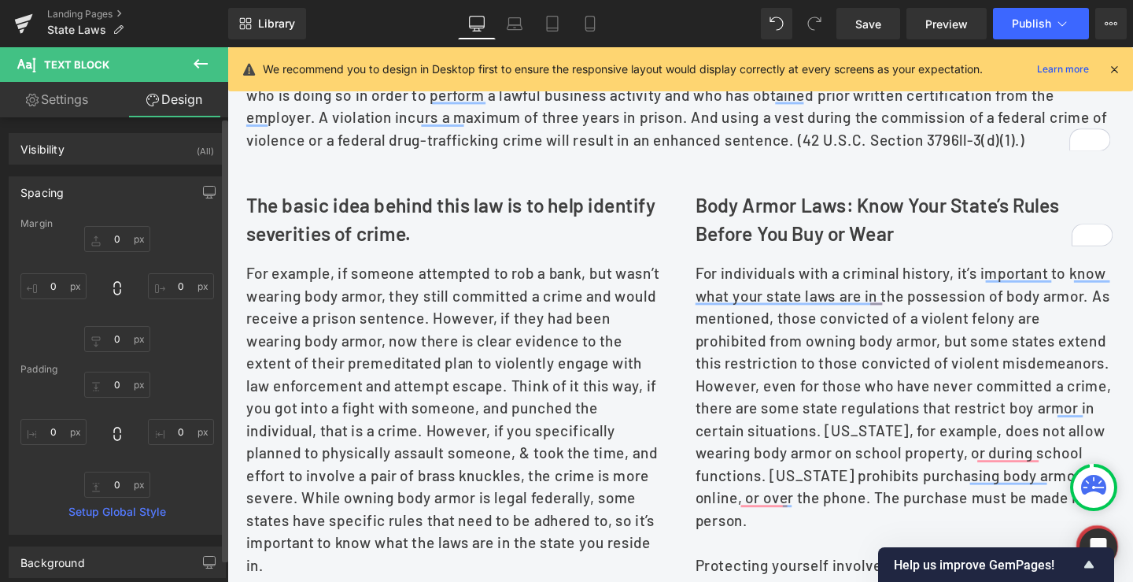
type input "0"
click at [51, 433] on input "0" at bounding box center [53, 432] width 66 height 26
type input "20"
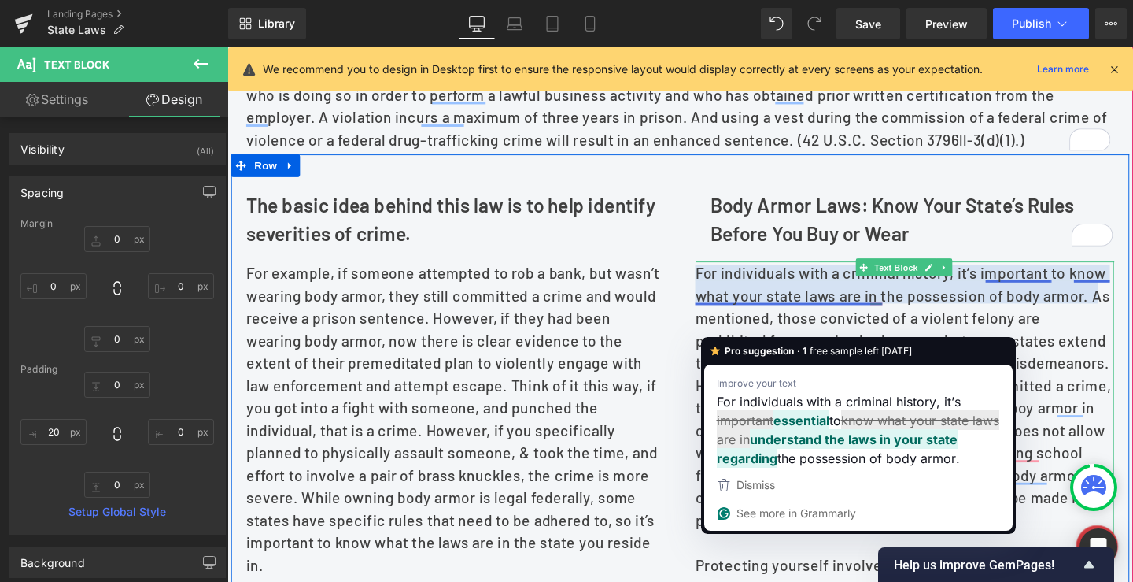
click at [803, 306] on p "For individuals with a criminal history, it’s important to know what your state…" at bounding box center [939, 413] width 441 height 283
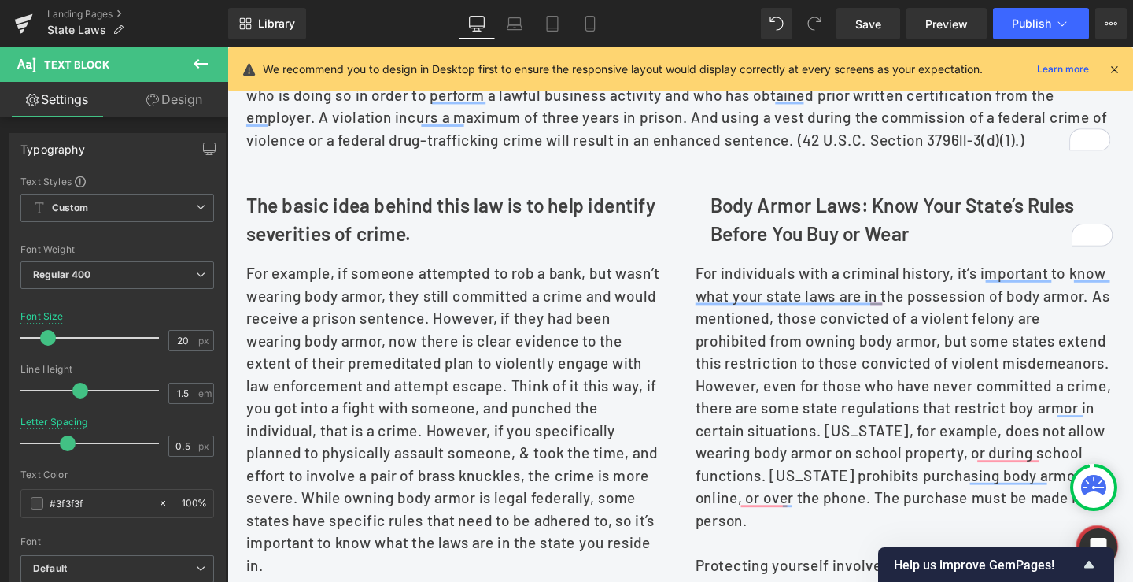
click at [156, 94] on icon at bounding box center [152, 100] width 13 height 13
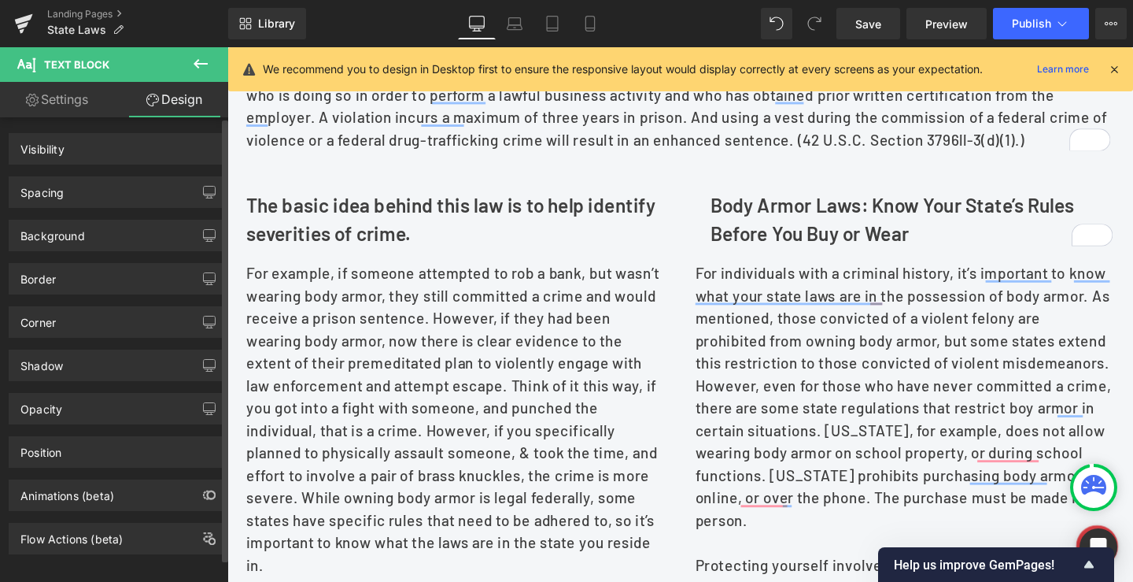
click at [54, 187] on div "Spacing" at bounding box center [41, 188] width 43 height 22
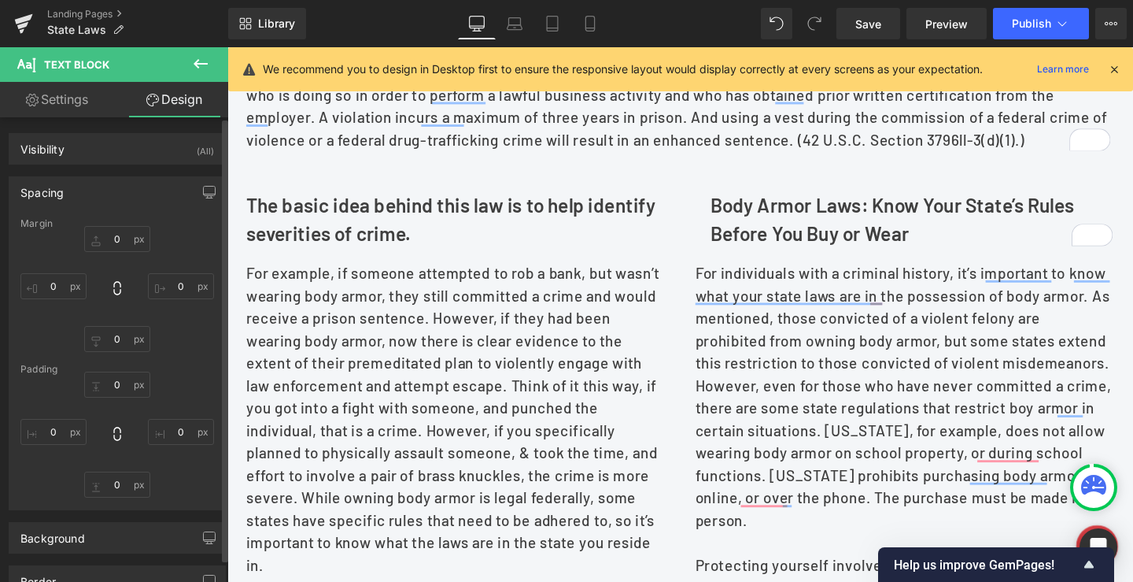
type input "20"
type input "0"
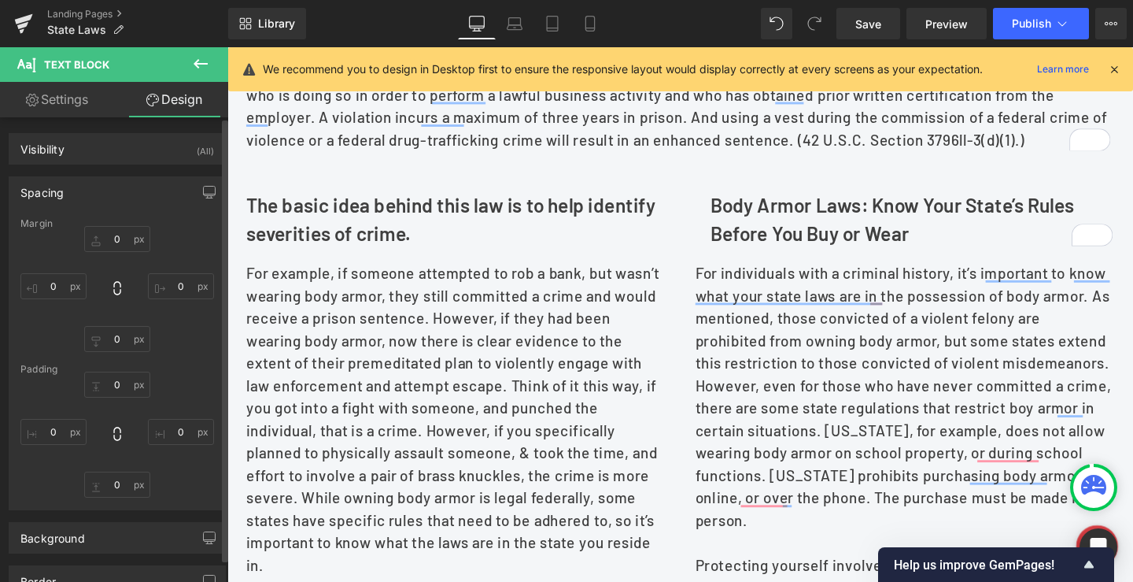
type input "0"
click at [50, 428] on input "0" at bounding box center [53, 432] width 66 height 26
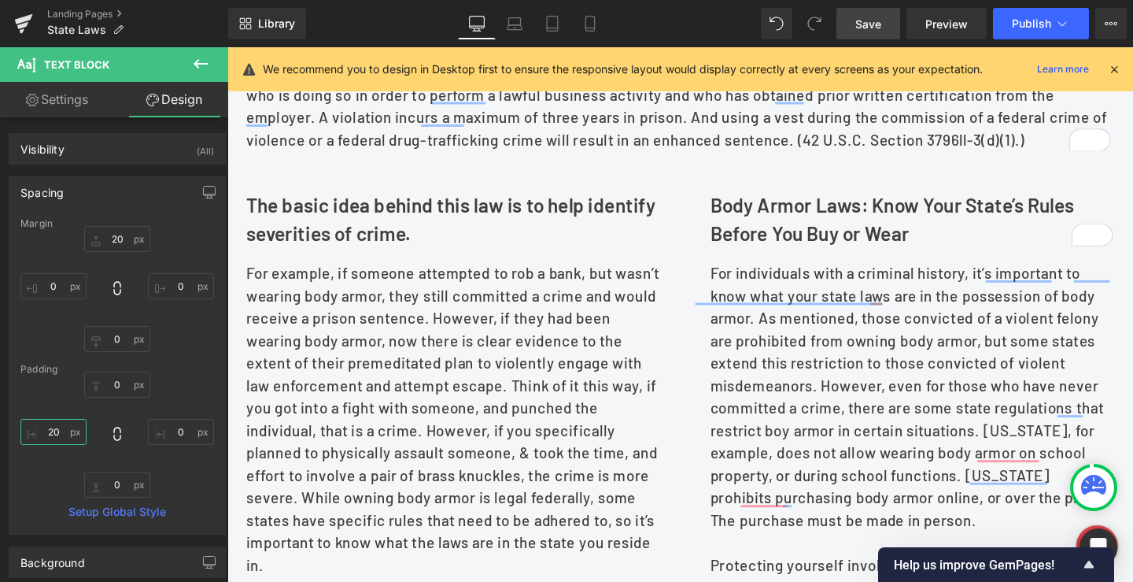
type input "20"
drag, startPoint x: 869, startPoint y: 17, endPoint x: 886, endPoint y: 46, distance: 33.9
click at [867, 16] on span "Save" at bounding box center [868, 24] width 26 height 17
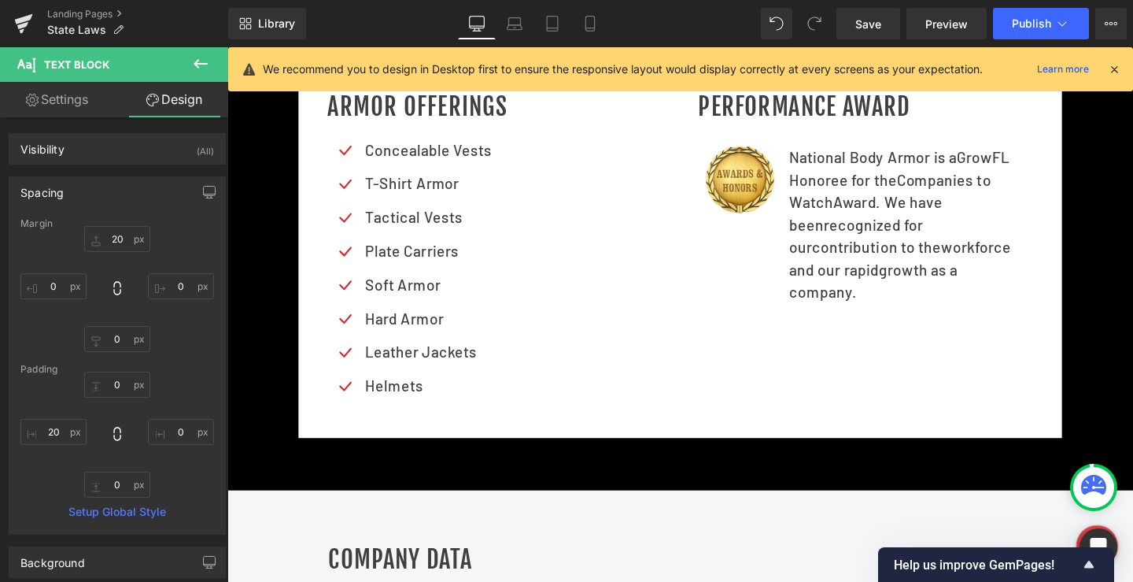
scroll to position [1981, 0]
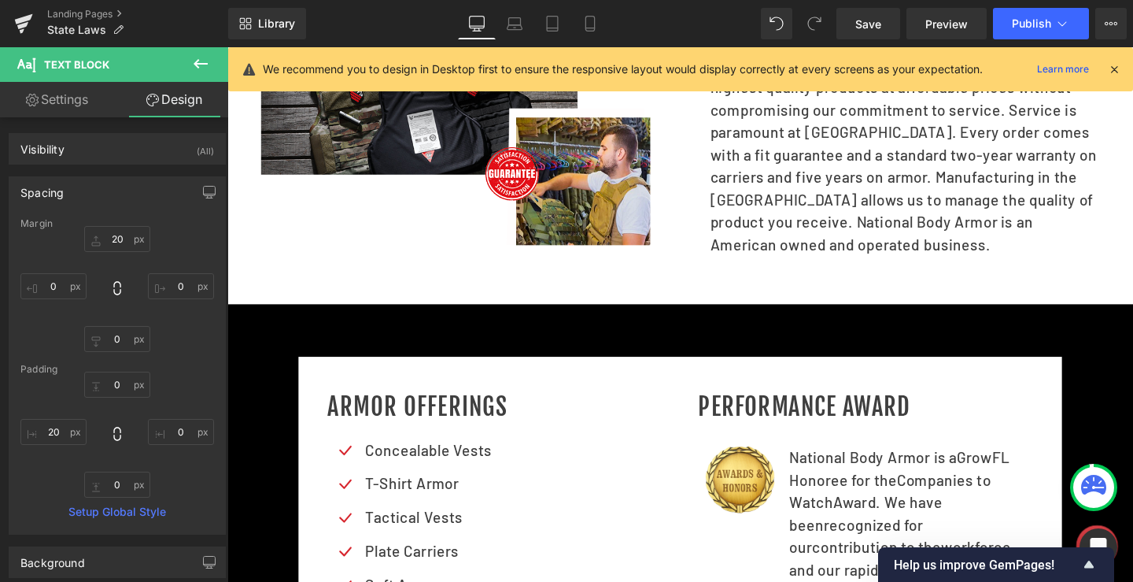
click at [568, 349] on div at bounding box center [703, 573] width 952 height 512
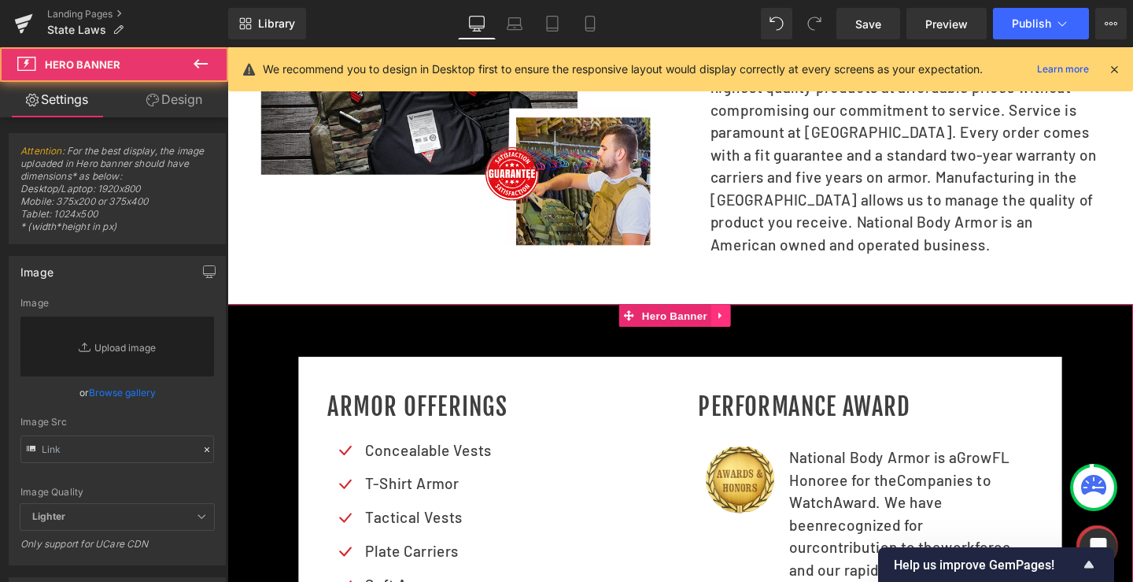
click at [740, 334] on icon at bounding box center [745, 329] width 11 height 12
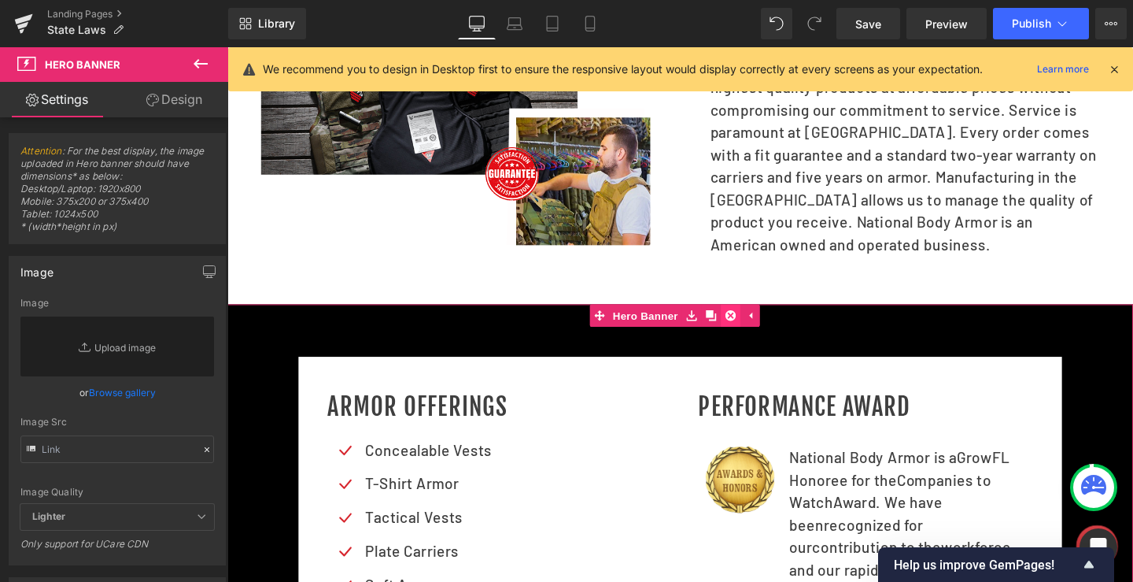
click at [757, 334] on icon at bounding box center [756, 328] width 11 height 11
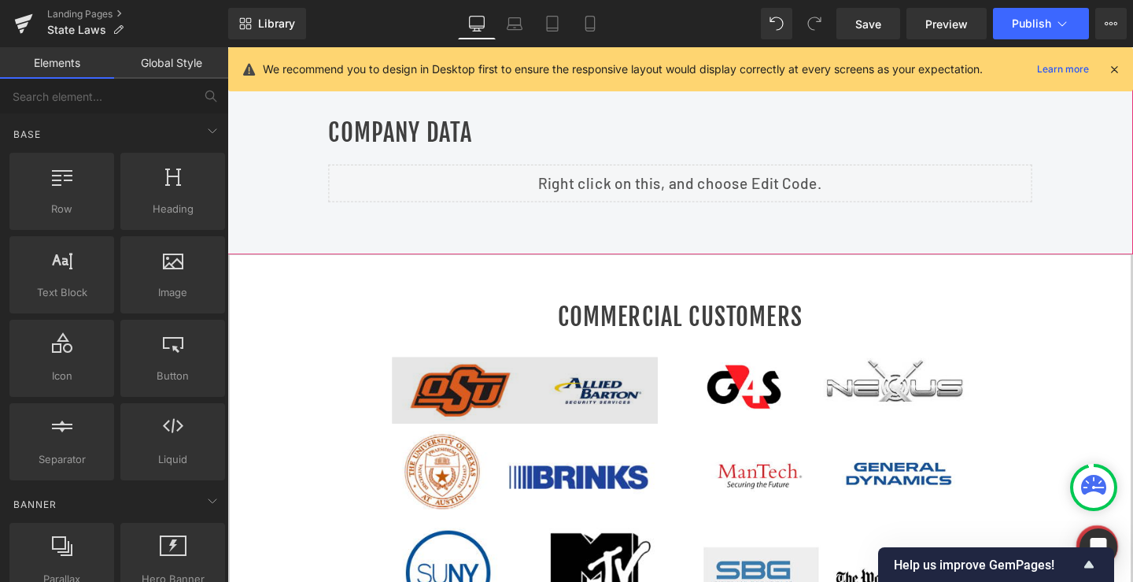
scroll to position [2296, 0]
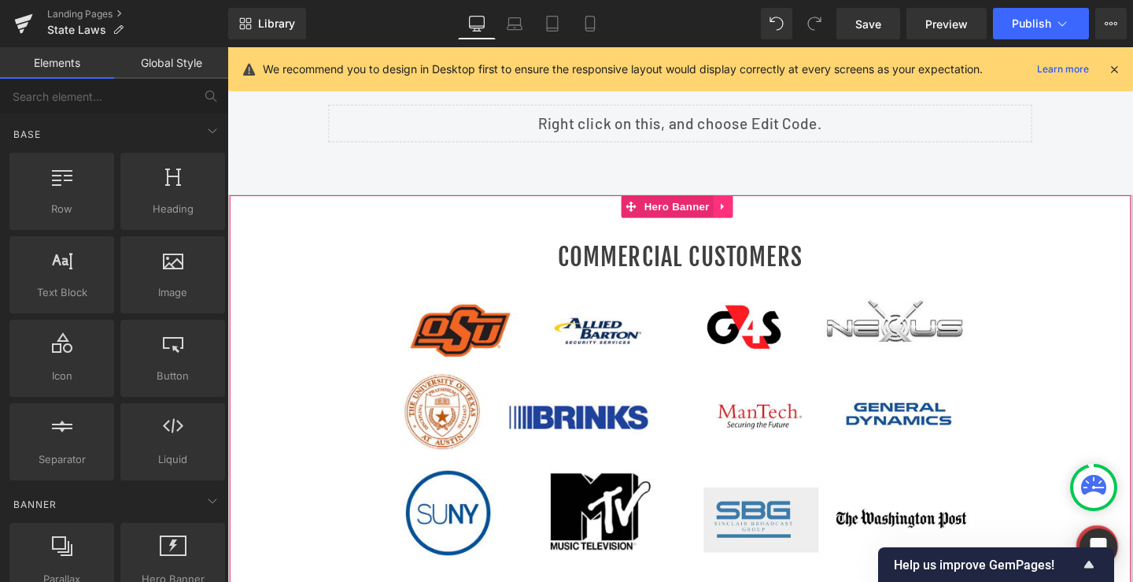
click at [755, 227] on link at bounding box center [748, 215] width 20 height 24
click at [766, 227] on link at bounding box center [758, 215] width 20 height 24
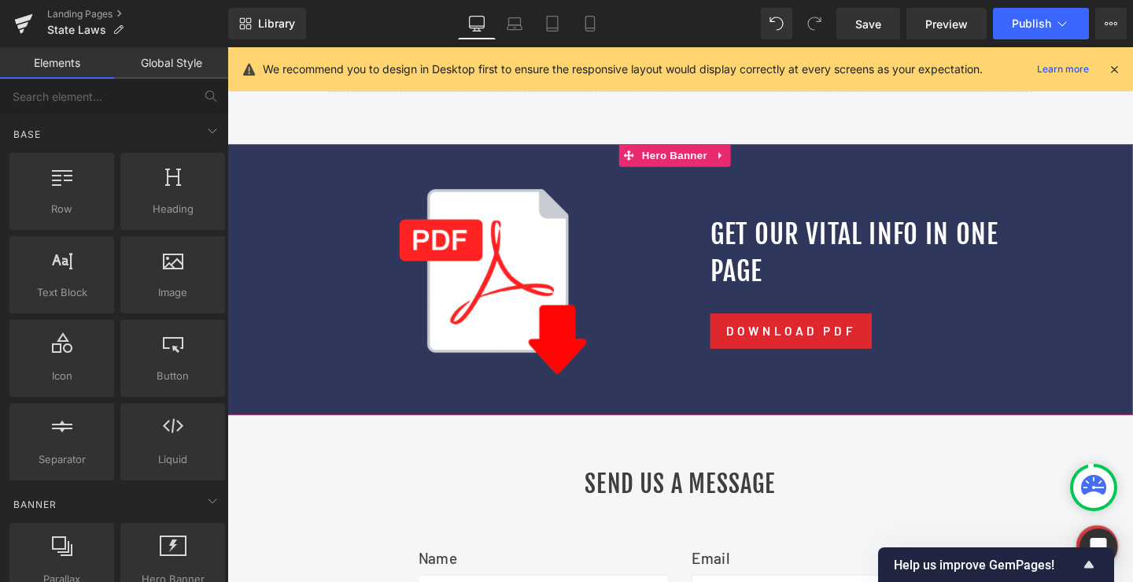
scroll to position [2375, 0]
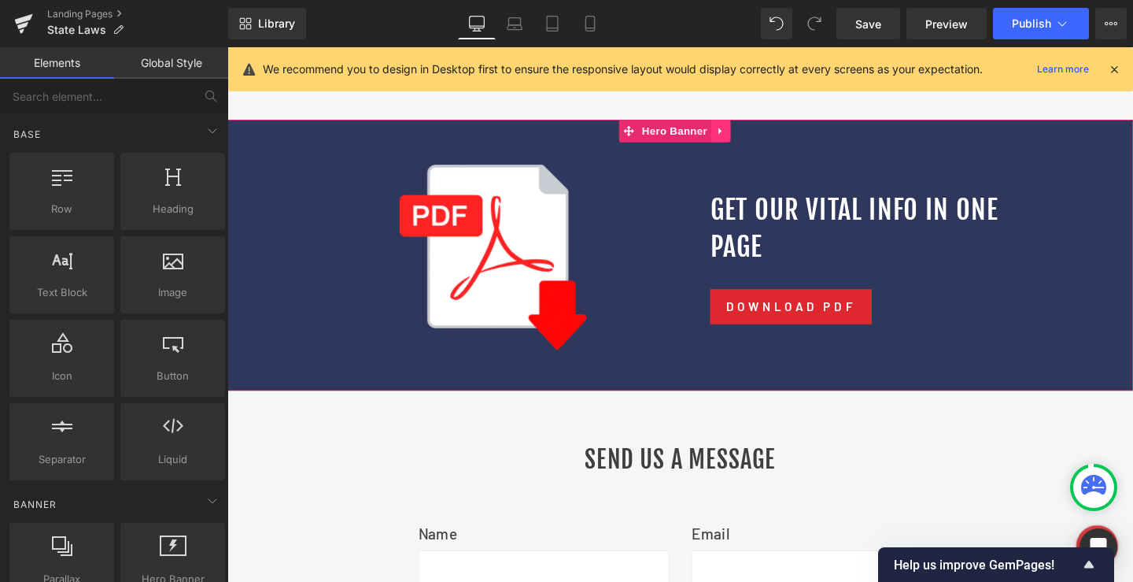
click at [745, 142] on icon at bounding box center [745, 136] width 11 height 12
click at [753, 141] on icon at bounding box center [756, 135] width 11 height 11
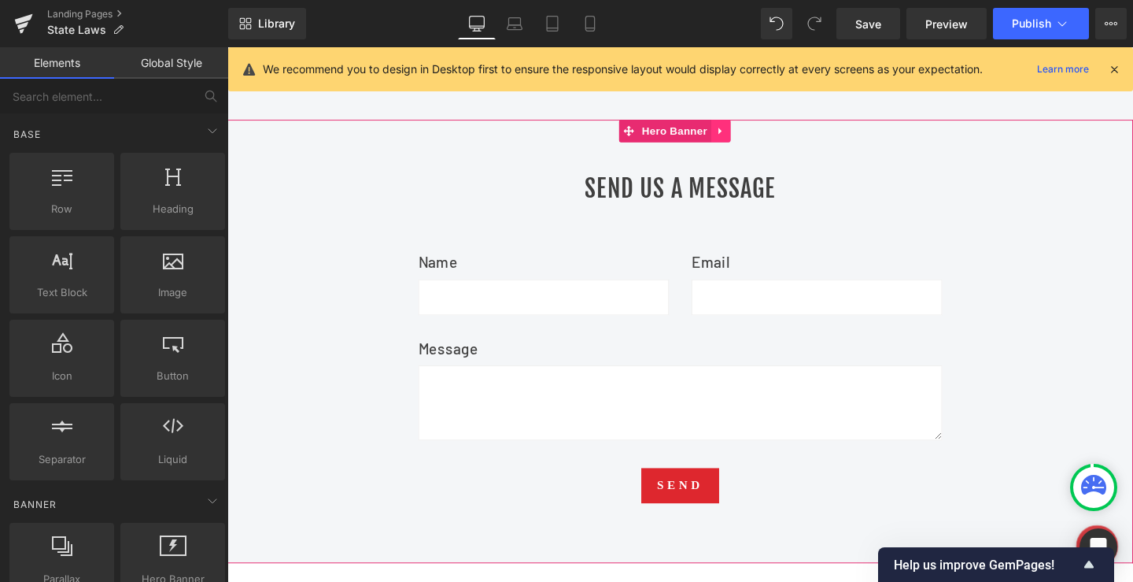
click at [748, 142] on icon at bounding box center [745, 136] width 11 height 12
click at [759, 141] on icon at bounding box center [756, 135] width 11 height 11
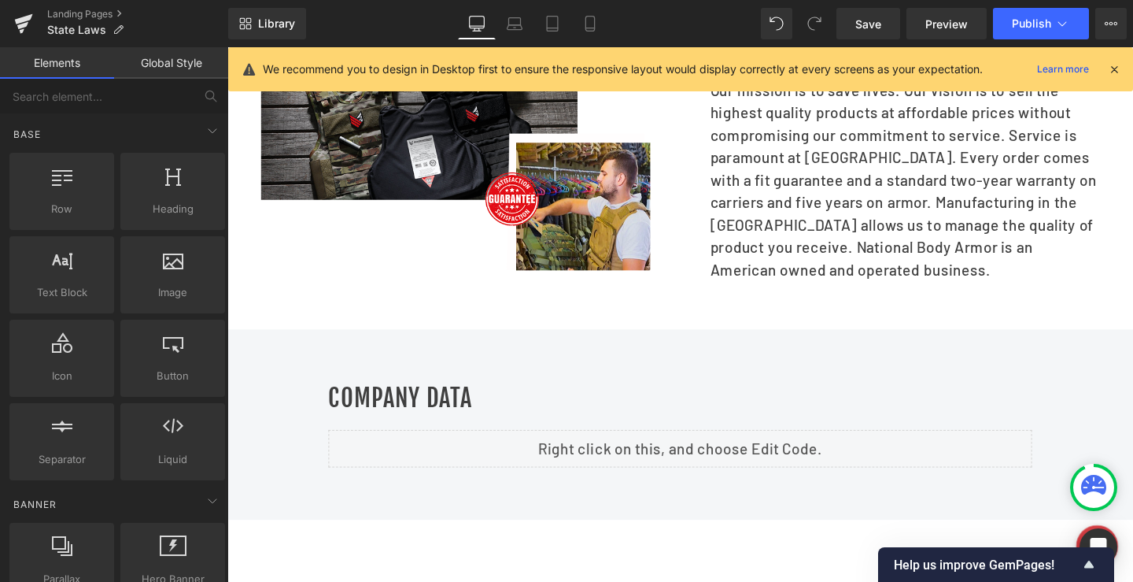
scroll to position [1981, 0]
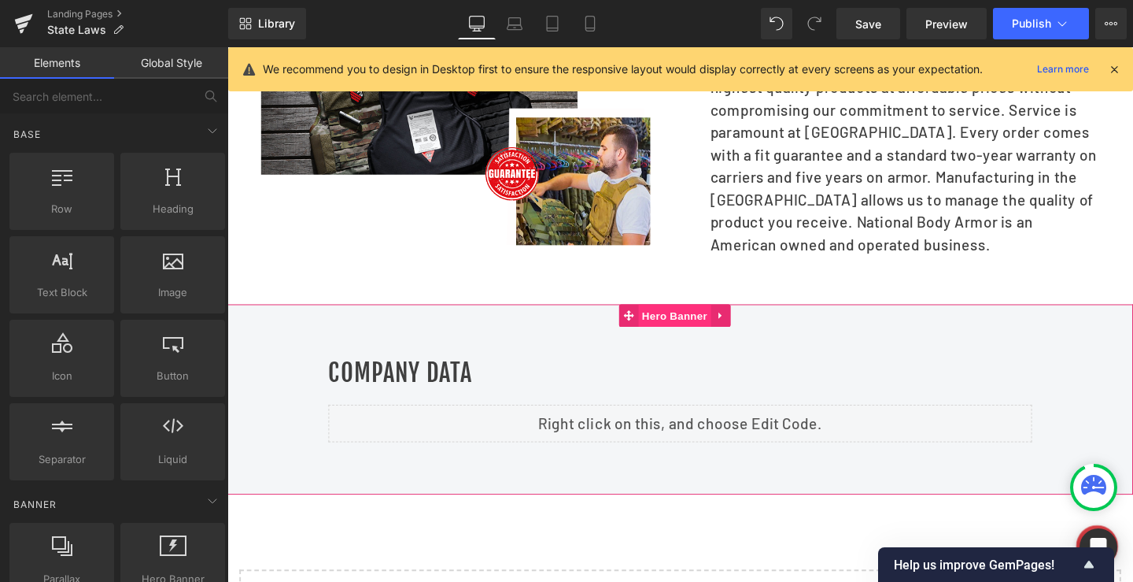
click at [684, 341] on span "Hero Banner" at bounding box center [697, 329] width 76 height 24
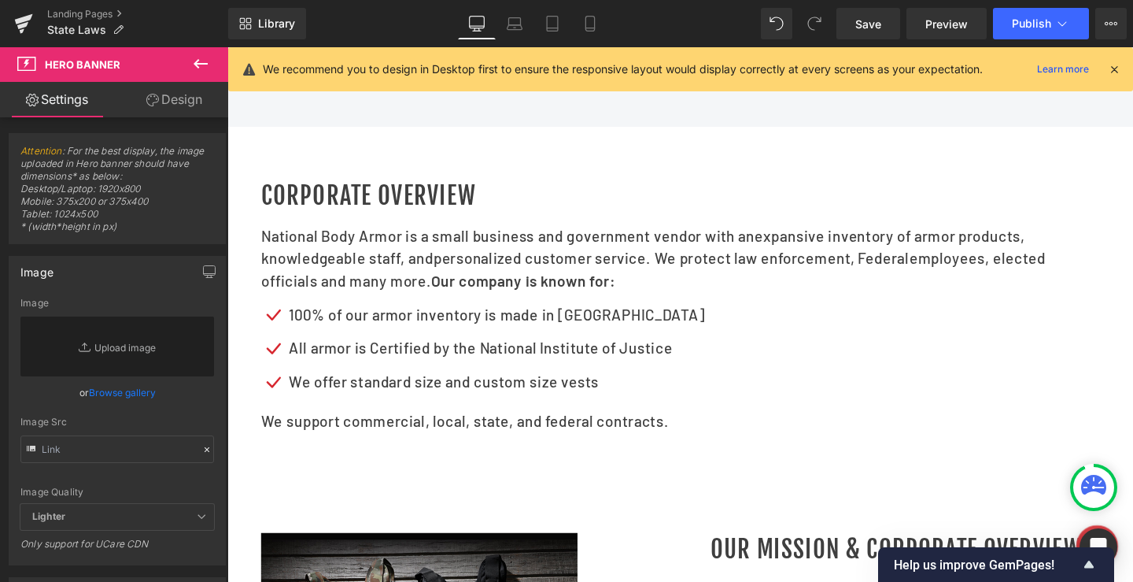
scroll to position [1273, 0]
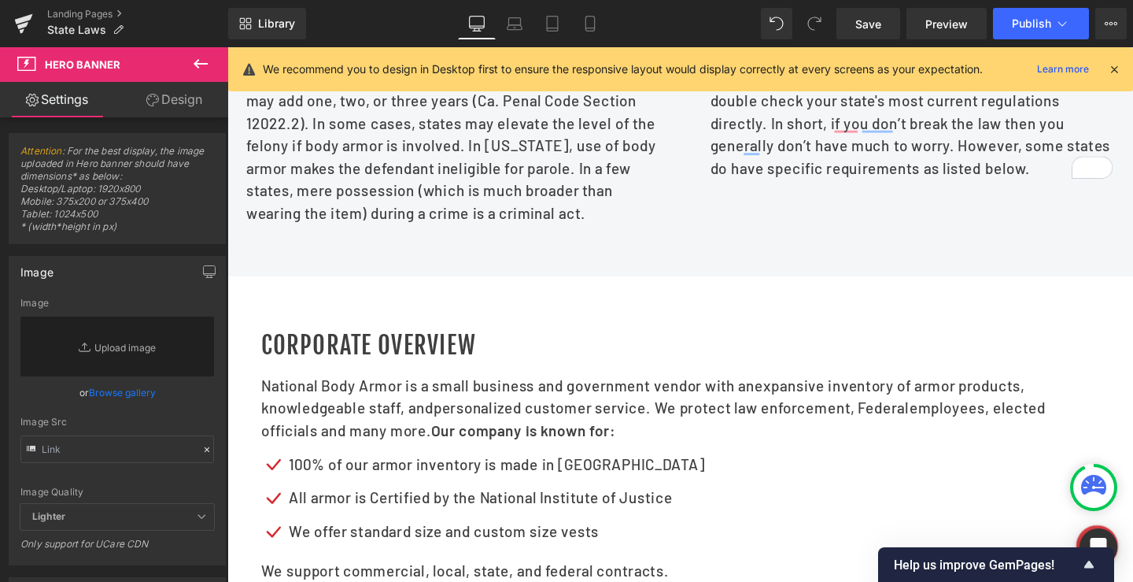
click at [562, 323] on div "Corporate Overview Heading National Body Armor is a small business and governme…" at bounding box center [703, 473] width 952 height 371
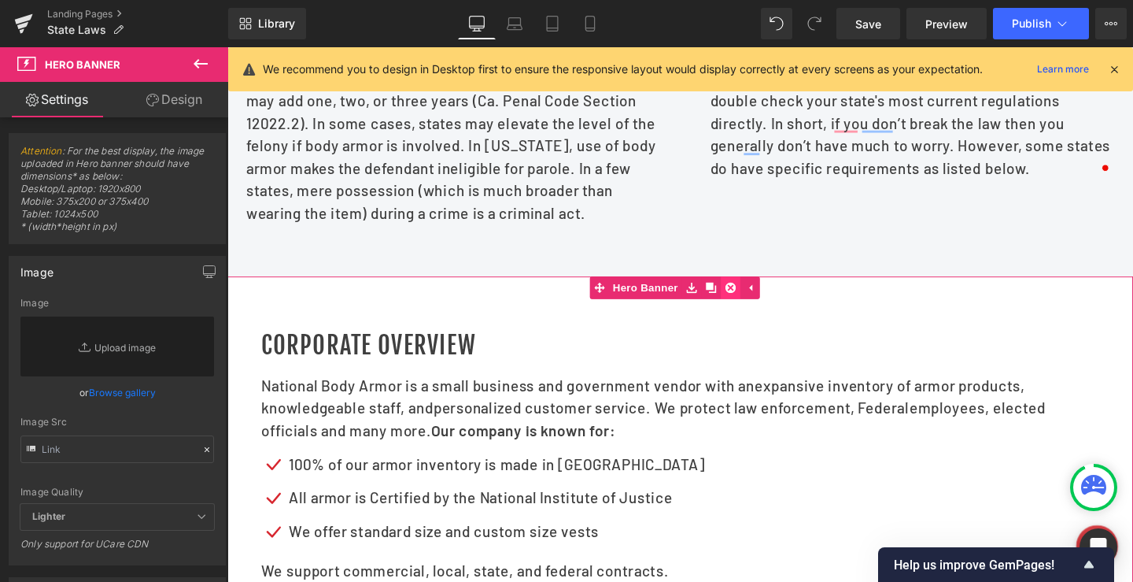
click at [756, 305] on icon at bounding box center [756, 299] width 11 height 11
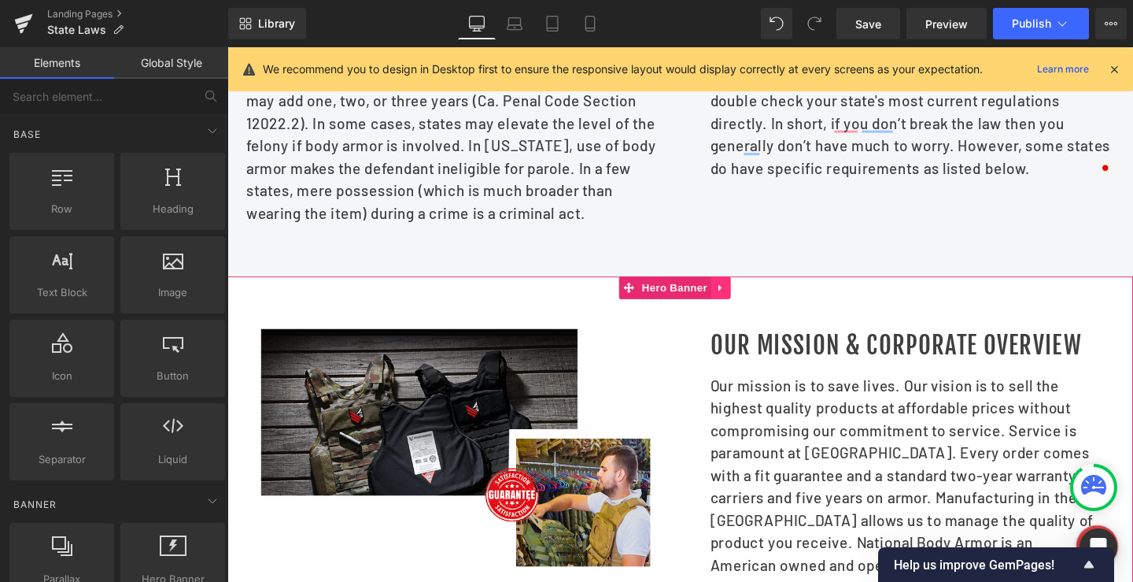
click at [744, 304] on icon at bounding box center [745, 300] width 3 height 7
click at [813, 335] on div at bounding box center [703, 471] width 952 height 366
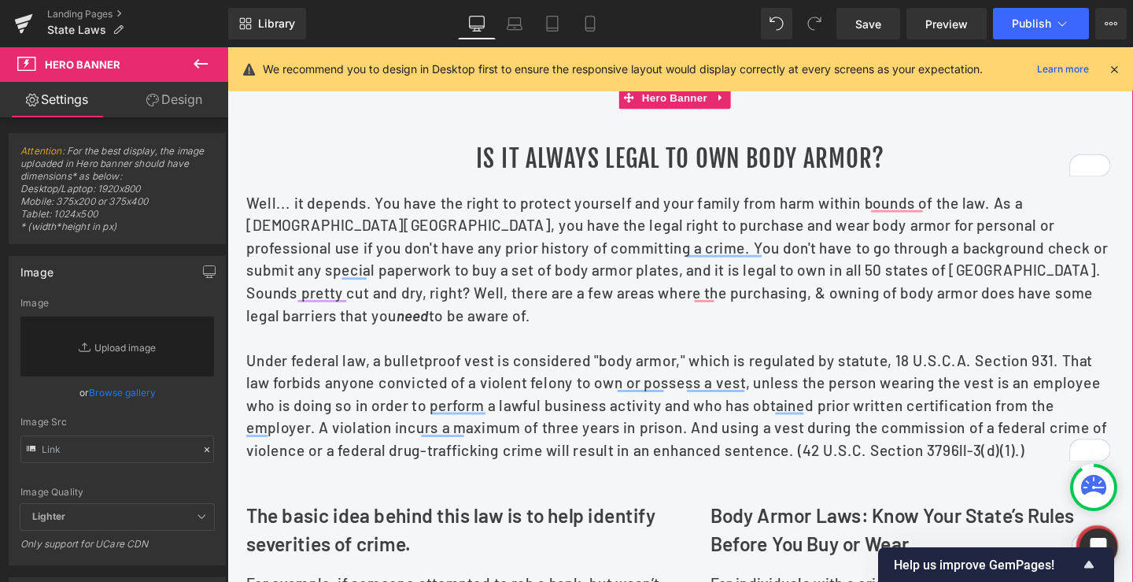
scroll to position [172, 0]
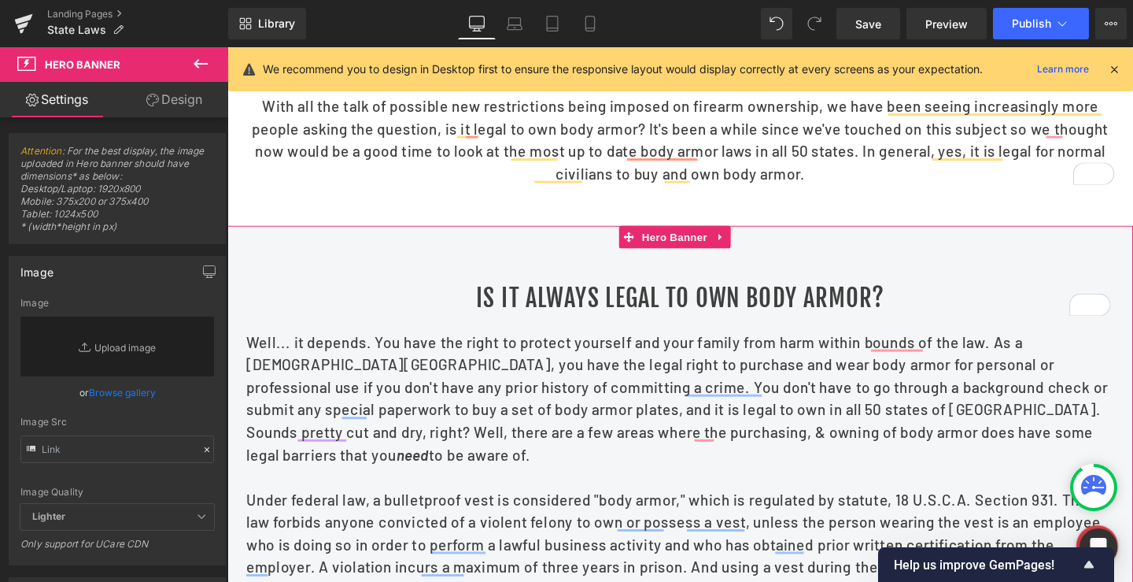
click at [685, 312] on div "Is it always legal to own body armor? Heading" at bounding box center [703, 311] width 913 height 35
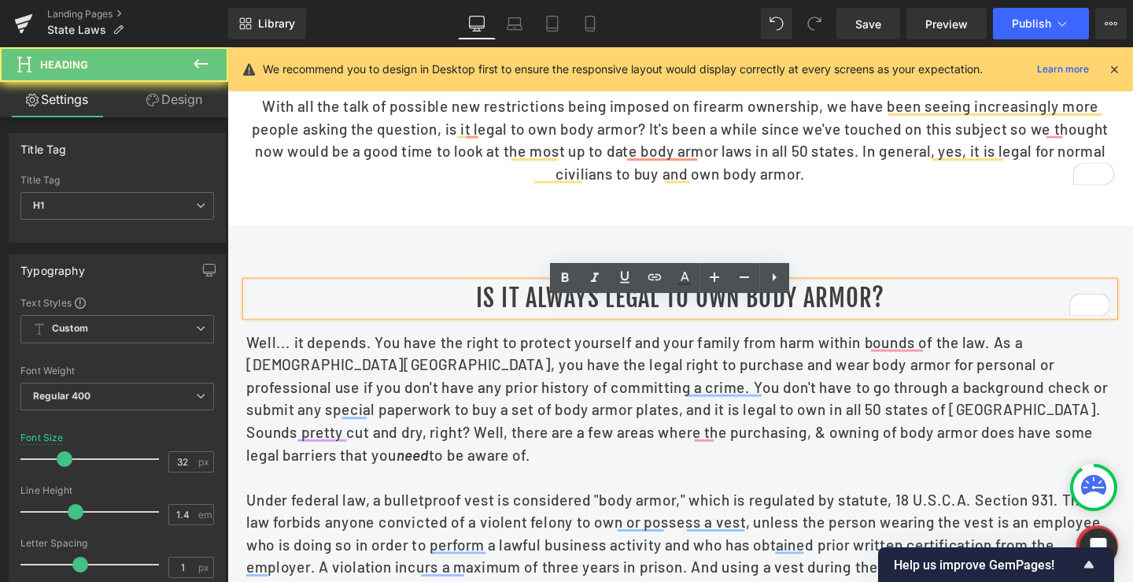
click at [670, 327] on h1 "Is it always legal to own body armor?" at bounding box center [703, 311] width 913 height 35
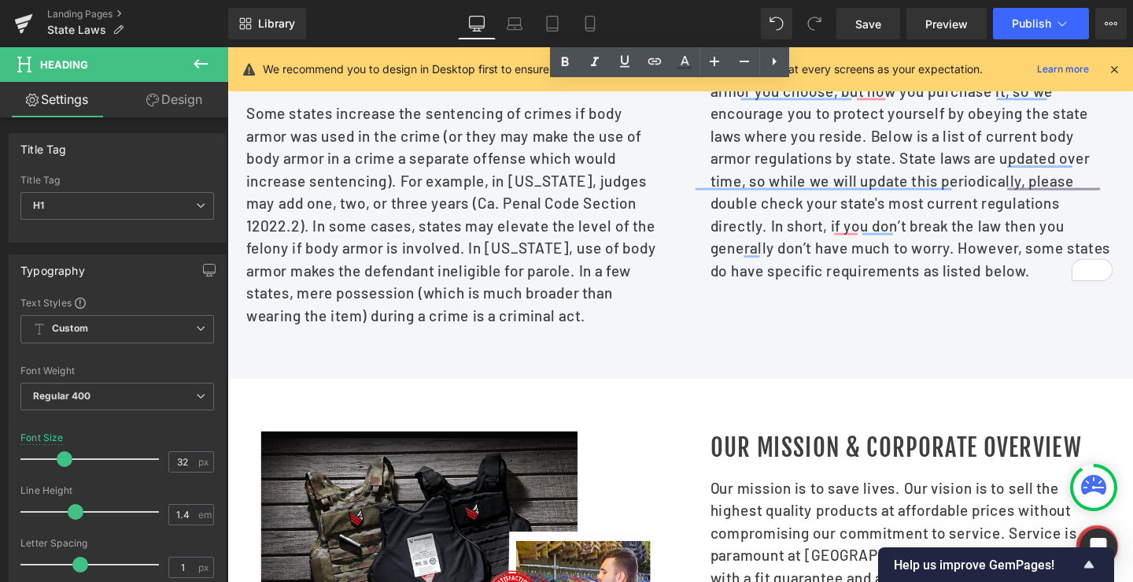
scroll to position [1352, 0]
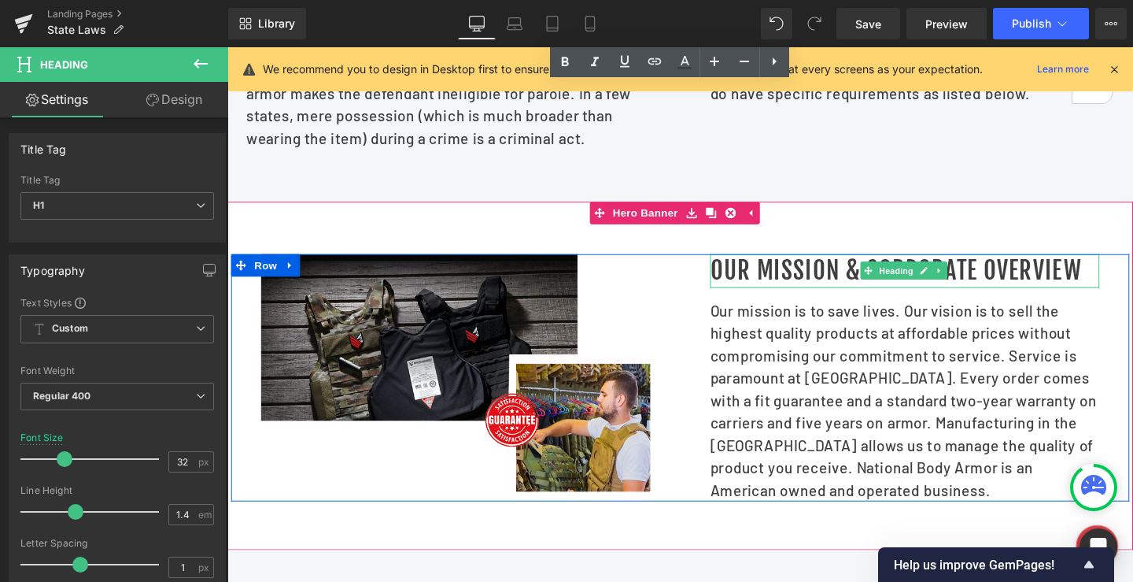
click at [826, 294] on h1 "Our Mission & Corporate Overview" at bounding box center [939, 281] width 409 height 35
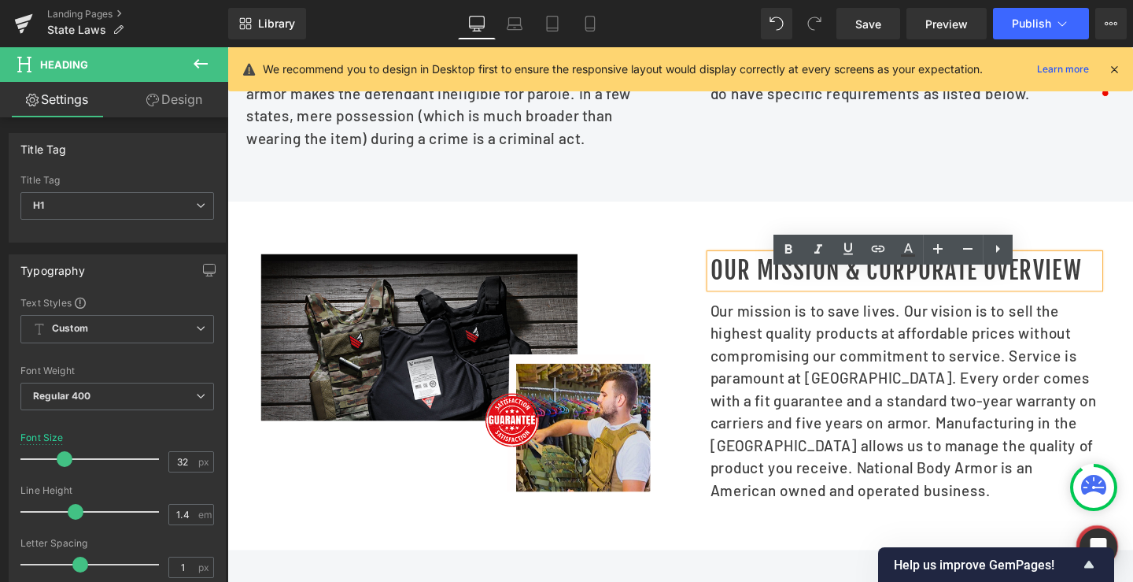
click at [1132, 260] on div at bounding box center [703, 392] width 952 height 366
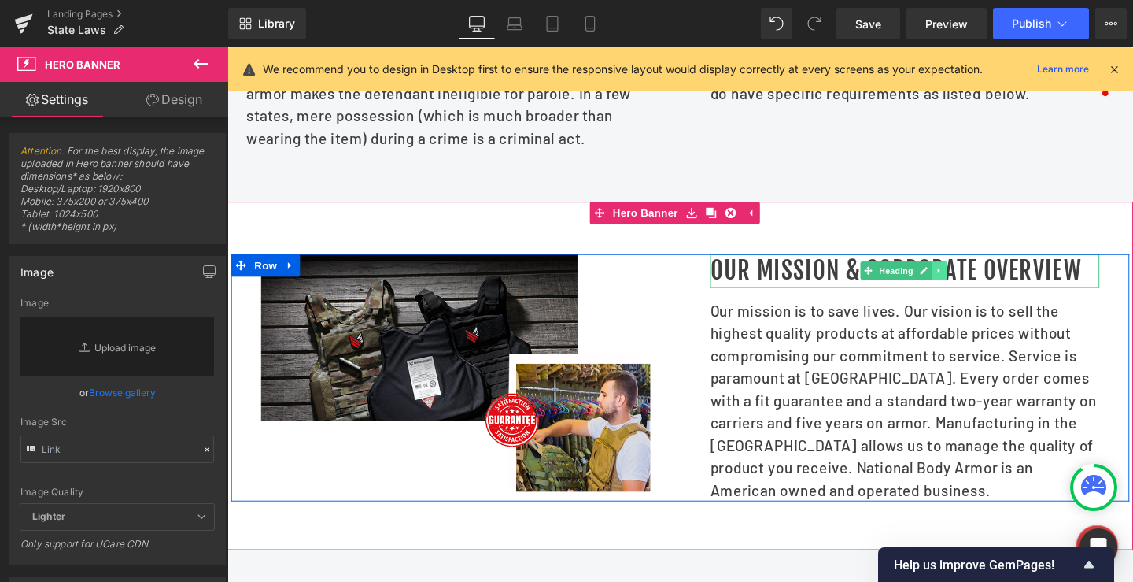
click at [973, 286] on icon at bounding box center [976, 281] width 9 height 9
click at [963, 286] on icon at bounding box center [967, 282] width 9 height 9
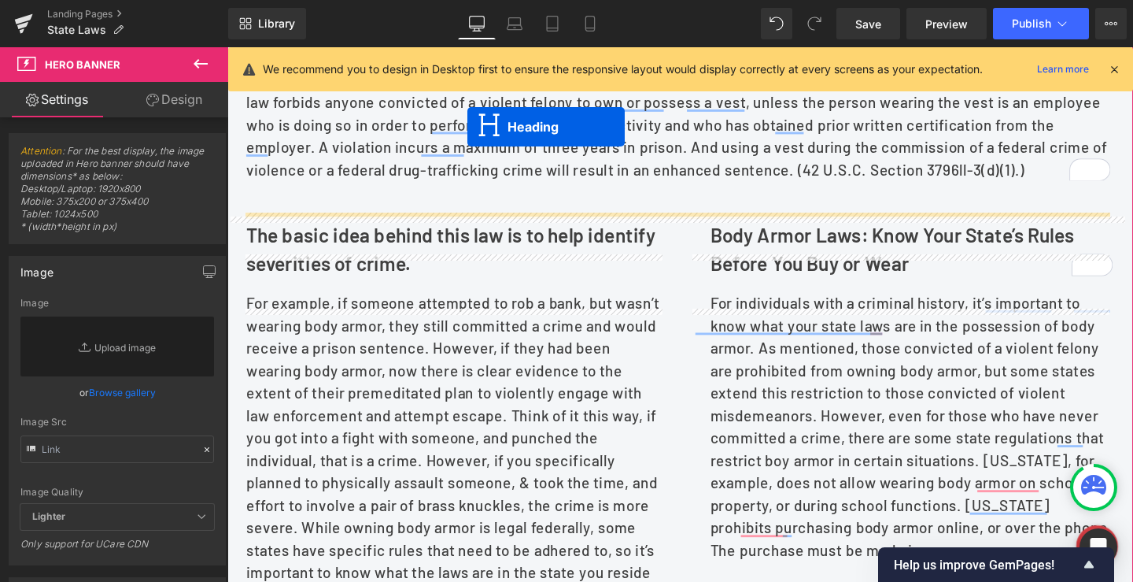
scroll to position [596, 0]
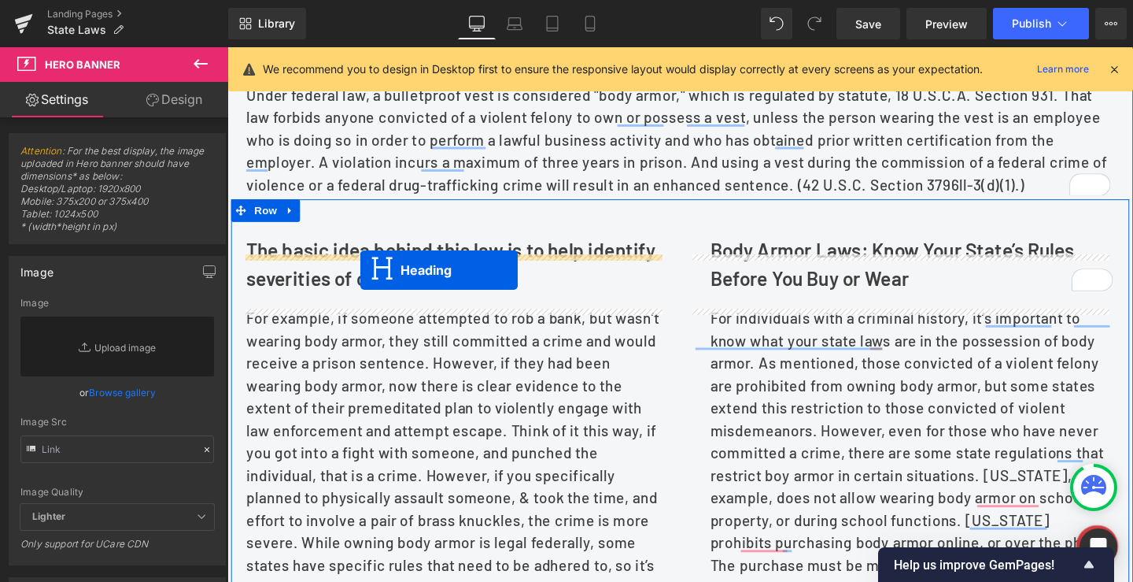
drag, startPoint x: 866, startPoint y: 293, endPoint x: 367, endPoint y: 282, distance: 499.0
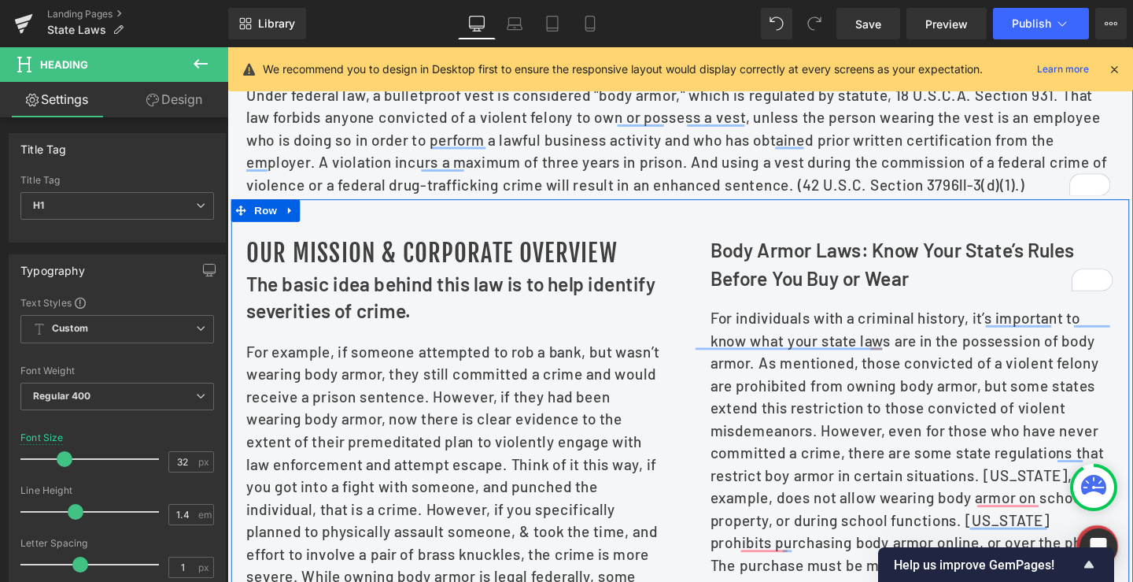
click at [358, 336] on b "The basic idea behind this law is to help identify severities of crime." at bounding box center [462, 309] width 430 height 53
click at [306, 327] on p "The basic idea behind this law is to help identify severities of crime." at bounding box center [467, 310] width 441 height 57
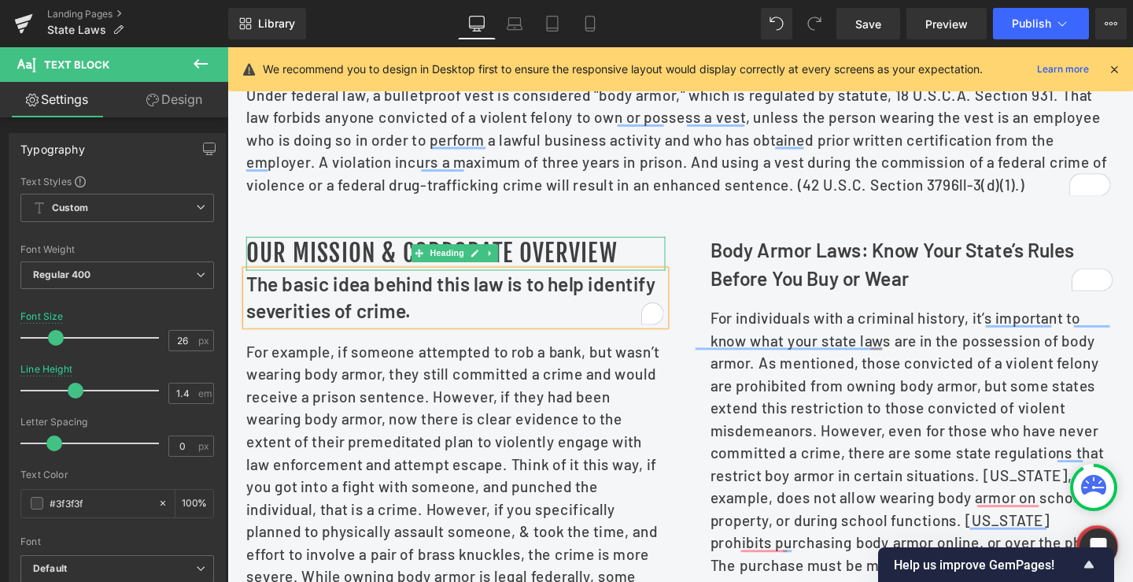
drag, startPoint x: 342, startPoint y: 278, endPoint x: 371, endPoint y: 285, distance: 30.0
click at [342, 277] on h1 "Our Mission & Corporate Overview" at bounding box center [467, 263] width 441 height 35
click at [334, 276] on h1 "Our Mission & Corporate Overview" at bounding box center [467, 263] width 441 height 35
click at [345, 277] on h1 "Our Mission & Corporate Overview" at bounding box center [467, 263] width 441 height 35
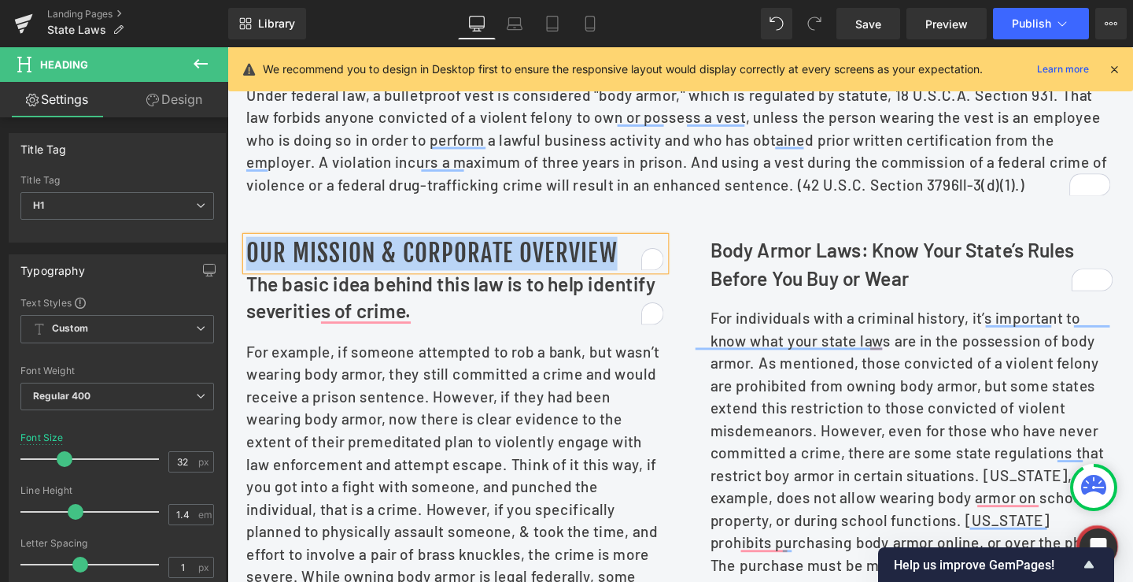
paste div "To enrich screen reader interactions, please activate Accessibility in Grammarl…"
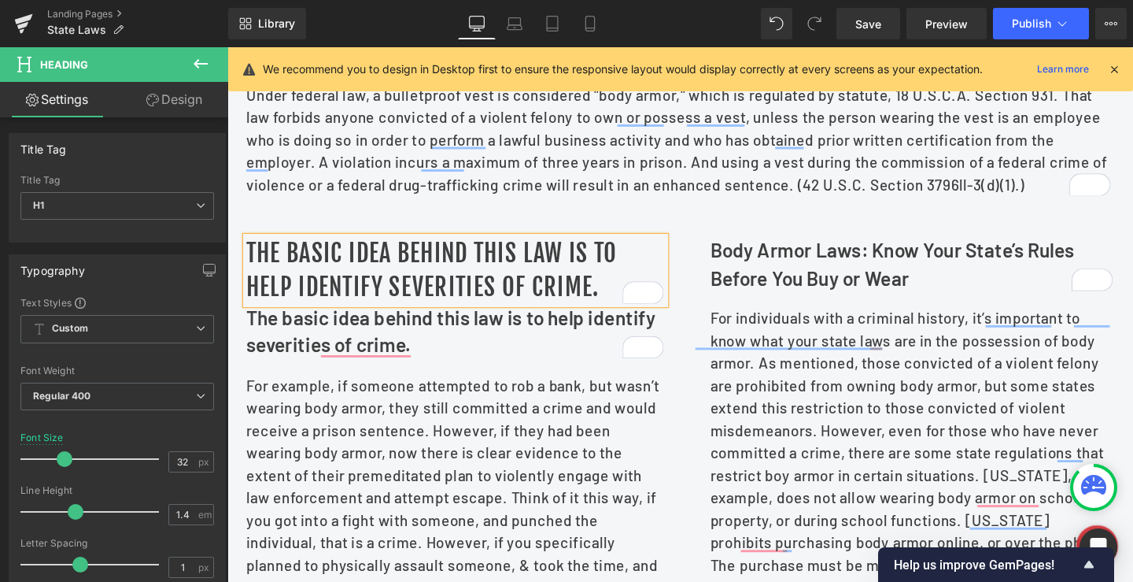
click at [605, 358] on b "The basic idea behind this law is to help identify severities of crime." at bounding box center [462, 345] width 430 height 53
click at [500, 364] on p "The basic idea behind this law is to help identify severities of crime." at bounding box center [467, 345] width 441 height 57
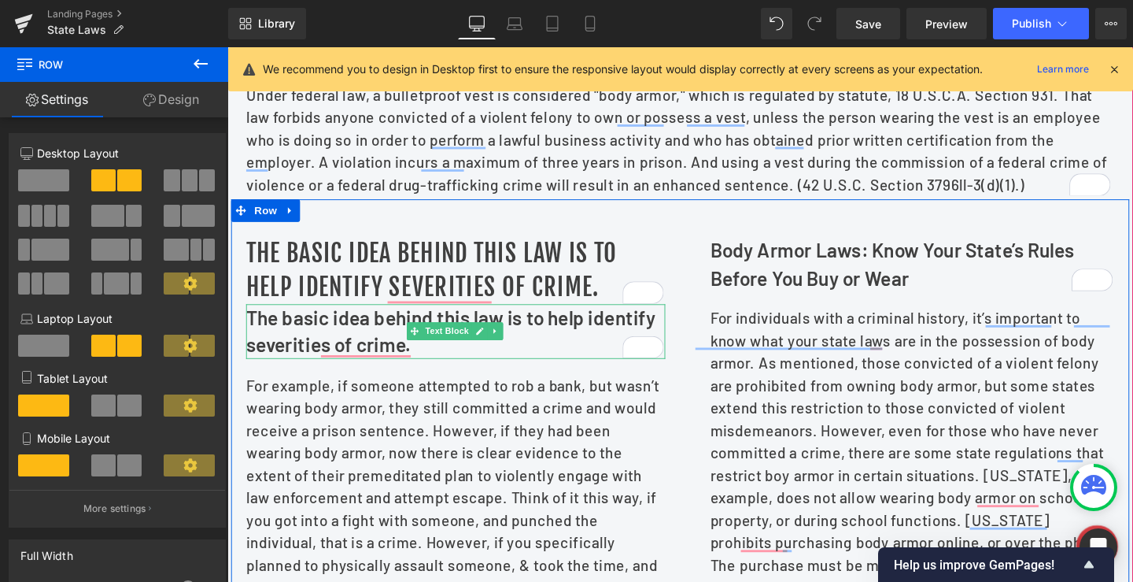
click at [512, 355] on link at bounding box center [508, 345] width 17 height 19
click at [512, 349] on icon at bounding box center [516, 345] width 9 height 9
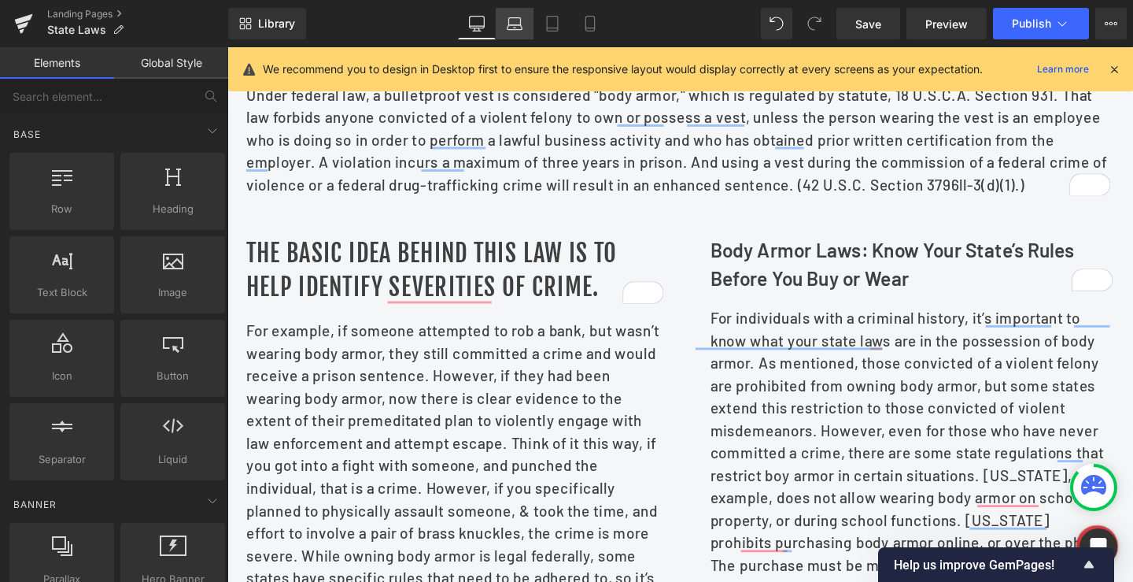
click at [507, 34] on link "Laptop" at bounding box center [515, 23] width 38 height 31
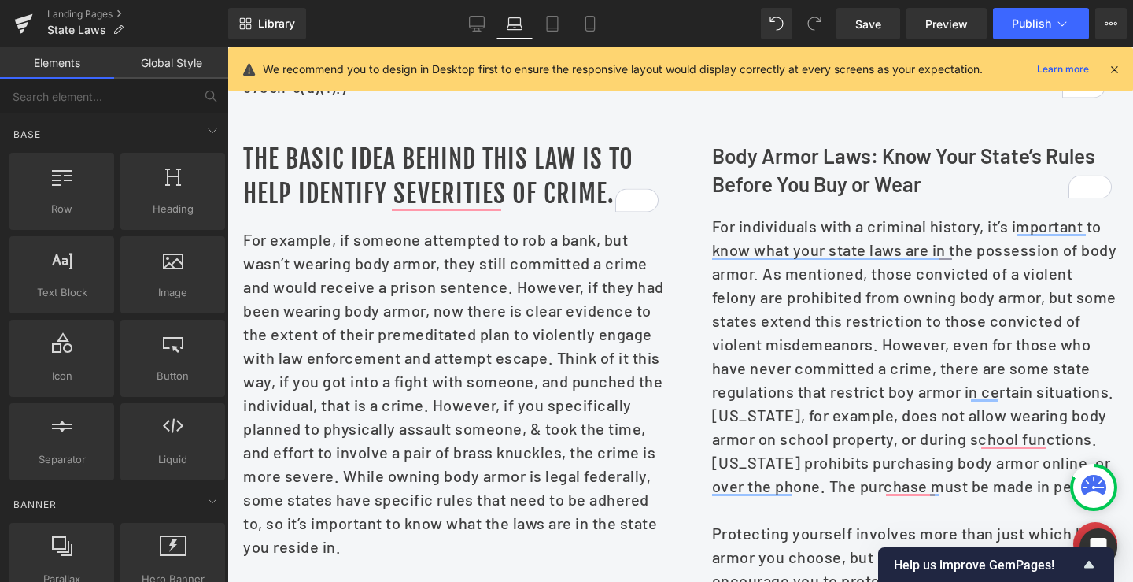
scroll to position [593, 0]
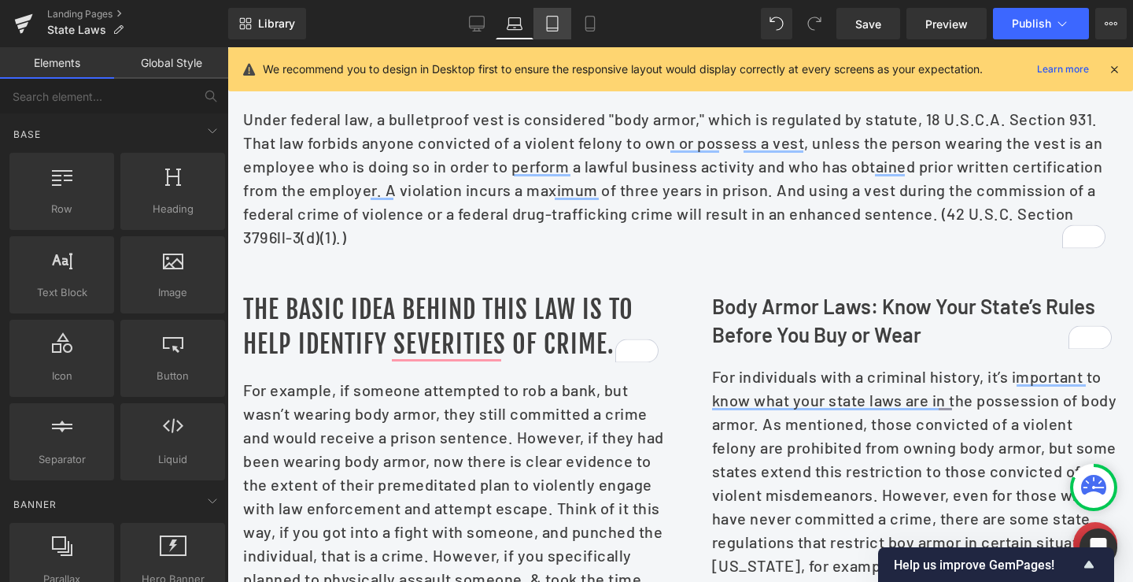
click at [551, 20] on icon at bounding box center [553, 24] width 16 height 16
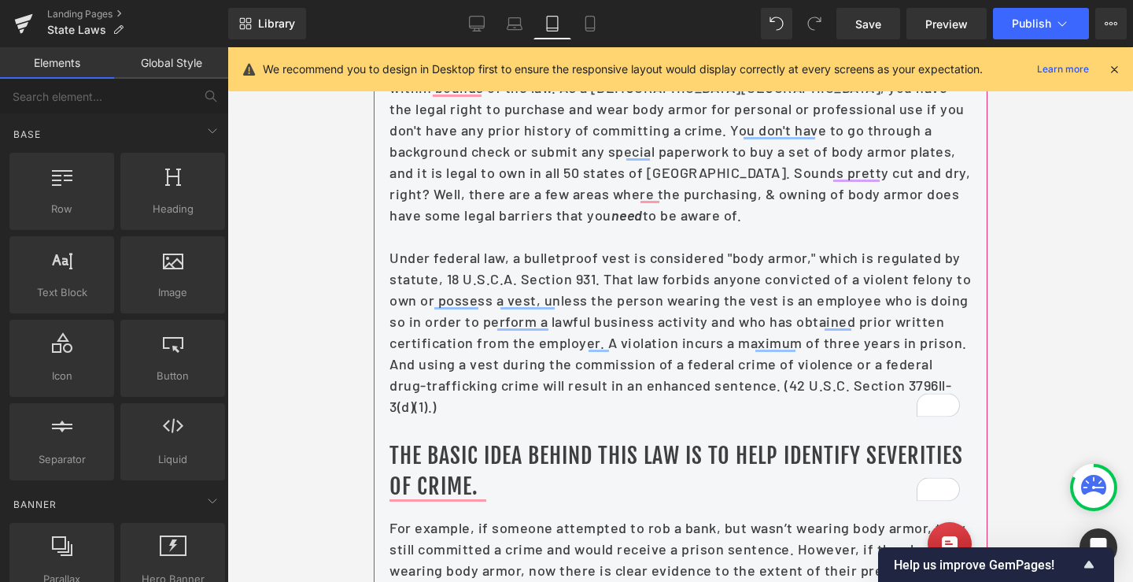
scroll to position [622, 0]
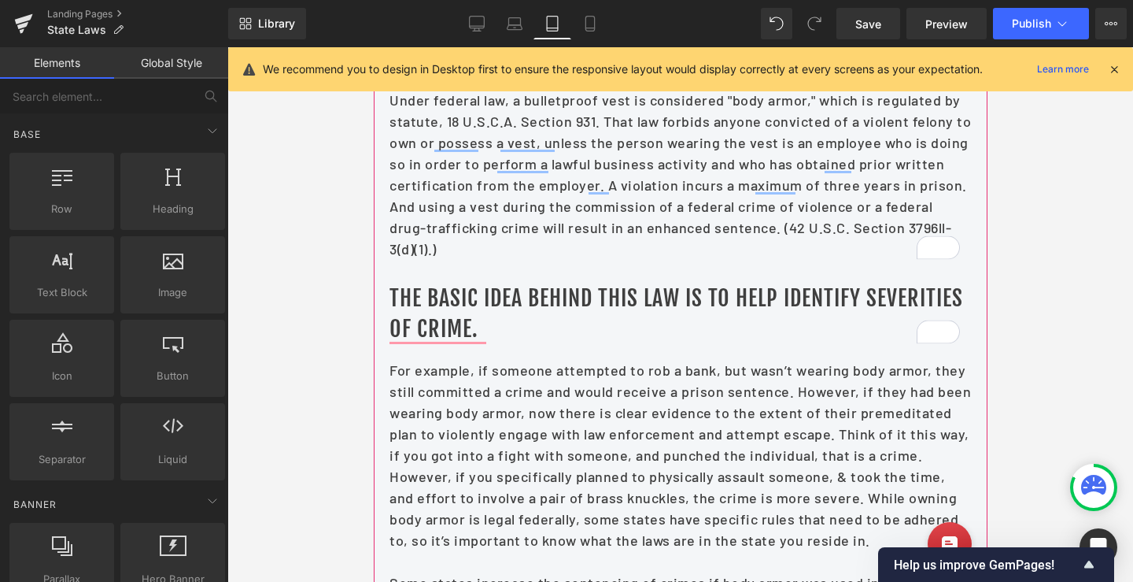
click at [497, 293] on h1 "The basic idea behind this law is to help identify severities of crime." at bounding box center [680, 313] width 582 height 61
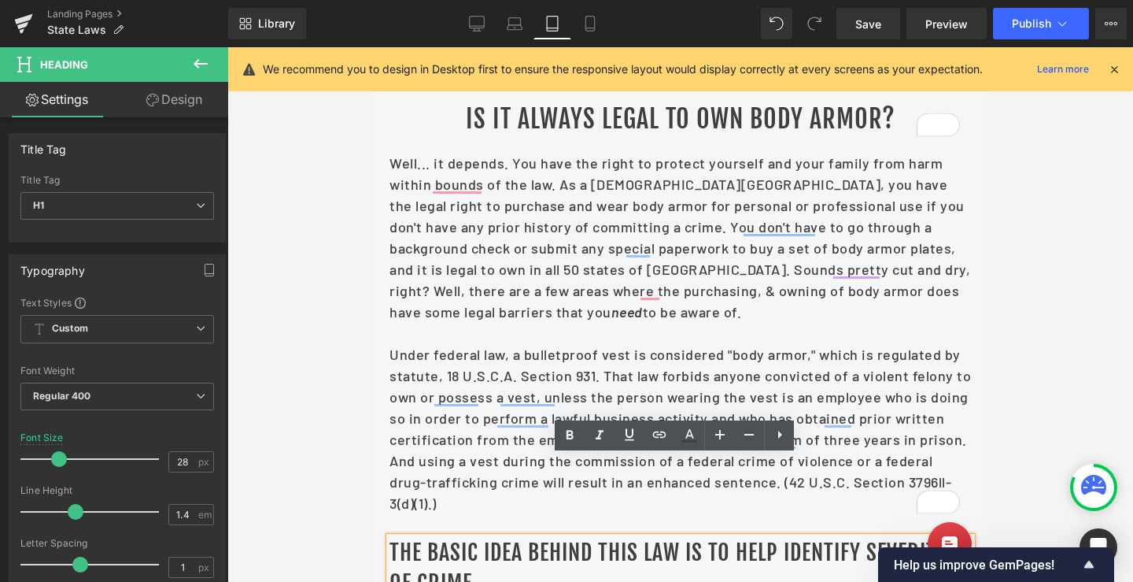
scroll to position [464, 0]
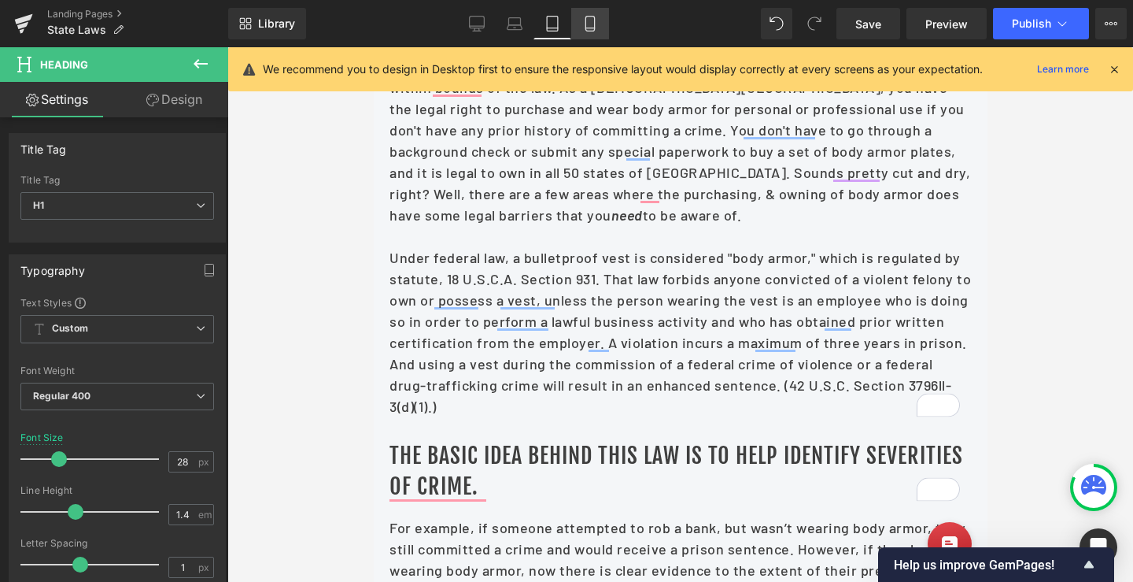
click at [588, 22] on icon at bounding box center [590, 24] width 16 height 16
type input "100"
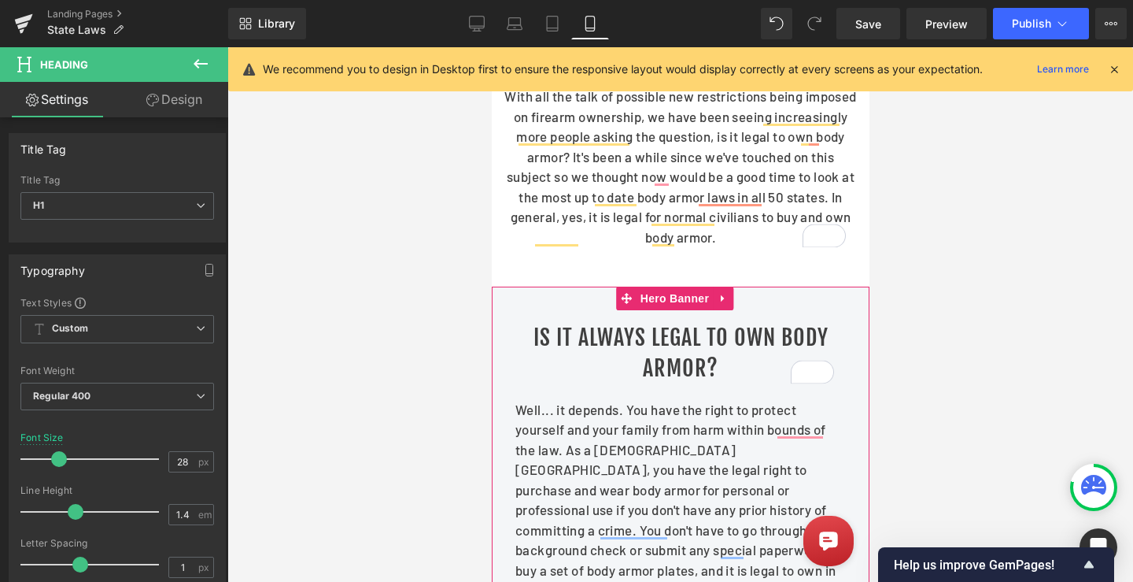
scroll to position [125, 0]
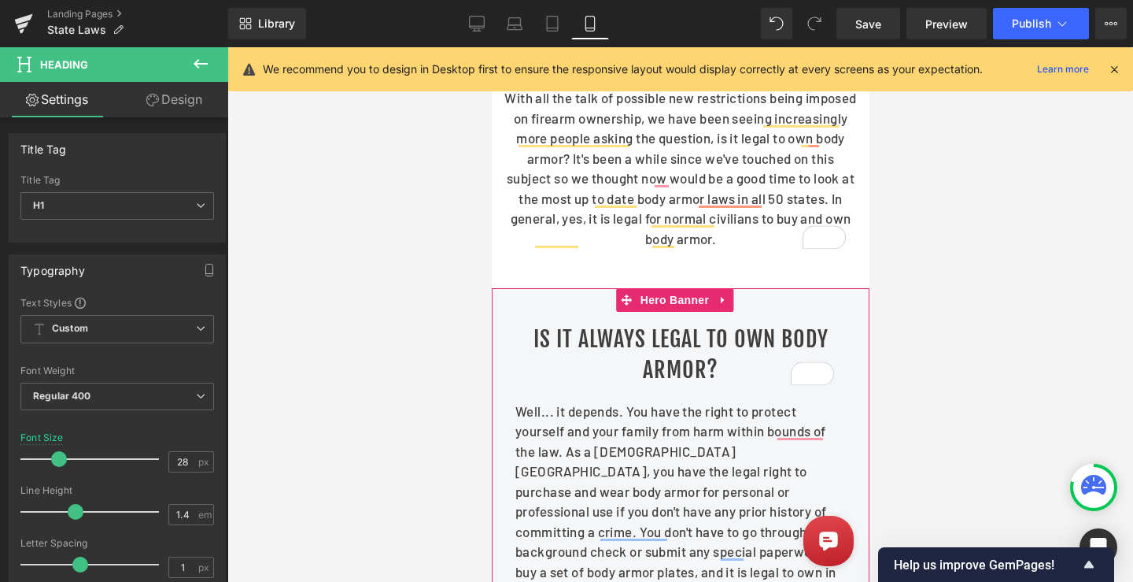
click at [610, 332] on h1 "Is it always legal to own body armor?" at bounding box center [680, 353] width 331 height 61
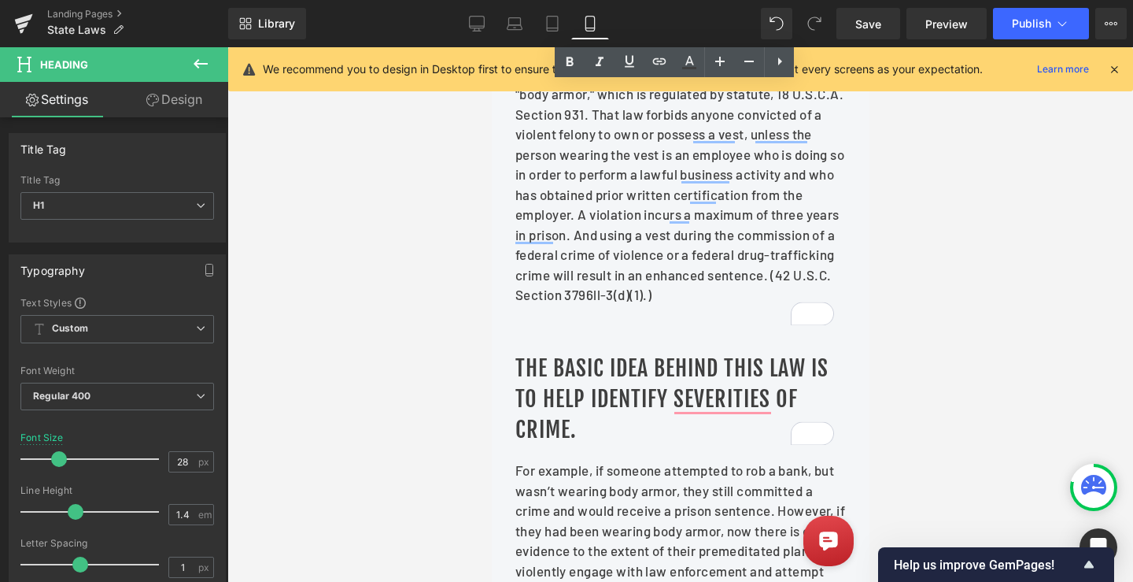
scroll to position [833, 0]
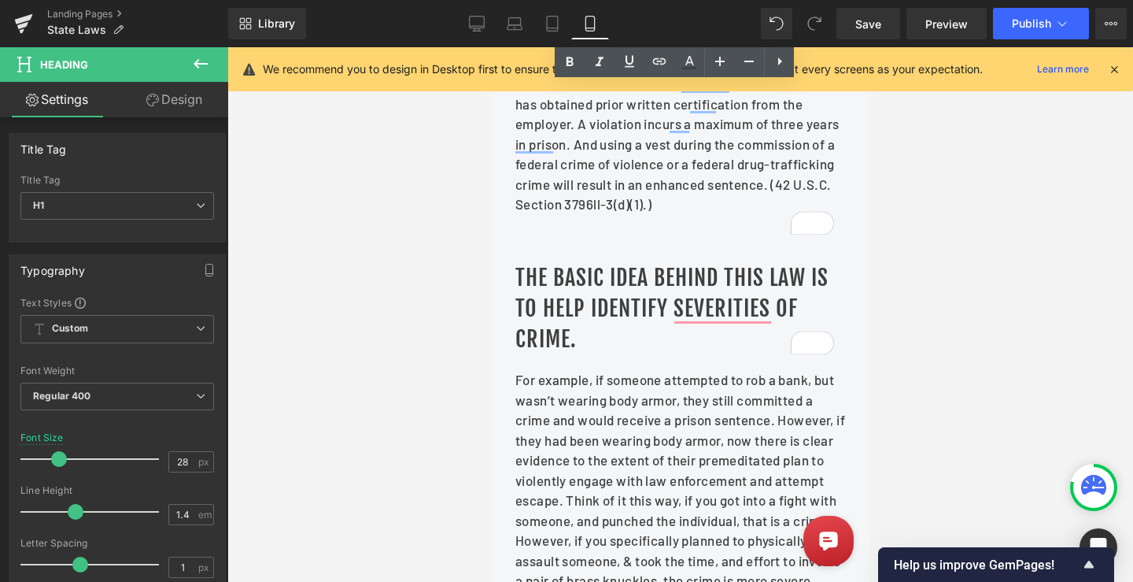
click at [565, 317] on h1 "The basic idea behind this law is to help identify severities of crime." at bounding box center [680, 308] width 331 height 93
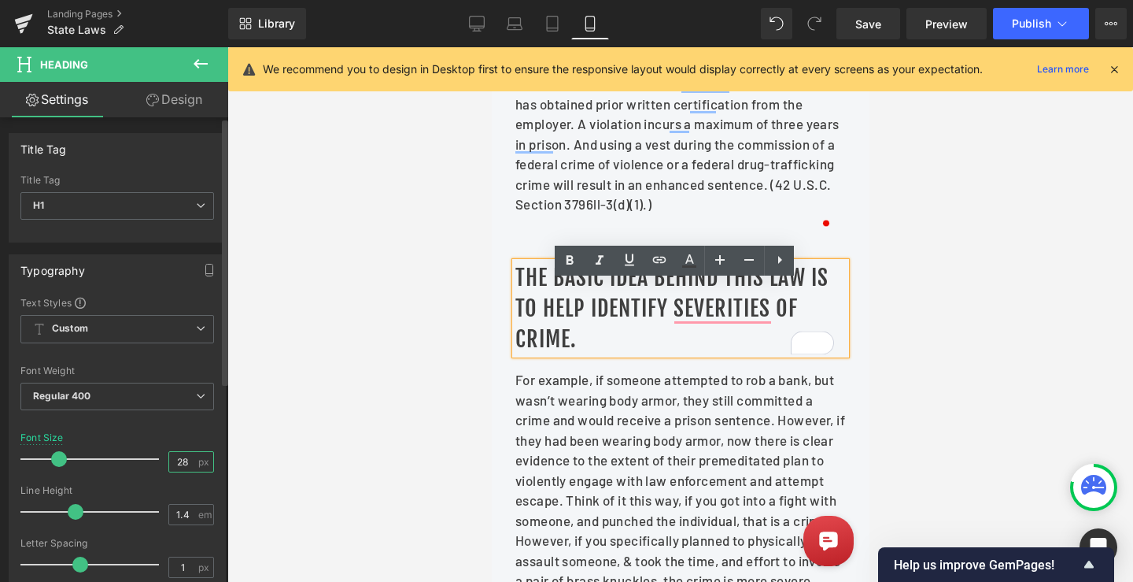
click at [179, 463] on input "28" at bounding box center [183, 462] width 28 height 20
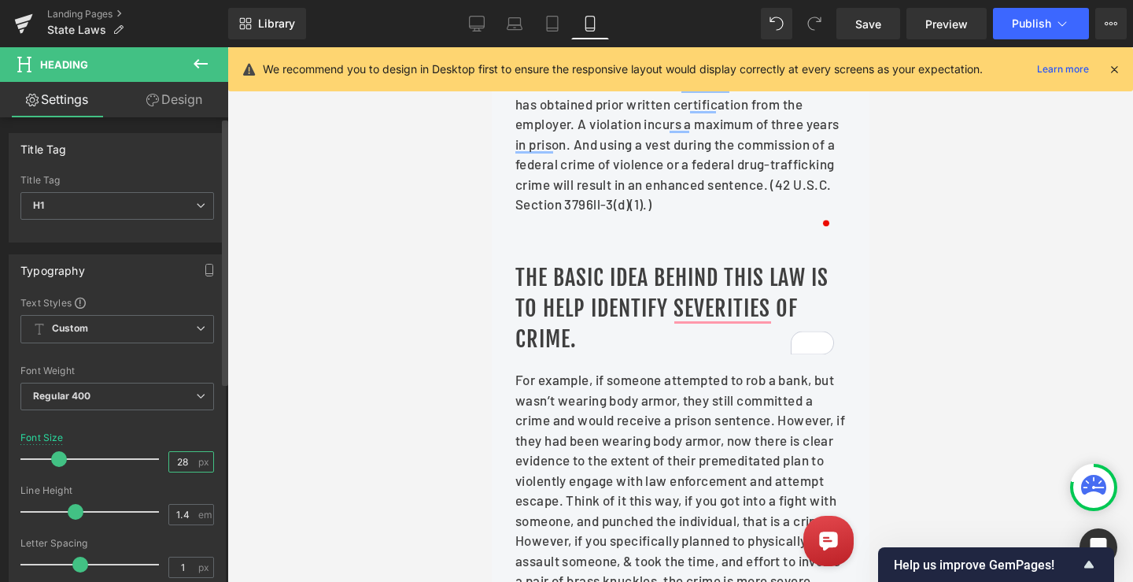
click at [179, 463] on input "28" at bounding box center [183, 462] width 28 height 20
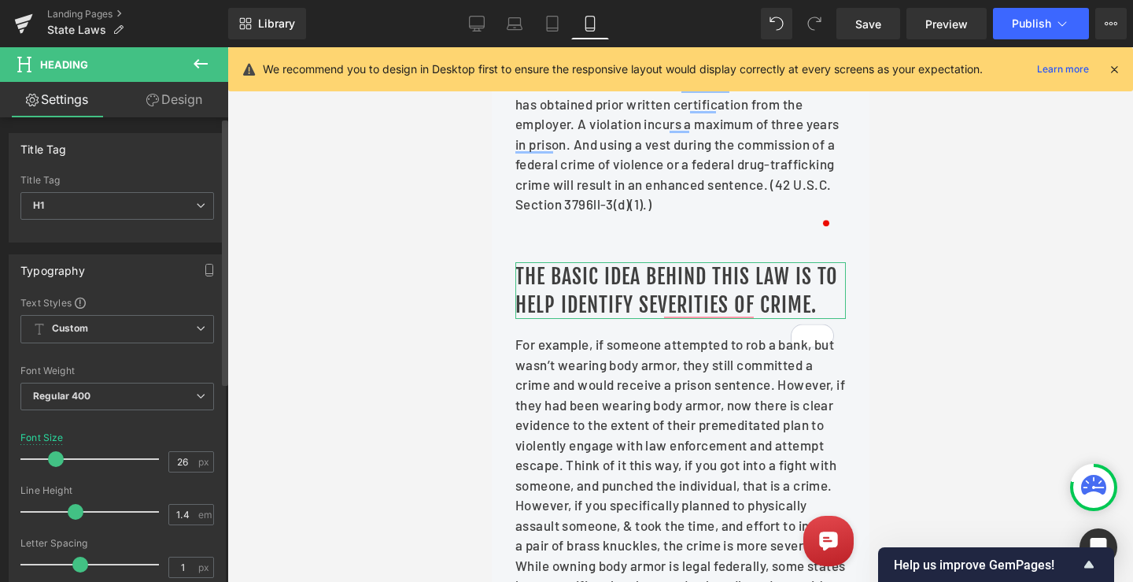
click at [160, 437] on div "Font Size 26 px" at bounding box center [117, 458] width 194 height 53
click at [175, 459] on input "26" at bounding box center [183, 462] width 28 height 20
type input "24"
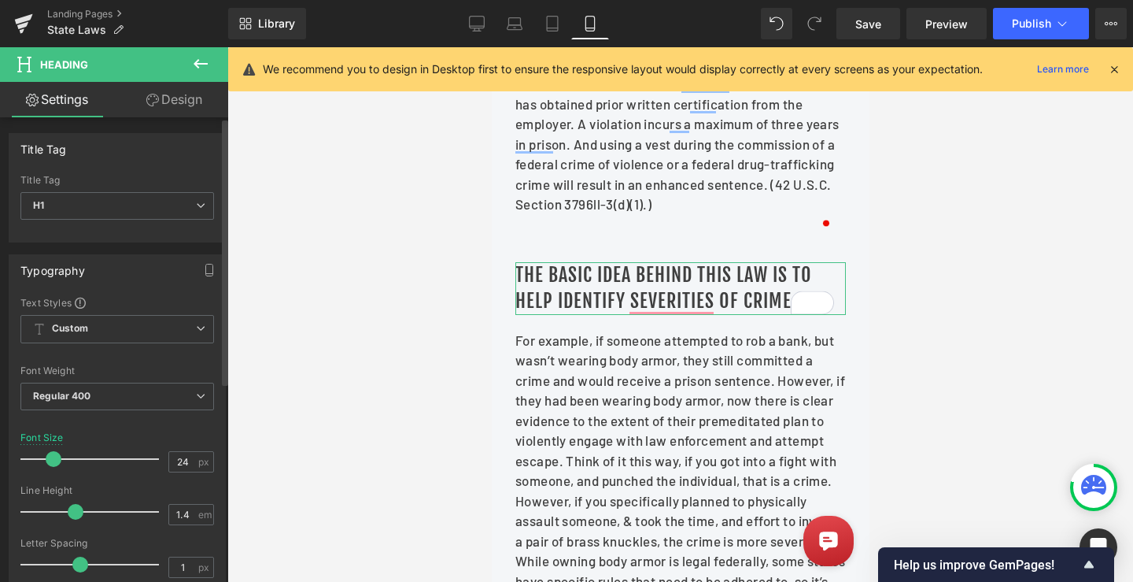
click at [203, 438] on div "Font Size 24 px" at bounding box center [117, 458] width 194 height 53
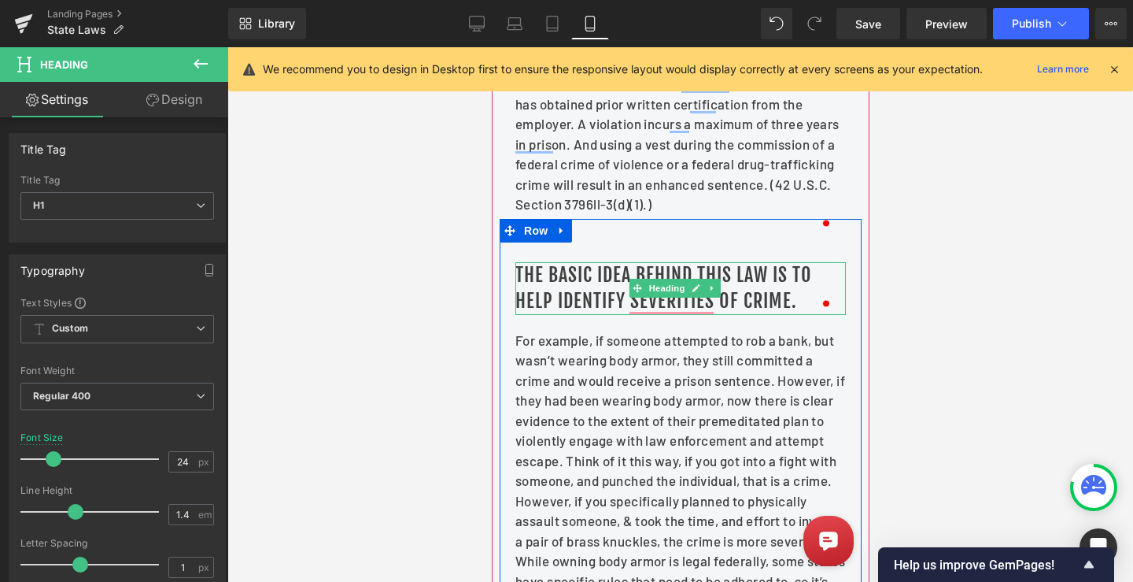
scroll to position [755, 0]
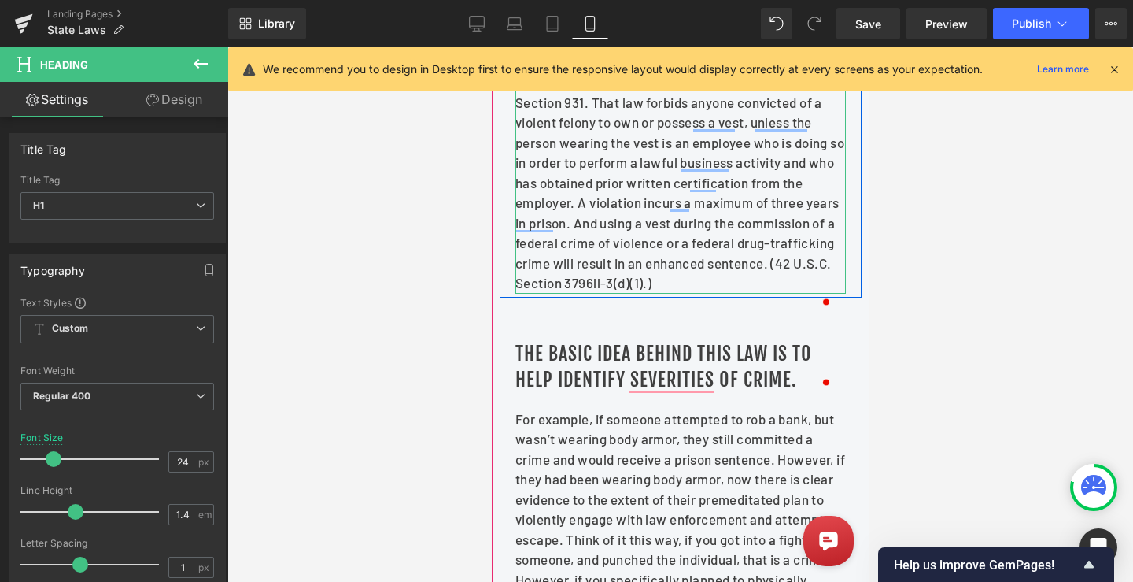
click at [626, 279] on p "Under federal law, a bulletproof vest is considered "body armor," which is regu…" at bounding box center [680, 173] width 331 height 241
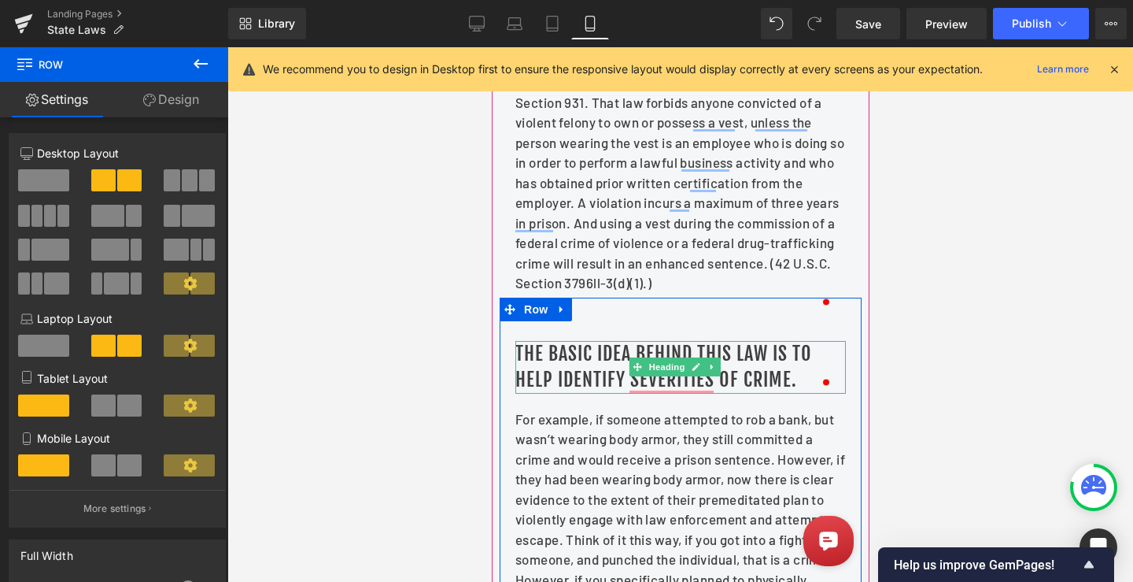
click at [597, 365] on h1 "The basic idea behind this law is to help identify severities of crime." at bounding box center [680, 367] width 331 height 53
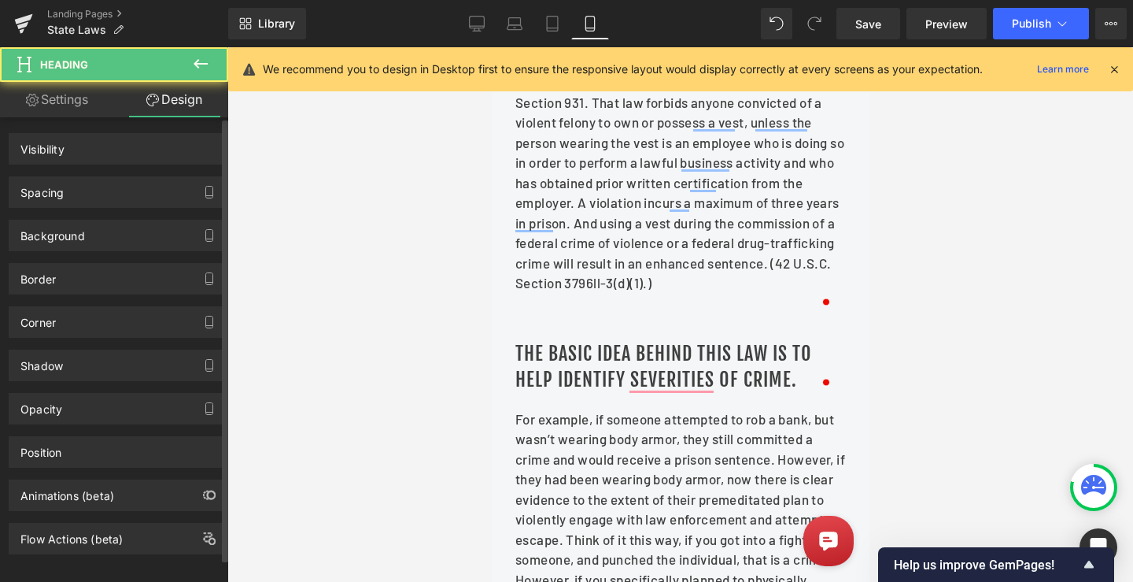
click at [51, 189] on div "Spacing" at bounding box center [41, 188] width 43 height 22
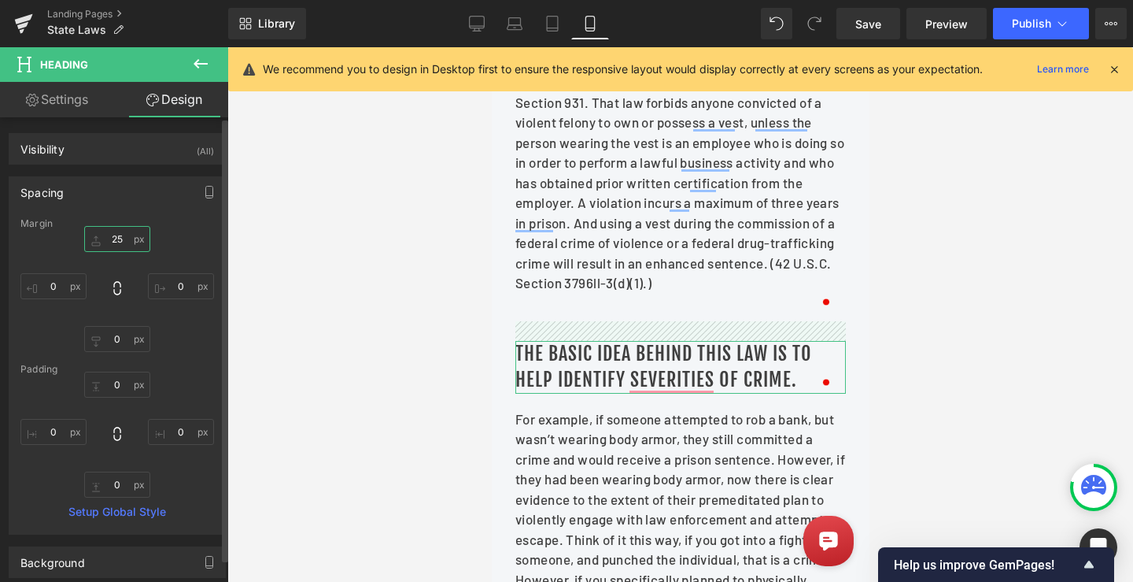
click at [114, 244] on input "25" at bounding box center [117, 239] width 66 height 26
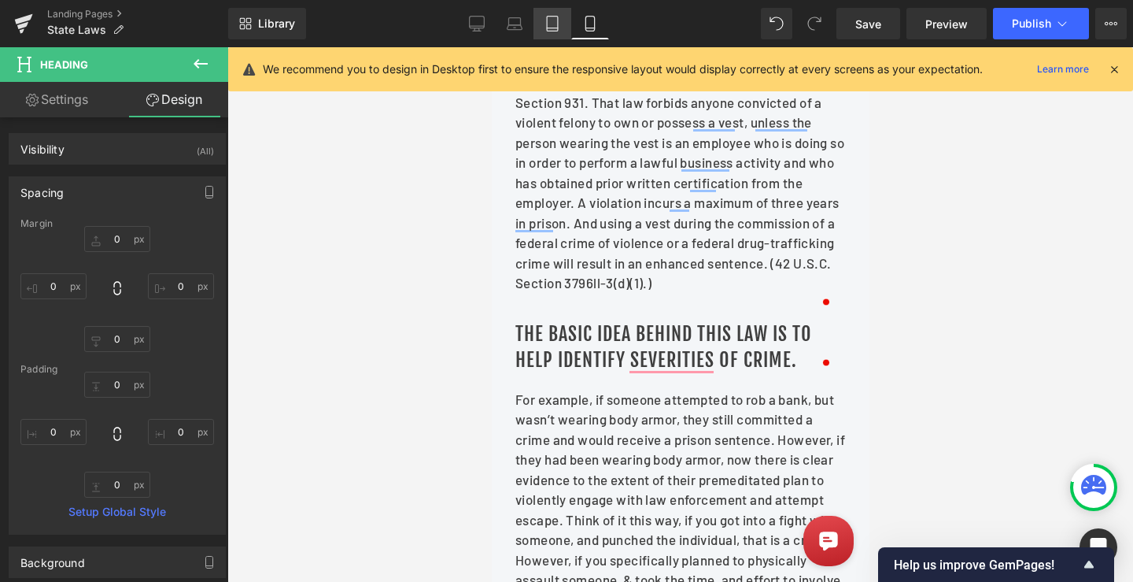
click at [554, 23] on icon at bounding box center [553, 24] width 16 height 16
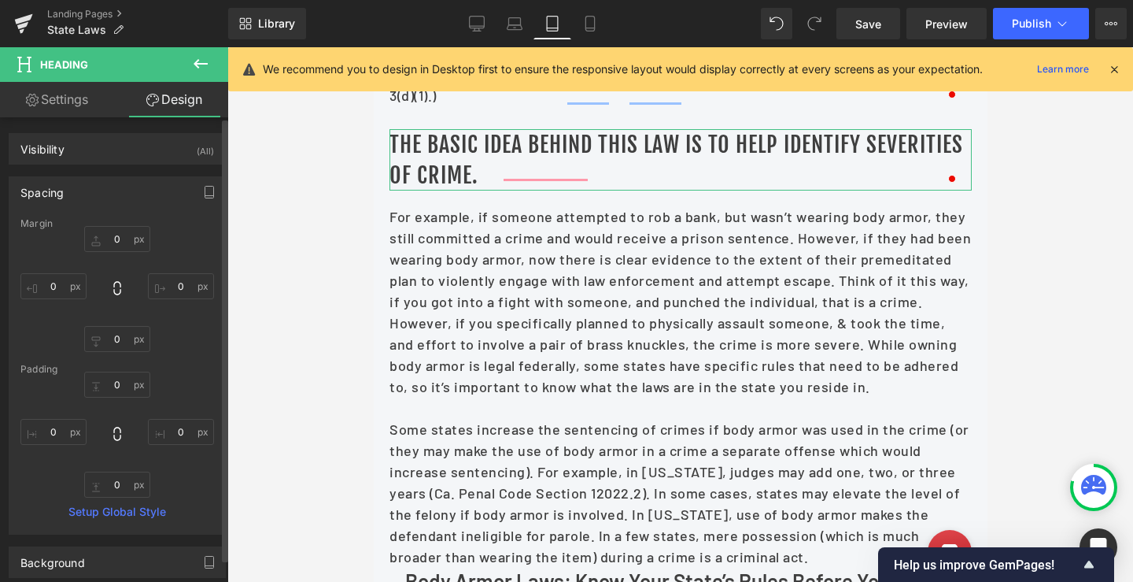
type input "0"
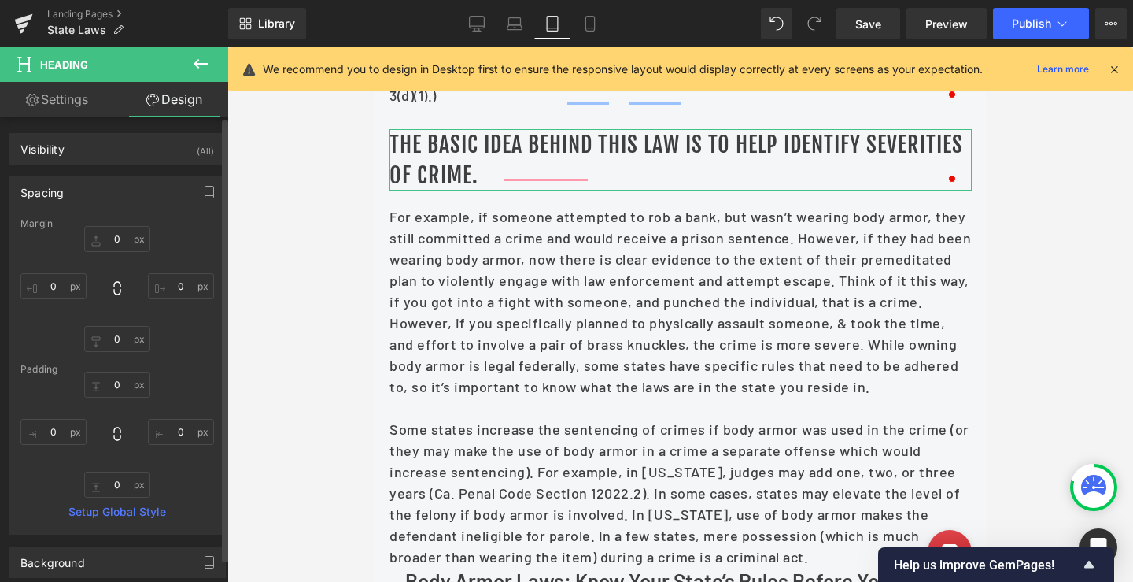
type input "0"
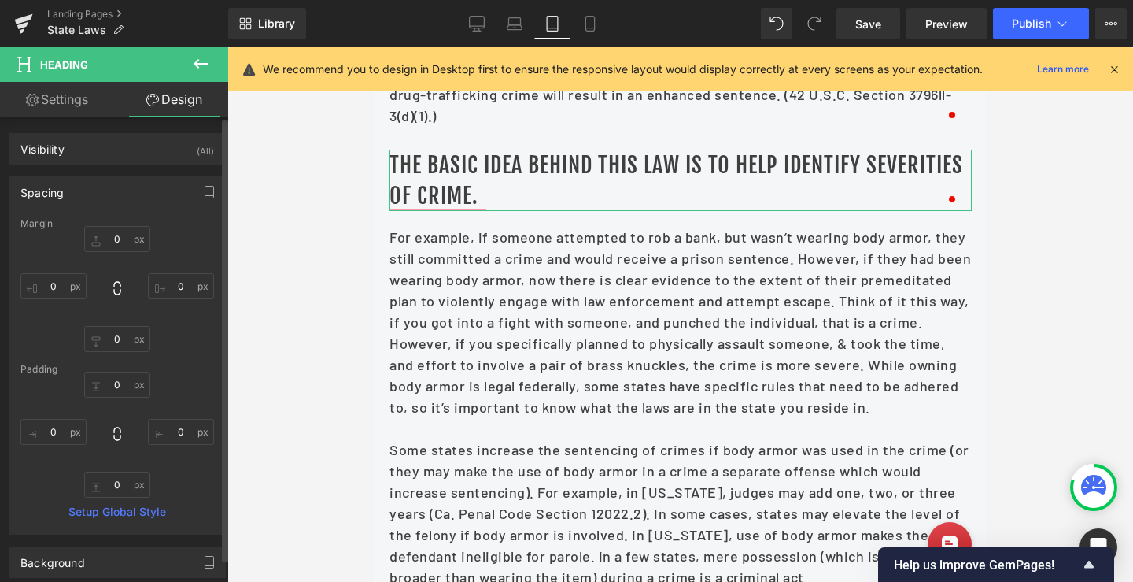
scroll to position [563, 0]
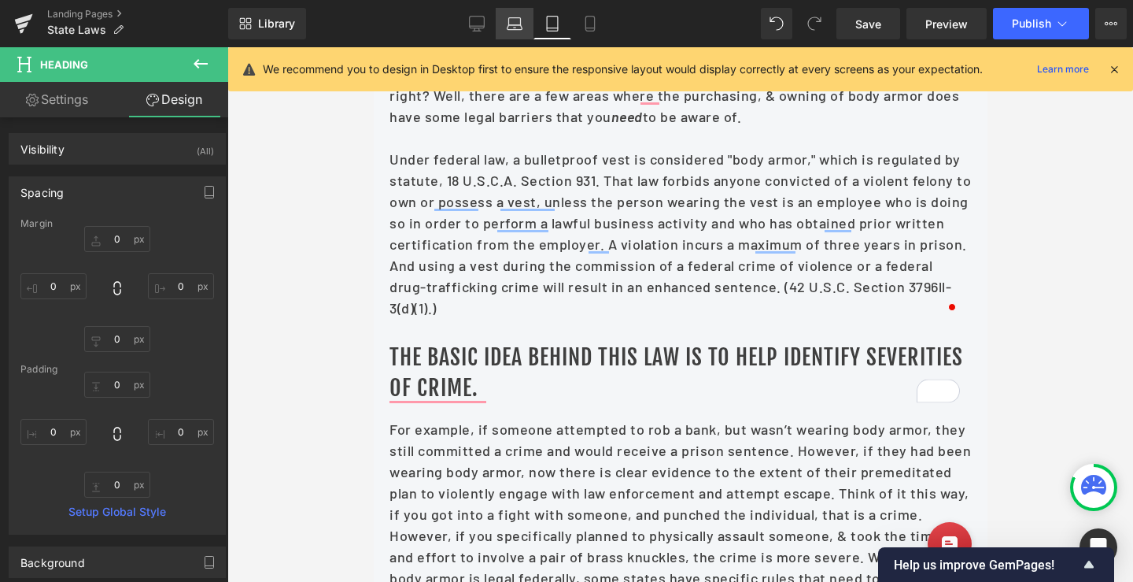
click at [512, 18] on icon at bounding box center [515, 21] width 12 height 7
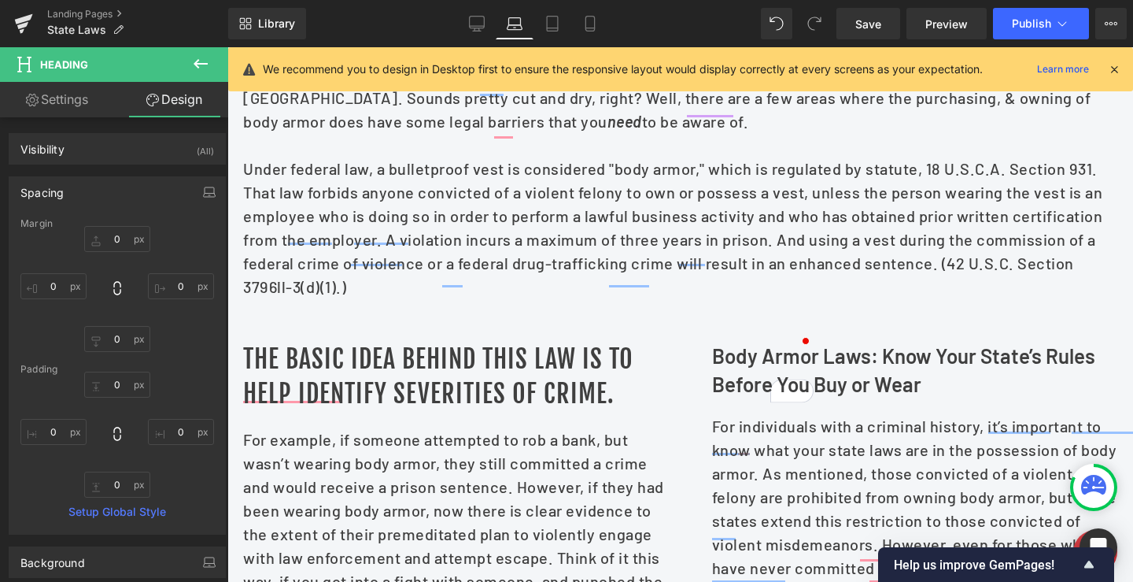
type input "0"
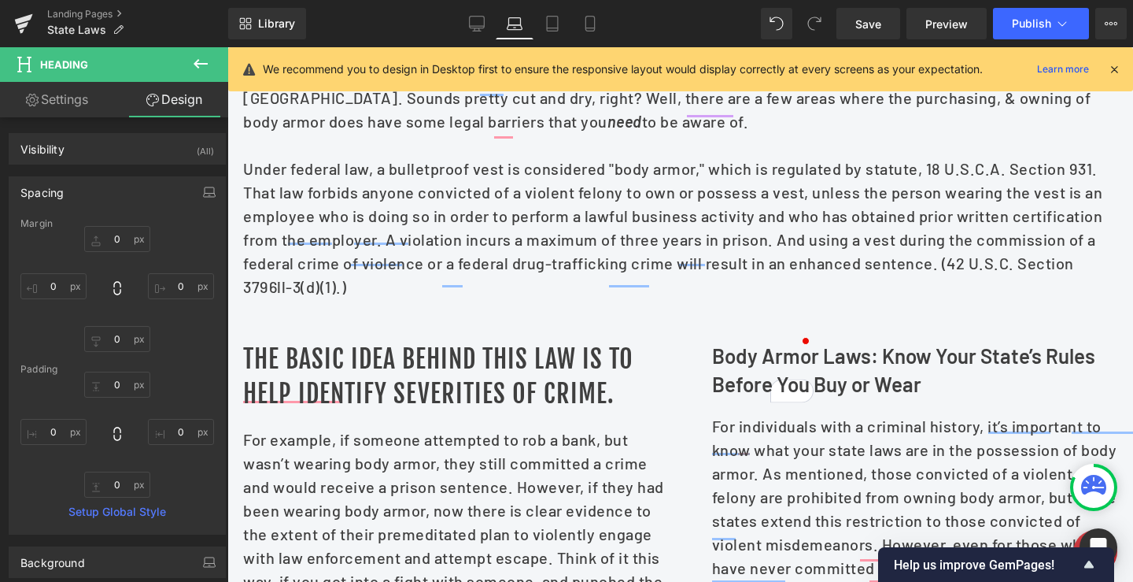
type input "0"
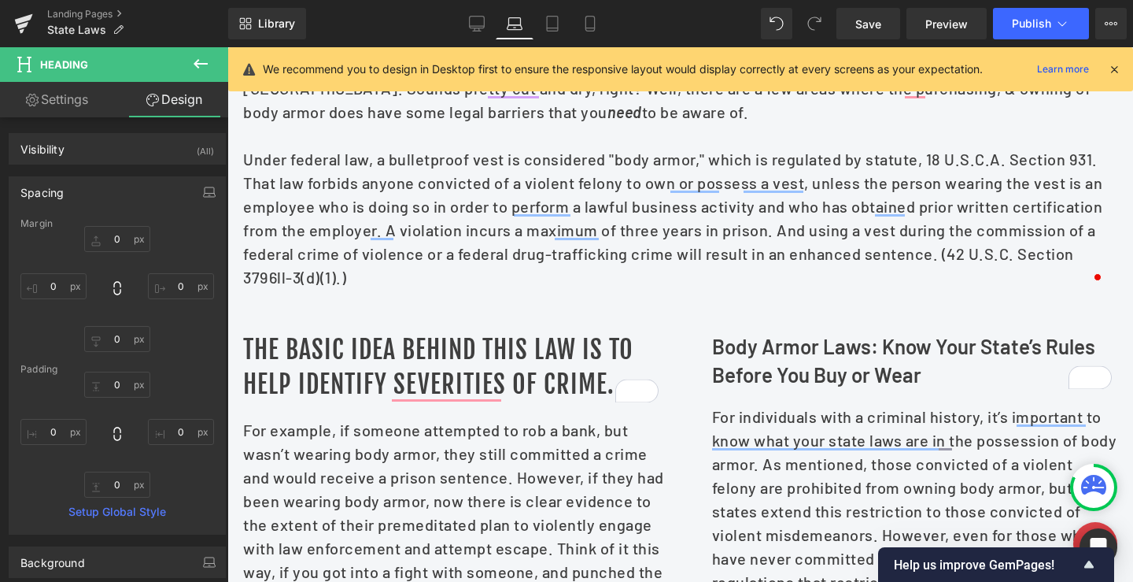
scroll to position [544, 0]
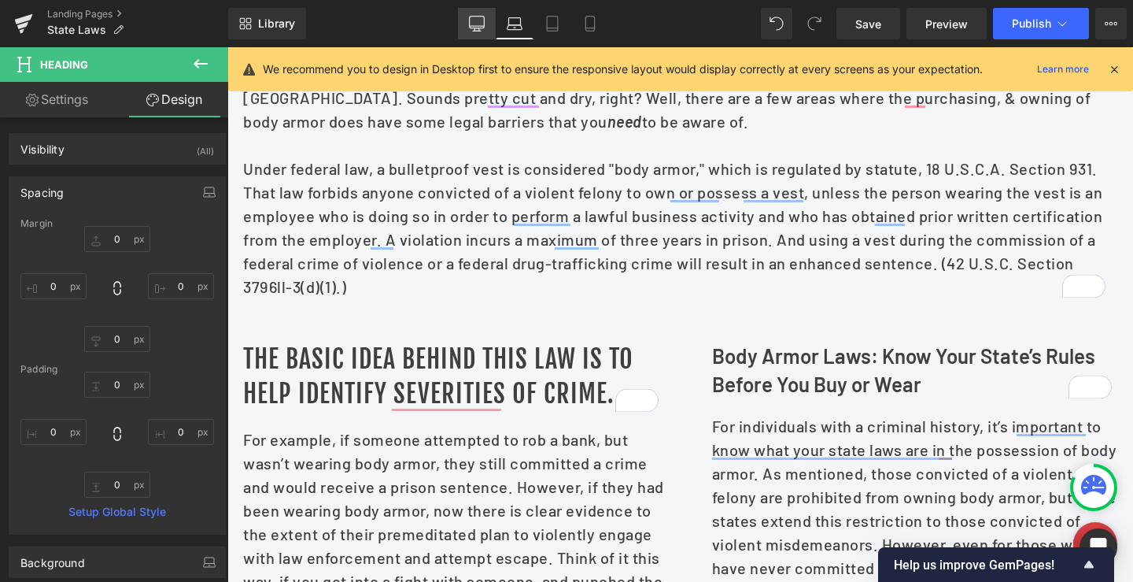
click at [482, 20] on icon at bounding box center [477, 24] width 16 height 16
type input "0"
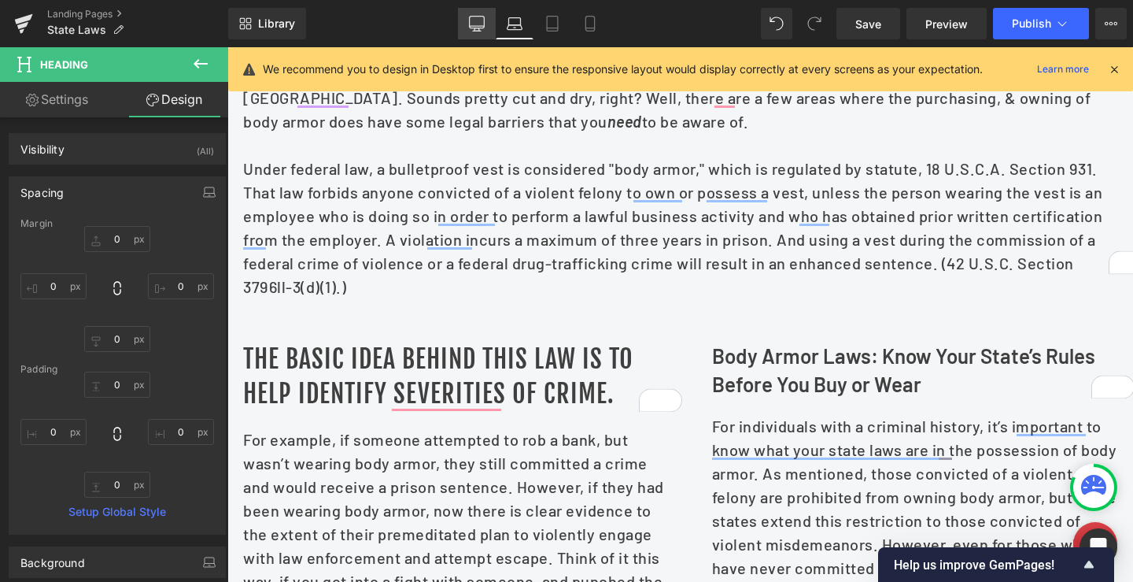
type input "0"
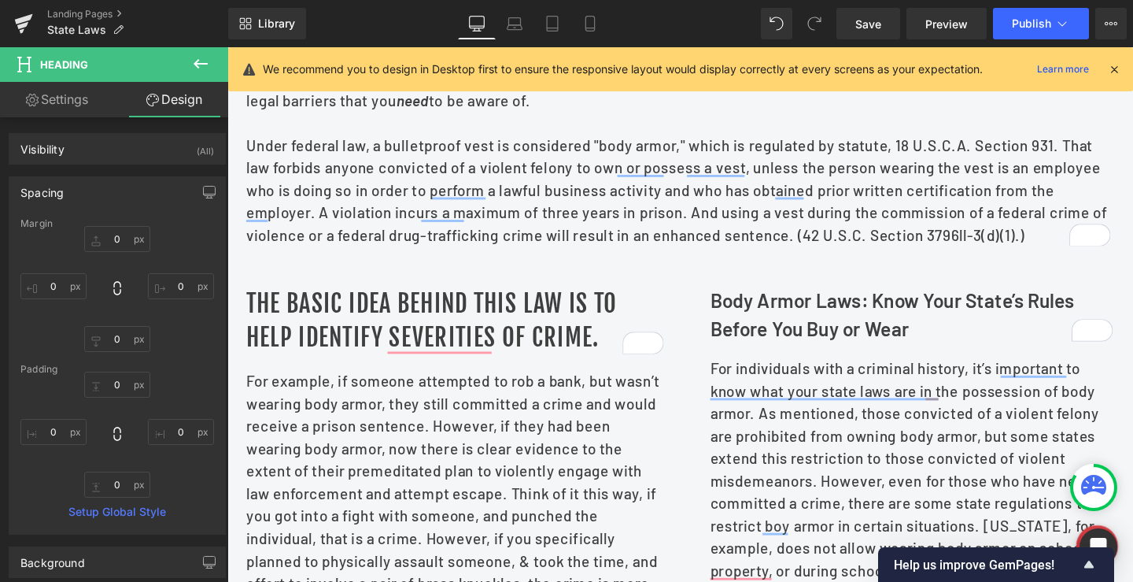
scroll to position [520, 0]
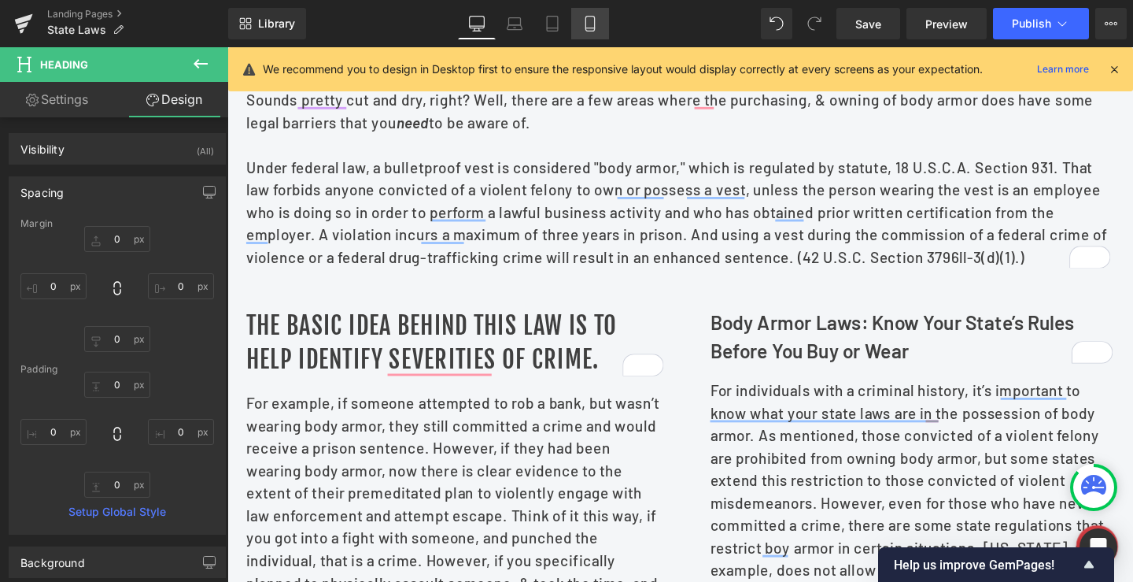
click at [586, 24] on icon at bounding box center [589, 24] width 9 height 15
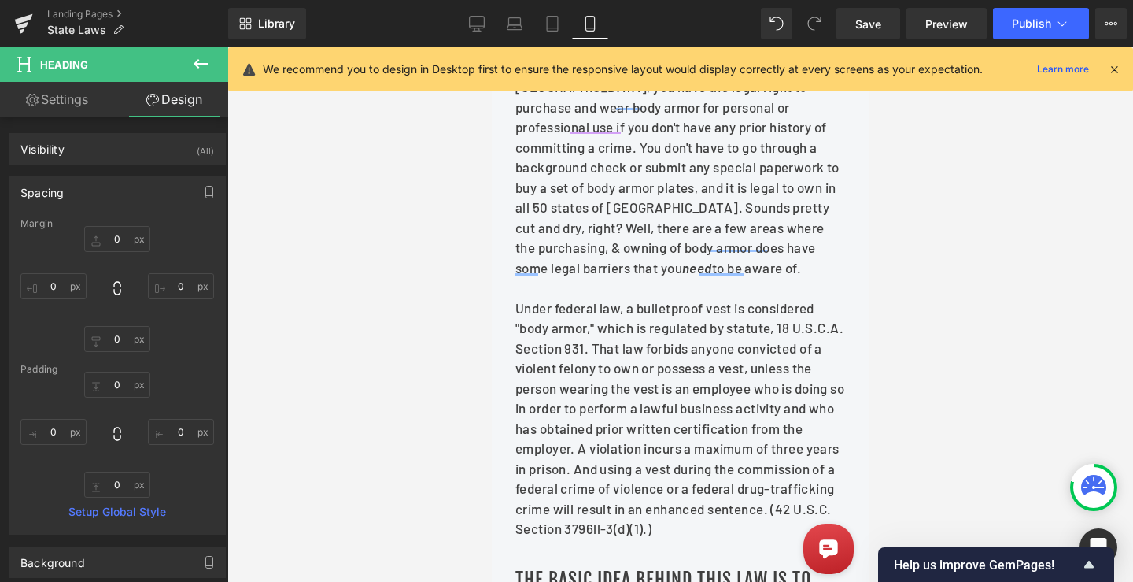
type input "0"
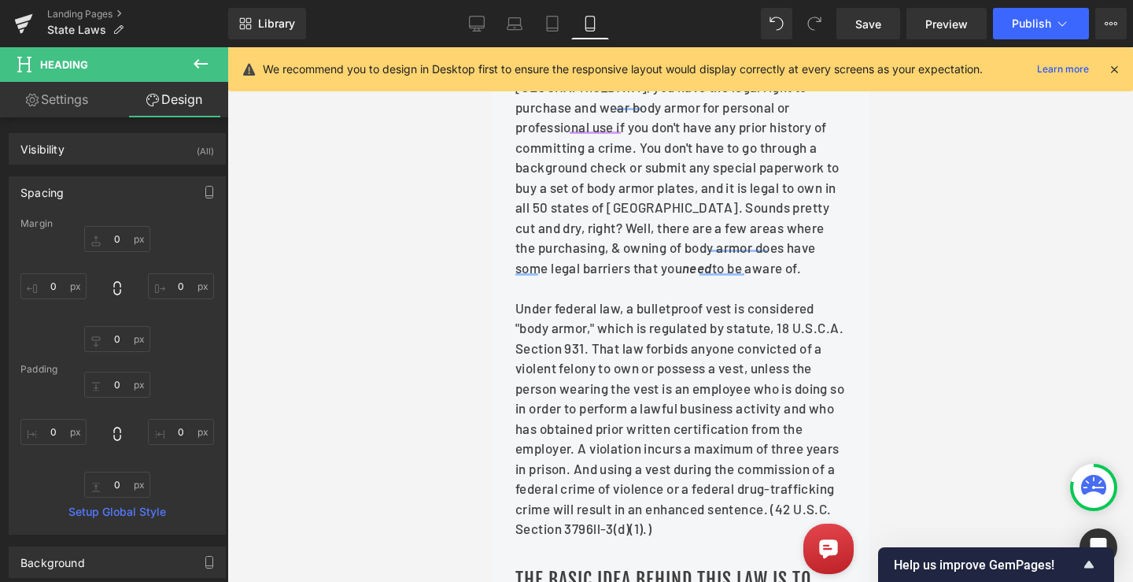
type input "0"
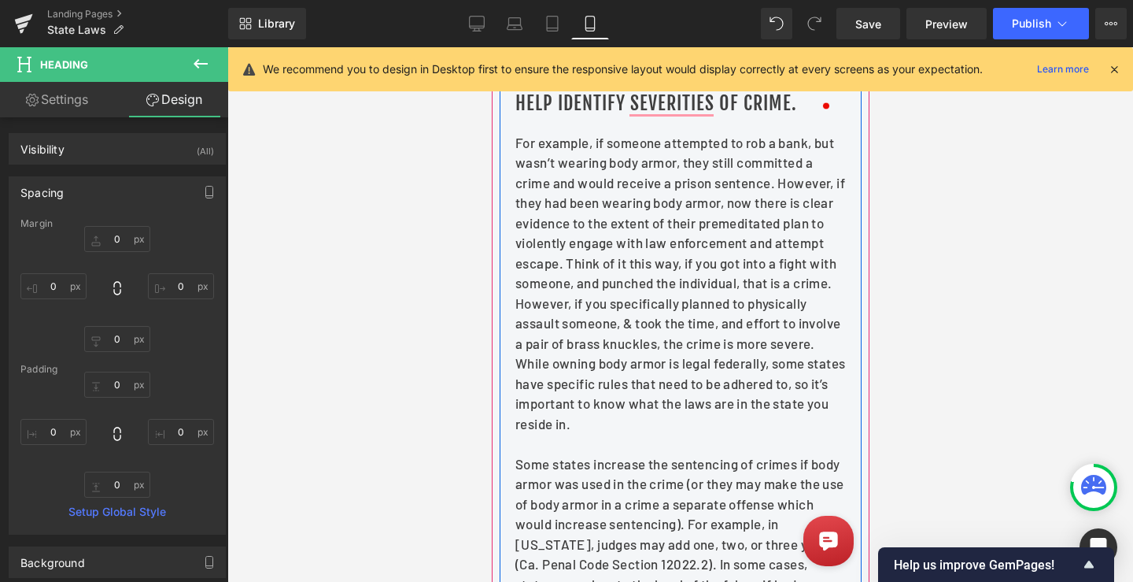
scroll to position [1069, 0]
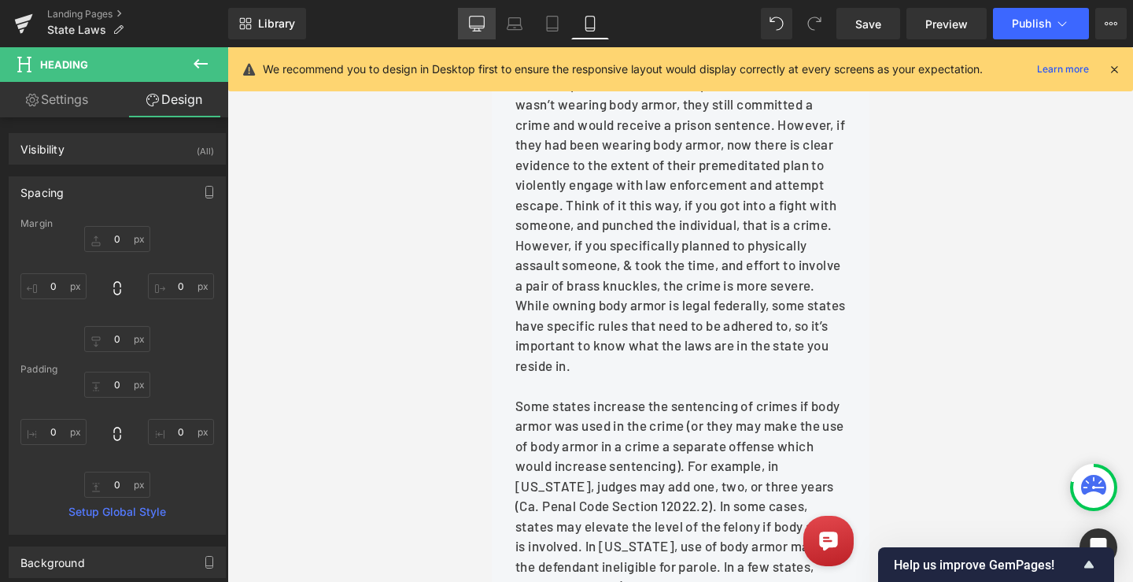
click at [470, 28] on icon at bounding box center [477, 24] width 16 height 16
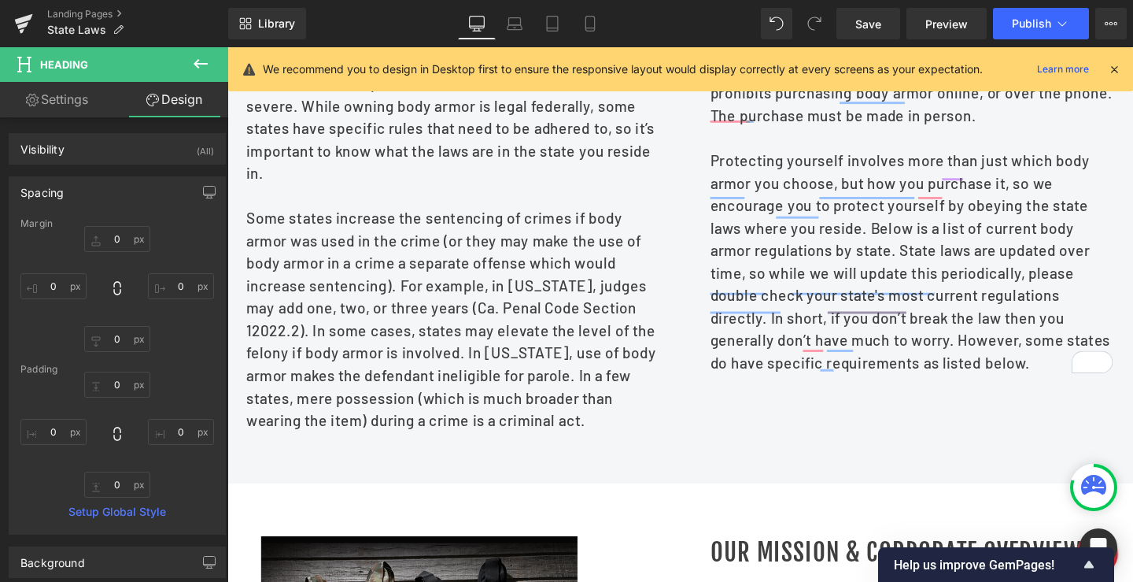
type input "0"
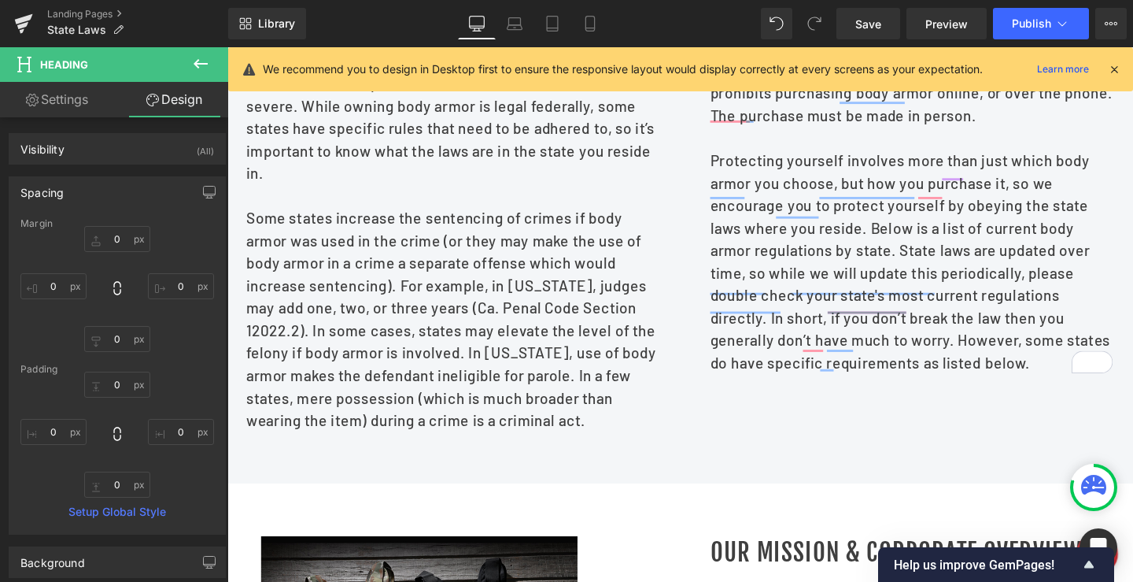
type input "0"
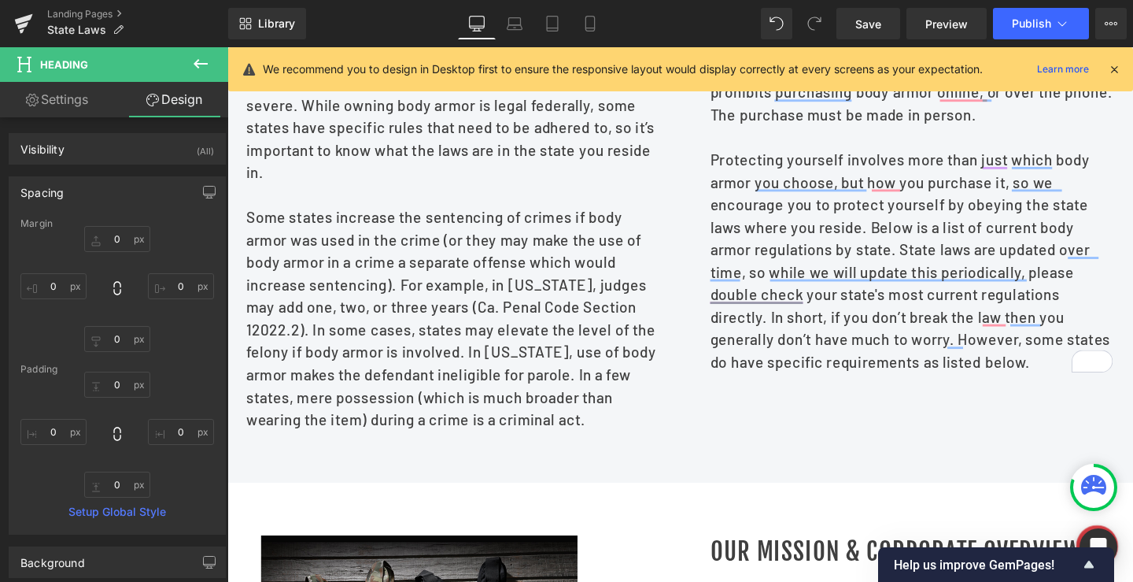
scroll to position [633, 0]
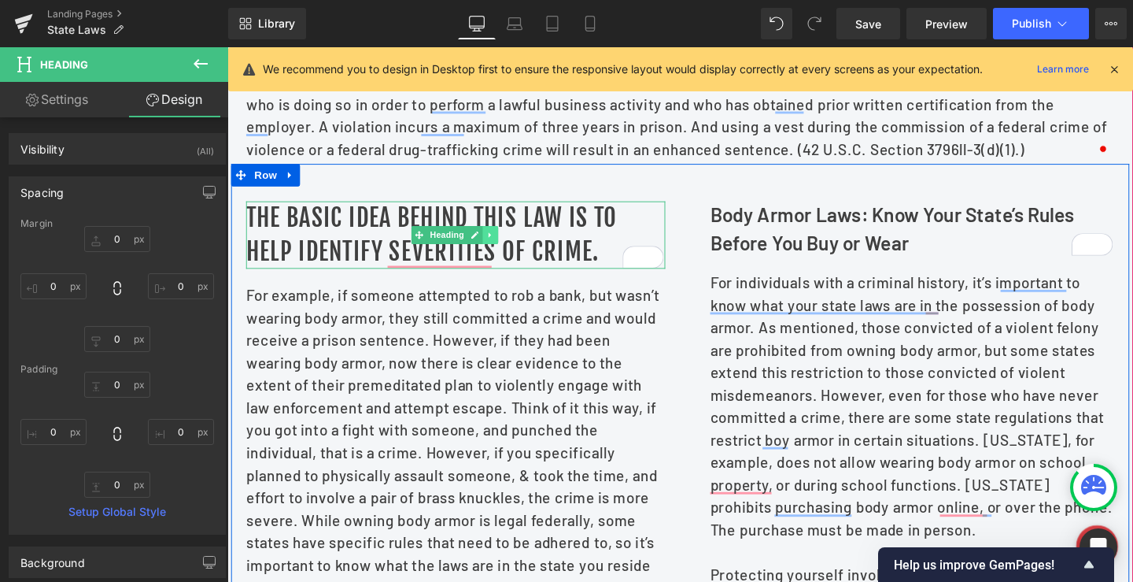
scroll to position [633, 0]
click at [493, 249] on icon at bounding box center [495, 244] width 9 height 9
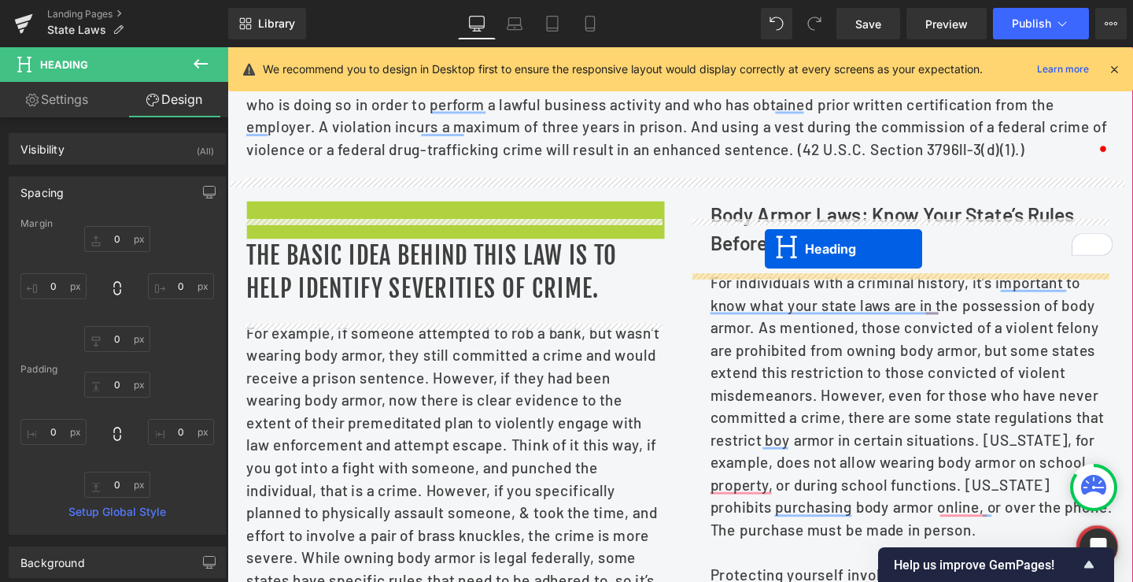
drag, startPoint x: 409, startPoint y: 264, endPoint x: 792, endPoint y: 259, distance: 383.3
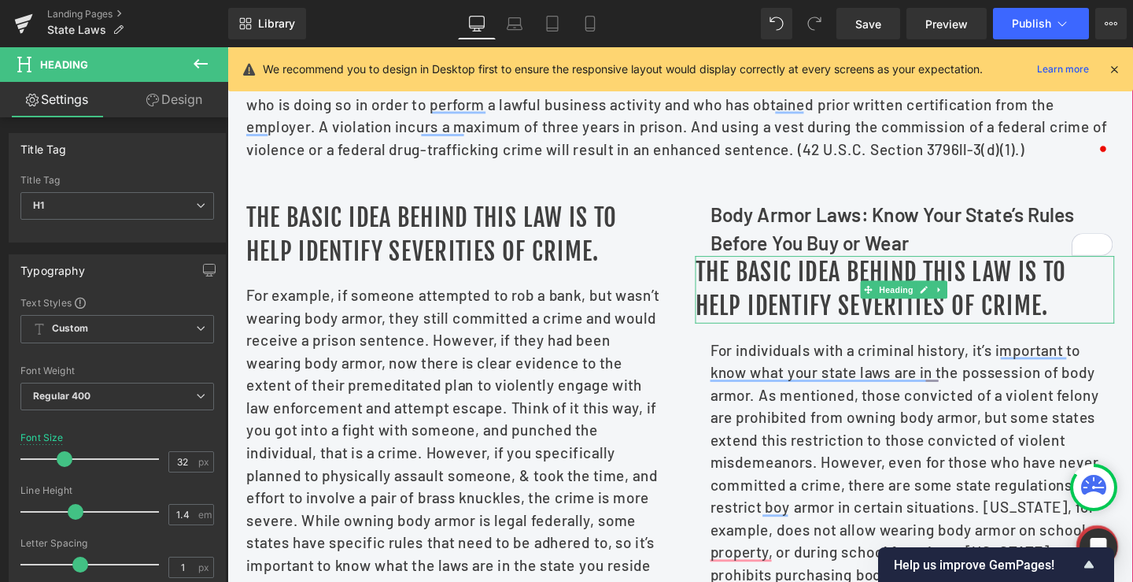
click at [801, 246] on b "Body Armor Laws: Know Your State’s Rules Before You Buy or Wear" at bounding box center [926, 237] width 383 height 53
click at [777, 238] on b "Body Armor Laws: Know Your State’s Rules Before You Buy or Wear" at bounding box center [926, 237] width 383 height 53
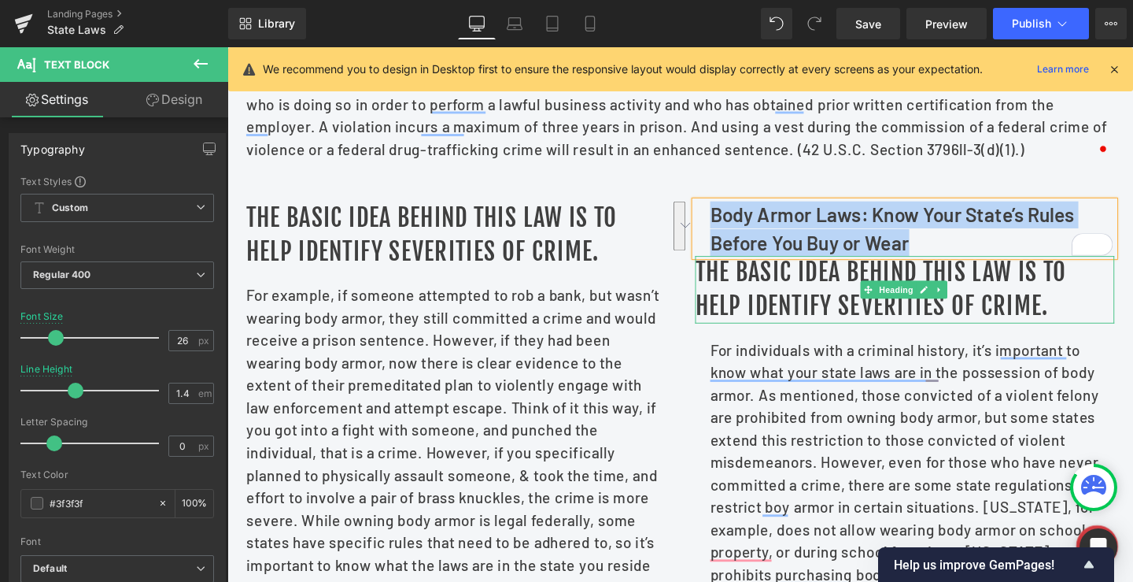
copy b "Body Armor Laws: Know Your State’s Rules Before You Buy or Wear"
click at [779, 308] on h1 "The basic idea behind this law is to help identify severities of crime." at bounding box center [939, 302] width 441 height 71
click at [781, 303] on h1 "The basic idea behind this law is to help identify severities of crime." at bounding box center [939, 302] width 441 height 71
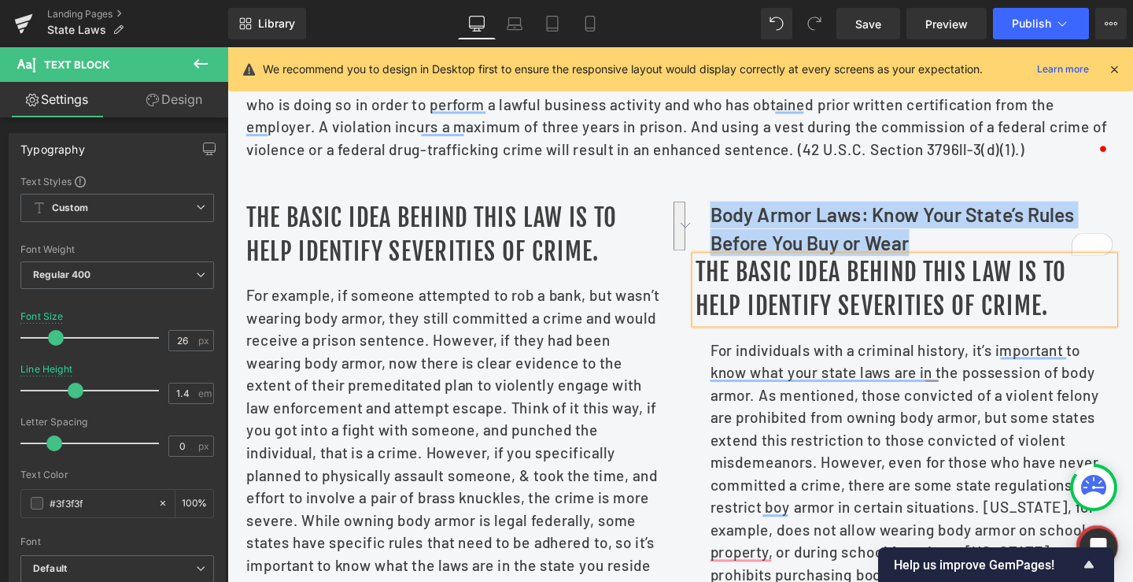
click at [799, 301] on h1 "The basic idea behind this law is to help identify severities of crime." at bounding box center [939, 302] width 441 height 71
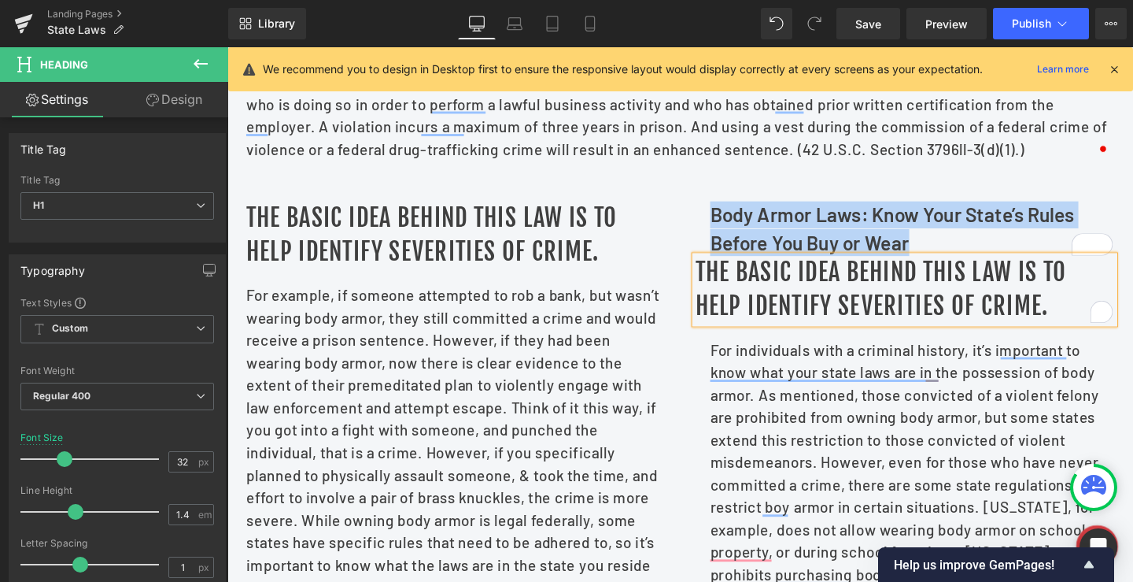
paste div "To enrich screen reader interactions, please activate Accessibility in Grammarl…"
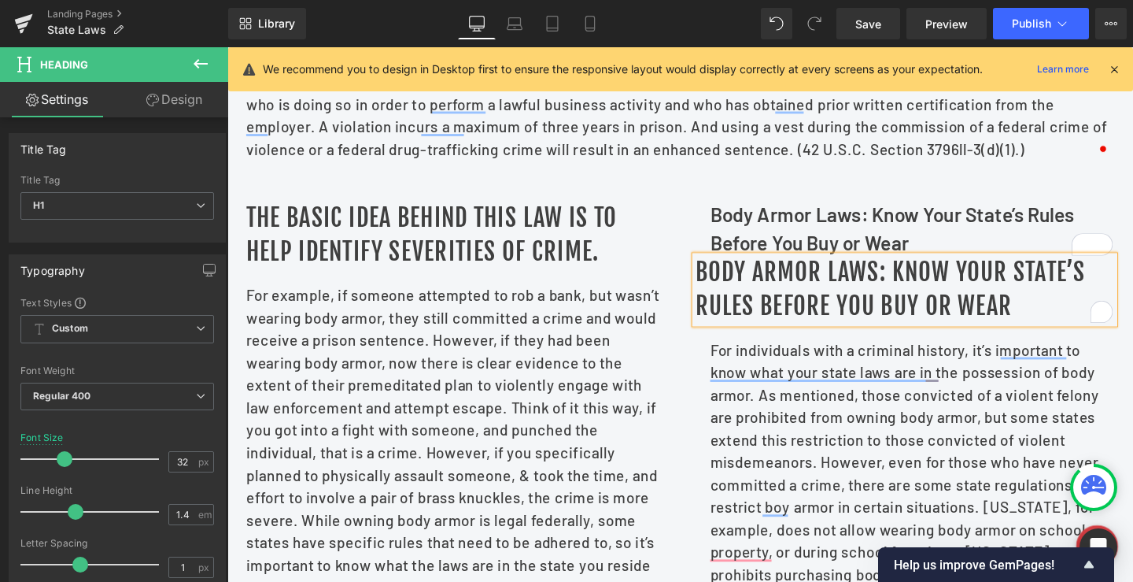
click at [784, 246] on b "Body Armor Laws: Know Your State’s Rules Before You Buy or Wear" at bounding box center [926, 237] width 383 height 53
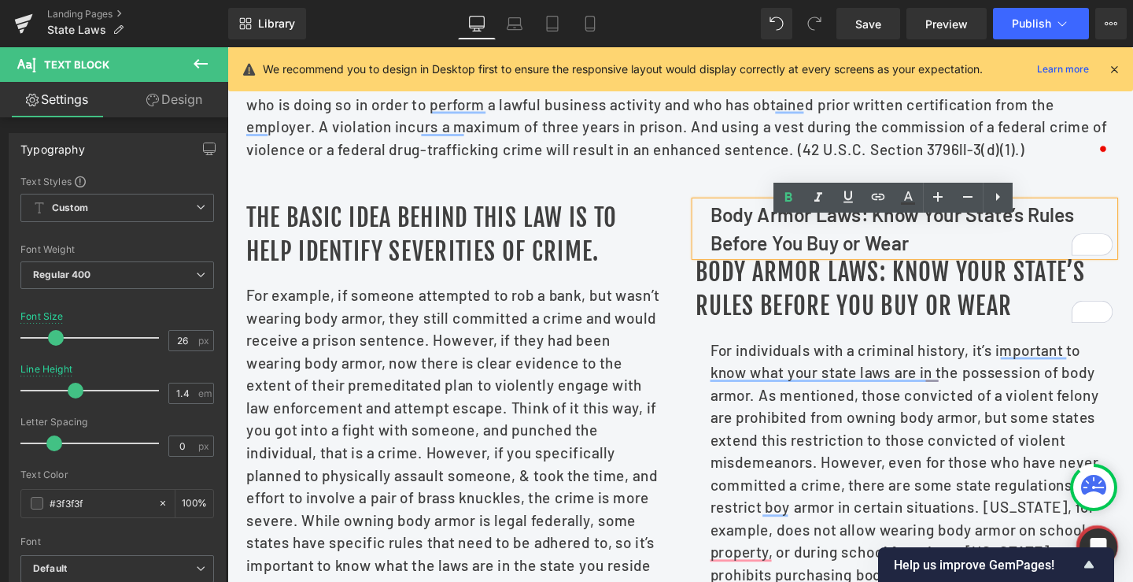
click at [1099, 205] on div "The basic idea behind this law is to help identify severities of crime. Heading…" at bounding box center [703, 533] width 944 height 726
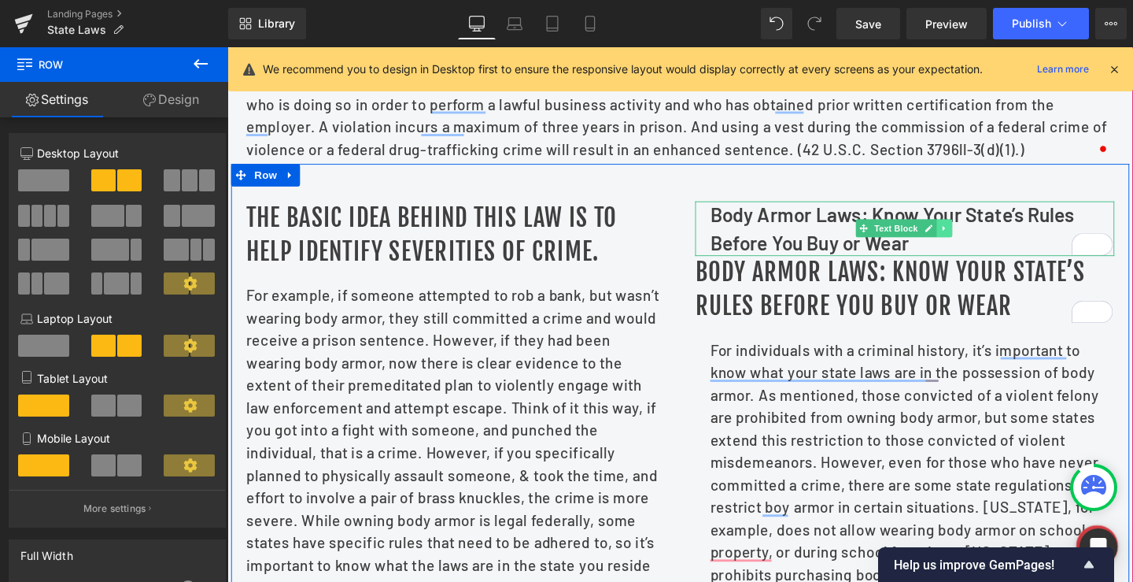
click at [980, 247] on link at bounding box center [981, 237] width 17 height 19
click at [984, 242] on icon at bounding box center [988, 238] width 9 height 9
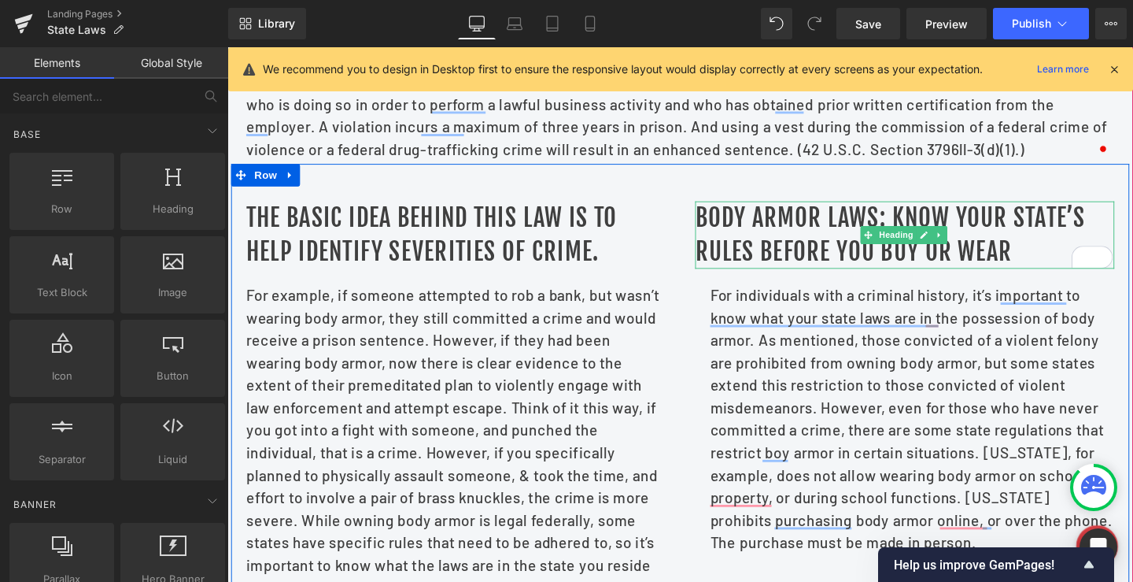
click at [785, 238] on h1 "Body Armor Laws: Know Your State’s Rules Before You Buy or Wear" at bounding box center [939, 244] width 441 height 71
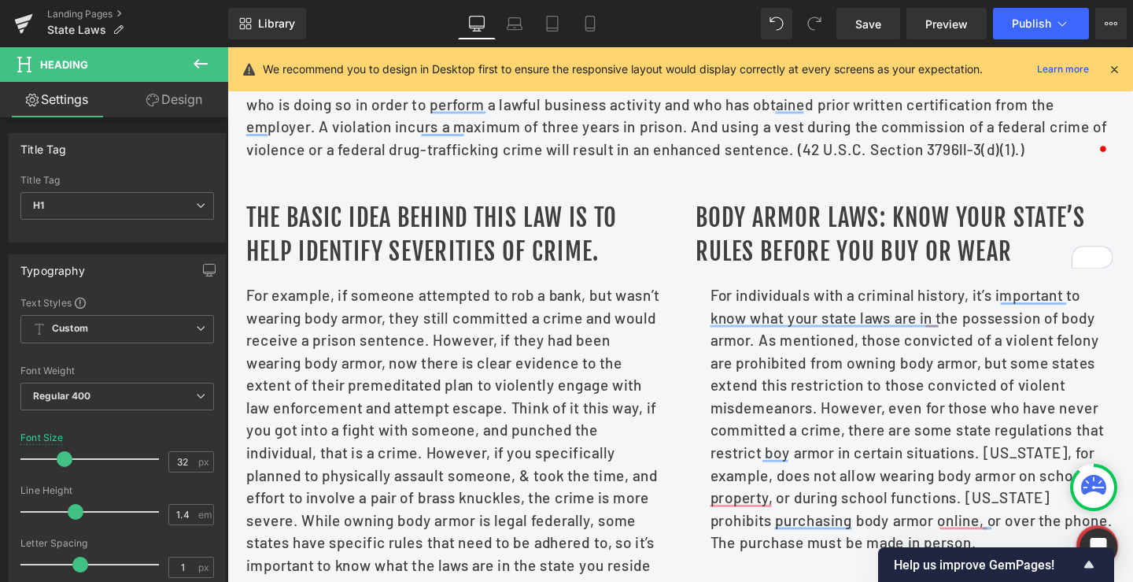
click at [169, 103] on link "Design" at bounding box center [174, 99] width 114 height 35
click at [0, 0] on div "Spacing" at bounding box center [0, 0] width 0 height 0
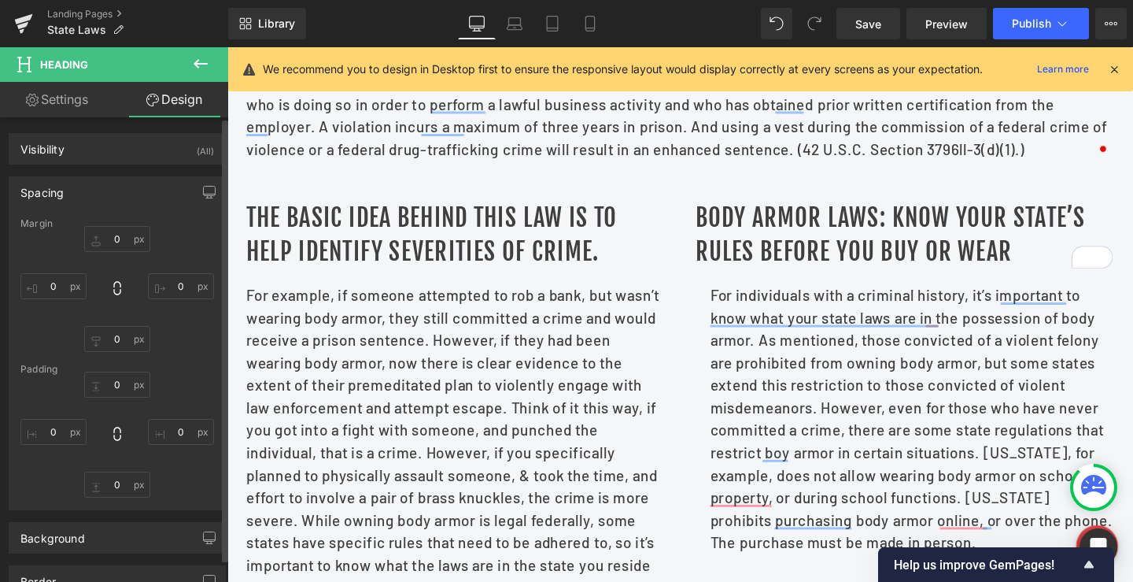
type input "0"
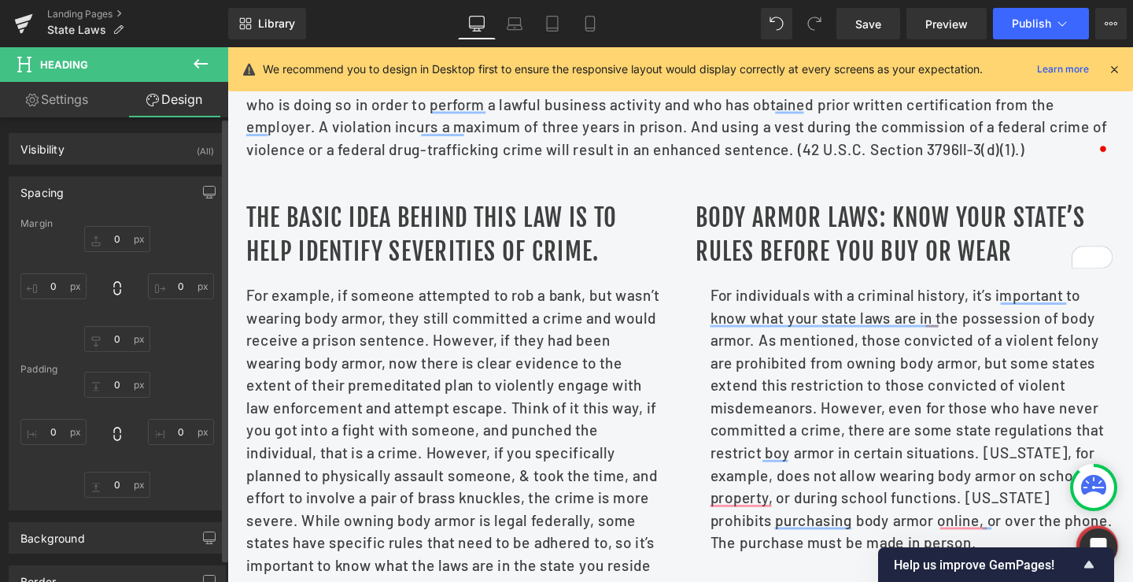
type input "0"
click at [50, 431] on input "0" at bounding box center [53, 432] width 66 height 26
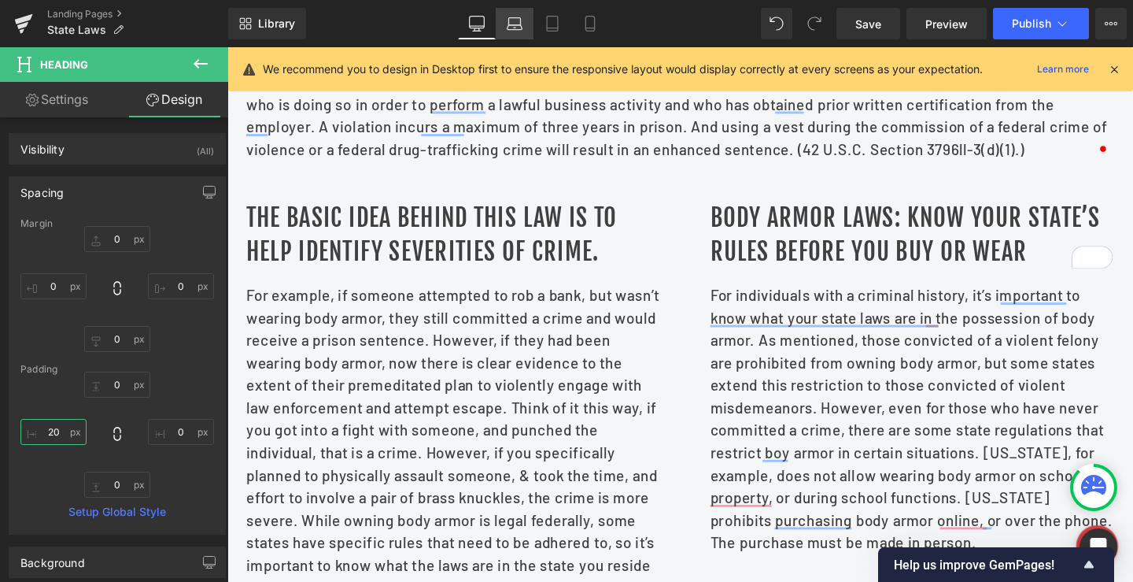
type input "20"
click at [509, 29] on icon at bounding box center [515, 27] width 15 height 5
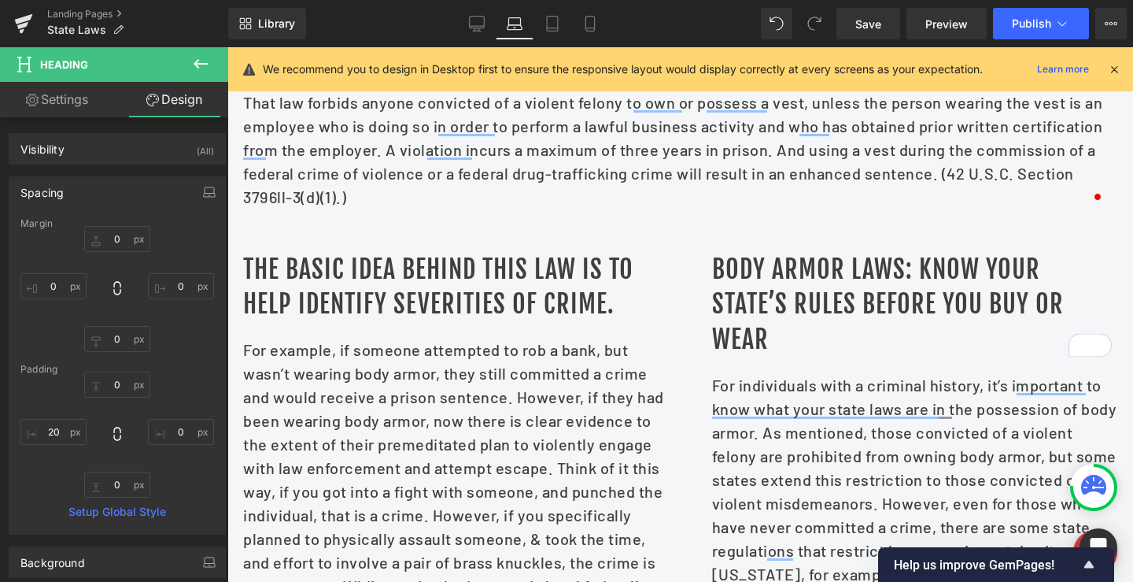
type input "0"
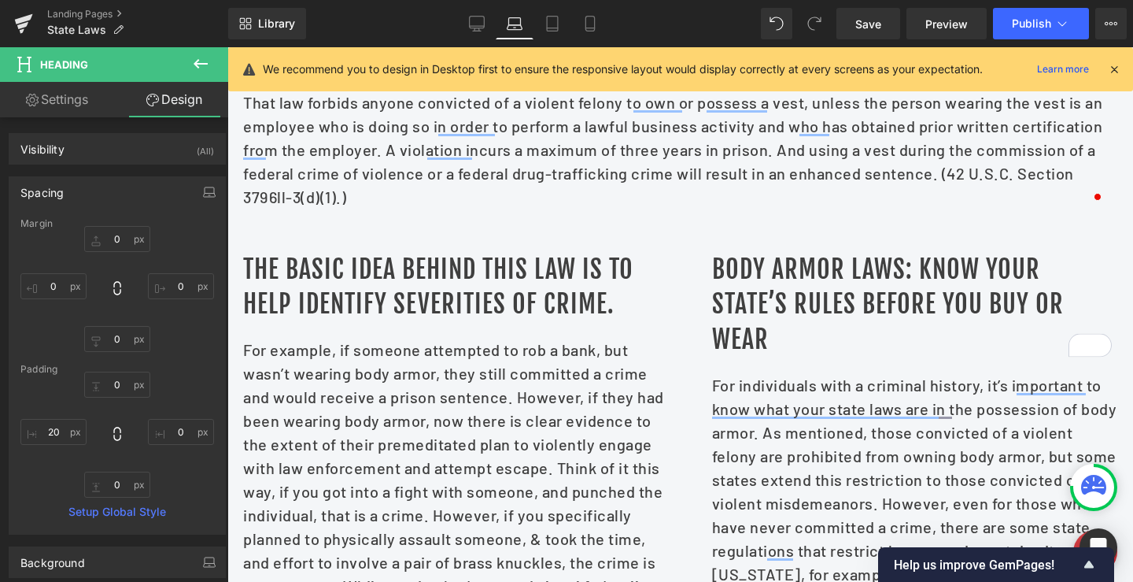
type input "0"
type input "20"
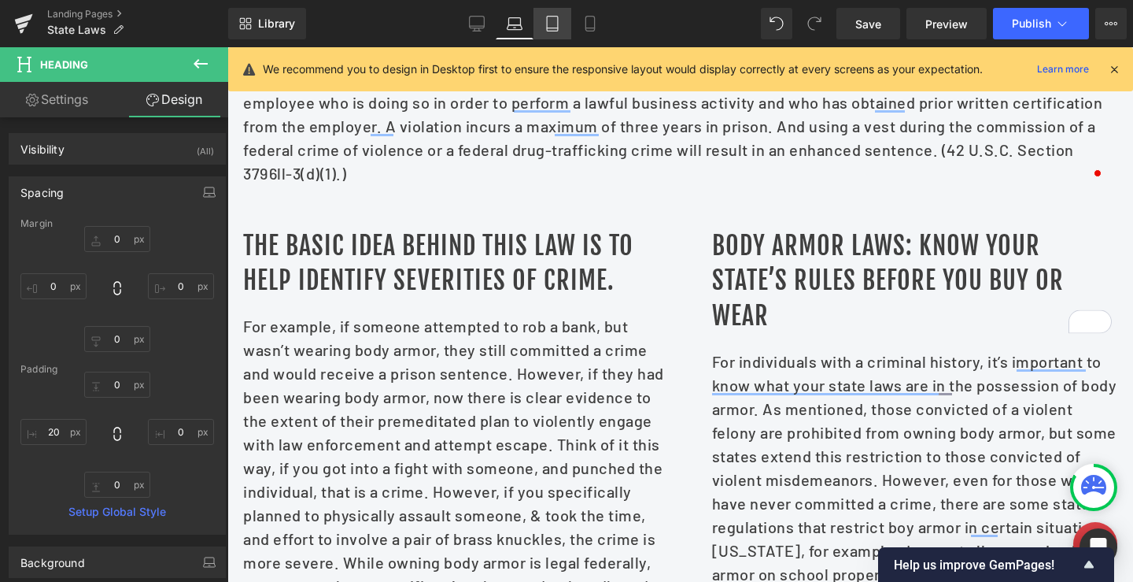
click at [546, 17] on icon at bounding box center [553, 24] width 16 height 16
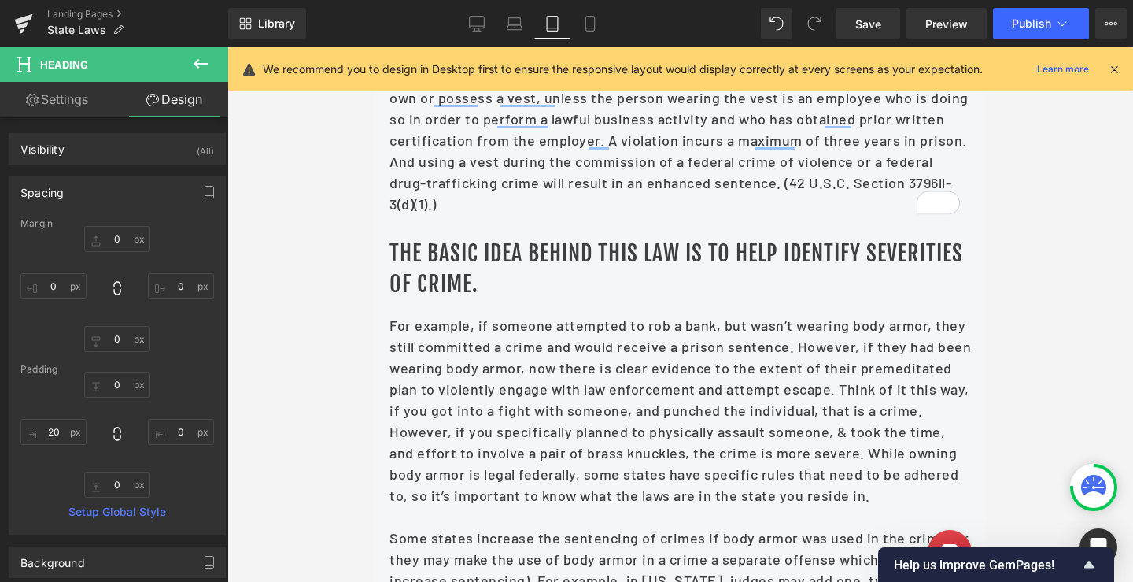
type input "0"
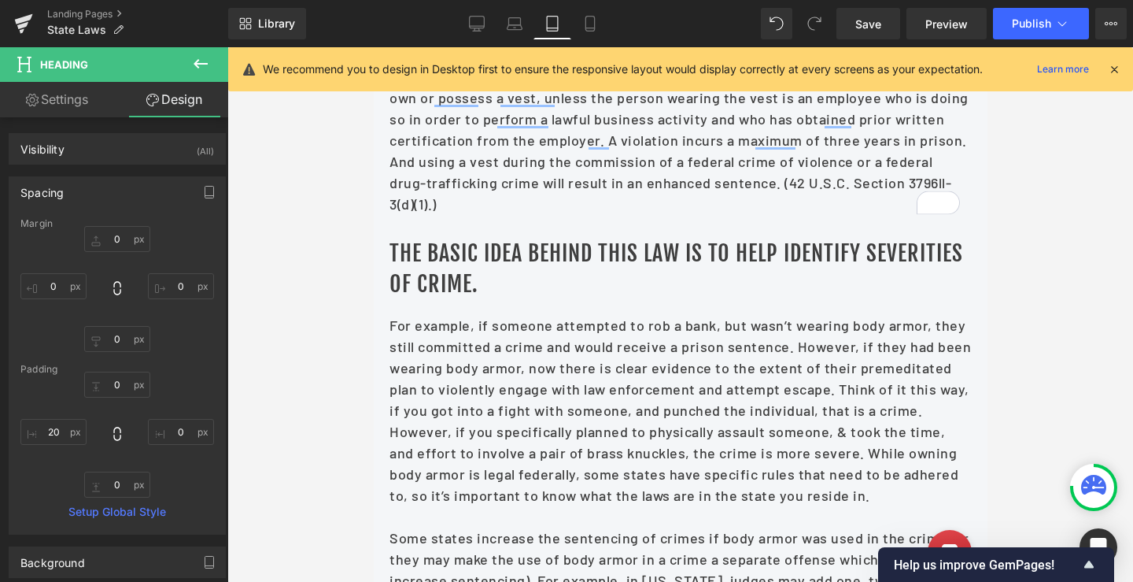
type input "0"
type input "20"
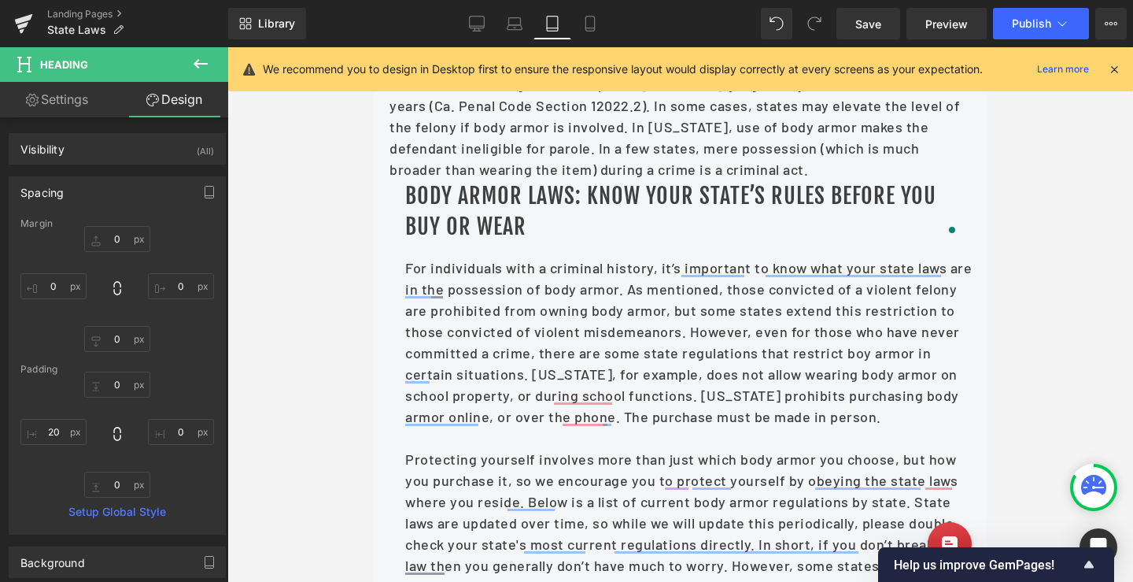
scroll to position [1136, 0]
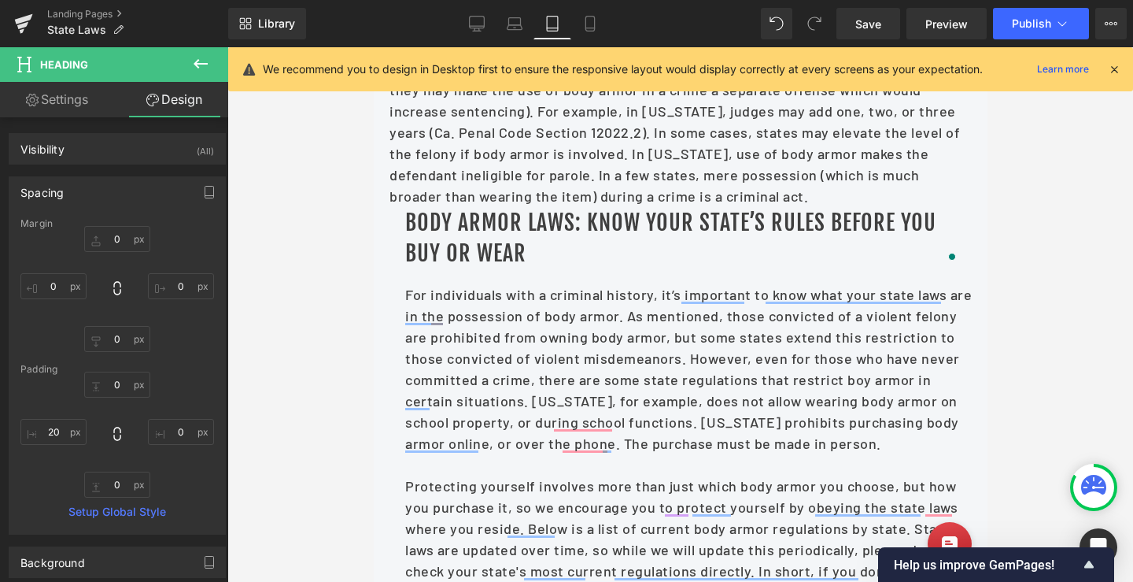
click at [429, 252] on h1 "Body Armor Laws: Know Your State’s Rules Before You Buy or Wear" at bounding box center [687, 237] width 567 height 61
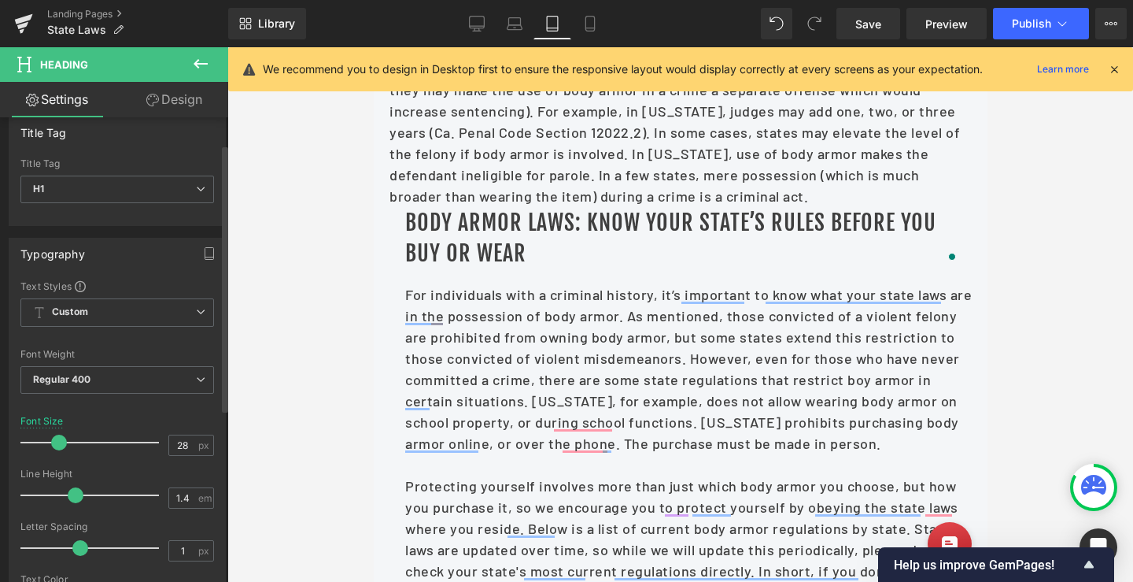
scroll to position [0, 0]
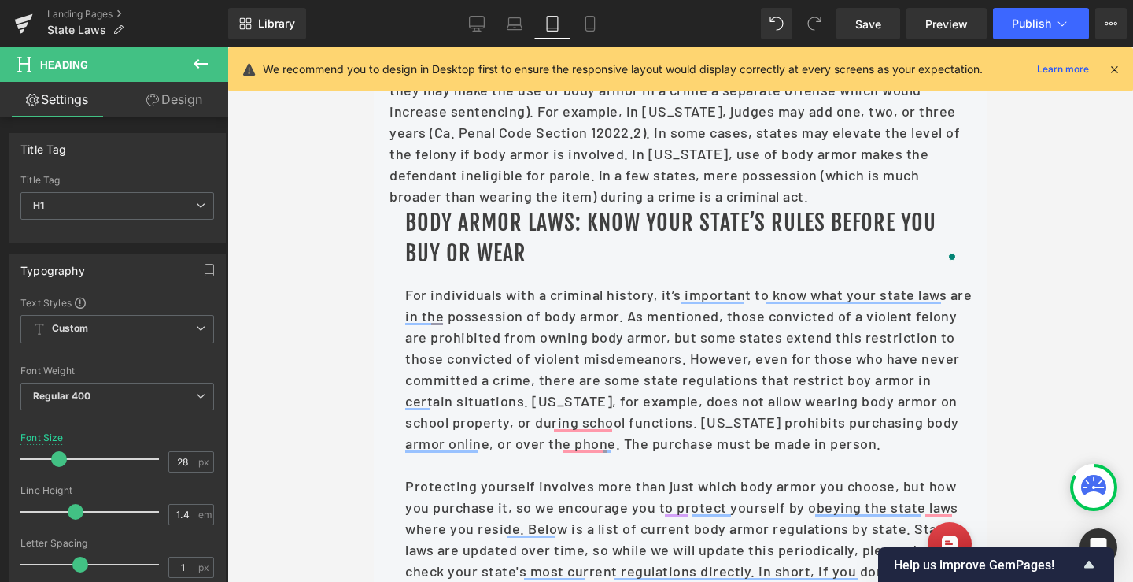
click at [196, 85] on link "Design" at bounding box center [174, 99] width 114 height 35
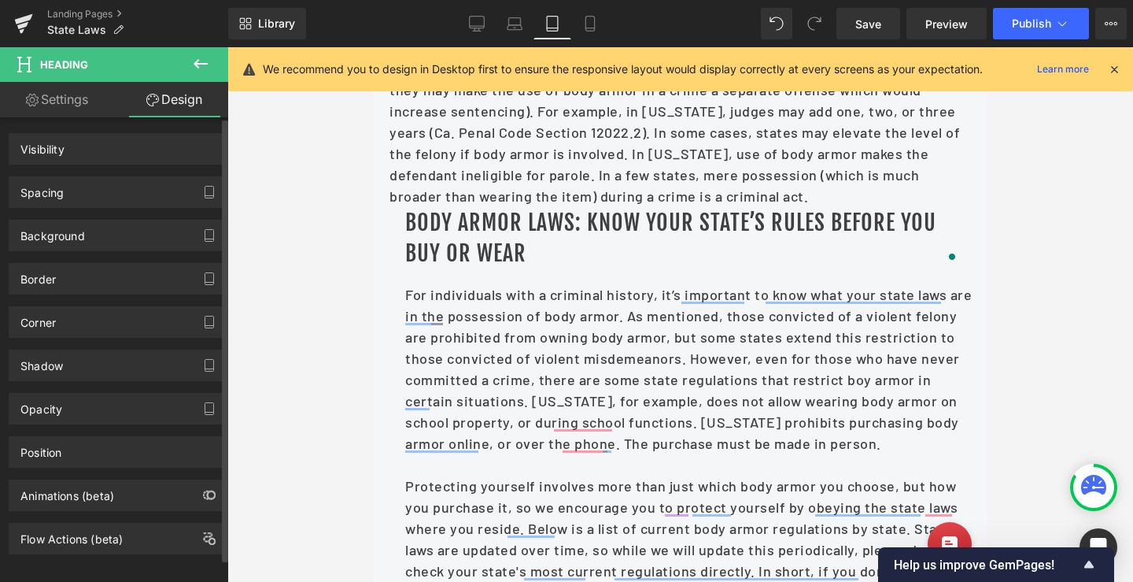
click at [59, 185] on div "Spacing" at bounding box center [41, 188] width 43 height 22
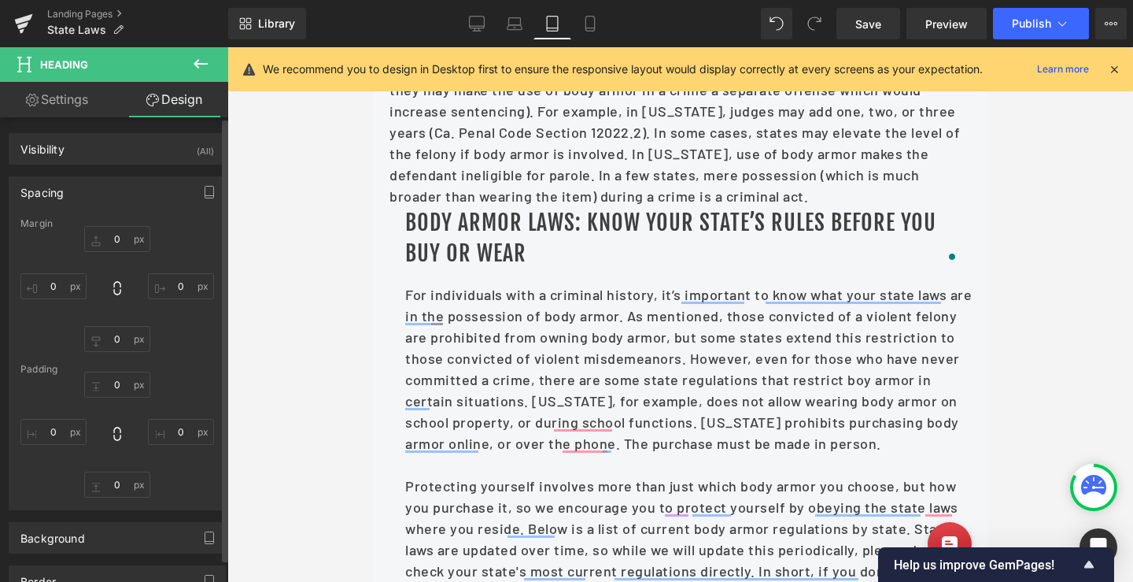
type input "0"
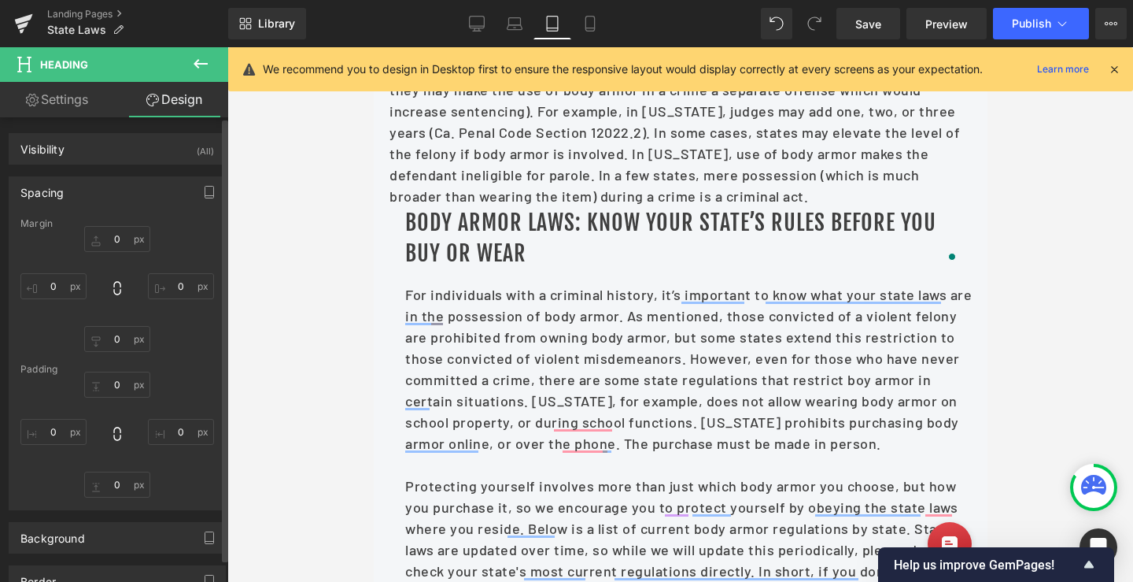
type input "0"
click at [54, 421] on input "20" at bounding box center [53, 432] width 66 height 26
type input "0"
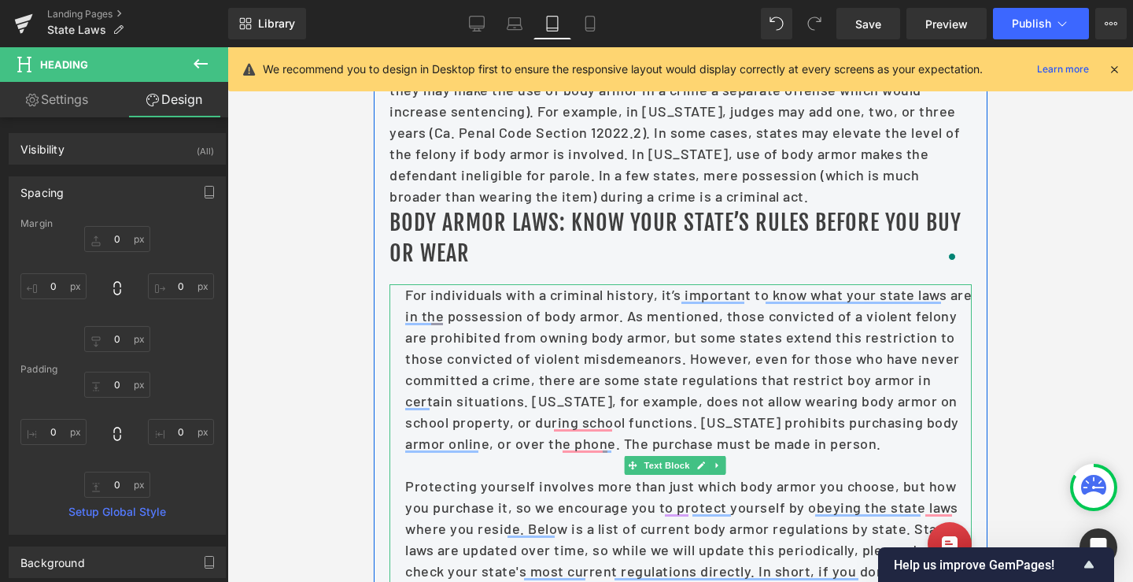
click at [498, 333] on p "For individuals with a criminal history, it’s important to know what your state…" at bounding box center [687, 369] width 567 height 170
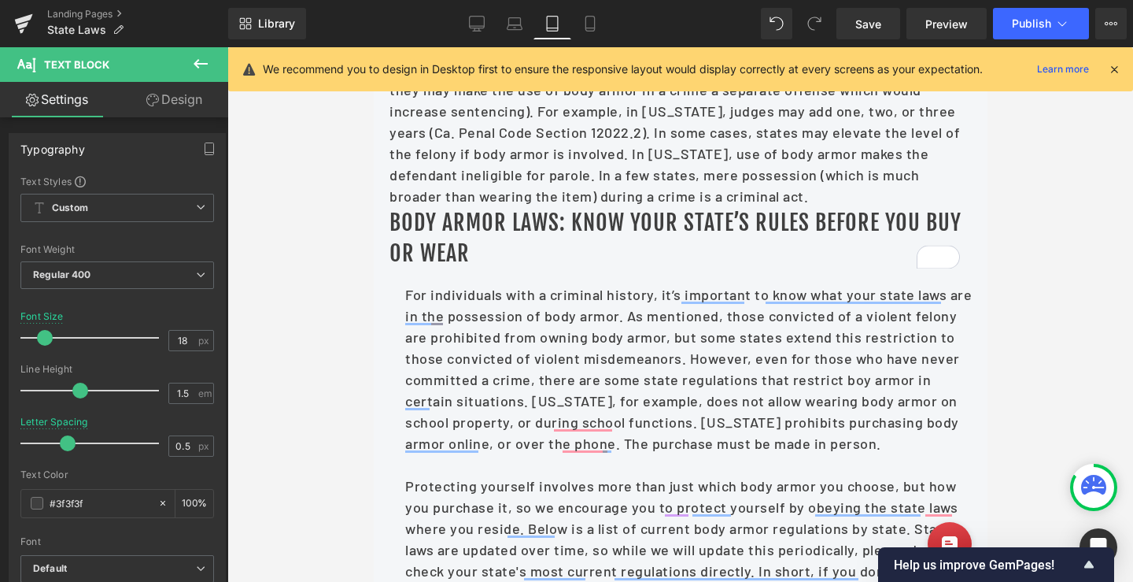
click at [189, 101] on link "Design" at bounding box center [174, 99] width 114 height 35
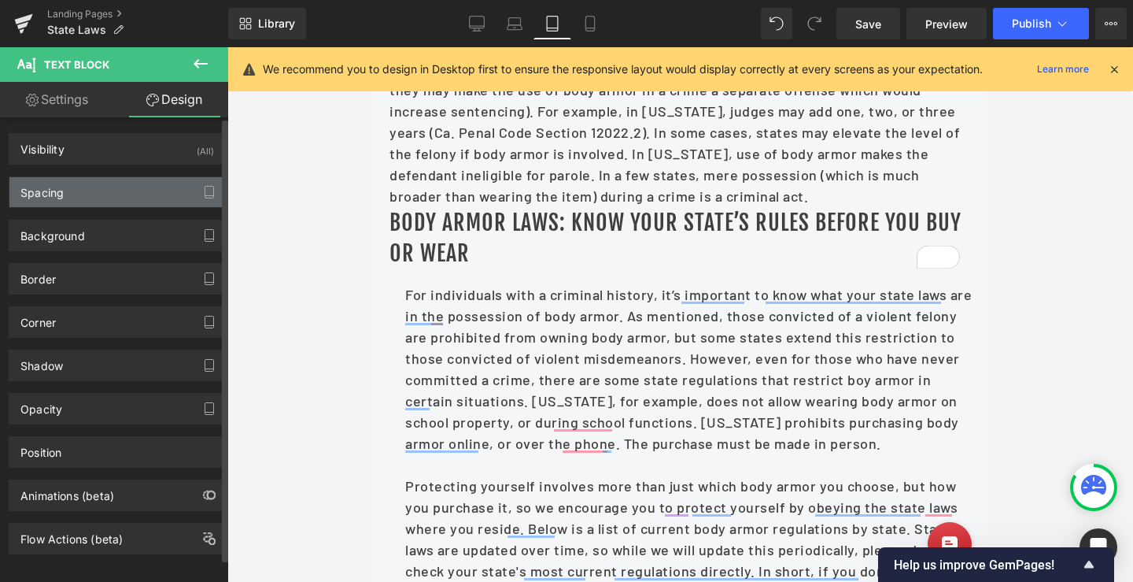
click at [46, 198] on div "Spacing" at bounding box center [41, 188] width 43 height 22
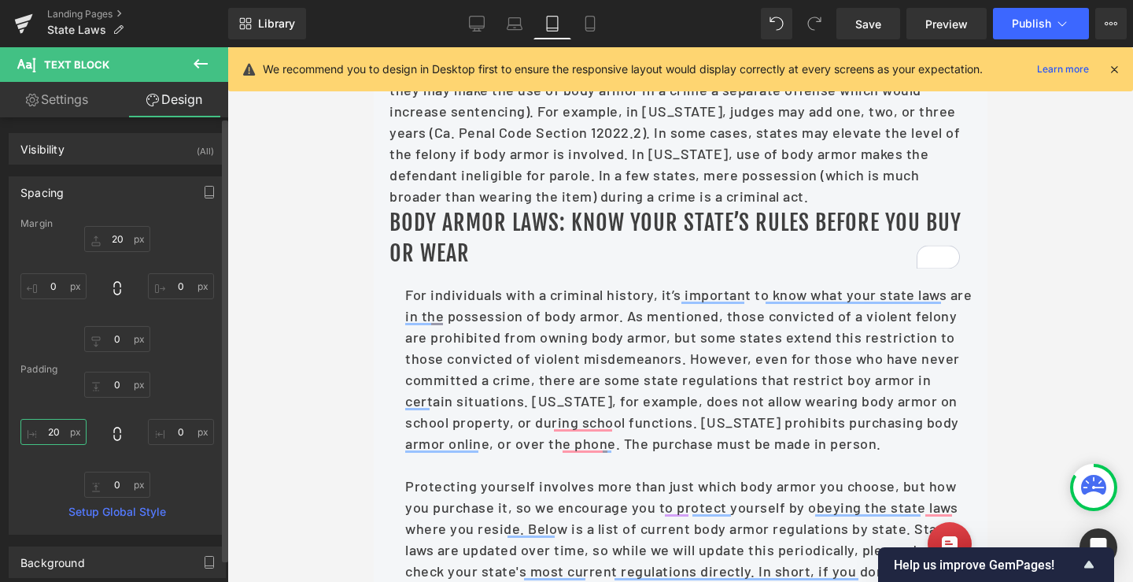
click at [50, 438] on input "20" at bounding box center [53, 432] width 66 height 26
click at [51, 438] on input "20" at bounding box center [53, 432] width 66 height 26
type input "0"
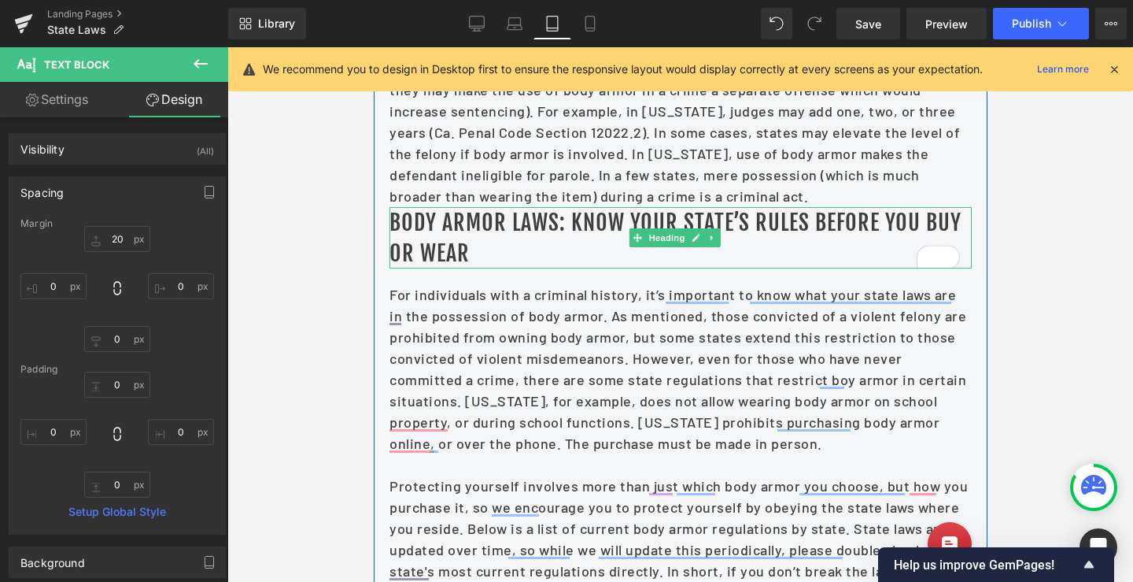
click at [478, 257] on h1 "Body Armor Laws: Know Your State’s Rules Before You Buy or Wear" at bounding box center [680, 237] width 582 height 61
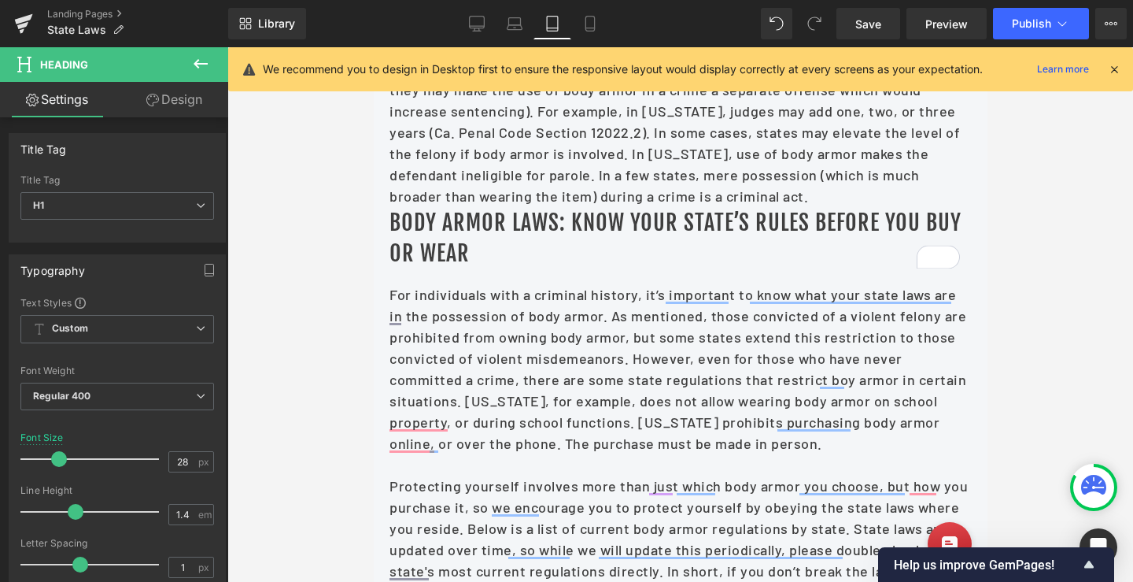
click at [185, 106] on link "Design" at bounding box center [174, 99] width 114 height 35
click at [0, 0] on div "Spacing" at bounding box center [0, 0] width 0 height 0
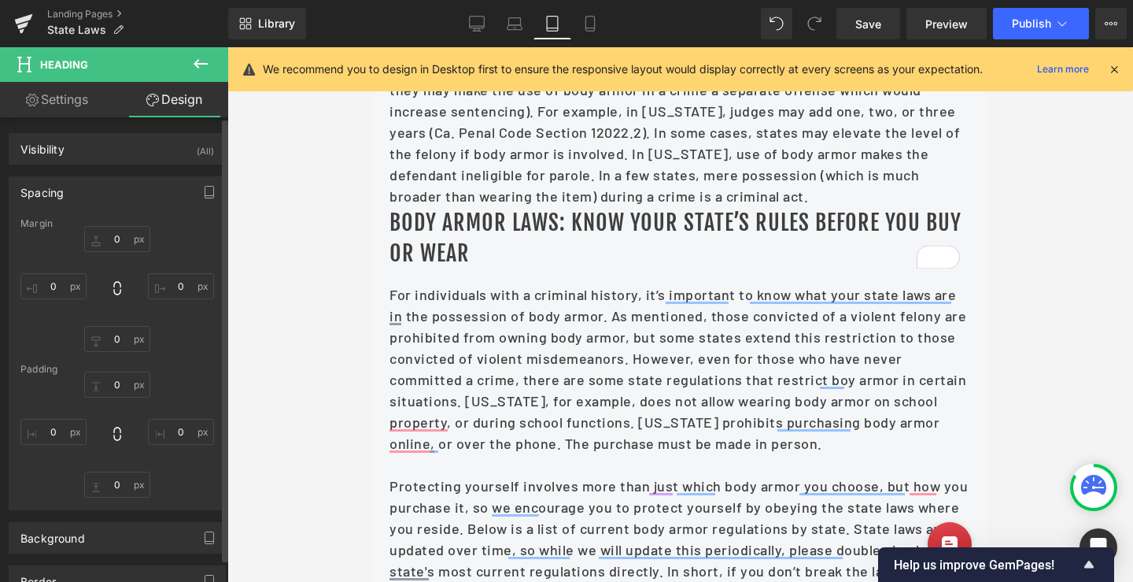
type input "0"
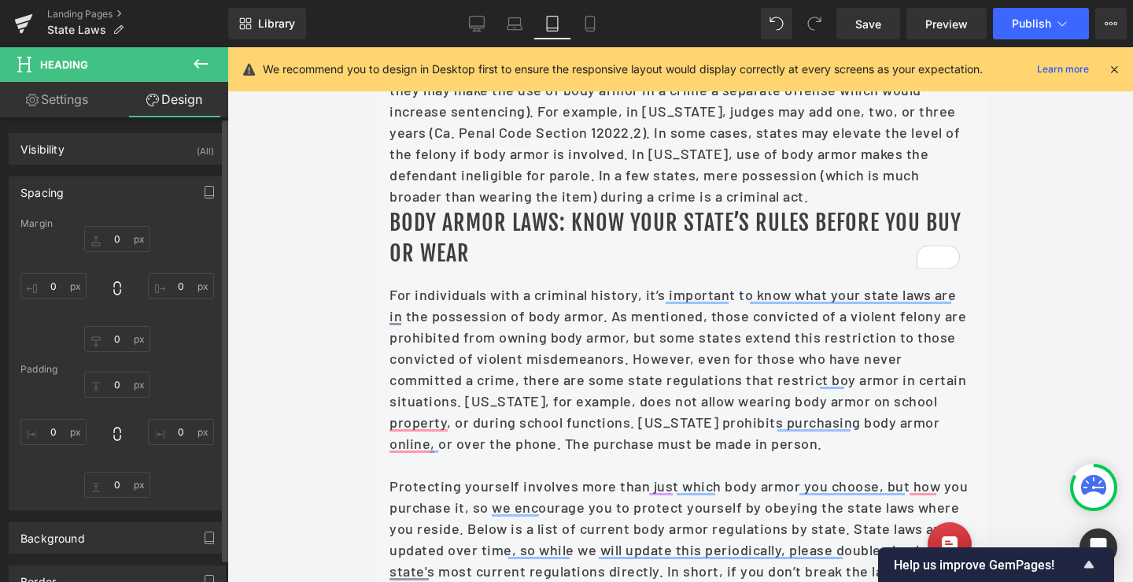
type input "0"
click at [112, 242] on input "0" at bounding box center [117, 239] width 66 height 26
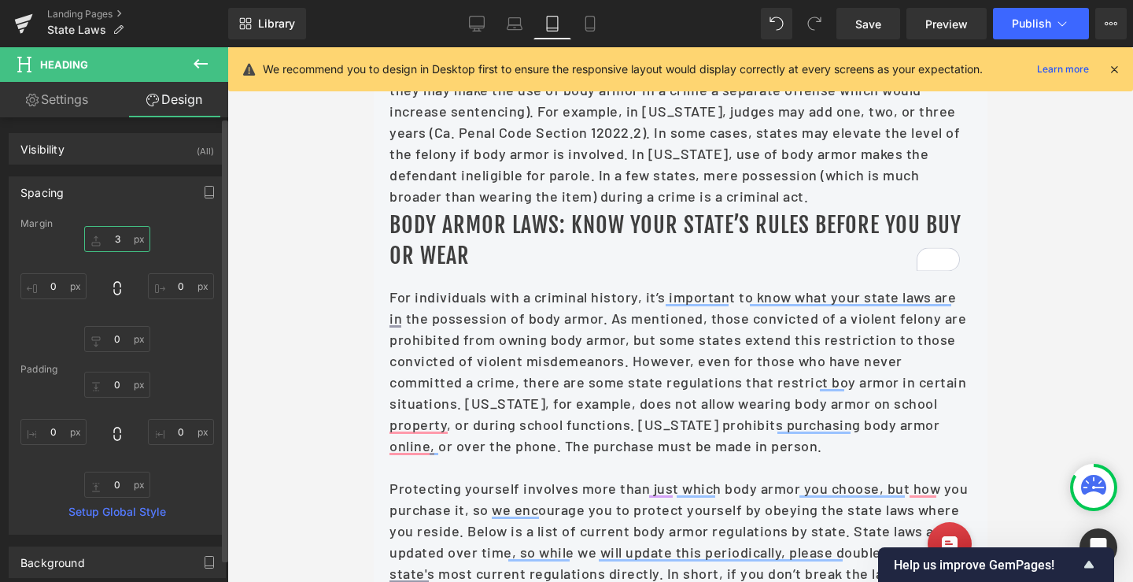
type input "30"
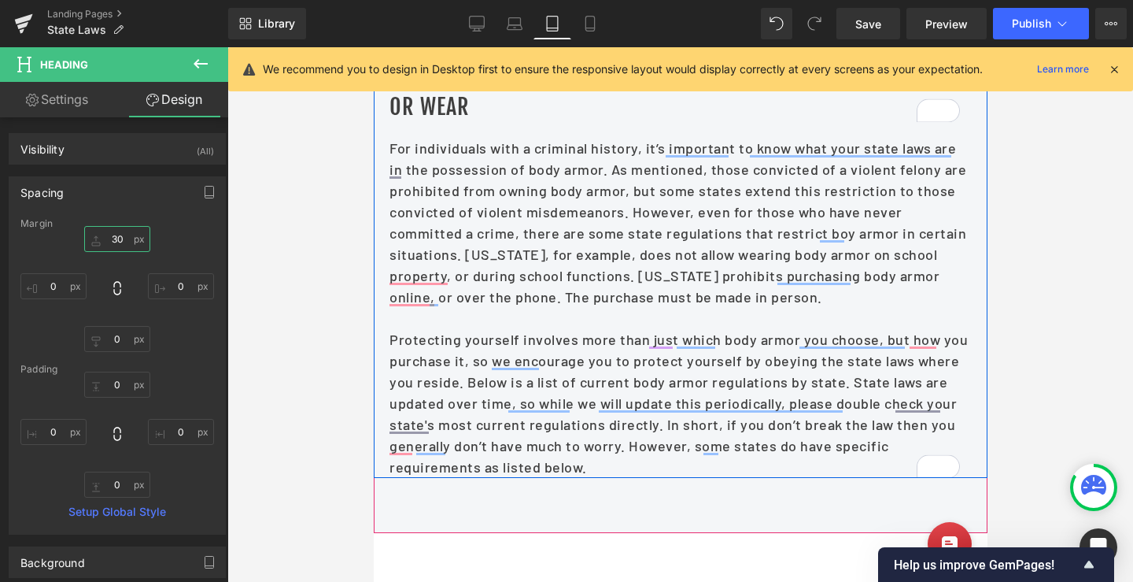
scroll to position [1450, 0]
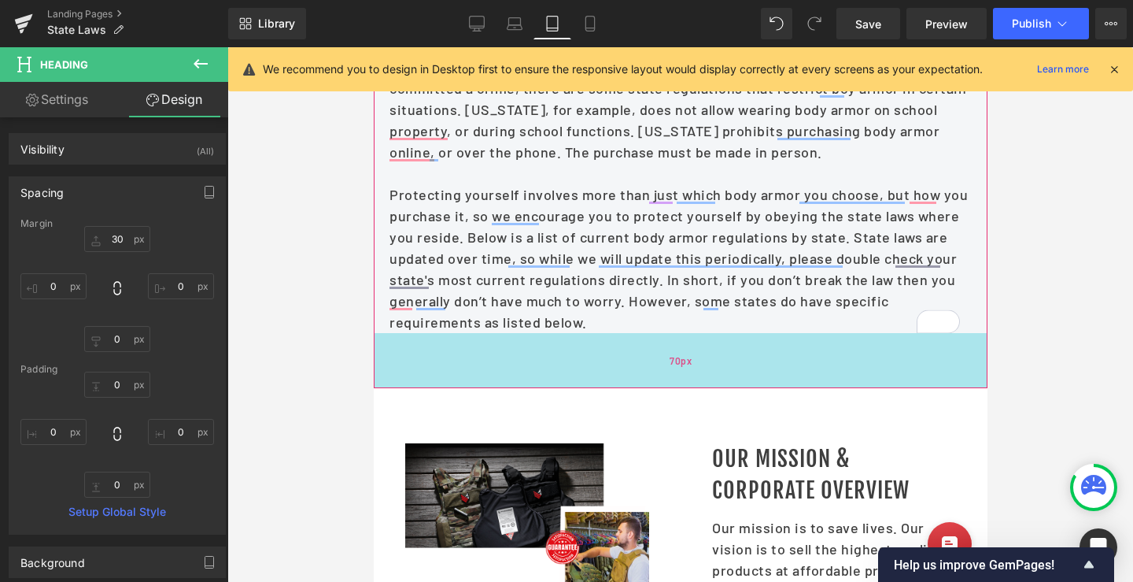
drag, startPoint x: 582, startPoint y: 387, endPoint x: 649, endPoint y: 382, distance: 67.1
click at [583, 387] on div "70px" at bounding box center [680, 360] width 614 height 55
click at [649, 382] on div "70px" at bounding box center [680, 360] width 614 height 55
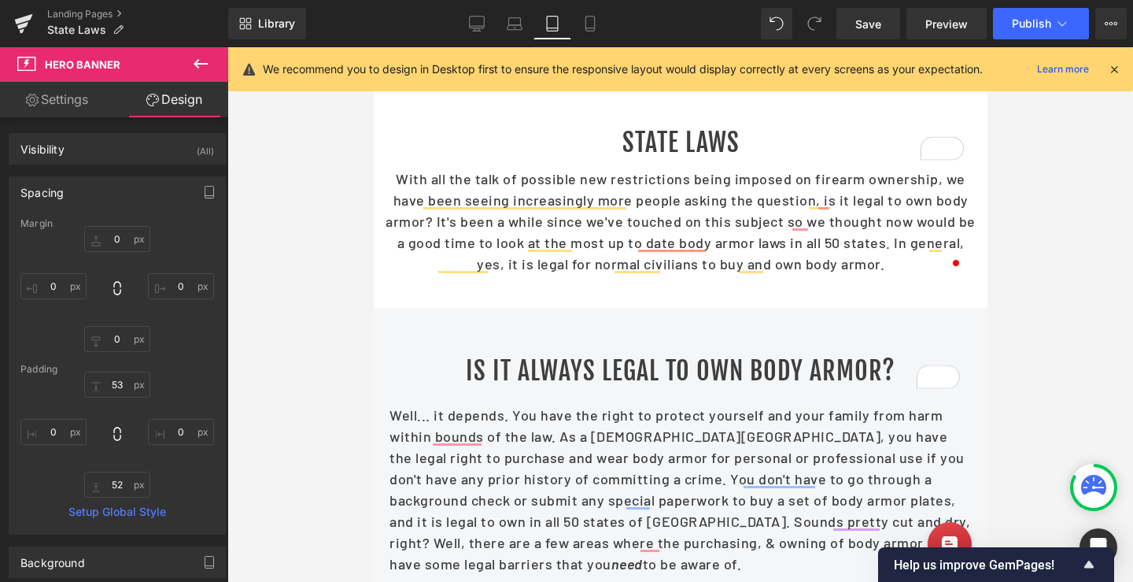
scroll to position [34, 0]
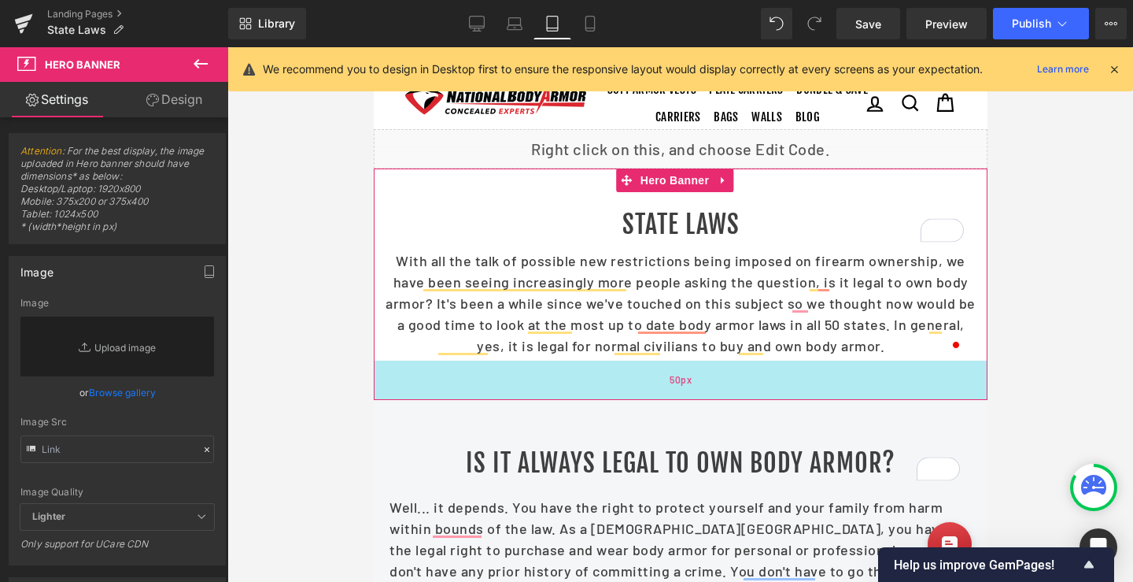
drag, startPoint x: 553, startPoint y: 378, endPoint x: 548, endPoint y: 388, distance: 11.6
click at [548, 388] on div "50px" at bounding box center [680, 379] width 614 height 39
click at [520, 191] on div "44px" at bounding box center [680, 185] width 614 height 35
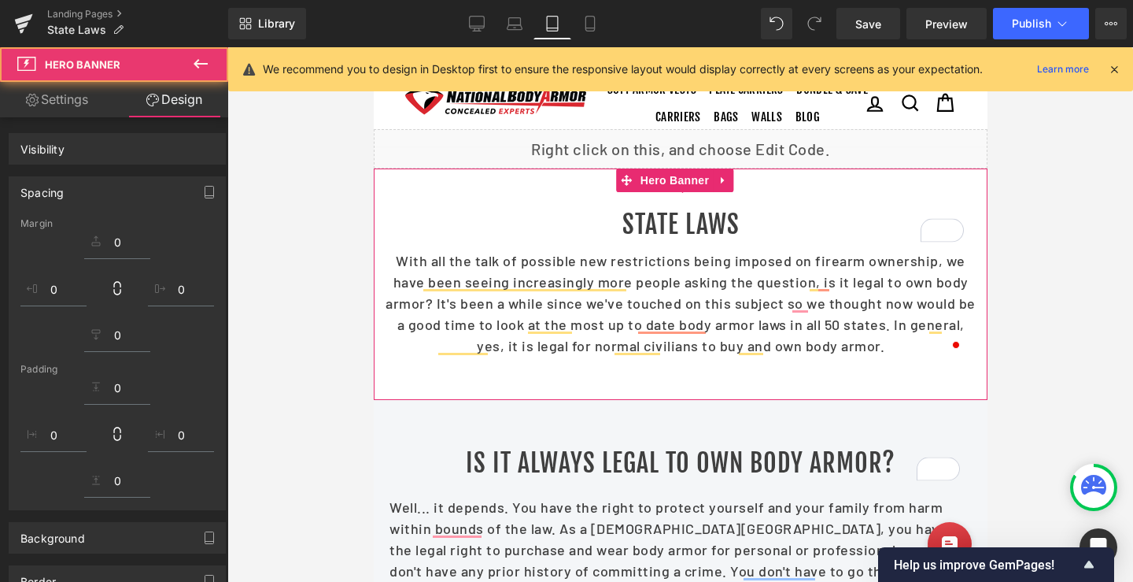
click at [530, 197] on div "44px" at bounding box center [680, 185] width 614 height 35
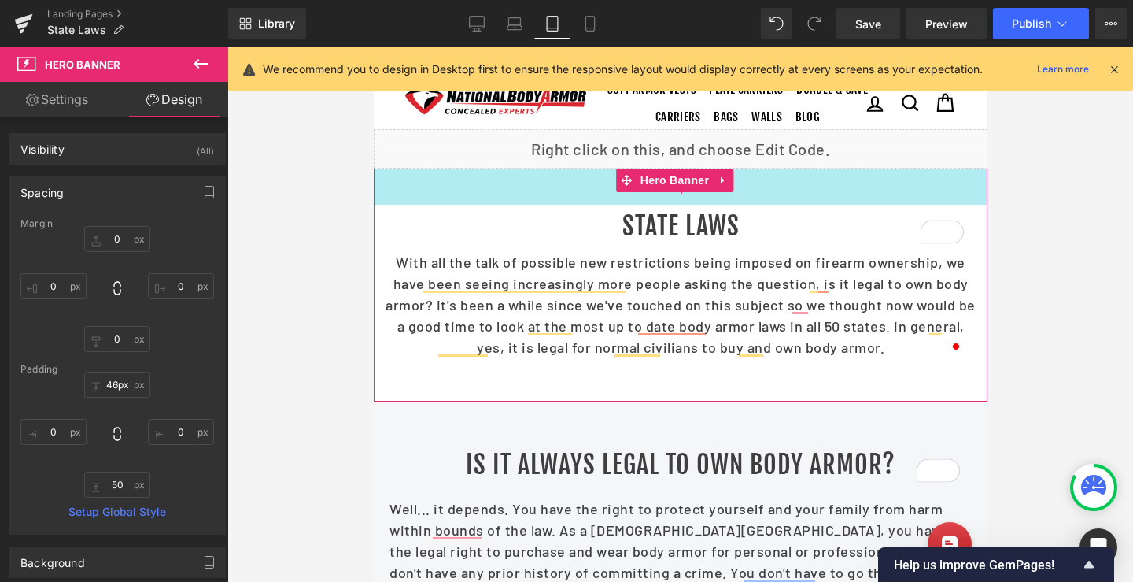
type input "44px"
drag, startPoint x: 551, startPoint y: 188, endPoint x: 515, endPoint y: 188, distance: 36.2
click at [578, 178] on div "44px" at bounding box center [680, 185] width 614 height 35
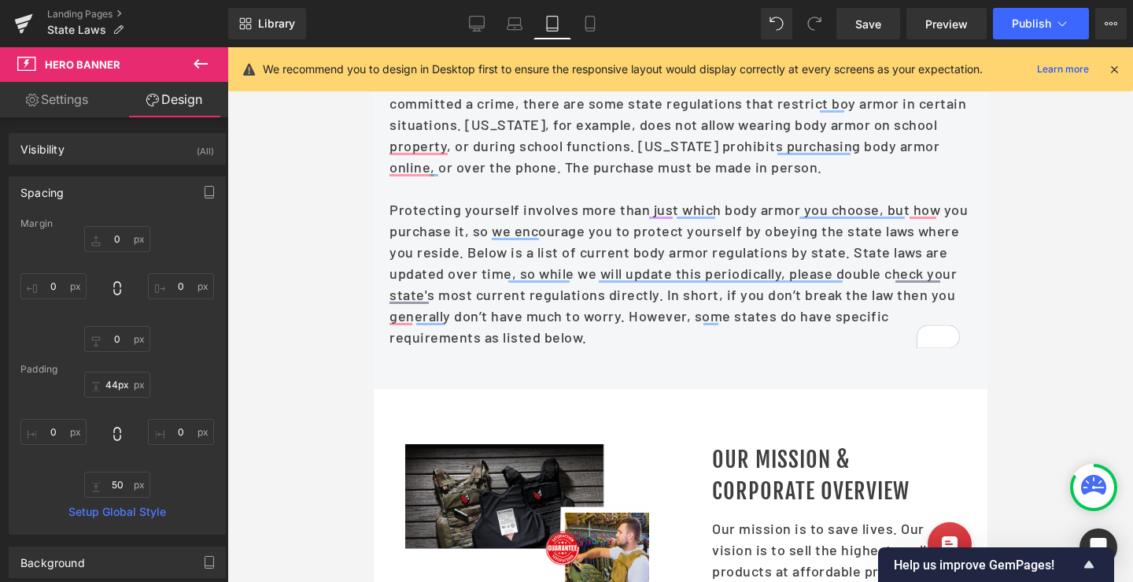
scroll to position [1450, 0]
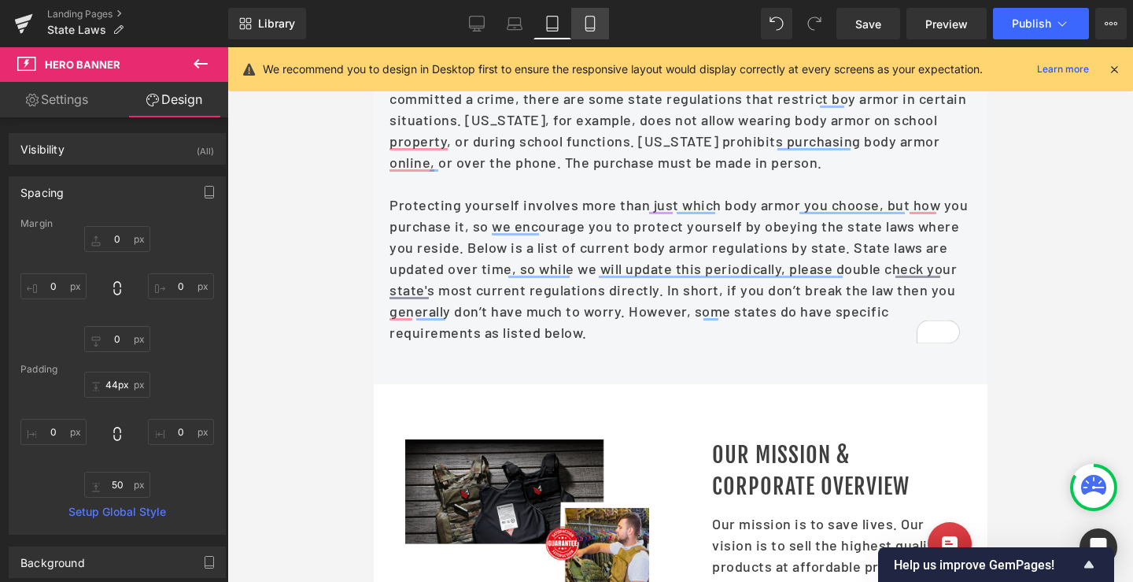
click at [594, 31] on link "Mobile" at bounding box center [590, 23] width 38 height 31
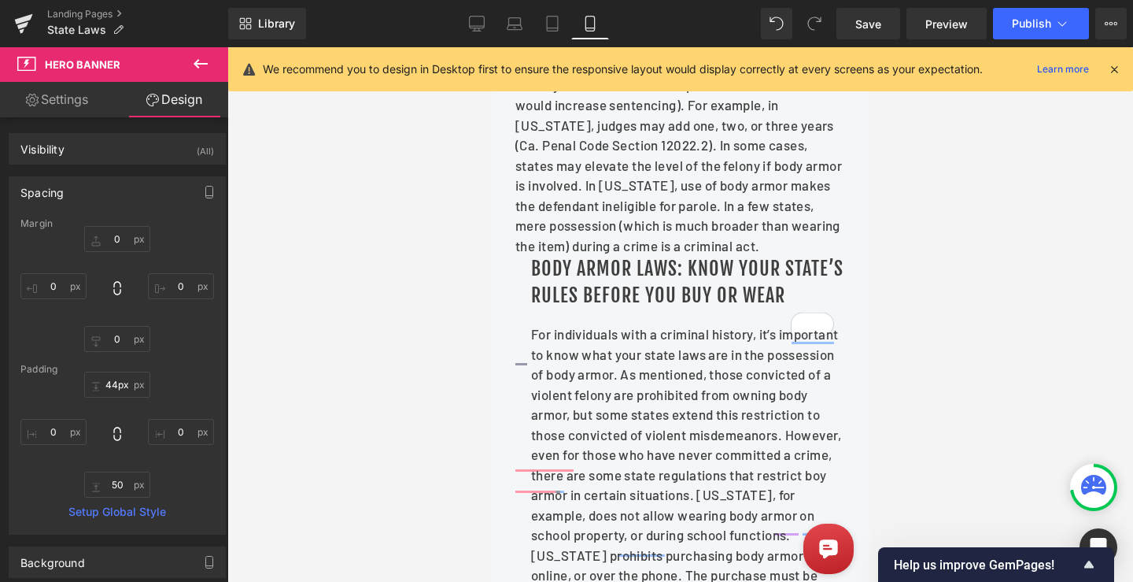
type input "0"
type input "45"
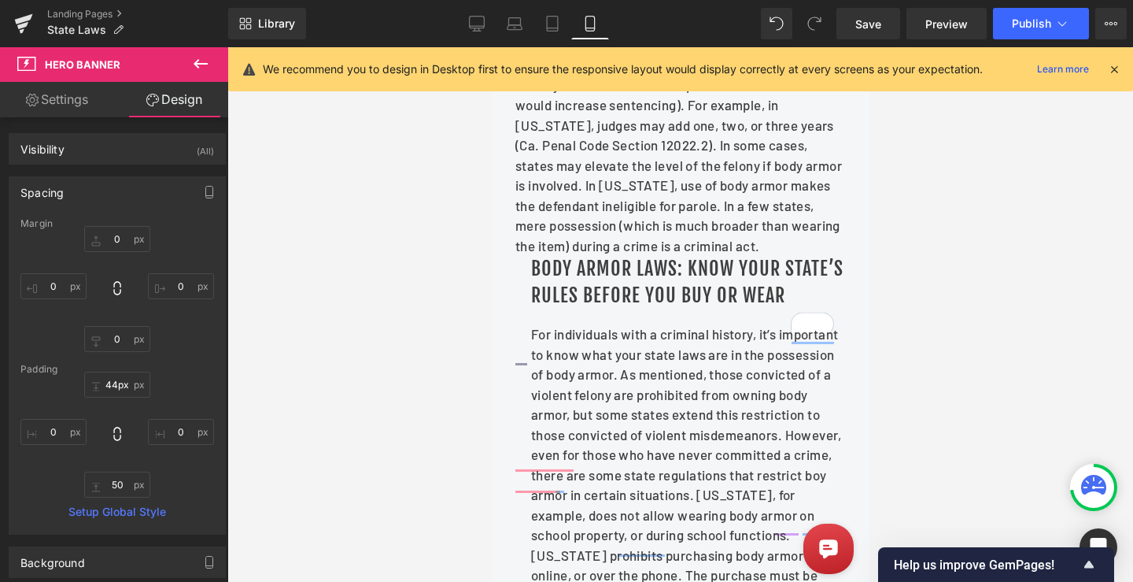
type input "0"
type input "45"
type input "0"
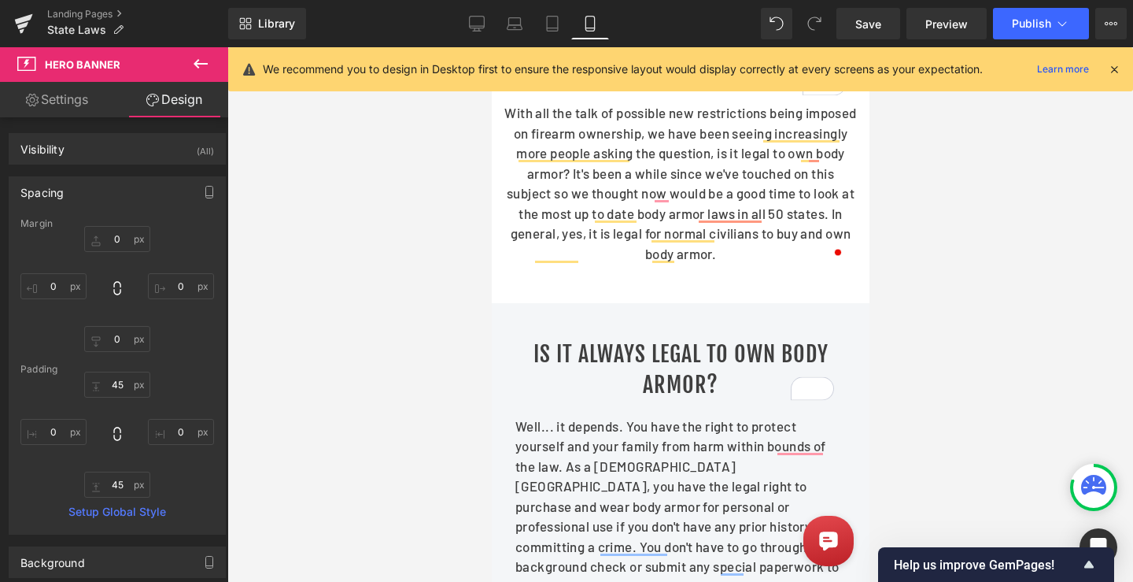
scroll to position [157, 0]
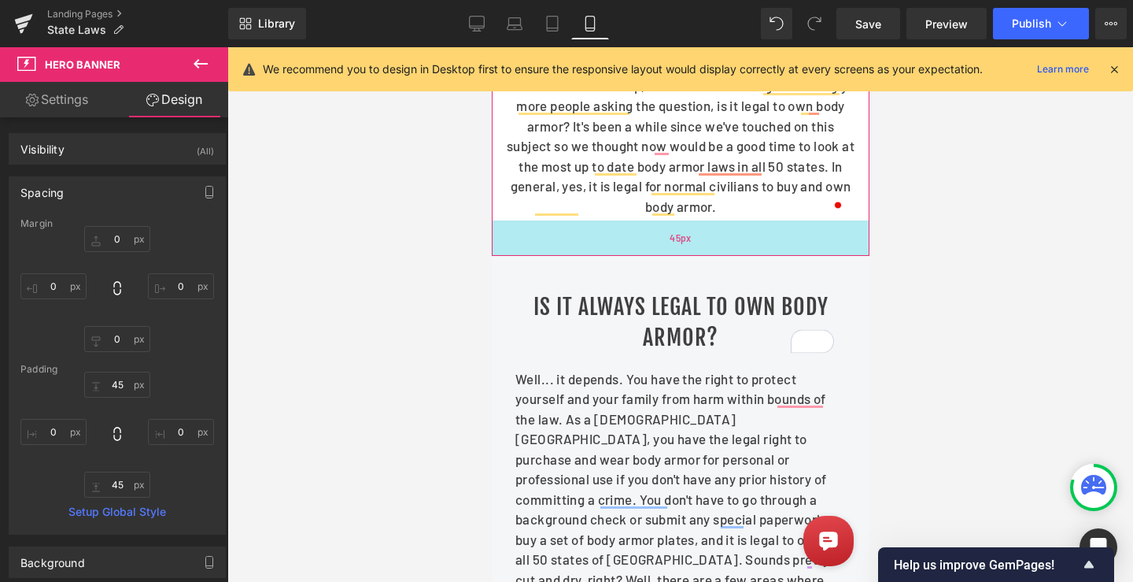
click at [693, 243] on div "45px" at bounding box center [680, 237] width 378 height 35
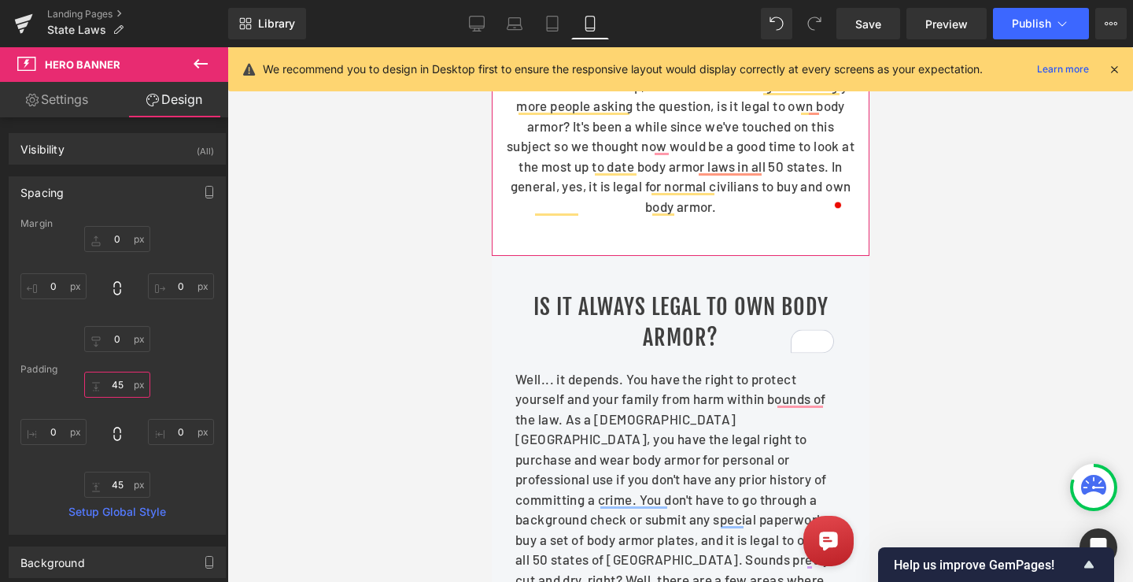
click at [110, 386] on input "45" at bounding box center [117, 384] width 66 height 26
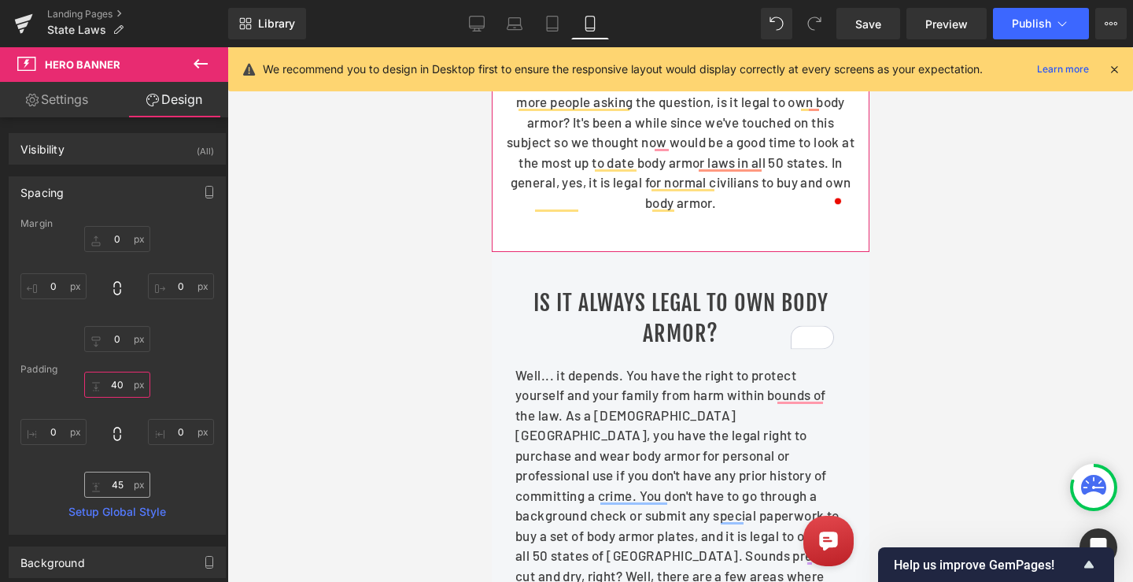
type input "40"
click at [123, 488] on input "45" at bounding box center [117, 484] width 66 height 26
type input "40"
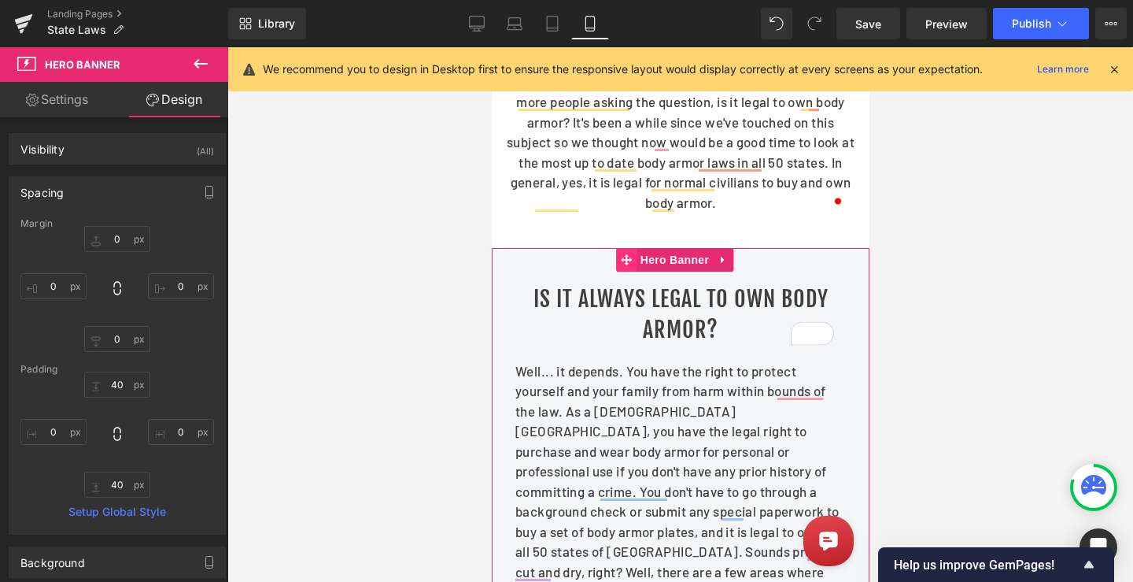
click at [630, 261] on span at bounding box center [625, 260] width 20 height 24
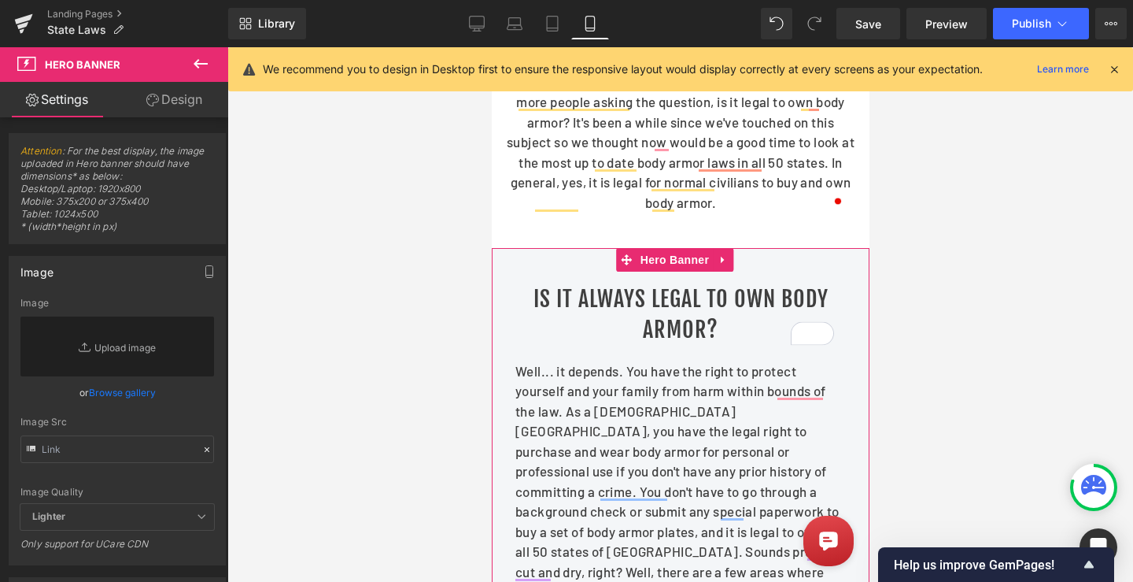
click at [192, 91] on link "Design" at bounding box center [174, 99] width 114 height 35
click at [0, 0] on div "Spacing" at bounding box center [0, 0] width 0 height 0
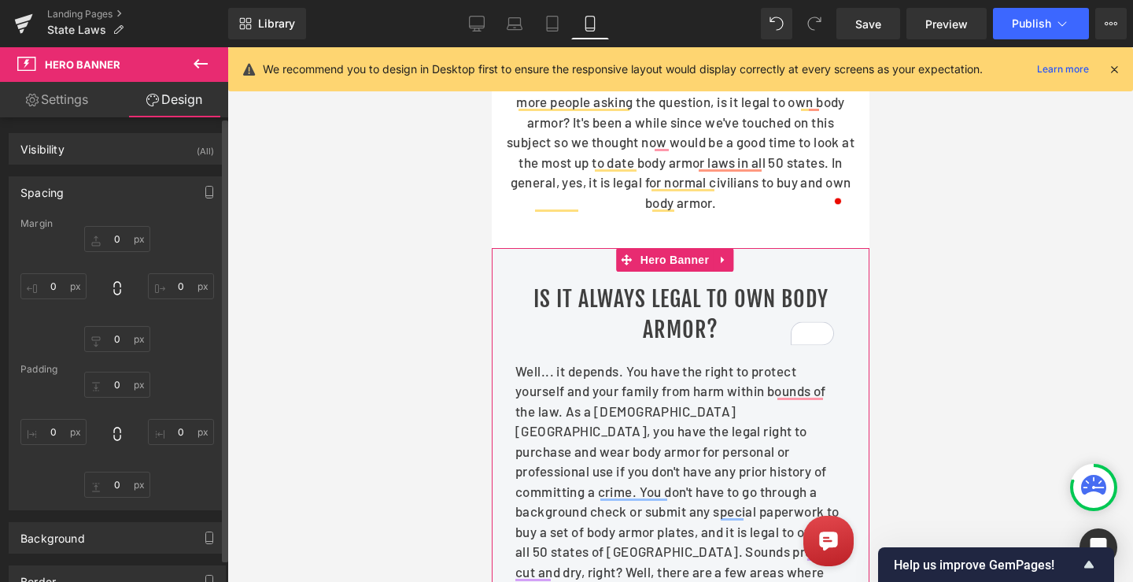
type input "0"
type input "40"
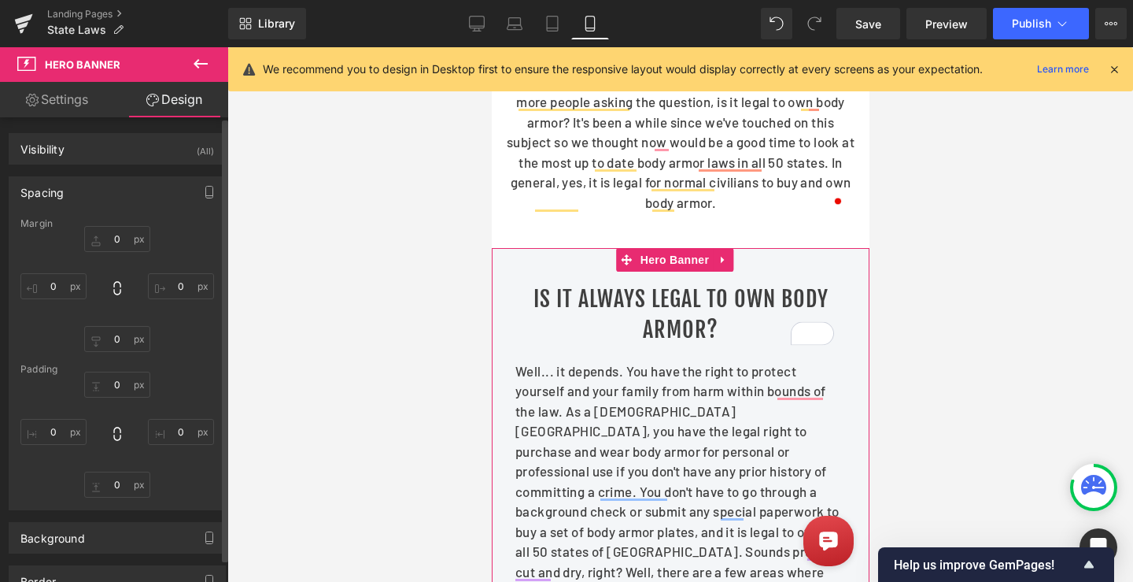
type input "10"
type input "15"
type input "10"
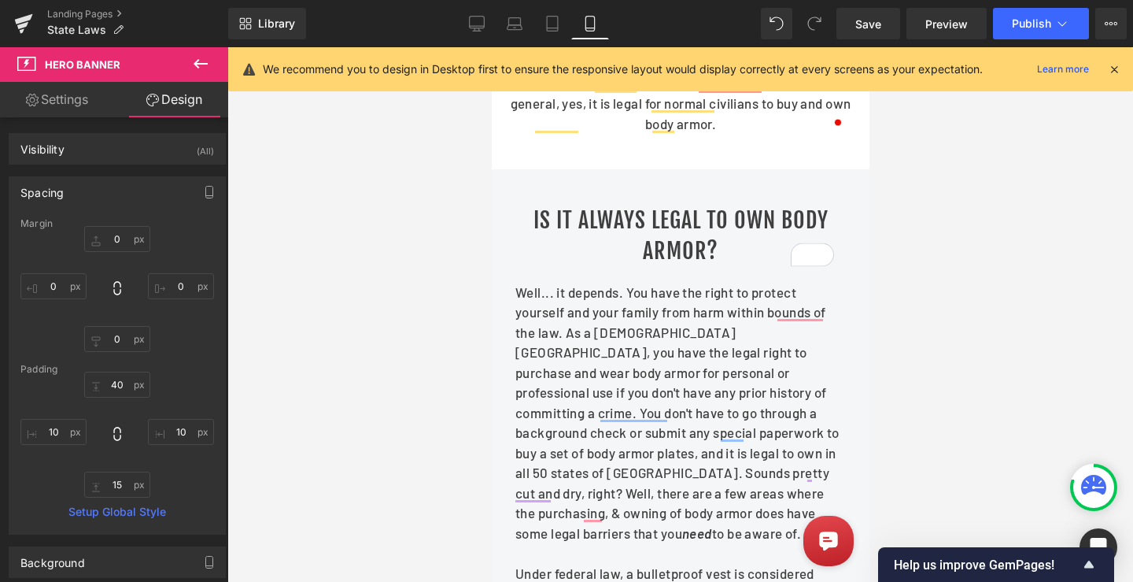
scroll to position [0, 0]
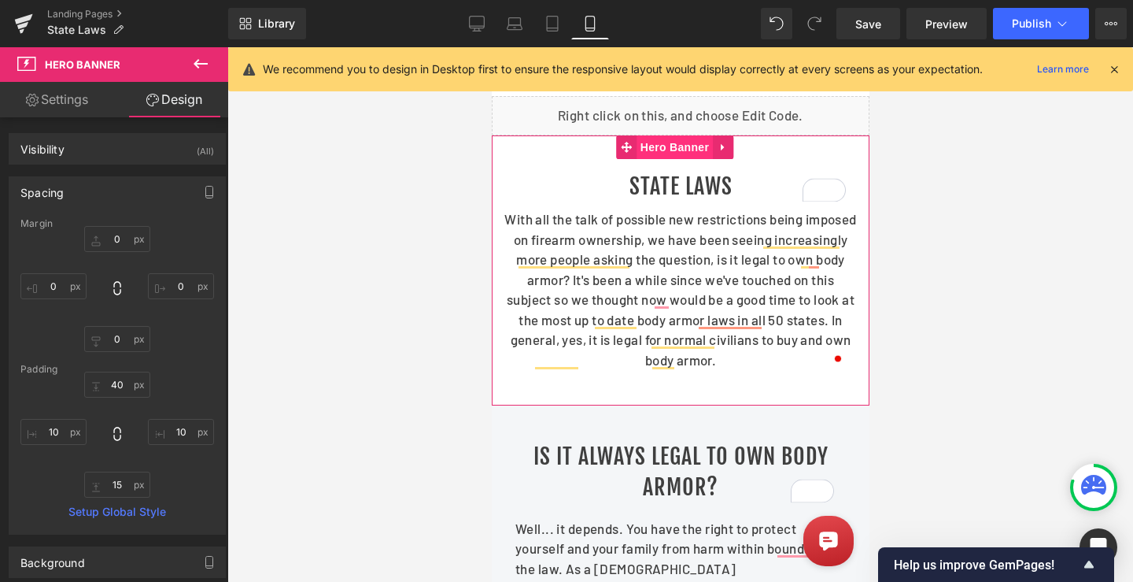
click at [682, 142] on span "Hero Banner" at bounding box center [674, 147] width 76 height 24
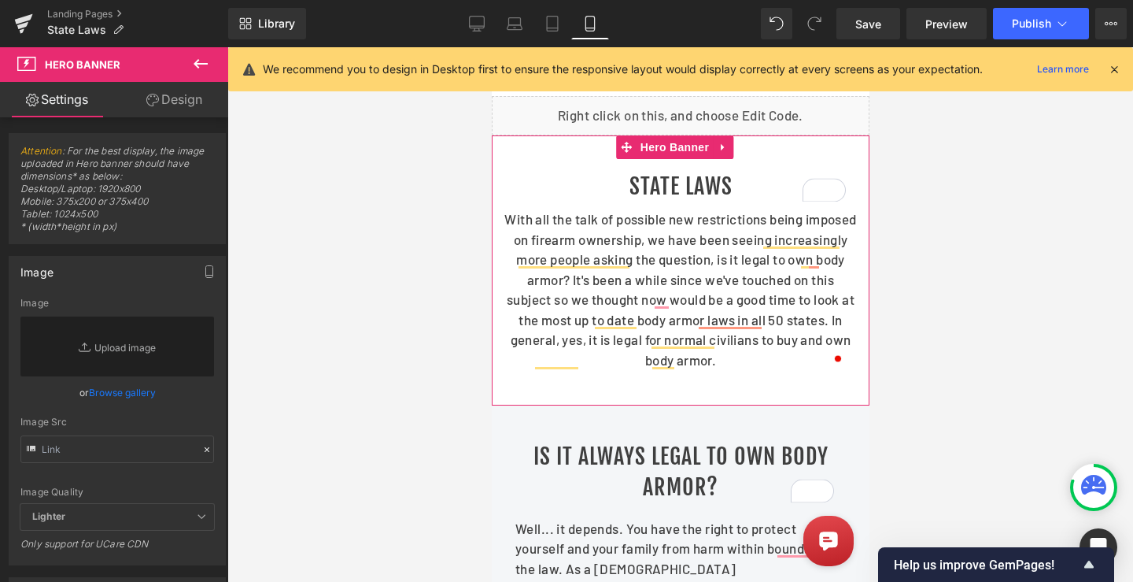
click at [178, 103] on link "Design" at bounding box center [174, 99] width 114 height 35
click at [0, 0] on div "Spacing" at bounding box center [0, 0] width 0 height 0
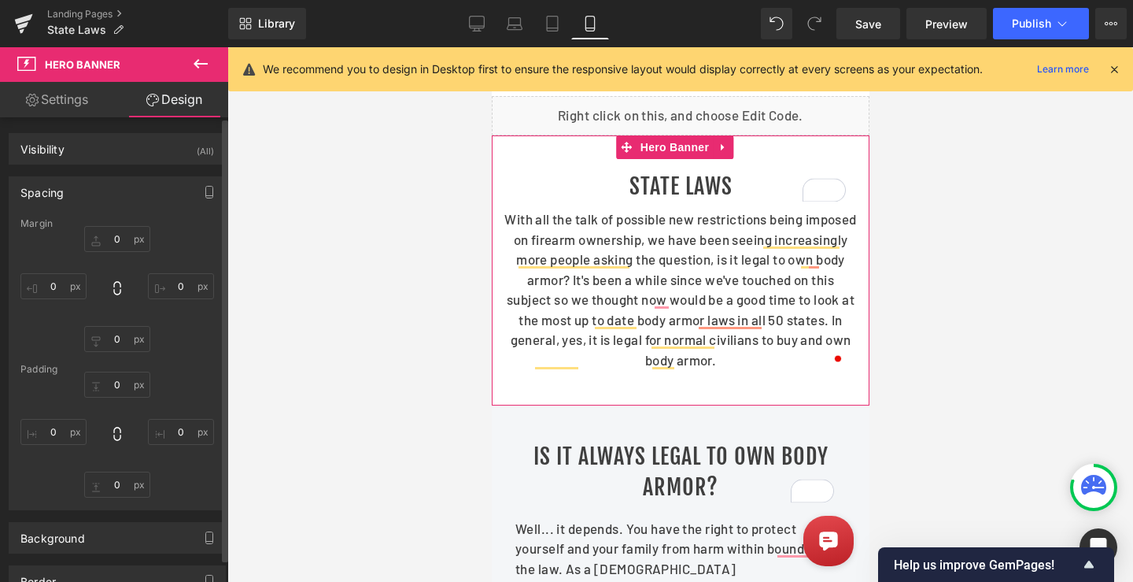
type input "0"
type input "40"
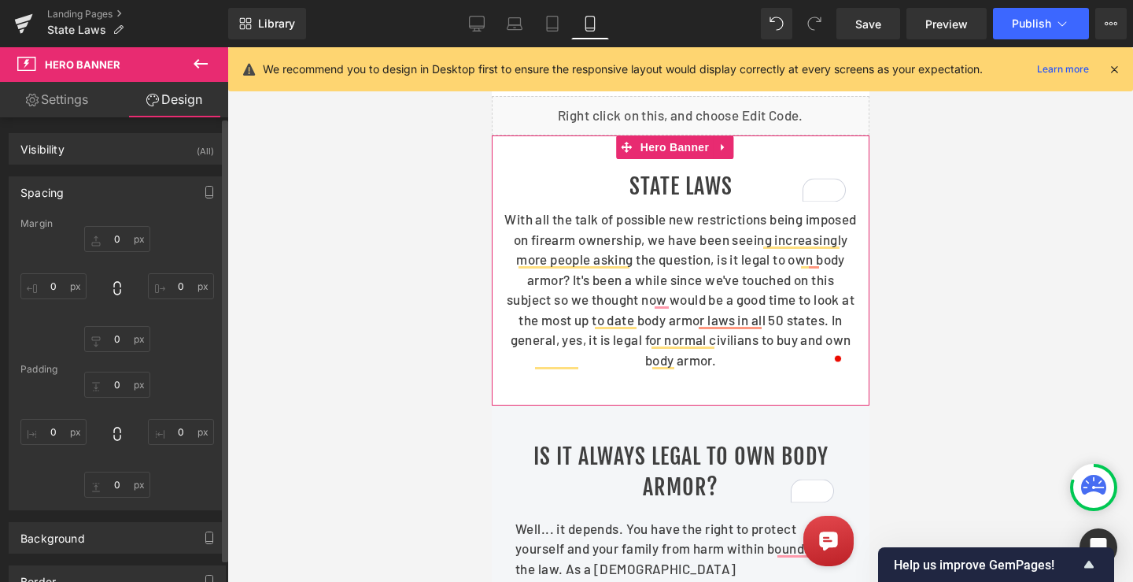
type input "0"
type input "40"
click at [53, 423] on input "0" at bounding box center [53, 432] width 66 height 26
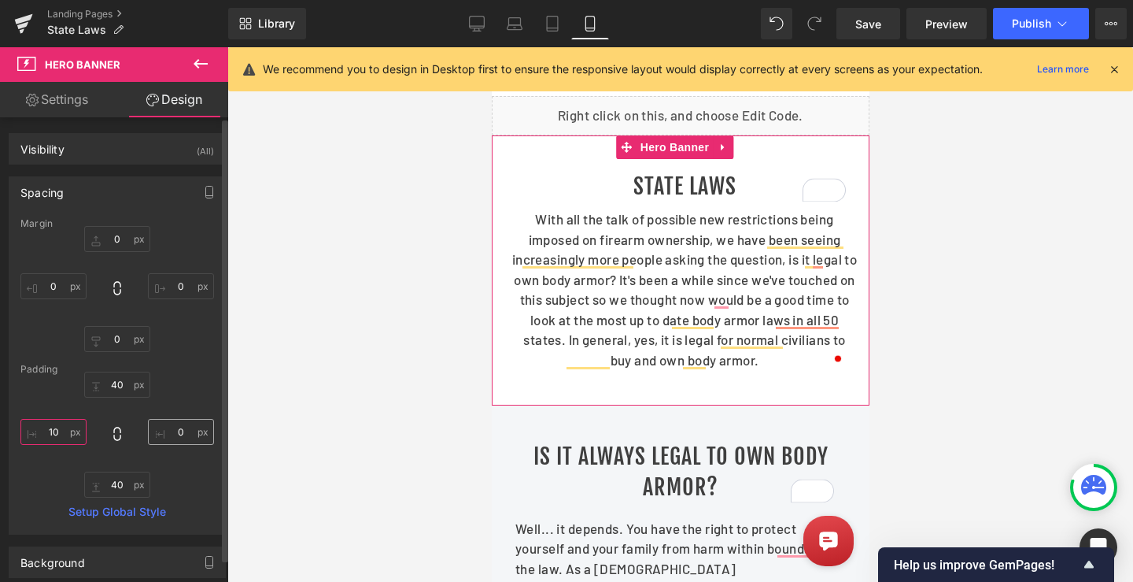
type input "10"
click at [173, 432] on input "0" at bounding box center [181, 432] width 66 height 26
type input "10"
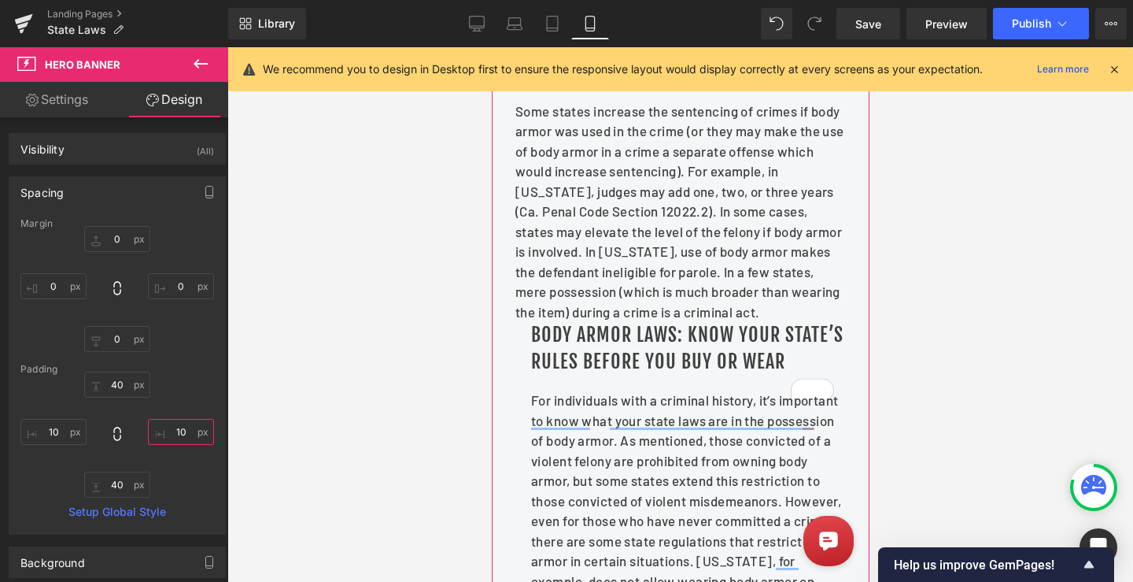
scroll to position [1495, 0]
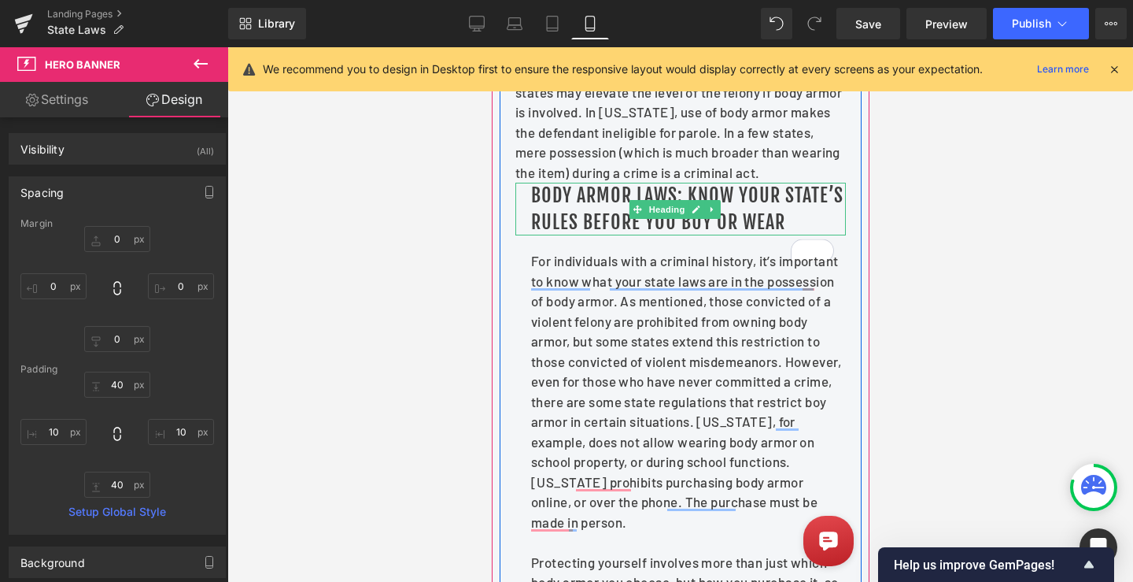
click at [559, 235] on h1 "Body Armor Laws: Know Your State’s Rules Before You Buy or Wear" at bounding box center [687, 209] width 315 height 53
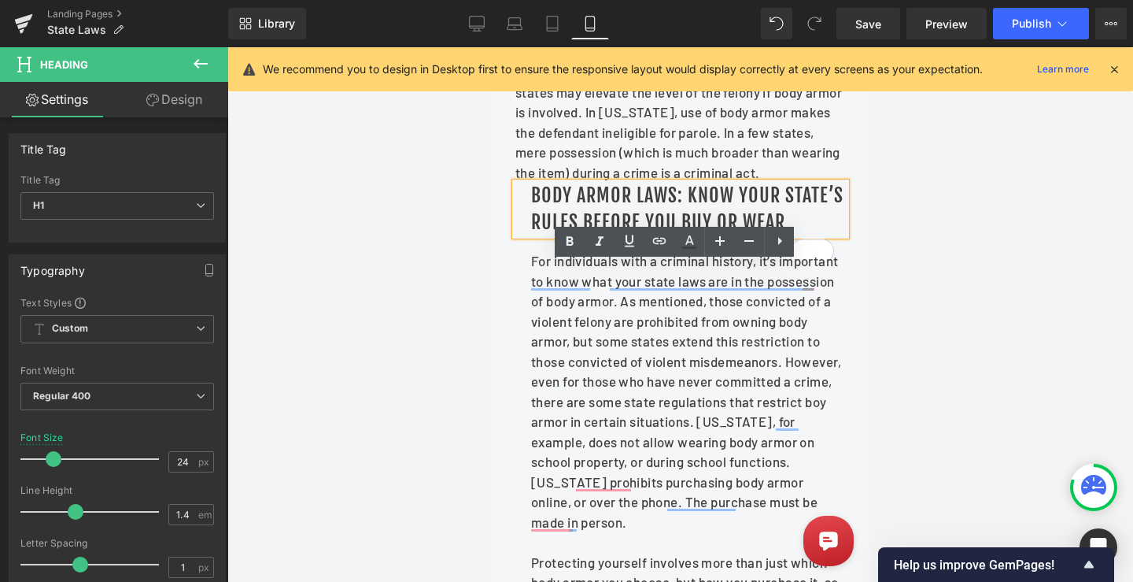
click at [184, 103] on link "Design" at bounding box center [174, 99] width 114 height 35
click at [0, 0] on div "Spacing" at bounding box center [0, 0] width 0 height 0
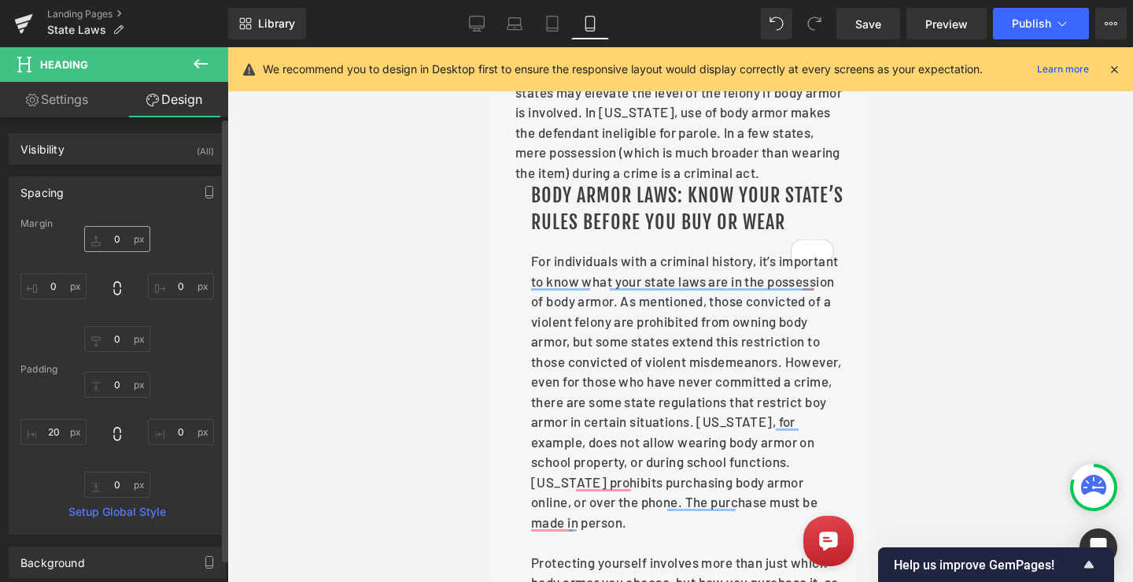
type input "0"
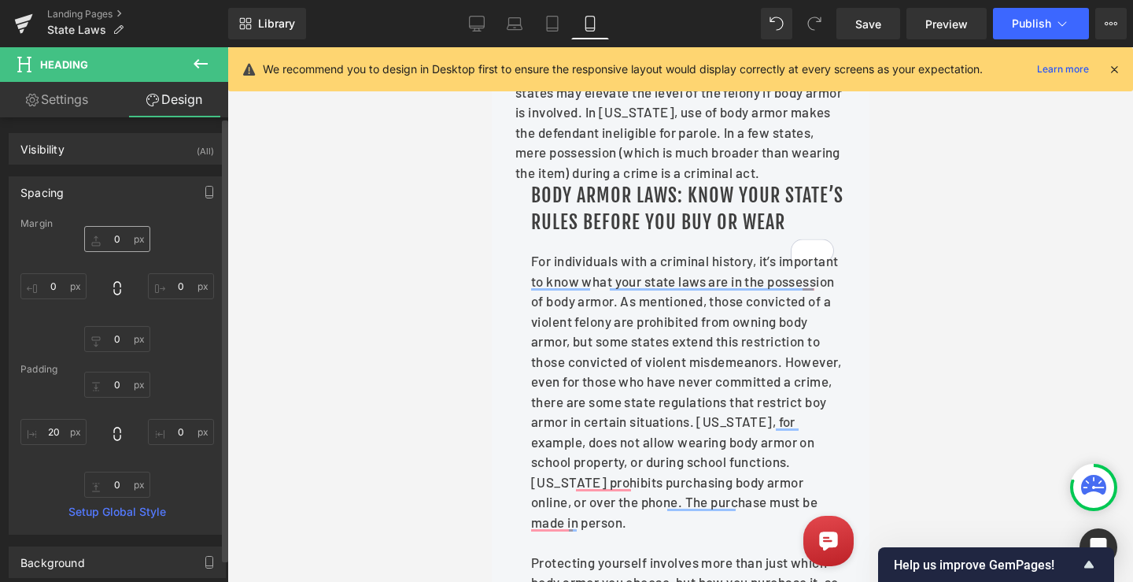
type input "0"
type input "20"
click at [118, 238] on input "0" at bounding box center [117, 239] width 66 height 26
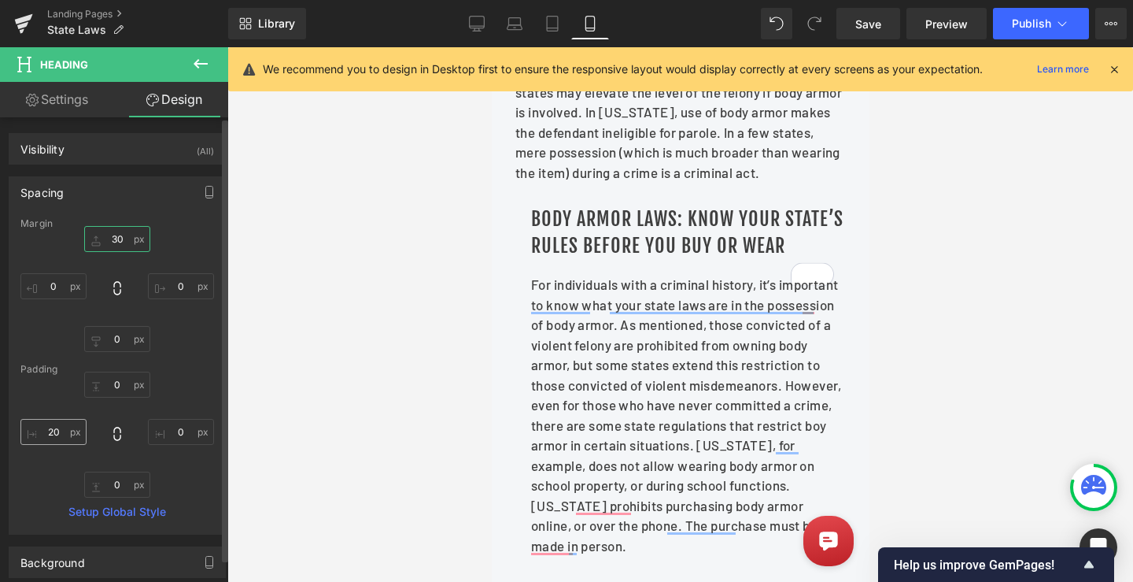
type input "30"
click at [43, 424] on input "20" at bounding box center [53, 432] width 66 height 26
type input "0"
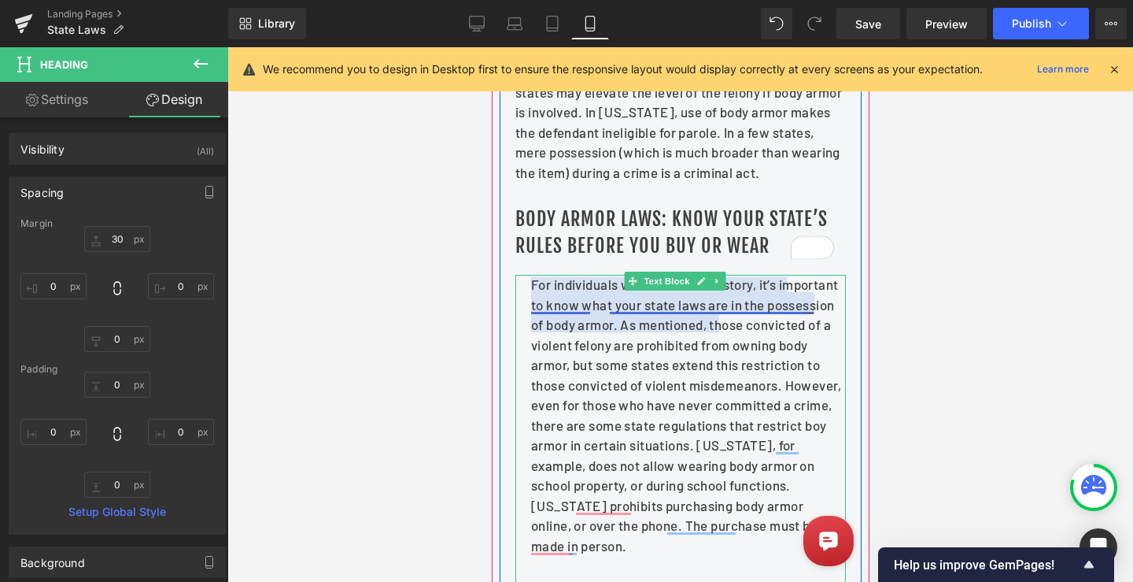
click at [571, 387] on p "For individuals with a criminal history, it’s important to know what your state…" at bounding box center [687, 415] width 315 height 281
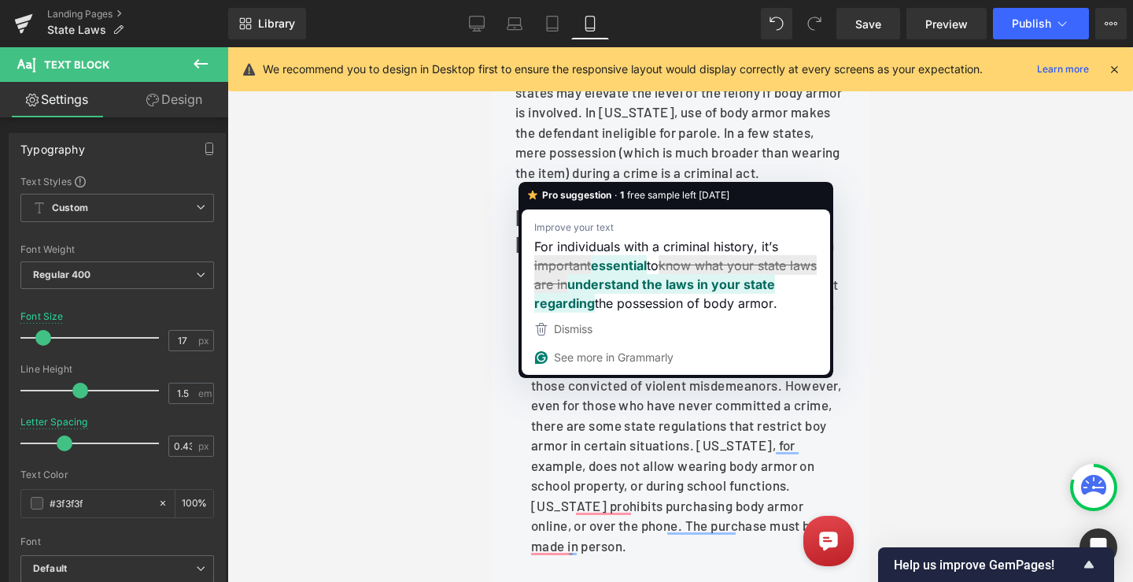
drag, startPoint x: 190, startPoint y: 108, endPoint x: 62, endPoint y: 413, distance: 330.9
click at [190, 107] on link "Design" at bounding box center [174, 99] width 114 height 35
click at [0, 0] on div "Spacing" at bounding box center [0, 0] width 0 height 0
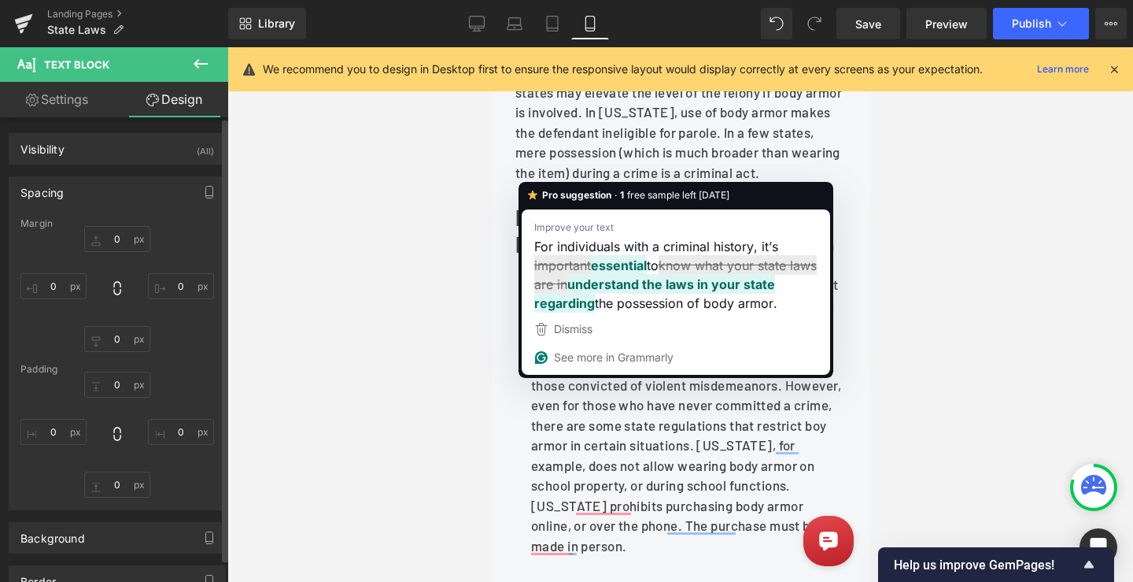
type input "20"
type input "0"
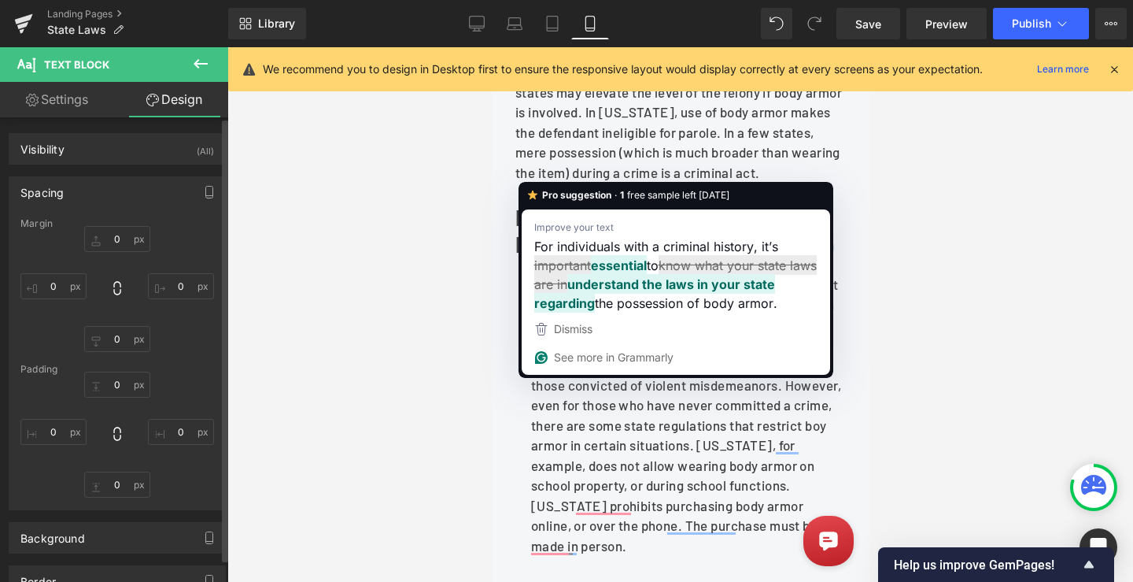
type input "0"
click at [57, 437] on input "20" at bounding box center [53, 432] width 66 height 26
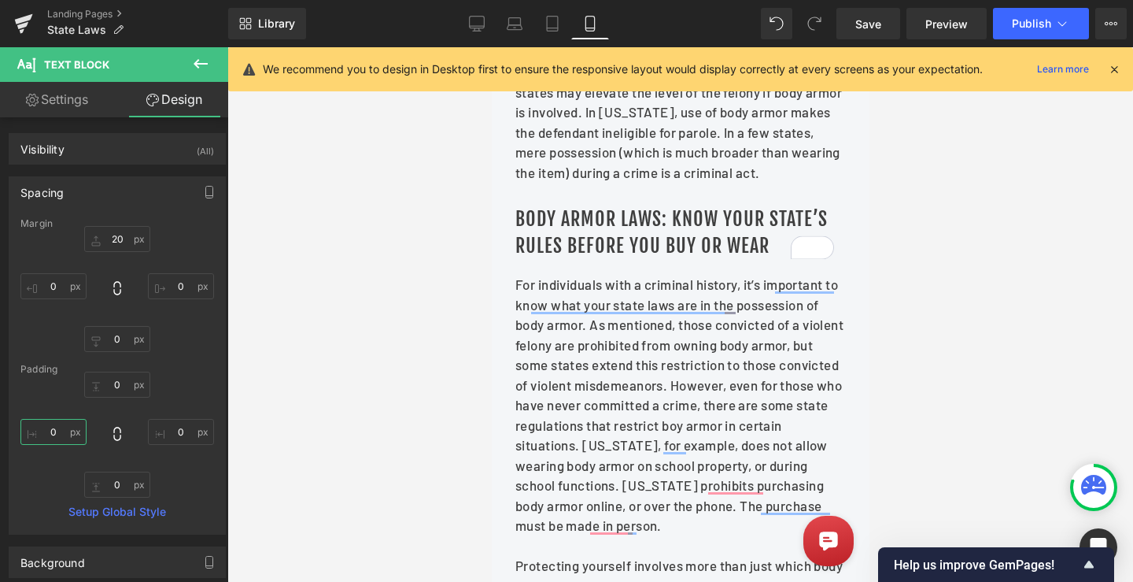
type input "0"
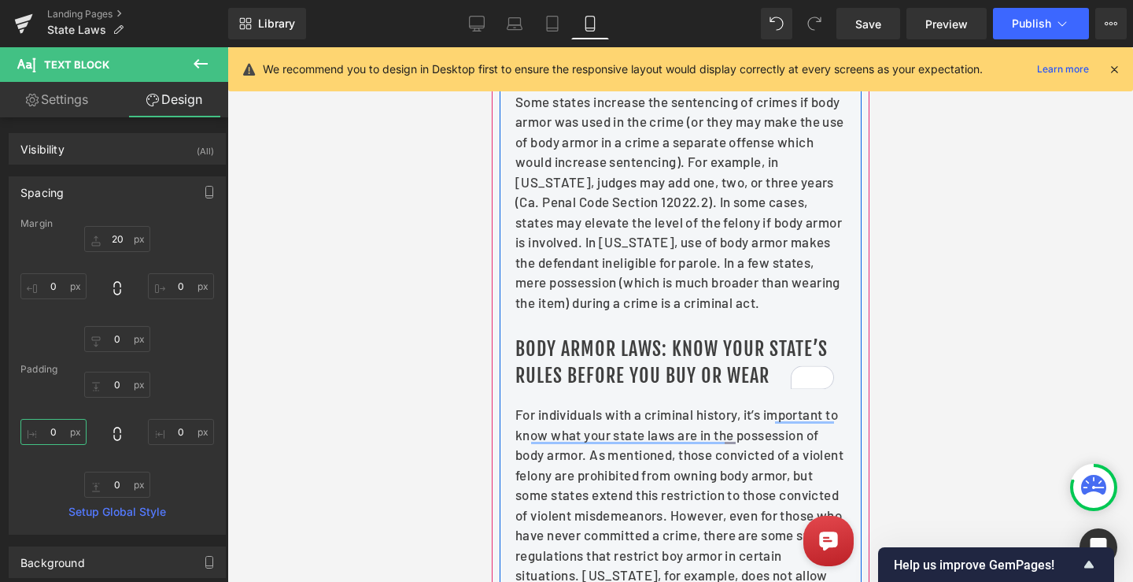
scroll to position [1338, 0]
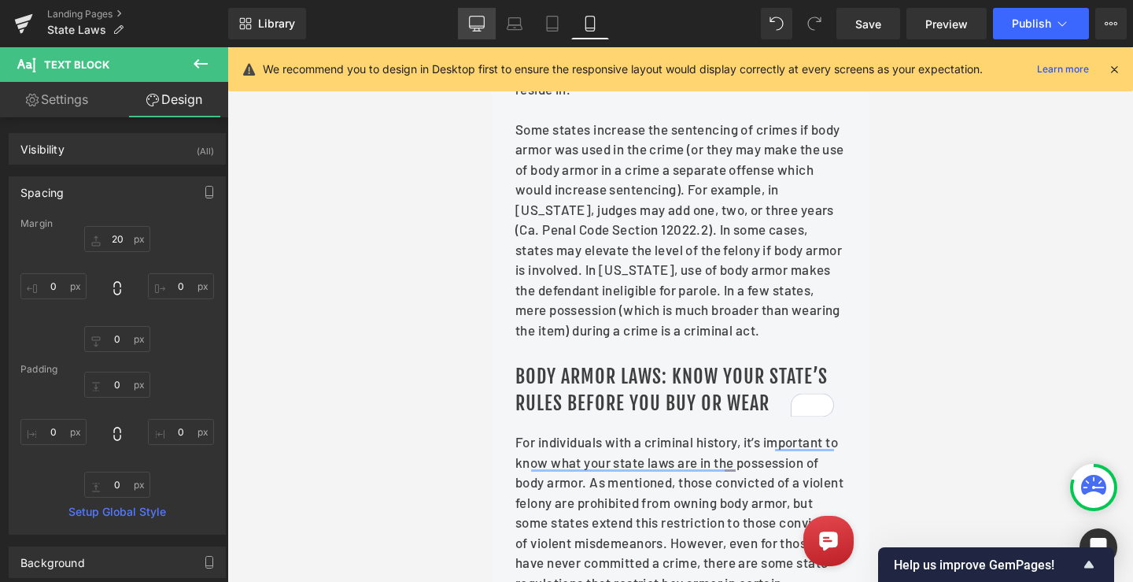
click at [471, 20] on icon at bounding box center [477, 23] width 15 height 12
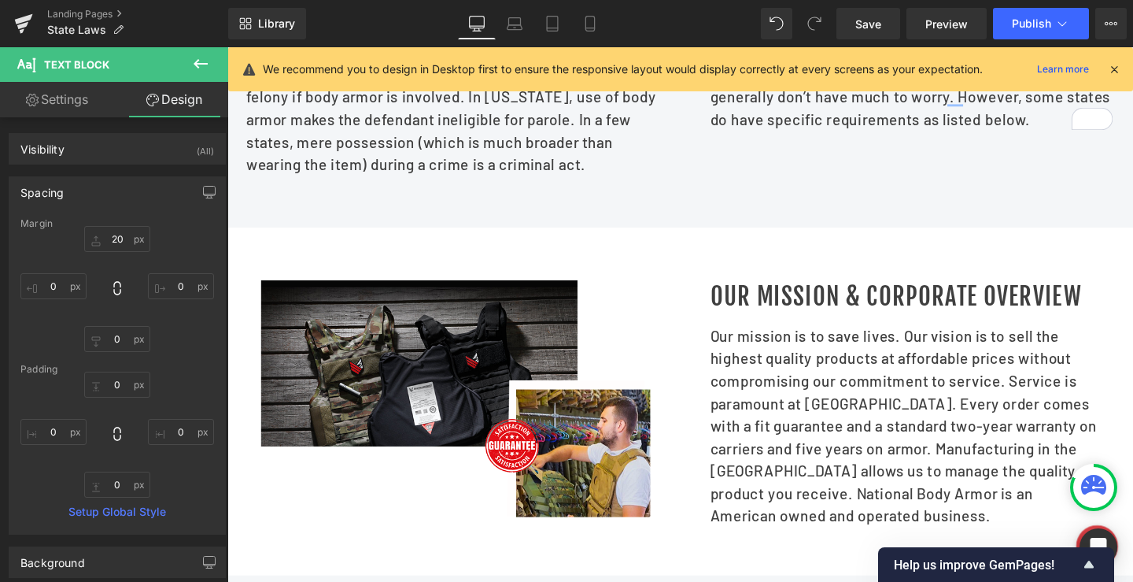
type input "20"
type input "0"
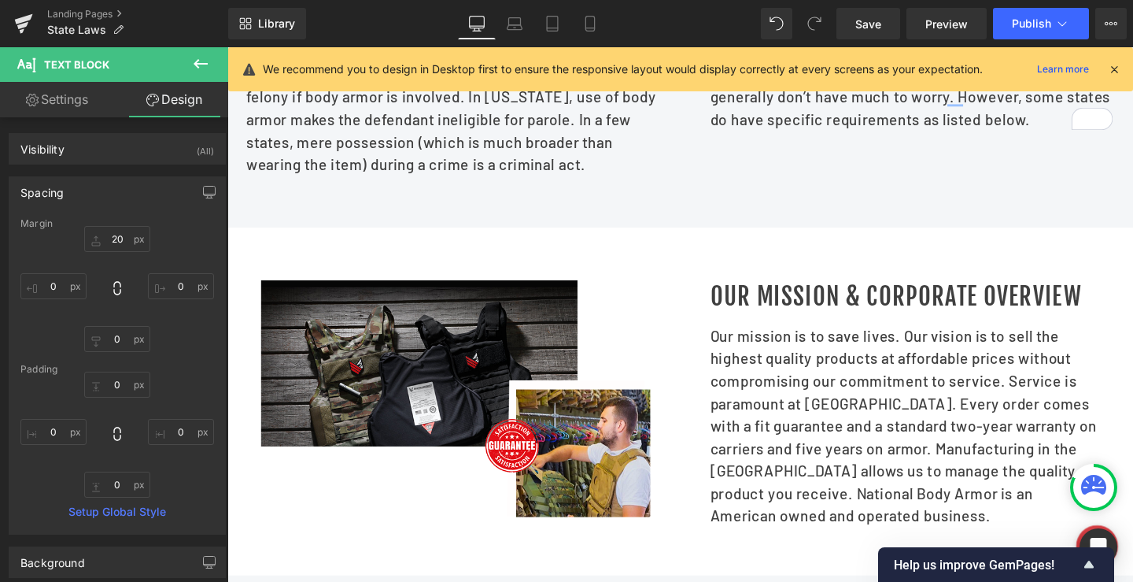
type input "0"
type input "20"
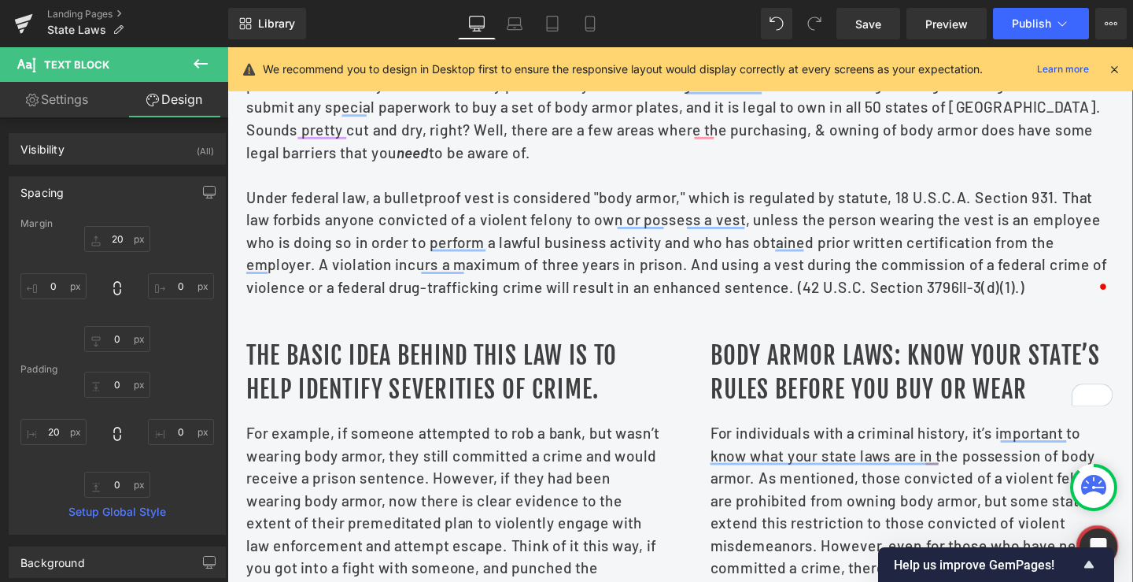
scroll to position [514, 0]
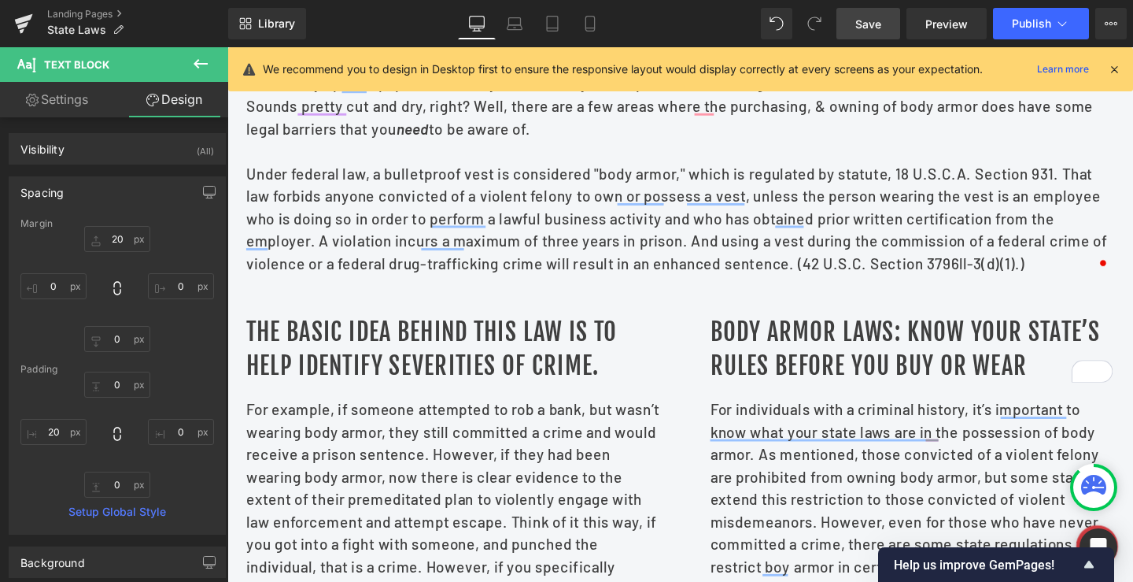
drag, startPoint x: 860, startPoint y: 19, endPoint x: 580, endPoint y: 322, distance: 412.6
click at [860, 19] on span "Save" at bounding box center [868, 24] width 26 height 17
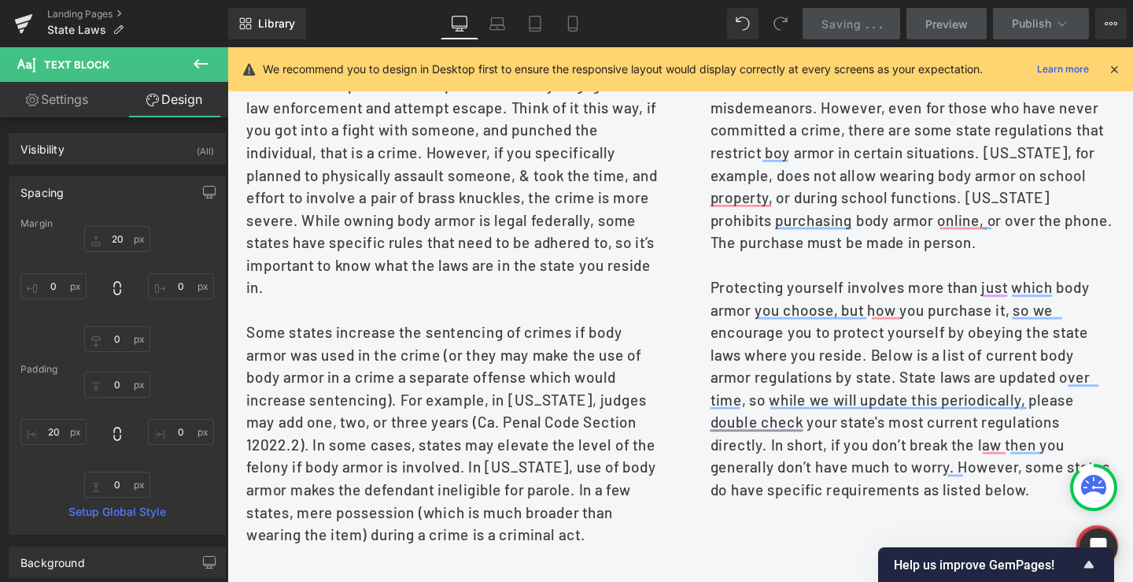
scroll to position [829, 0]
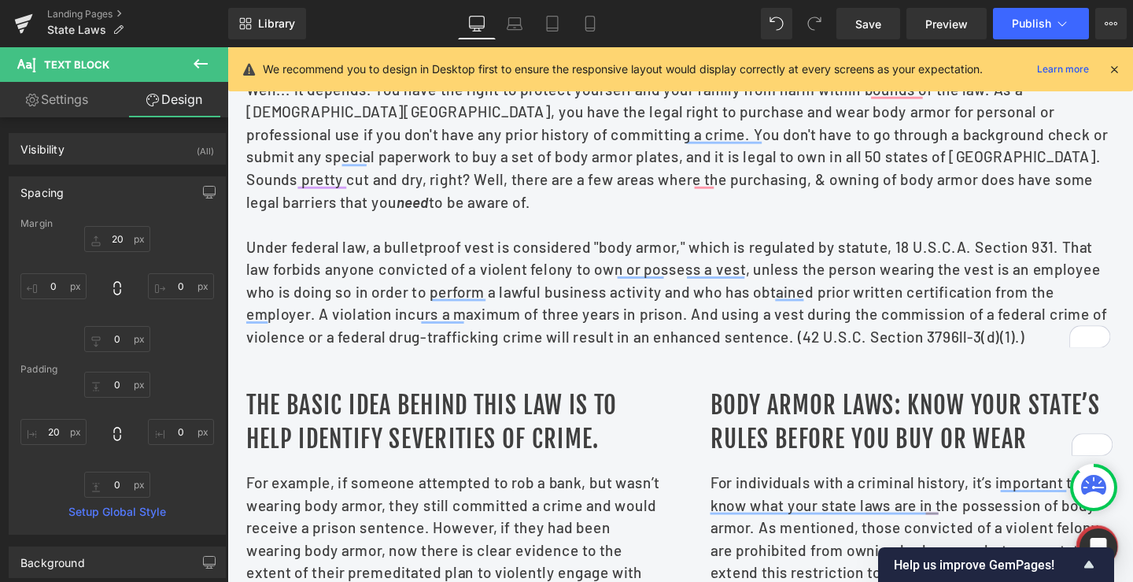
scroll to position [435, 0]
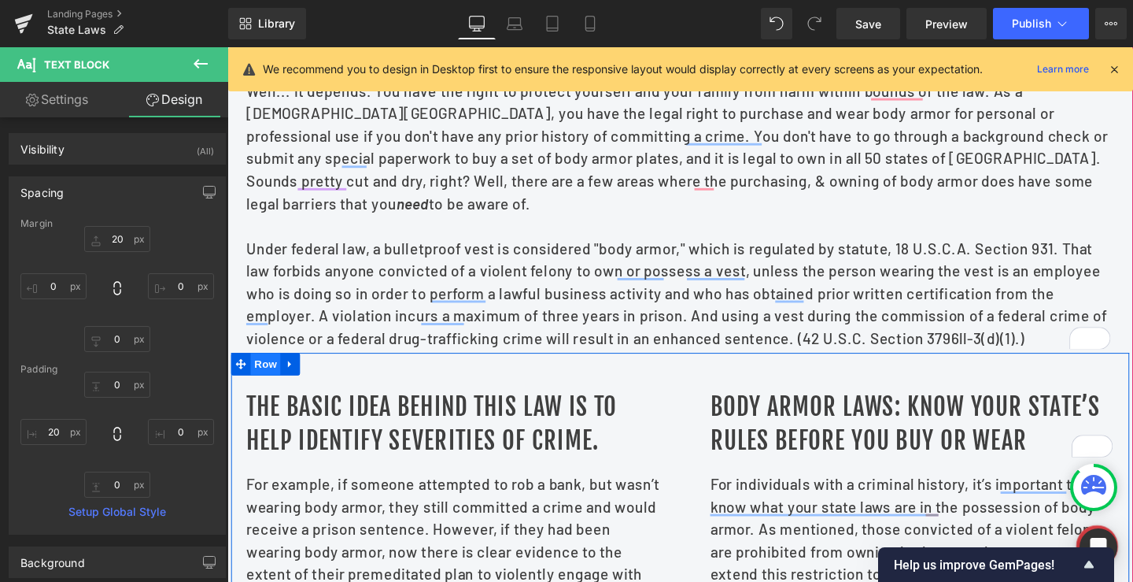
click at [252, 392] on span "Row" at bounding box center [267, 380] width 31 height 24
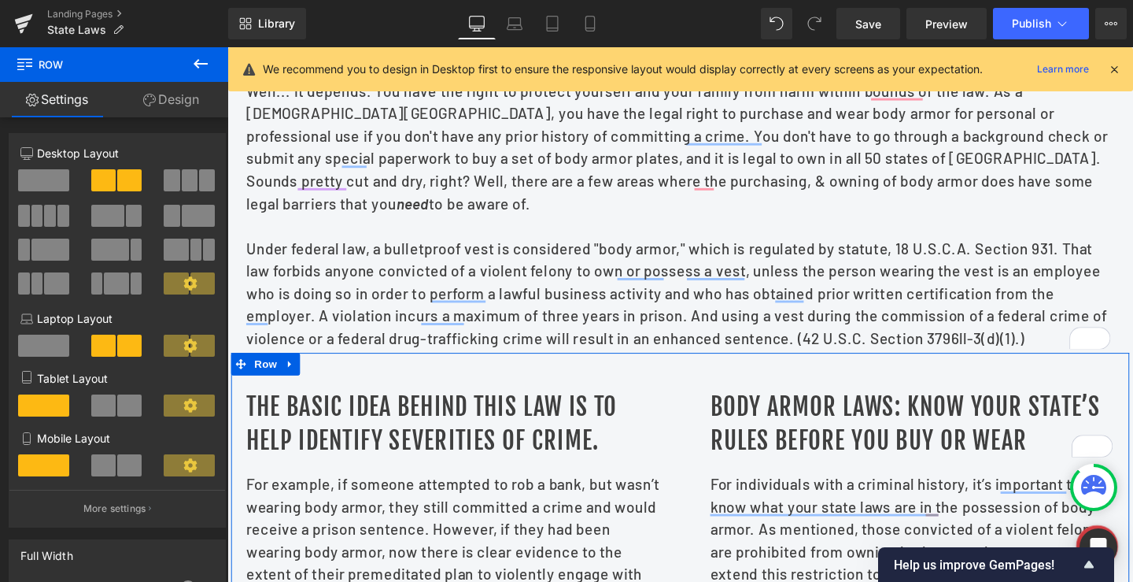
click at [53, 107] on link "Settings" at bounding box center [57, 99] width 114 height 35
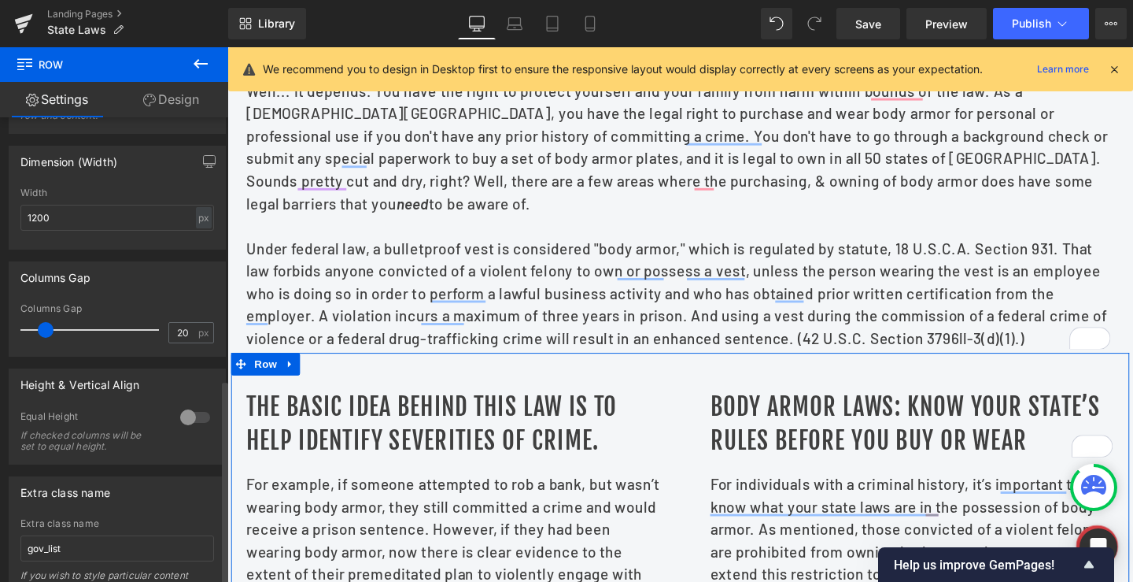
scroll to position [594, 0]
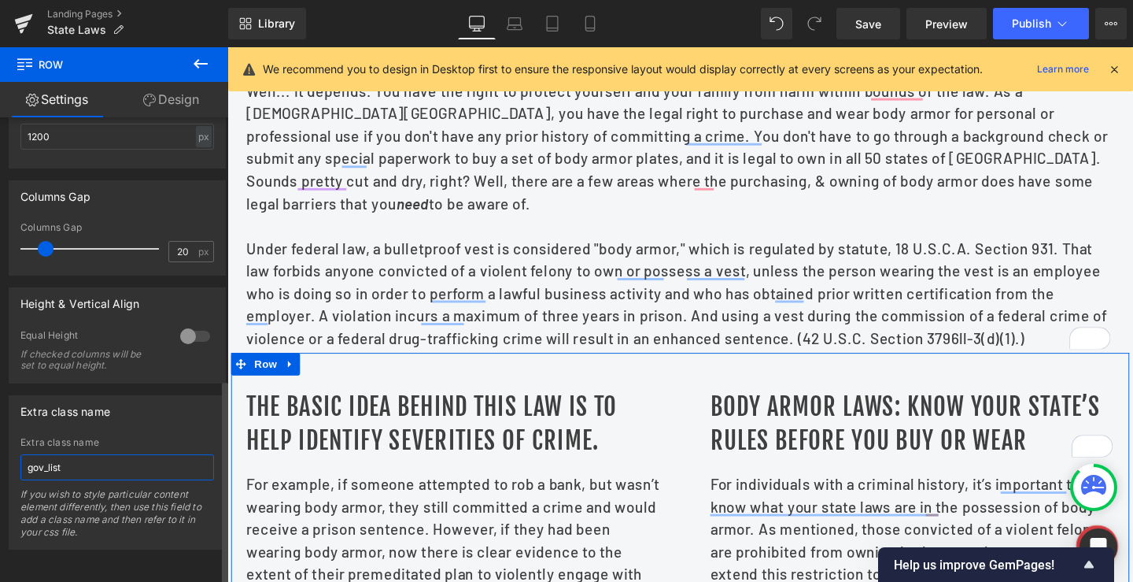
click at [47, 456] on input "gov_list" at bounding box center [117, 467] width 194 height 26
click at [149, 437] on div "Extra class name" at bounding box center [117, 442] width 194 height 11
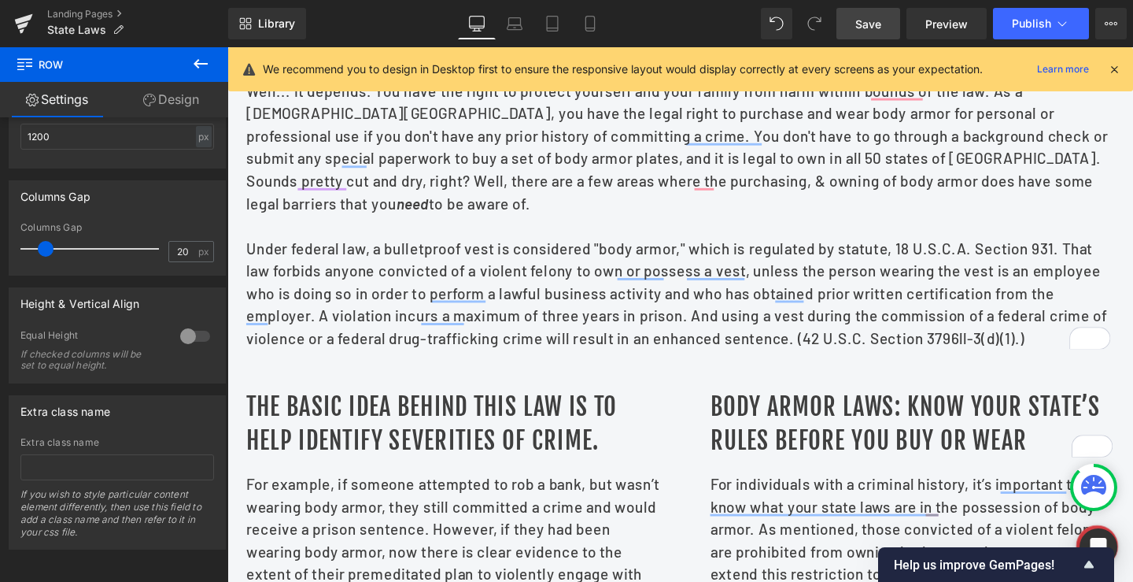
click at [878, 22] on span "Save" at bounding box center [868, 24] width 26 height 17
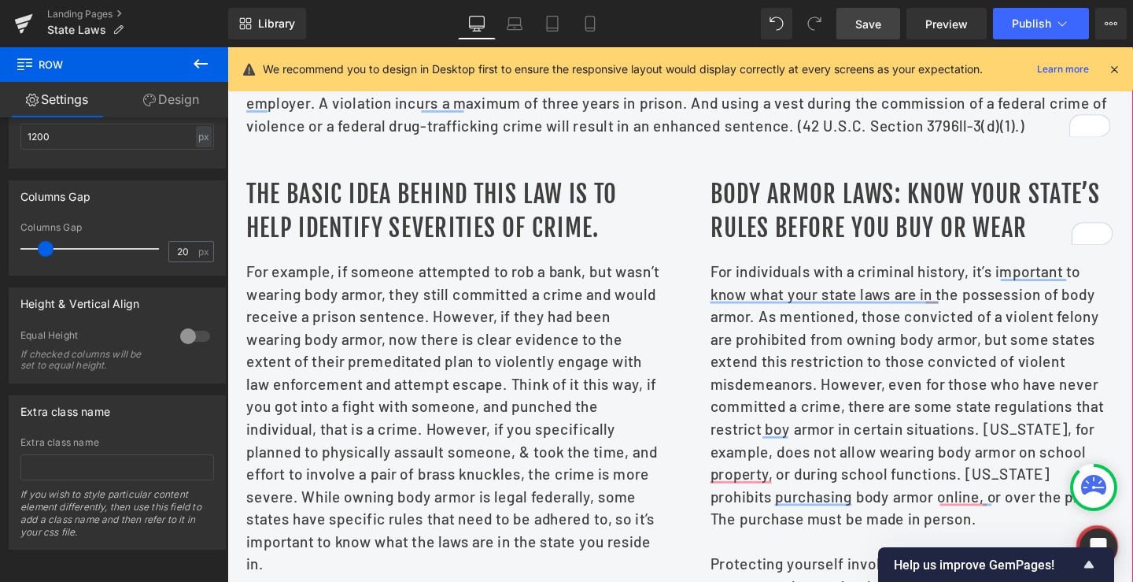
scroll to position [671, 0]
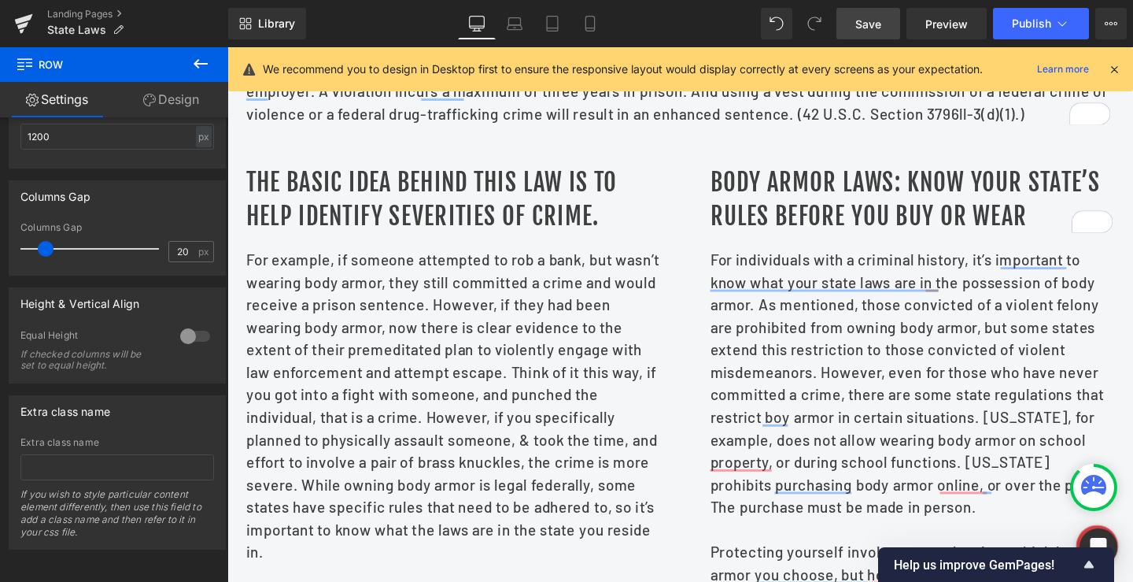
click at [864, 10] on link "Save" at bounding box center [869, 23] width 64 height 31
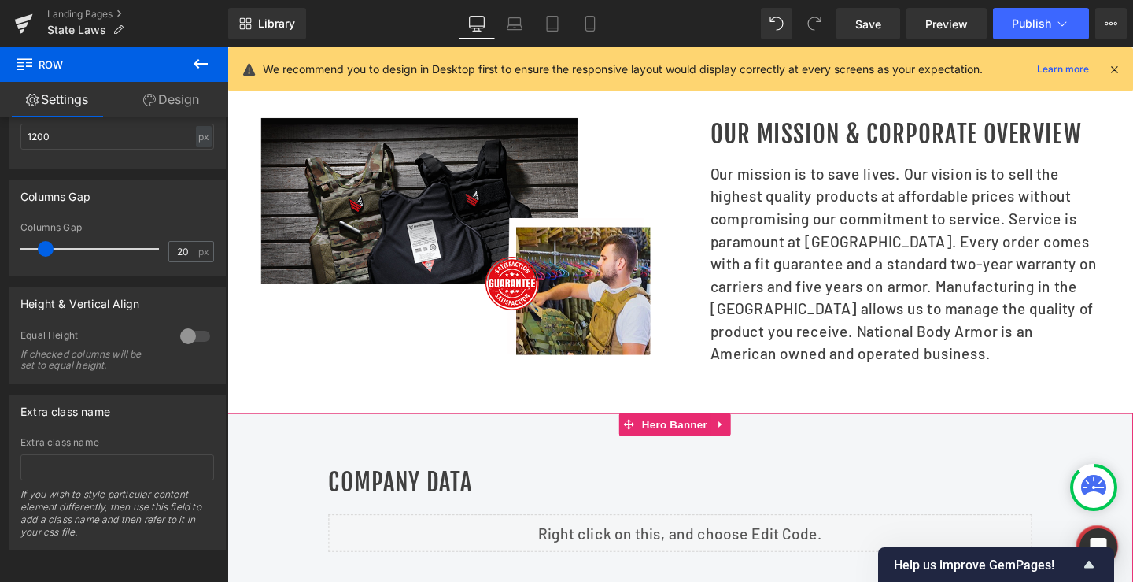
scroll to position [1379, 0]
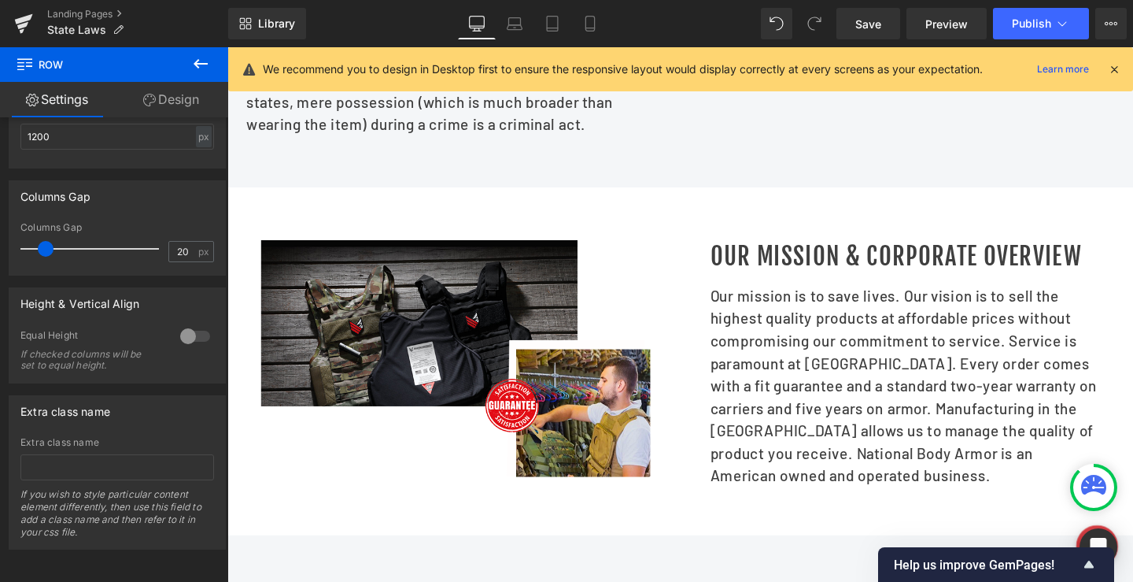
click at [709, 238] on div "Image Our Mission & Corporate Overview Heading Our mission is to save lives. Ou…" at bounding box center [703, 378] width 952 height 366
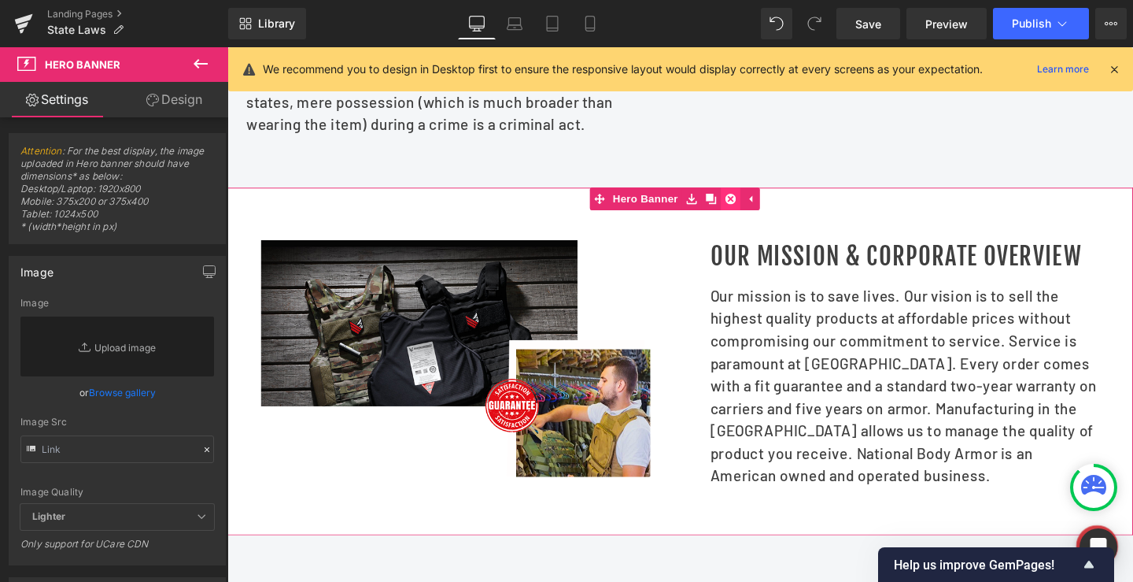
click at [759, 212] on icon at bounding box center [756, 206] width 11 height 11
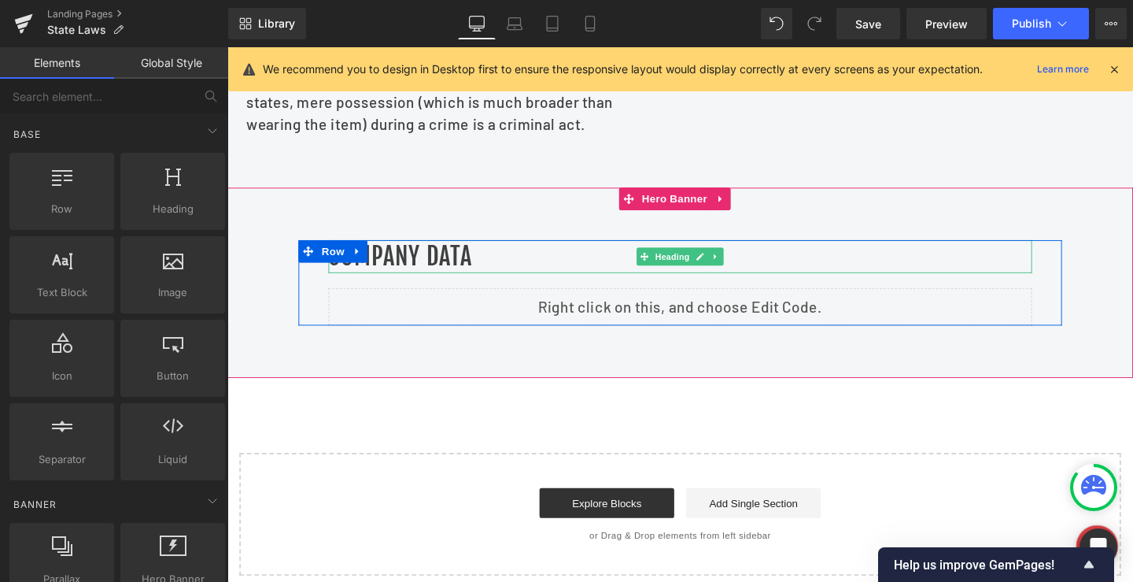
click at [458, 282] on h1 "Company Data" at bounding box center [704, 267] width 740 height 35
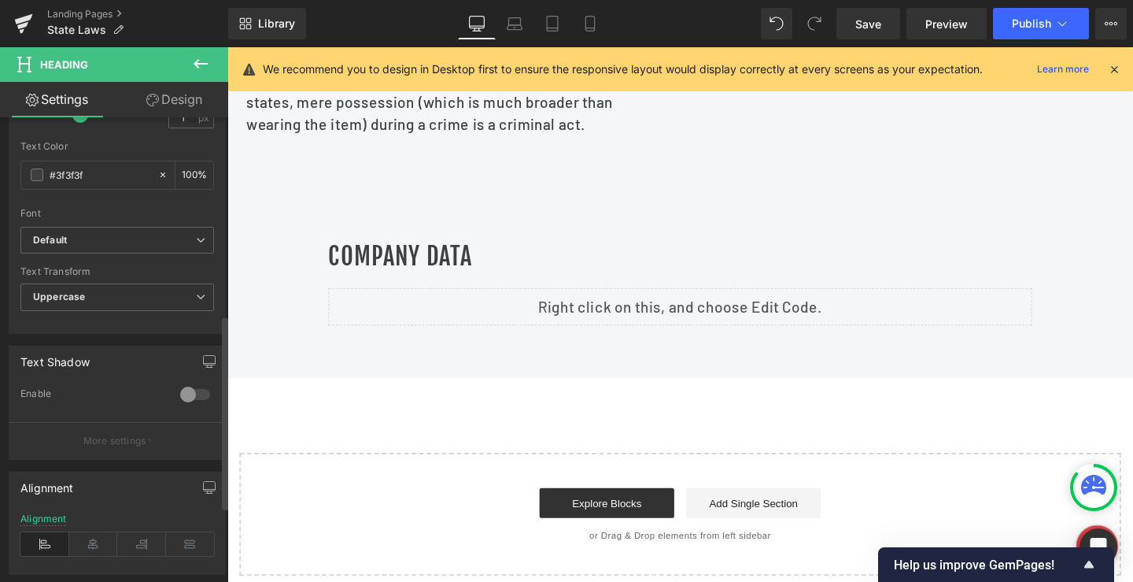
scroll to position [472, 0]
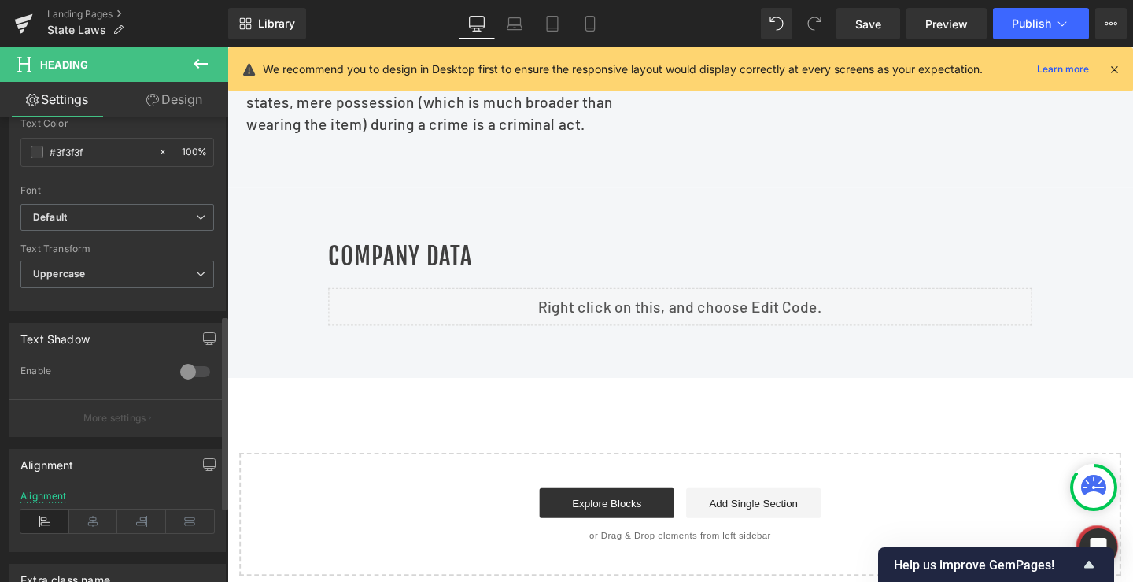
drag, startPoint x: 92, startPoint y: 523, endPoint x: 135, endPoint y: 475, distance: 64.1
click at [93, 523] on icon at bounding box center [93, 521] width 49 height 24
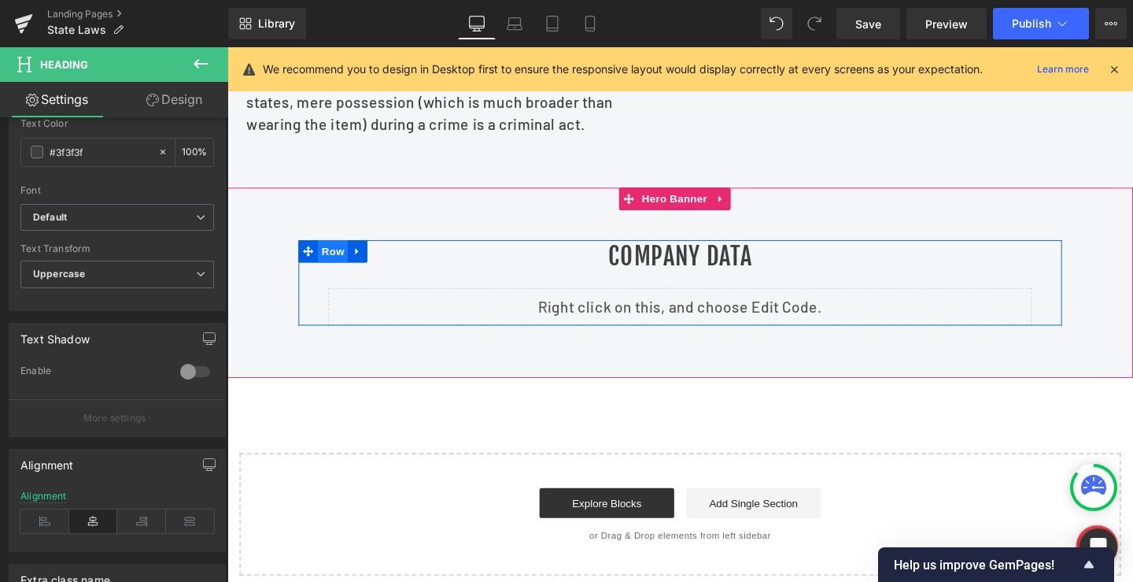
click at [334, 274] on span "Row" at bounding box center [338, 262] width 31 height 24
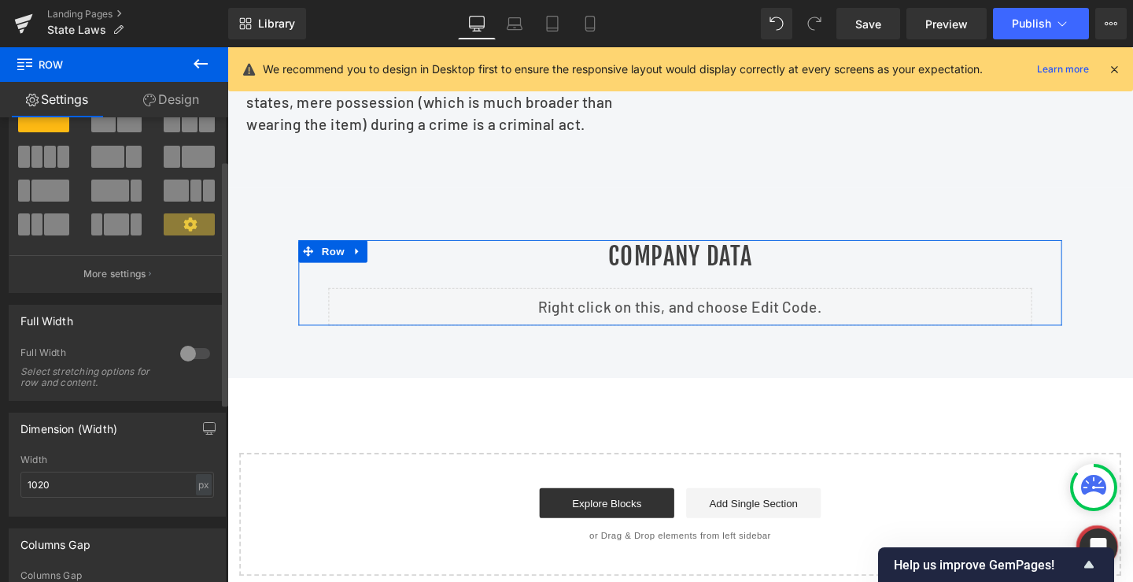
scroll to position [157, 0]
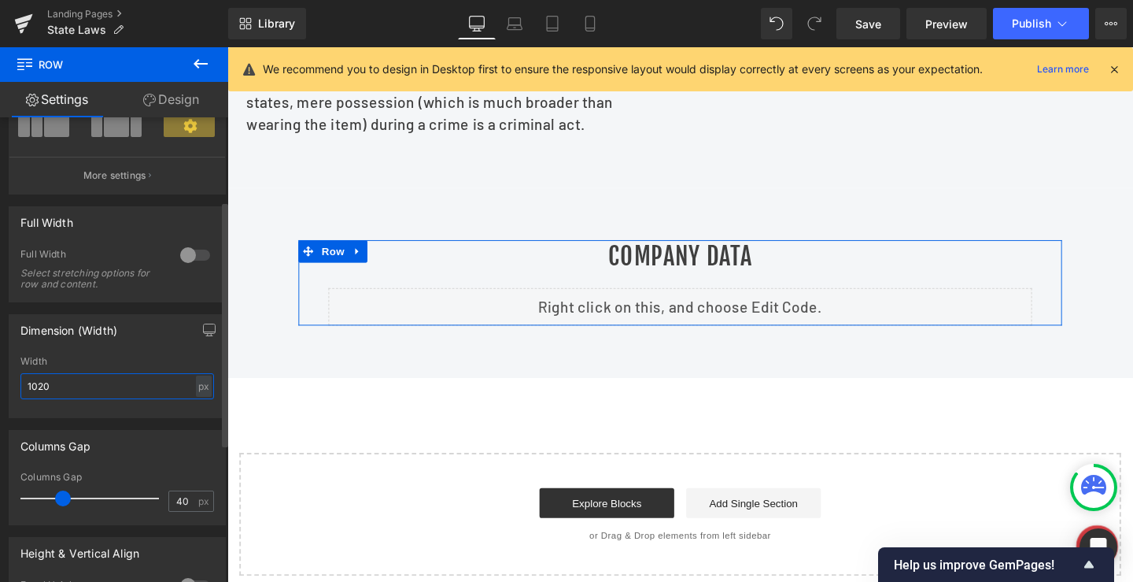
click at [46, 395] on input "1020" at bounding box center [117, 386] width 194 height 26
type input "1180"
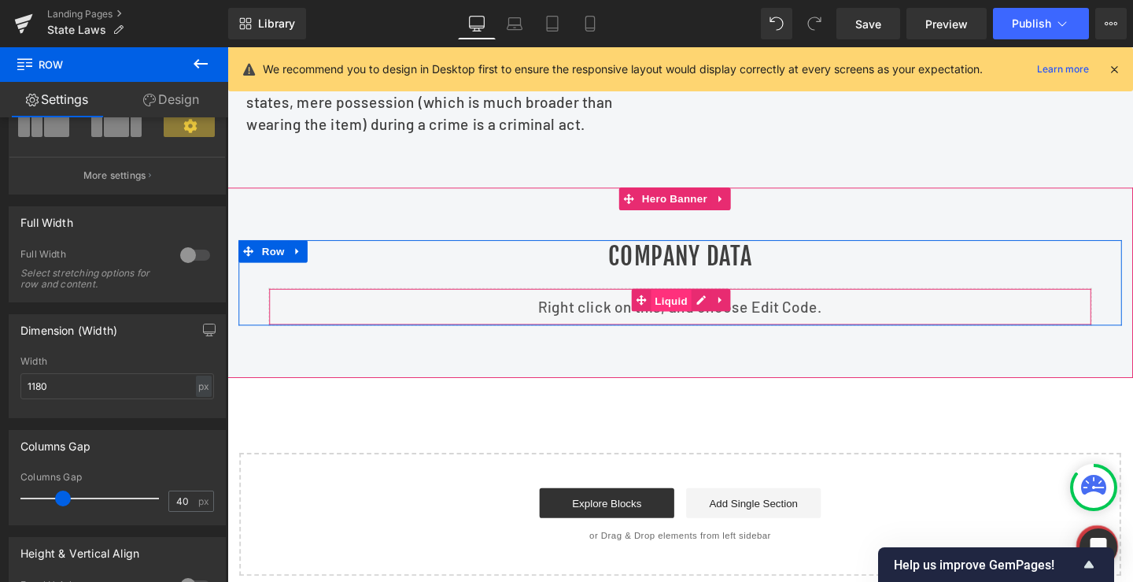
click at [674, 326] on span "Liquid" at bounding box center [694, 314] width 42 height 24
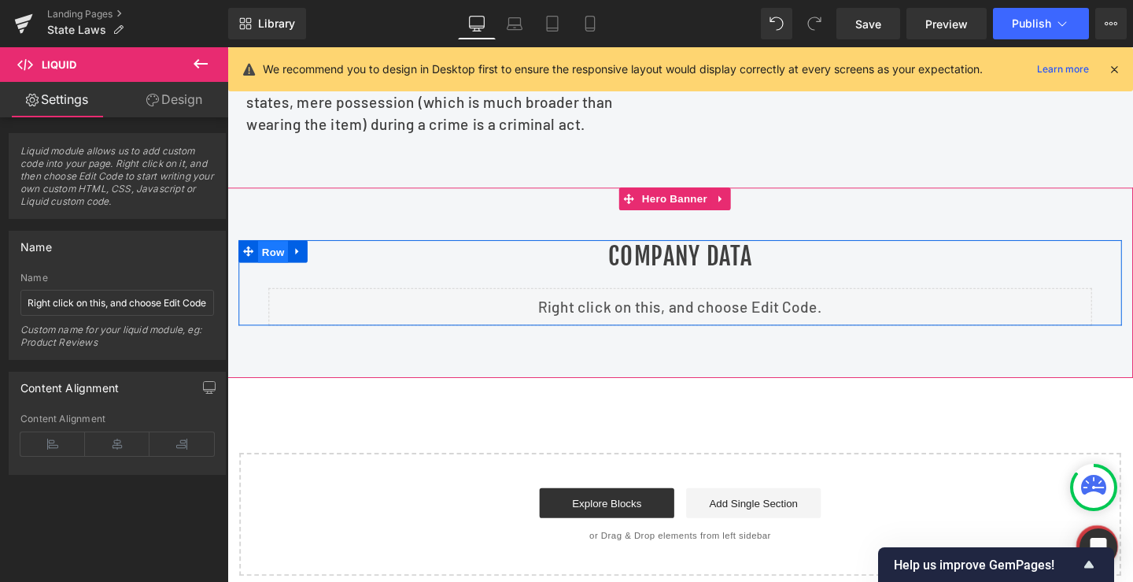
click at [268, 275] on span "Row" at bounding box center [275, 263] width 31 height 24
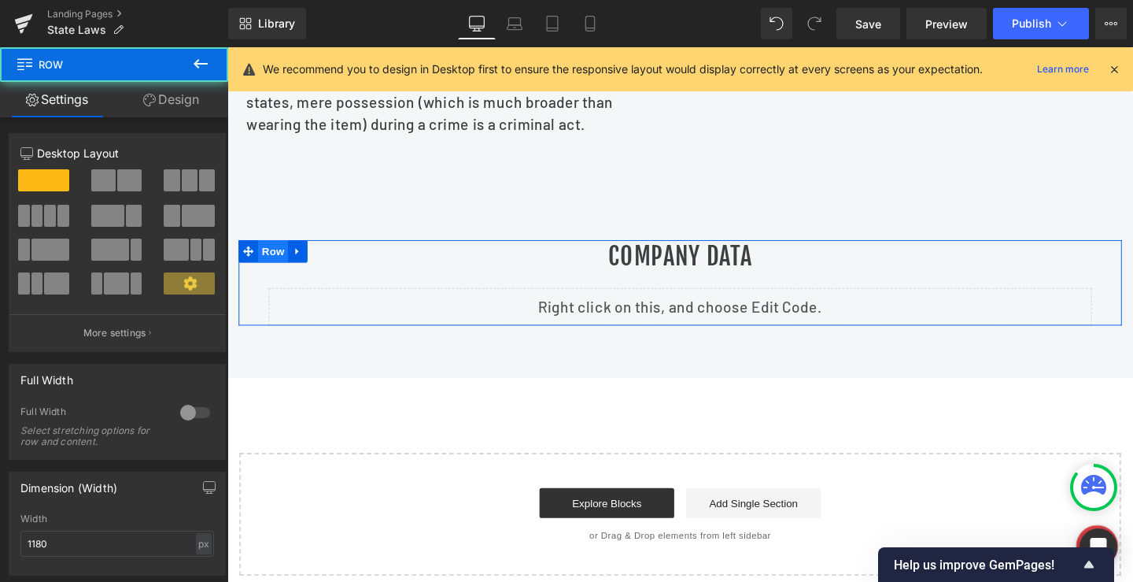
click at [175, 101] on link "Design" at bounding box center [171, 99] width 114 height 35
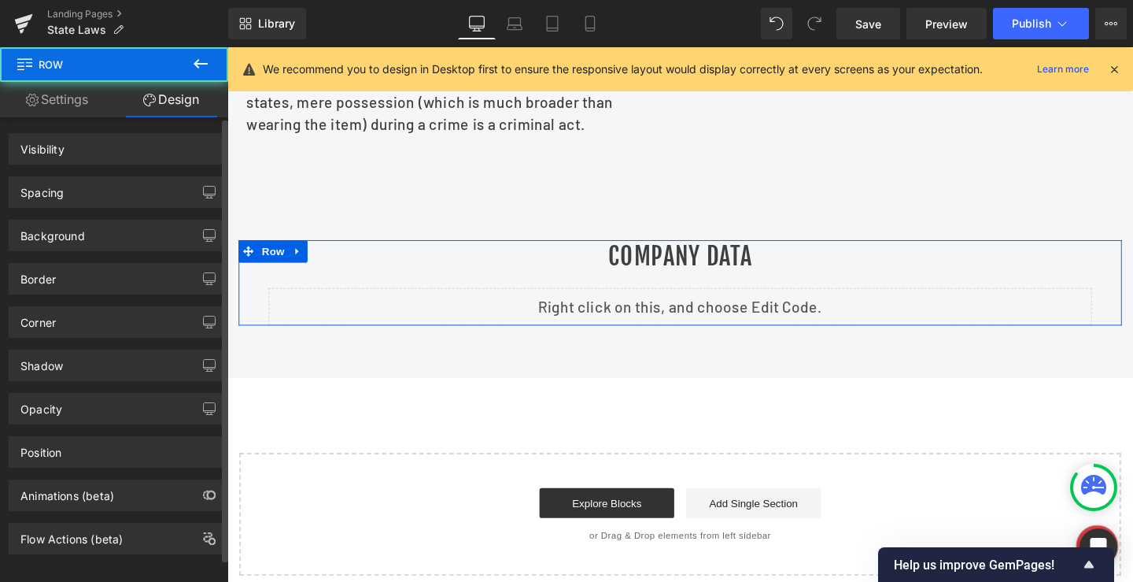
click at [49, 194] on div "Spacing" at bounding box center [41, 188] width 43 height 22
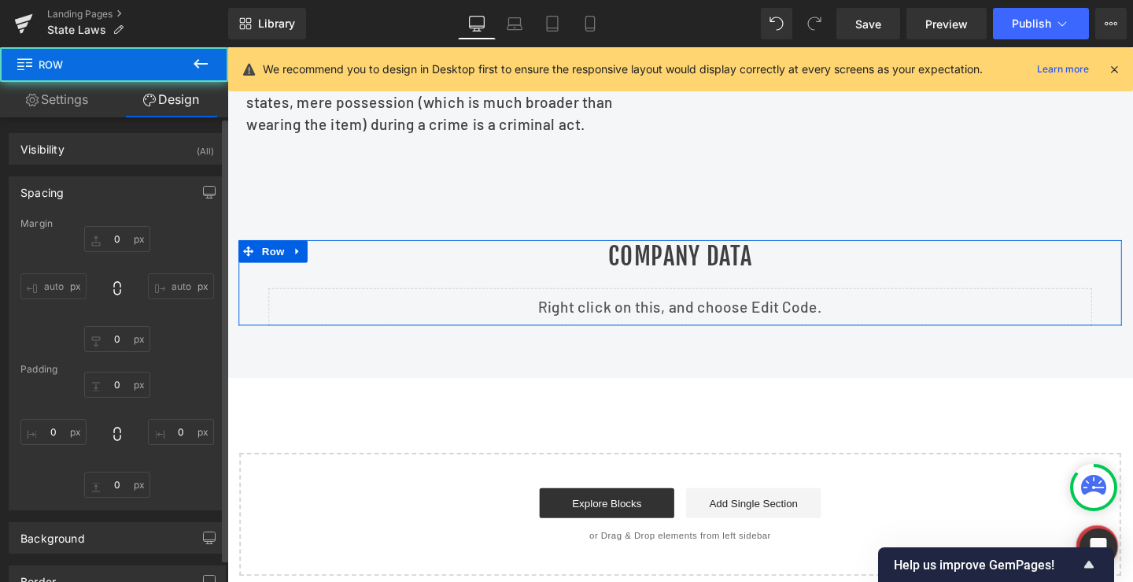
type input "0"
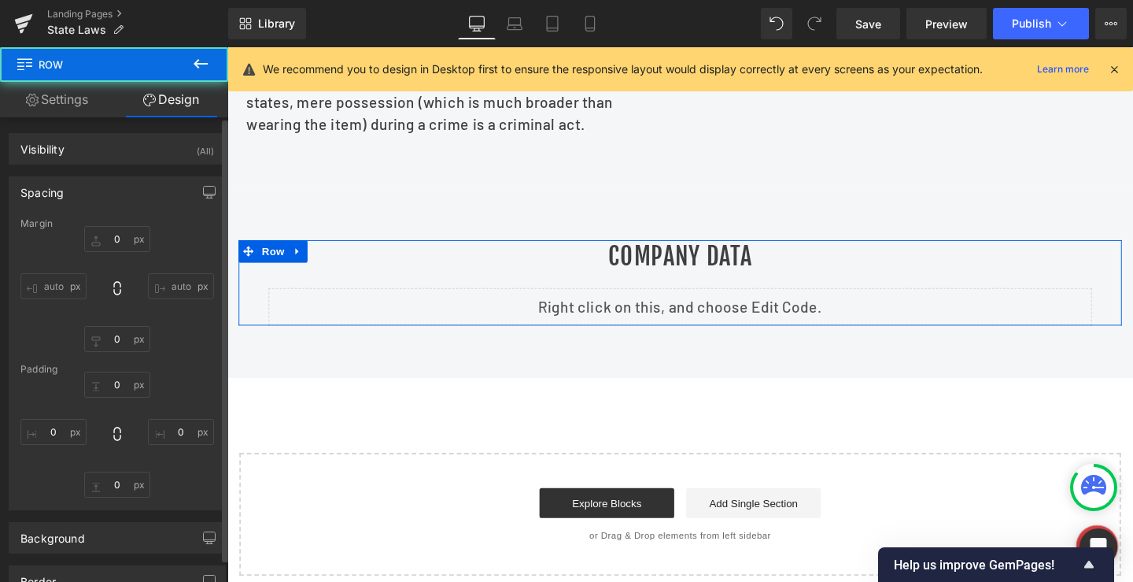
type input "0"
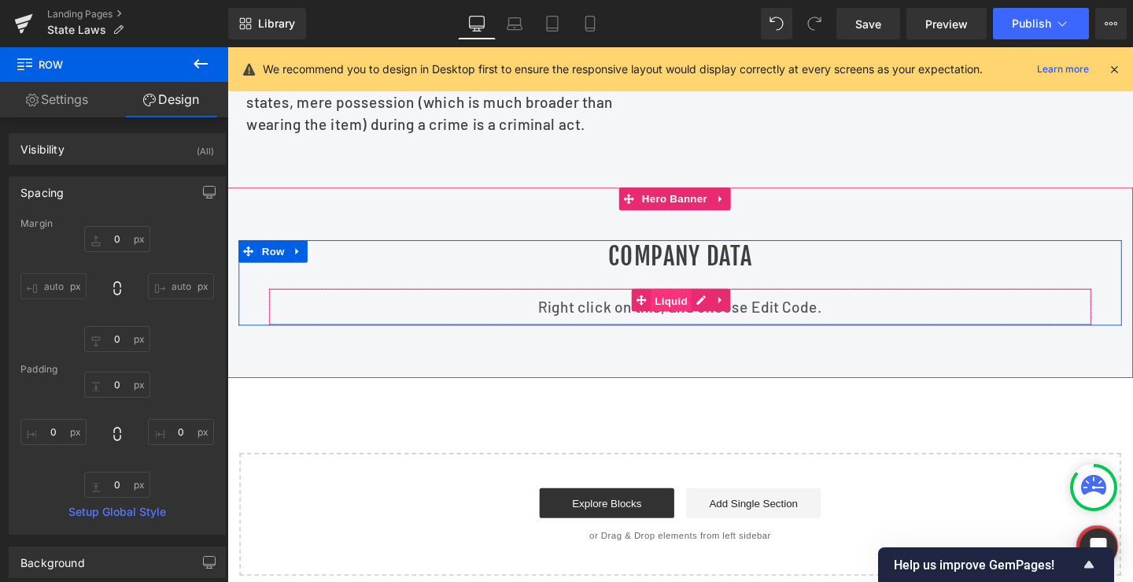
click at [676, 326] on span "Liquid" at bounding box center [694, 314] width 42 height 24
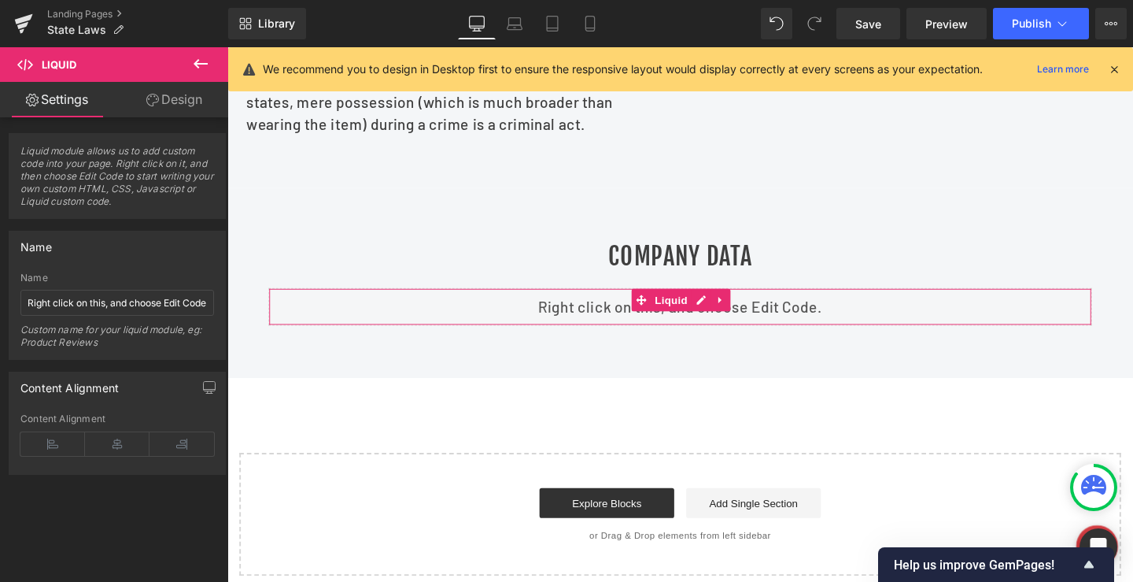
click at [173, 98] on link "Design" at bounding box center [174, 99] width 114 height 35
click at [0, 0] on div "Spacing" at bounding box center [0, 0] width 0 height 0
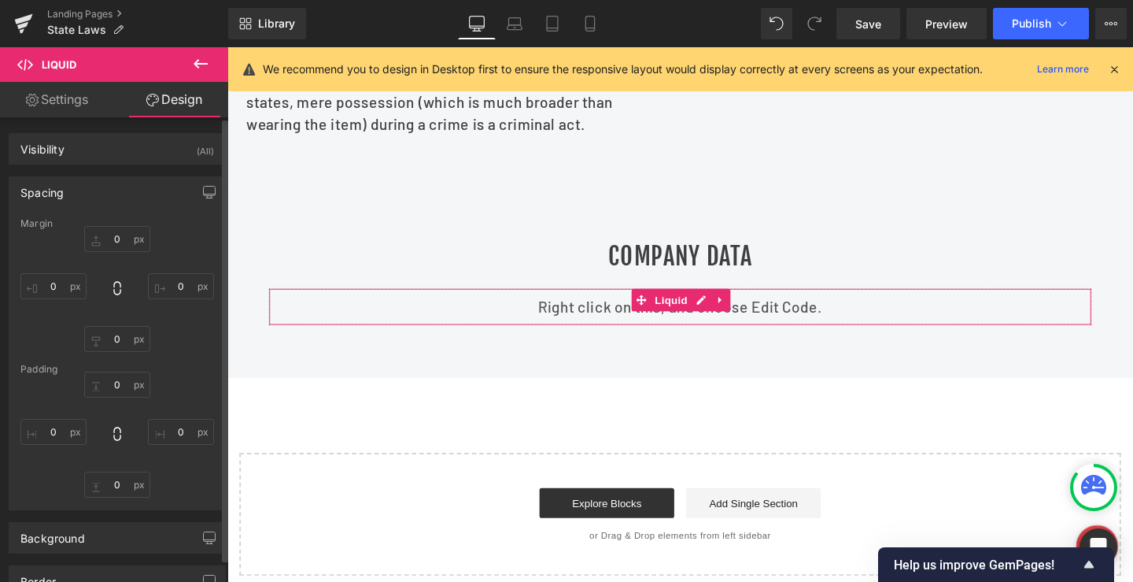
type input "0"
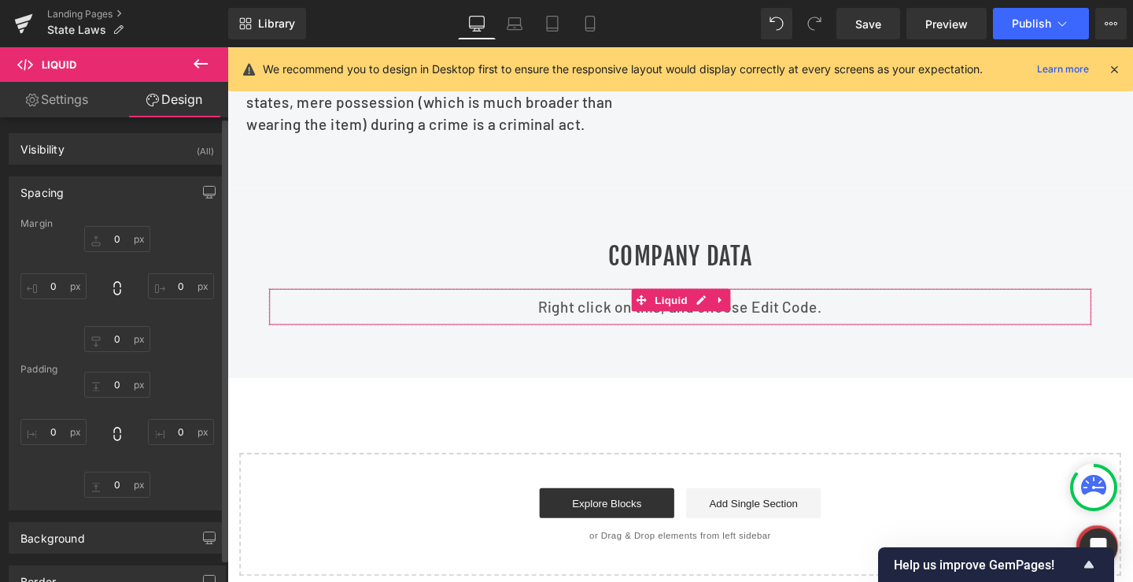
type input "0"
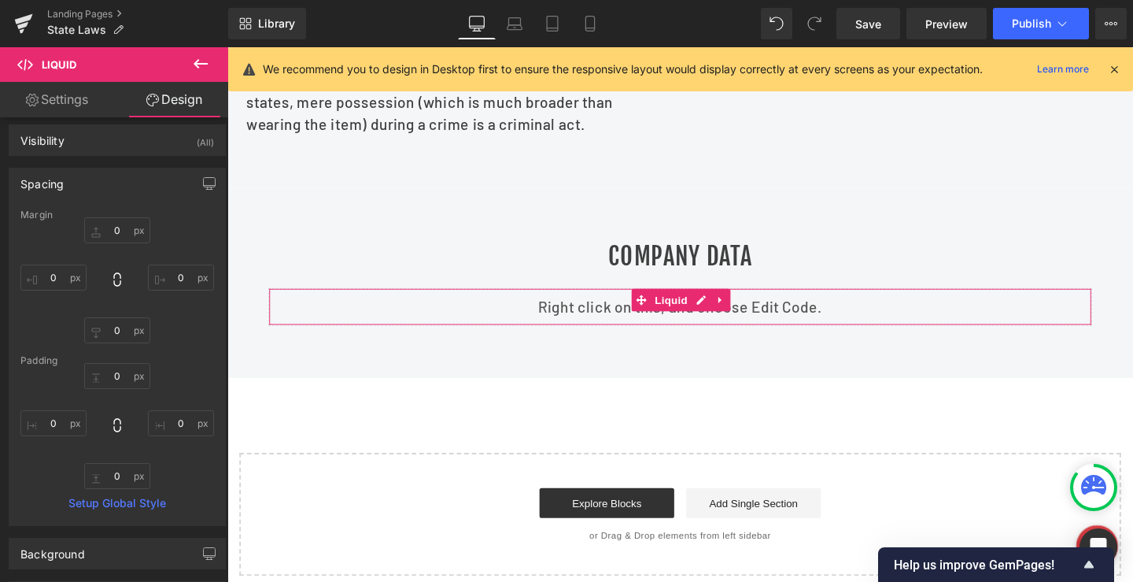
scroll to position [0, 0]
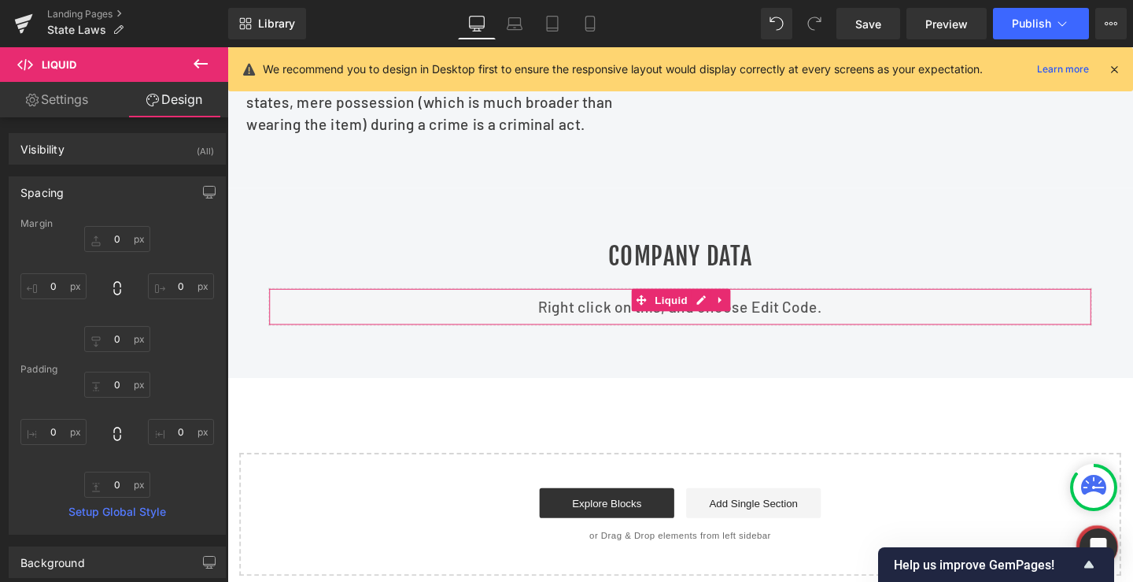
click at [79, 83] on link "Settings" at bounding box center [57, 99] width 114 height 35
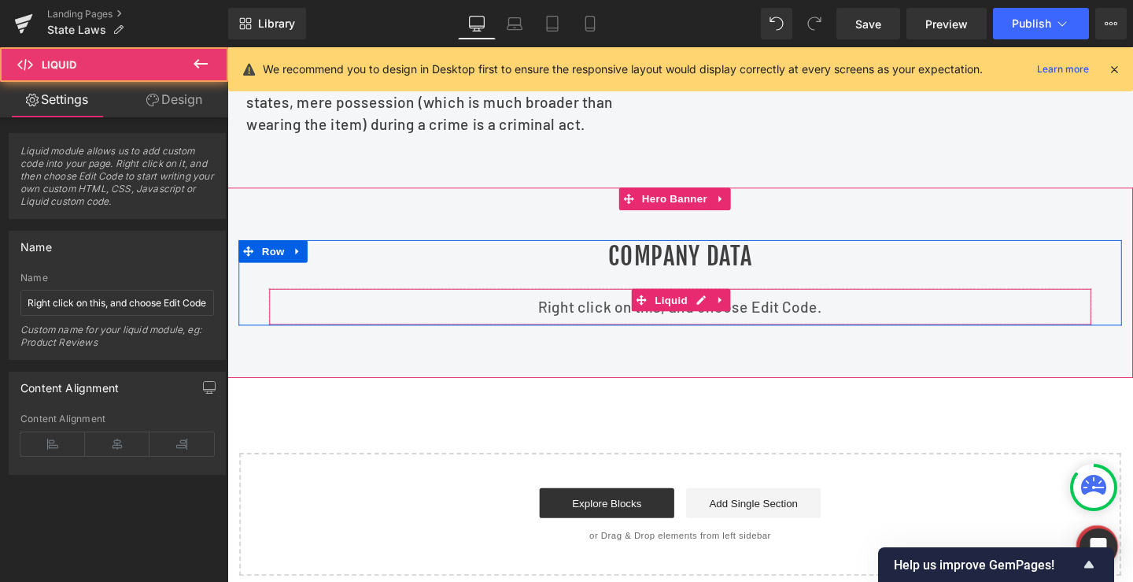
click at [491, 330] on div "Liquid" at bounding box center [704, 320] width 866 height 39
click at [715, 333] on div "Liquid" at bounding box center [704, 320] width 866 height 39
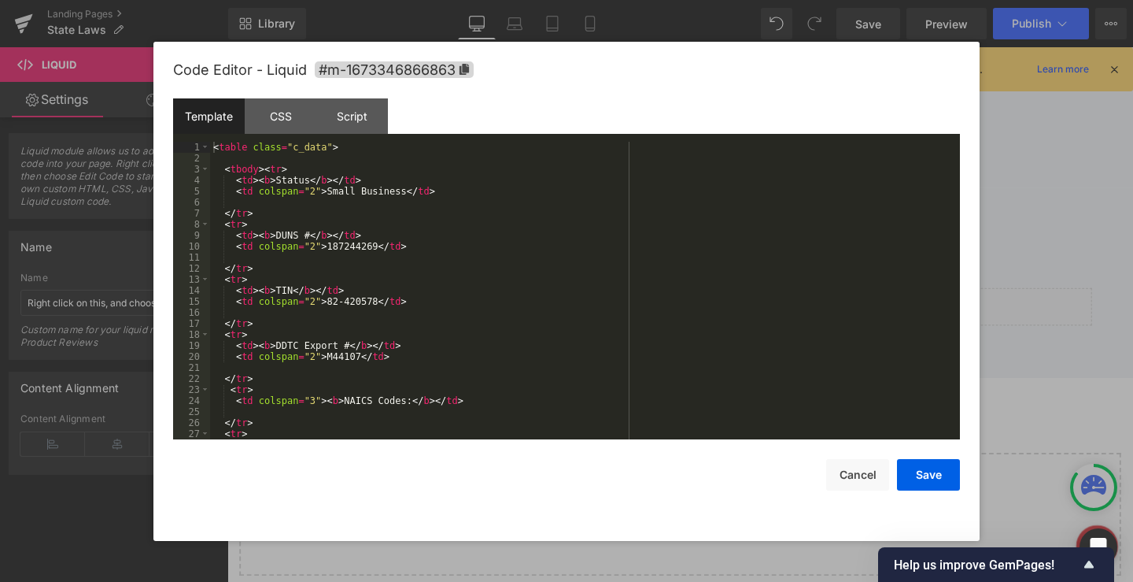
click at [355, 298] on div "< table class = "c_data" > < tbody > < tr > < td > < b > Status </ b > </ td > …" at bounding box center [582, 301] width 744 height 319
click at [362, 228] on div "< table class = "c_data" > < tbody > < tr > < td > < b > Status </ b > </ td > …" at bounding box center [582, 301] width 744 height 319
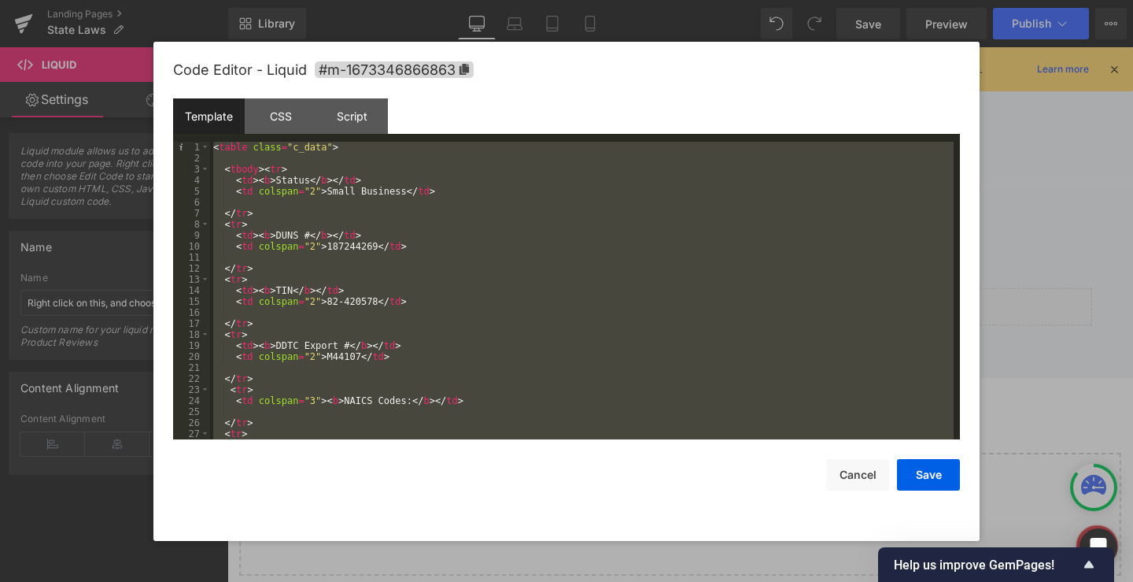
click at [356, 208] on div "< table class = "c_data" > < tbody > < tr > < td > < b > Status </ b > </ td > …" at bounding box center [582, 290] width 744 height 297
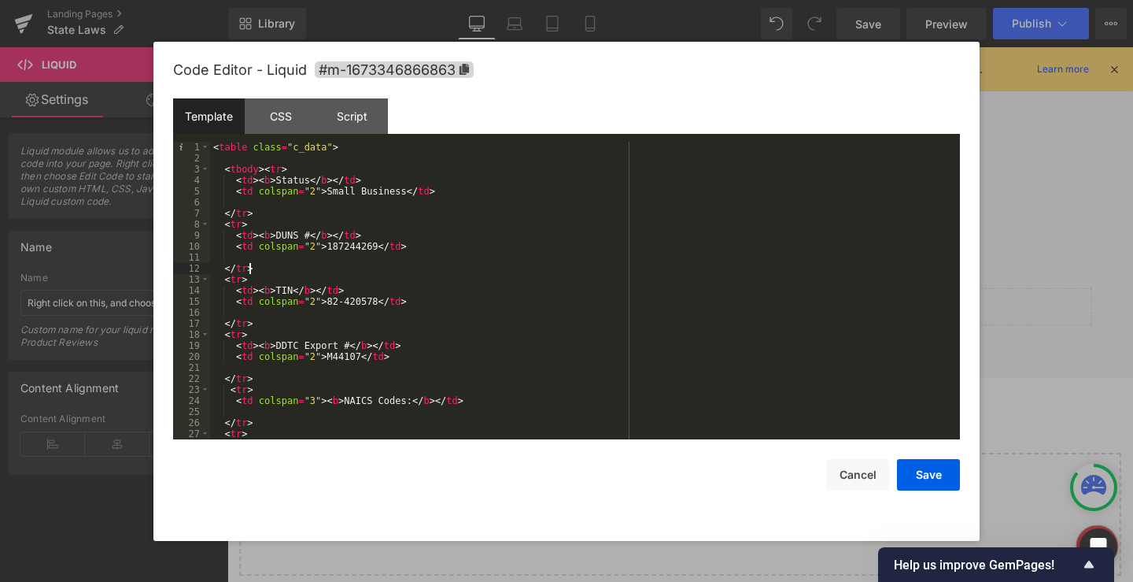
click at [359, 271] on div "< table class = "c_data" > < tbody > < tr > < td > < b > Status </ b > </ td > …" at bounding box center [582, 301] width 744 height 319
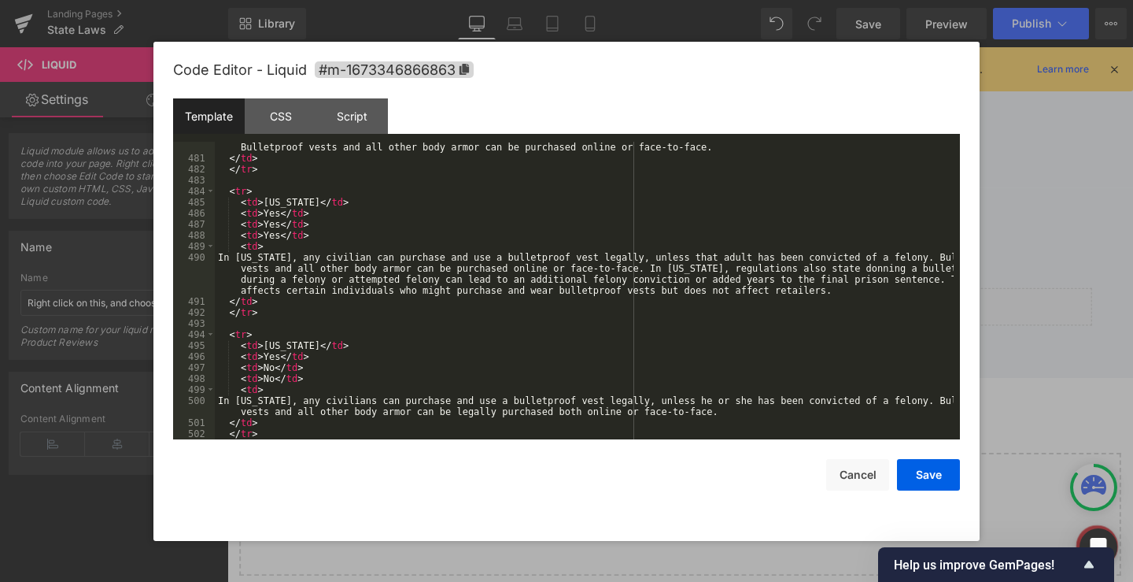
scroll to position [6269, 0]
click at [309, 243] on div "In [US_STATE], it is illegal for a civilian to wear body armor while committing…" at bounding box center [584, 285] width 739 height 353
click at [282, 110] on div "CSS" at bounding box center [281, 115] width 72 height 35
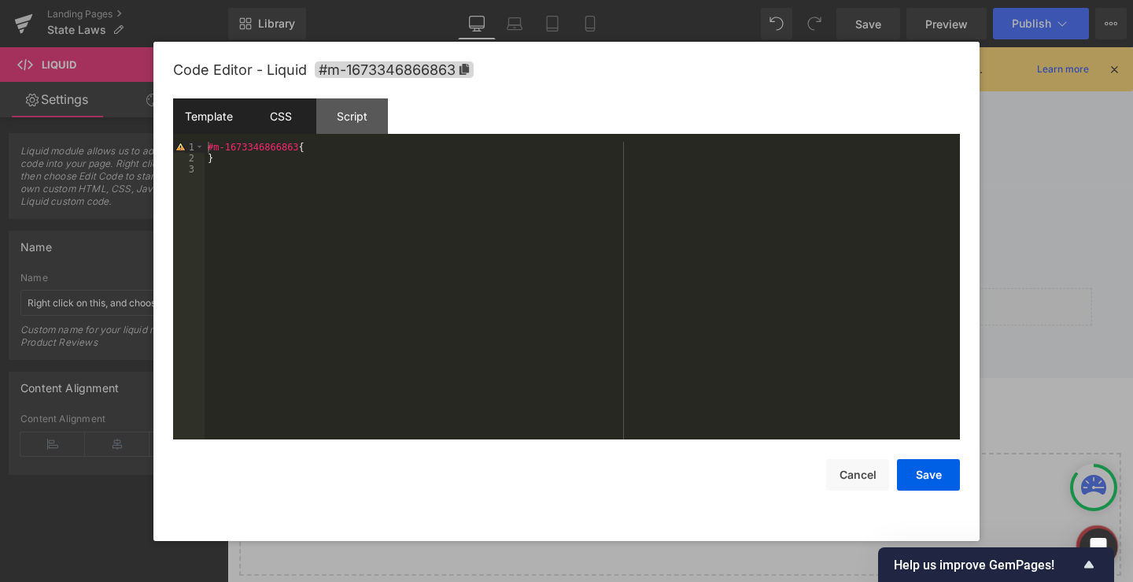
click at [206, 127] on div "Template" at bounding box center [209, 115] width 72 height 35
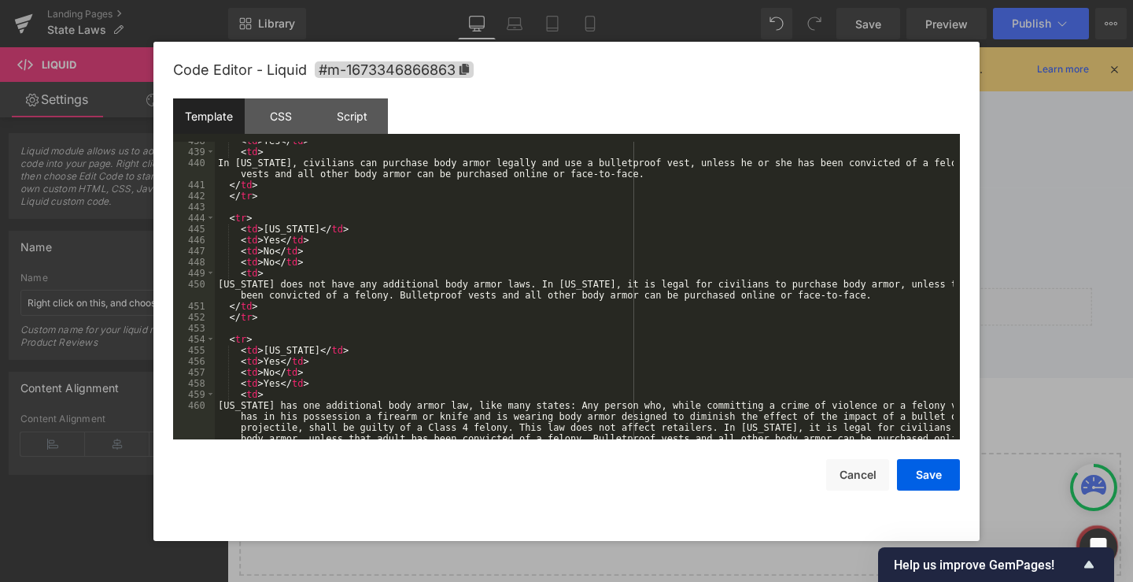
scroll to position [5560, 0]
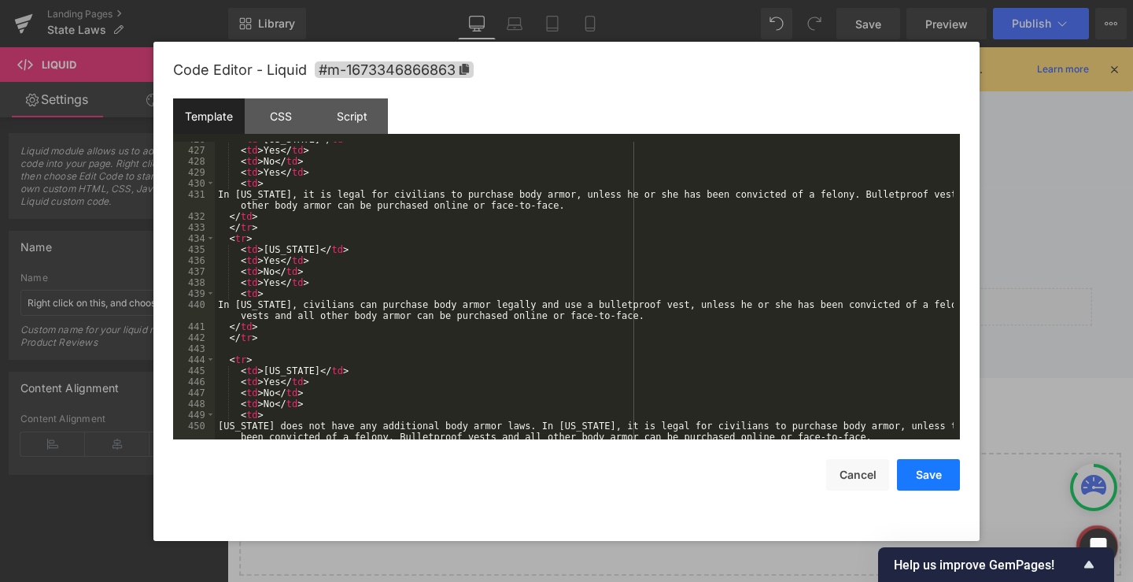
drag, startPoint x: 940, startPoint y: 487, endPoint x: 869, endPoint y: 421, distance: 97.5
click at [940, 487] on button "Save" at bounding box center [928, 474] width 63 height 31
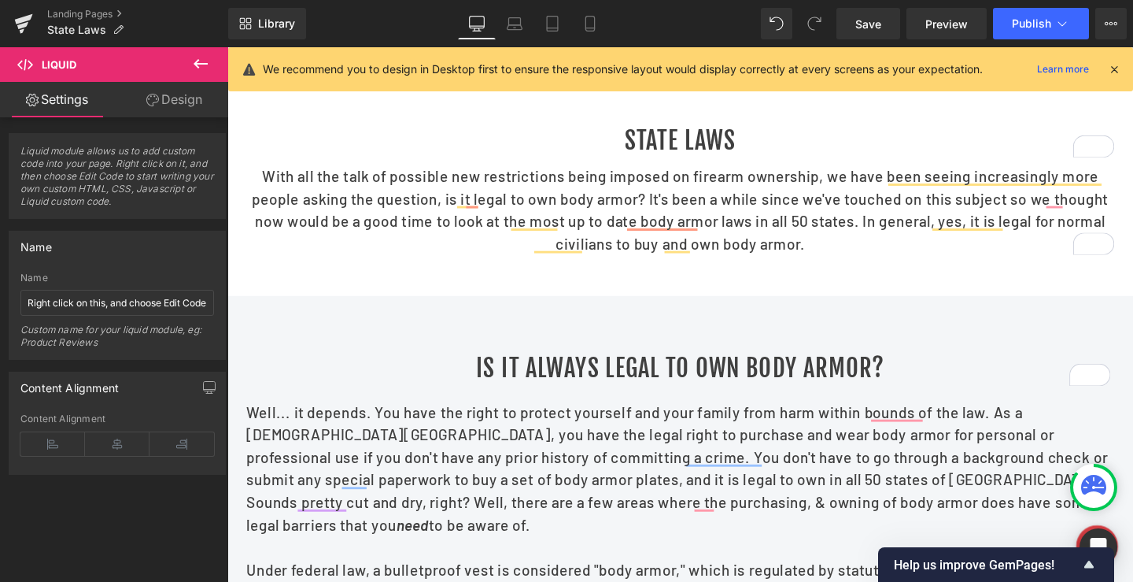
scroll to position [0, 0]
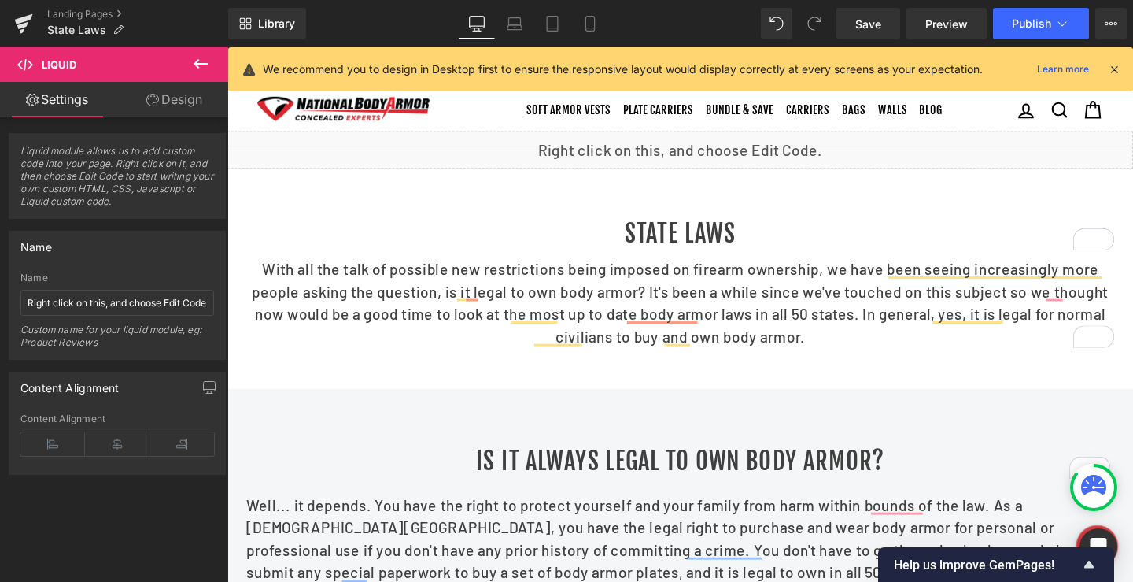
drag, startPoint x: 1175, startPoint y: 415, endPoint x: 1313, endPoint y: 135, distance: 312.5
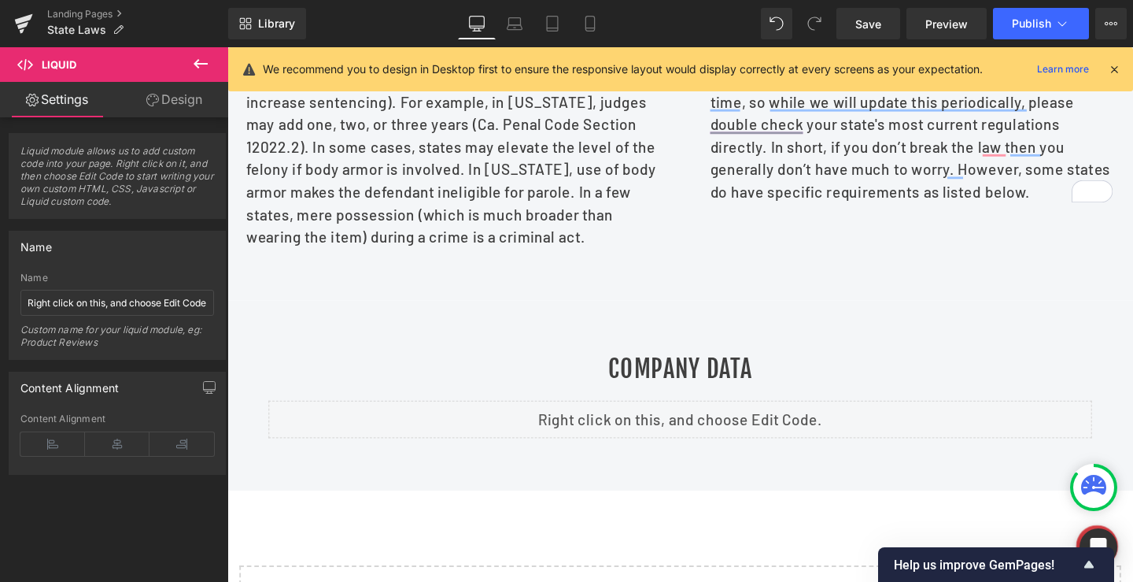
scroll to position [1338, 0]
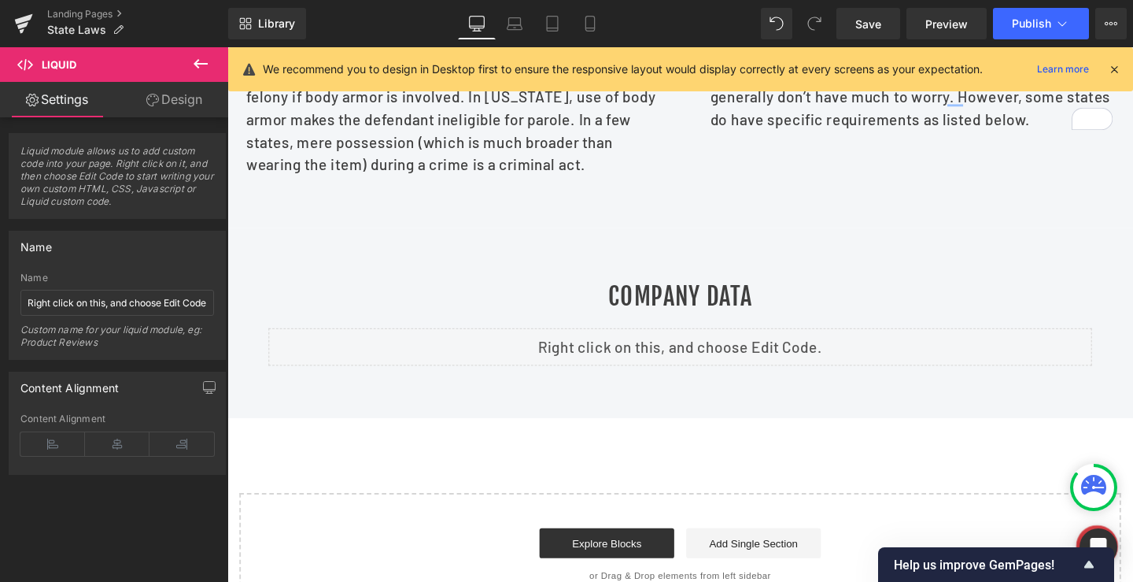
click at [701, 316] on h1 "Company Data" at bounding box center [704, 309] width 866 height 35
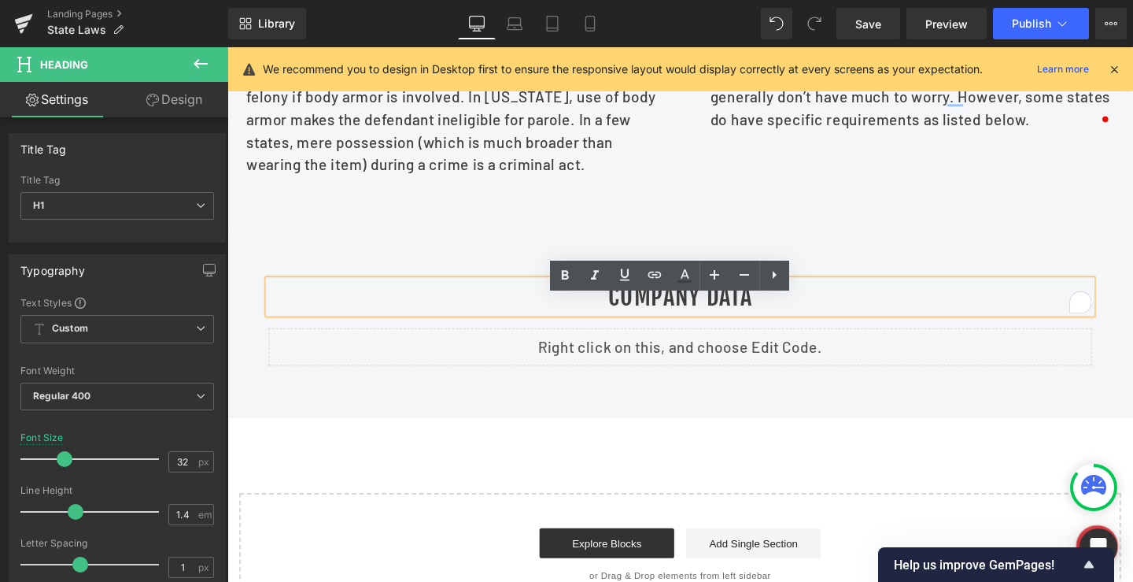
click at [511, 257] on div at bounding box center [703, 337] width 952 height 201
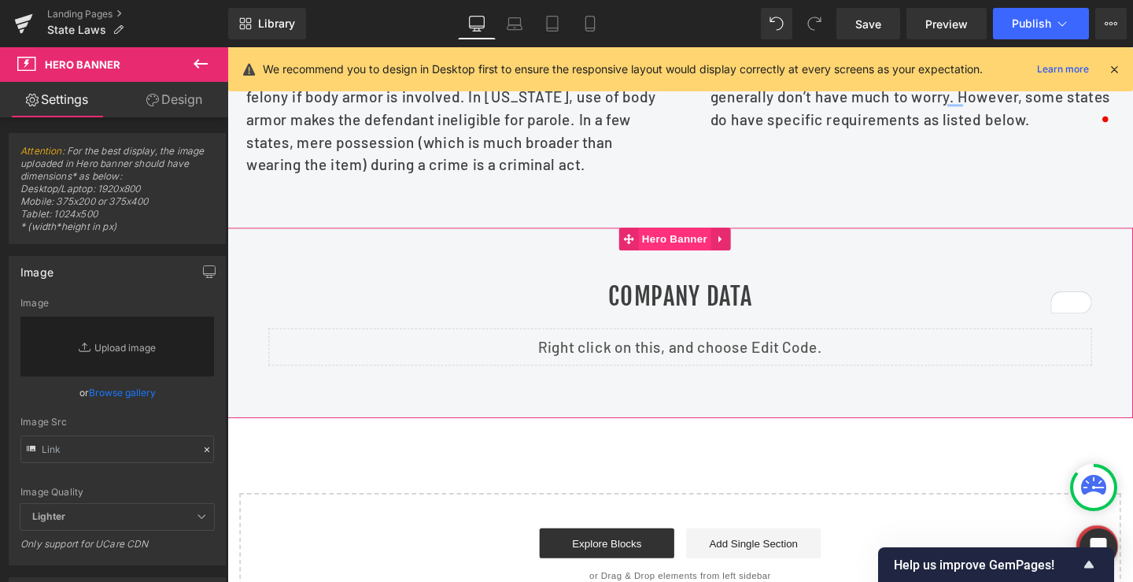
click at [674, 260] on span "Hero Banner" at bounding box center [697, 249] width 76 height 24
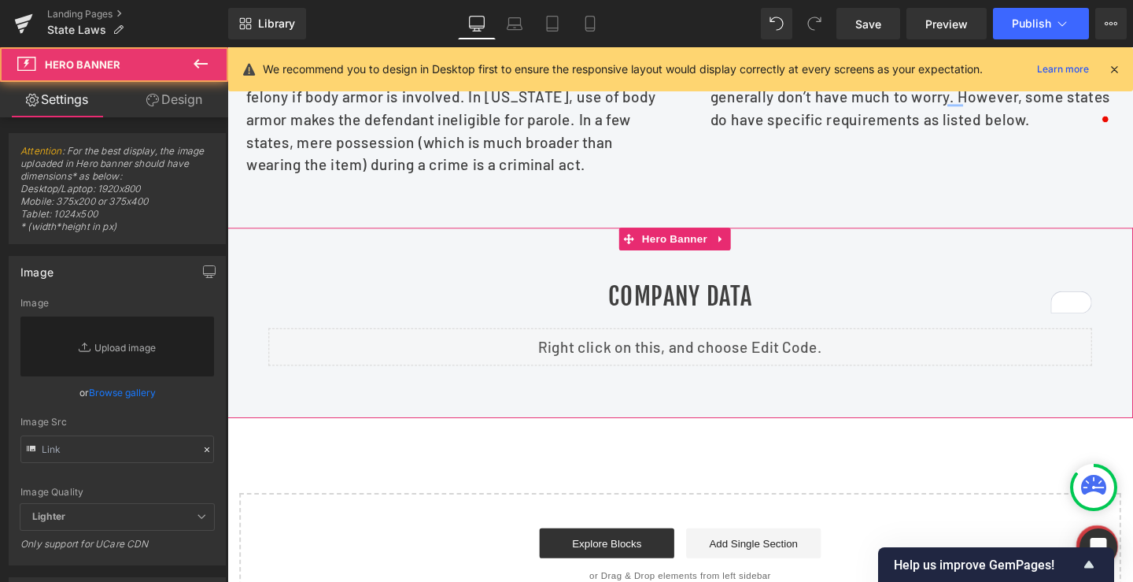
click at [174, 94] on link "Design" at bounding box center [174, 99] width 114 height 35
click at [0, 0] on div "Background" at bounding box center [0, 0] width 0 height 0
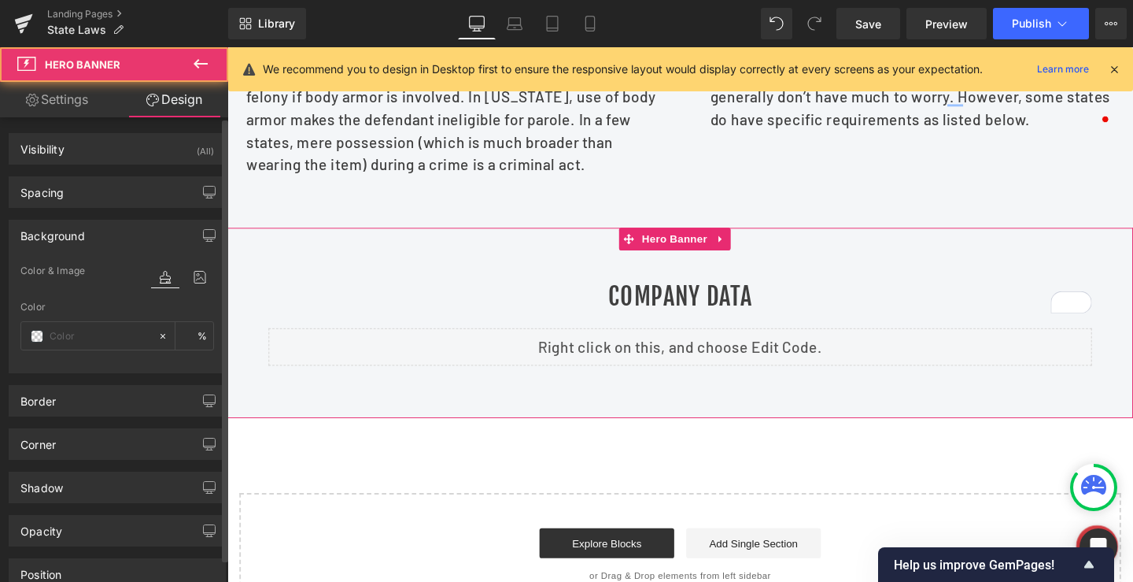
click at [48, 242] on div "Background" at bounding box center [52, 231] width 65 height 22
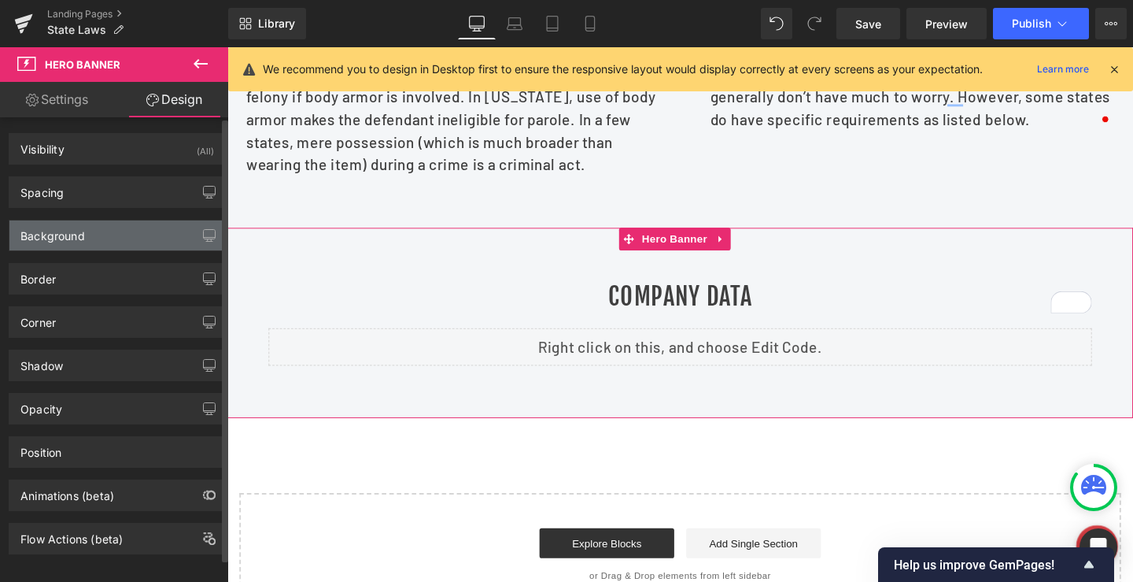
click at [50, 241] on div "Background" at bounding box center [52, 231] width 65 height 22
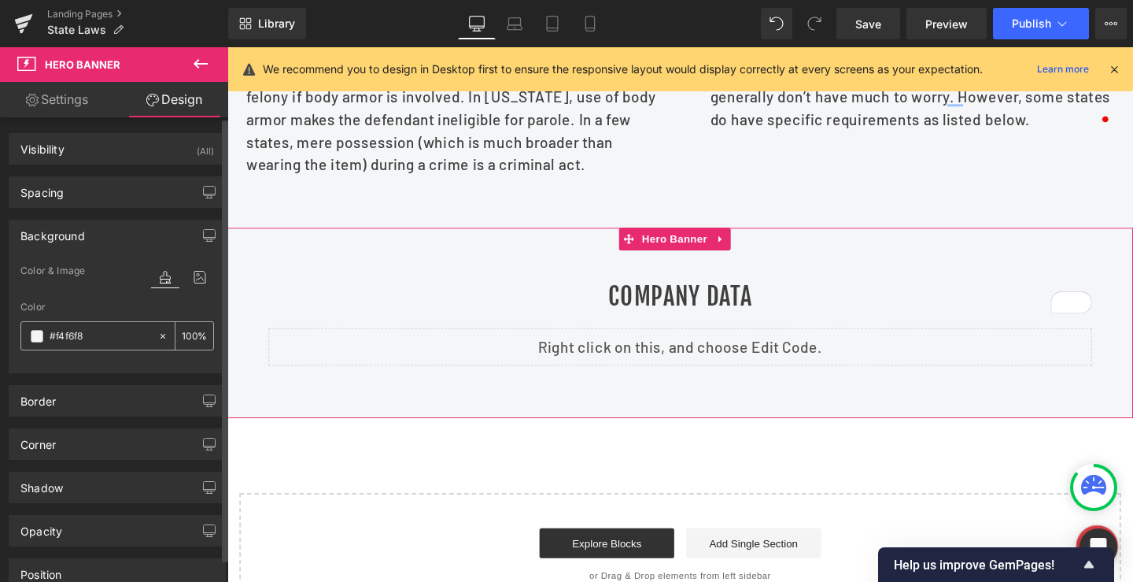
click at [38, 338] on span at bounding box center [37, 336] width 13 height 13
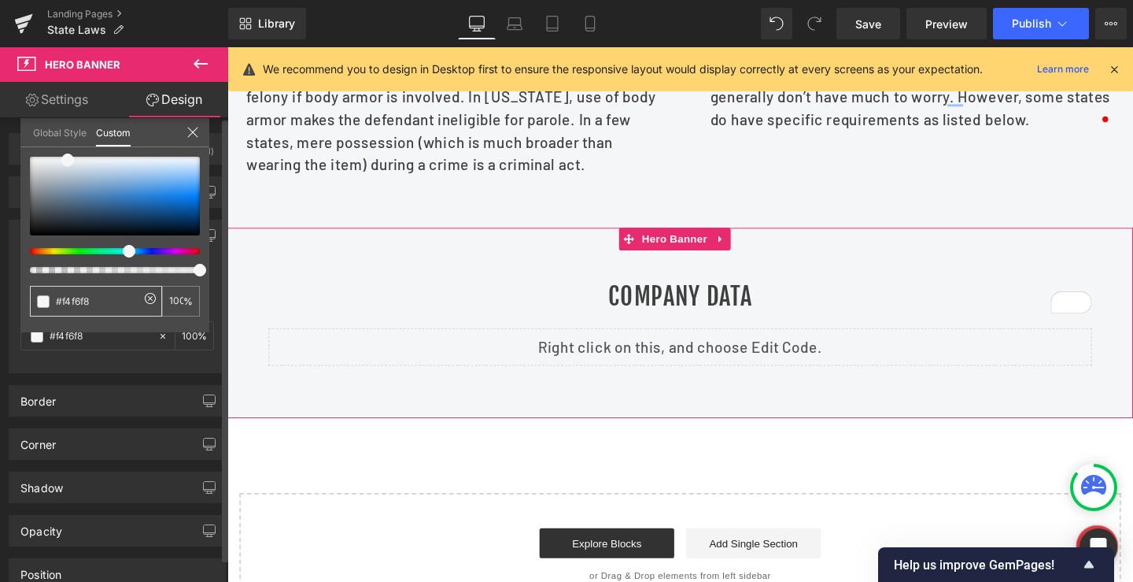
click at [74, 295] on input "#f4f6f8" at bounding box center [97, 301] width 83 height 17
type input "#f"
type input "0"
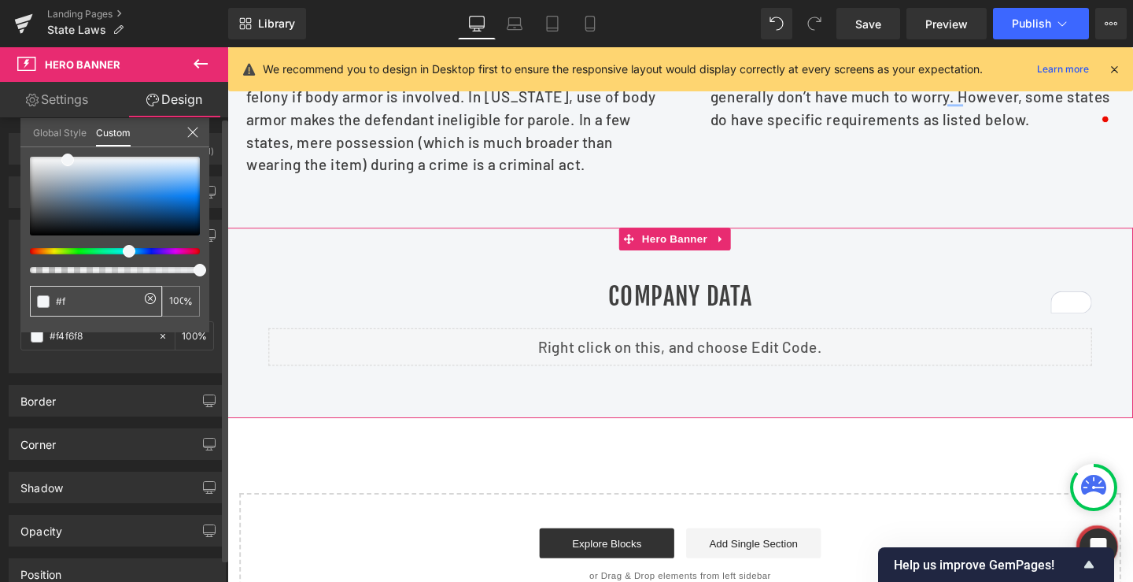
type input "0"
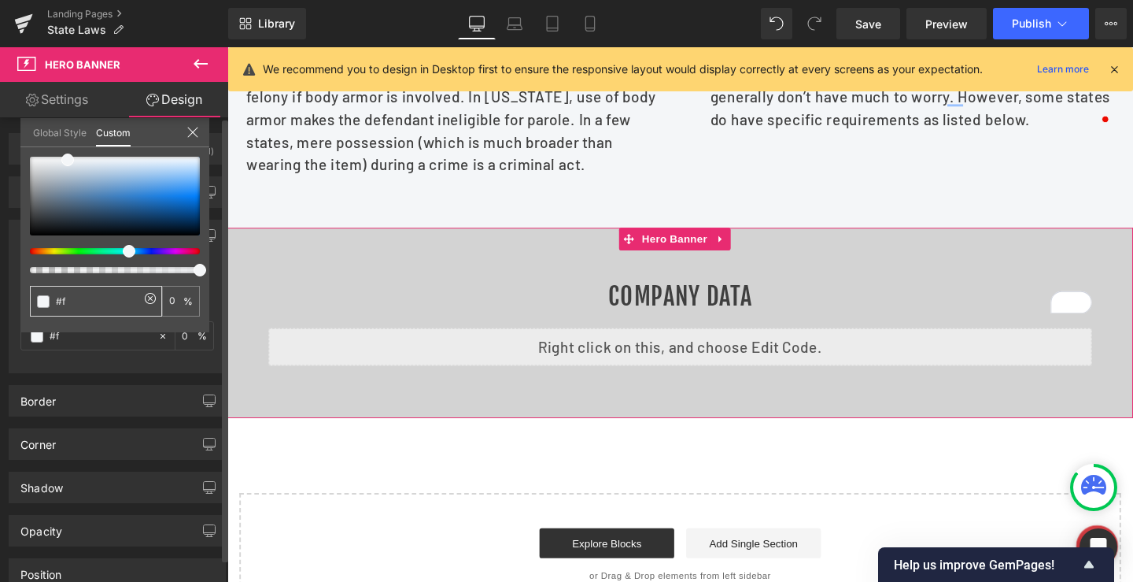
type input "#ff"
type input "#fff"
type input "100"
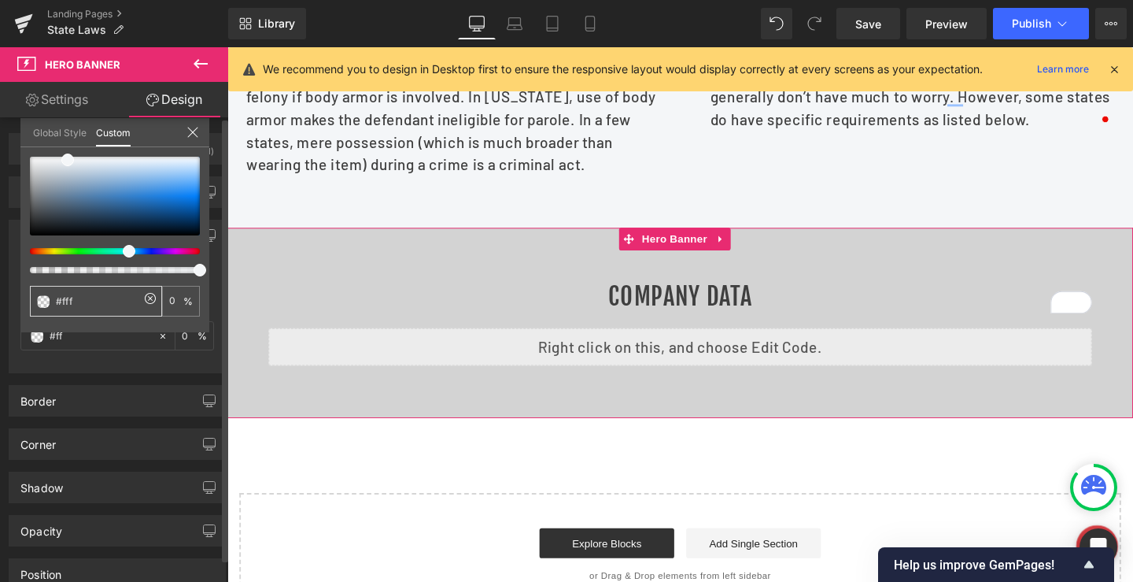
type input "100"
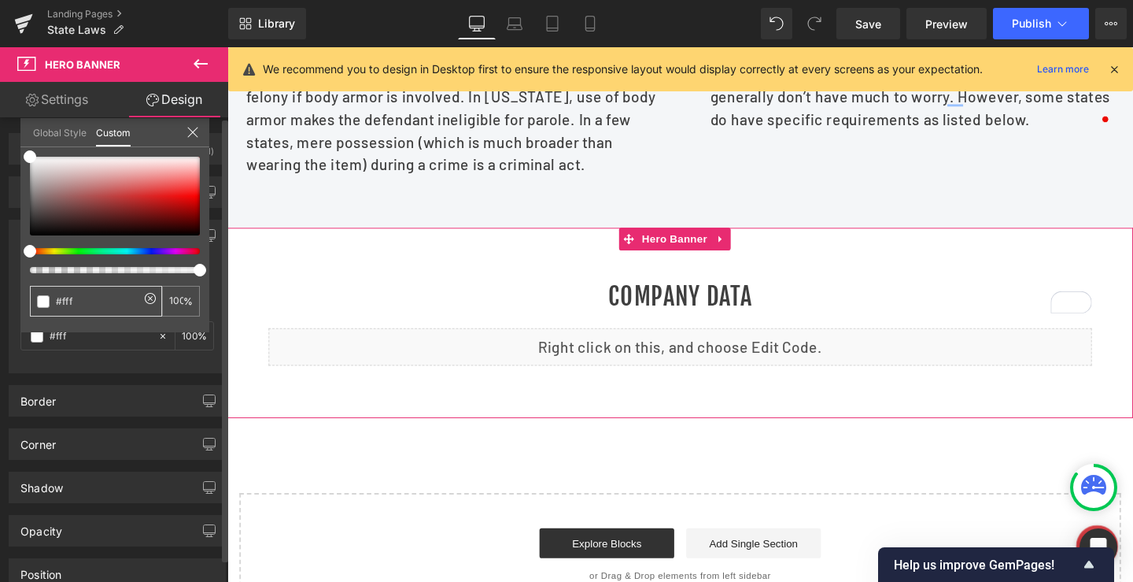
type input "#ffff"
type input "#fffff"
type input "0"
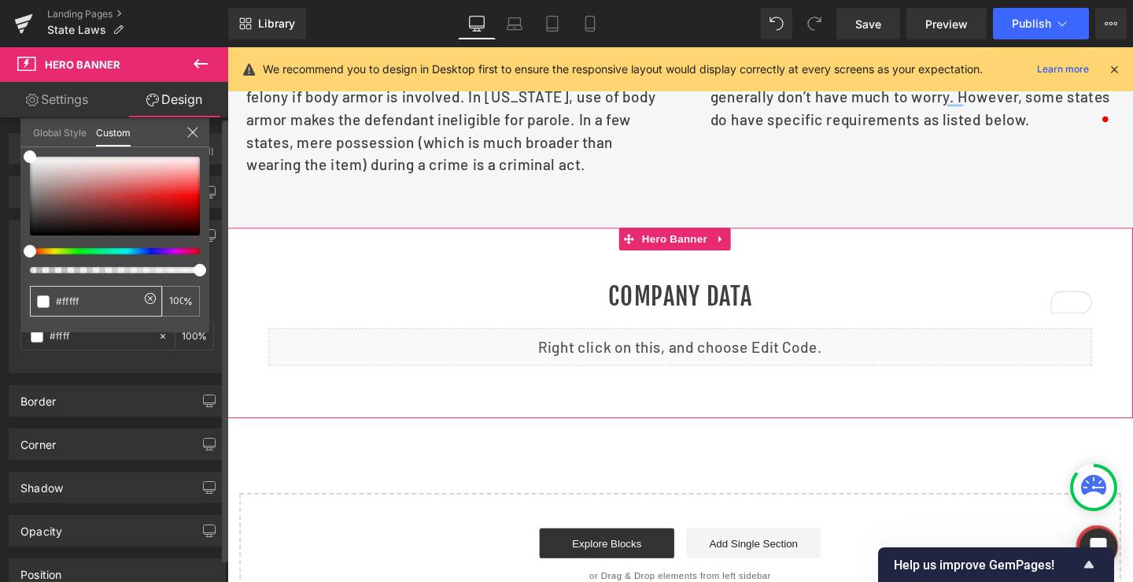
type input "0"
type input "#ffffff"
type input "100"
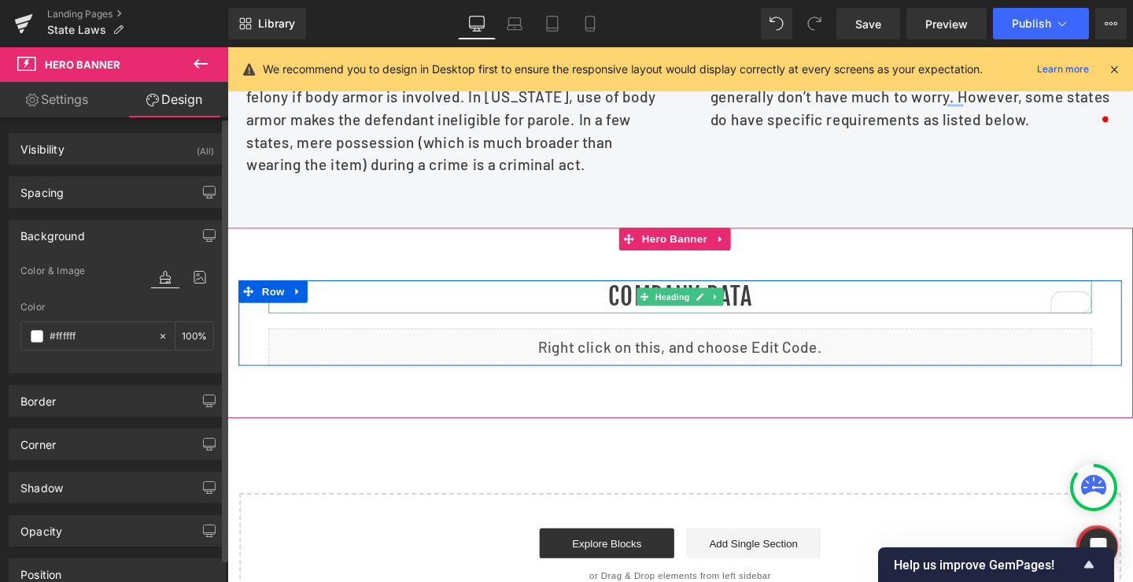
click at [751, 324] on h1 "Company Data" at bounding box center [704, 309] width 866 height 35
click at [765, 323] on h1 "Company Data" at bounding box center [704, 309] width 866 height 35
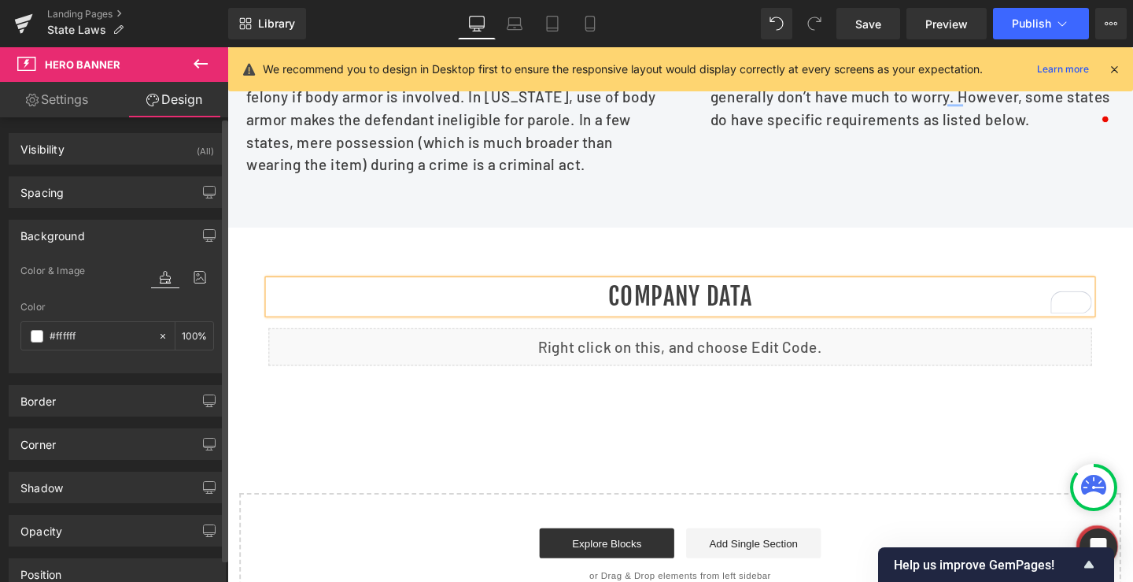
click at [718, 327] on h1 "Company Data" at bounding box center [704, 309] width 866 height 35
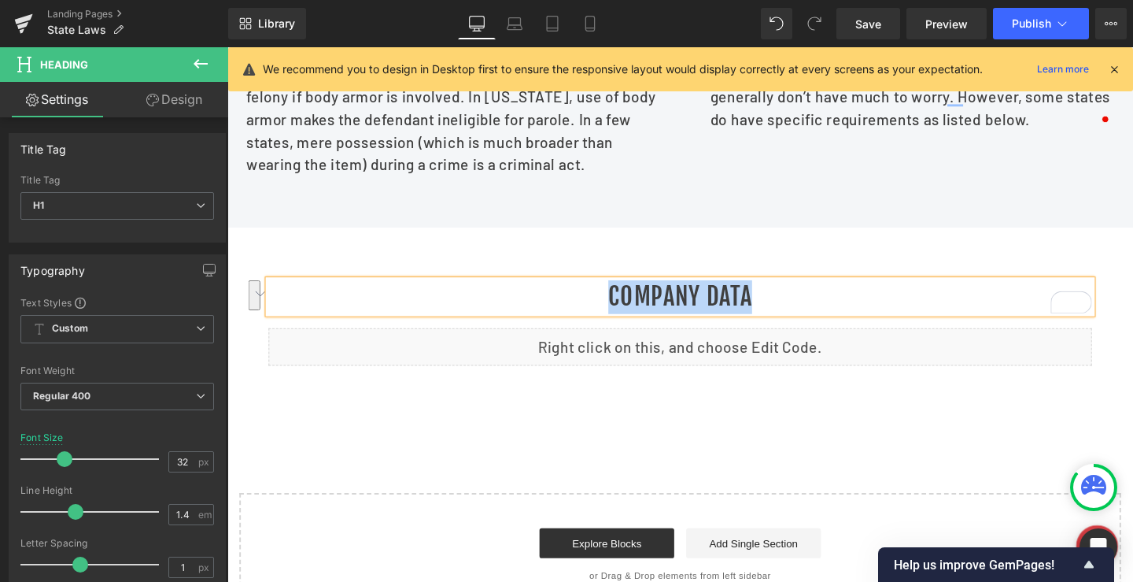
paste div "To enrich screen reader interactions, please activate Accessibility in Grammarl…"
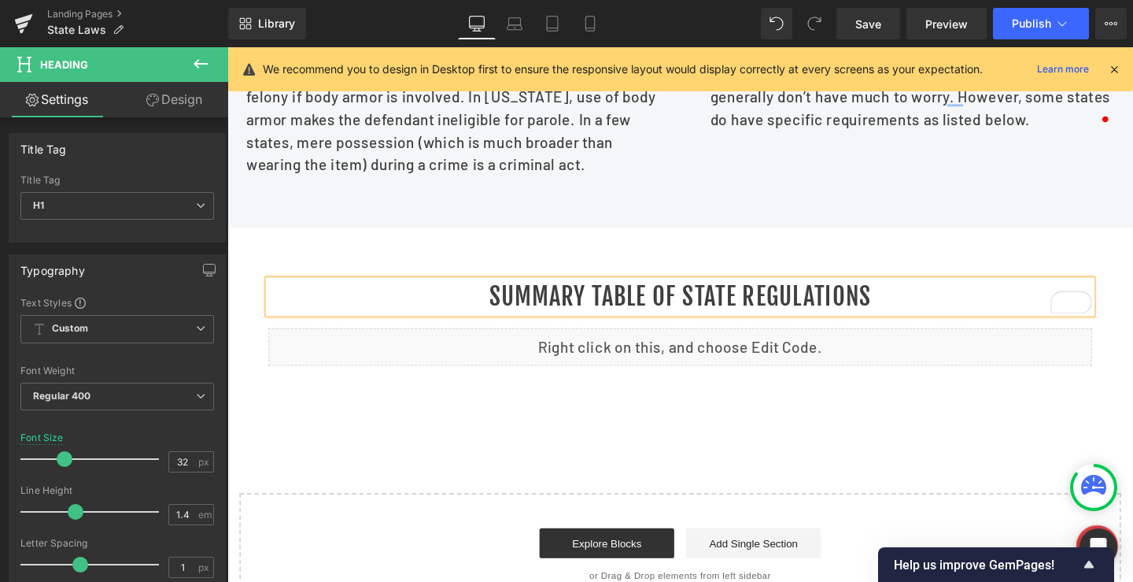
click at [774, 291] on div at bounding box center [703, 337] width 952 height 201
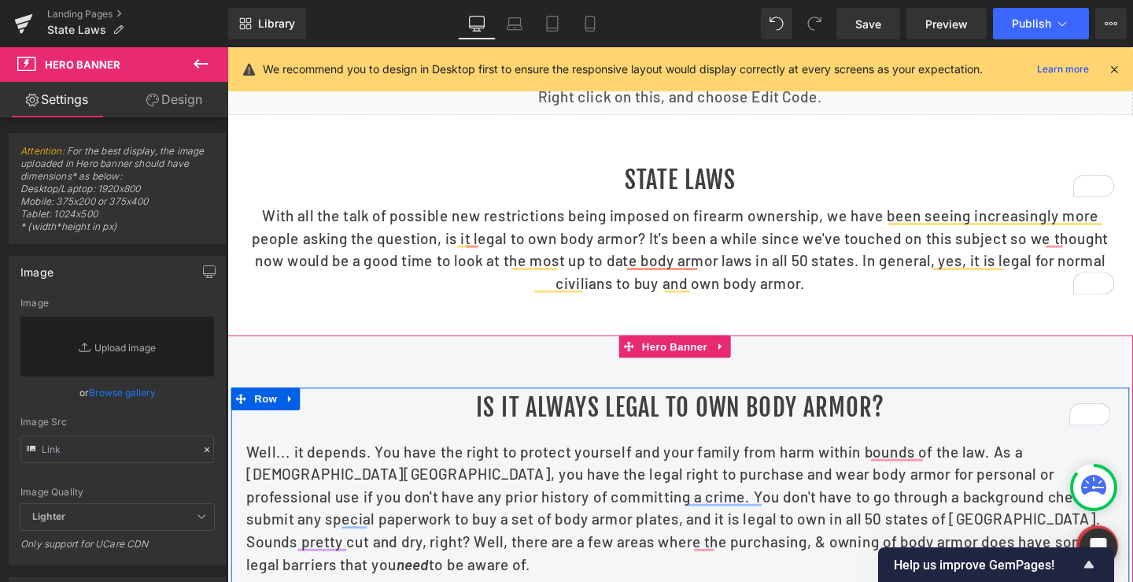
scroll to position [0, 0]
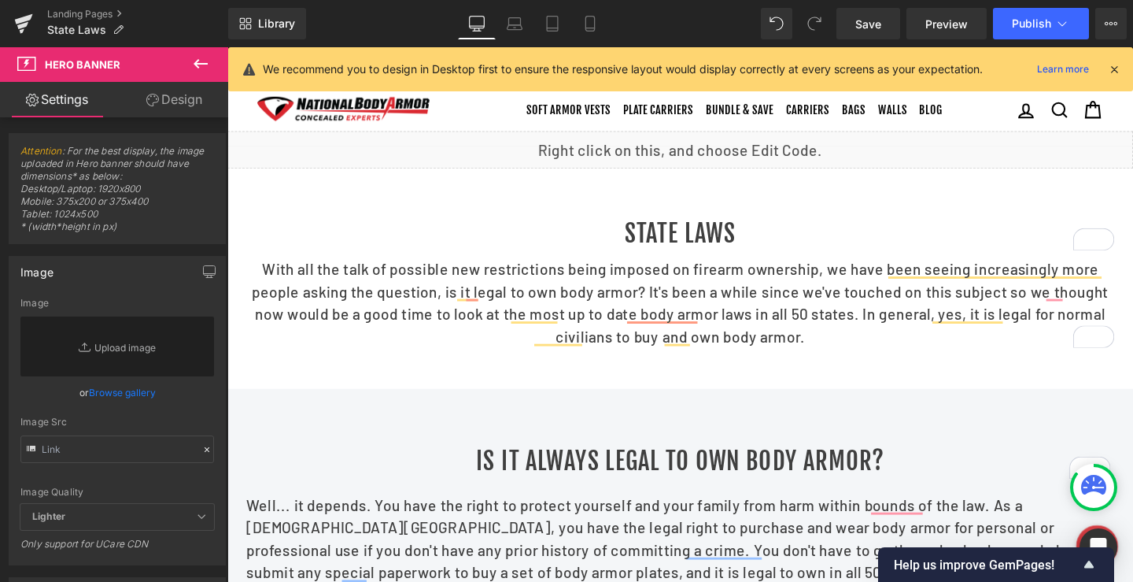
click at [704, 319] on p "With all the talk of possible new restrictions being imposed on firearm ownersh…" at bounding box center [703, 315] width 921 height 94
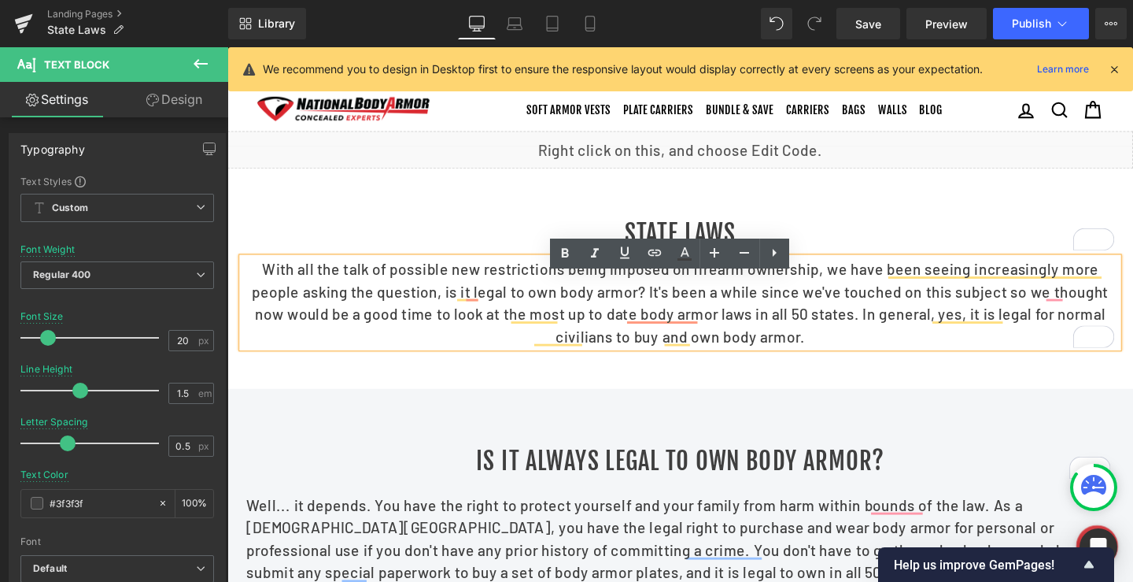
click at [471, 261] on h1 "State Laws" at bounding box center [703, 243] width 921 height 35
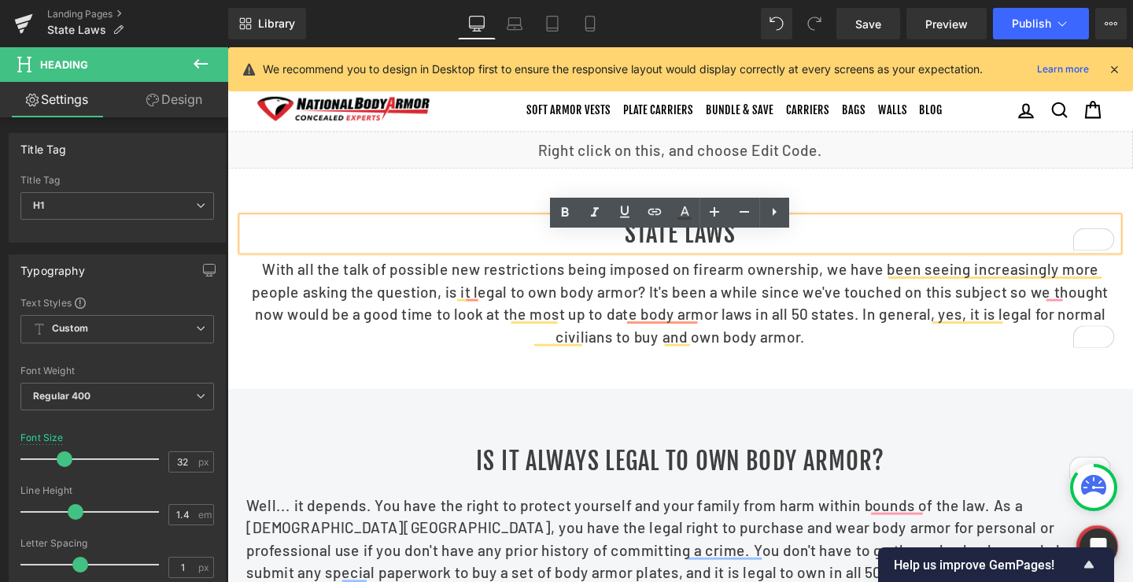
click at [911, 217] on div at bounding box center [703, 291] width 952 height 232
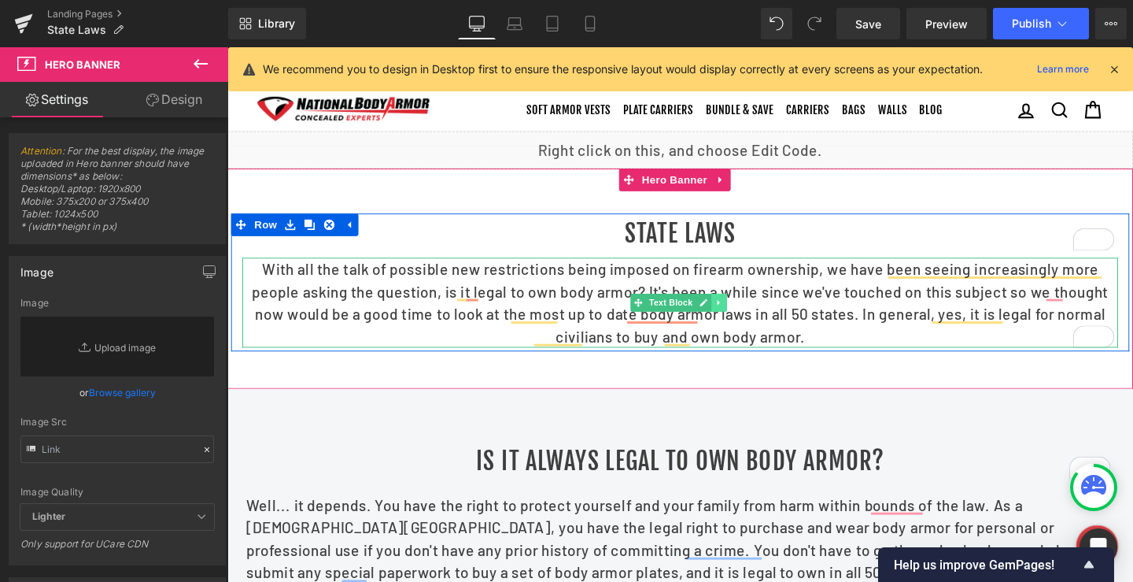
click at [745, 325] on link at bounding box center [744, 315] width 17 height 19
click at [732, 320] on icon at bounding box center [735, 316] width 9 height 9
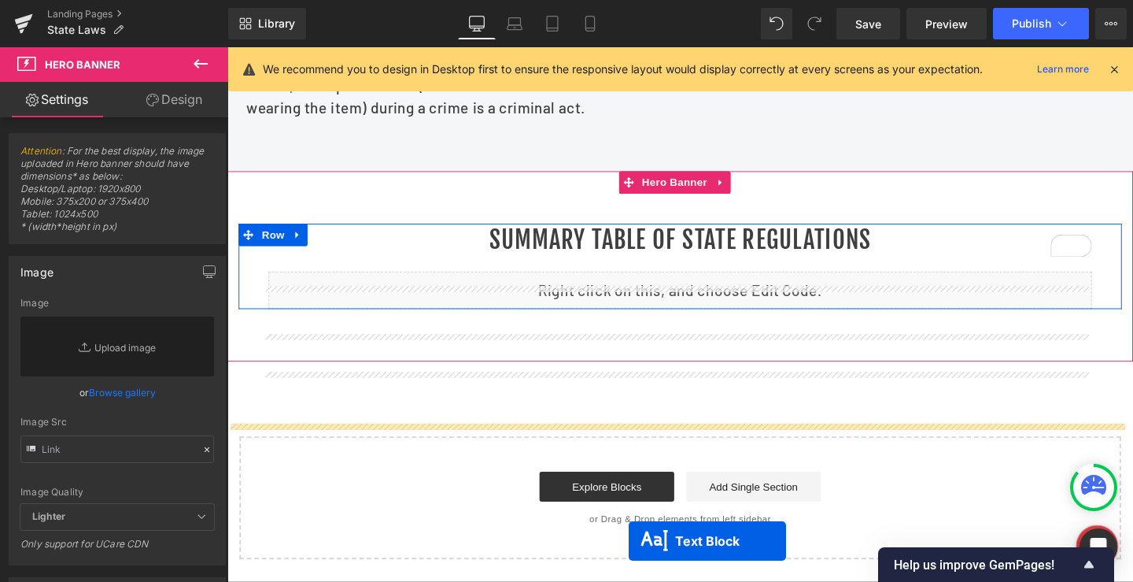
scroll to position [1475, 0]
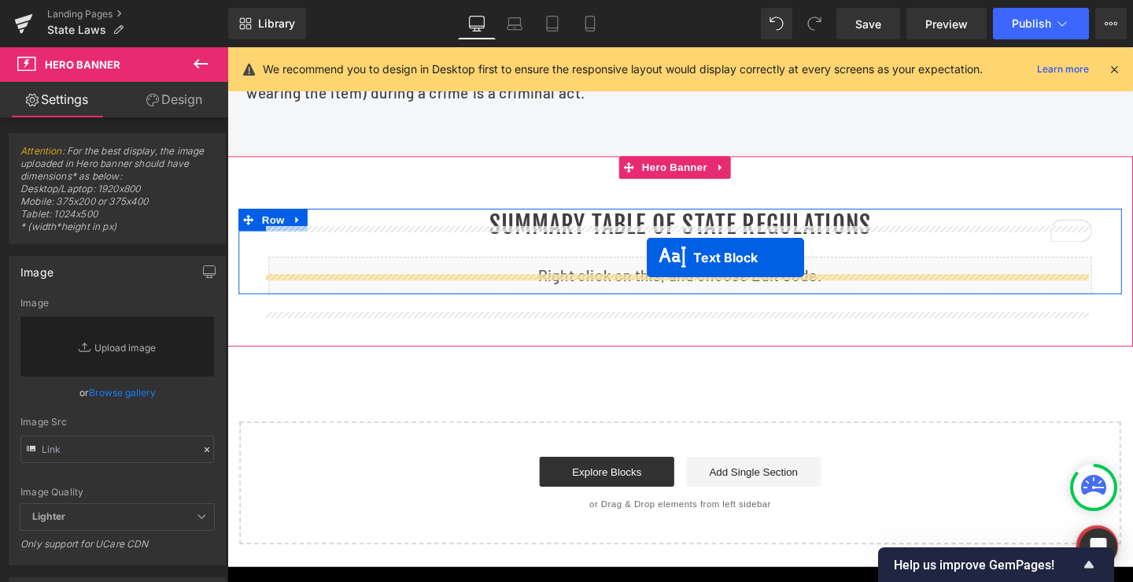
drag, startPoint x: 652, startPoint y: 250, endPoint x: 672, endPoint y: 254, distance: 20.8
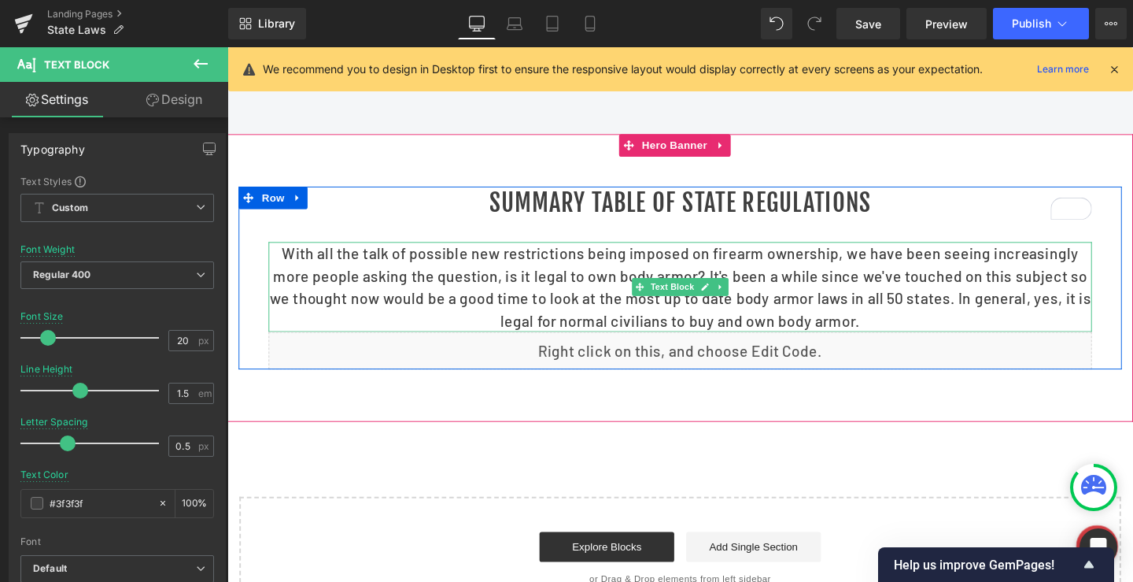
scroll to position [1428, 0]
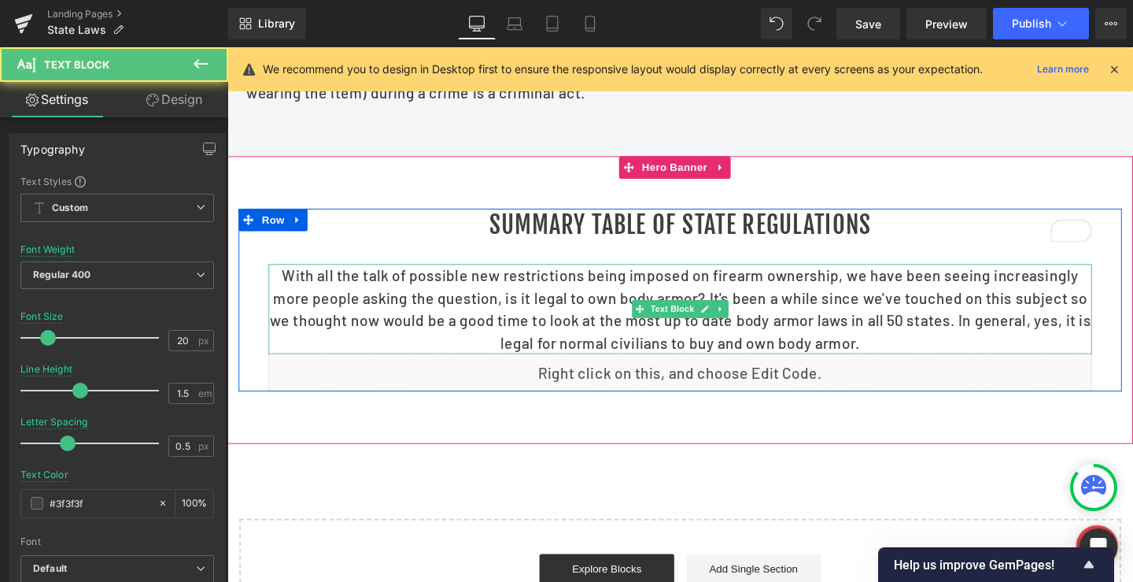
click at [476, 330] on p "With all the talk of possible new restrictions being imposed on firearm ownersh…" at bounding box center [704, 322] width 866 height 94
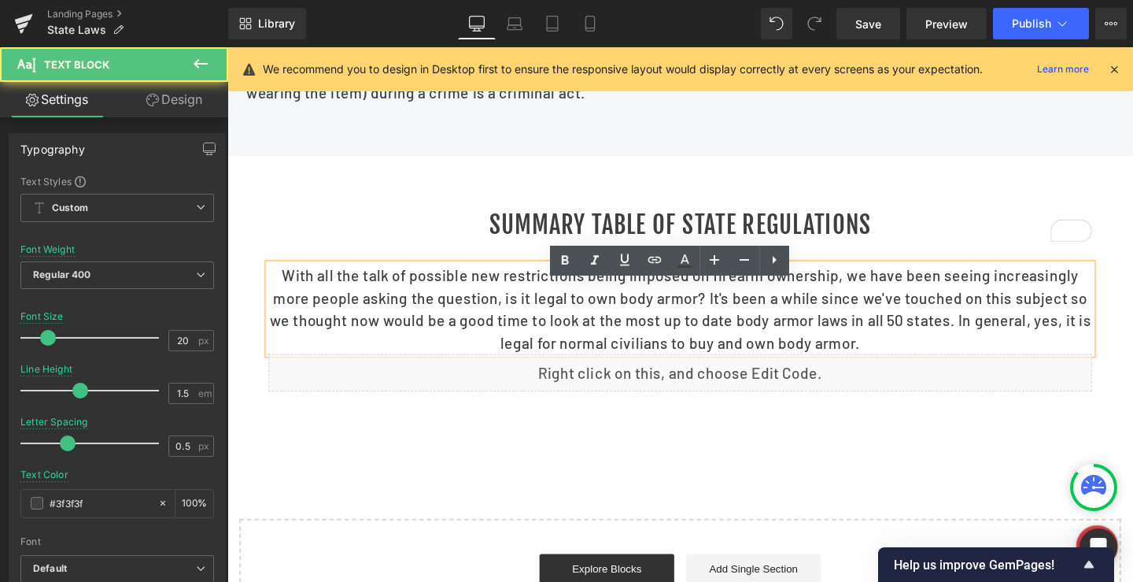
click at [452, 322] on p "With all the talk of possible new restrictions being imposed on firearm ownersh…" at bounding box center [704, 322] width 866 height 94
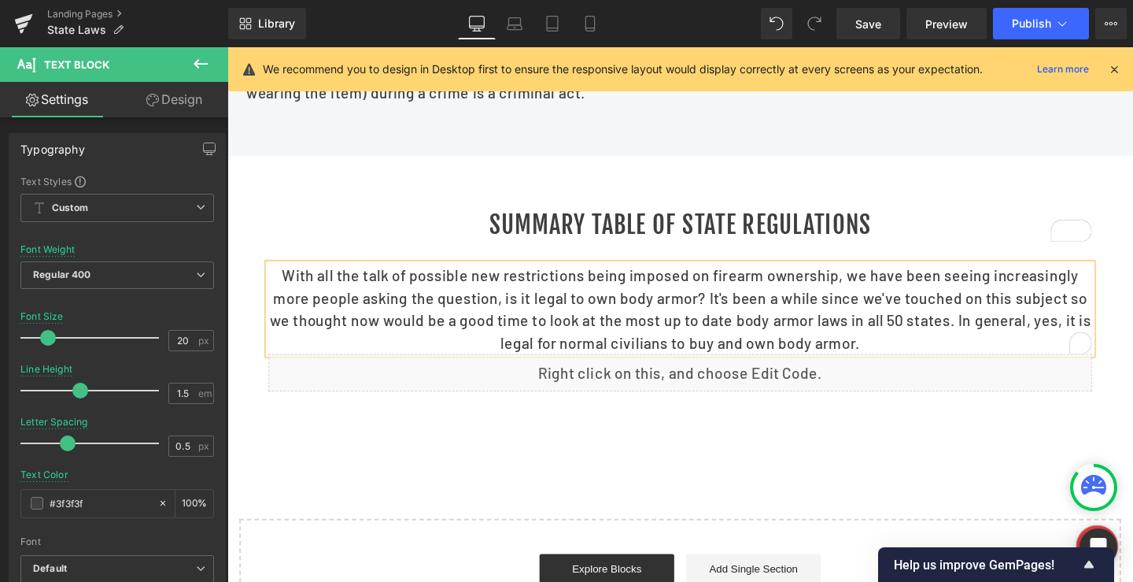
paste div "To enrich screen reader interactions, please activate Accessibility in Grammarl…"
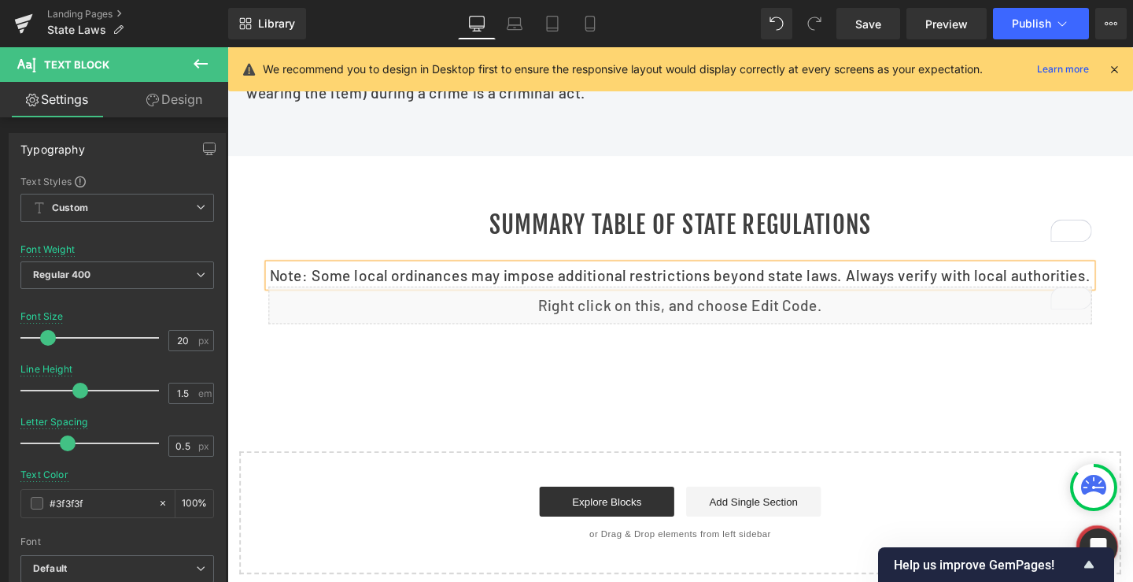
click at [414, 253] on div "Summary Table of State Regulations Heading" at bounding box center [704, 234] width 866 height 35
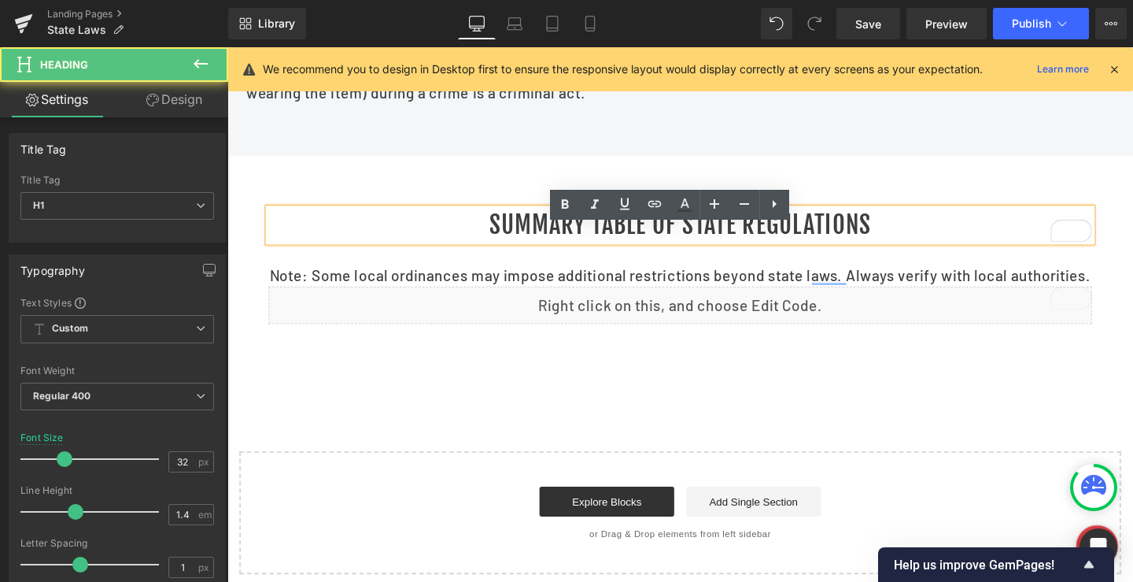
click at [644, 253] on h1 "Summary Table of State Regulations" at bounding box center [704, 234] width 866 height 35
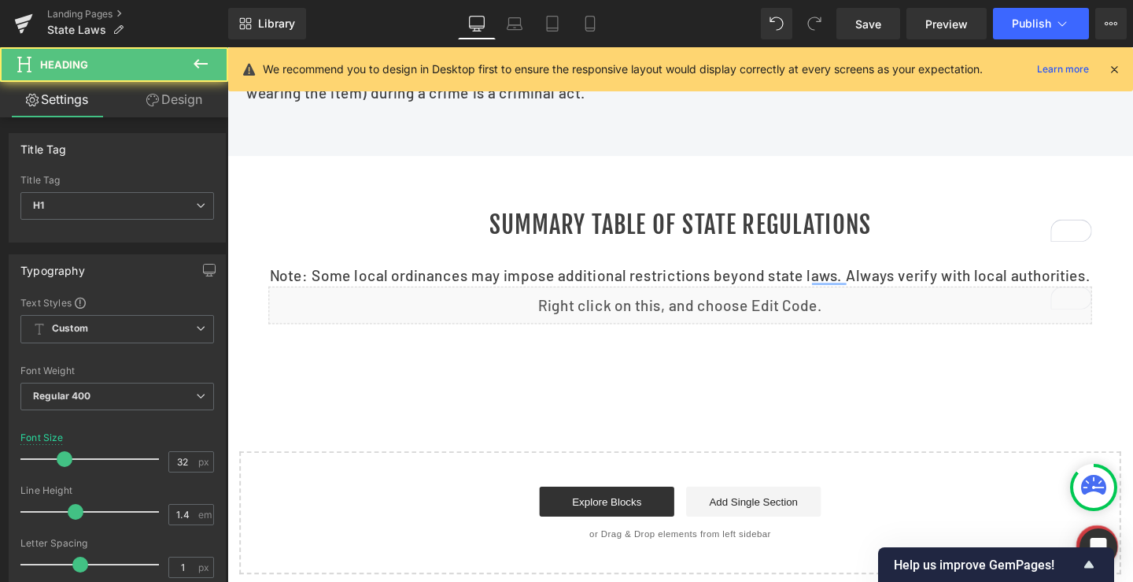
click at [166, 91] on link "Design" at bounding box center [174, 99] width 114 height 35
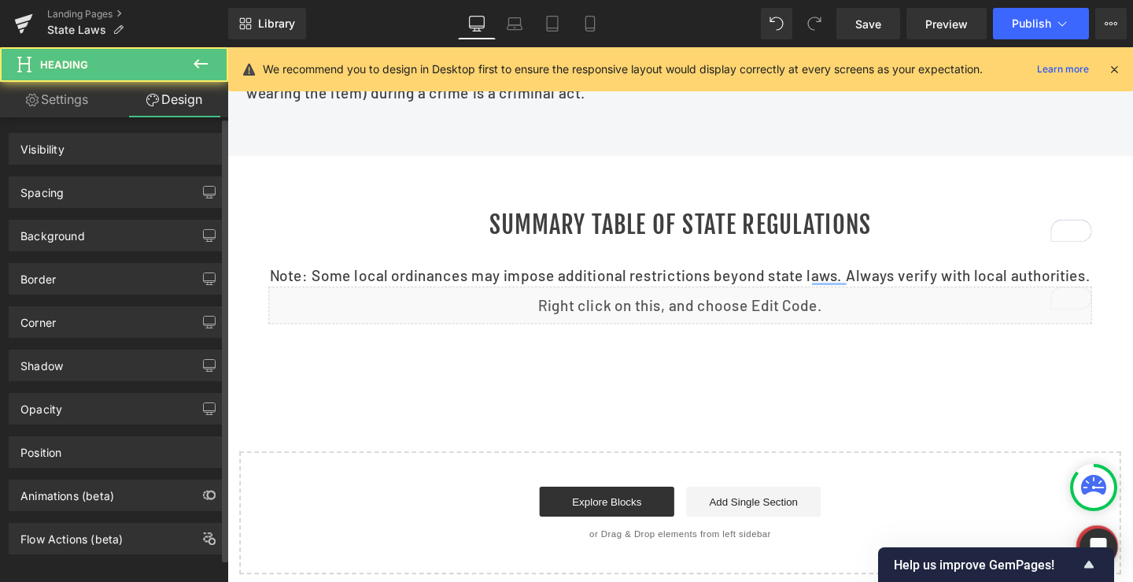
click at [48, 198] on div "Spacing" at bounding box center [41, 188] width 43 height 22
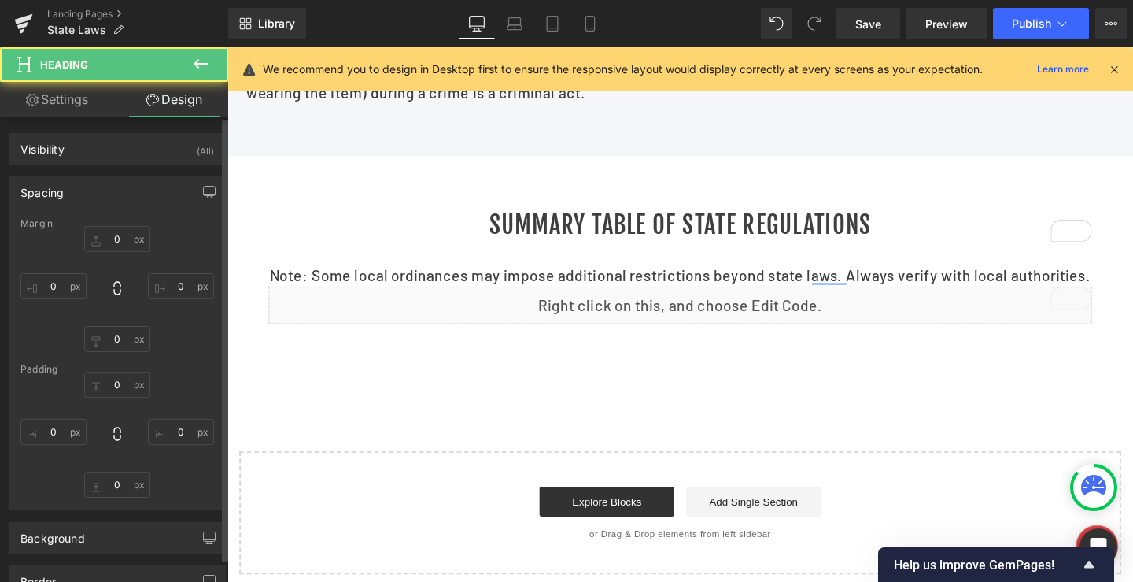
type input "0"
type input "20"
type input "0"
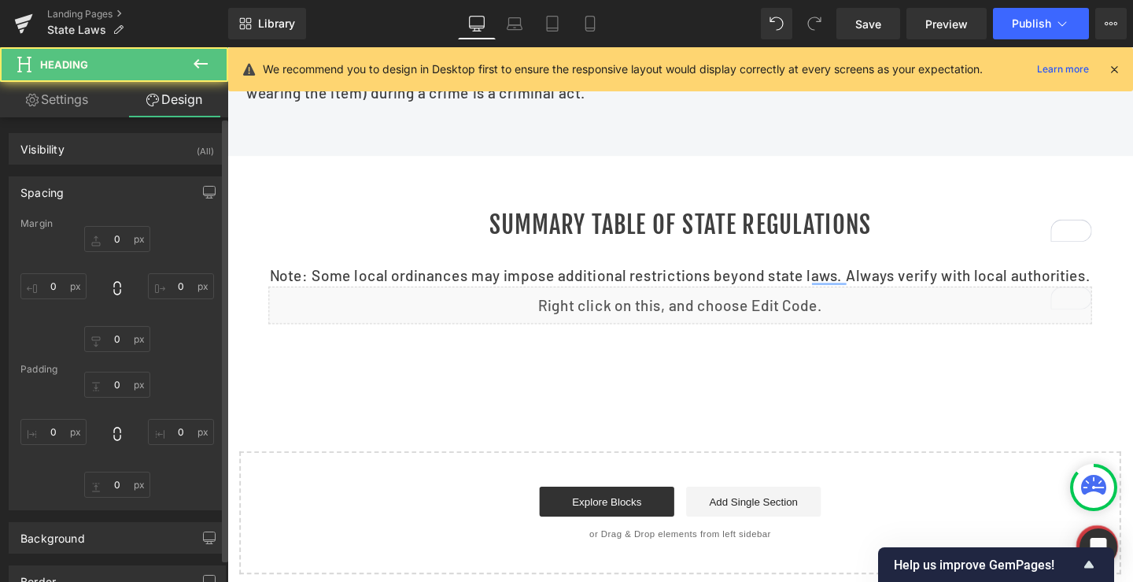
type input "0"
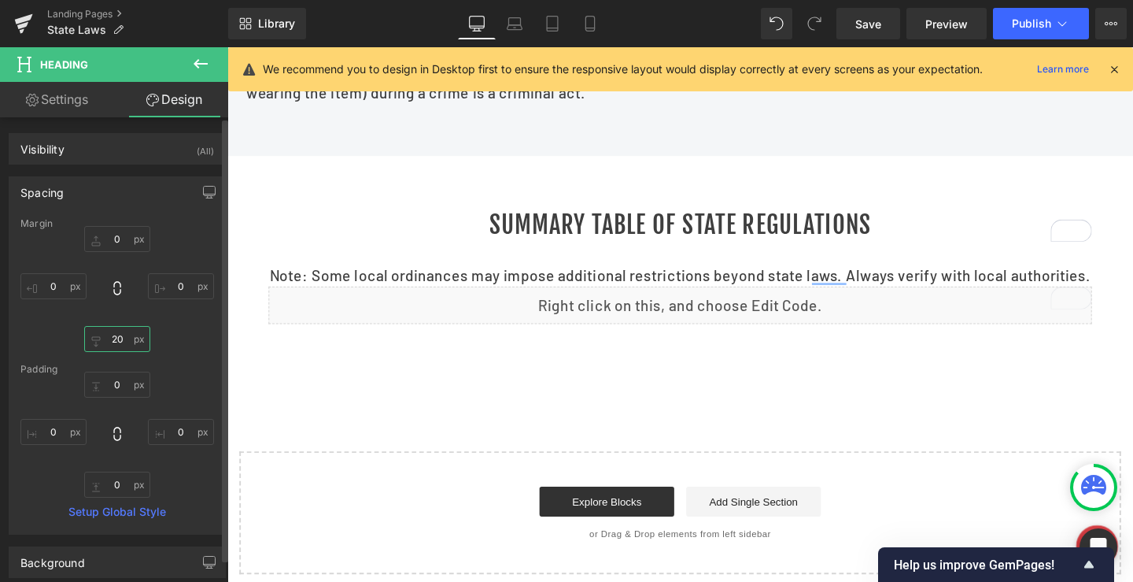
click at [116, 340] on input "20" at bounding box center [117, 339] width 66 height 26
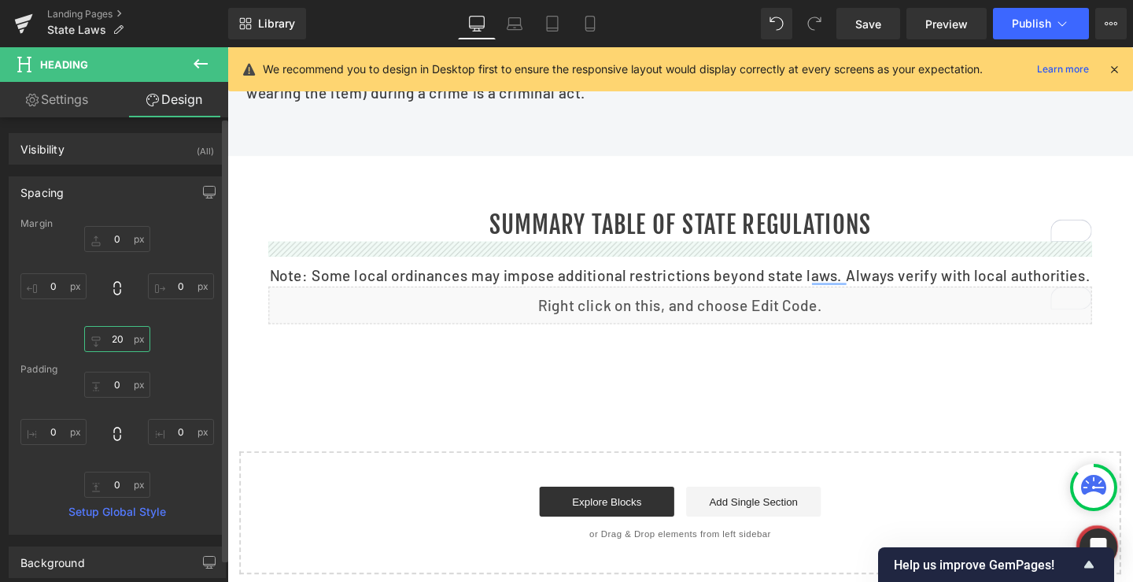
click at [116, 340] on input "20" at bounding box center [117, 339] width 66 height 26
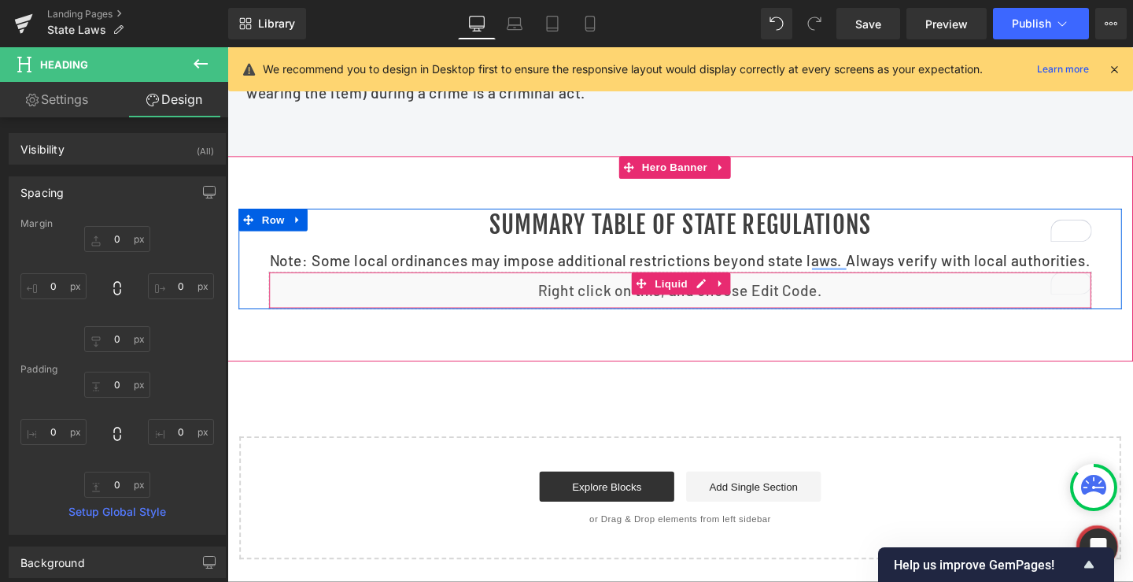
scroll to position [1428, 0]
click at [657, 302] on icon at bounding box center [662, 296] width 11 height 12
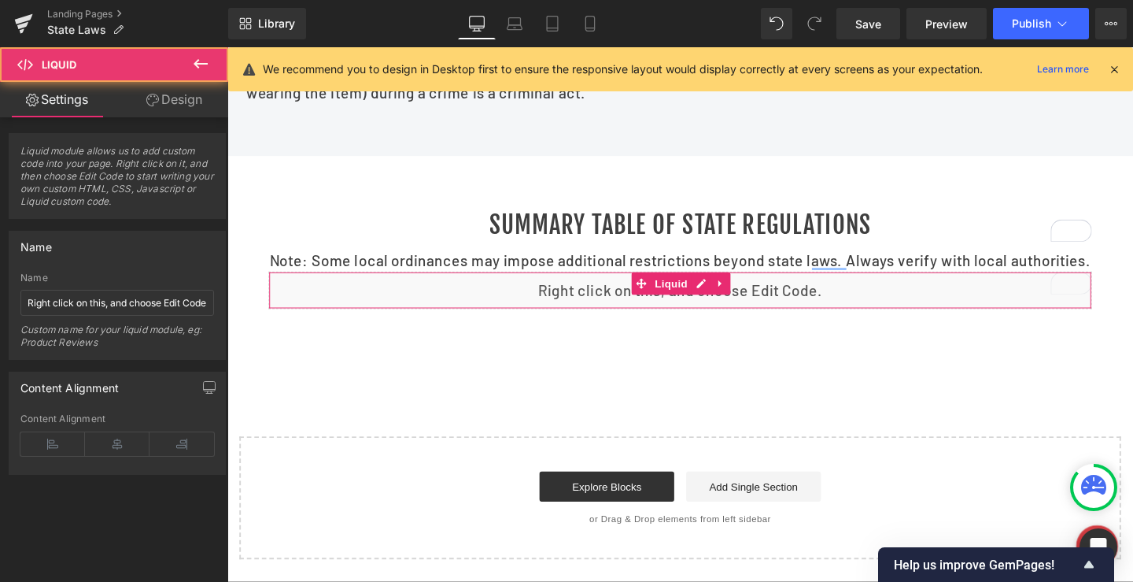
click at [181, 90] on link "Design" at bounding box center [174, 99] width 114 height 35
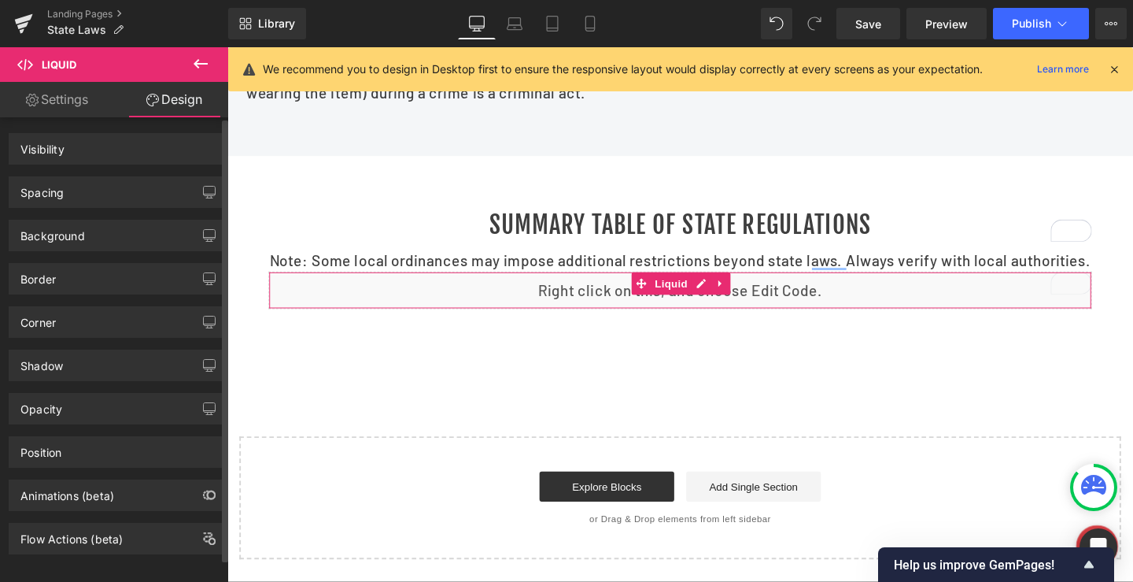
click at [59, 194] on div "Spacing" at bounding box center [41, 188] width 43 height 22
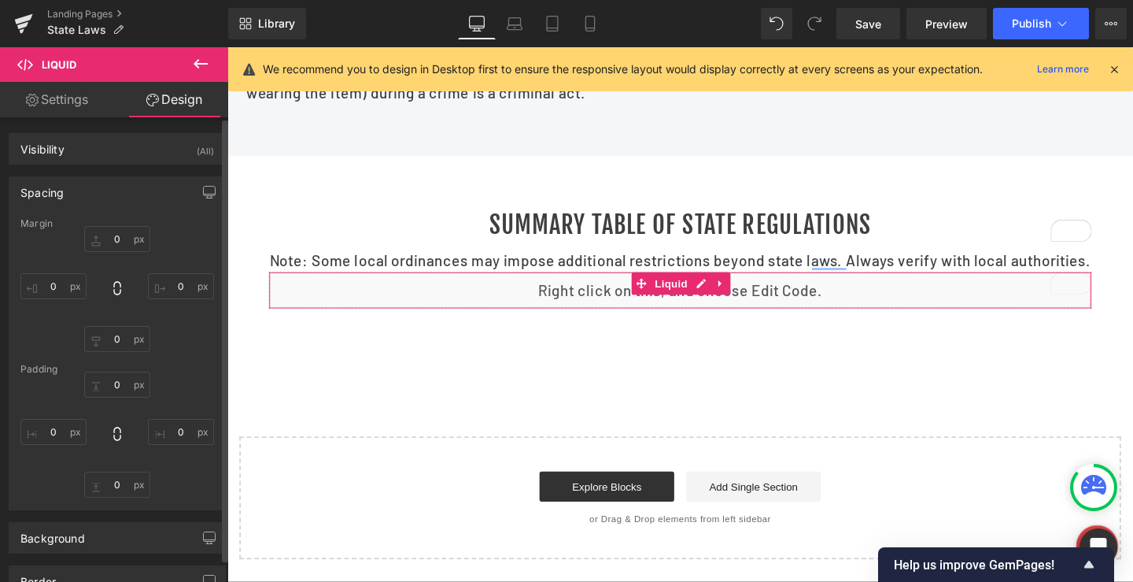
type input "0"
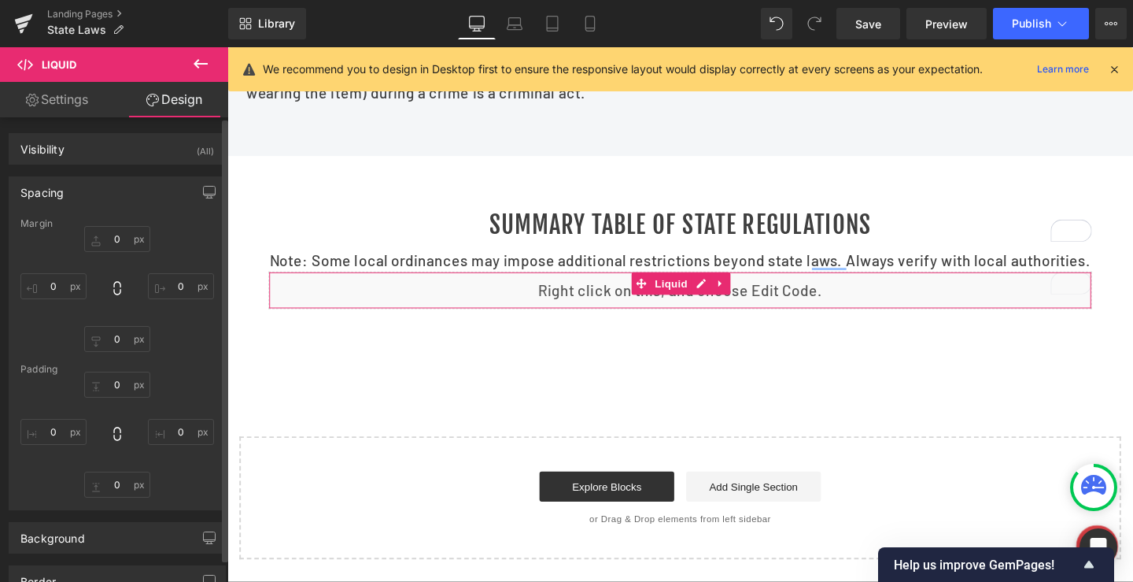
type input "0"
click at [113, 240] on input "0" at bounding box center [117, 239] width 66 height 26
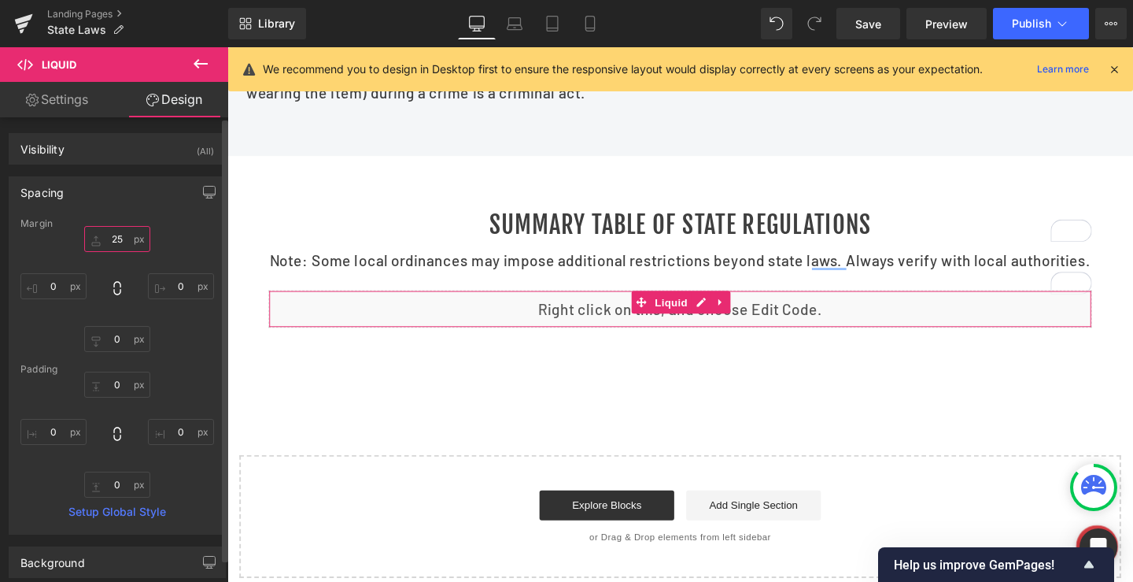
click at [118, 241] on input "25" at bounding box center [117, 239] width 66 height 26
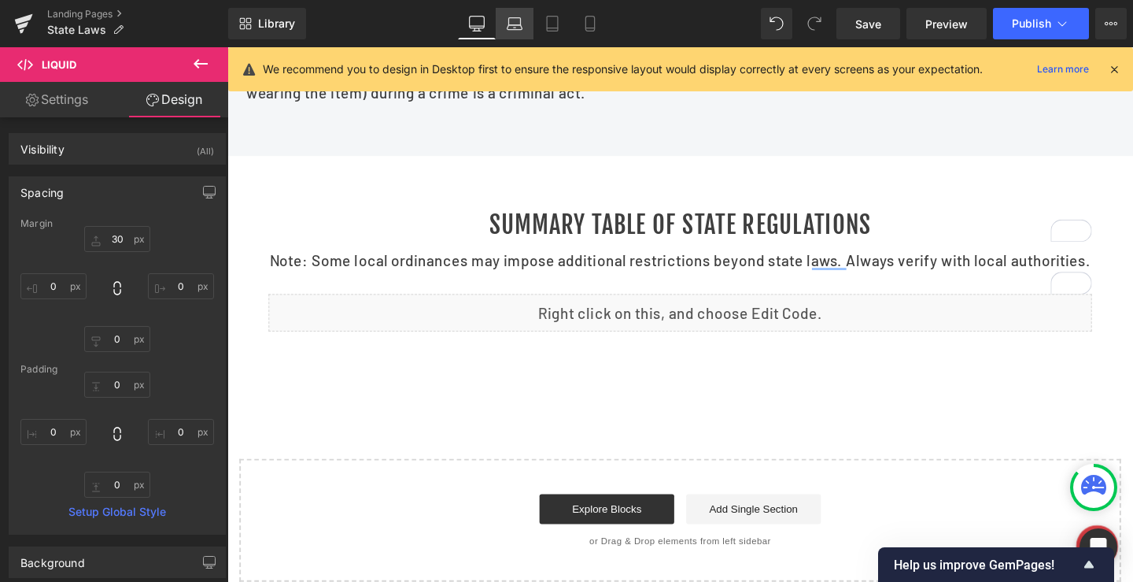
click at [511, 31] on icon at bounding box center [515, 24] width 16 height 16
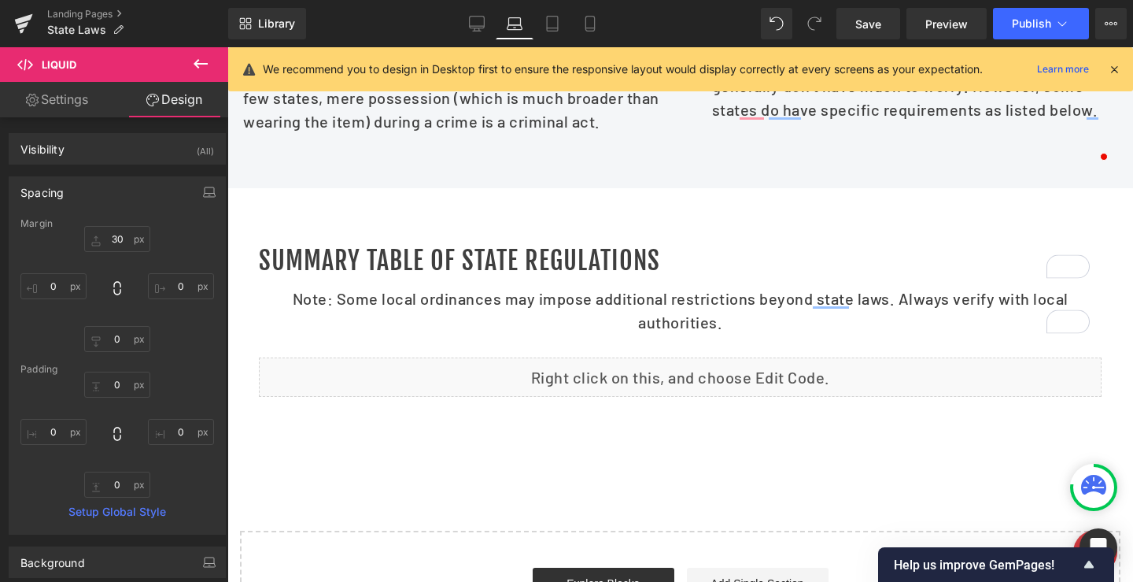
scroll to position [1483, 0]
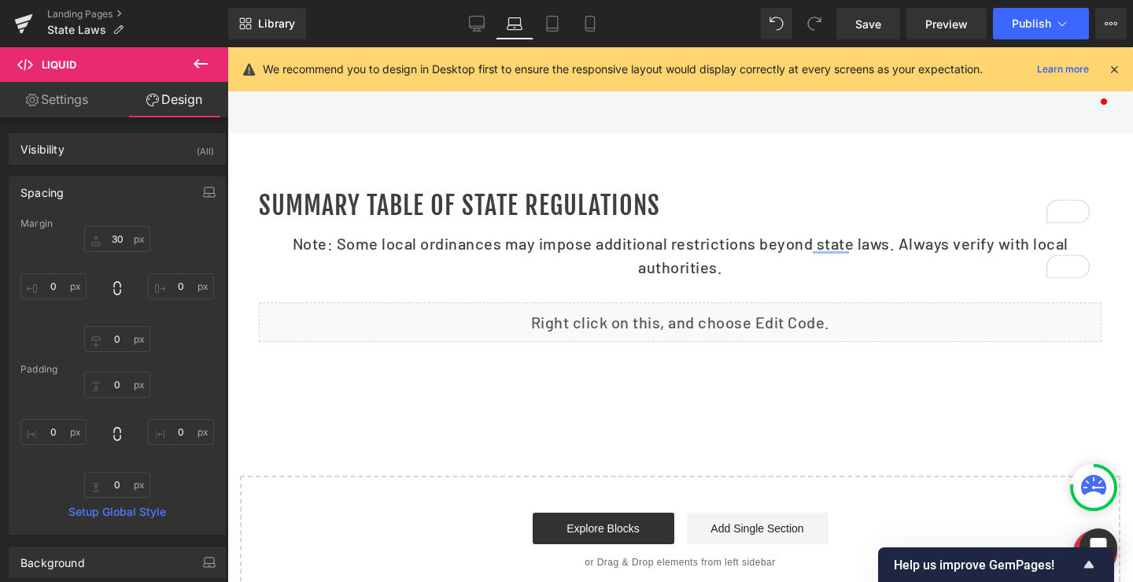
type input "30"
type input "0"
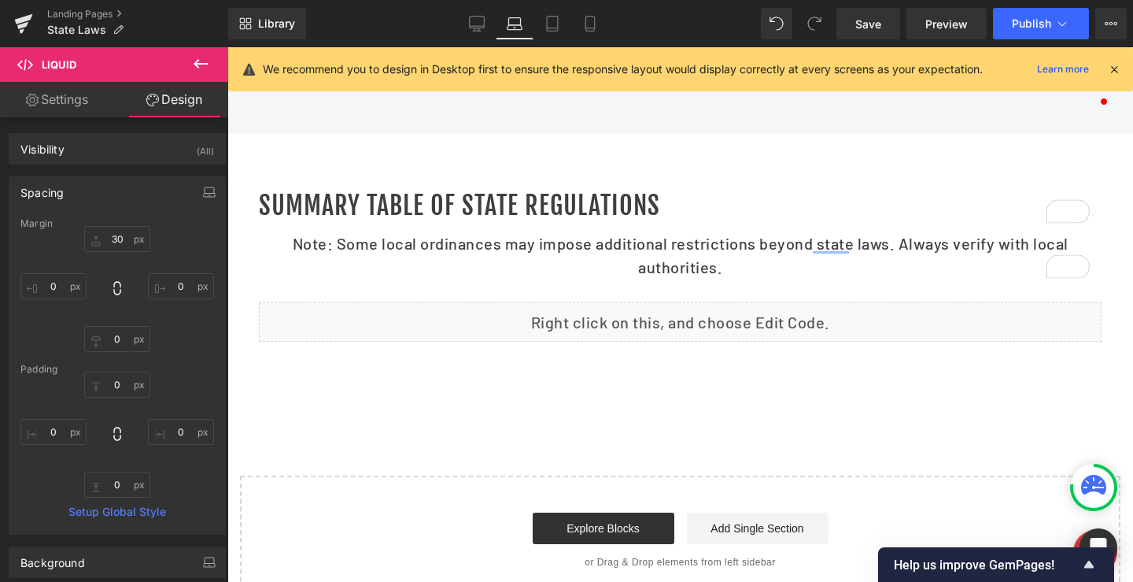
type input "0"
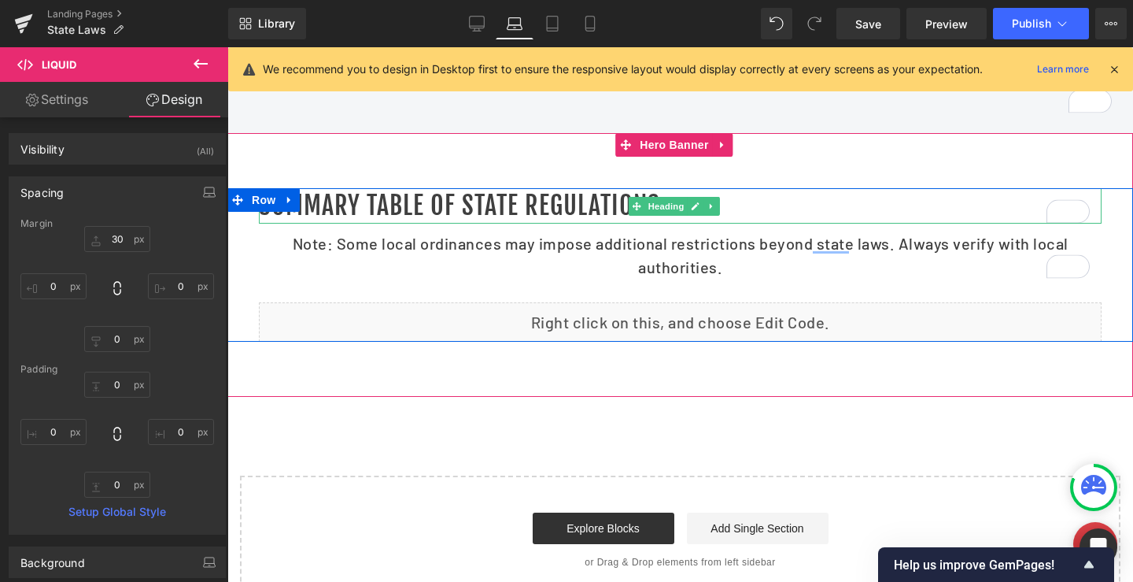
click at [529, 223] on h1 "Summary Table of State Regulations" at bounding box center [680, 205] width 843 height 35
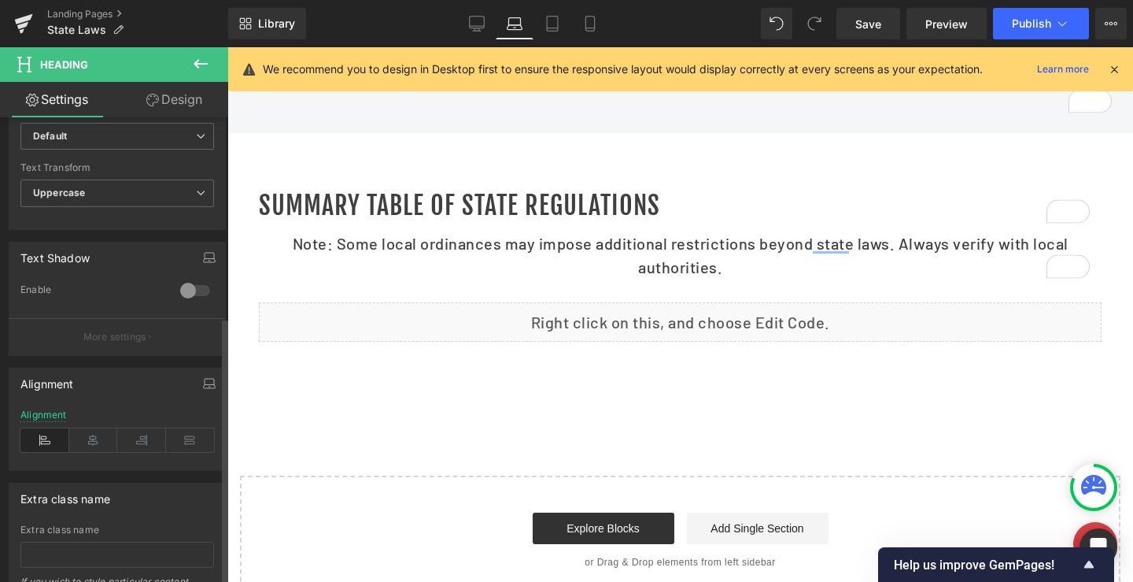
scroll to position [630, 0]
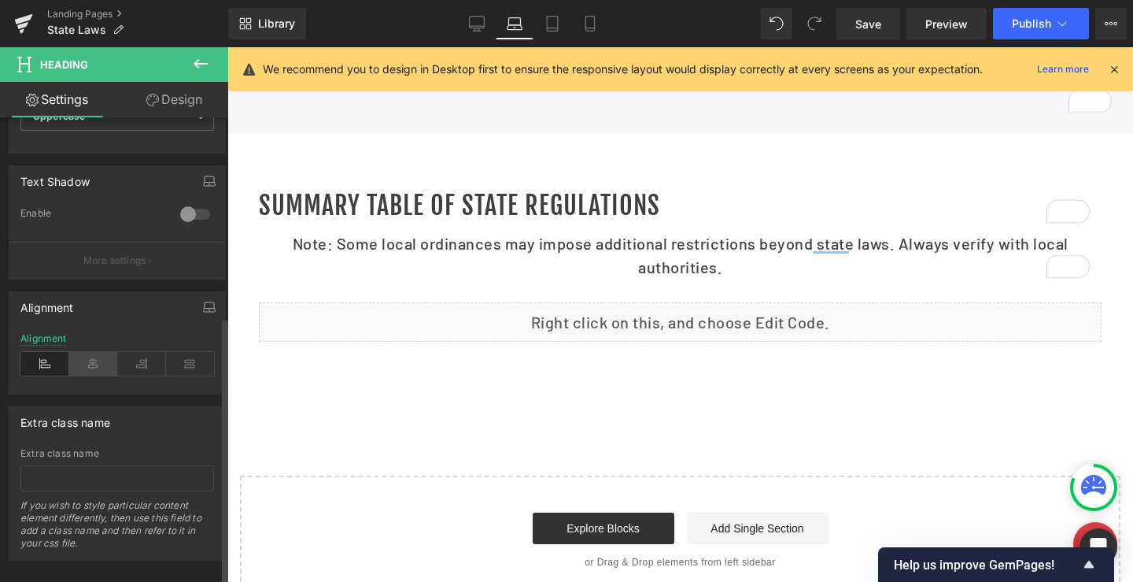
click at [93, 364] on icon at bounding box center [93, 364] width 49 height 24
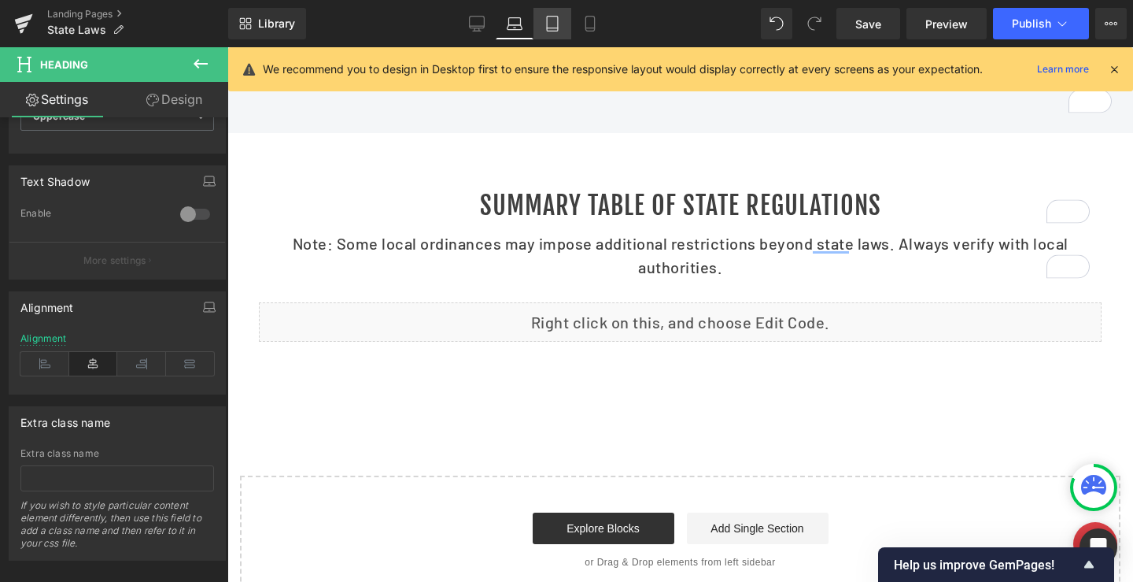
click at [558, 17] on icon at bounding box center [552, 24] width 11 height 15
type input "100"
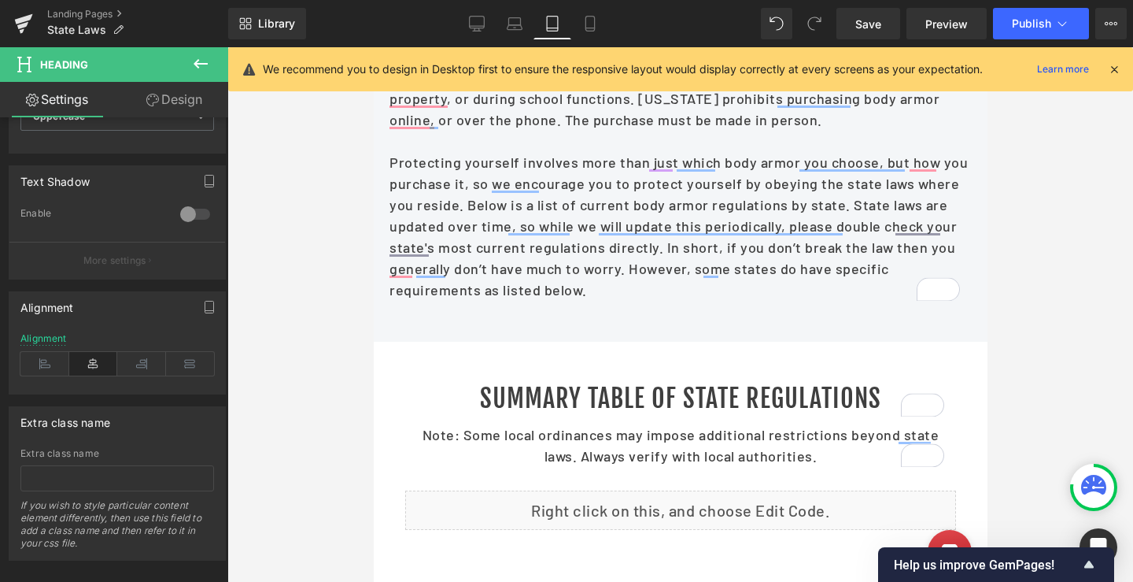
scroll to position [1660, 0]
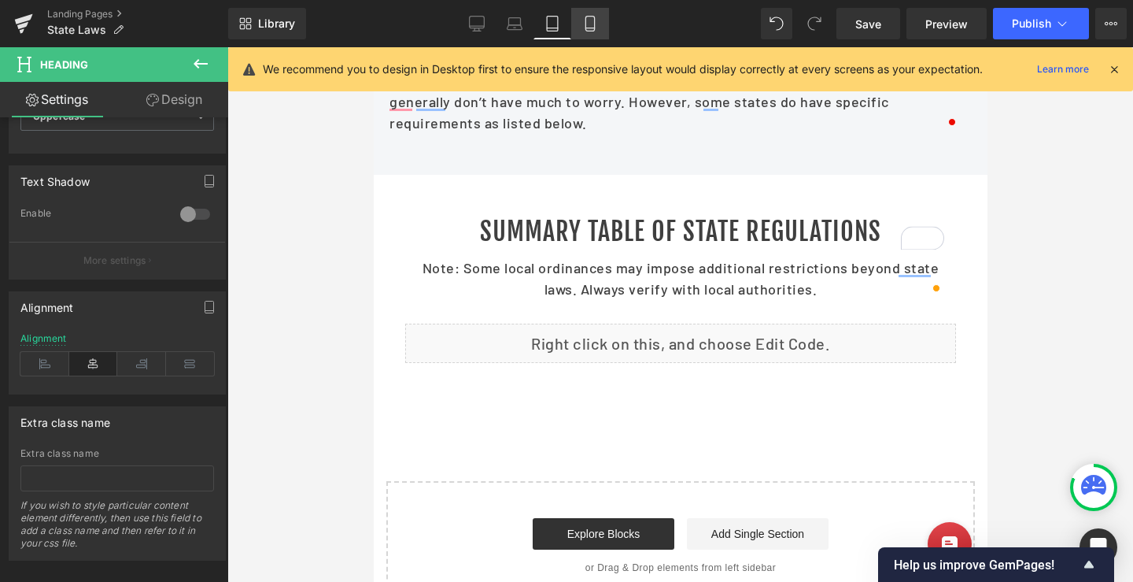
click at [587, 27] on icon at bounding box center [590, 24] width 16 height 16
type input "28"
type input "100"
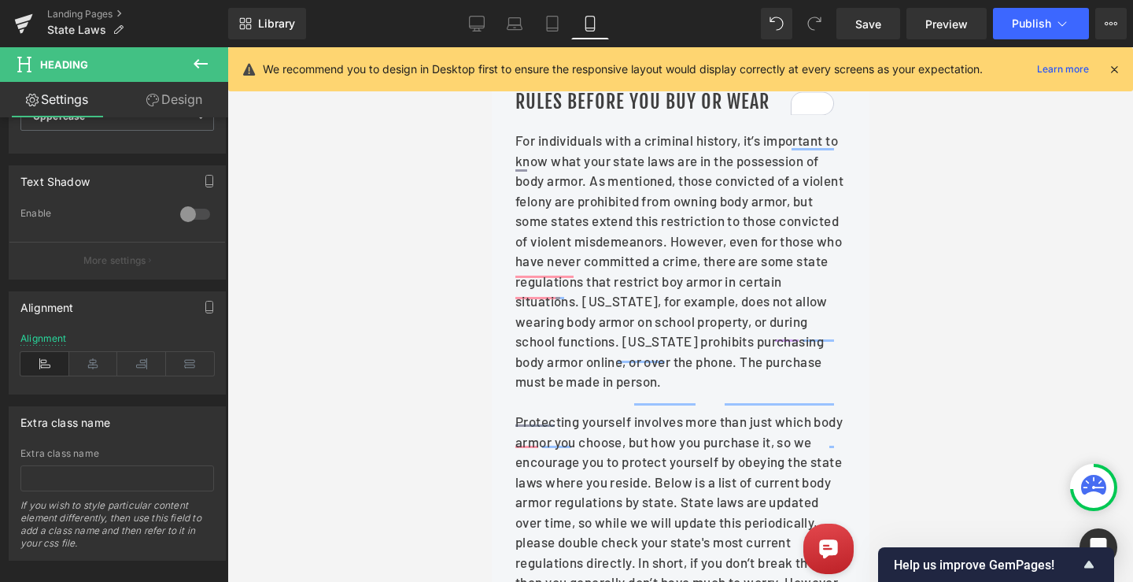
scroll to position [2184, 0]
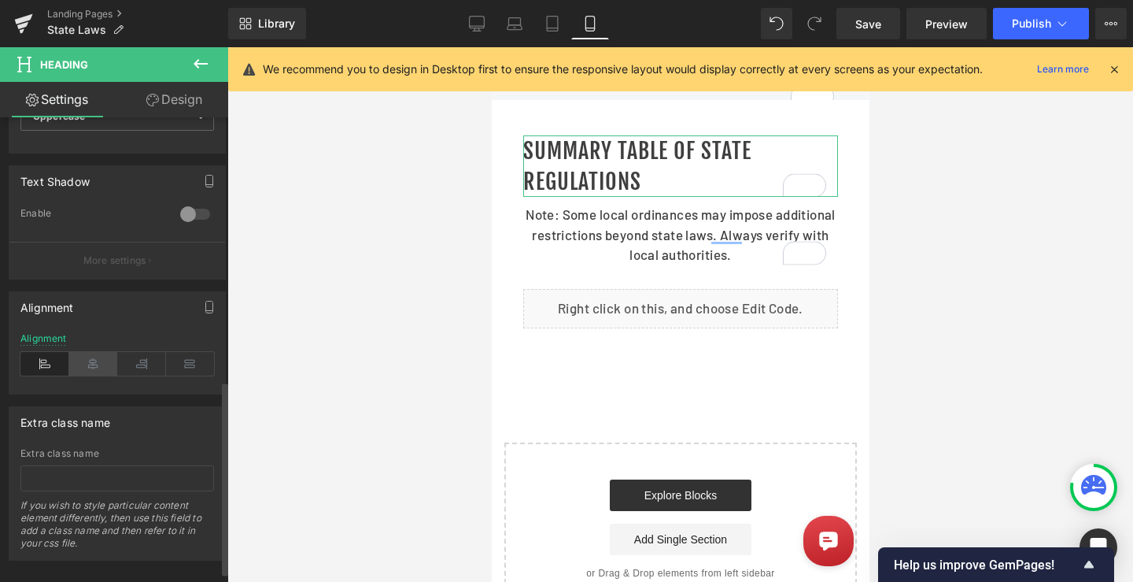
click at [100, 364] on icon at bounding box center [93, 364] width 49 height 24
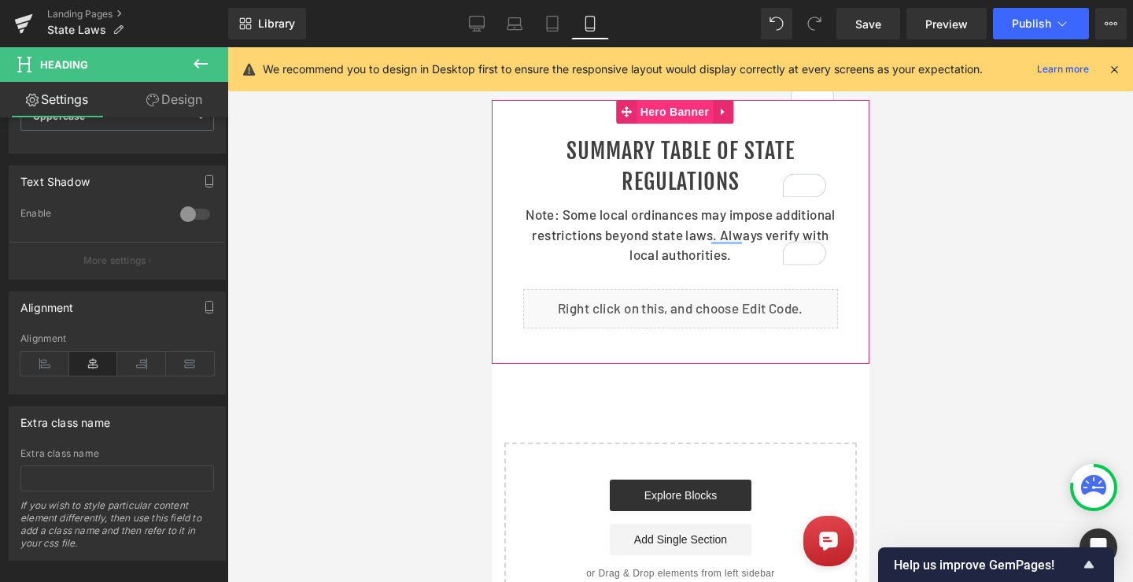
click at [652, 124] on span "Hero Banner" at bounding box center [674, 112] width 76 height 24
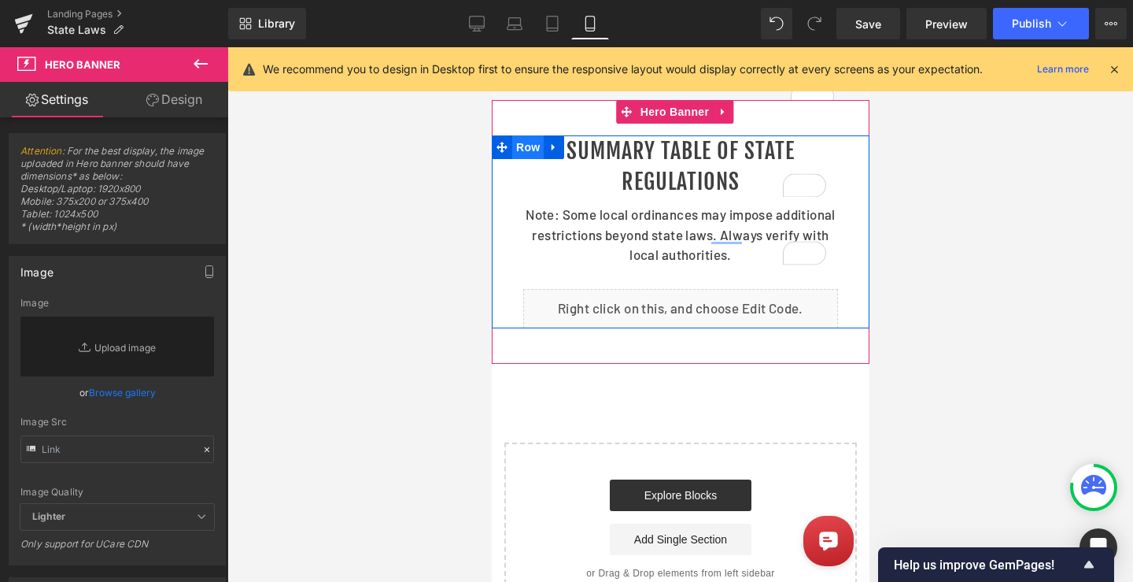
click at [534, 159] on span "Row" at bounding box center [527, 147] width 31 height 24
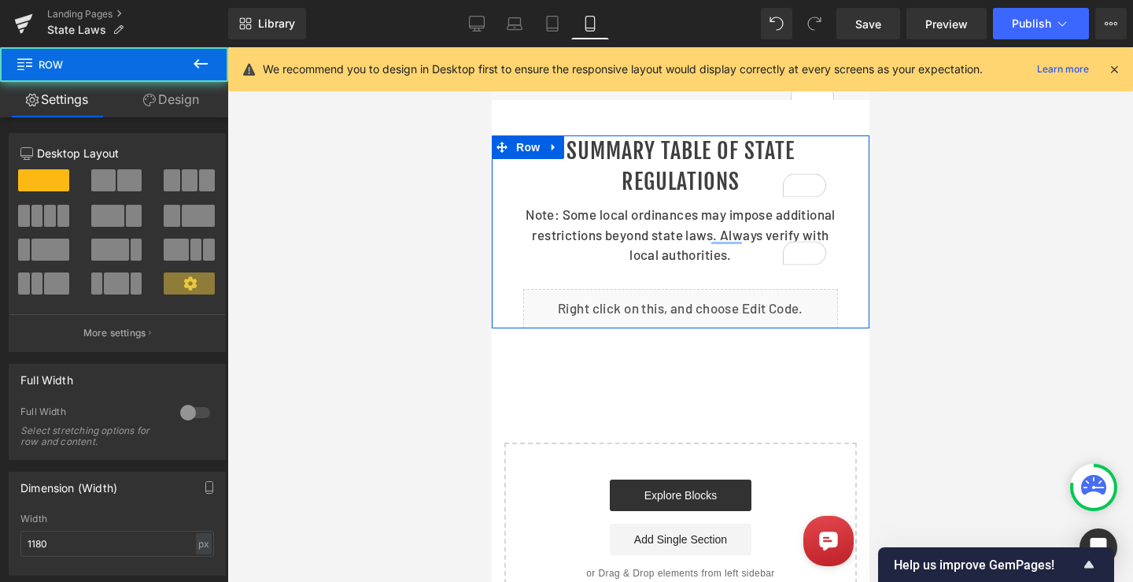
click at [190, 101] on link "Design" at bounding box center [171, 99] width 114 height 35
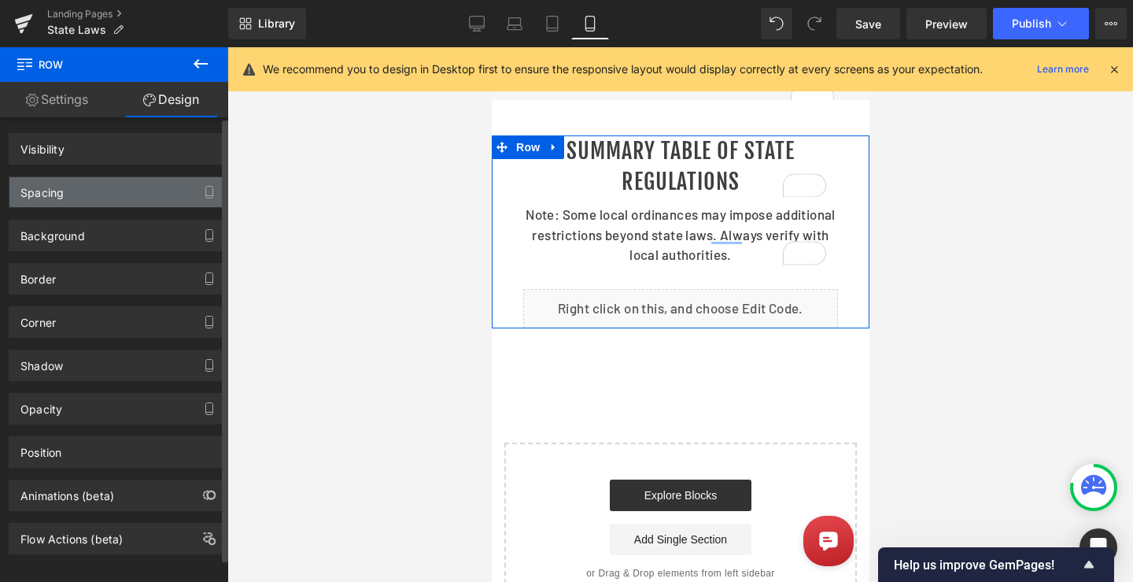
click at [57, 192] on div "Spacing" at bounding box center [41, 188] width 43 height 22
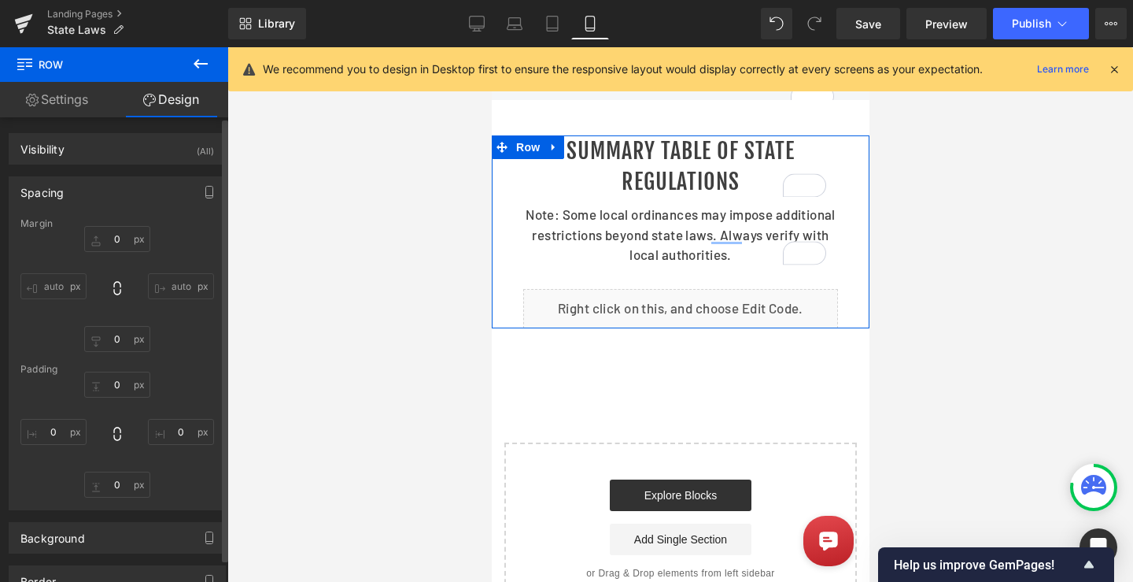
type input "0"
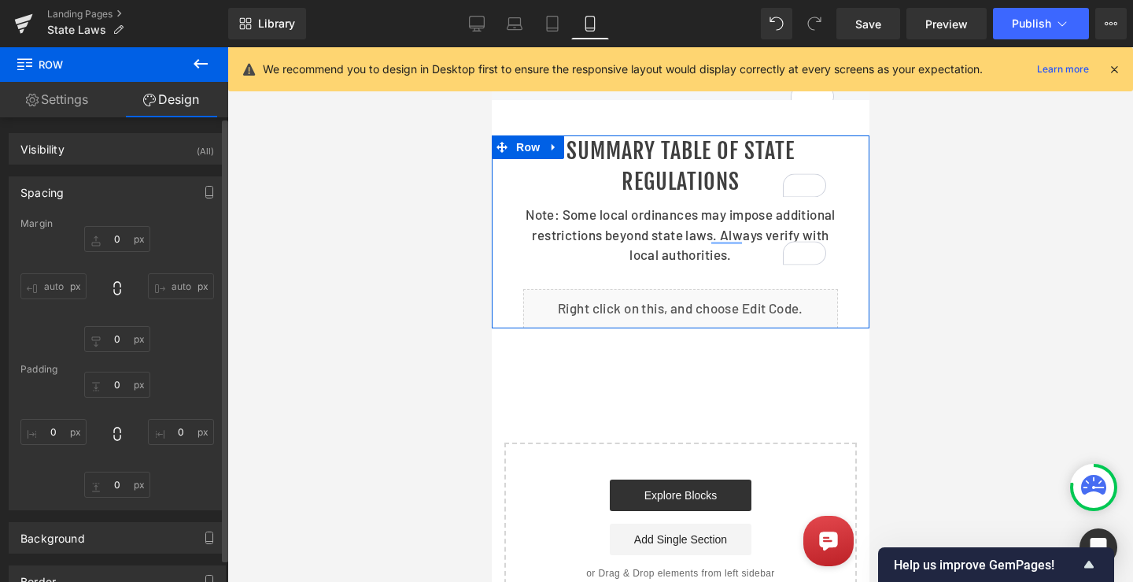
type input "0"
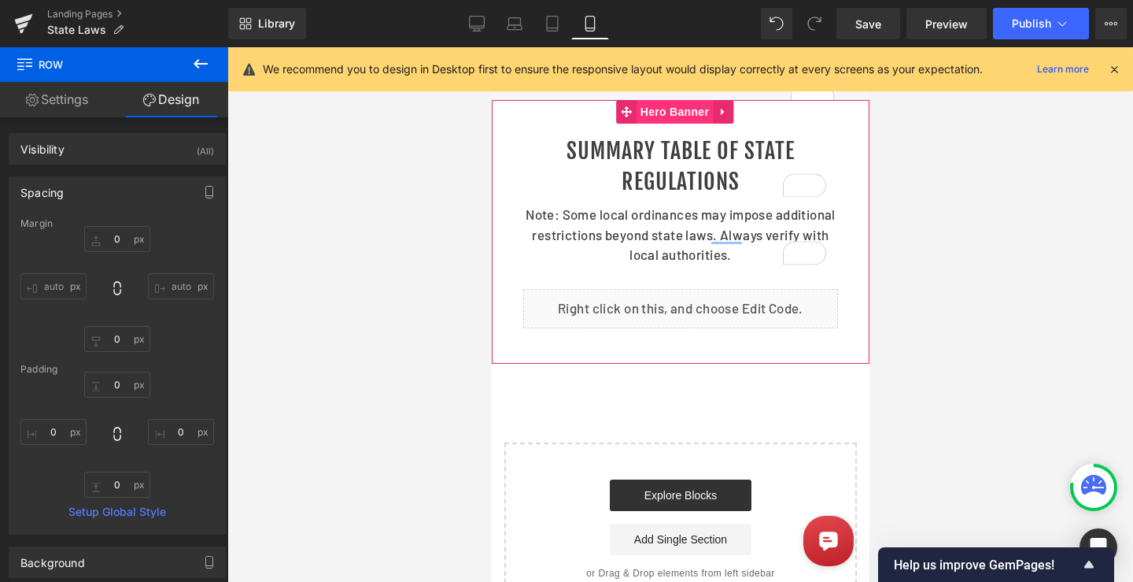
click at [663, 124] on span "Hero Banner" at bounding box center [674, 112] width 76 height 24
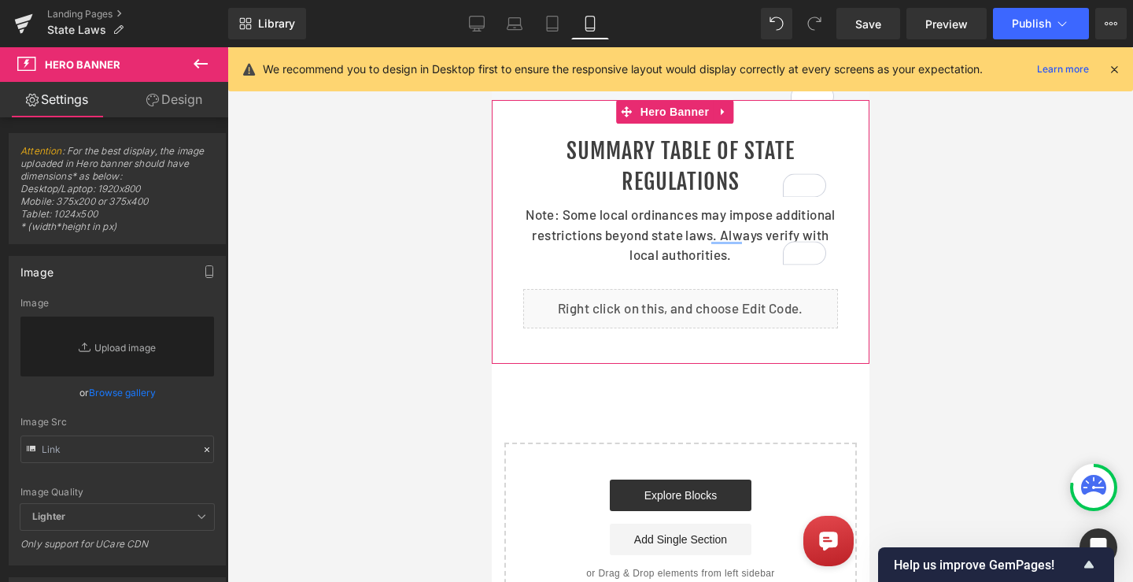
click at [170, 116] on link "Design" at bounding box center [174, 99] width 114 height 35
click at [0, 0] on div "Spacing" at bounding box center [0, 0] width 0 height 0
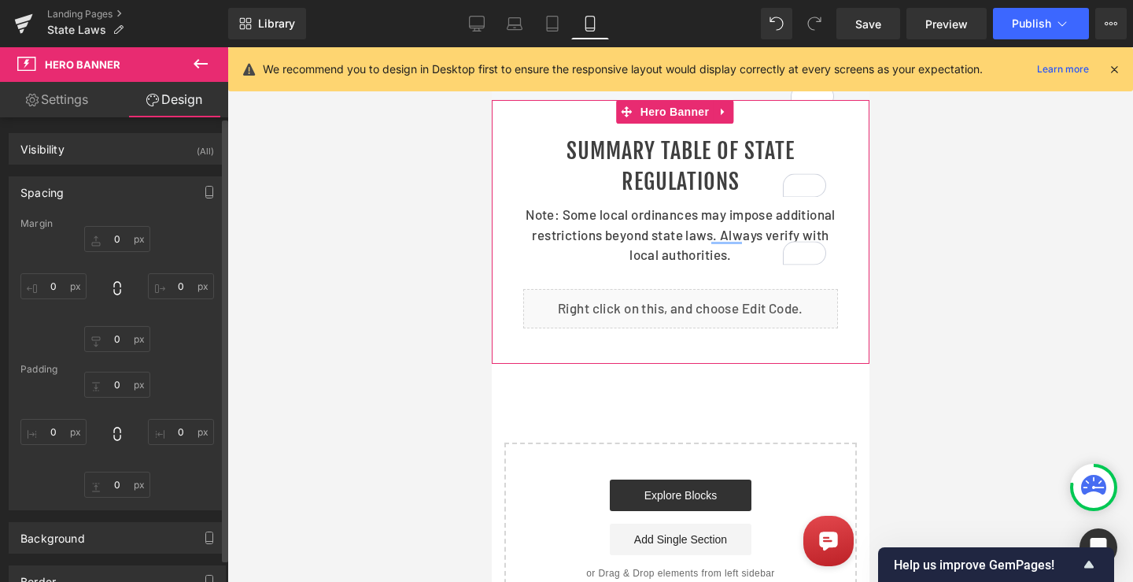
type input "0"
type input "45"
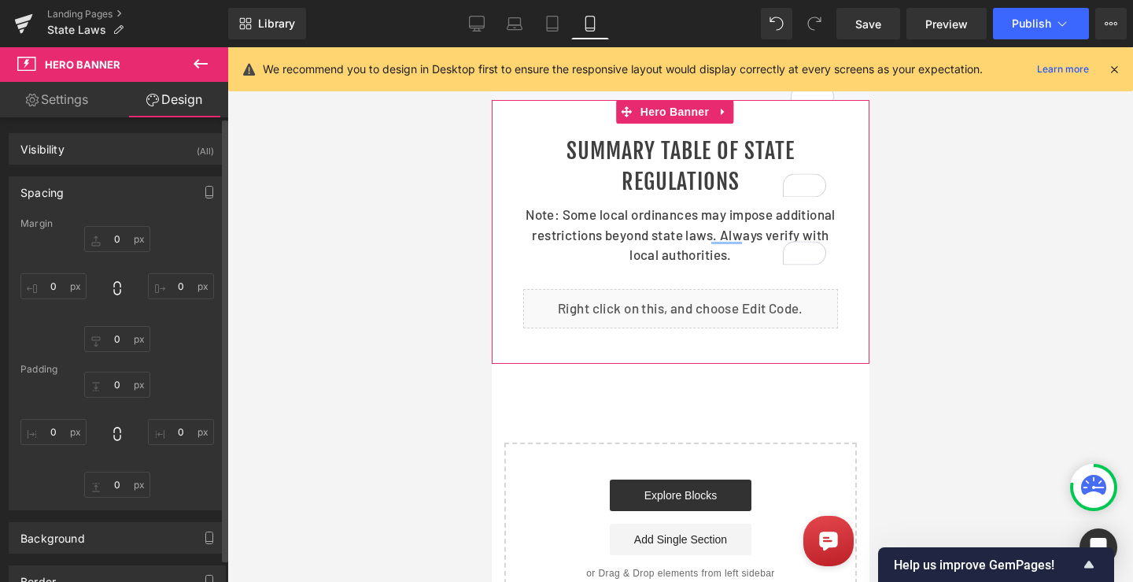
type input "0"
type input "45"
type input "0"
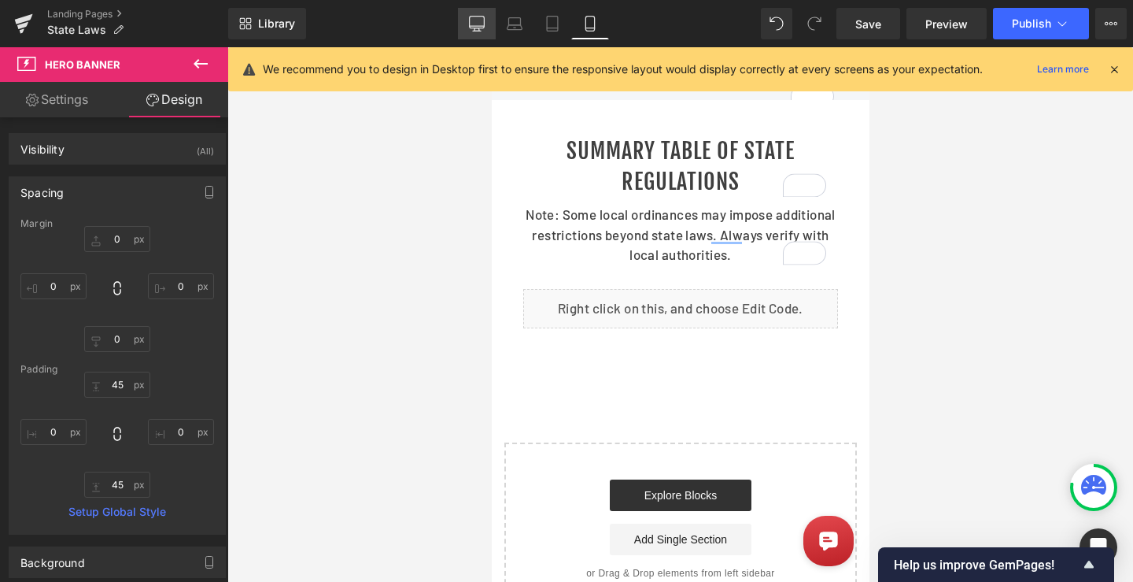
click at [482, 24] on icon at bounding box center [477, 24] width 16 height 16
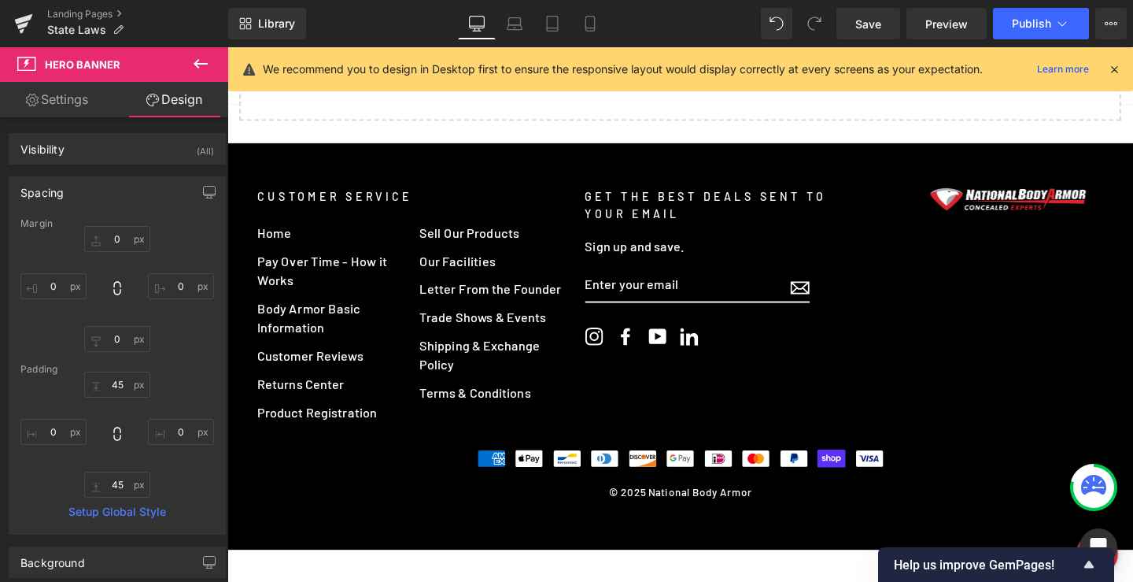
type input "0"
type input "70"
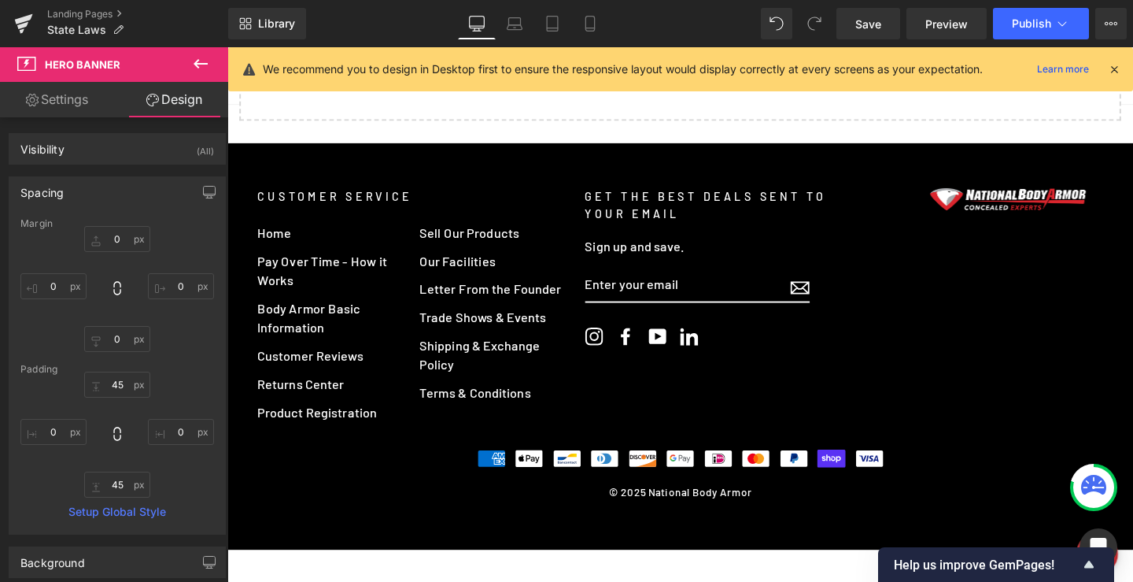
type input "0"
type input "70"
type input "0"
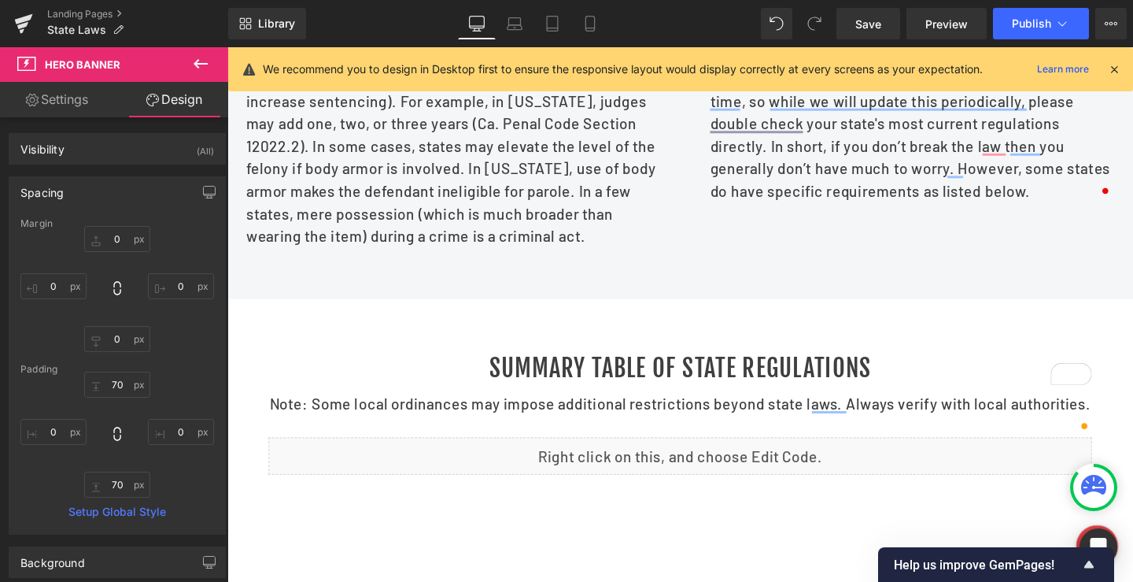
scroll to position [1235, 0]
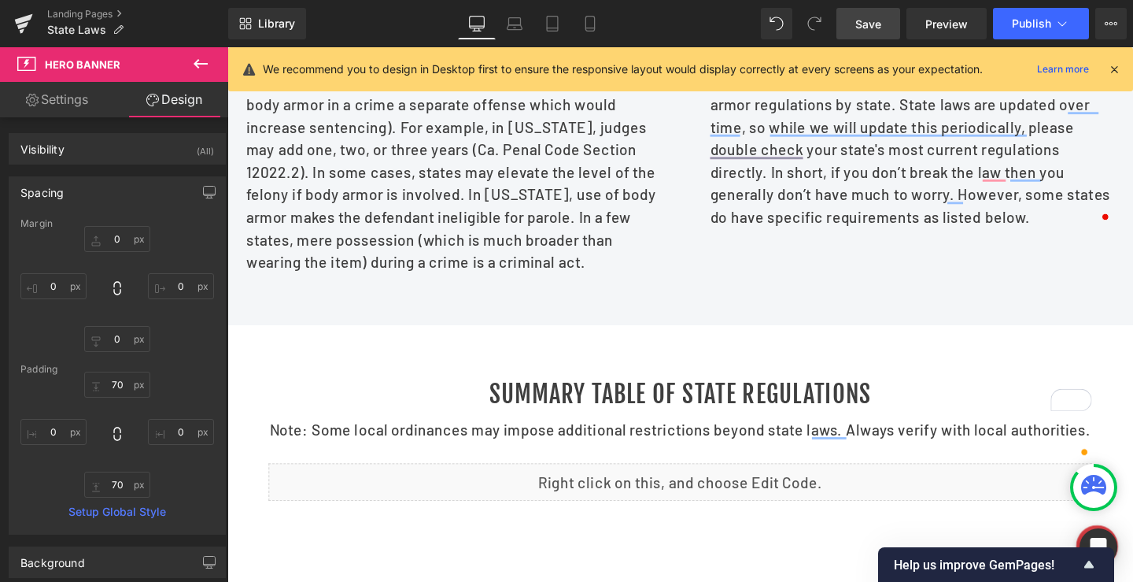
click at [866, 17] on span "Save" at bounding box center [868, 24] width 26 height 17
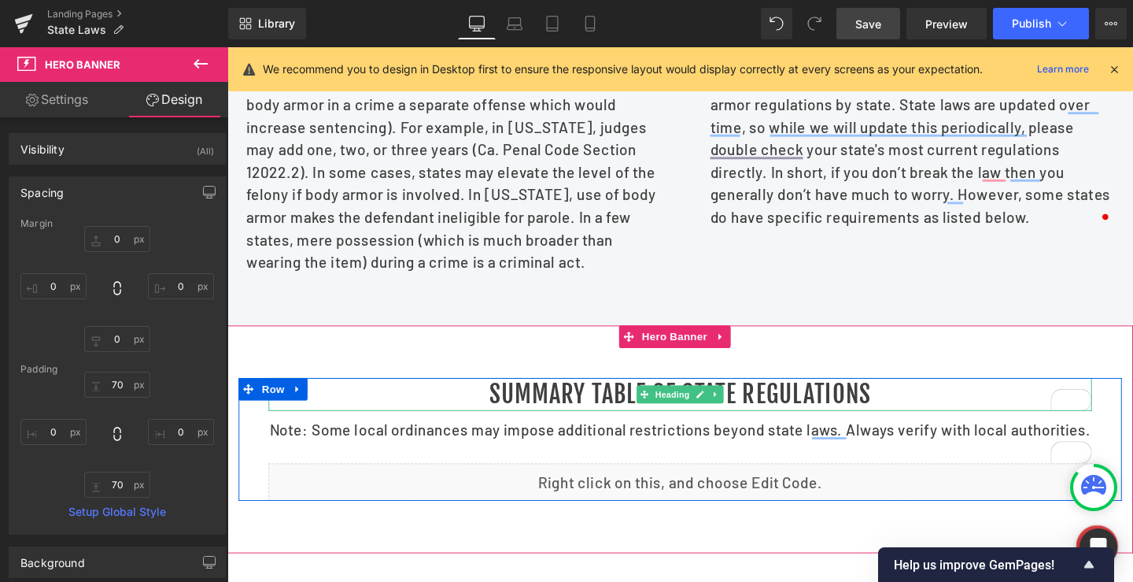
scroll to position [1302, 0]
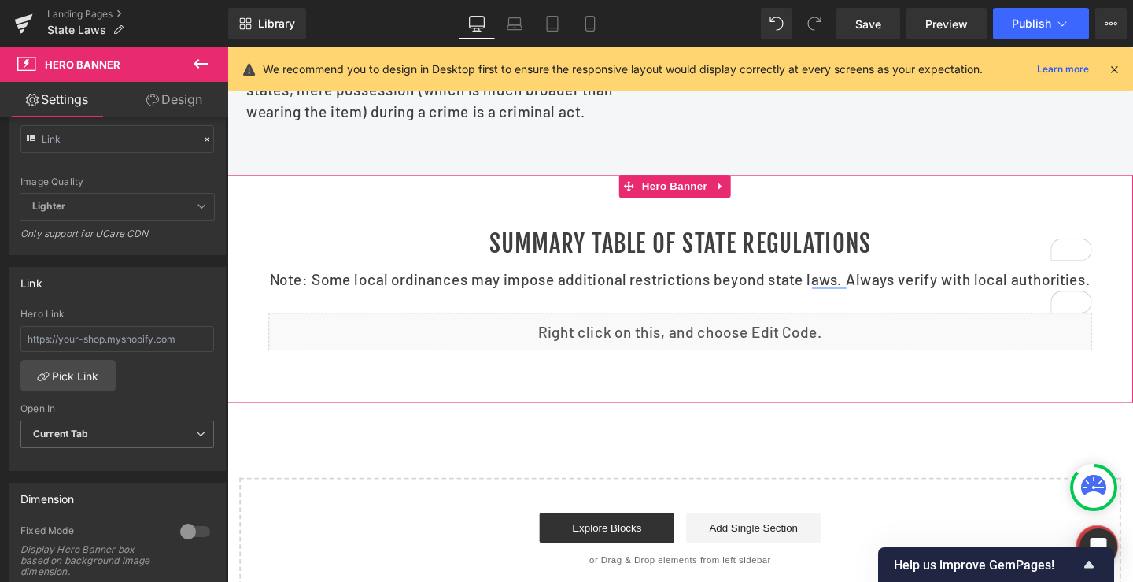
scroll to position [315, 0]
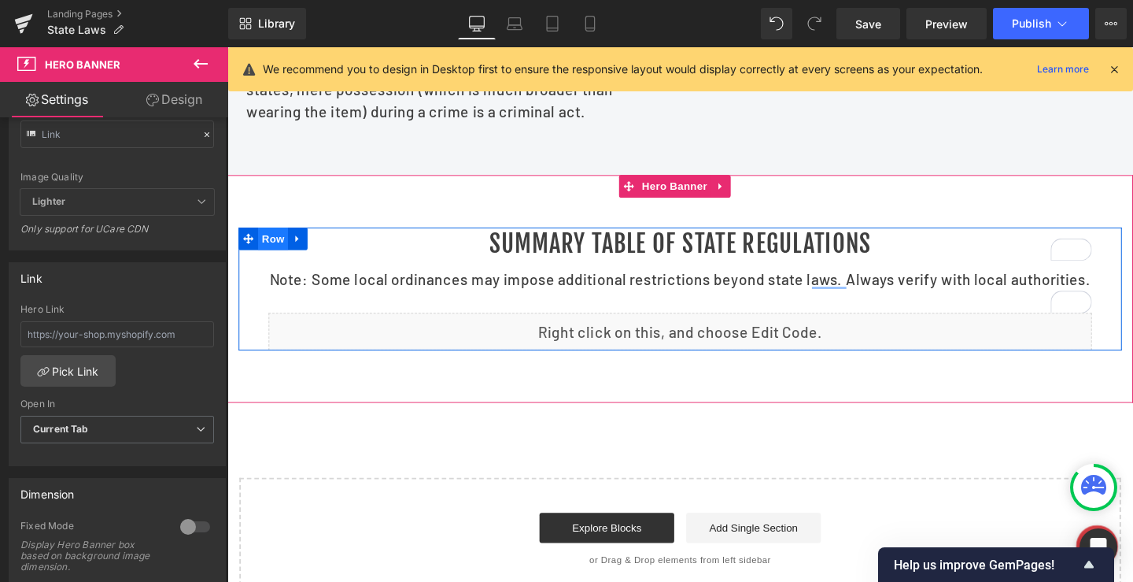
click at [263, 257] on span "Row" at bounding box center [275, 249] width 31 height 24
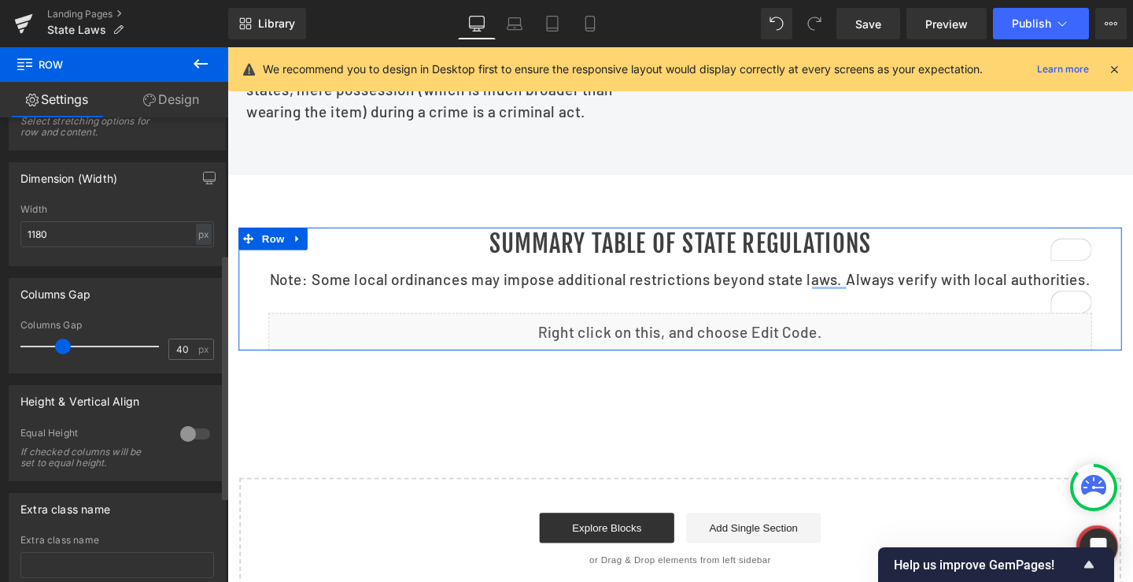
scroll to position [393, 0]
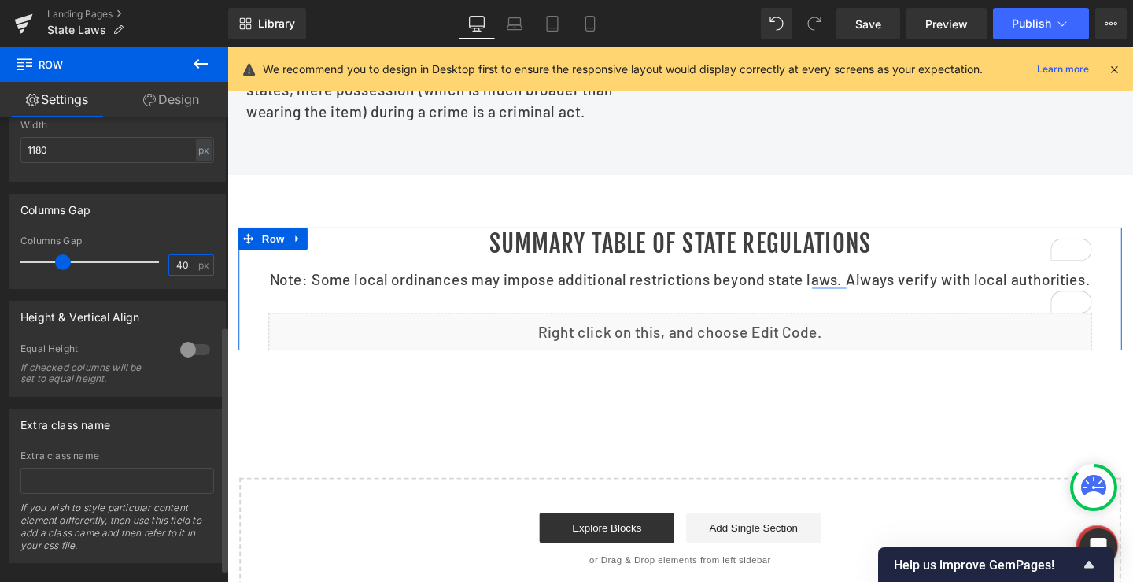
click at [174, 260] on input "40" at bounding box center [183, 265] width 28 height 20
click at [175, 267] on input "20" at bounding box center [183, 265] width 28 height 20
type input "15"
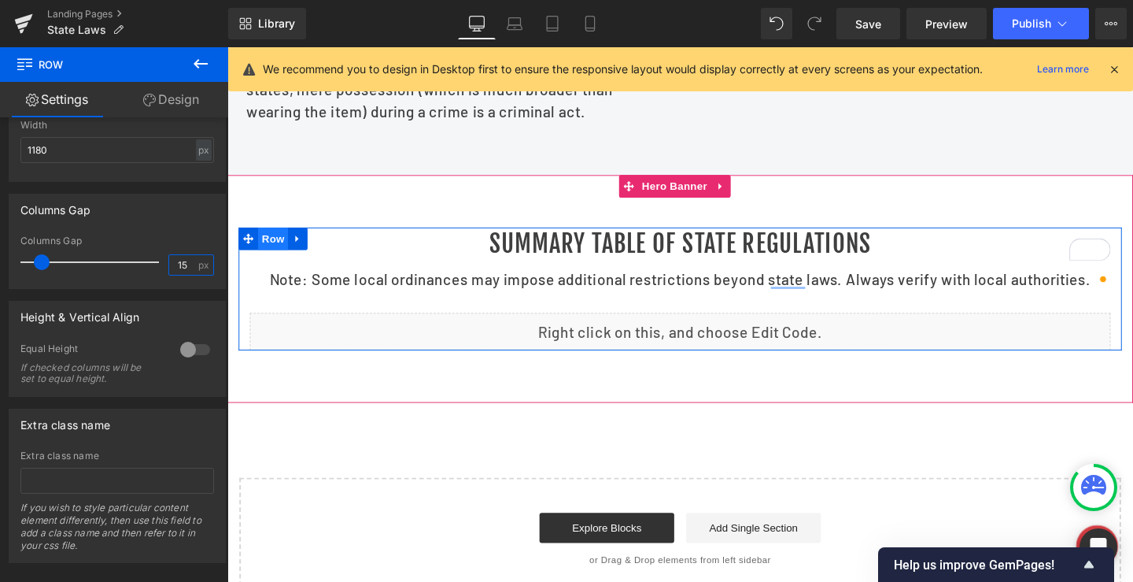
click at [268, 260] on span "Row" at bounding box center [275, 249] width 31 height 24
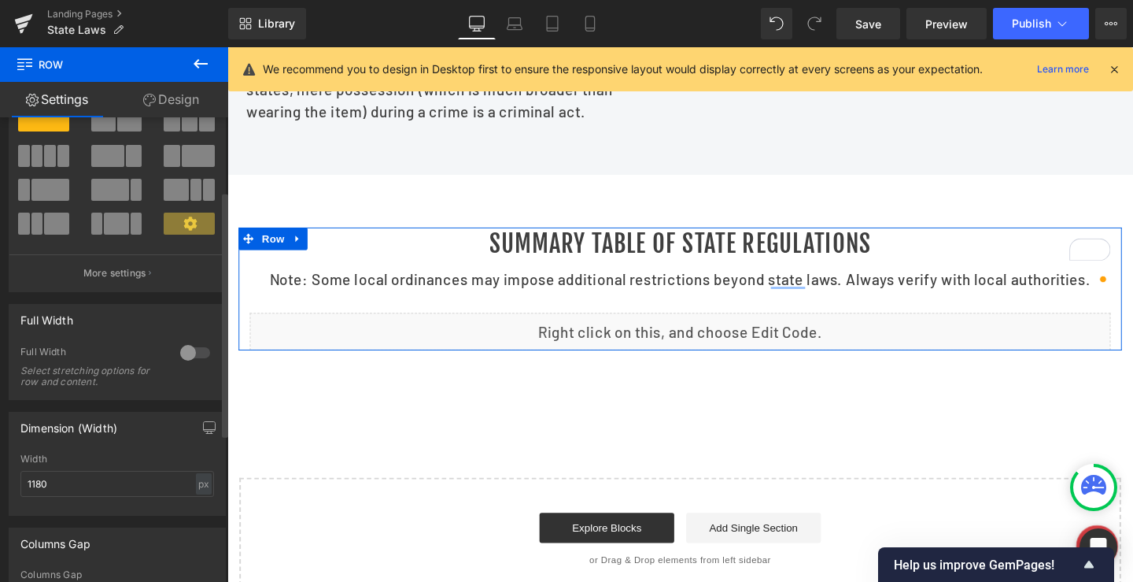
scroll to position [157, 0]
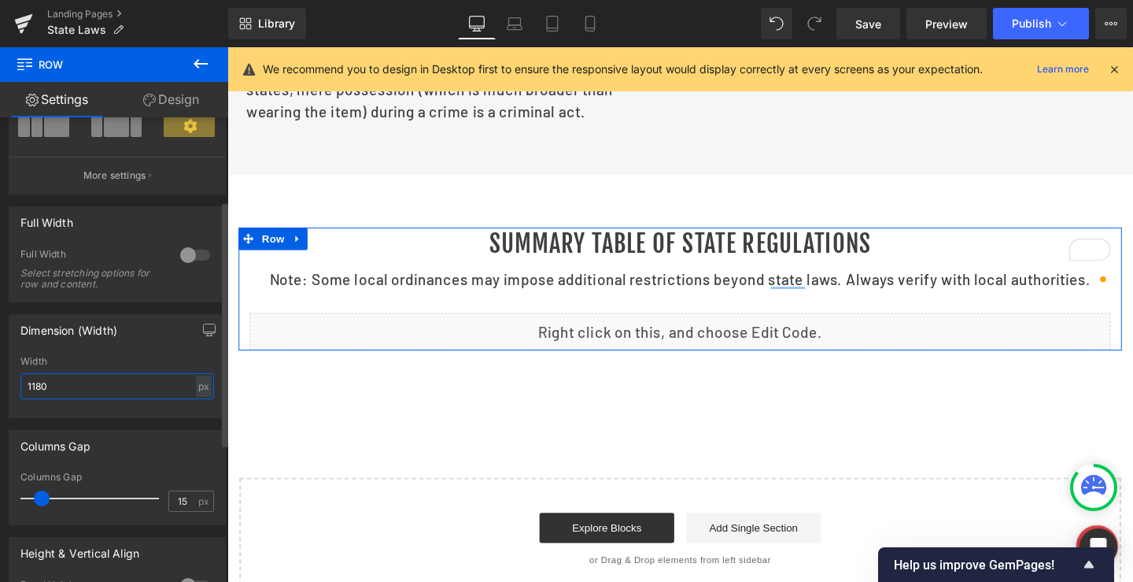
click at [43, 382] on input "1180" at bounding box center [117, 386] width 194 height 26
type input "1200"
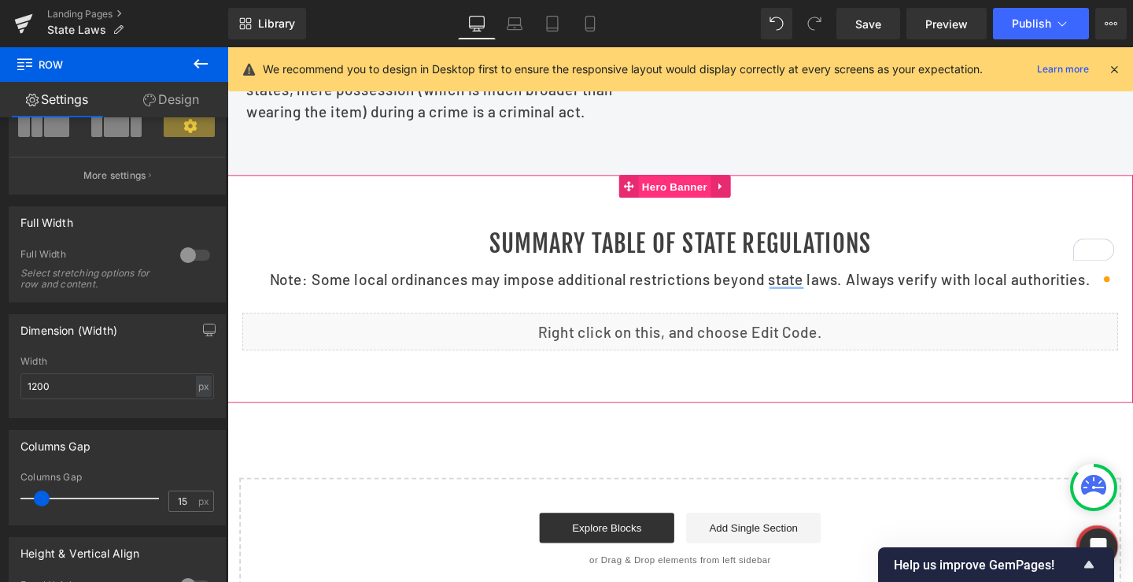
click at [689, 206] on span "Hero Banner" at bounding box center [697, 195] width 76 height 24
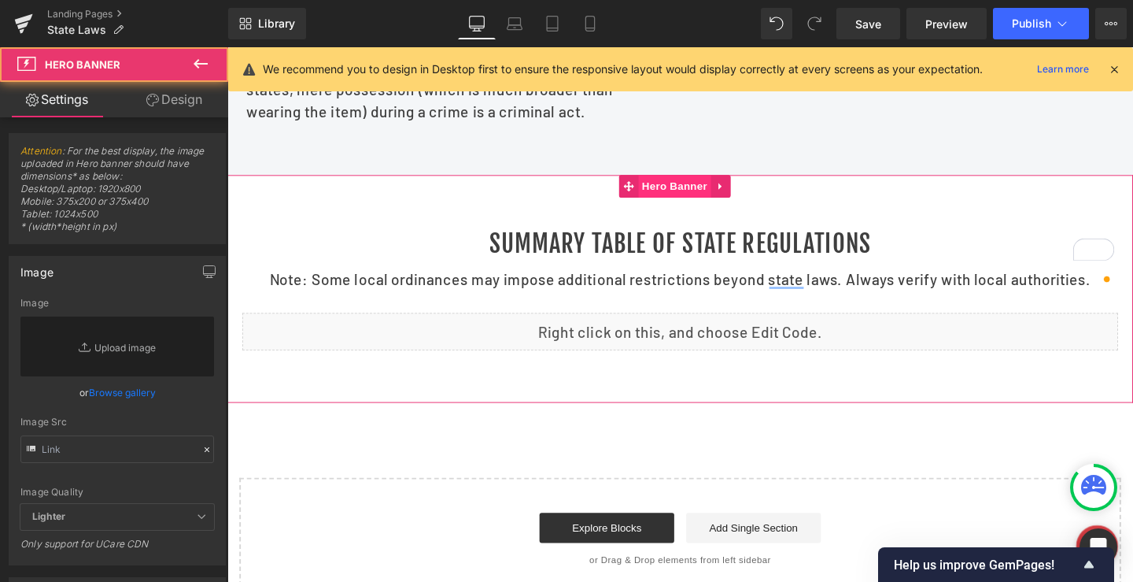
click at [190, 104] on link "Design" at bounding box center [174, 99] width 114 height 35
click at [0, 0] on div "Spacing" at bounding box center [0, 0] width 0 height 0
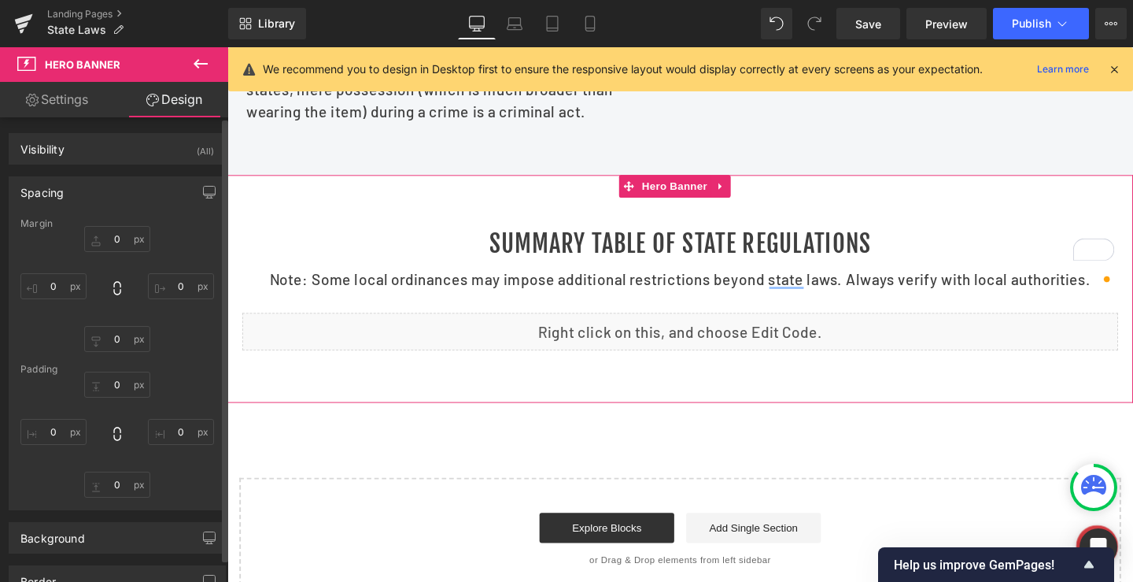
type input "0"
type input "70"
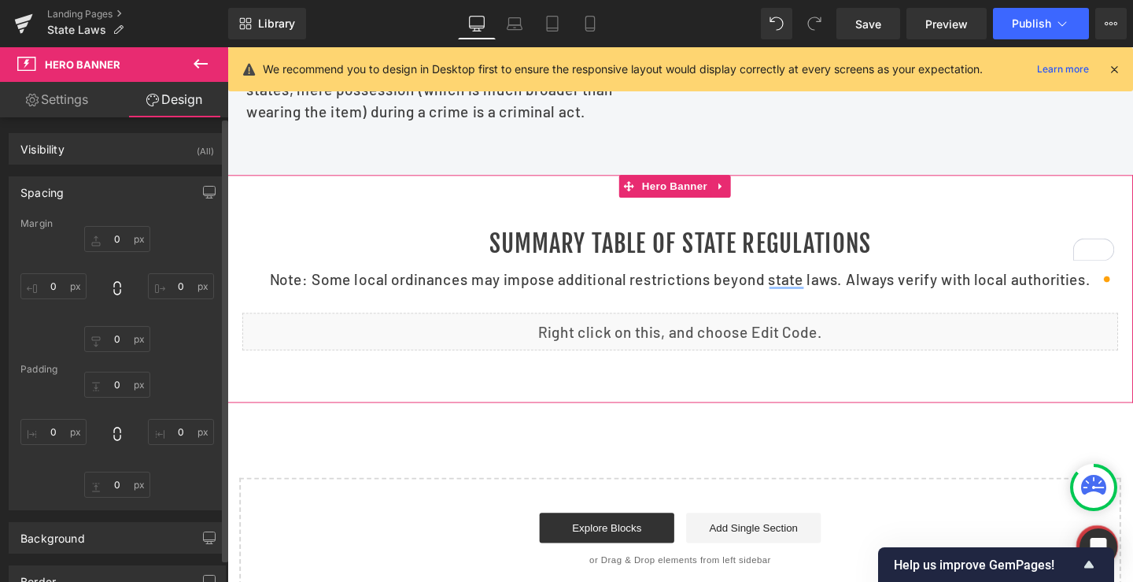
type input "0"
type input "70"
click at [50, 430] on input "0" at bounding box center [53, 432] width 66 height 26
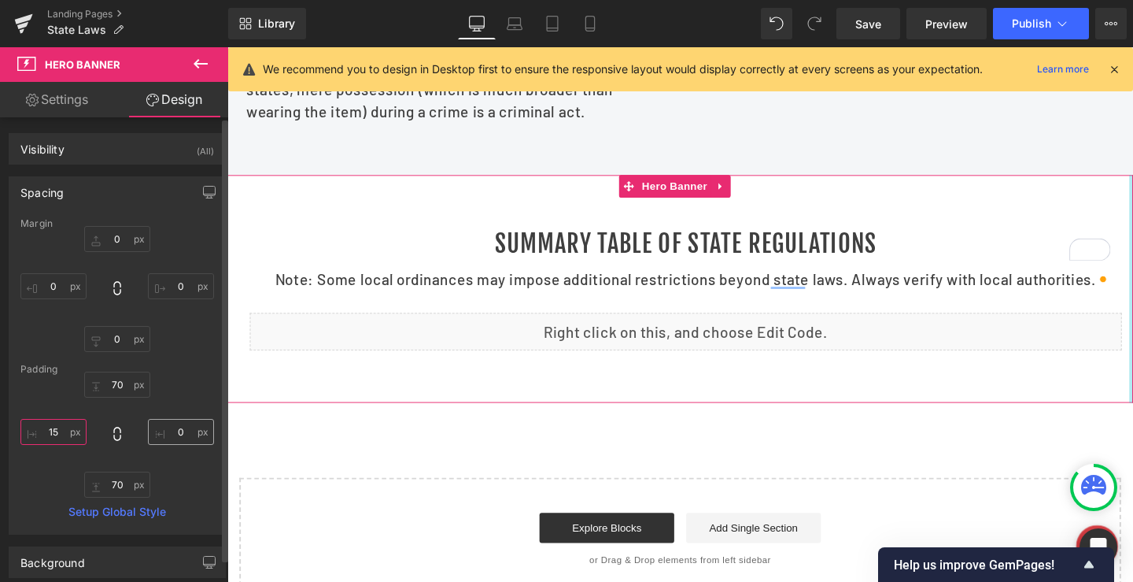
type input "15"
click at [161, 431] on input "0" at bounding box center [181, 432] width 66 height 26
type input "15"
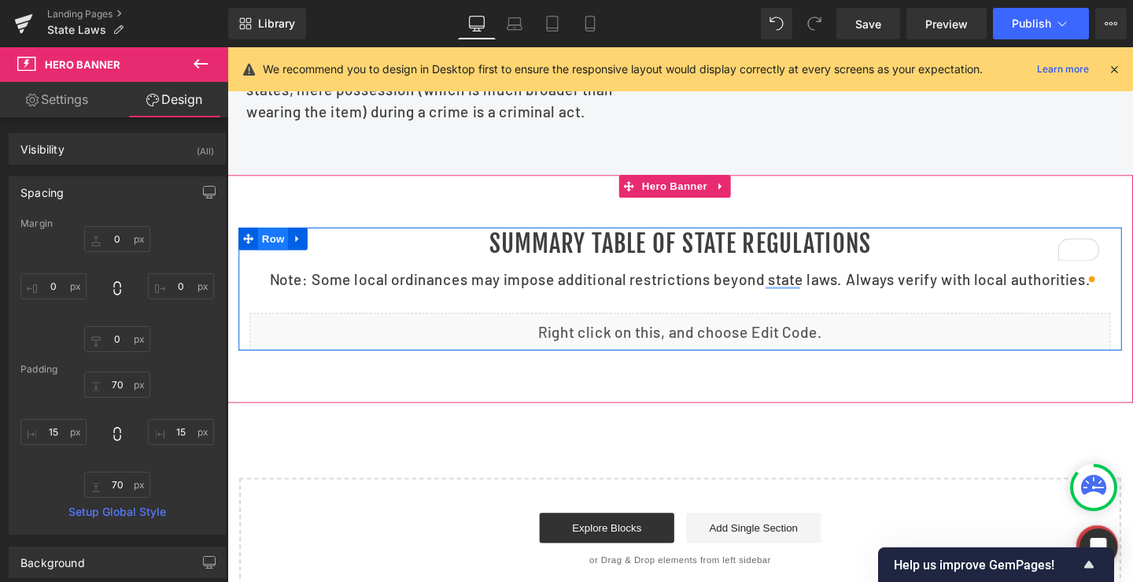
click at [282, 260] on span "Row" at bounding box center [275, 249] width 31 height 24
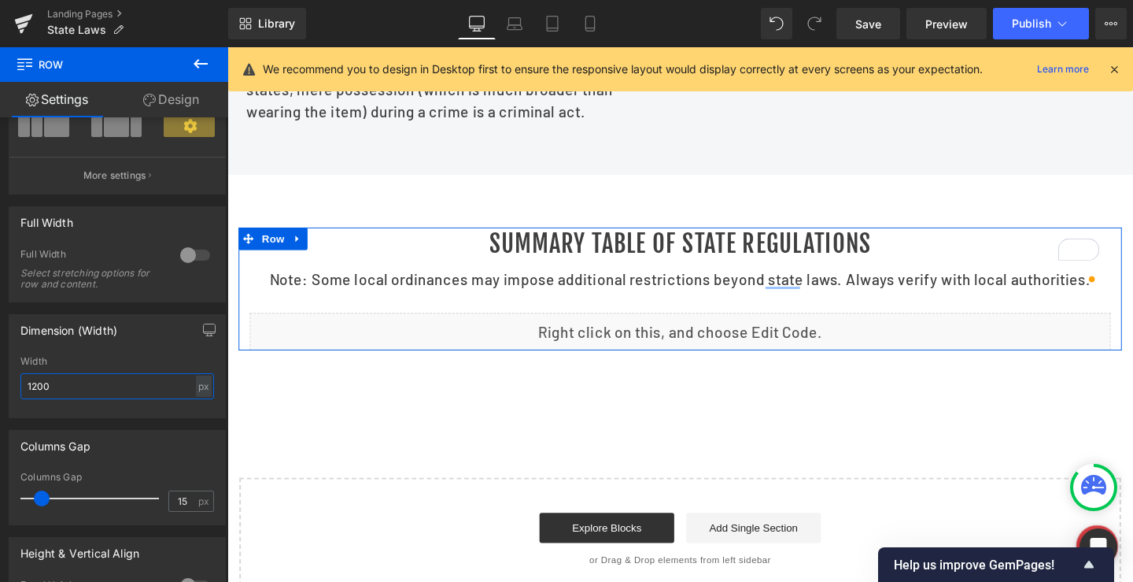
click at [50, 390] on input "1200" at bounding box center [117, 386] width 194 height 26
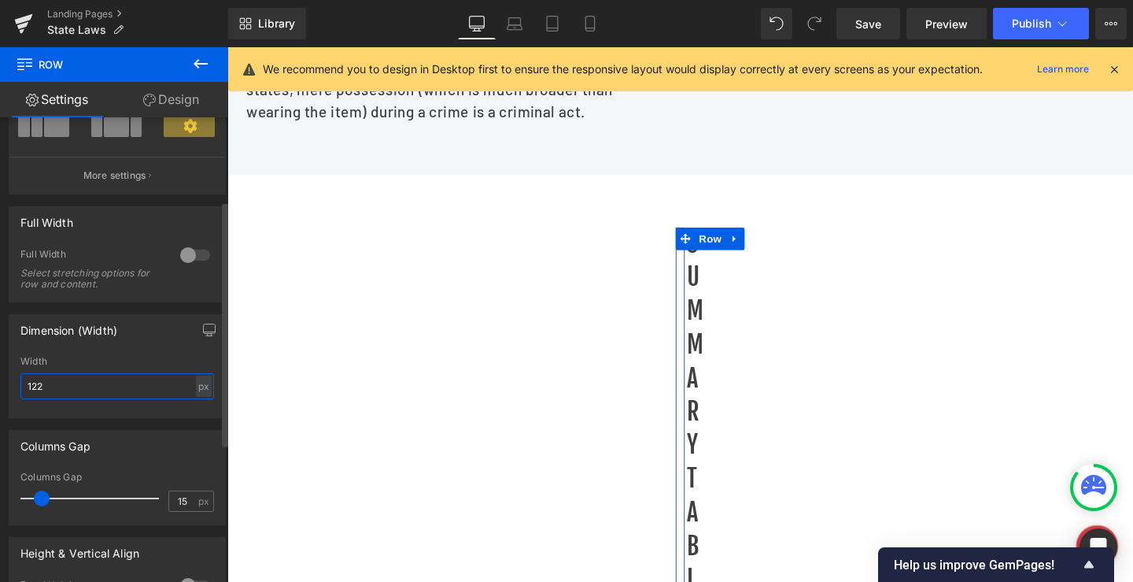
type input "1220"
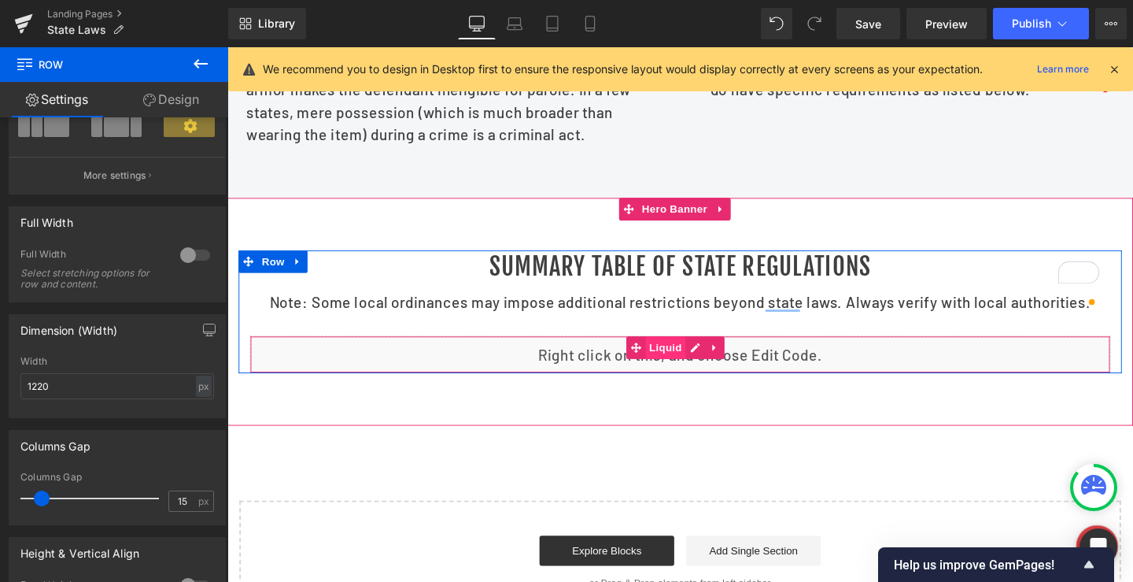
click at [678, 375] on span "Liquid" at bounding box center [688, 363] width 42 height 24
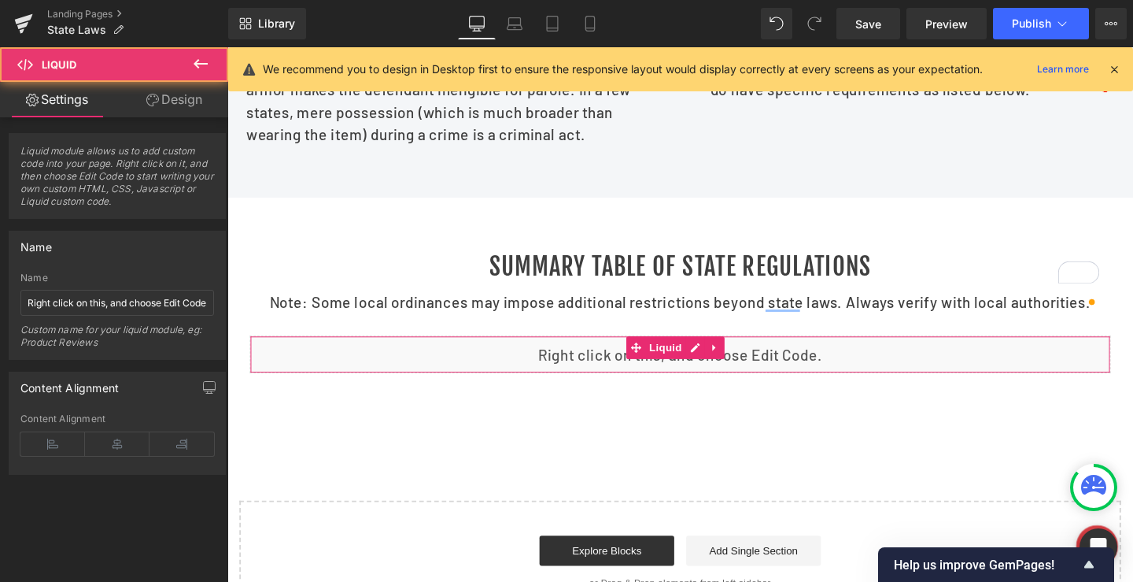
click at [196, 98] on link "Design" at bounding box center [174, 99] width 114 height 35
click at [0, 0] on div "Spacing" at bounding box center [0, 0] width 0 height 0
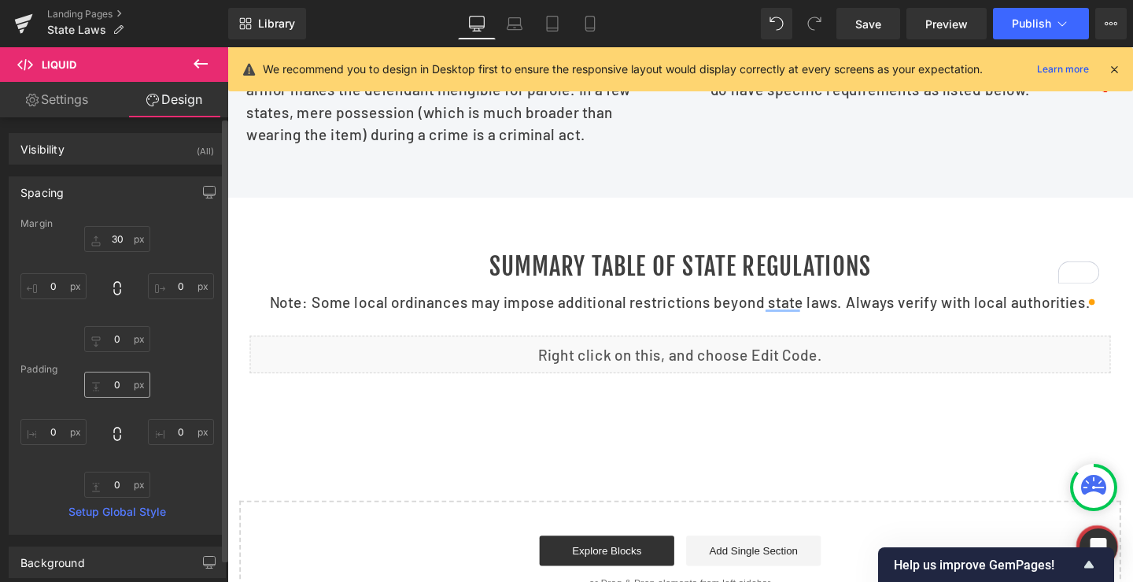
type input "30"
type input "0"
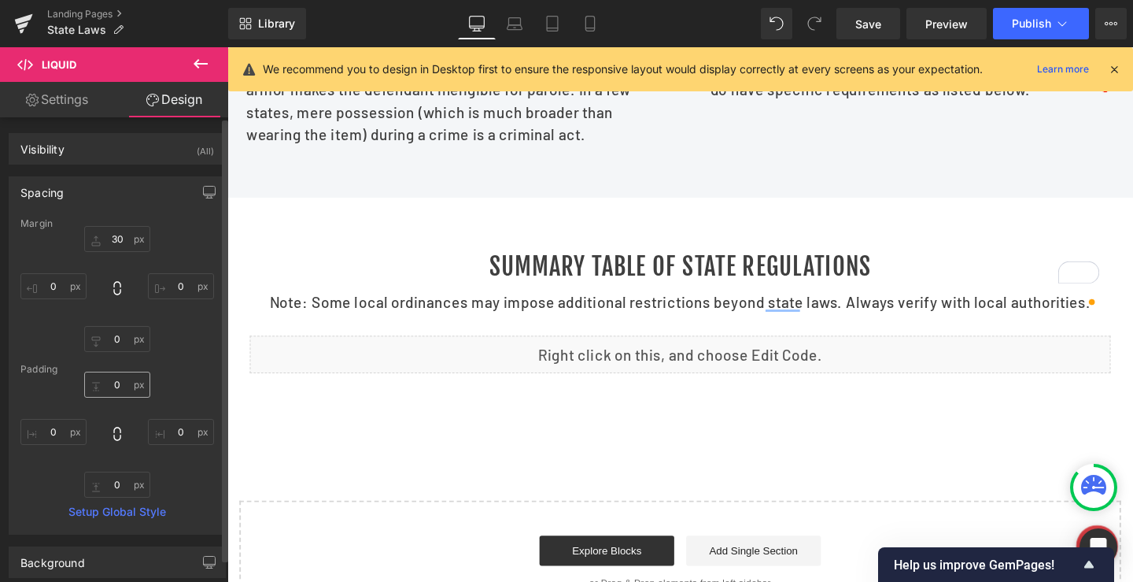
type input "0"
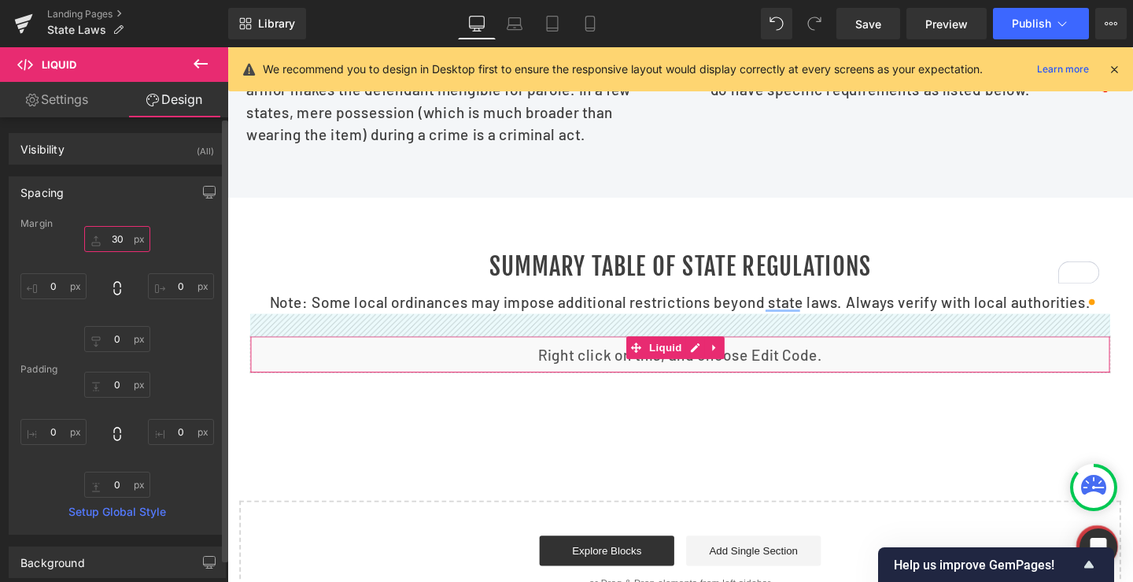
click at [111, 242] on input "30" at bounding box center [117, 239] width 66 height 26
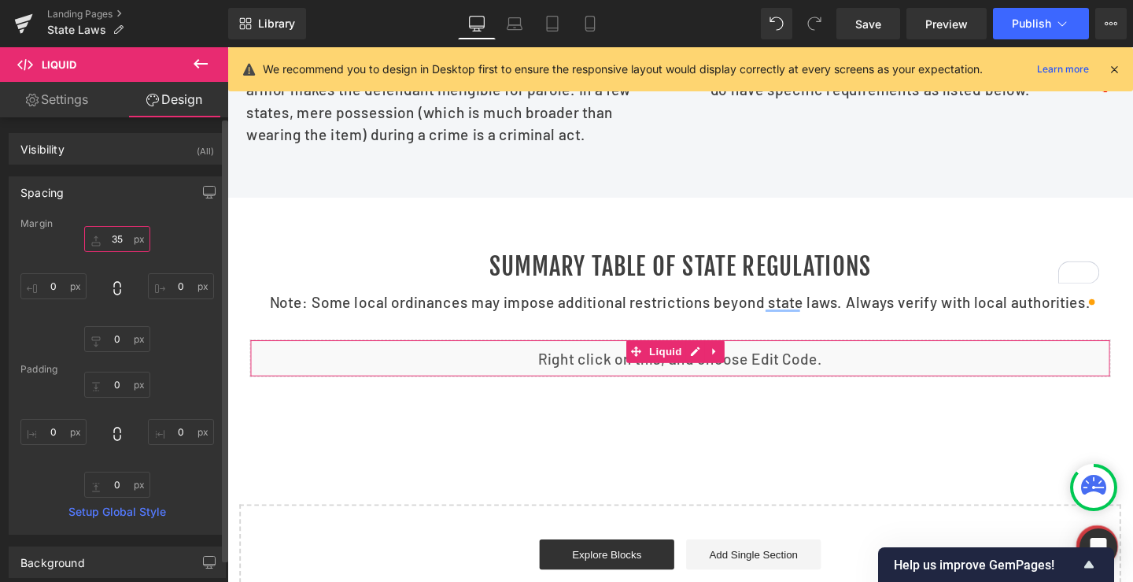
type input "35"
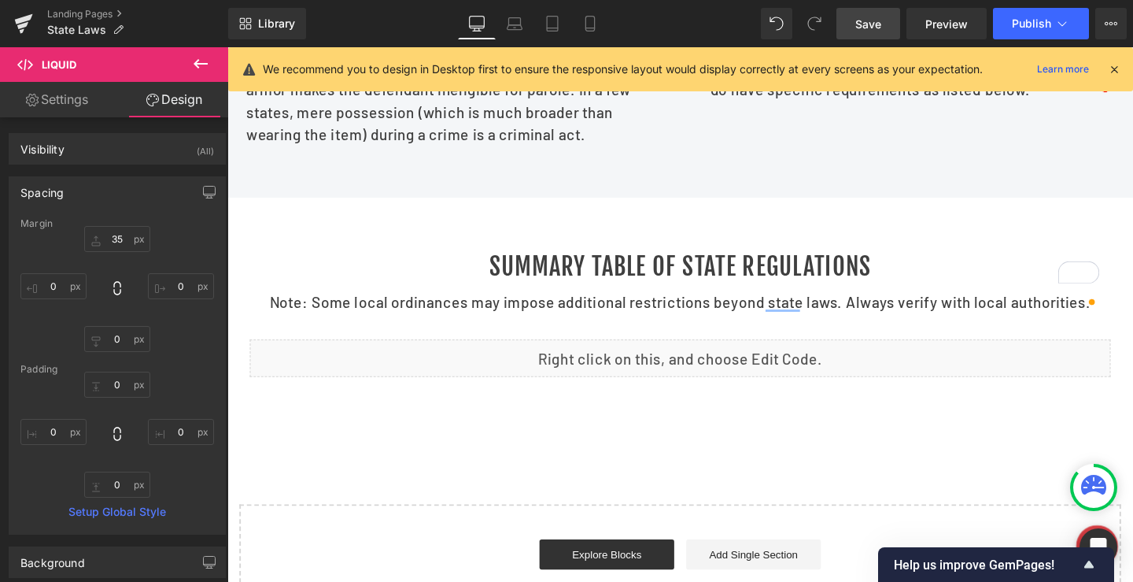
click at [871, 23] on span "Save" at bounding box center [868, 24] width 26 height 17
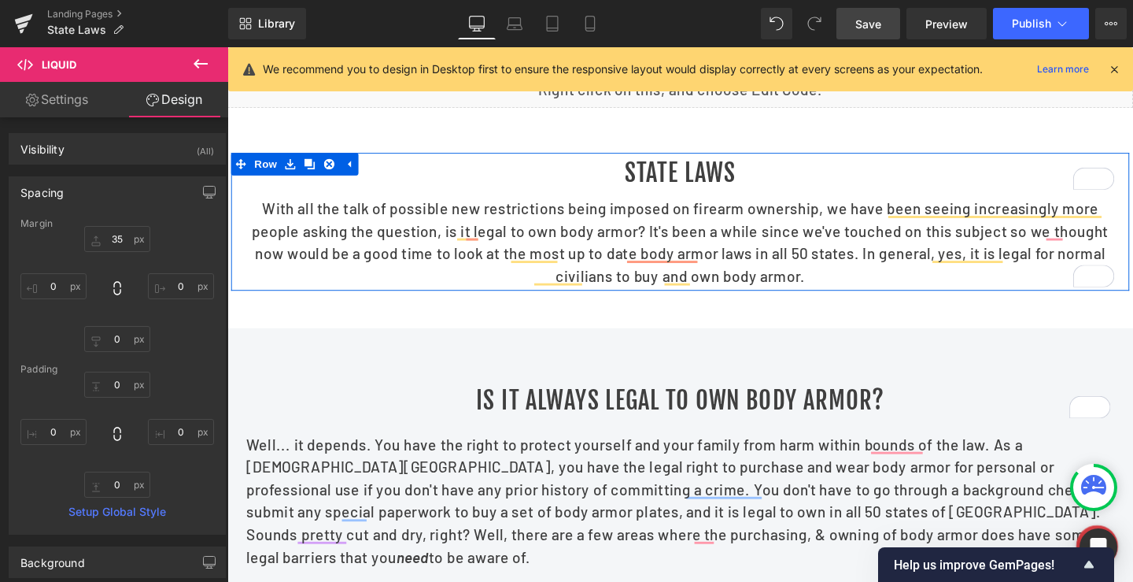
scroll to position [0, 0]
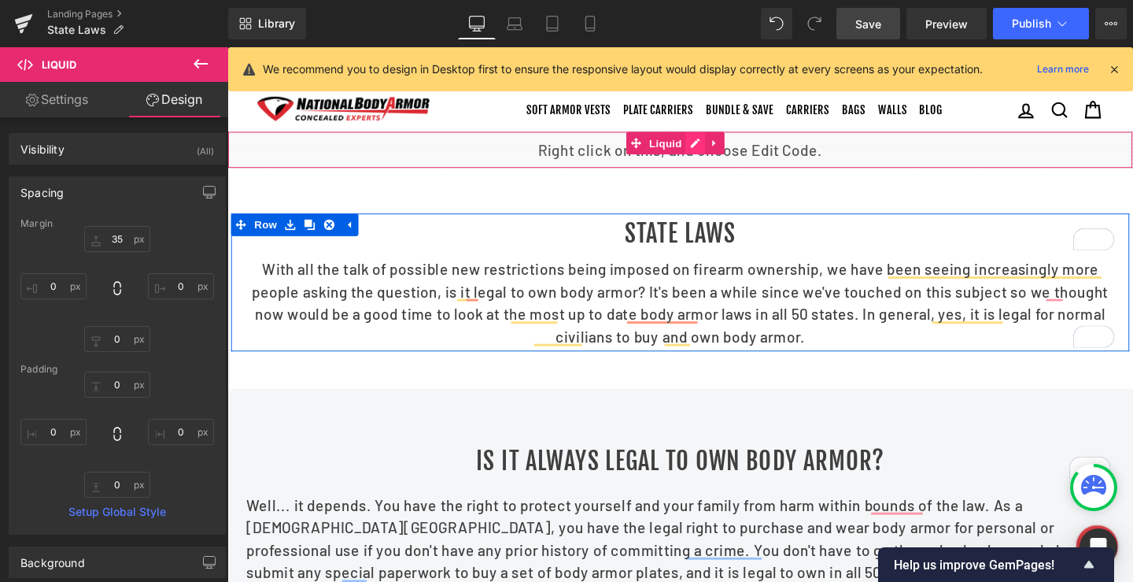
click at [721, 163] on div "Liquid" at bounding box center [703, 154] width 952 height 39
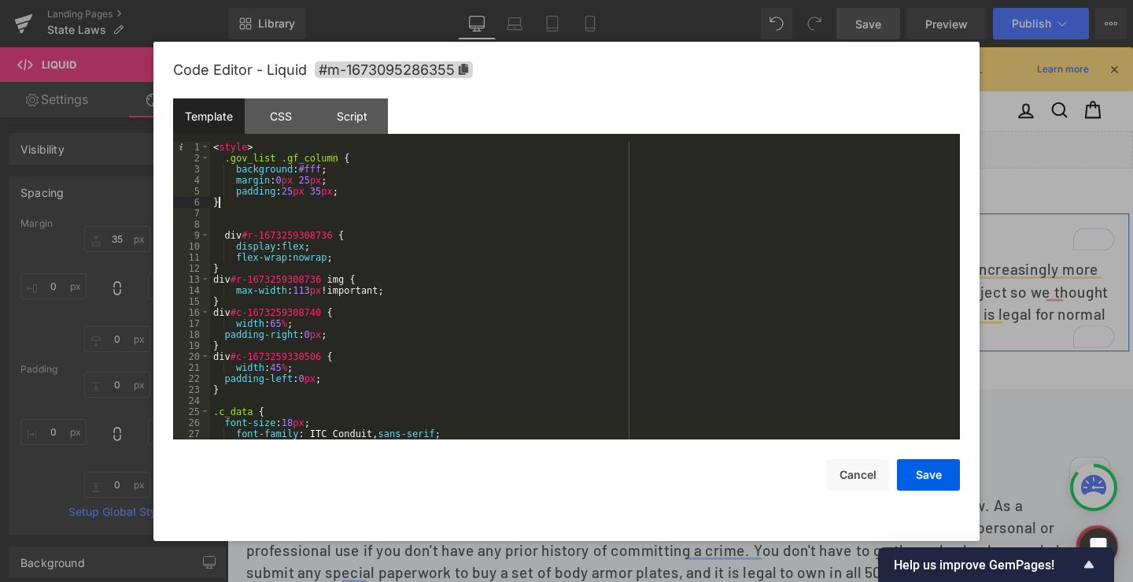
click at [262, 198] on div "< style > .gov_list .gf_column { background : #fff ; margin : 0 px 25 px ; padd…" at bounding box center [582, 301] width 744 height 319
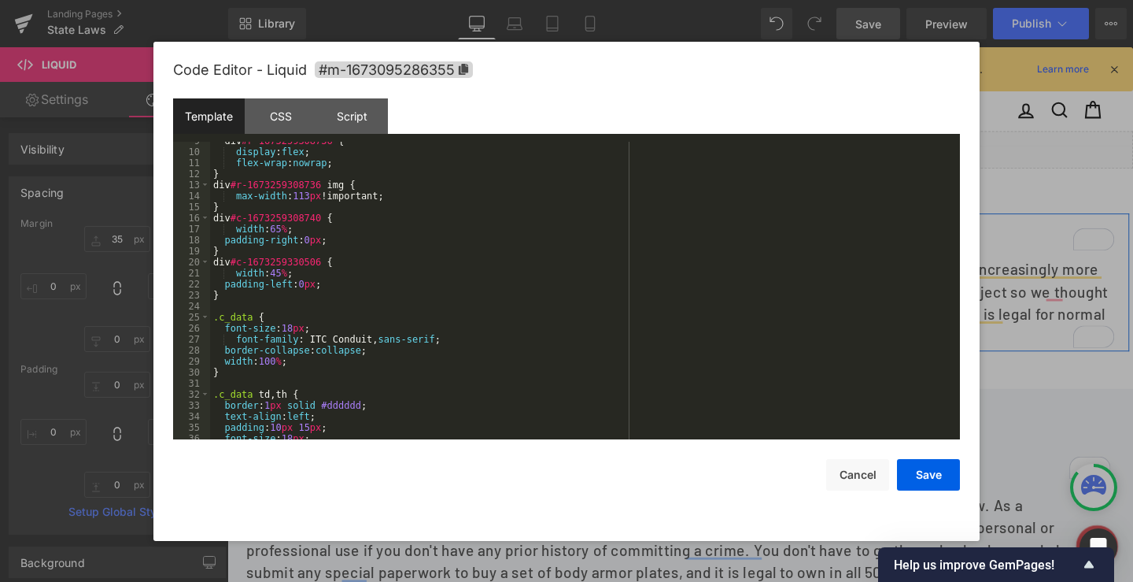
scroll to position [142, 0]
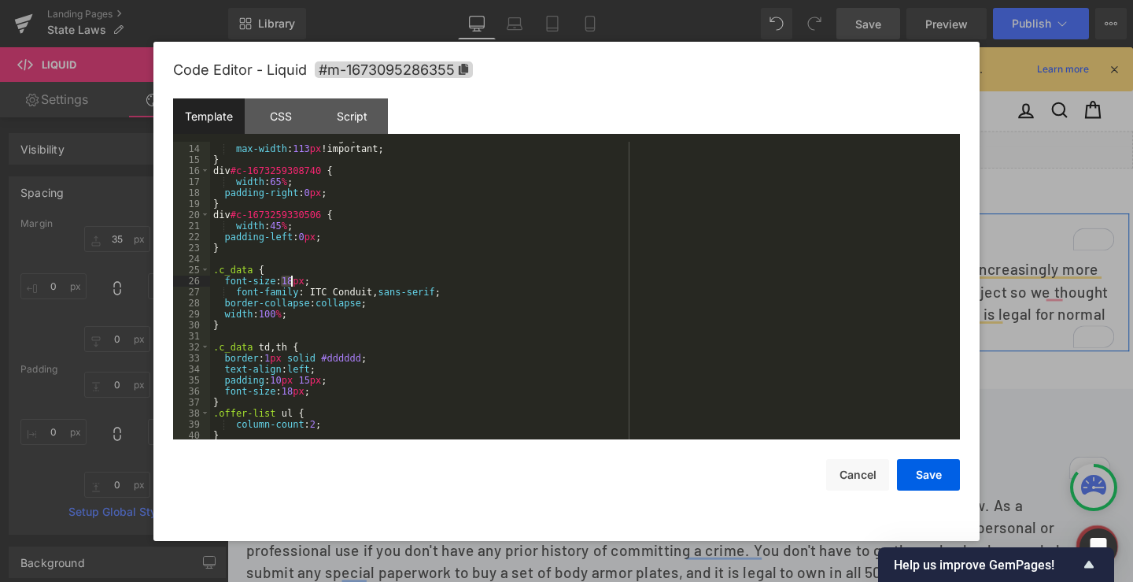
click at [289, 279] on div "div #r-1673259308736 img { max-width : 113 px !important; } div #c-167325930874…" at bounding box center [582, 291] width 744 height 319
click at [325, 283] on div "div #r-1673259308736 img { max-width : 113 px !important; } div #c-167325930874…" at bounding box center [582, 291] width 744 height 319
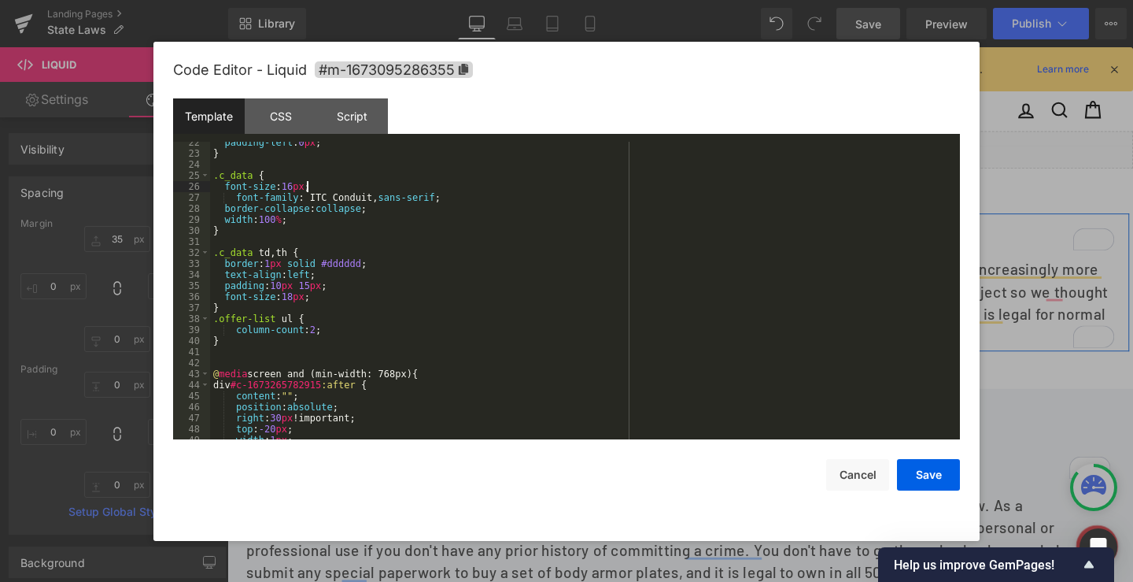
scroll to position [236, 0]
click at [227, 237] on div "padding-left : 0 px ; } .c_data { font-size : 16 px ; font-family : ITC Conduit…" at bounding box center [582, 296] width 744 height 319
click at [230, 312] on div "padding-left : 0 px ; } .c_data { font-size : 16 px ; font-family : ITC Conduit…" at bounding box center [582, 296] width 744 height 319
click at [257, 237] on div "padding-left : 0 px ; } .c_data { font-size : 16 px ; font-family : ITC Conduit…" at bounding box center [582, 296] width 744 height 319
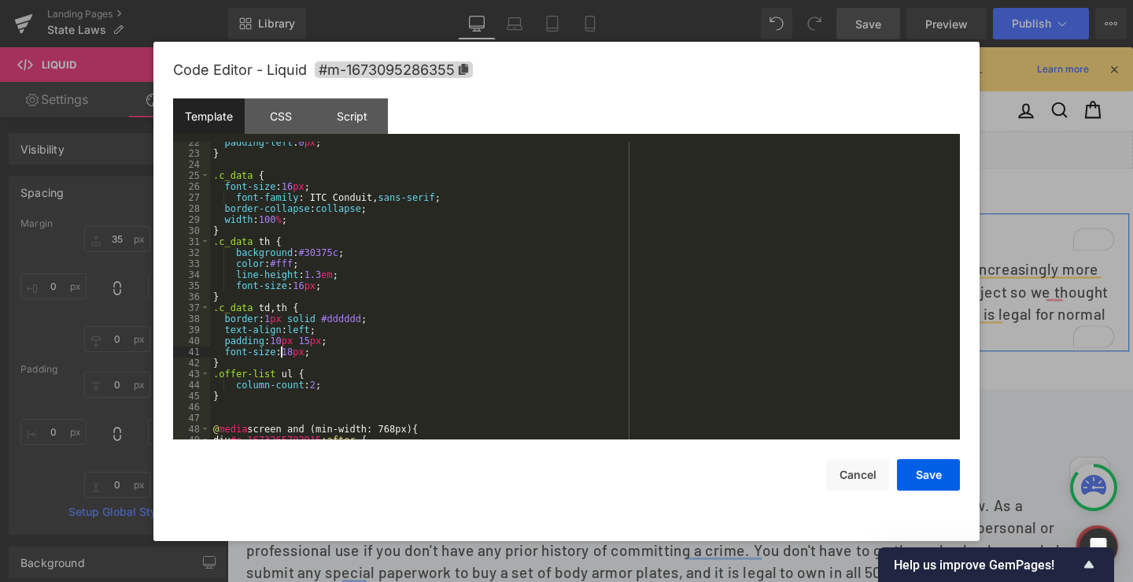
click at [283, 350] on div "padding-left : 0 px ; } .c_data { font-size : 16 px ; font-family : ITC Conduit…" at bounding box center [582, 296] width 744 height 319
drag, startPoint x: 235, startPoint y: 287, endPoint x: 335, endPoint y: 287, distance: 99.9
click at [335, 287] on div "padding-left : 0 px ; } .c_data { font-size : 16 px ; font-family : ITC Conduit…" at bounding box center [582, 296] width 744 height 319
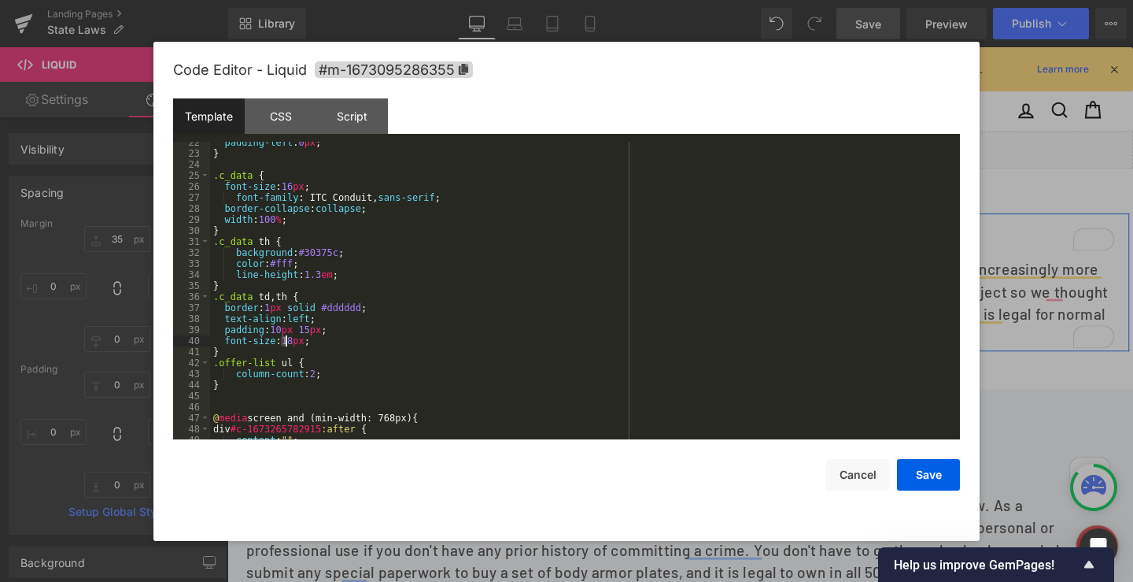
drag, startPoint x: 281, startPoint y: 338, endPoint x: 290, endPoint y: 338, distance: 8.7
click at [287, 338] on div "padding-left : 0 px ; } .c_data { font-size : 16 px ; font-family : ITC Conduit…" at bounding box center [582, 296] width 744 height 319
drag, startPoint x: 281, startPoint y: 348, endPoint x: 294, endPoint y: 338, distance: 16.8
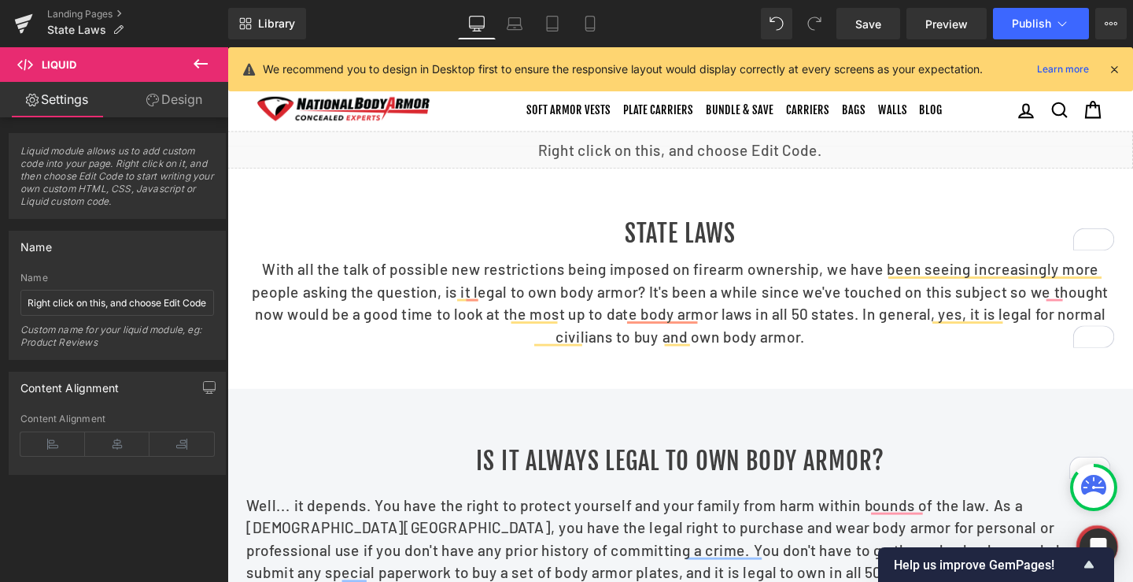
scroll to position [283, 0]
click at [189, 58] on button at bounding box center [200, 64] width 55 height 35
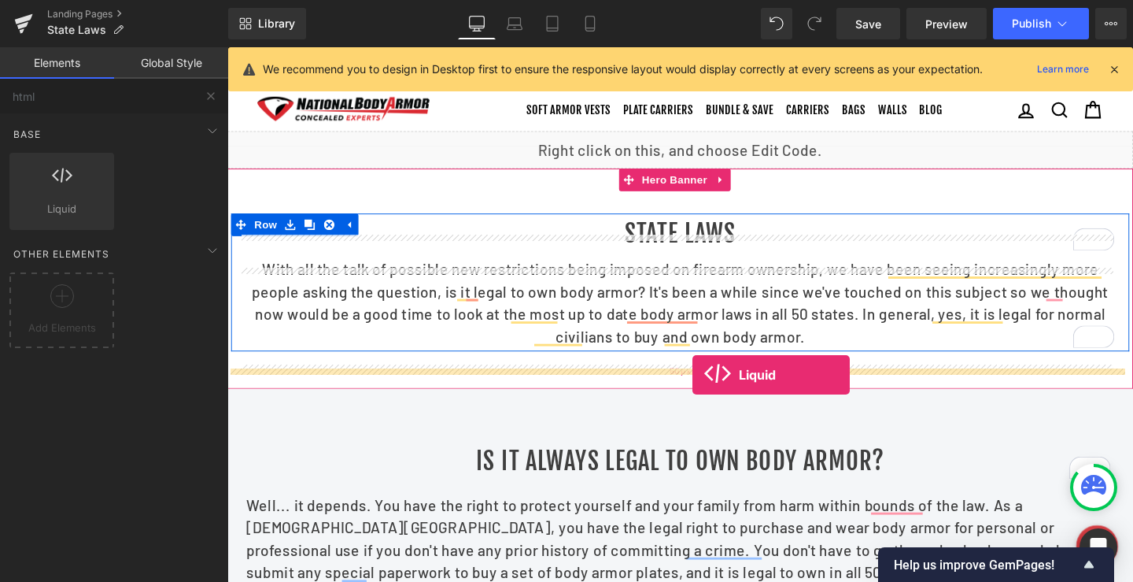
drag, startPoint x: 371, startPoint y: 253, endPoint x: 716, endPoint y: 391, distance: 371.2
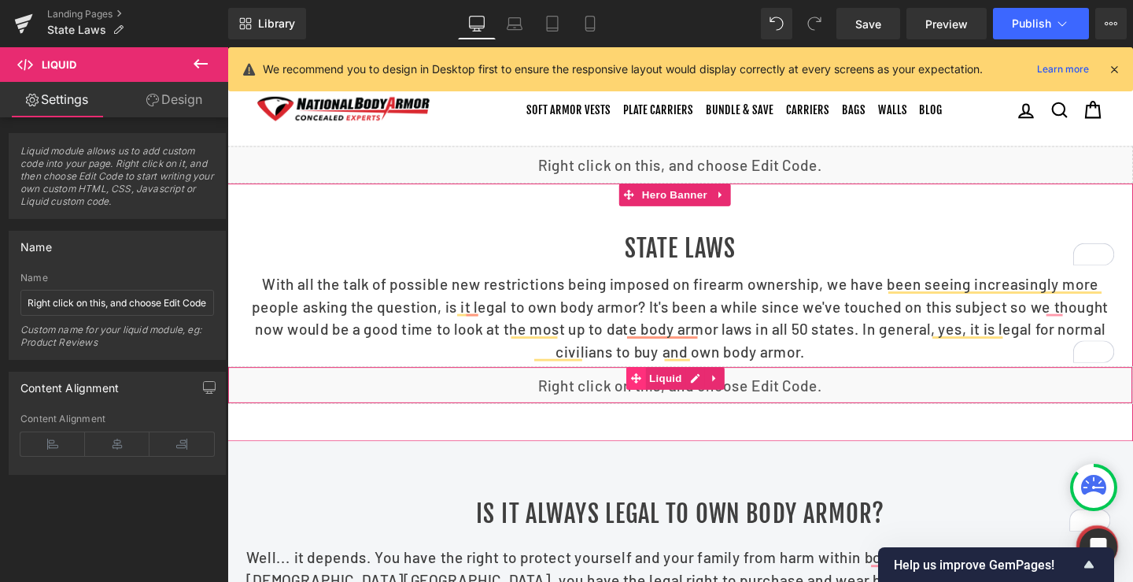
click at [659, 401] on icon at bounding box center [657, 395] width 11 height 11
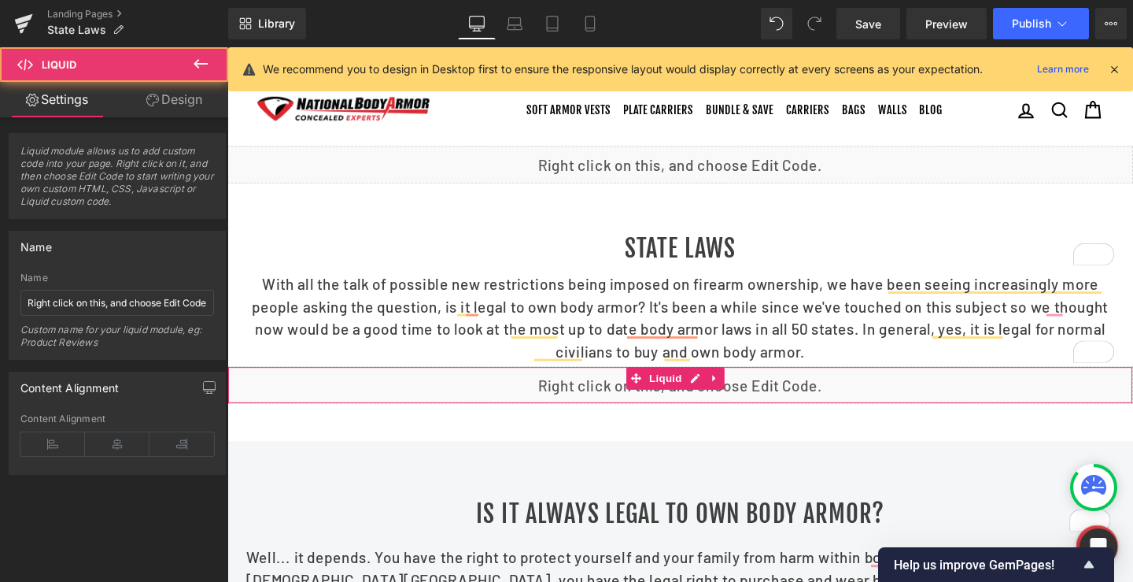
click at [181, 94] on link "Design" at bounding box center [174, 99] width 114 height 35
click at [0, 0] on div "Spacing" at bounding box center [0, 0] width 0 height 0
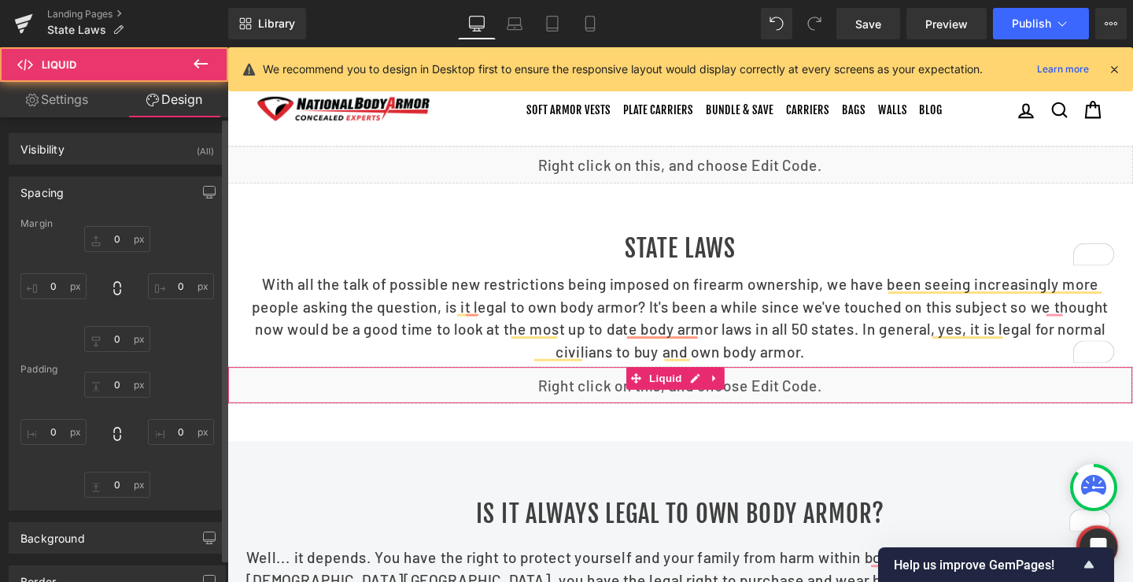
type input "0"
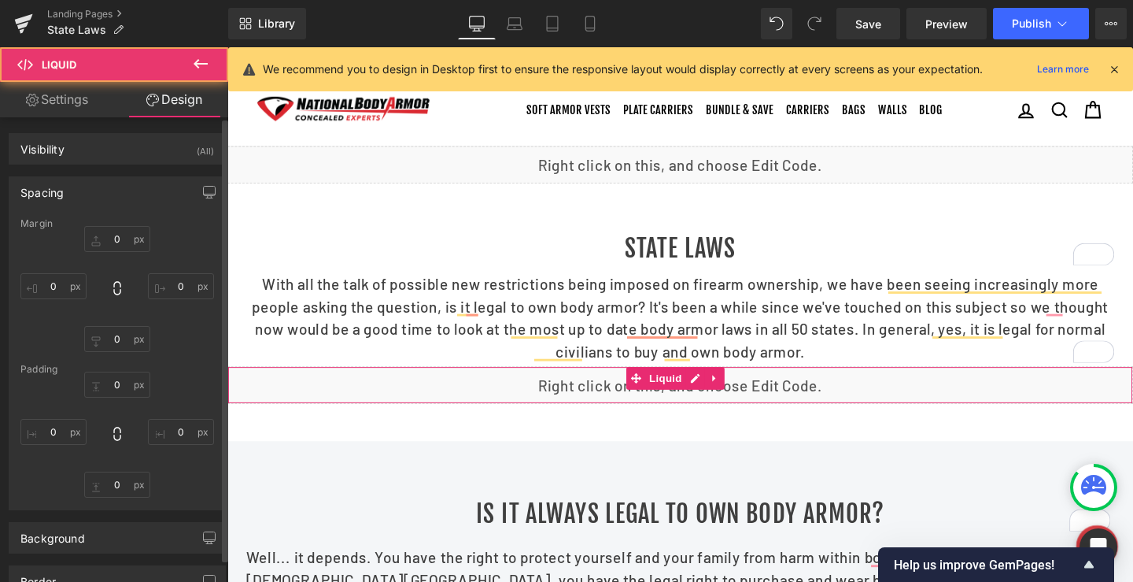
type input "0"
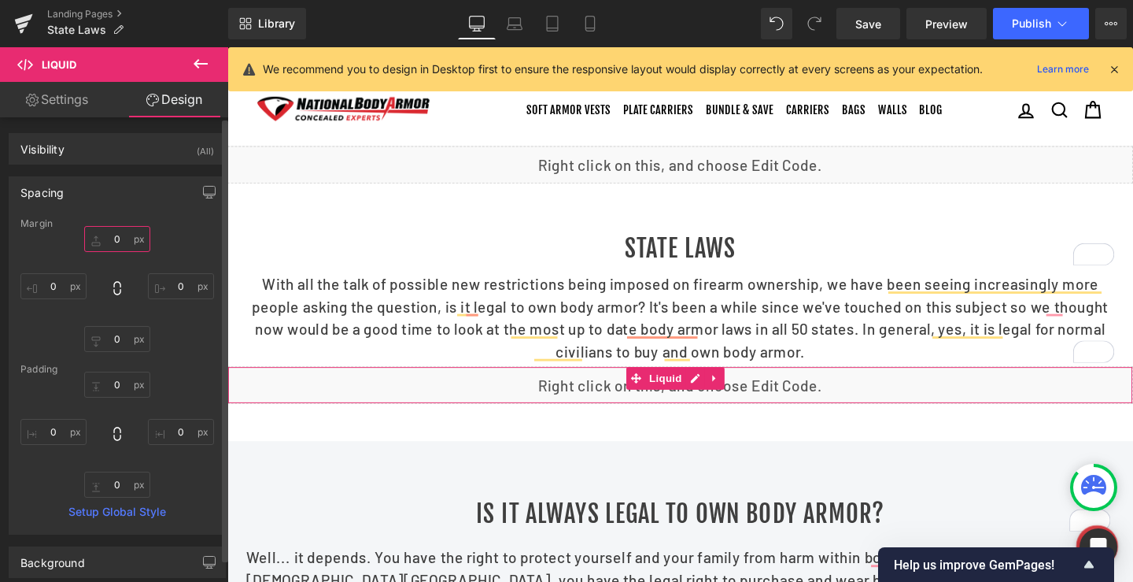
click at [113, 238] on input "0" at bounding box center [117, 239] width 66 height 26
type input "50"
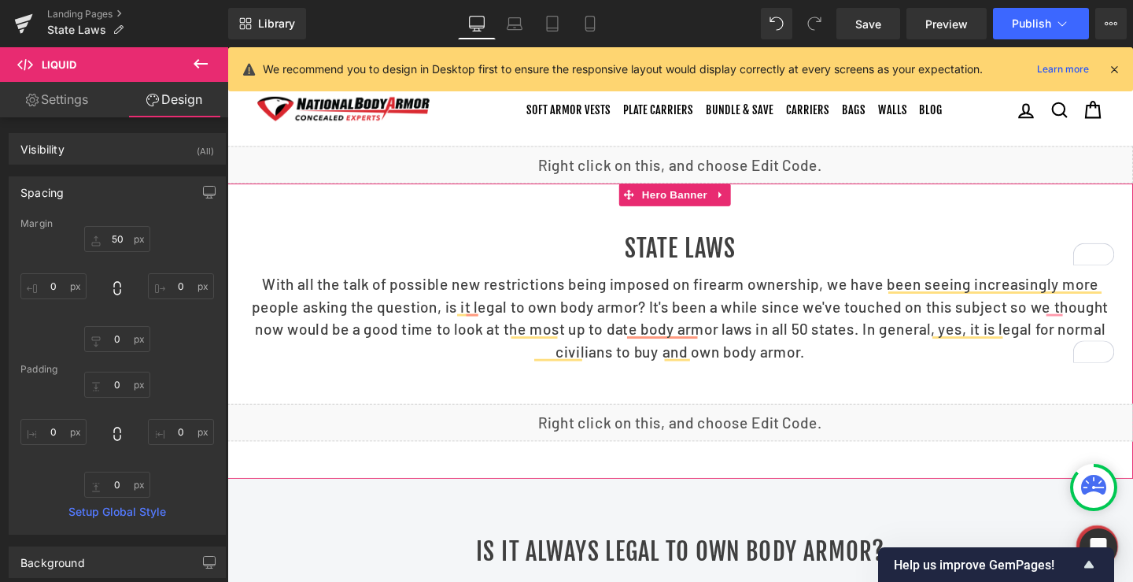
click at [703, 212] on span "Hero Banner" at bounding box center [697, 202] width 76 height 24
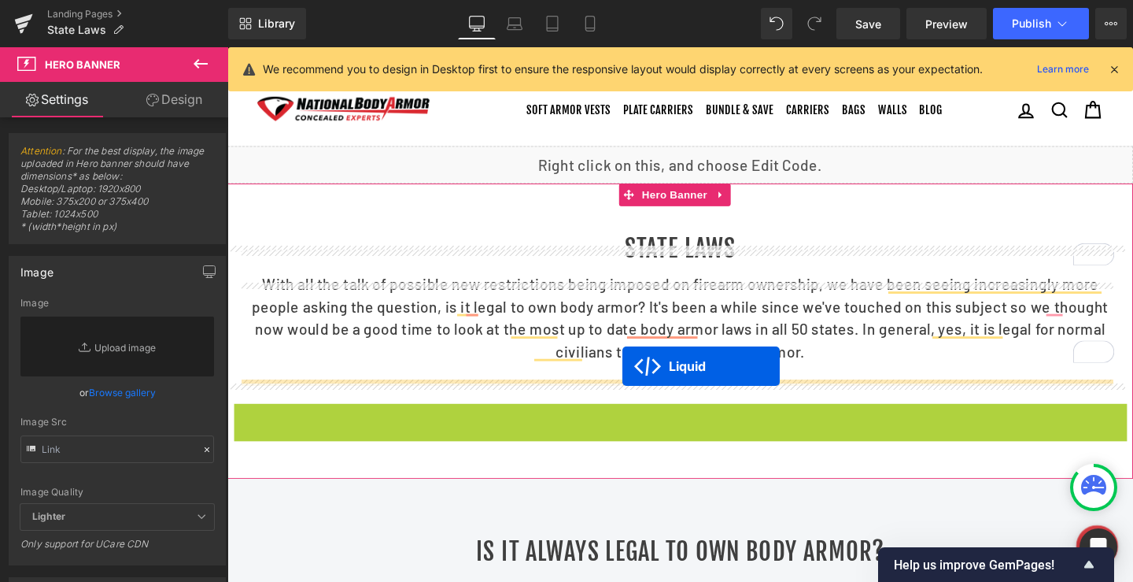
drag, startPoint x: 653, startPoint y: 448, endPoint x: 643, endPoint y: 382, distance: 66.1
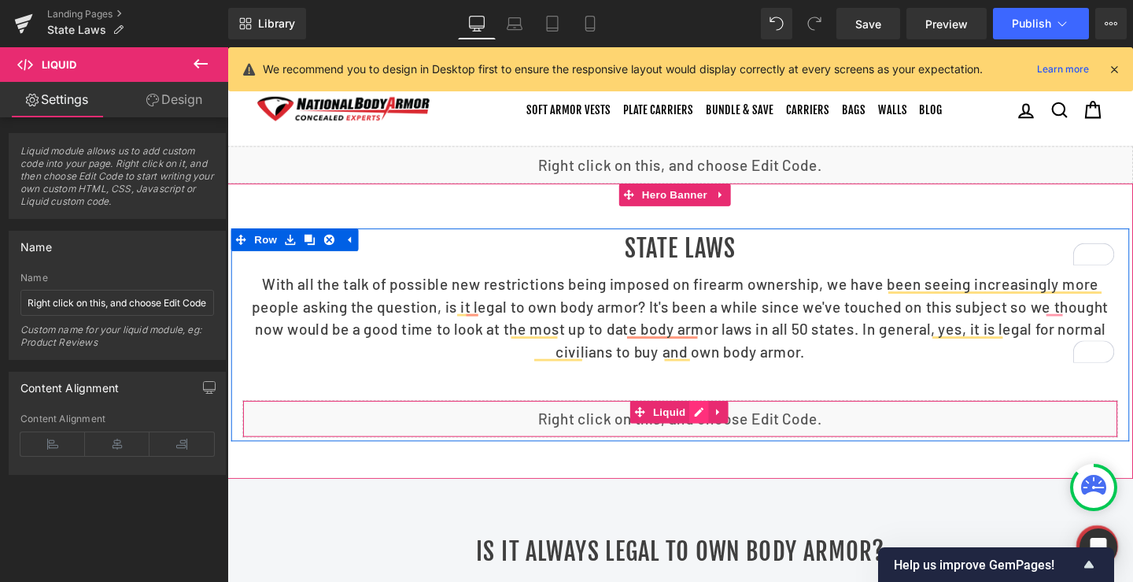
click at [715, 445] on div "Liquid" at bounding box center [703, 437] width 921 height 39
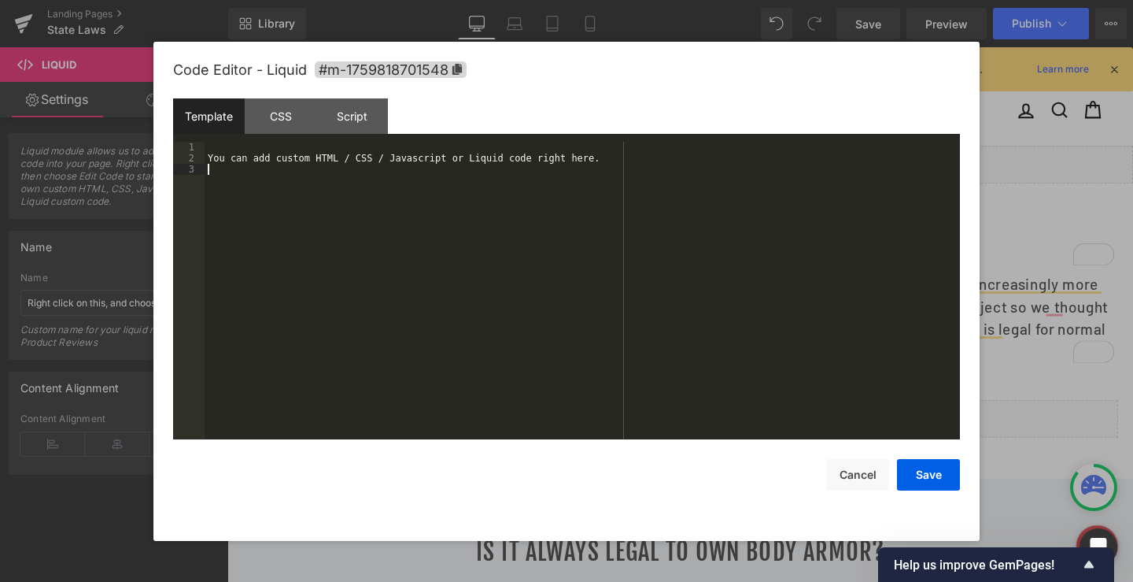
click at [501, 286] on div "You can add custom HTML / CSS / Javascript or Liquid code right here." at bounding box center [582, 301] width 755 height 319
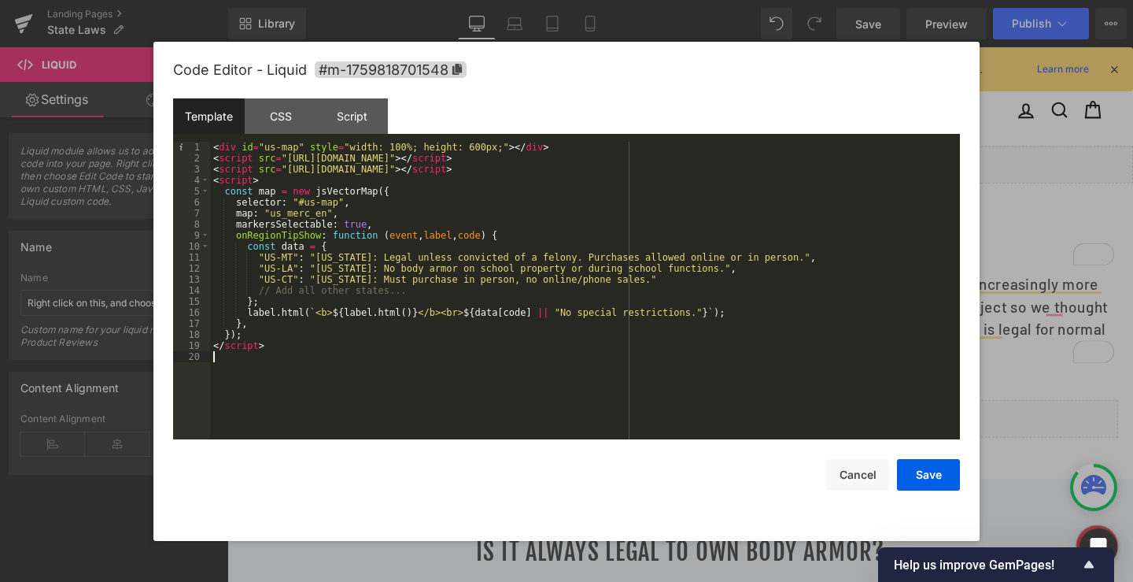
click at [460, 278] on div "< div id = "us-map" style = "width: 100%; height: 600px;" > </ div > < script s…" at bounding box center [585, 301] width 750 height 319
click at [928, 479] on button "Save" at bounding box center [928, 474] width 63 height 31
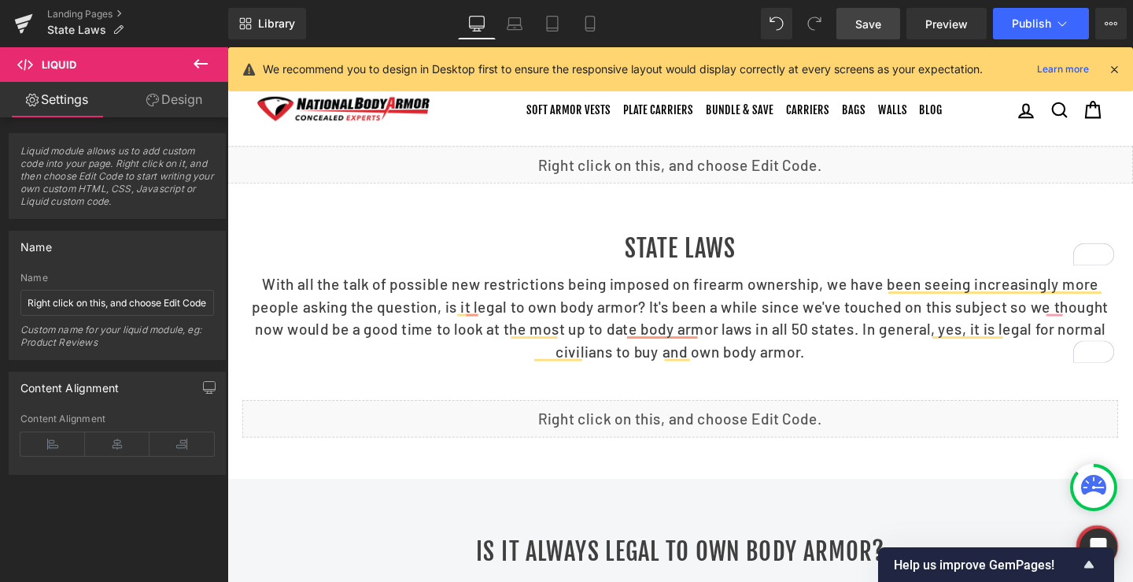
click at [880, 25] on span "Save" at bounding box center [868, 24] width 26 height 17
click at [866, 28] on span "Save" at bounding box center [868, 24] width 26 height 17
